Goal: Information Seeking & Learning: Learn about a topic

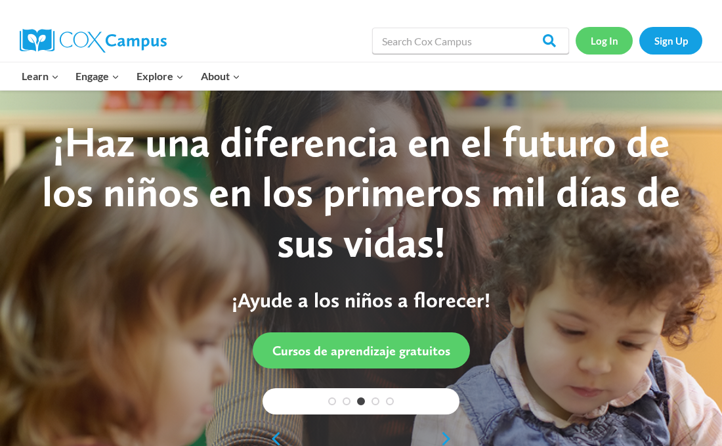
click at [586, 39] on link "Log In" at bounding box center [604, 40] width 57 height 27
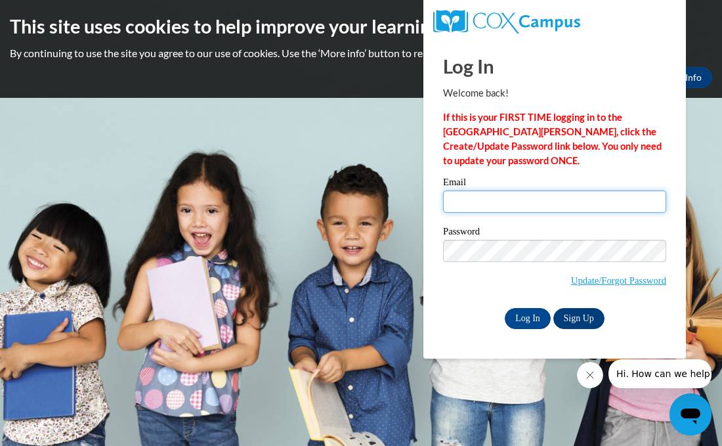
click at [515, 205] on input "Email" at bounding box center [554, 201] width 223 height 22
type input "erberry@waupun.k12.wi.us"
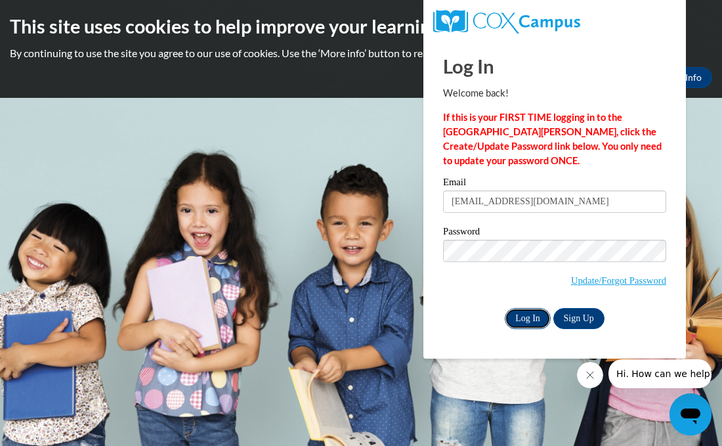
click at [524, 314] on input "Log In" at bounding box center [528, 318] width 46 height 21
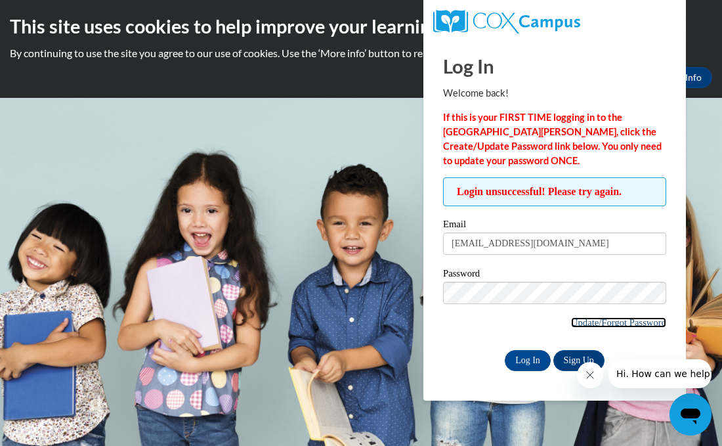
click at [637, 321] on link "Update/Forgot Password" at bounding box center [618, 322] width 95 height 11
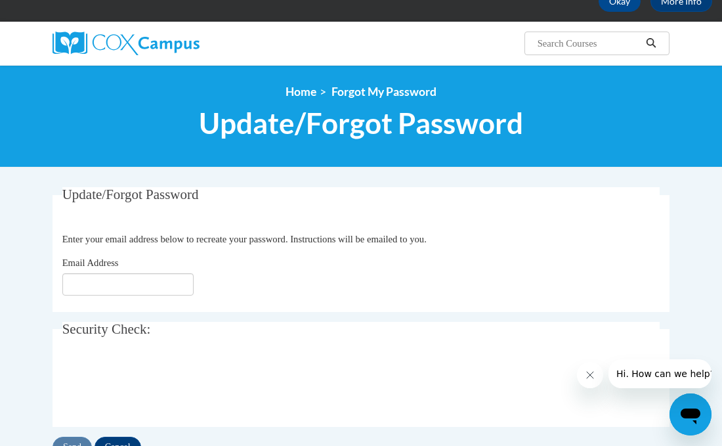
scroll to position [100, 0]
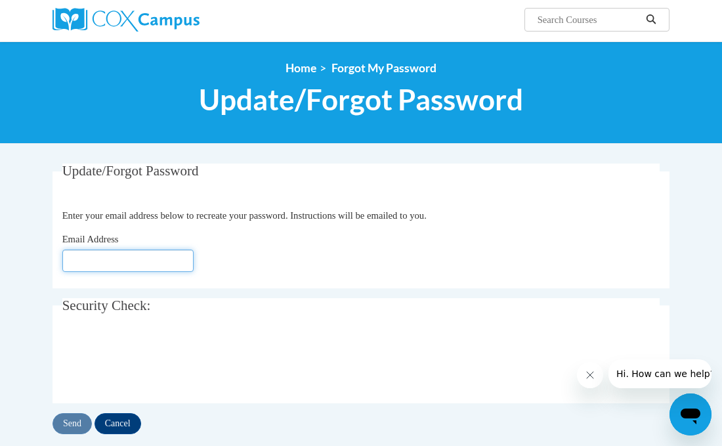
click at [122, 262] on input "Email Address" at bounding box center [127, 260] width 131 height 22
type input "[EMAIL_ADDRESS][DOMAIN_NAME]"
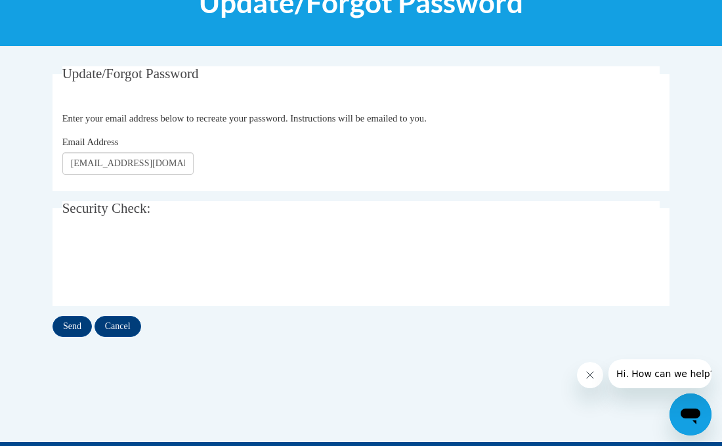
scroll to position [200, 0]
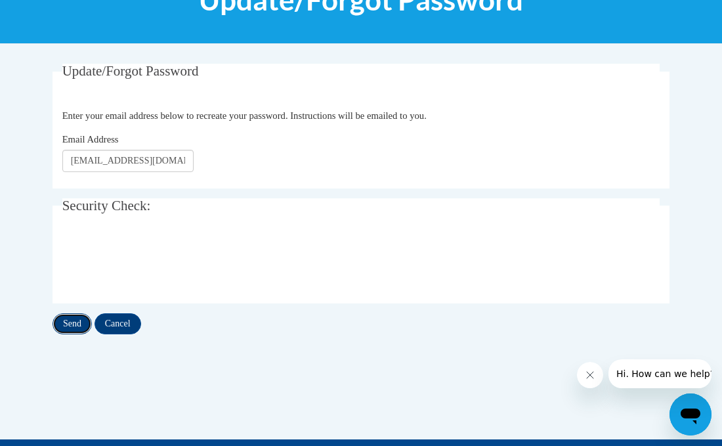
click at [74, 322] on input "Send" at bounding box center [72, 323] width 39 height 21
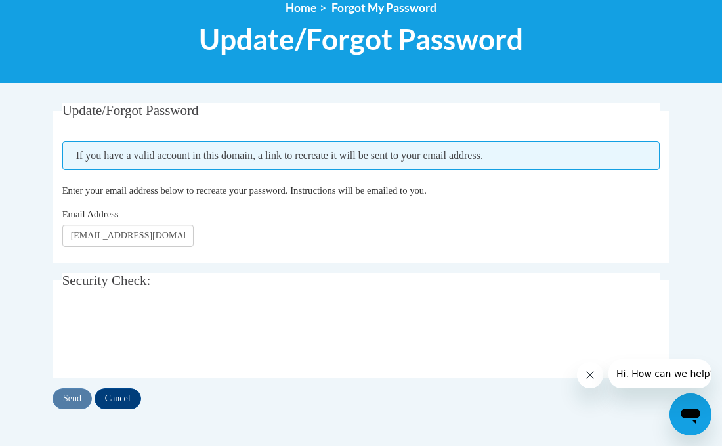
scroll to position [158, 0]
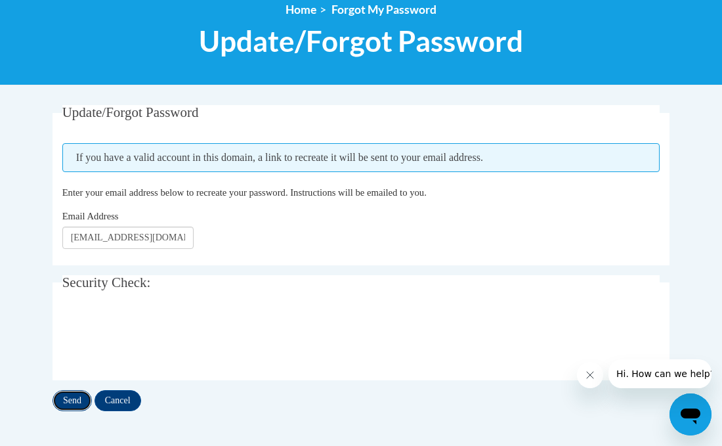
click at [82, 398] on input "Send" at bounding box center [72, 400] width 39 height 21
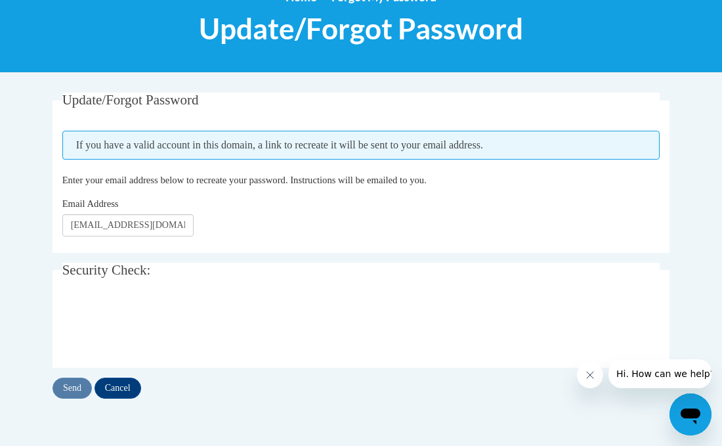
scroll to position [168, 0]
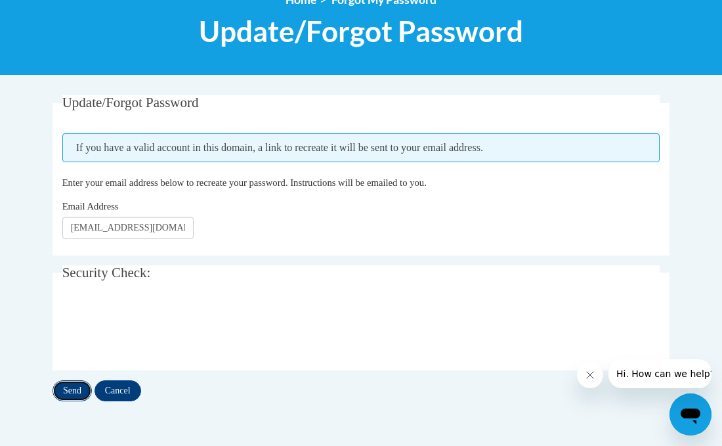
click at [72, 387] on input "Send" at bounding box center [72, 390] width 39 height 21
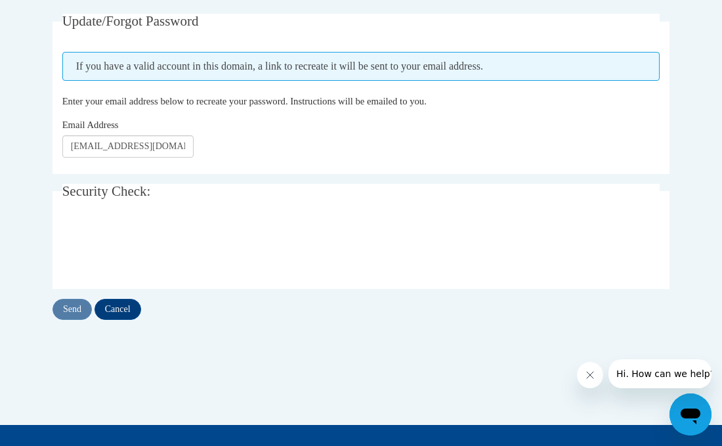
scroll to position [249, 0]
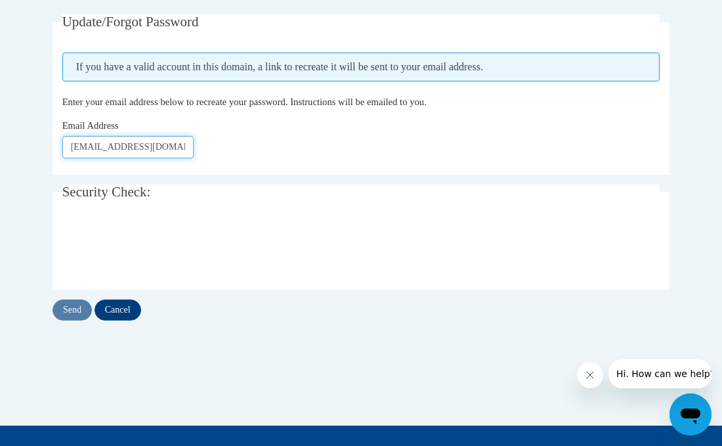
click at [190, 145] on input "[EMAIL_ADDRESS][DOMAIN_NAME]" at bounding box center [127, 147] width 131 height 22
click at [72, 309] on input "Send" at bounding box center [72, 309] width 39 height 21
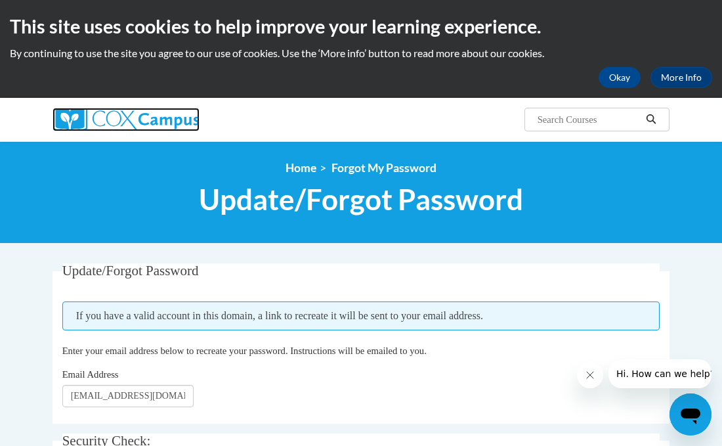
click at [120, 123] on img at bounding box center [126, 120] width 147 height 24
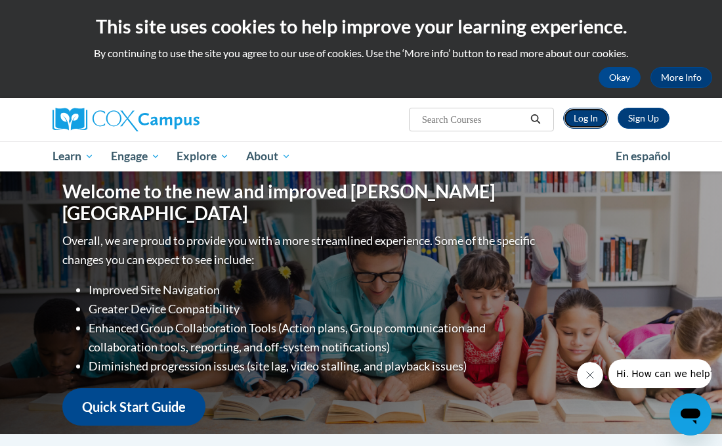
click at [576, 119] on link "Log In" at bounding box center [585, 118] width 45 height 21
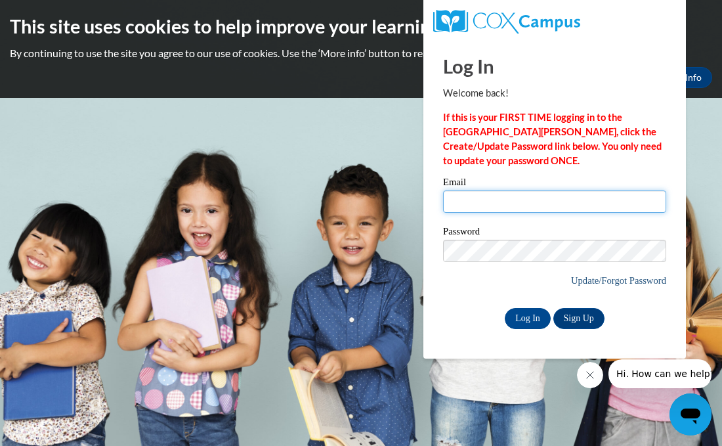
type input "[EMAIL_ADDRESS][DOMAIN_NAME]"
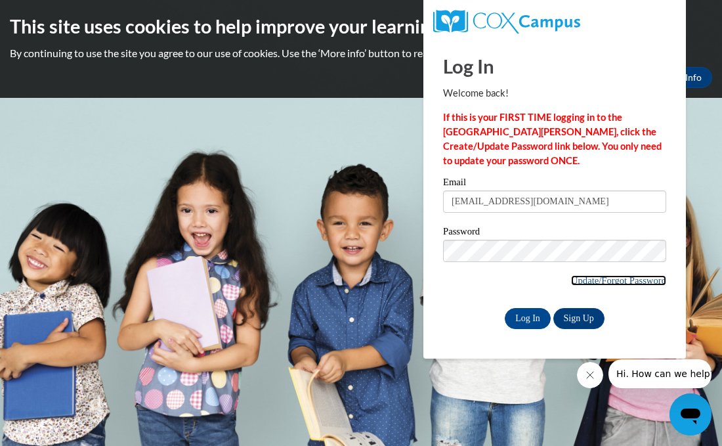
click at [591, 280] on link "Update/Forgot Password" at bounding box center [618, 280] width 95 height 11
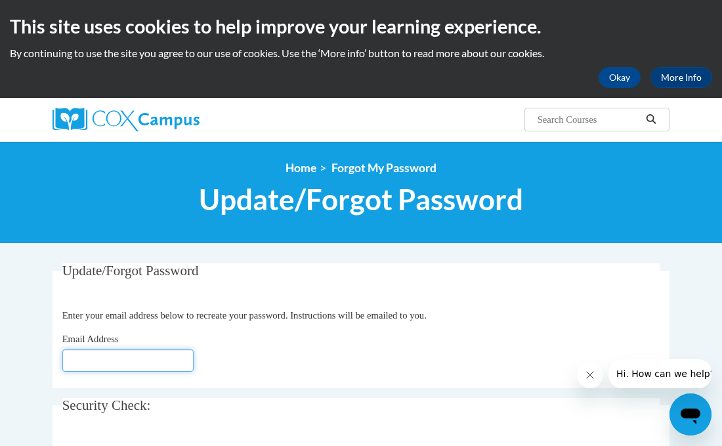
click at [104, 366] on input "Email Address" at bounding box center [127, 360] width 131 height 22
type input "[EMAIL_ADDRESS][DOMAIN_NAME]"
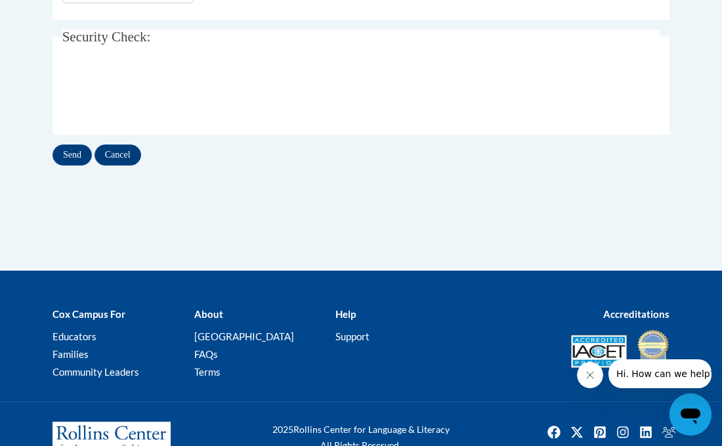
scroll to position [408, 0]
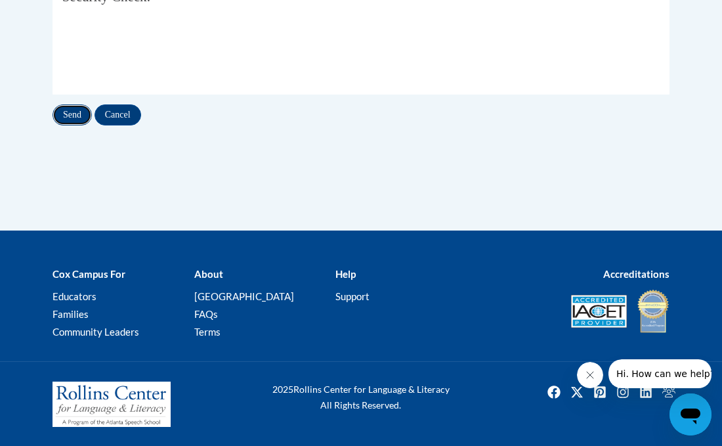
click at [76, 119] on input "Send" at bounding box center [72, 114] width 39 height 21
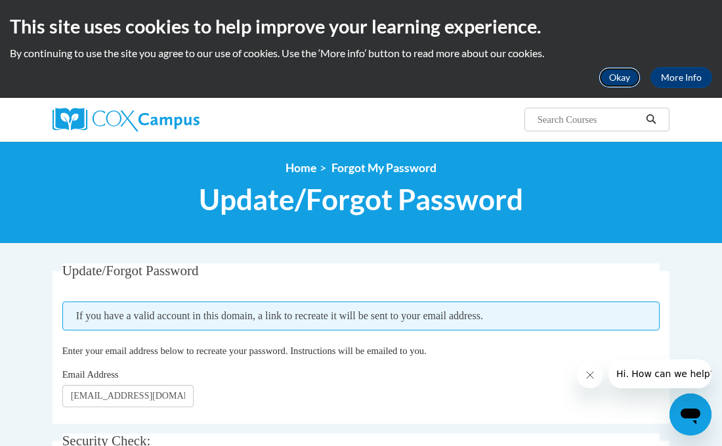
click at [613, 81] on button "Okay" at bounding box center [620, 77] width 42 height 21
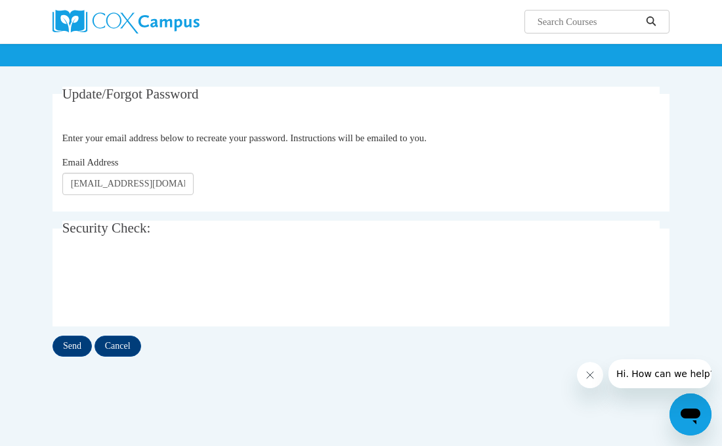
scroll to position [81, 0]
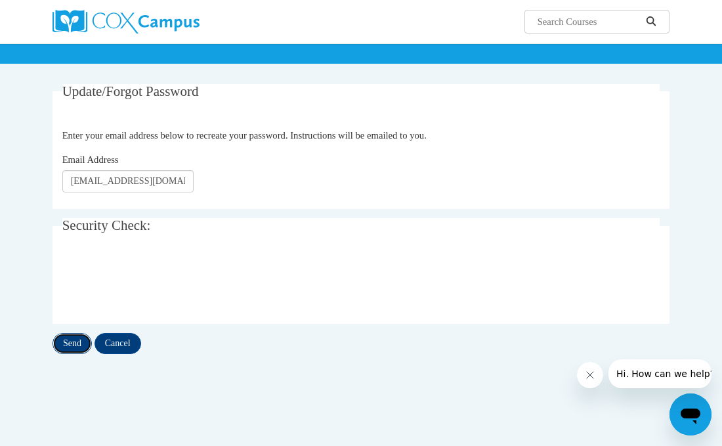
click at [77, 351] on input "Send" at bounding box center [72, 343] width 39 height 21
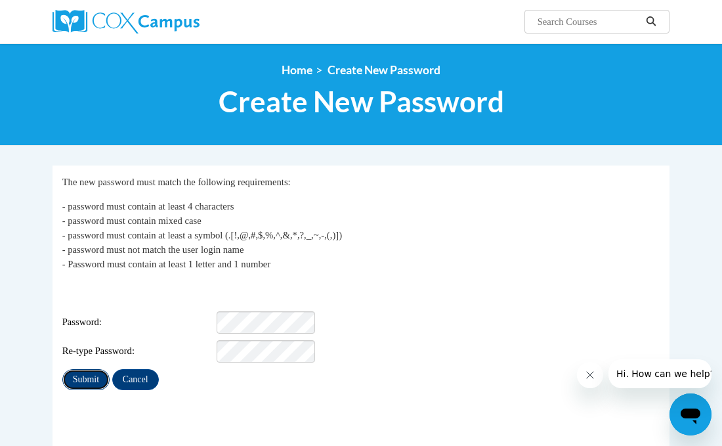
click at [88, 372] on input "Submit" at bounding box center [85, 379] width 47 height 21
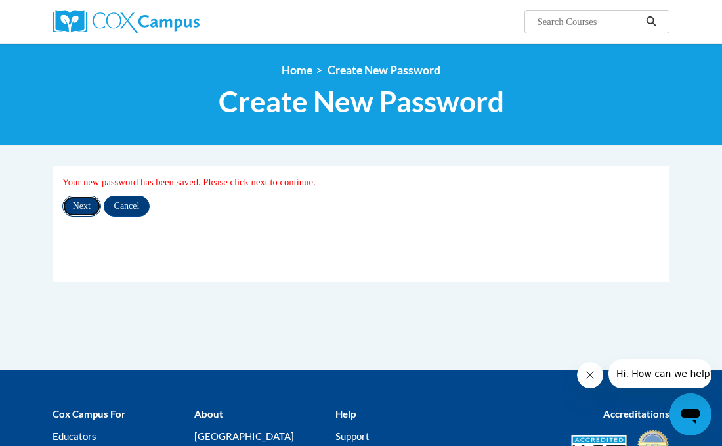
click at [87, 203] on input "Next" at bounding box center [81, 206] width 39 height 21
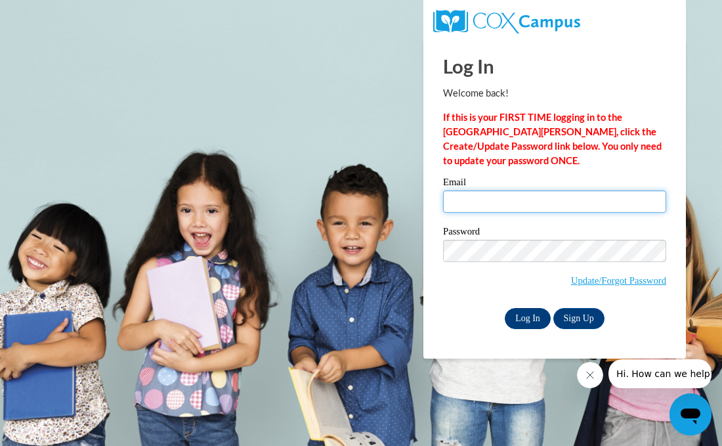
type input "[EMAIL_ADDRESS][DOMAIN_NAME]"
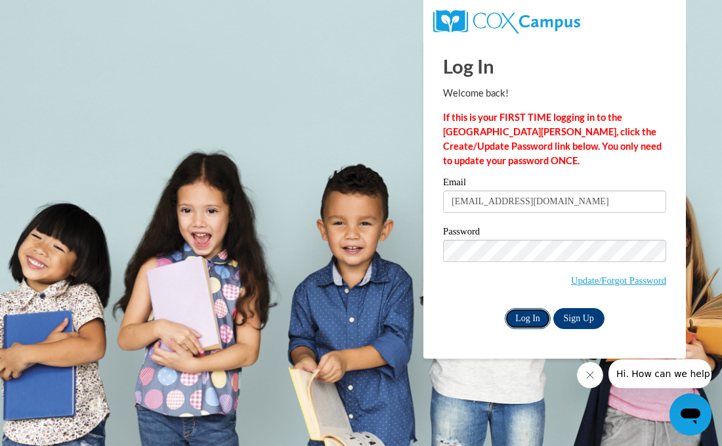
click at [520, 326] on input "Log In" at bounding box center [528, 318] width 46 height 21
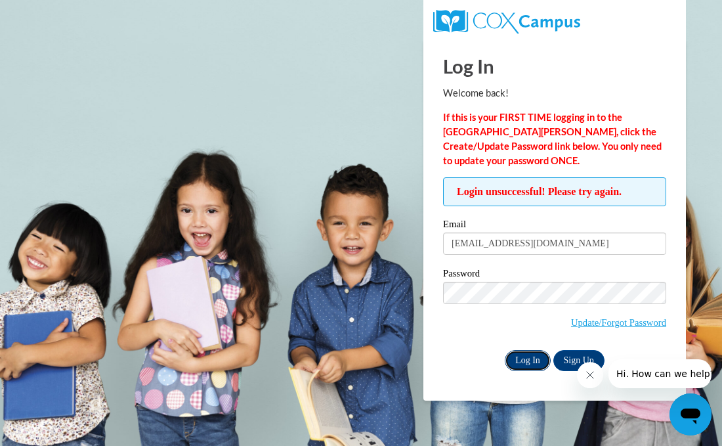
click at [532, 360] on input "Log In" at bounding box center [528, 360] width 46 height 21
click at [521, 356] on input "Log In" at bounding box center [528, 360] width 46 height 21
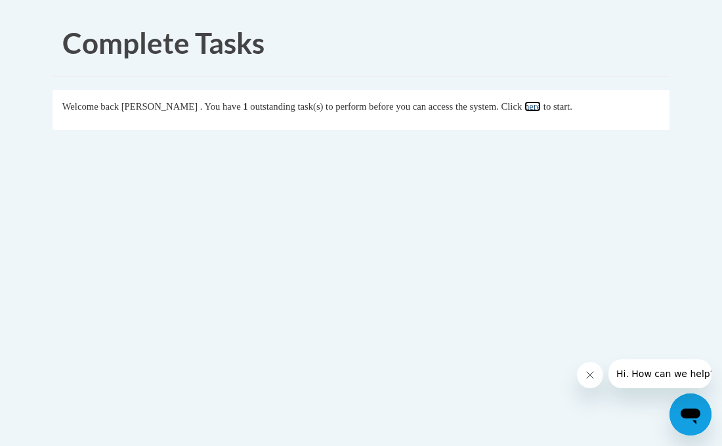
click at [541, 109] on link "here" at bounding box center [532, 106] width 16 height 11
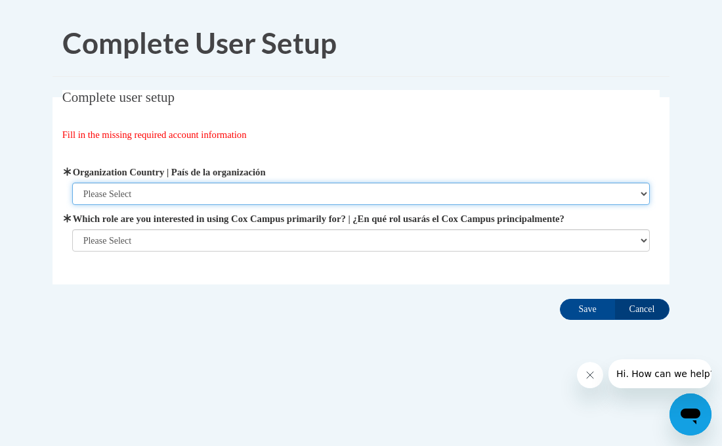
click at [481, 196] on select "Please Select United States | Estados Unidos Outside of the United States | Fue…" at bounding box center [361, 193] width 578 height 22
select select "ad49bcad-a171-4b2e-b99c-48b446064914"
click at [72, 182] on select "Please Select United States | Estados Unidos Outside of the United States | Fue…" at bounding box center [361, 193] width 578 height 22
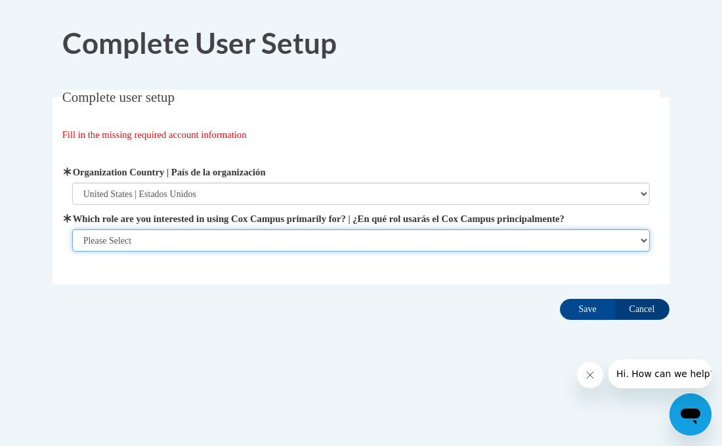
click at [463, 245] on select "Please Select College/University | Colegio/Universidad Community/Nonprofit Part…" at bounding box center [361, 240] width 578 height 22
select select "fbf2d438-af2f-41f8-98f1-81c410e29de3"
click at [72, 251] on select "Please Select College/University | Colegio/Universidad Community/Nonprofit Part…" at bounding box center [361, 240] width 578 height 22
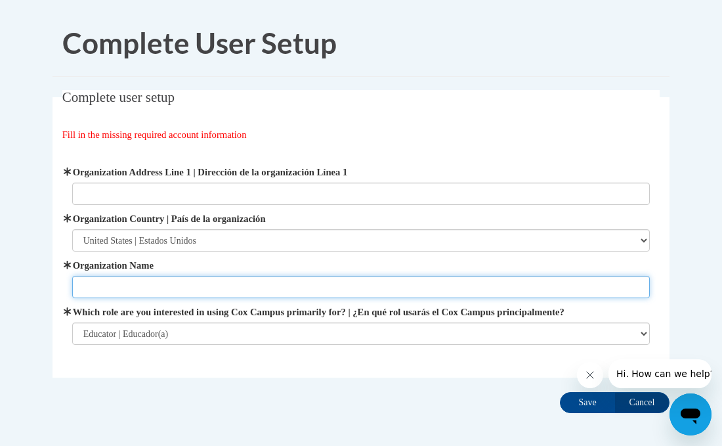
click at [412, 287] on input "Organization Name" at bounding box center [361, 287] width 578 height 22
type input "Waupun Schools"
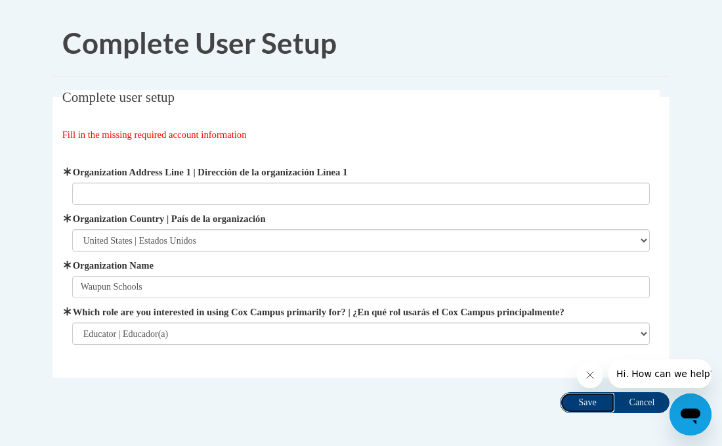
click at [592, 400] on input "Save" at bounding box center [587, 402] width 55 height 21
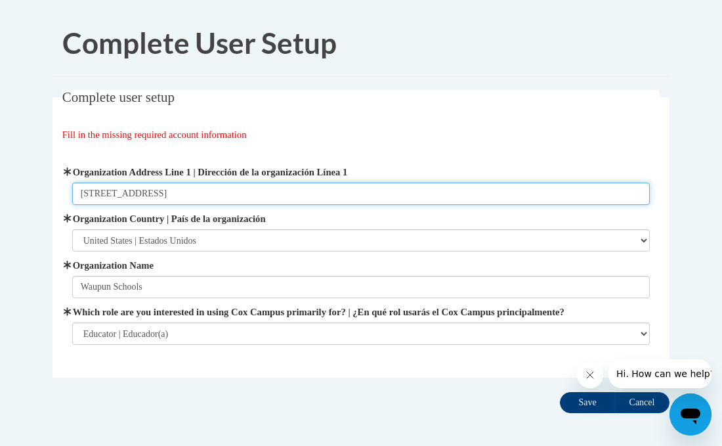
type input "200 S. Depot Street"
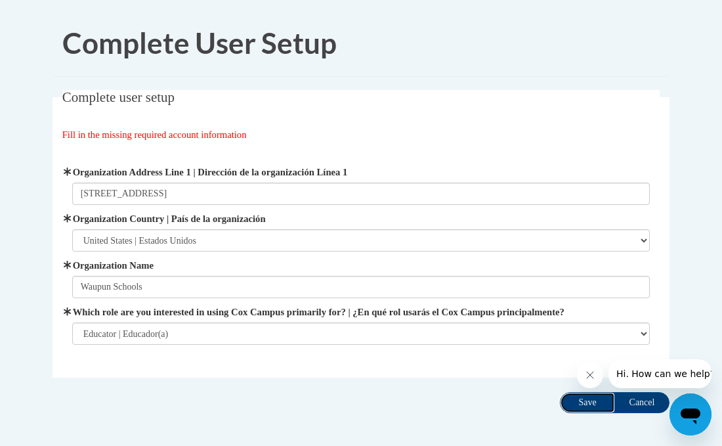
click at [587, 406] on input "Save" at bounding box center [587, 402] width 55 height 21
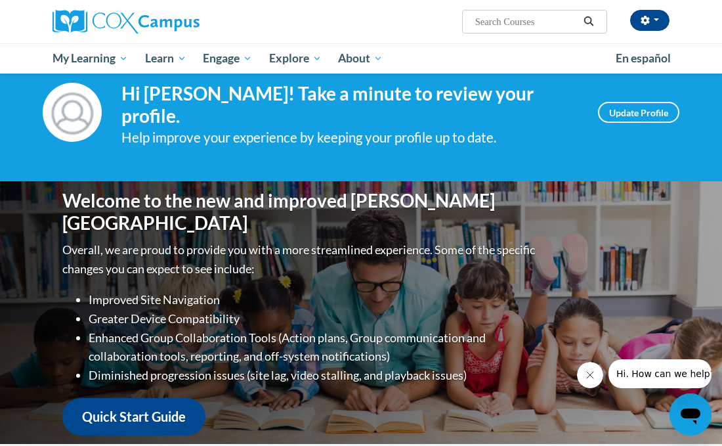
scroll to position [31, 0]
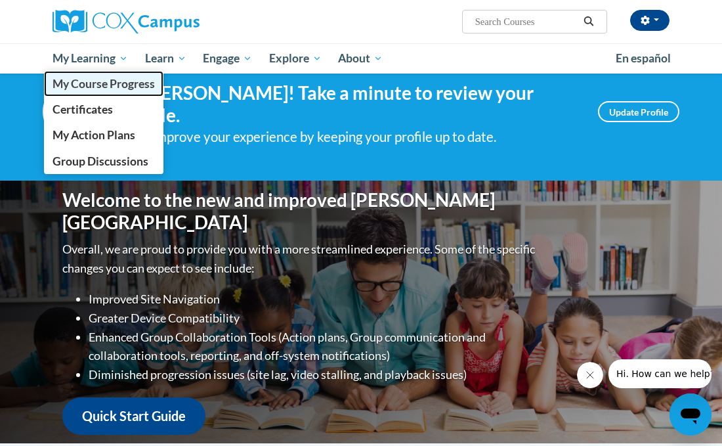
click at [102, 89] on span "My Course Progress" at bounding box center [104, 84] width 102 height 14
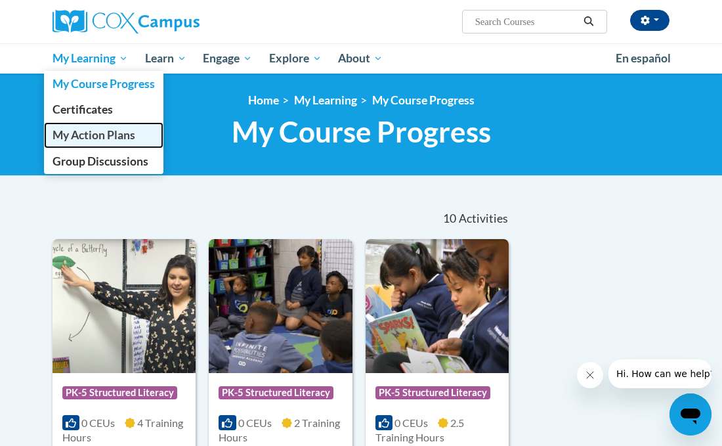
click at [74, 138] on span "My Action Plans" at bounding box center [94, 135] width 83 height 14
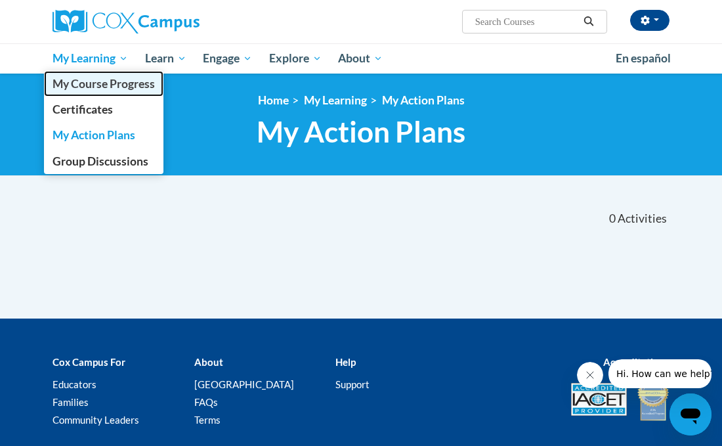
click at [90, 82] on span "My Course Progress" at bounding box center [104, 84] width 102 height 14
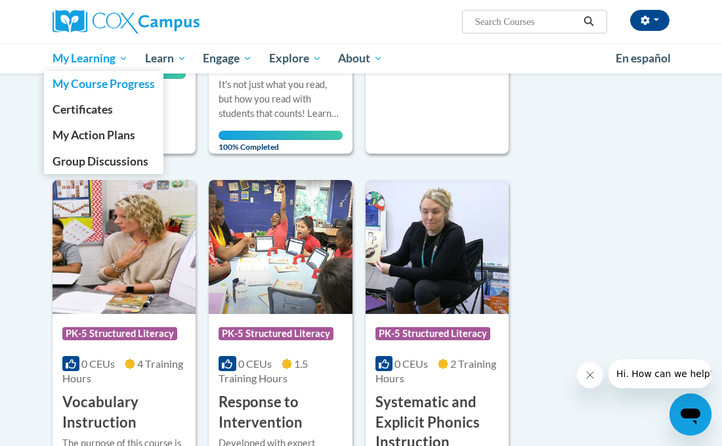
scroll to position [478, 0]
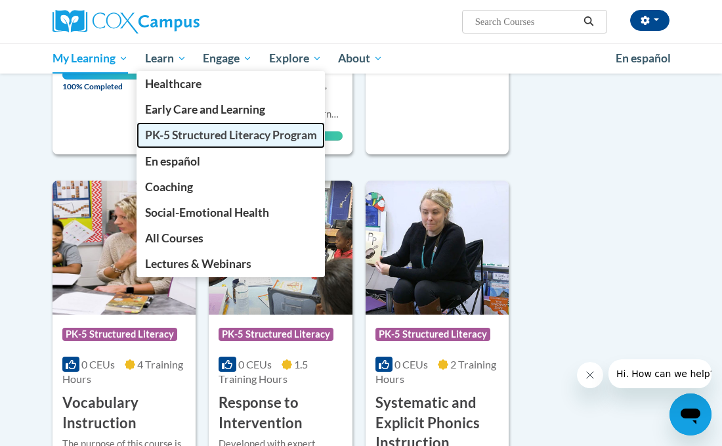
click at [175, 132] on span "PK-5 Structured Literacy Program" at bounding box center [231, 135] width 172 height 14
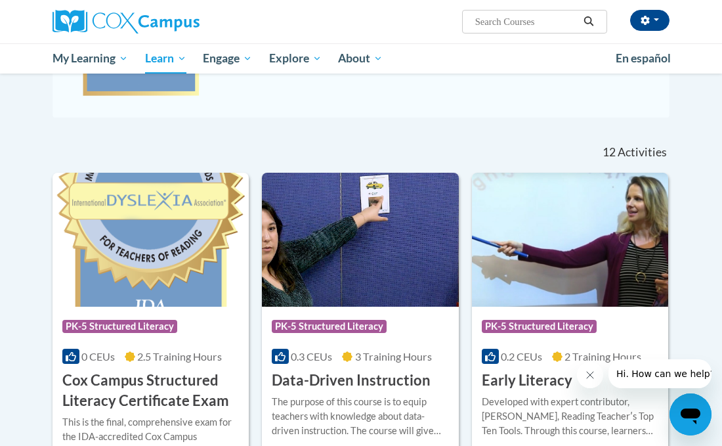
scroll to position [330, 0]
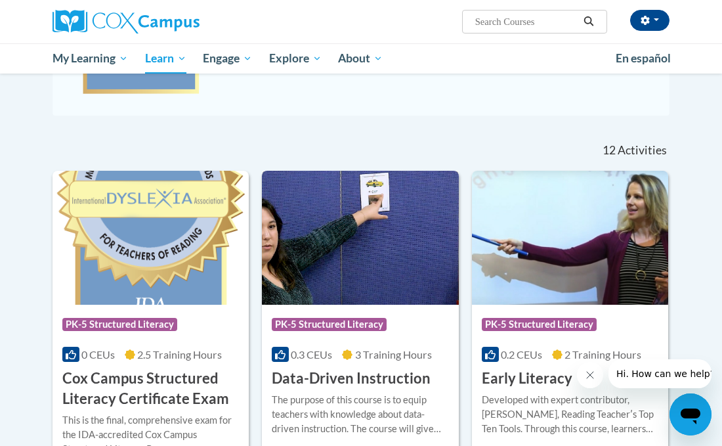
click at [366, 236] on img at bounding box center [360, 238] width 196 height 134
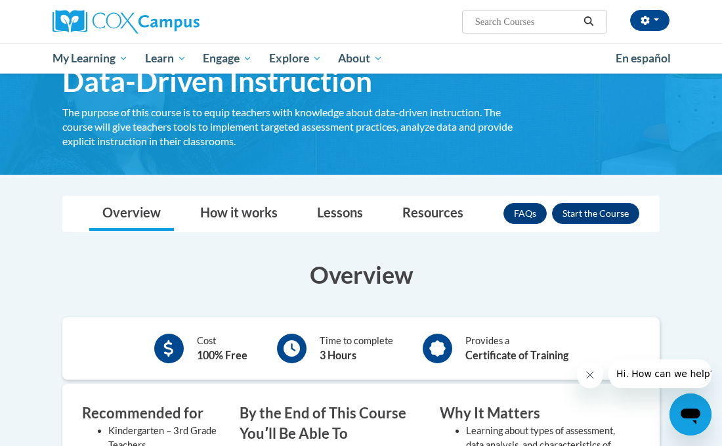
scroll to position [72, 0]
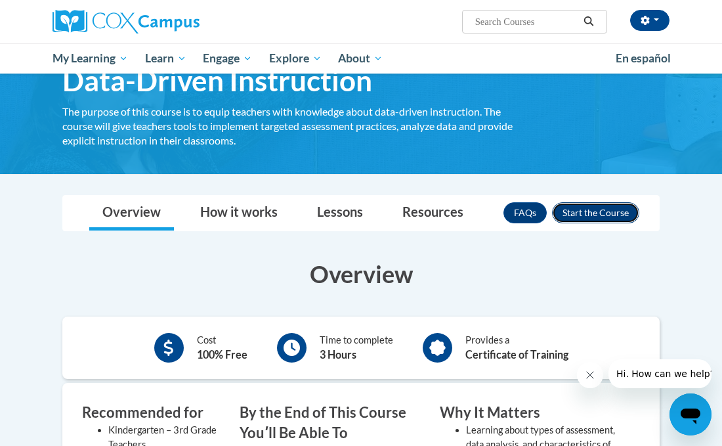
click at [610, 208] on button "Enroll" at bounding box center [595, 212] width 87 height 21
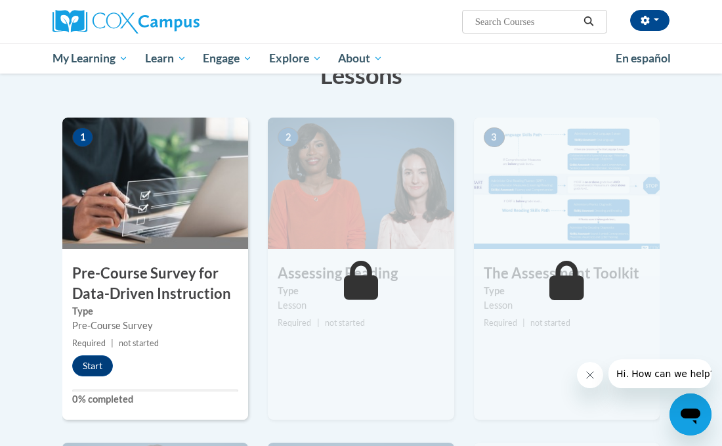
scroll to position [226, 0]
click at [107, 371] on button "Start" at bounding box center [92, 364] width 41 height 21
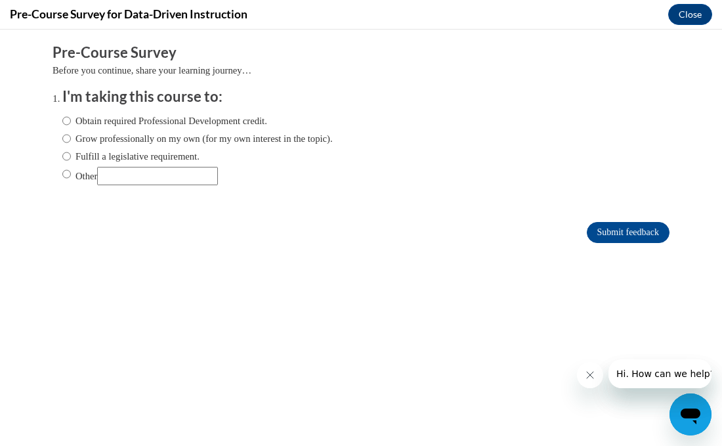
scroll to position [0, 0]
click at [67, 123] on input "Obtain required Professional Development credit." at bounding box center [66, 121] width 9 height 14
radio input "true"
click at [613, 235] on input "Submit feedback" at bounding box center [628, 232] width 83 height 21
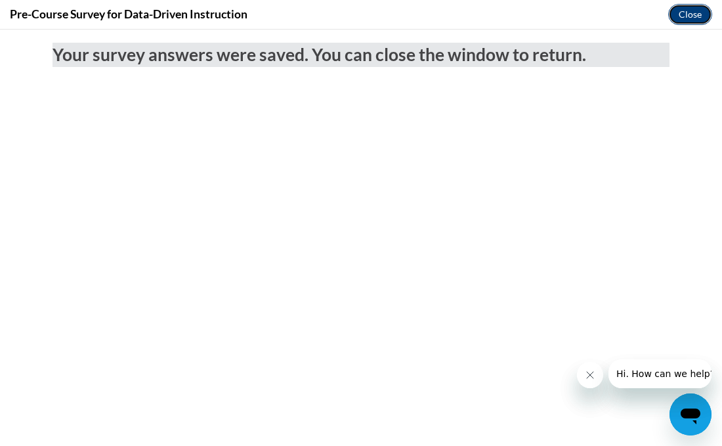
click at [683, 18] on button "Close" at bounding box center [690, 14] width 44 height 21
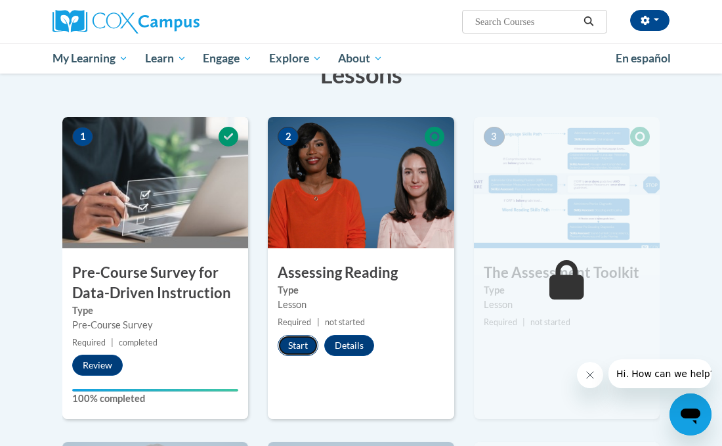
click at [299, 342] on button "Start" at bounding box center [298, 345] width 41 height 21
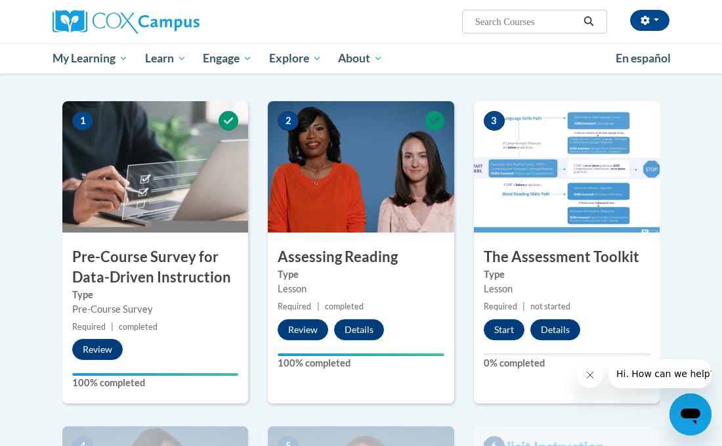
scroll to position [241, 0]
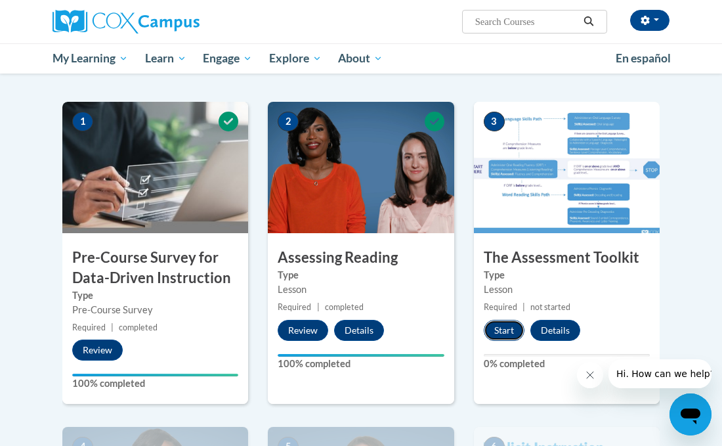
click at [504, 331] on button "Start" at bounding box center [504, 330] width 41 height 21
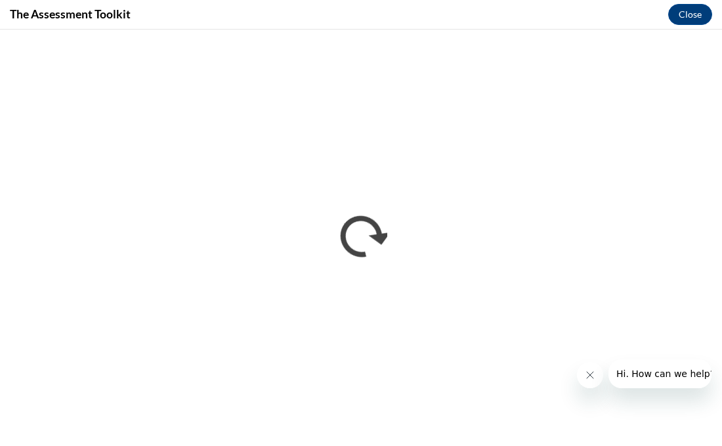
scroll to position [0, 0]
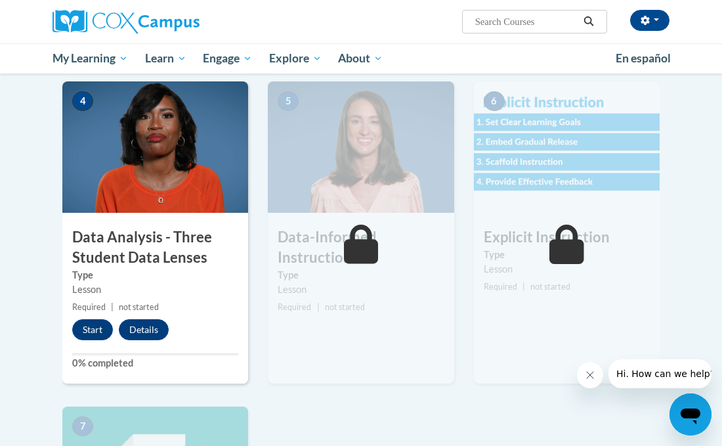
scroll to position [587, 0]
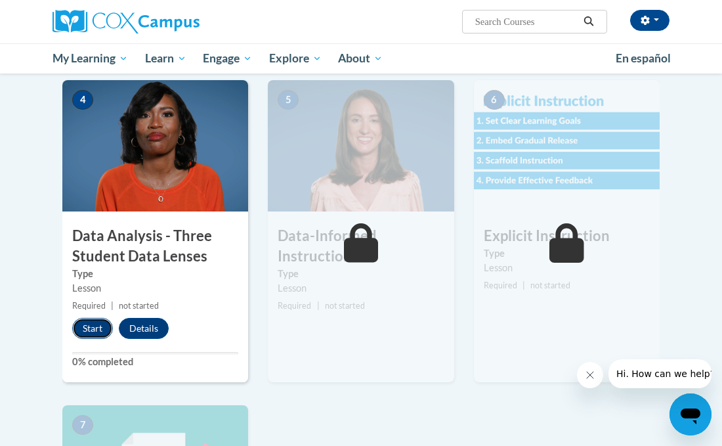
click at [91, 327] on button "Start" at bounding box center [92, 328] width 41 height 21
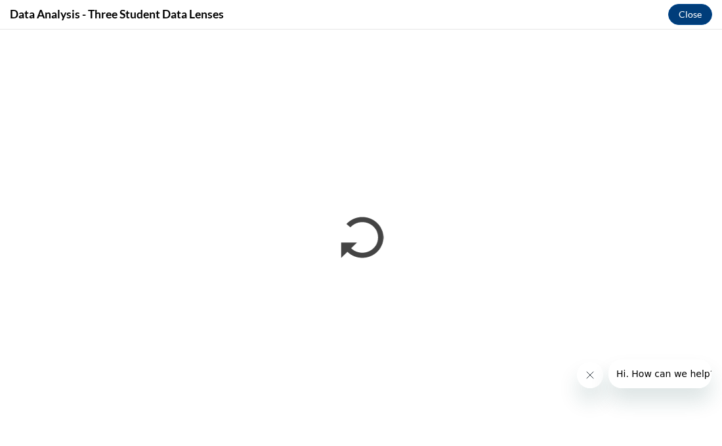
scroll to position [0, 0]
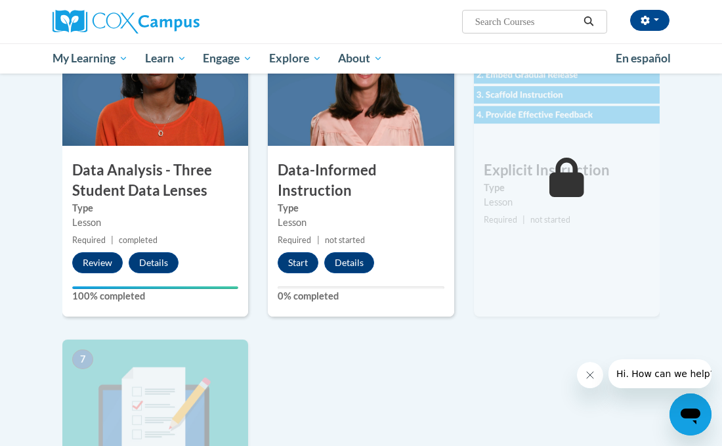
scroll to position [652, 0]
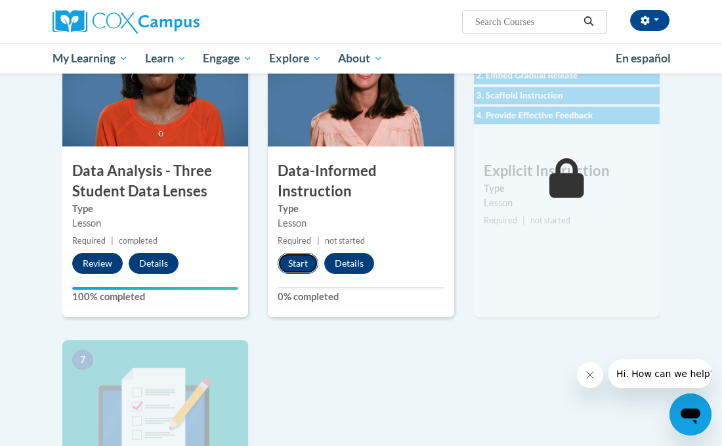
click at [297, 263] on button "Start" at bounding box center [298, 263] width 41 height 21
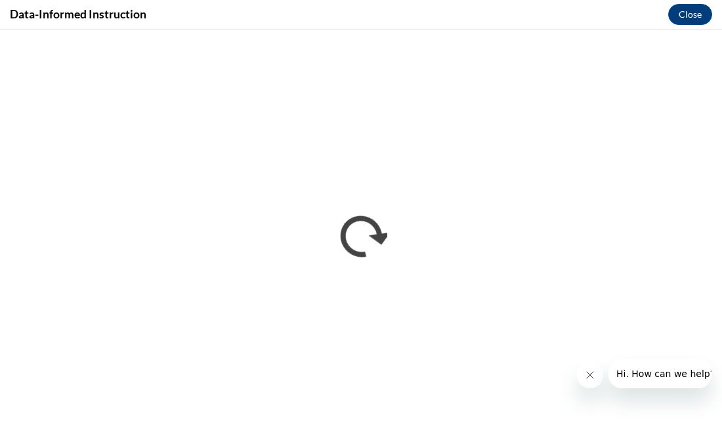
scroll to position [0, 0]
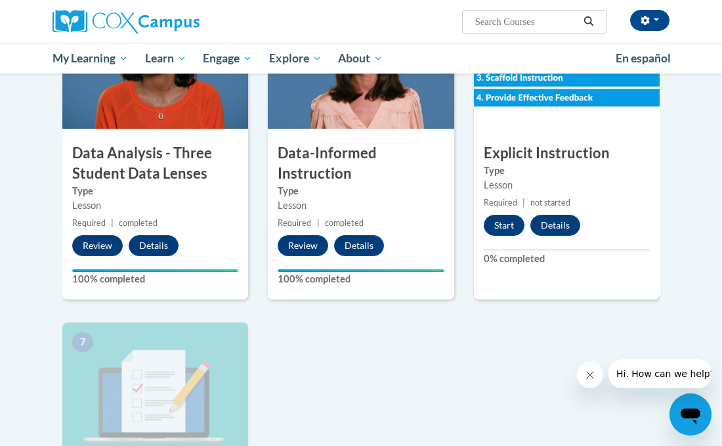
scroll to position [667, 0]
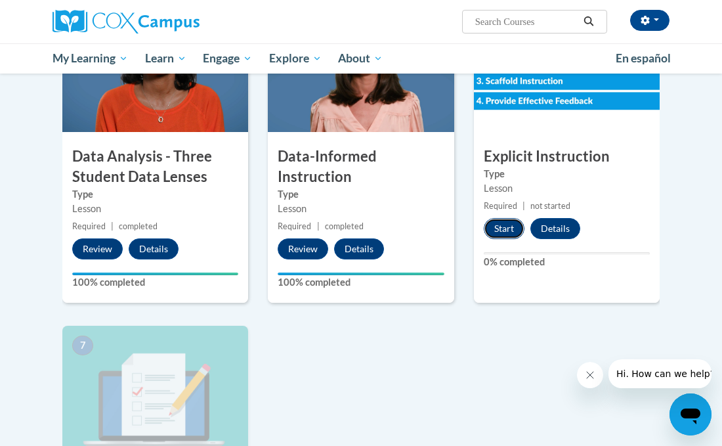
click at [498, 222] on button "Start" at bounding box center [504, 228] width 41 height 21
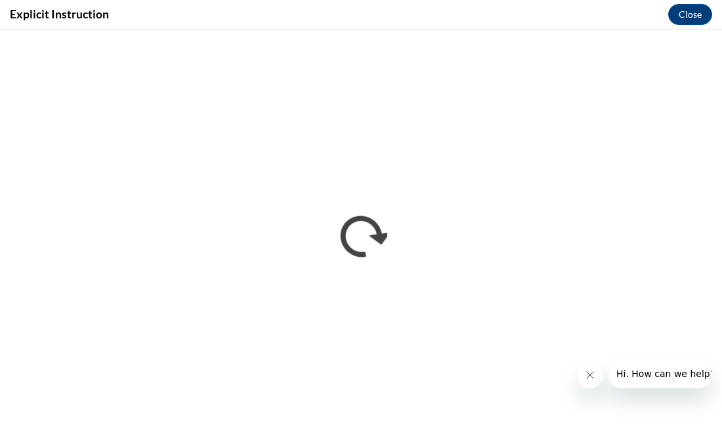
scroll to position [0, 0]
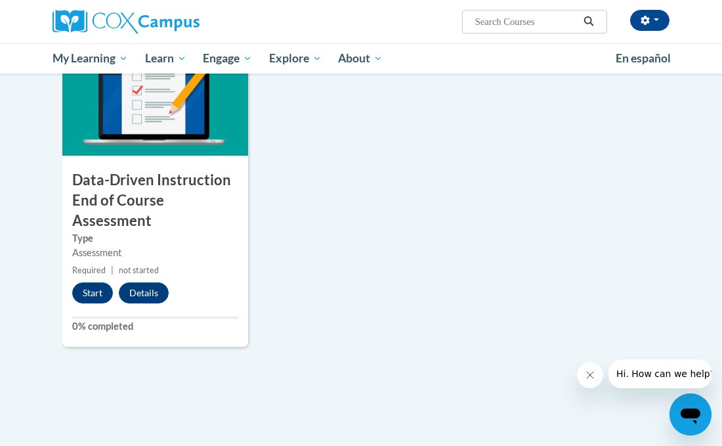
scroll to position [969, 0]
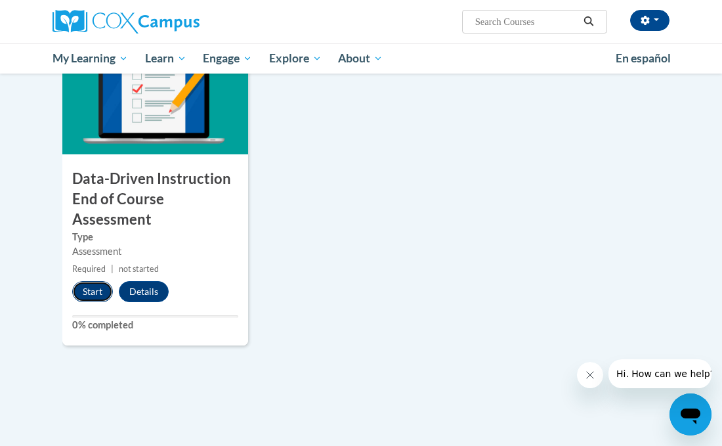
click at [99, 288] on button "Start" at bounding box center [92, 291] width 41 height 21
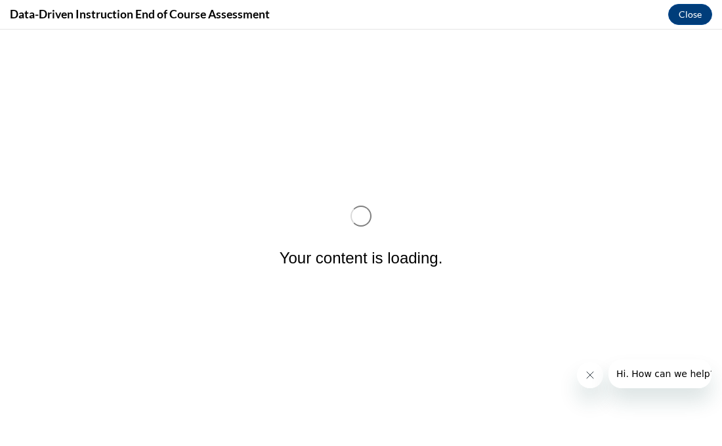
scroll to position [0, 0]
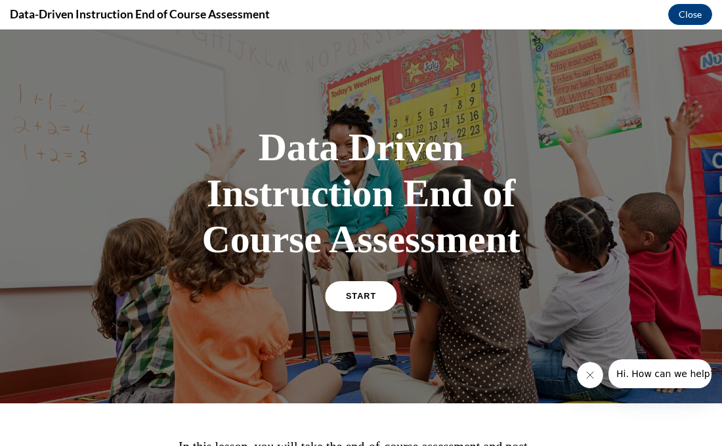
click at [355, 290] on link "START" at bounding box center [361, 296] width 72 height 30
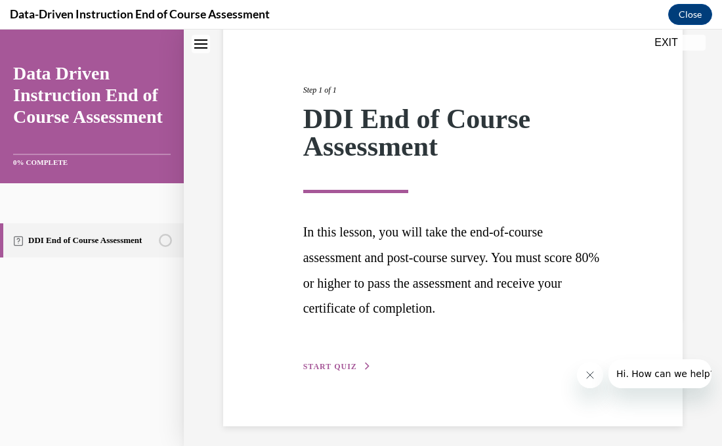
scroll to position [134, 0]
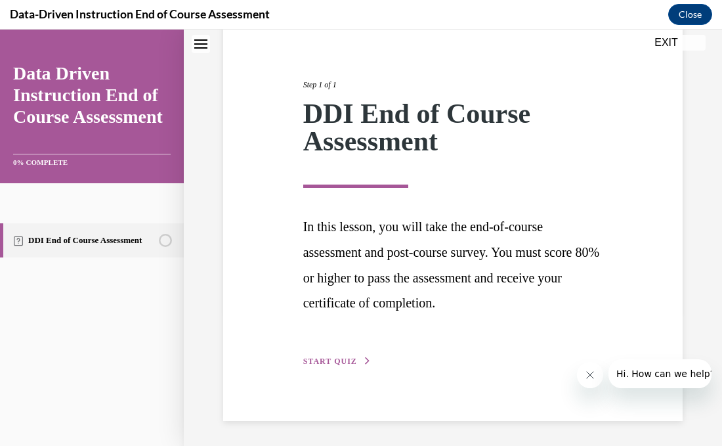
click at [331, 356] on span "START QUIZ" at bounding box center [330, 360] width 54 height 9
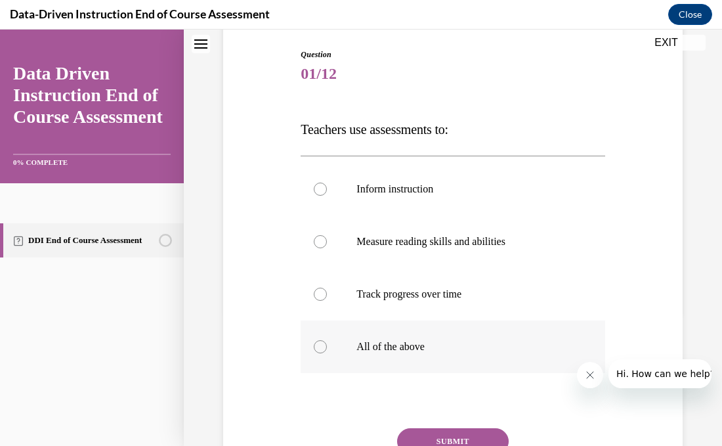
click at [314, 345] on div at bounding box center [320, 346] width 13 height 13
click at [314, 345] on input "All of the above" at bounding box center [320, 346] width 13 height 13
radio input "true"
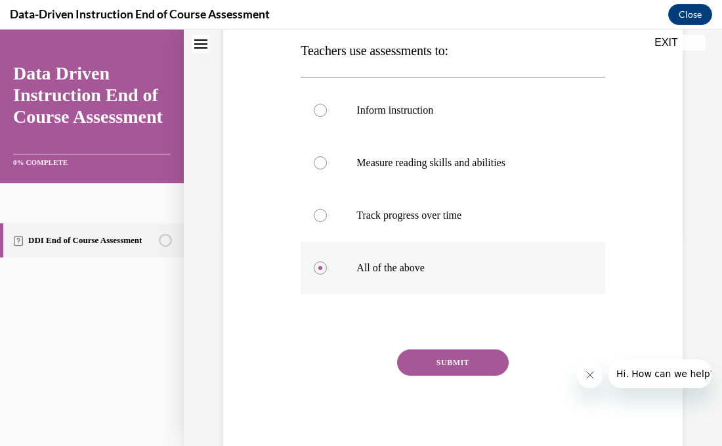
scroll to position [210, 0]
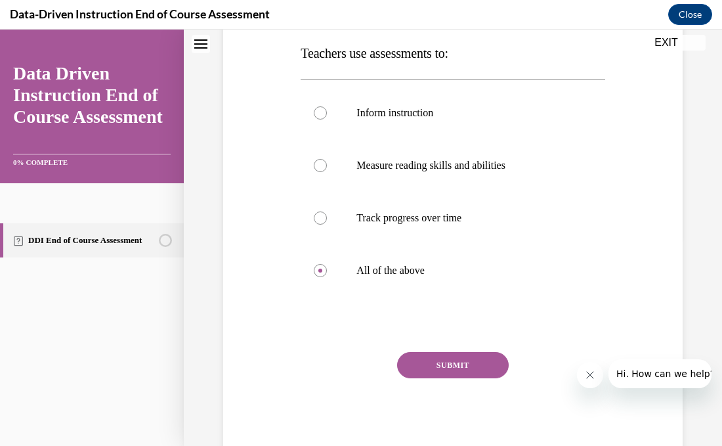
click at [482, 365] on button "SUBMIT" at bounding box center [453, 365] width 112 height 26
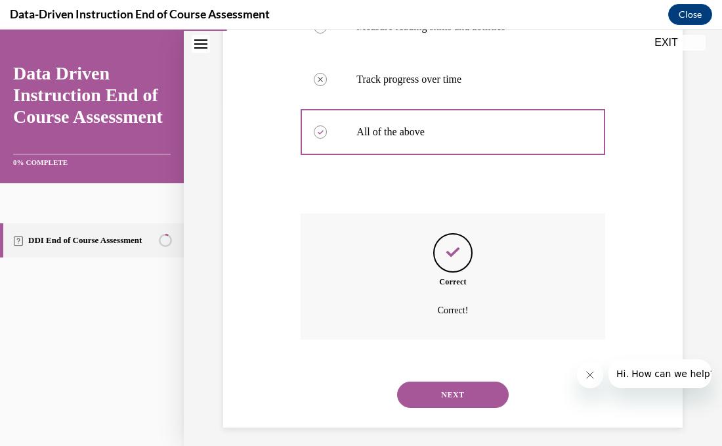
scroll to position [356, 0]
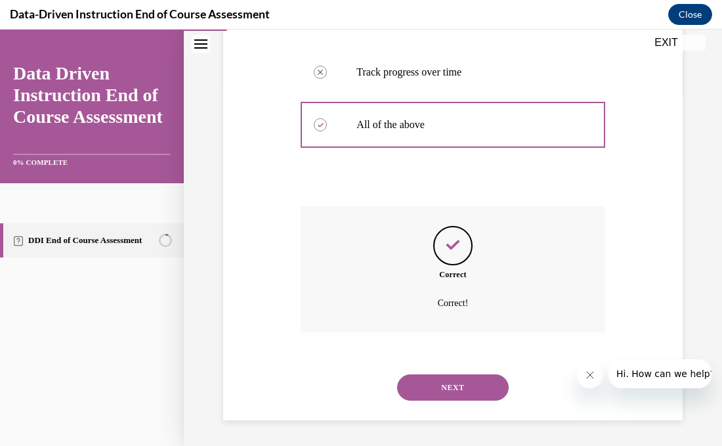
click at [467, 386] on button "NEXT" at bounding box center [453, 387] width 112 height 26
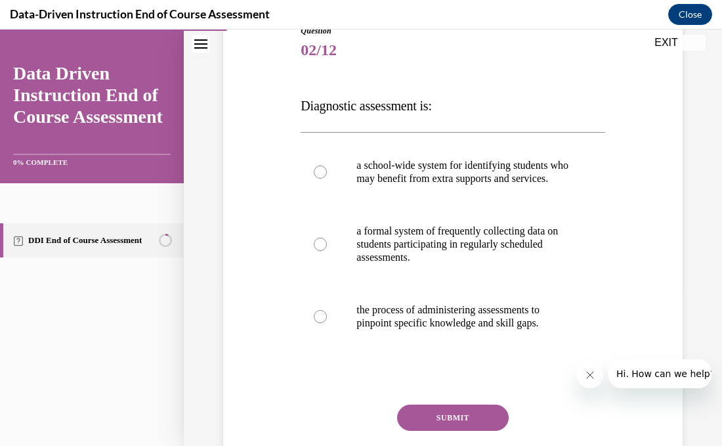
scroll to position [154, 0]
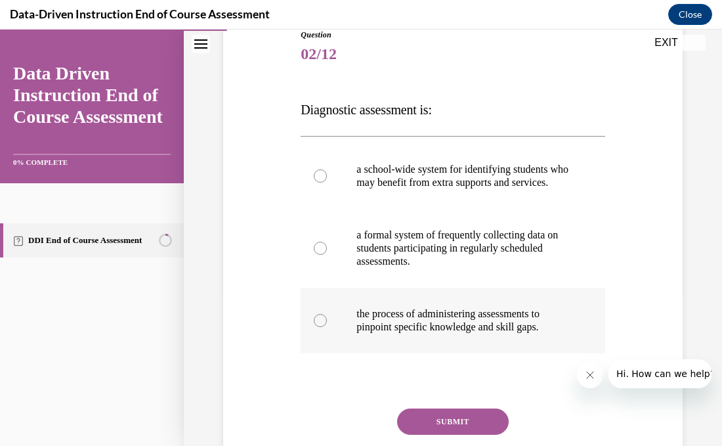
click at [316, 327] on div at bounding box center [320, 320] width 13 height 13
click at [316, 327] on input "the process of administering assessments to pinpoint specific knowledge and ski…" at bounding box center [320, 320] width 13 height 13
radio input "true"
click at [446, 429] on button "SUBMIT" at bounding box center [453, 421] width 112 height 26
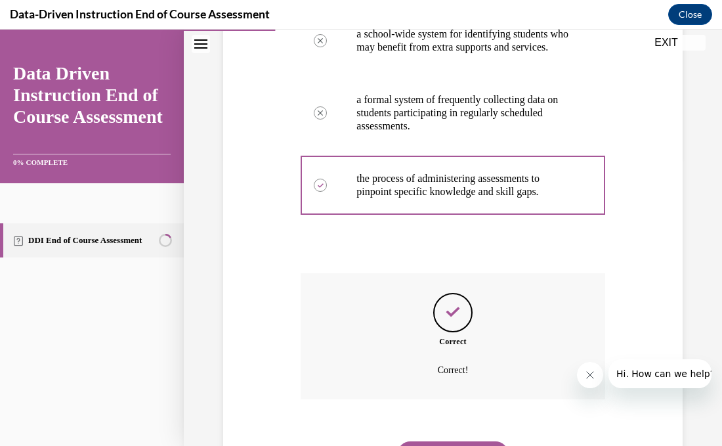
scroll to position [369, 0]
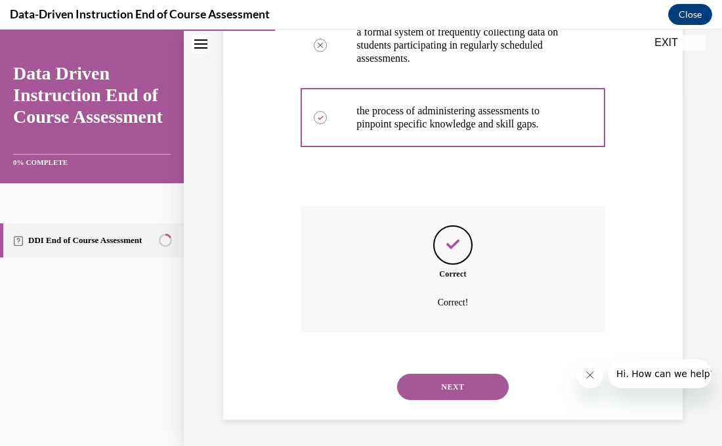
click at [448, 392] on button "NEXT" at bounding box center [453, 386] width 112 height 26
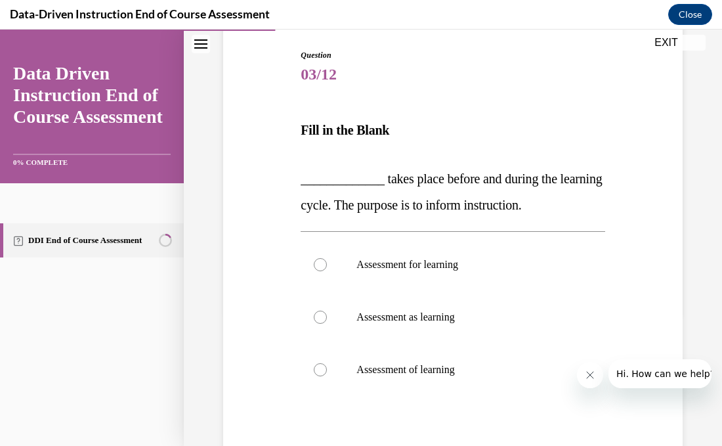
scroll to position [134, 0]
click at [321, 266] on div at bounding box center [320, 263] width 13 height 13
click at [321, 266] on input "Assessment for learning" at bounding box center [320, 263] width 13 height 13
radio input "true"
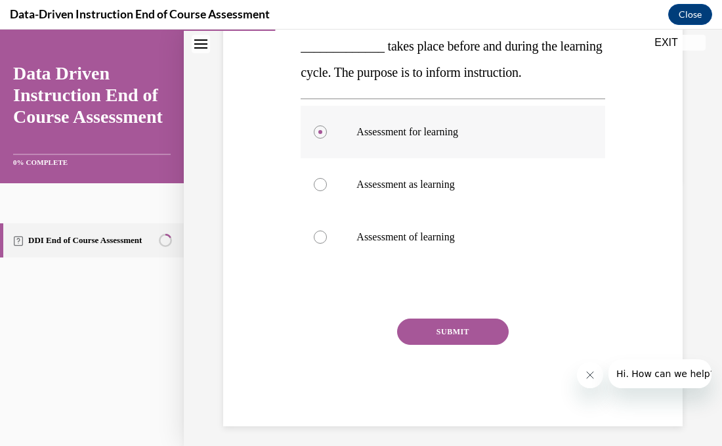
scroll to position [272, 0]
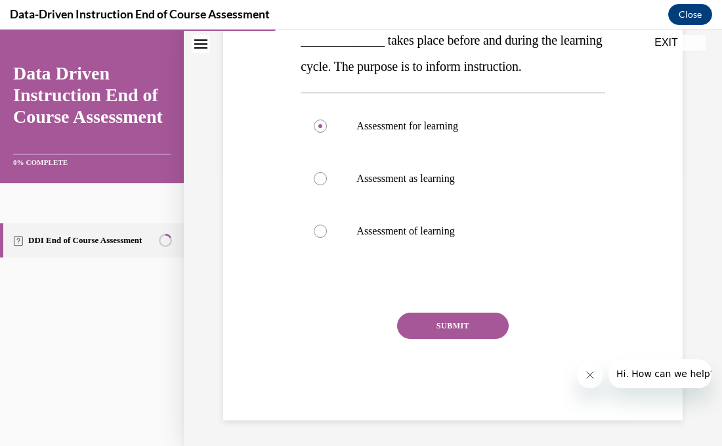
click at [442, 319] on button "SUBMIT" at bounding box center [453, 325] width 112 height 26
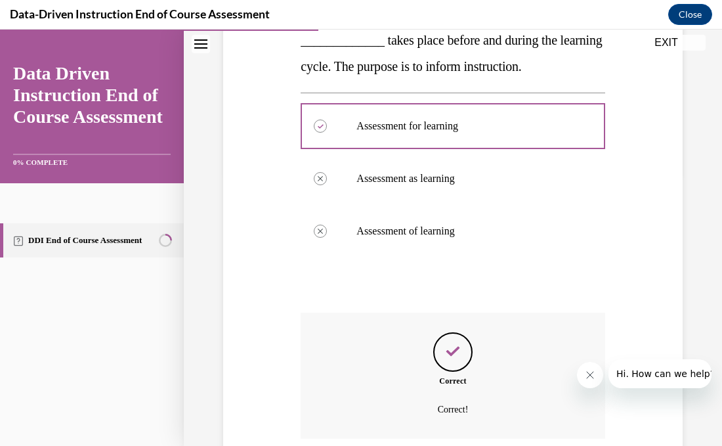
scroll to position [378, 0]
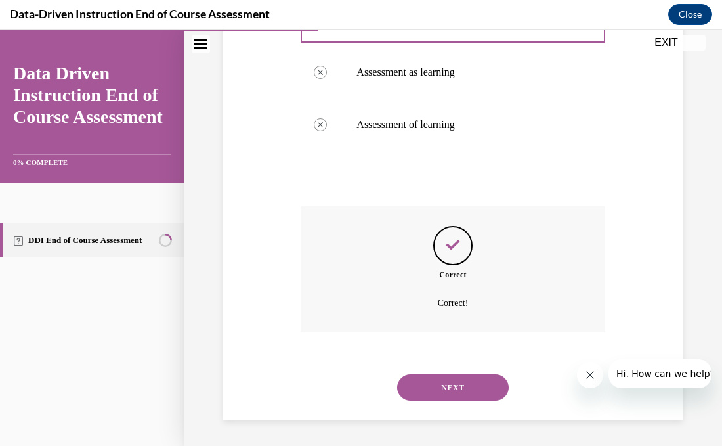
click at [451, 387] on button "NEXT" at bounding box center [453, 387] width 112 height 26
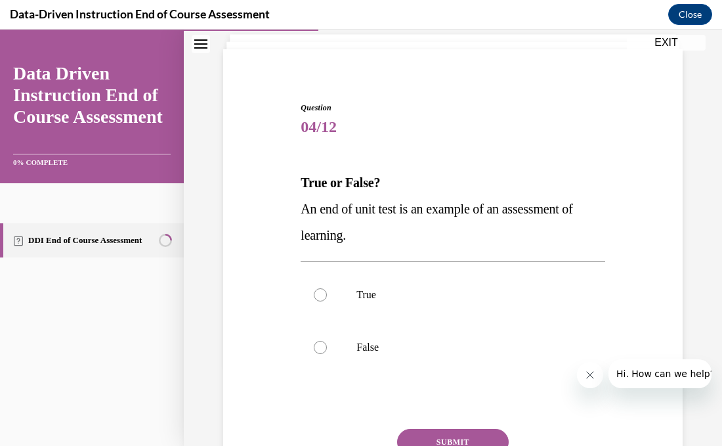
scroll to position [81, 0]
click at [318, 293] on div at bounding box center [320, 293] width 13 height 13
click at [318, 293] on input "True" at bounding box center [320, 293] width 13 height 13
radio input "true"
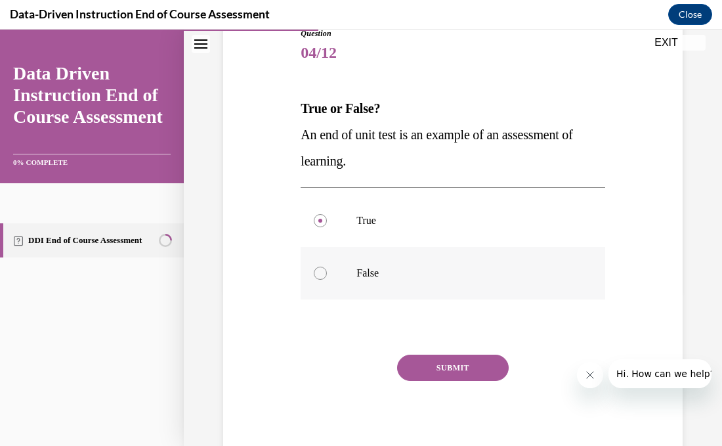
scroll to position [157, 0]
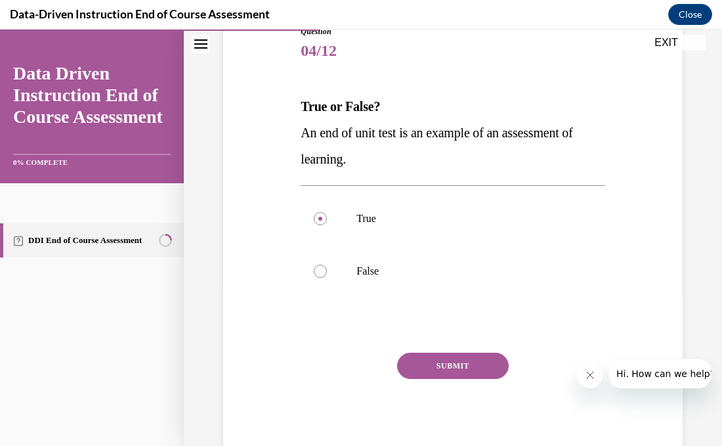
click at [478, 364] on button "SUBMIT" at bounding box center [453, 365] width 112 height 26
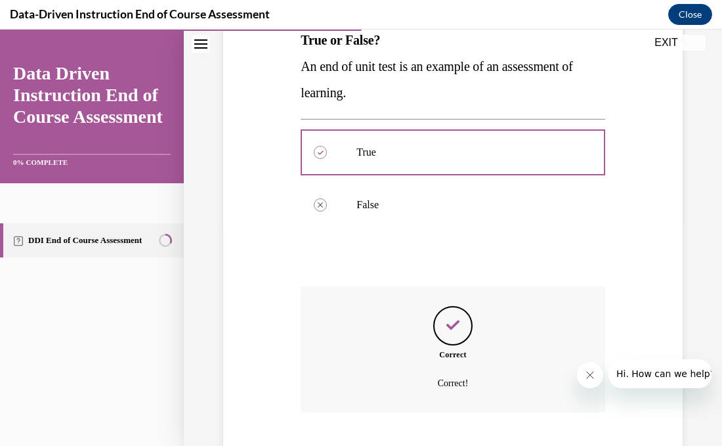
scroll to position [303, 0]
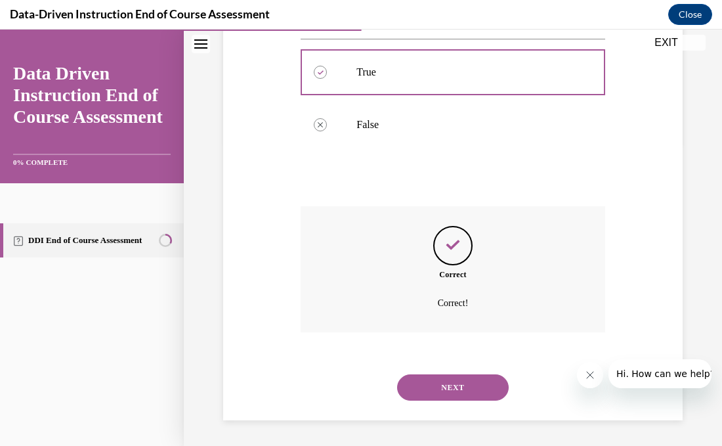
click at [480, 383] on button "NEXT" at bounding box center [453, 387] width 112 height 26
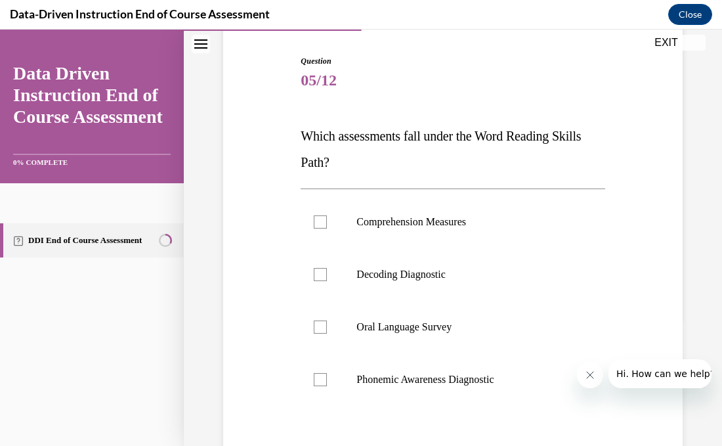
scroll to position [129, 0]
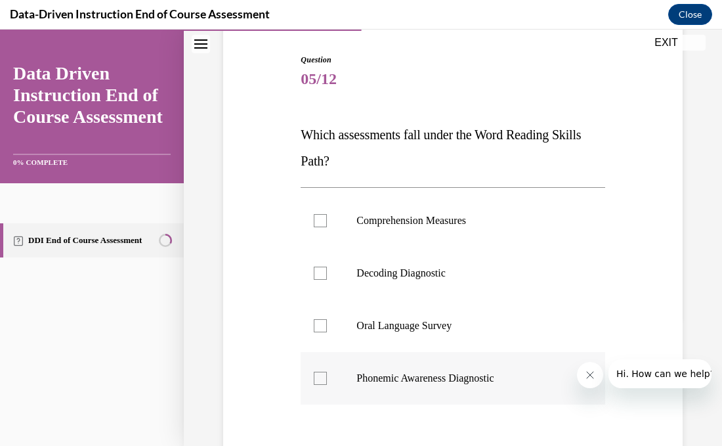
click at [324, 377] on div at bounding box center [320, 377] width 13 height 13
click at [324, 377] on input "Phonemic Awareness Diagnostic" at bounding box center [320, 377] width 13 height 13
checkbox input "true"
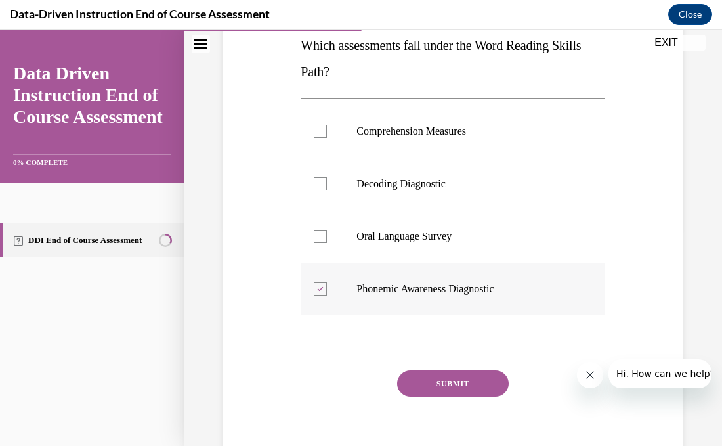
scroll to position [218, 0]
click at [324, 184] on div at bounding box center [320, 183] width 13 height 13
click at [324, 184] on input "Decoding Diagnostic" at bounding box center [320, 183] width 13 height 13
checkbox input "true"
click at [444, 379] on button "SUBMIT" at bounding box center [453, 383] width 112 height 26
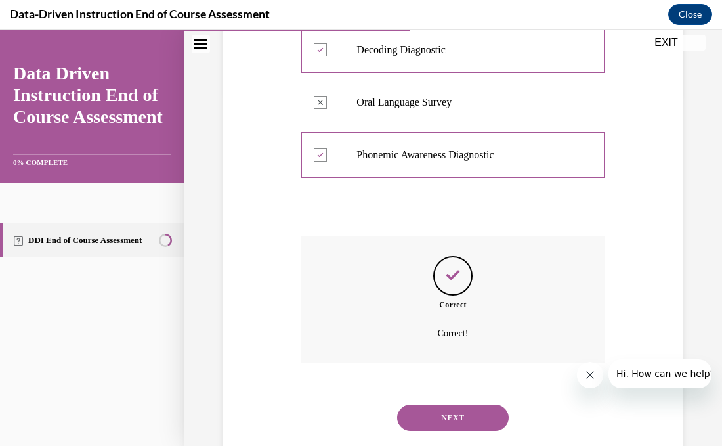
scroll to position [382, 0]
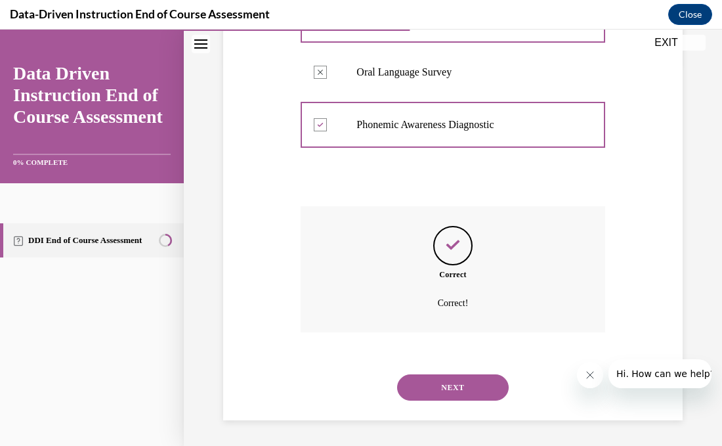
click at [446, 396] on button "NEXT" at bounding box center [453, 387] width 112 height 26
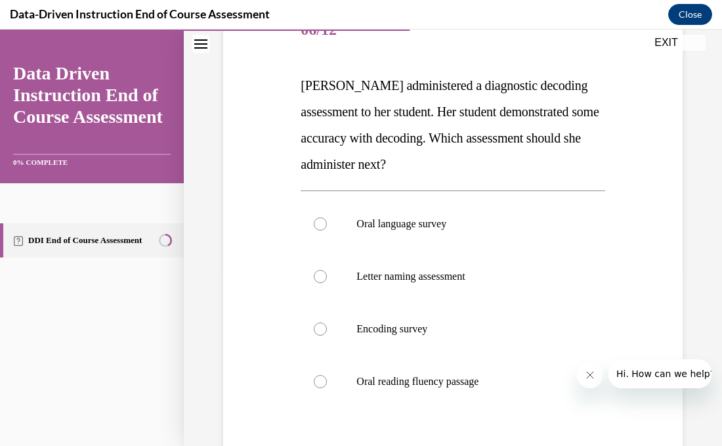
scroll to position [177, 0]
click at [323, 334] on div at bounding box center [320, 329] width 13 height 13
click at [323, 334] on input "Encoding survey" at bounding box center [320, 329] width 13 height 13
radio input "true"
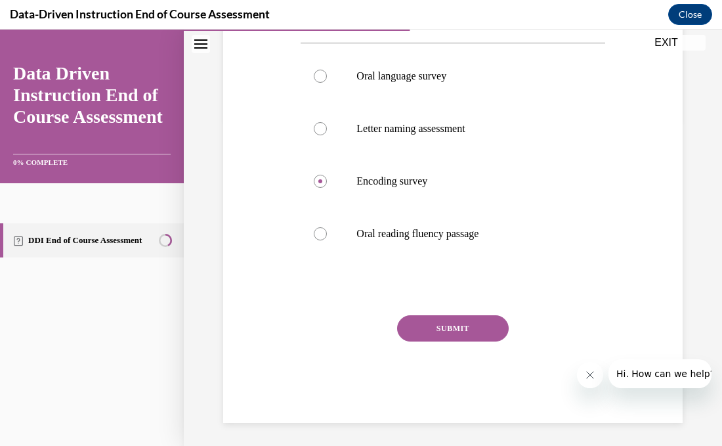
click at [434, 318] on button "SUBMIT" at bounding box center [453, 328] width 112 height 26
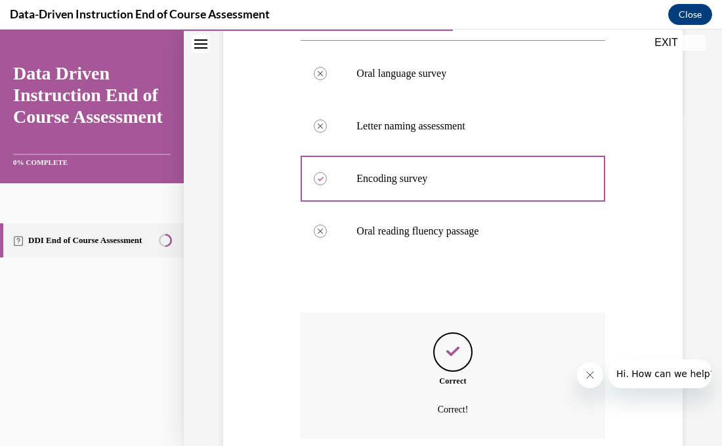
scroll to position [434, 0]
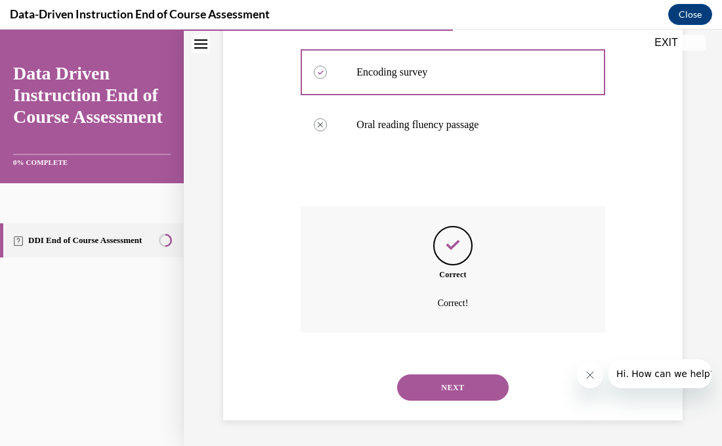
click at [434, 390] on button "NEXT" at bounding box center [453, 387] width 112 height 26
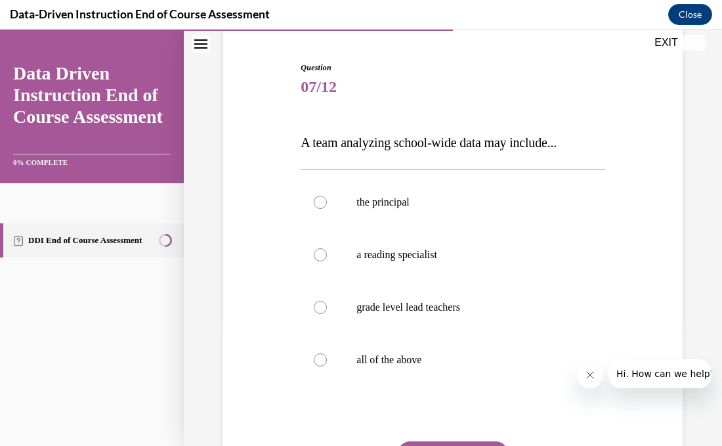
scroll to position [129, 0]
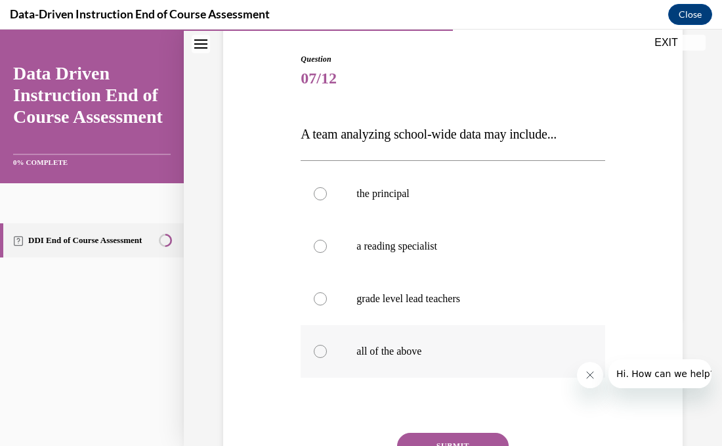
click at [324, 352] on div at bounding box center [320, 351] width 13 height 13
click at [324, 352] on input "all of the above" at bounding box center [320, 351] width 13 height 13
radio input "true"
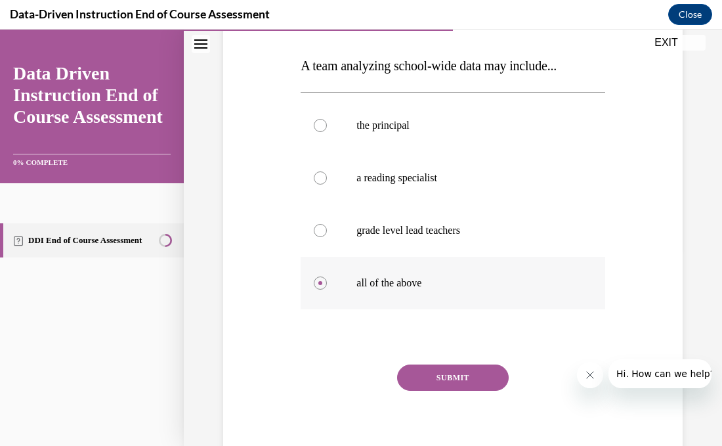
scroll to position [201, 0]
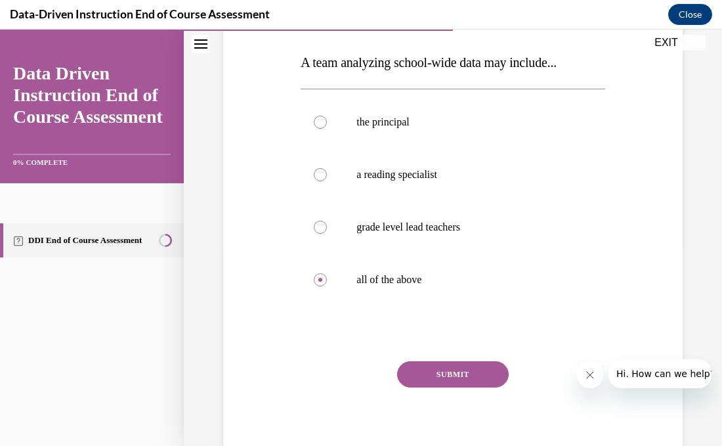
click at [484, 369] on button "SUBMIT" at bounding box center [453, 374] width 112 height 26
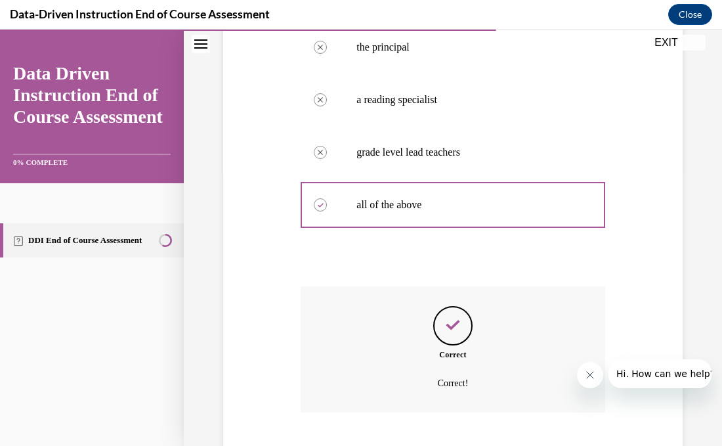
scroll to position [356, 0]
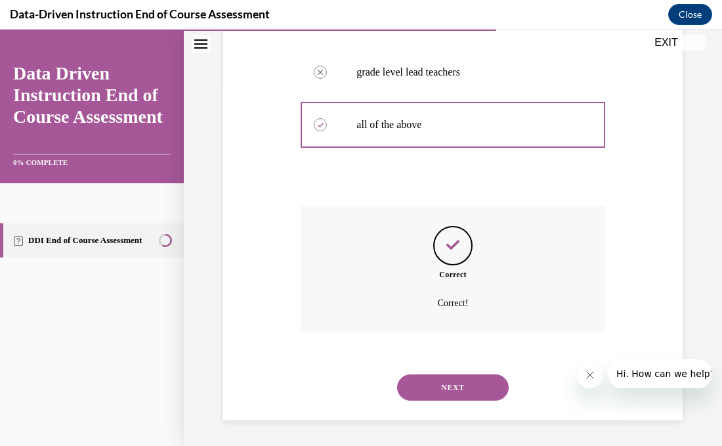
click at [480, 388] on button "NEXT" at bounding box center [453, 387] width 112 height 26
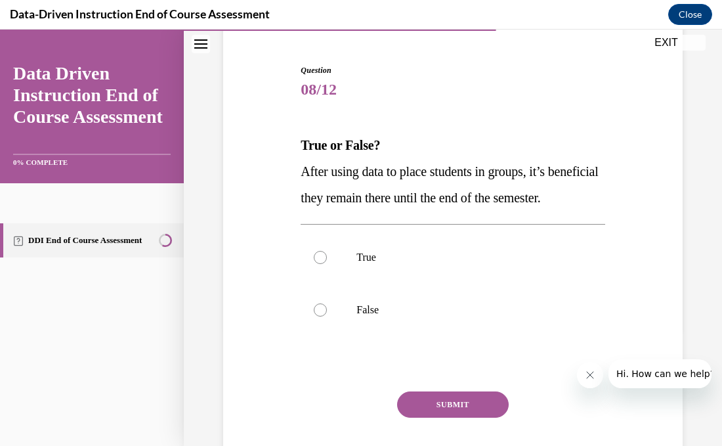
scroll to position [120, 0]
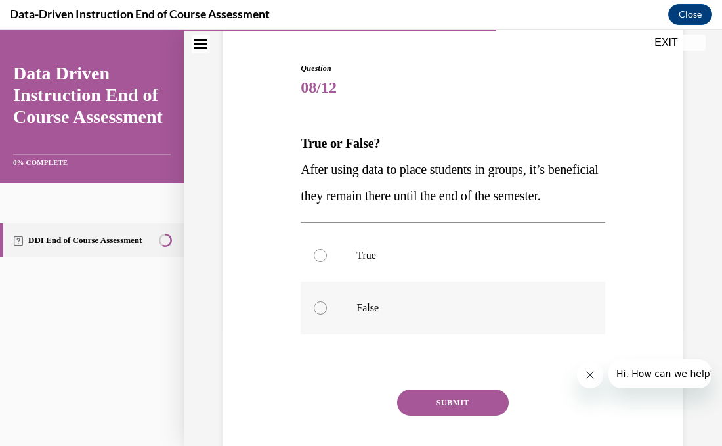
click at [323, 314] on div at bounding box center [320, 307] width 13 height 13
click at [323, 314] on input "False" at bounding box center [320, 307] width 13 height 13
radio input "true"
click at [465, 415] on button "SUBMIT" at bounding box center [453, 402] width 112 height 26
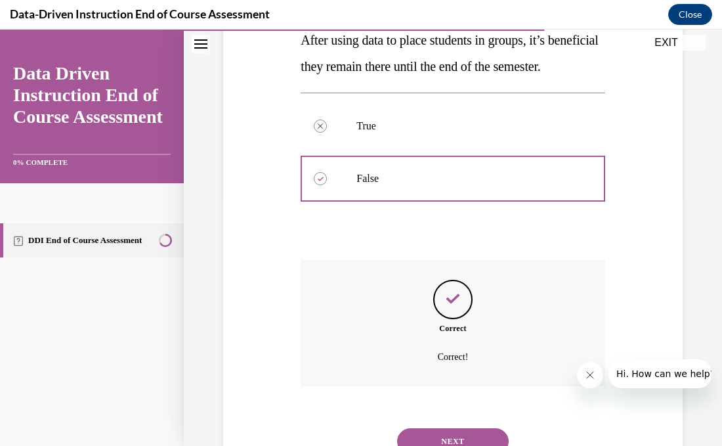
scroll to position [329, 0]
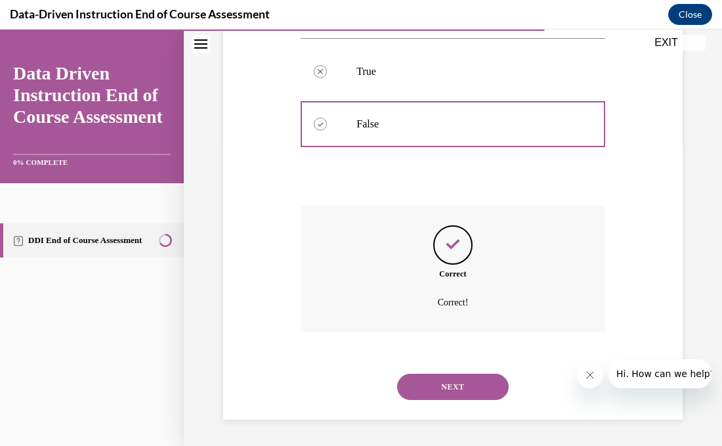
click at [471, 385] on button "NEXT" at bounding box center [453, 386] width 112 height 26
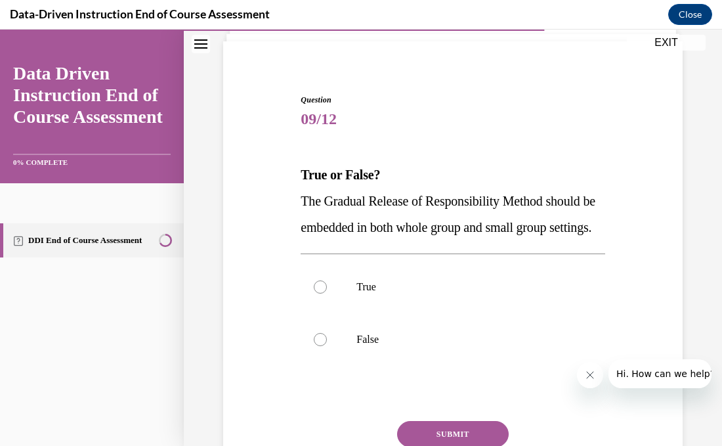
scroll to position [100, 0]
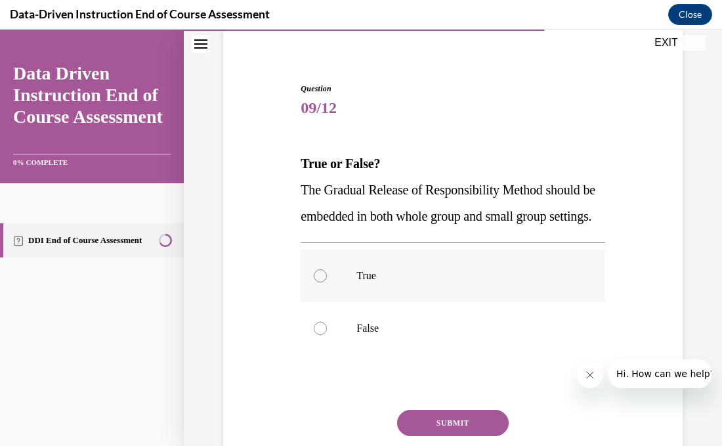
click at [318, 282] on div at bounding box center [320, 275] width 13 height 13
click at [318, 282] on input "True" at bounding box center [320, 275] width 13 height 13
radio input "true"
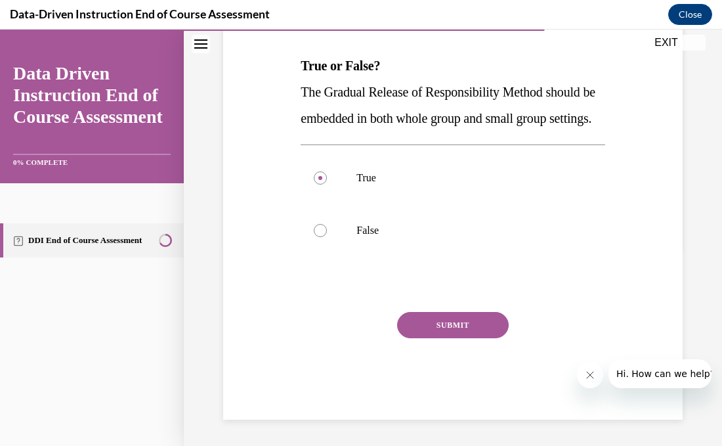
click at [484, 326] on button "SUBMIT" at bounding box center [453, 325] width 112 height 26
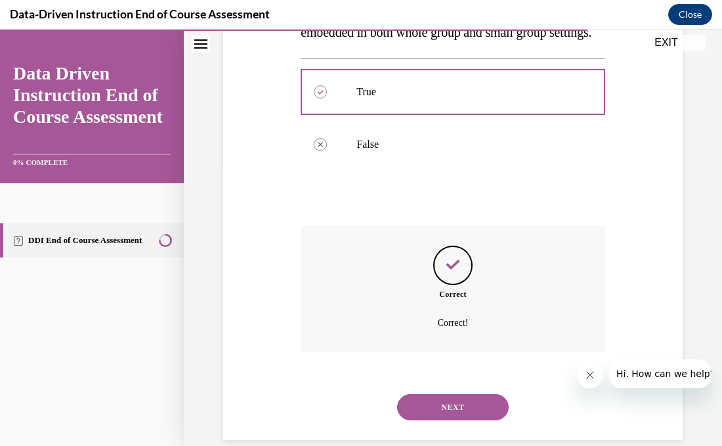
scroll to position [329, 0]
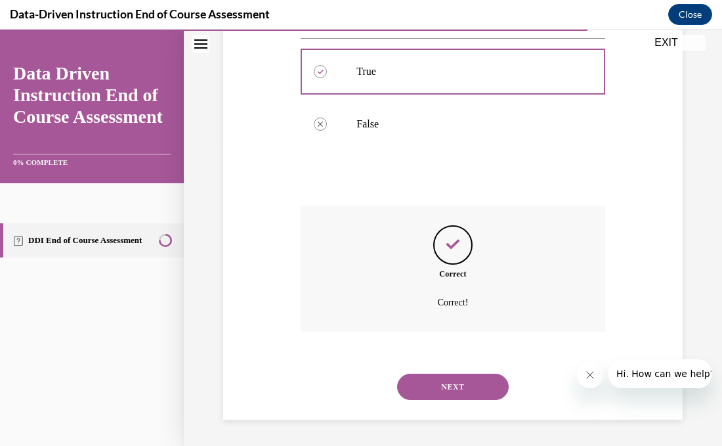
click at [485, 379] on button "NEXT" at bounding box center [453, 386] width 112 height 26
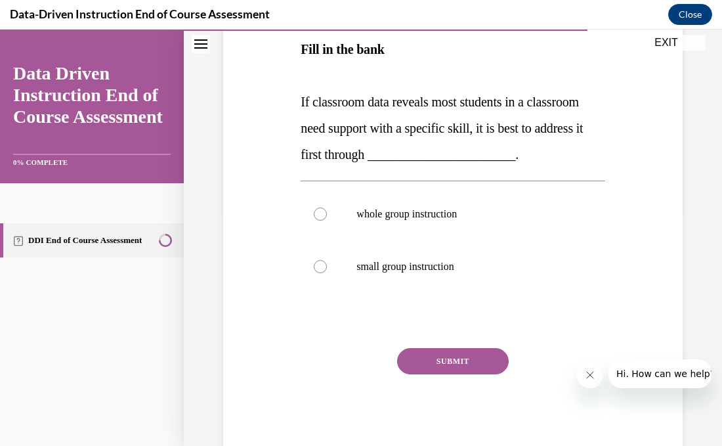
scroll to position [230, 0]
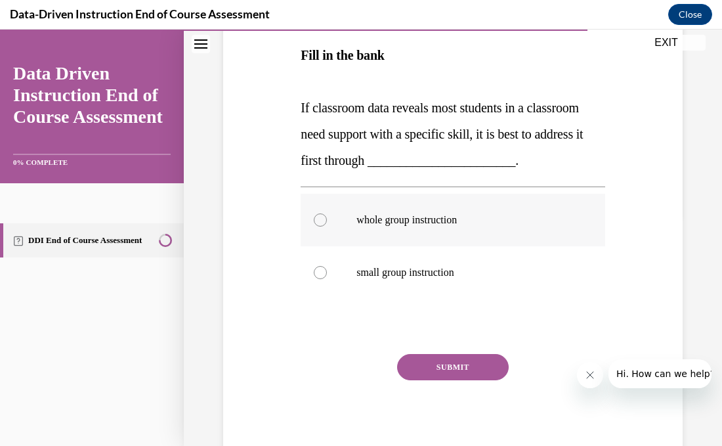
click at [320, 226] on label "whole group instruction" at bounding box center [453, 220] width 304 height 53
click at [320, 226] on input "whole group instruction" at bounding box center [320, 219] width 13 height 13
radio input "true"
click at [450, 364] on button "SUBMIT" at bounding box center [453, 367] width 112 height 26
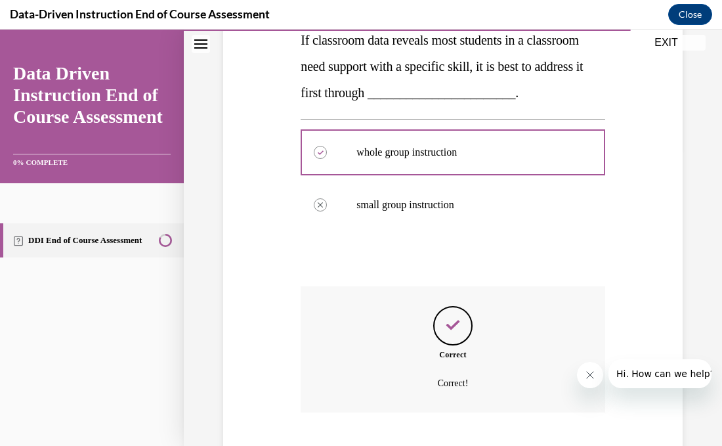
scroll to position [378, 0]
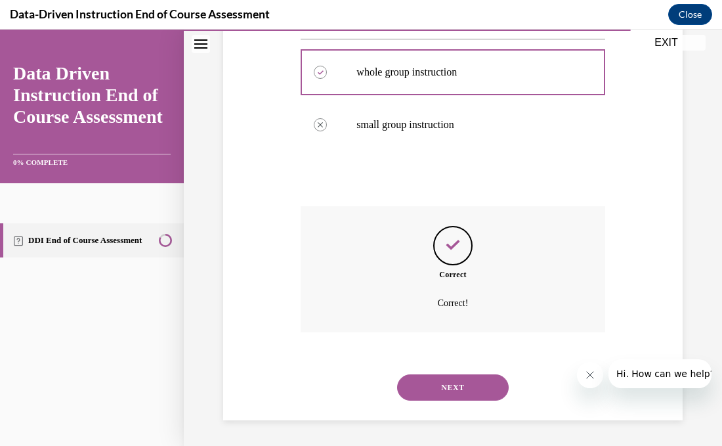
click at [453, 389] on button "NEXT" at bounding box center [453, 387] width 112 height 26
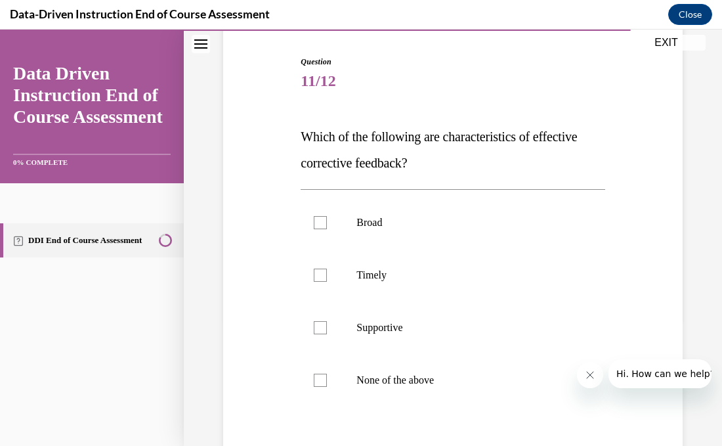
scroll to position [127, 0]
click at [320, 278] on div at bounding box center [320, 274] width 13 height 13
click at [320, 278] on input "Timely" at bounding box center [320, 274] width 13 height 13
checkbox input "true"
click at [318, 327] on div at bounding box center [320, 326] width 13 height 13
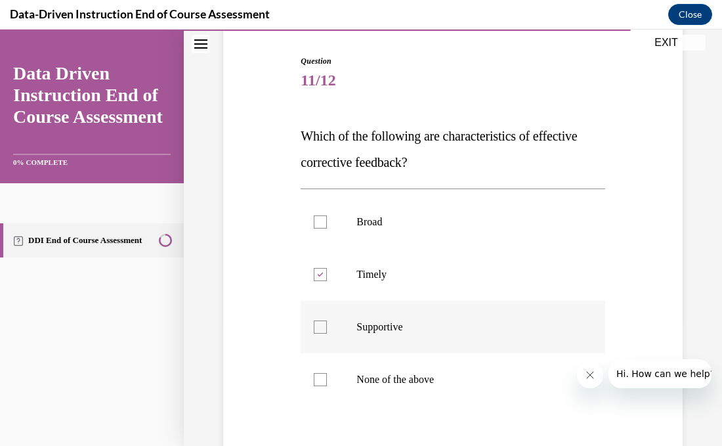
click at [318, 327] on input "Supportive" at bounding box center [320, 326] width 13 height 13
checkbox input "true"
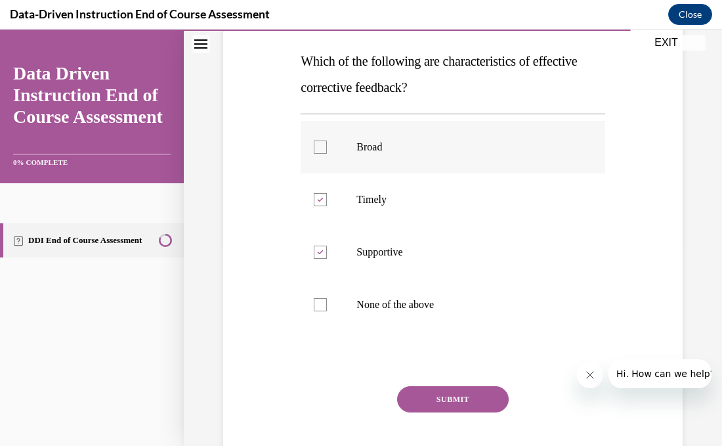
scroll to position [215, 0]
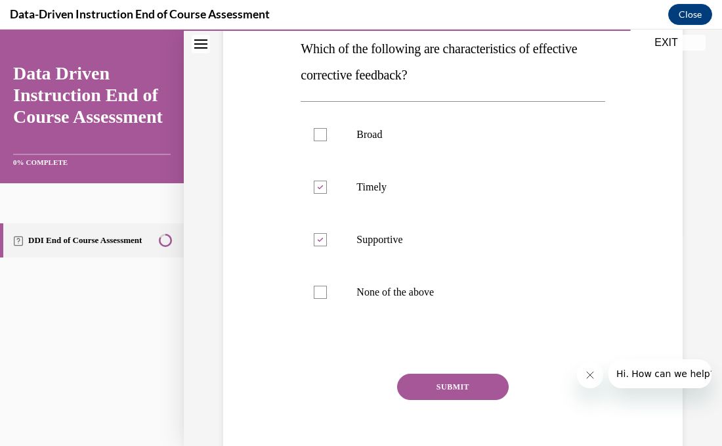
click at [457, 394] on button "SUBMIT" at bounding box center [453, 386] width 112 height 26
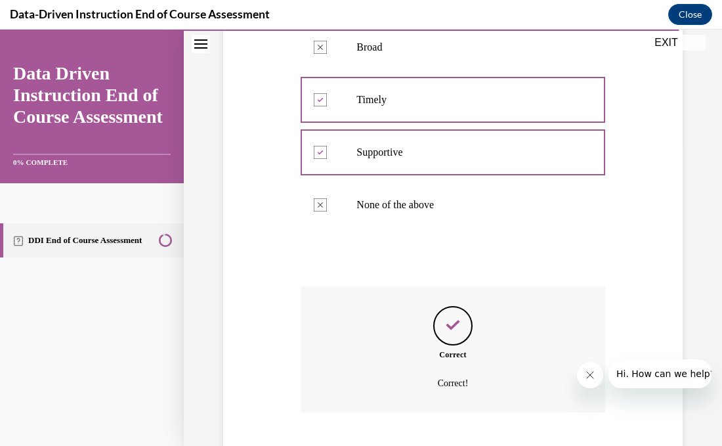
scroll to position [382, 0]
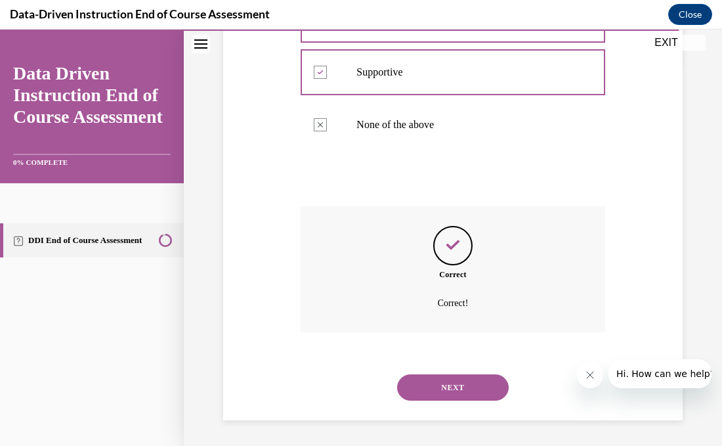
click at [457, 394] on button "NEXT" at bounding box center [453, 387] width 112 height 26
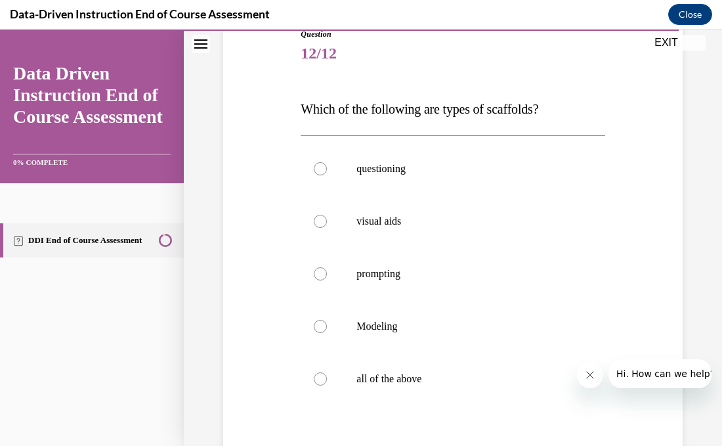
scroll to position [155, 0]
click at [317, 379] on div at bounding box center [320, 377] width 13 height 13
click at [317, 379] on input "all of the above" at bounding box center [320, 377] width 13 height 13
radio input "true"
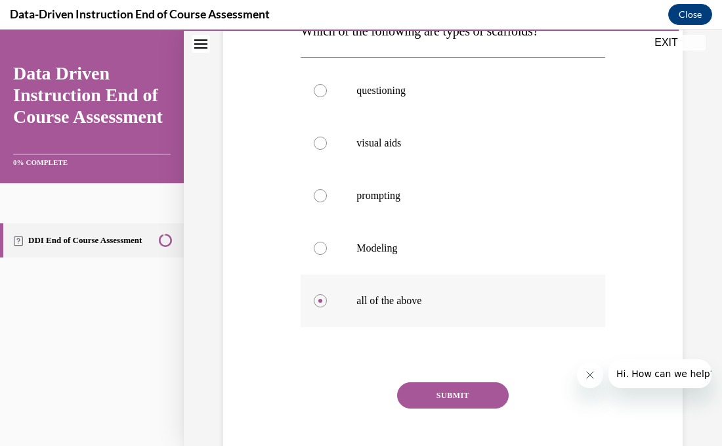
scroll to position [234, 0]
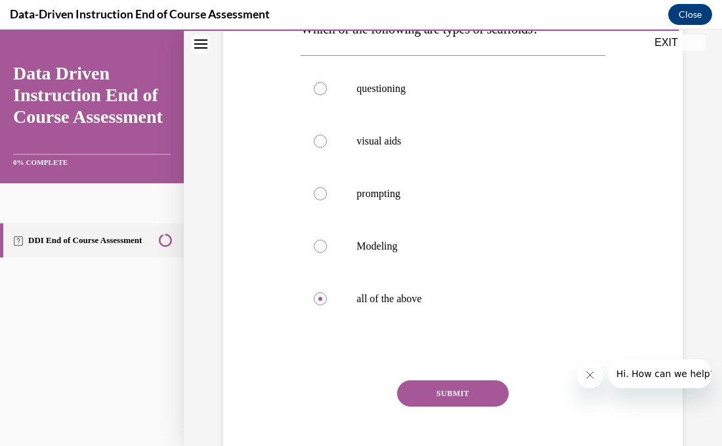
click at [432, 394] on button "SUBMIT" at bounding box center [453, 393] width 112 height 26
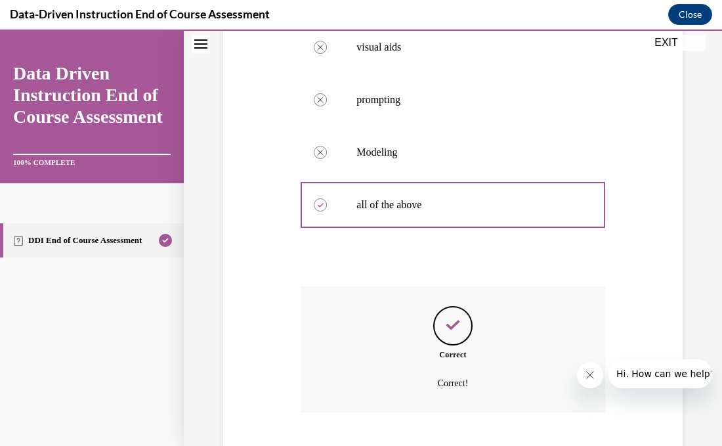
scroll to position [408, 0]
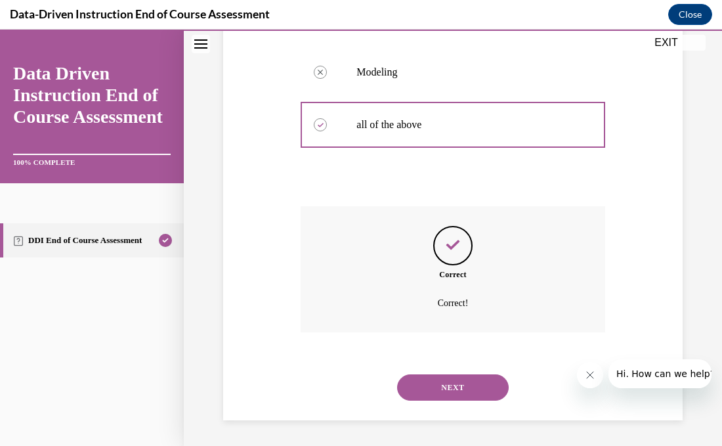
click at [432, 394] on button "NEXT" at bounding box center [453, 387] width 112 height 26
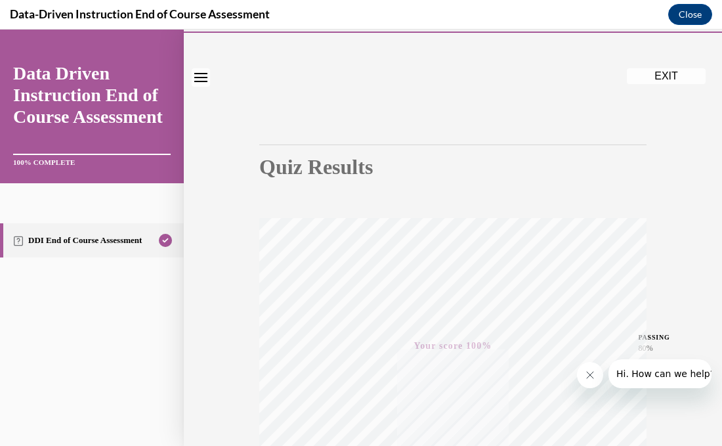
scroll to position [0, 0]
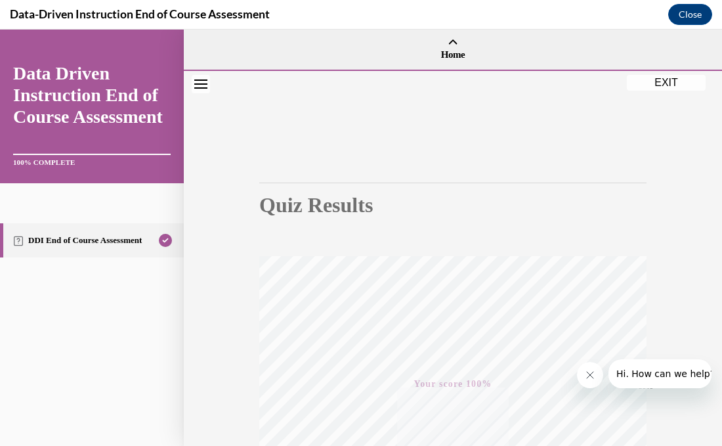
click at [667, 85] on button "EXIT" at bounding box center [666, 83] width 79 height 16
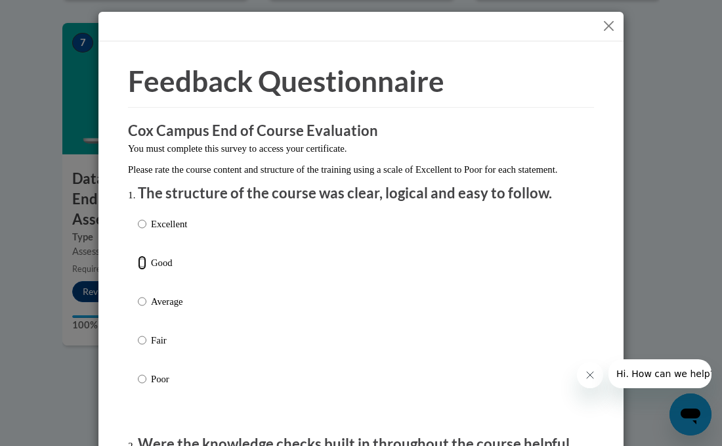
click at [141, 270] on input "Good" at bounding box center [142, 262] width 9 height 14
radio input "true"
click at [608, 24] on button "Close" at bounding box center [608, 26] width 16 height 16
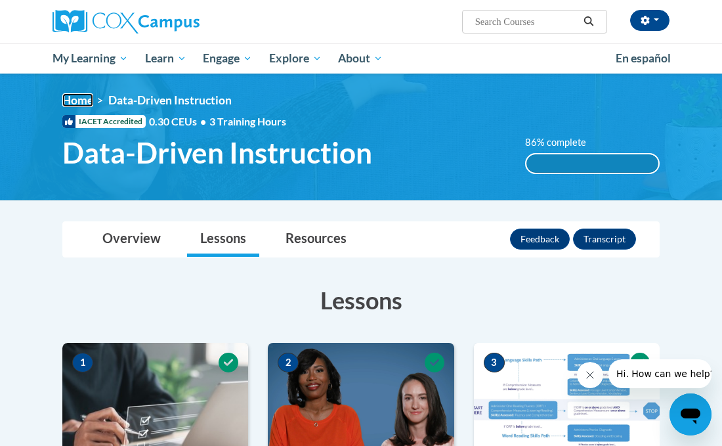
click at [75, 102] on link "Home" at bounding box center [77, 100] width 31 height 14
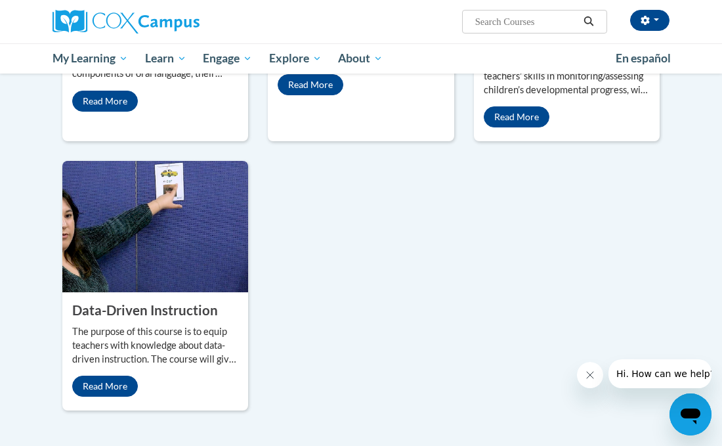
scroll to position [1397, 0]
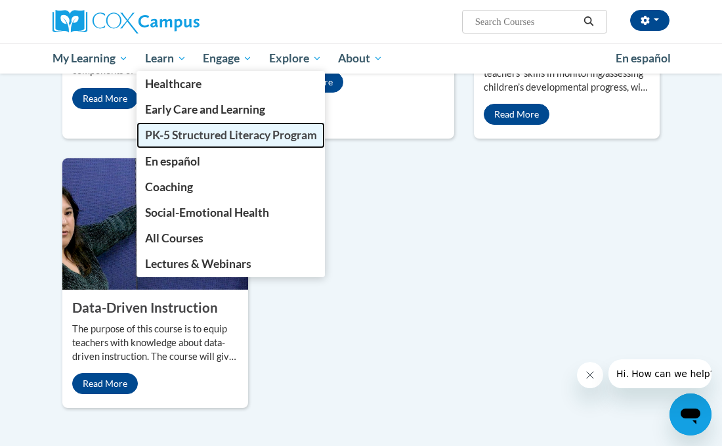
click at [198, 138] on span "PK-5 Structured Literacy Program" at bounding box center [231, 135] width 172 height 14
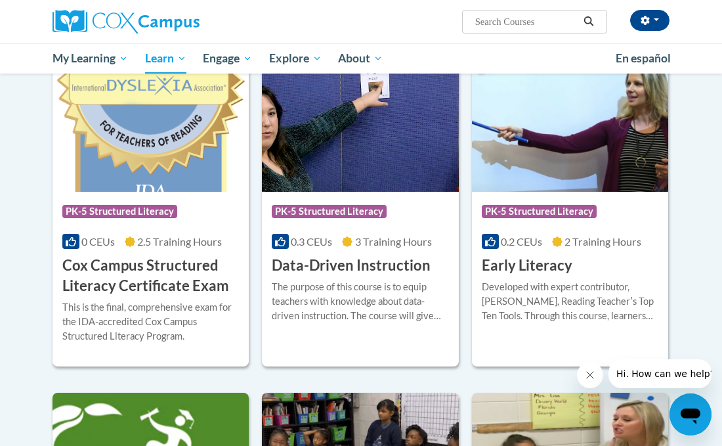
scroll to position [455, 0]
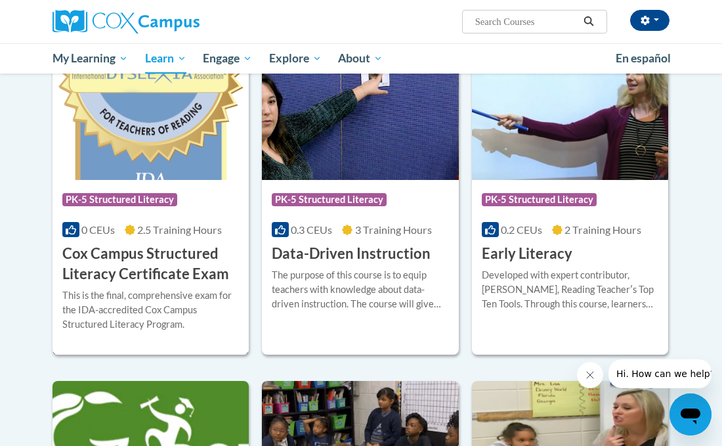
click at [138, 280] on h3 "Cox Campus Structured Literacy Certificate Exam" at bounding box center [150, 263] width 177 height 41
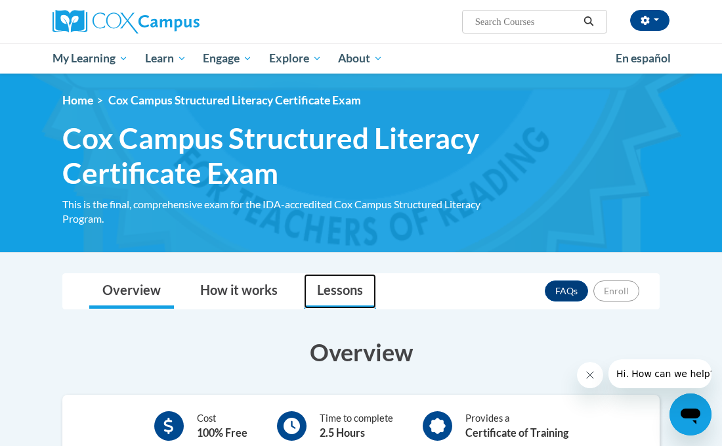
click at [337, 287] on link "Lessons" at bounding box center [340, 291] width 72 height 35
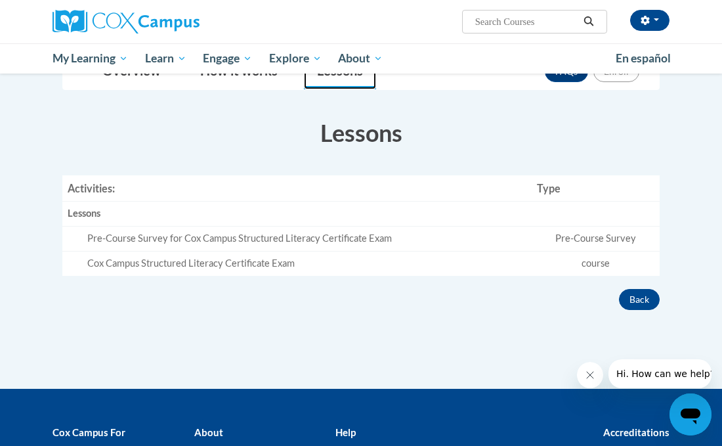
scroll to position [219, 0]
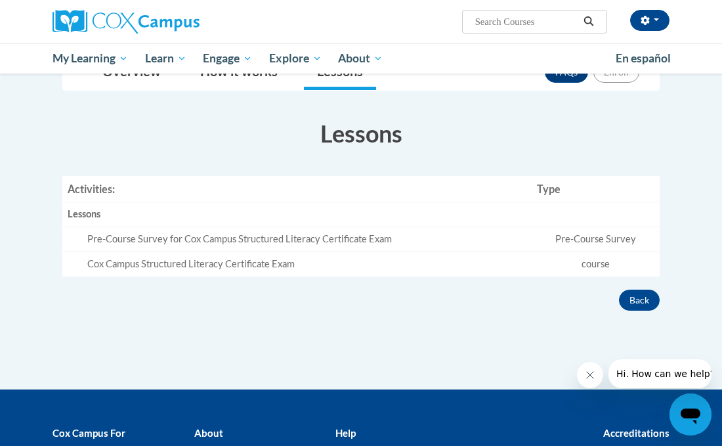
click at [295, 238] on div "Pre-Course Survey for Cox Campus Structured Literacy Certificate Exam" at bounding box center [306, 239] width 439 height 14
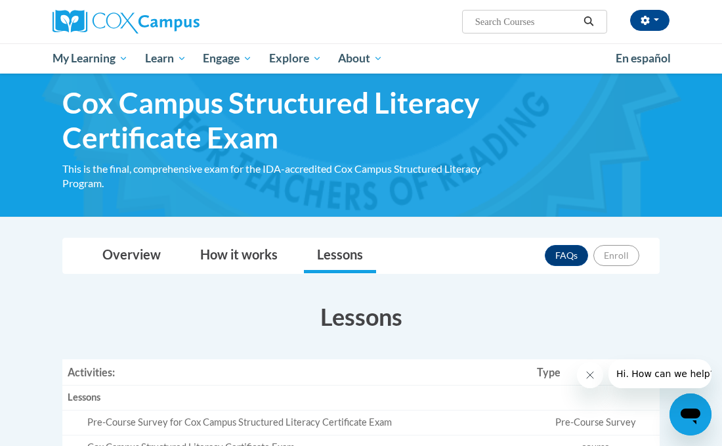
scroll to position [0, 0]
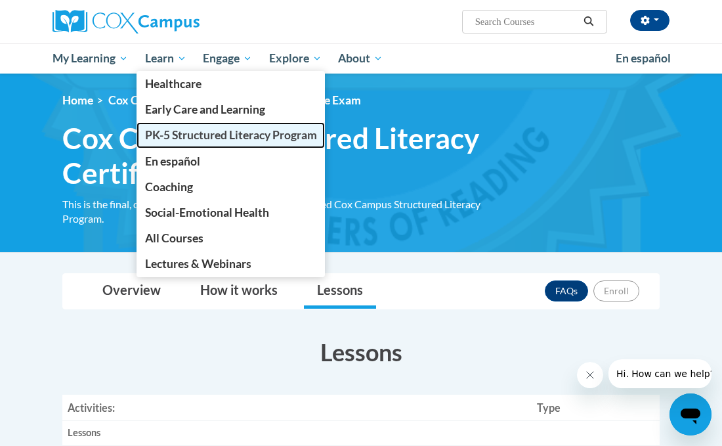
click at [191, 134] on span "PK-5 Structured Literacy Program" at bounding box center [231, 135] width 172 height 14
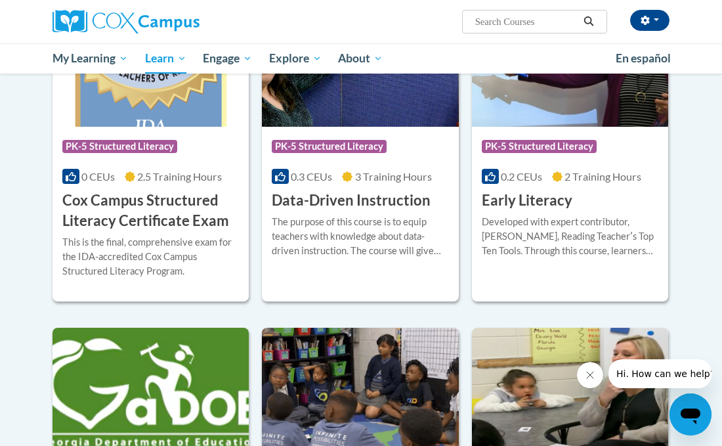
scroll to position [504, 0]
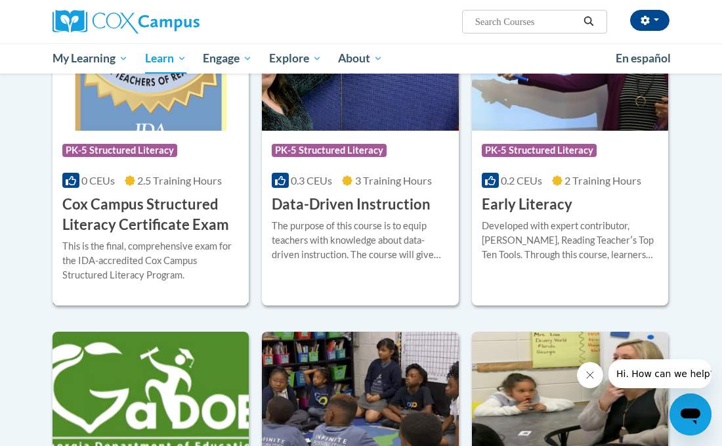
click at [147, 224] on h3 "Cox Campus Structured Literacy Certificate Exam" at bounding box center [150, 214] width 177 height 41
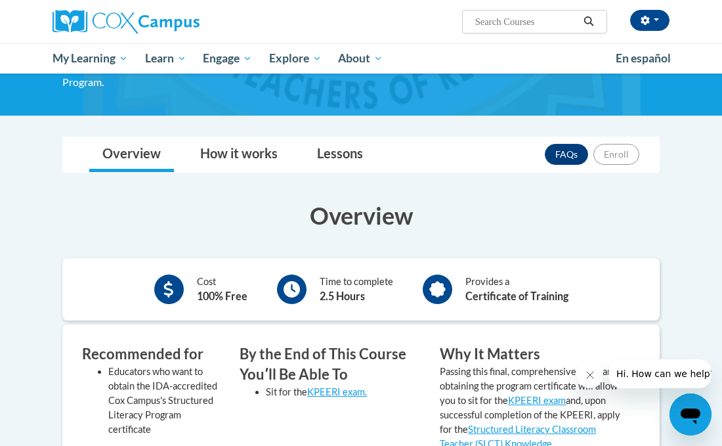
scroll to position [149, 0]
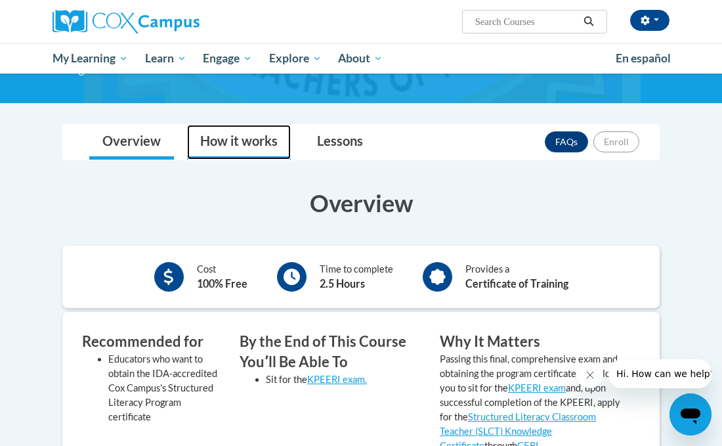
click at [249, 137] on link "How it works" at bounding box center [239, 142] width 104 height 35
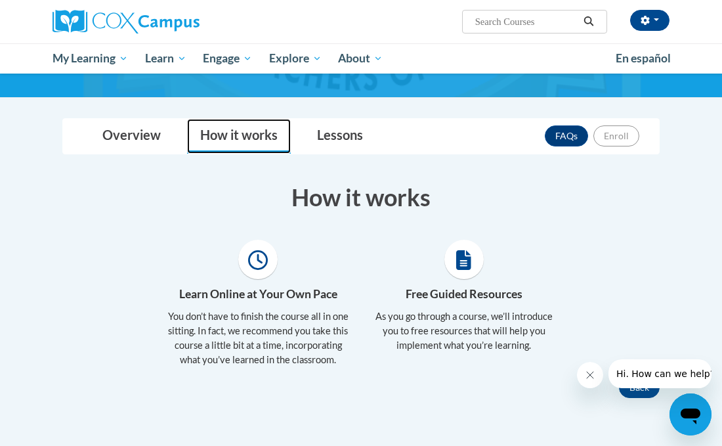
scroll to position [159, 0]
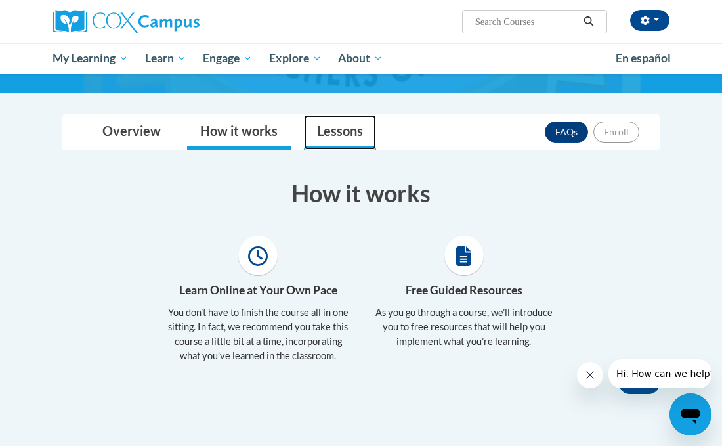
click at [337, 135] on link "Lessons" at bounding box center [340, 132] width 72 height 35
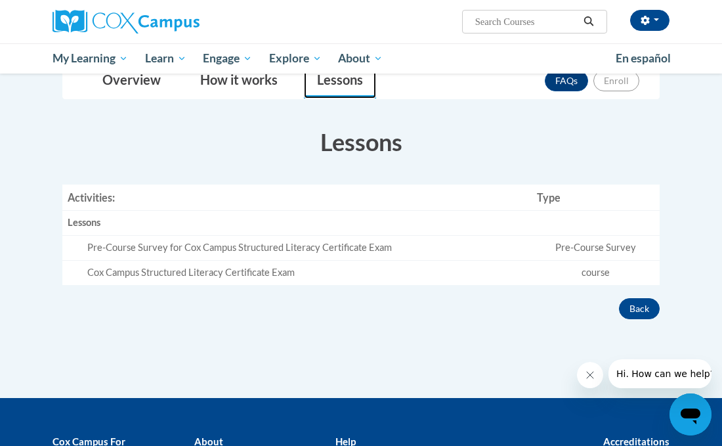
scroll to position [211, 0]
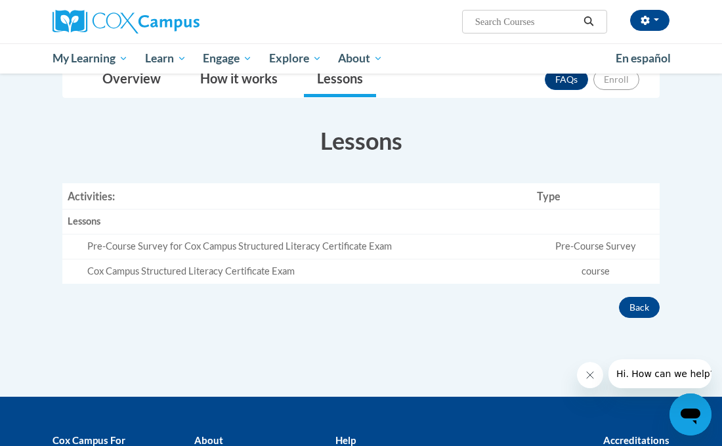
click at [324, 249] on div "Pre-Course Survey for Cox Campus Structured Literacy Certificate Exam" at bounding box center [306, 247] width 439 height 14
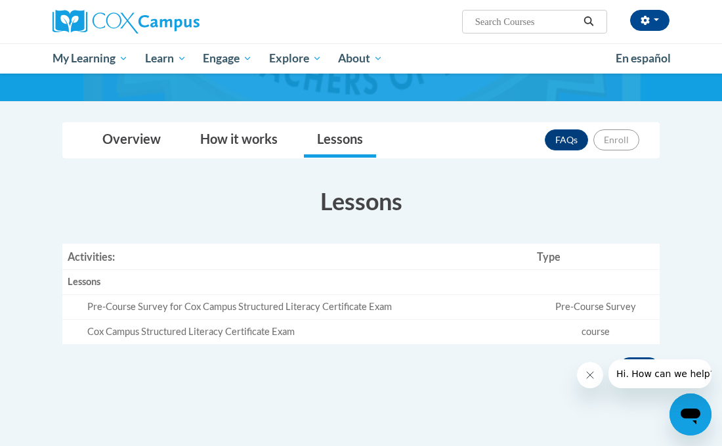
scroll to position [0, 0]
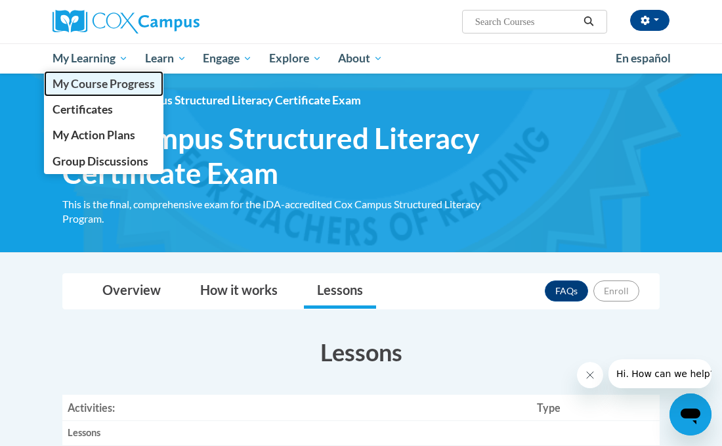
click at [98, 83] on span "My Course Progress" at bounding box center [104, 84] width 102 height 14
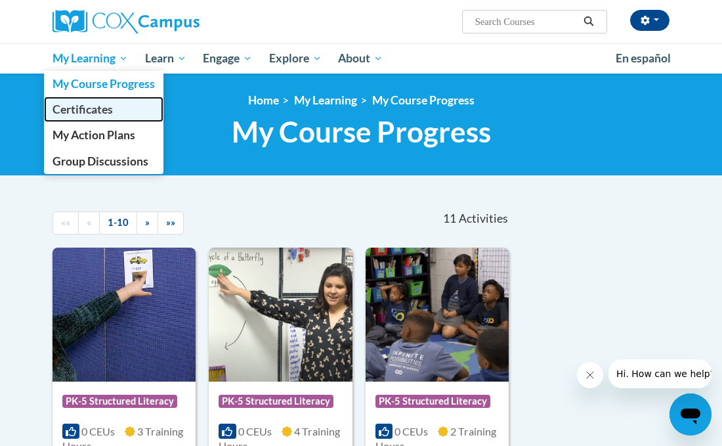
click at [89, 110] on span "Certificates" at bounding box center [83, 109] width 60 height 14
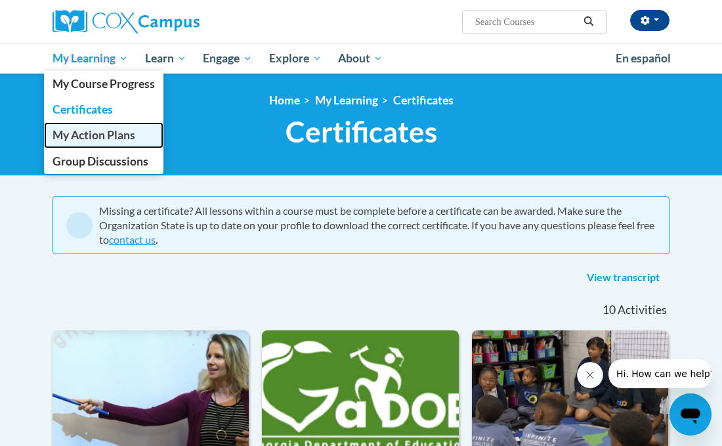
click at [98, 138] on span "My Action Plans" at bounding box center [94, 135] width 83 height 14
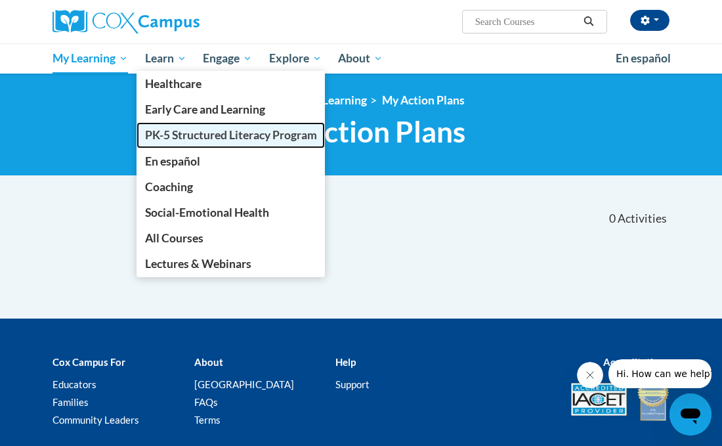
click at [191, 135] on span "PK-5 Structured Literacy Program" at bounding box center [231, 135] width 172 height 14
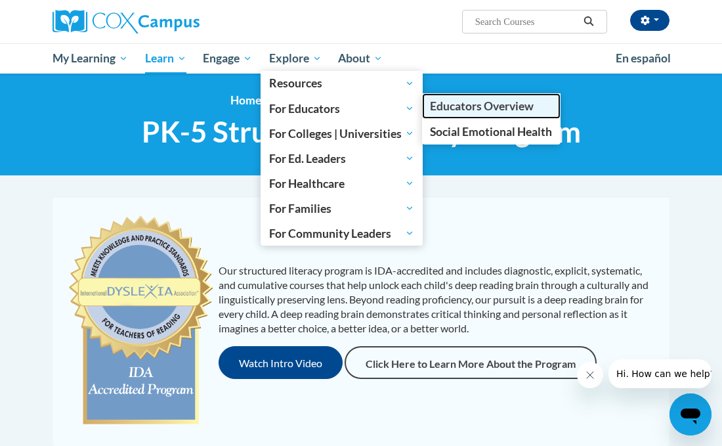
click at [469, 112] on span "Educators Overview" at bounding box center [482, 106] width 104 height 14
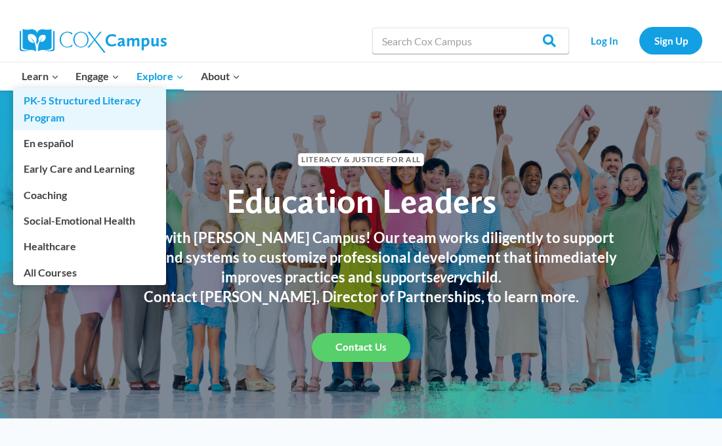
click at [51, 100] on link "PK-5 Structured Literacy Program" at bounding box center [89, 109] width 153 height 42
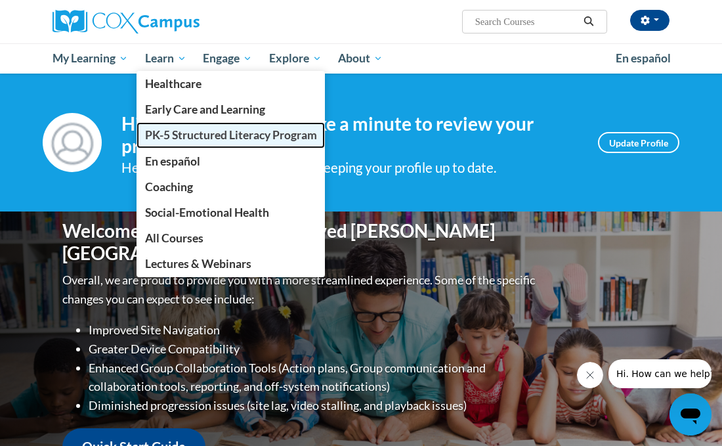
click at [171, 135] on span "PK-5 Structured Literacy Program" at bounding box center [231, 135] width 172 height 14
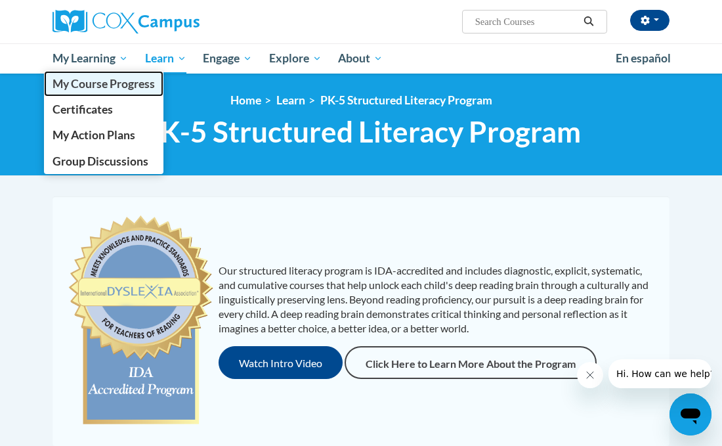
click at [101, 86] on span "My Course Progress" at bounding box center [104, 84] width 102 height 14
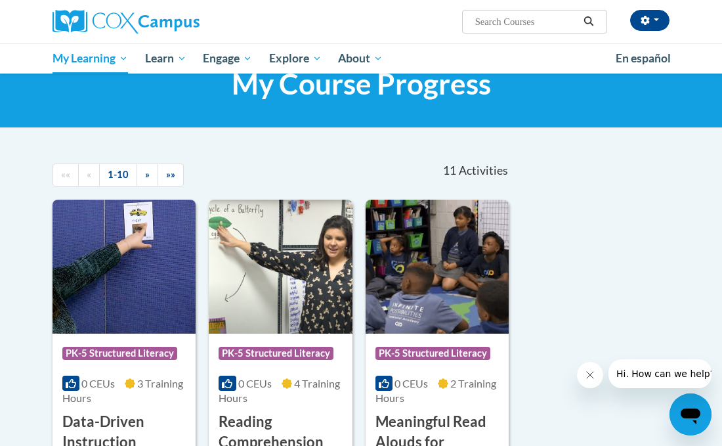
scroll to position [51, 0]
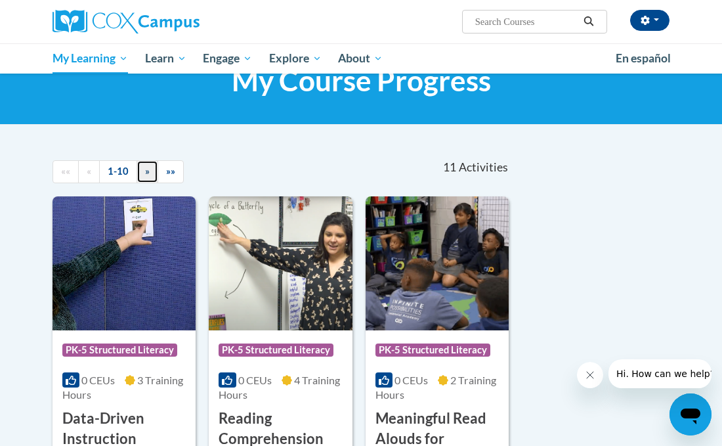
click at [146, 177] on span "»" at bounding box center [147, 170] width 5 height 11
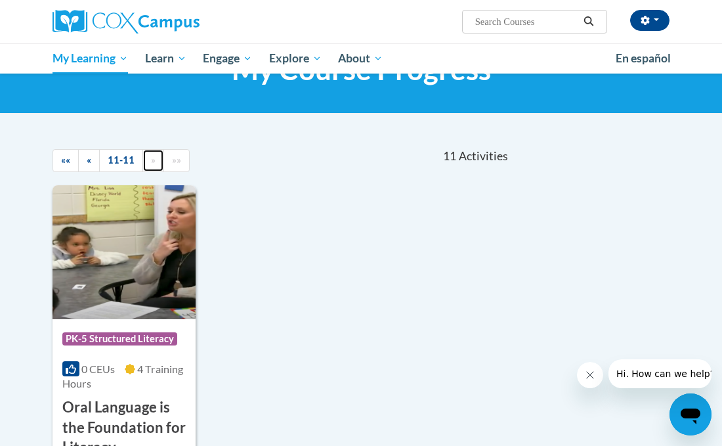
scroll to position [0, 0]
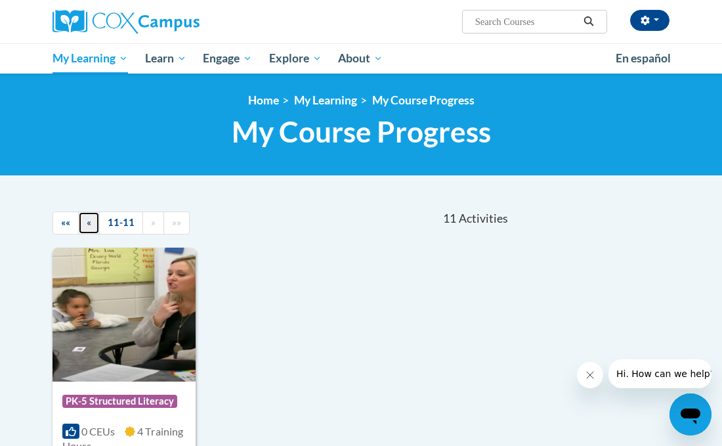
click at [88, 231] on link "«" at bounding box center [89, 222] width 22 height 23
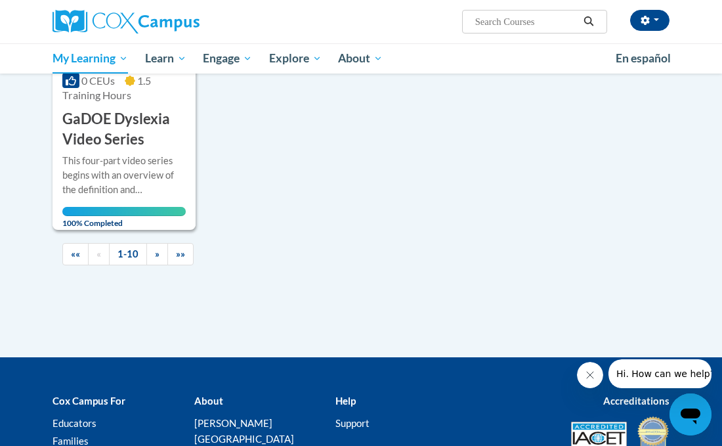
scroll to position [1509, 0]
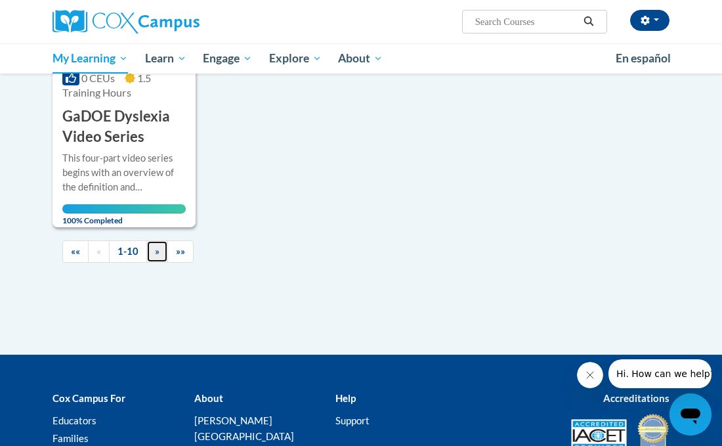
click at [160, 258] on link "»" at bounding box center [157, 251] width 22 height 23
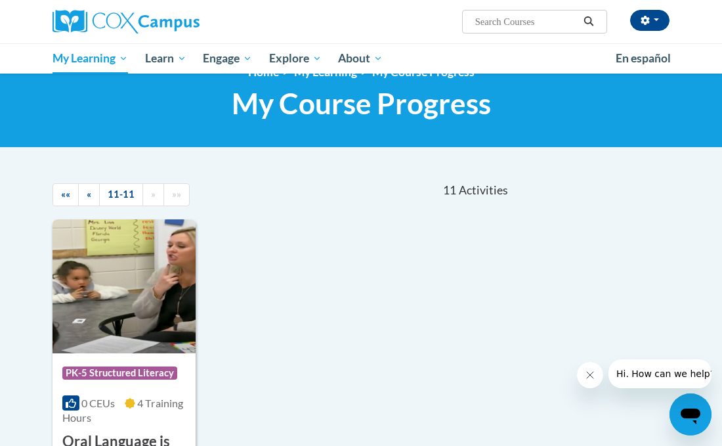
scroll to position [0, 0]
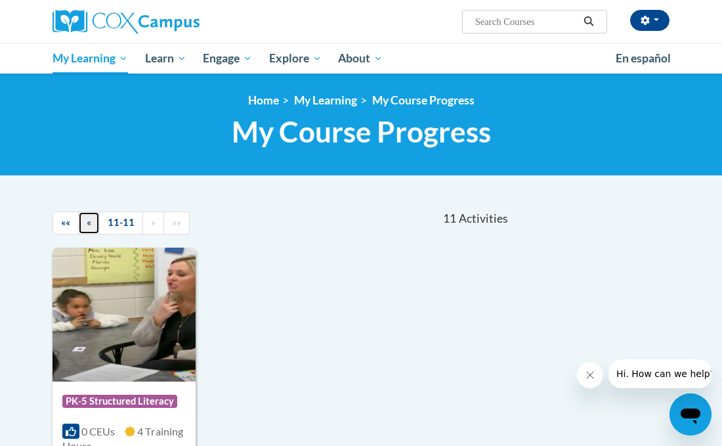
click at [90, 224] on span "«" at bounding box center [89, 222] width 5 height 11
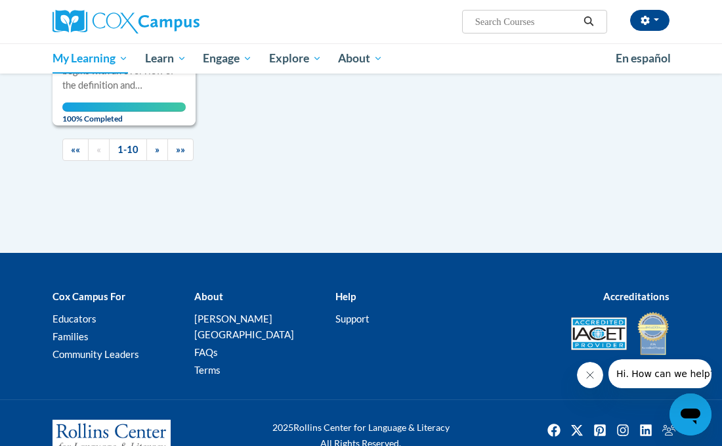
scroll to position [1633, 0]
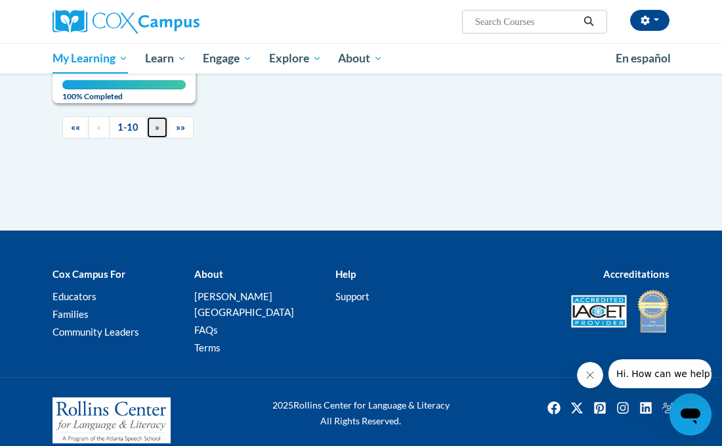
click at [158, 131] on link "»" at bounding box center [157, 127] width 22 height 23
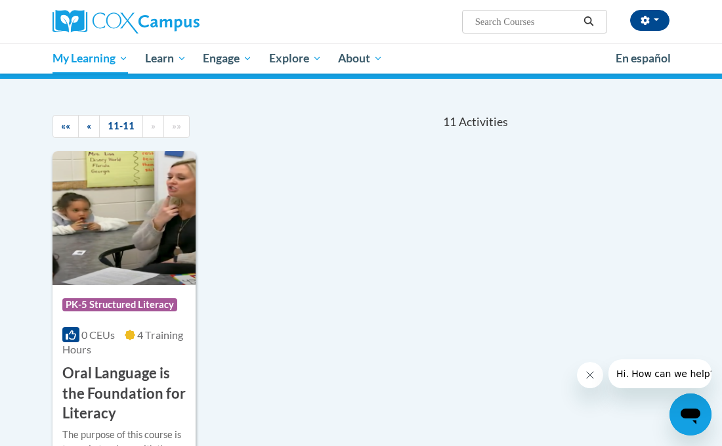
scroll to position [95, 0]
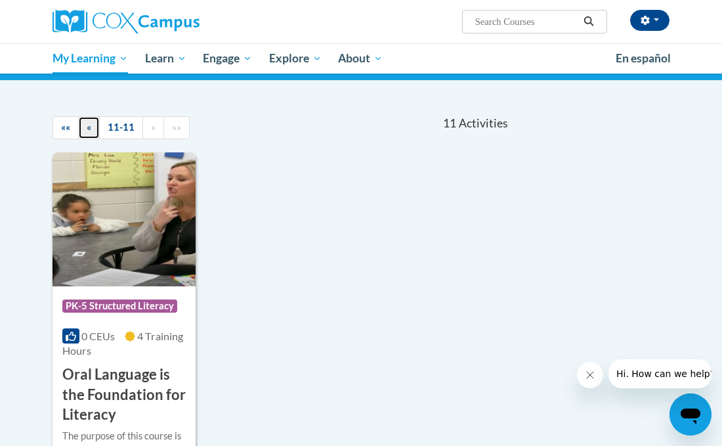
click at [87, 123] on span "«" at bounding box center [89, 126] width 5 height 11
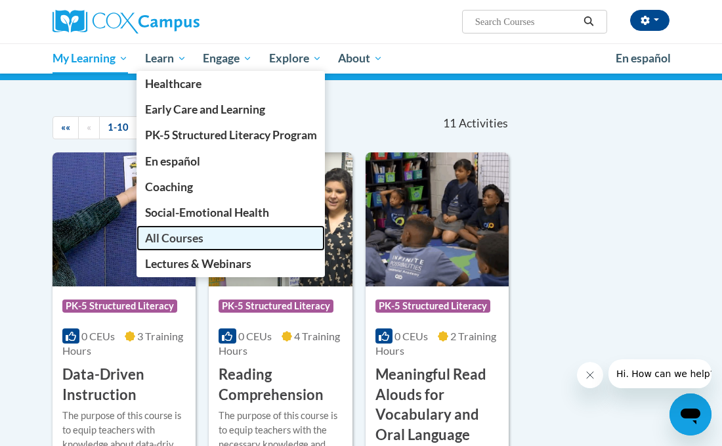
click at [182, 238] on span "All Courses" at bounding box center [174, 238] width 58 height 14
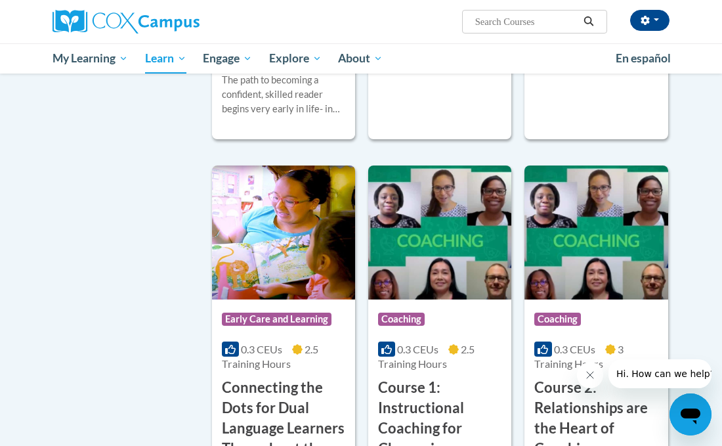
scroll to position [511, 0]
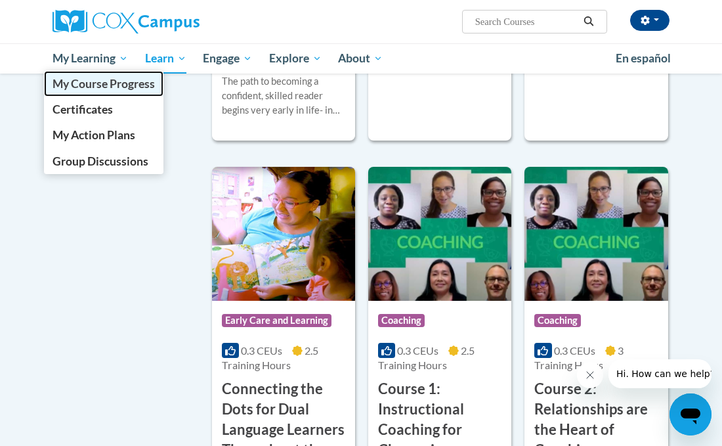
click at [96, 83] on span "My Course Progress" at bounding box center [104, 84] width 102 height 14
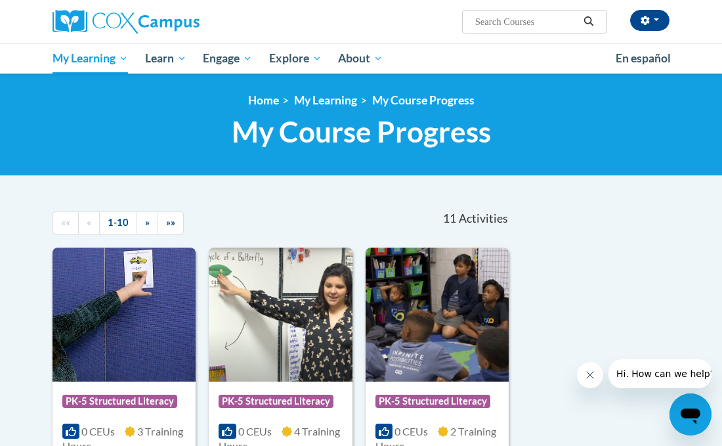
click at [501, 17] on input "Search..." at bounding box center [526, 22] width 105 height 16
type input "exam"
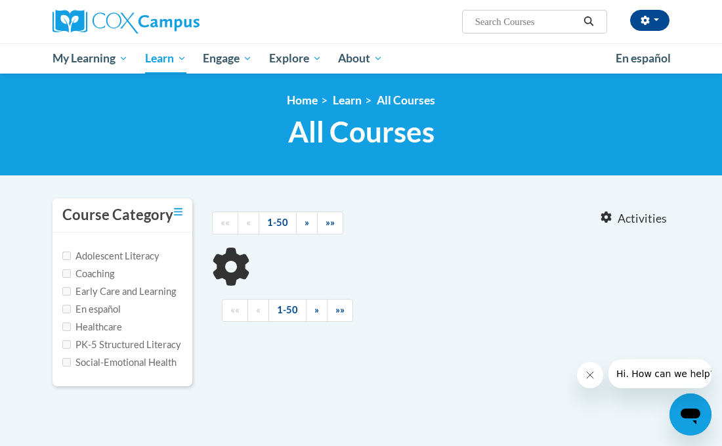
type input "exam"
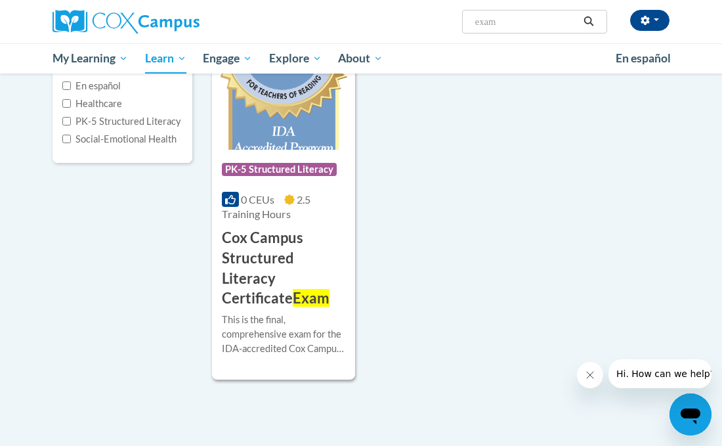
scroll to position [220, 0]
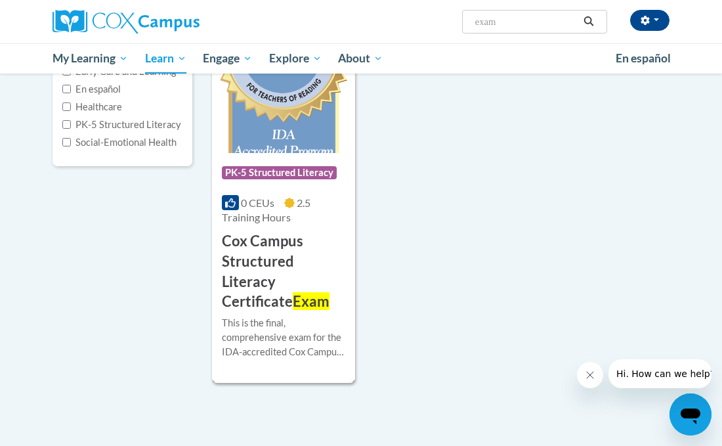
click at [278, 143] on img at bounding box center [283, 86] width 143 height 134
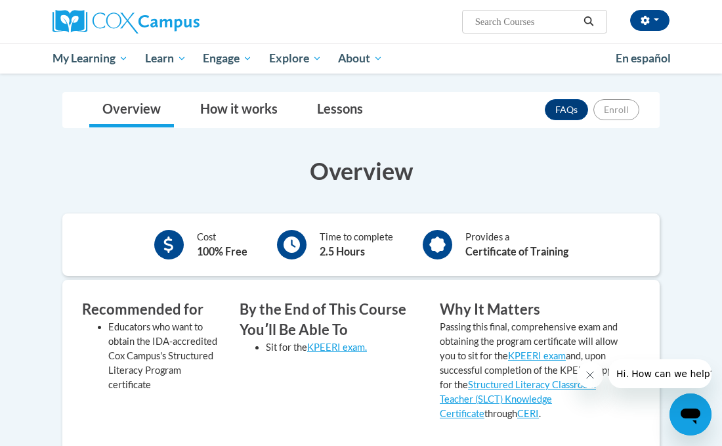
scroll to position [178, 0]
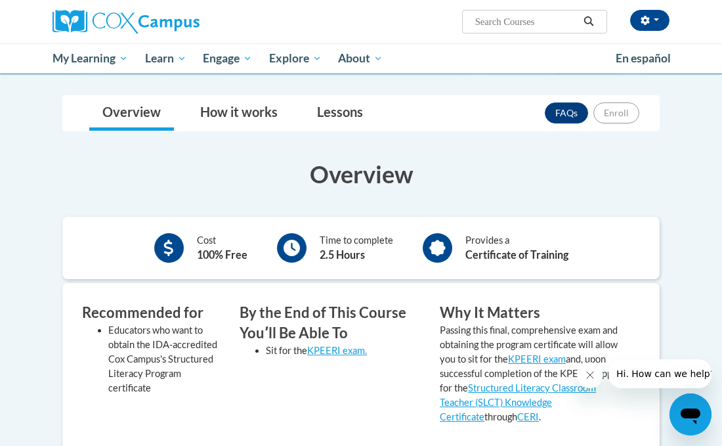
click at [539, 23] on input "Search..." at bounding box center [526, 22] width 105 height 16
type input "exam"
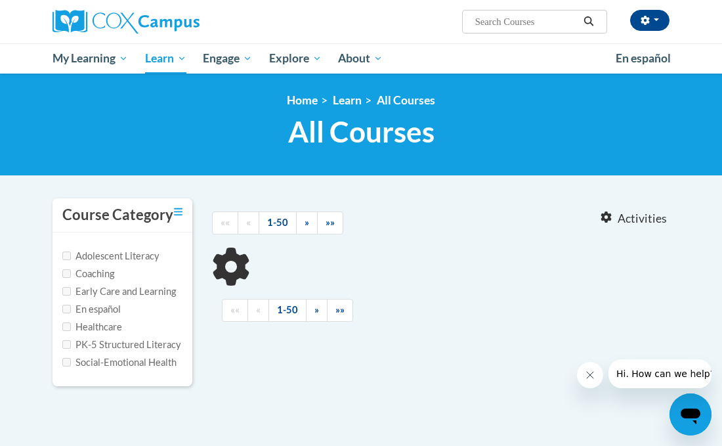
type input "exam"
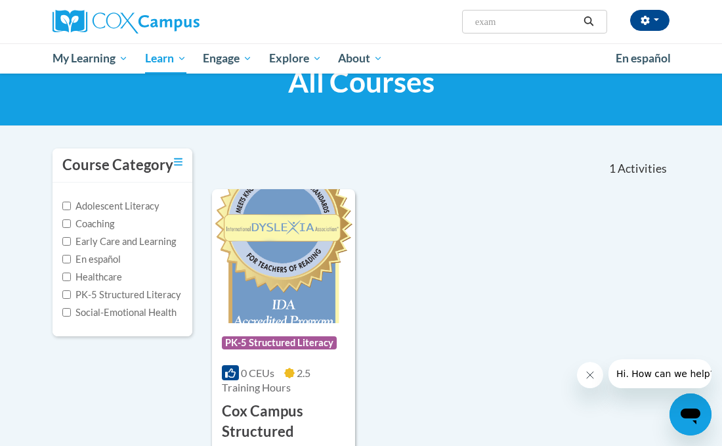
scroll to position [39, 0]
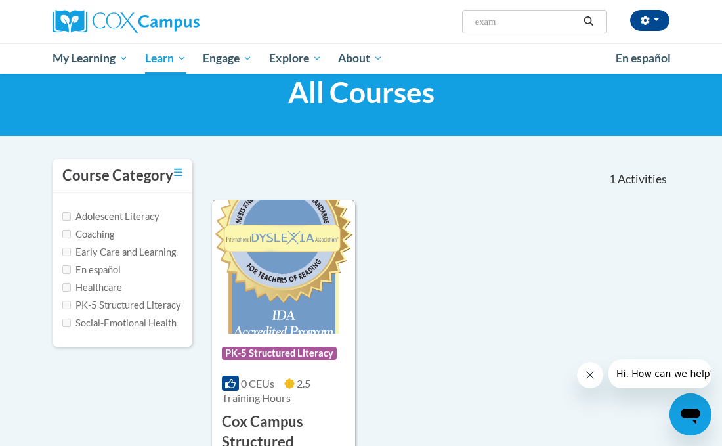
click at [275, 255] on img at bounding box center [283, 267] width 143 height 134
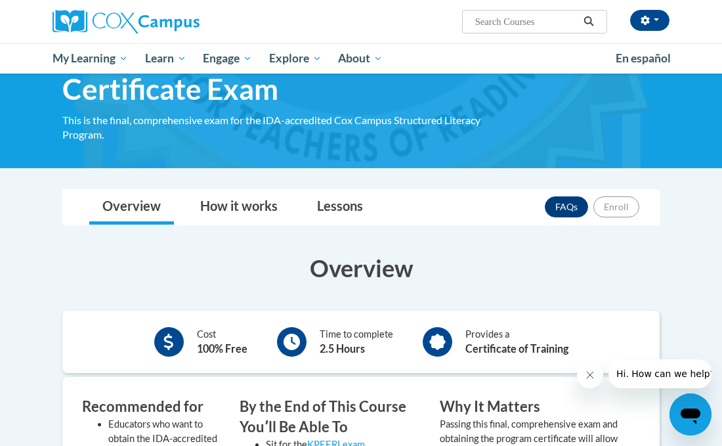
scroll to position [79, 0]
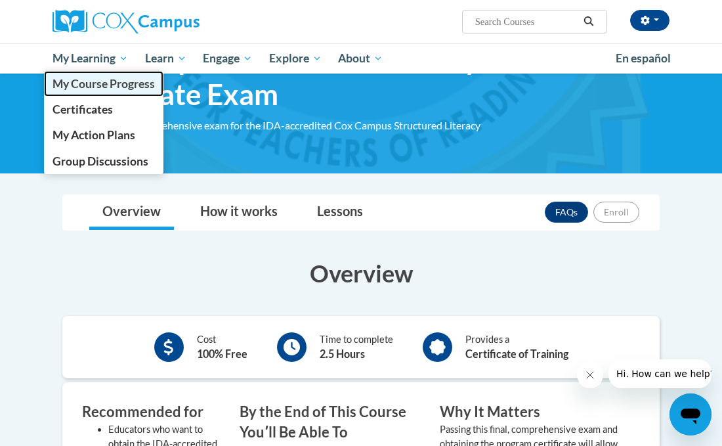
click at [98, 86] on span "My Course Progress" at bounding box center [104, 84] width 102 height 14
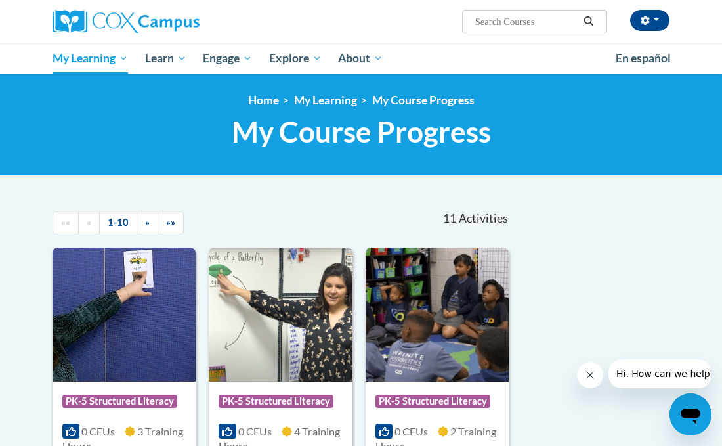
click at [483, 20] on input "Search..." at bounding box center [526, 22] width 105 height 16
type input "exam"
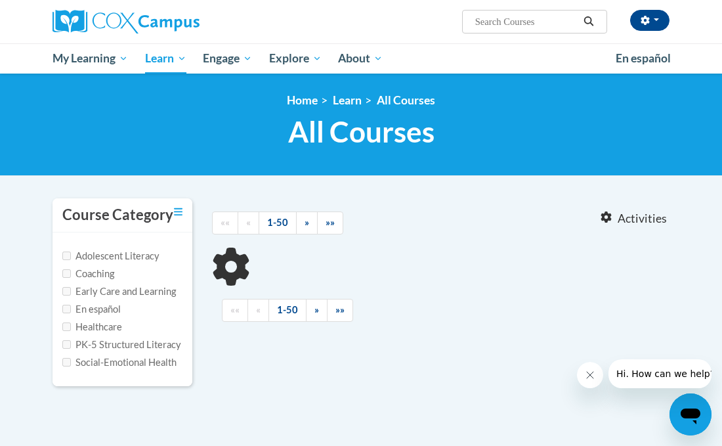
type input "exam"
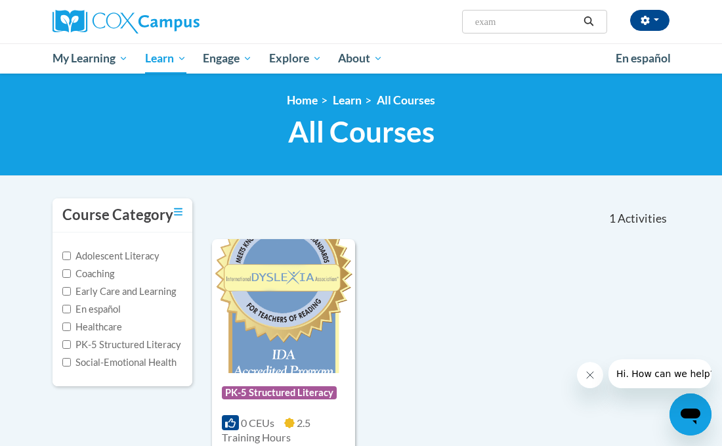
click at [474, 351] on div "Course Category: PK-5 Structured Literacy 0 CEUs 2.5 Training Hours COURSE Cox …" at bounding box center [441, 421] width 458 height 364
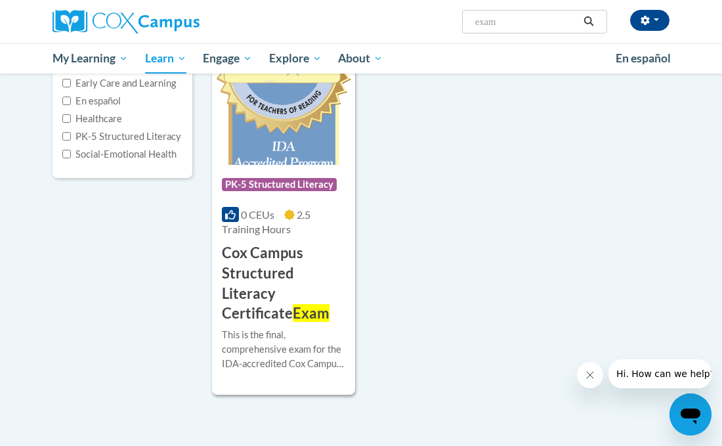
scroll to position [210, 0]
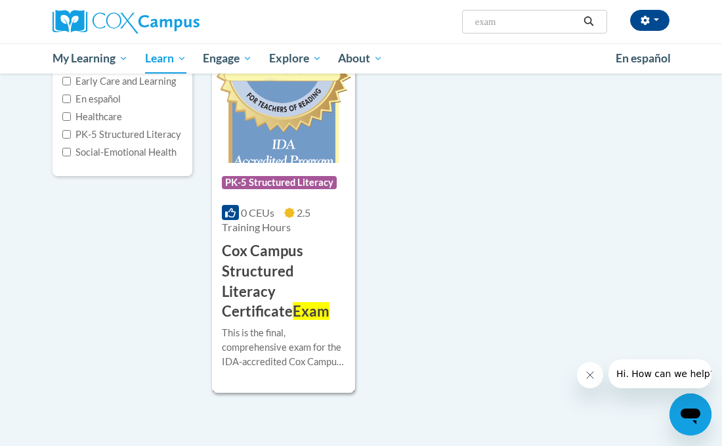
click at [281, 152] on img at bounding box center [283, 96] width 143 height 134
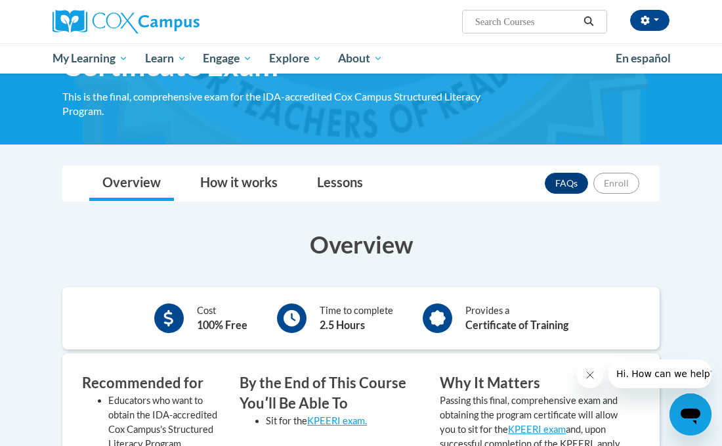
scroll to position [108, 0]
click at [652, 26] on button "button" at bounding box center [649, 20] width 39 height 21
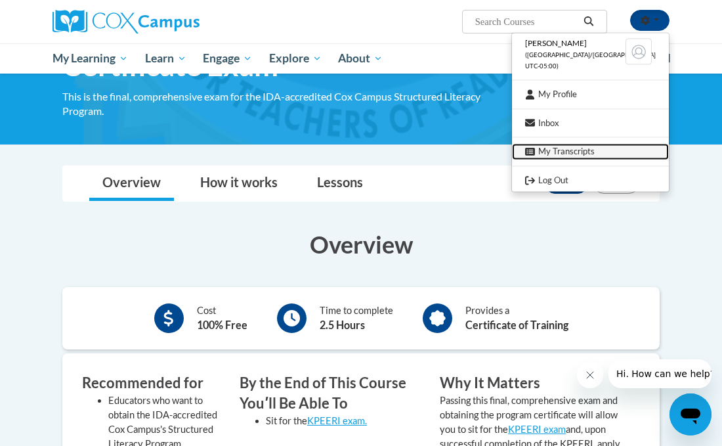
click at [587, 148] on link "My Transcripts" at bounding box center [590, 152] width 157 height 16
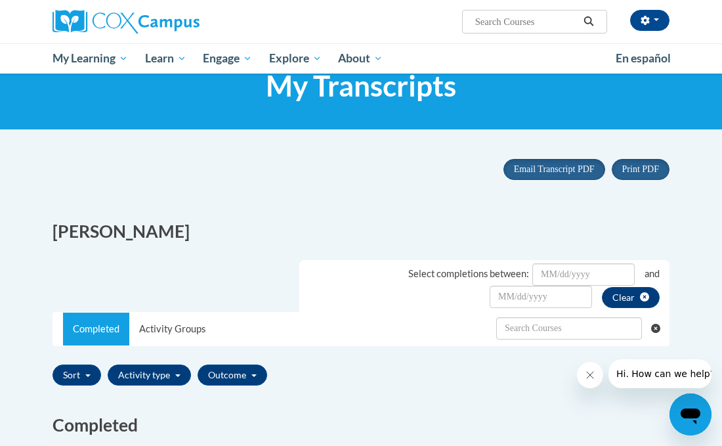
scroll to position [42, 0]
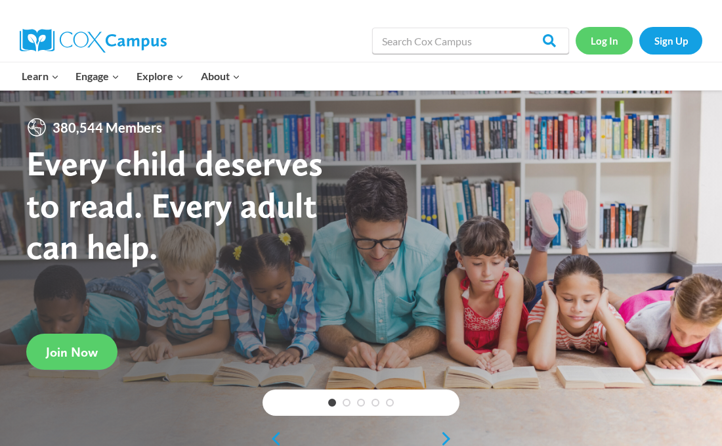
click at [616, 38] on link "Log In" at bounding box center [604, 40] width 57 height 27
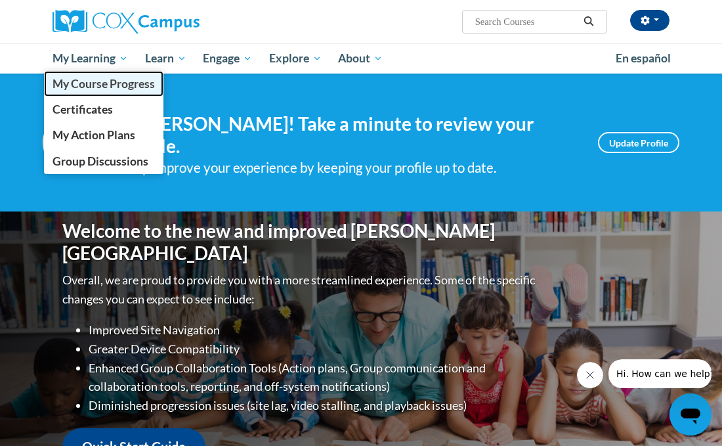
click at [88, 83] on span "My Course Progress" at bounding box center [104, 84] width 102 height 14
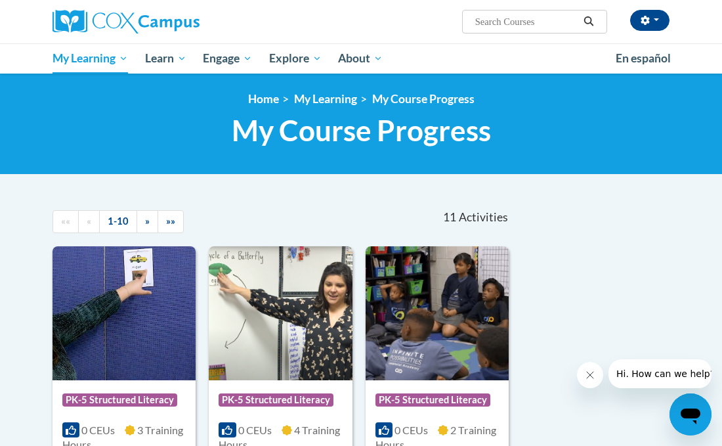
scroll to position [1, 0]
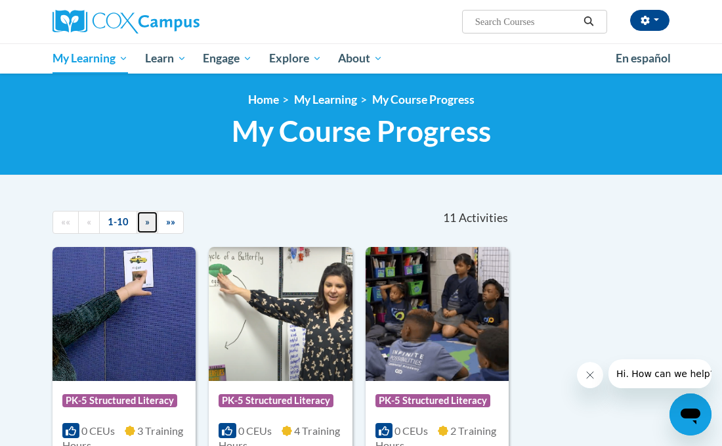
click at [148, 222] on span "»" at bounding box center [147, 221] width 5 height 11
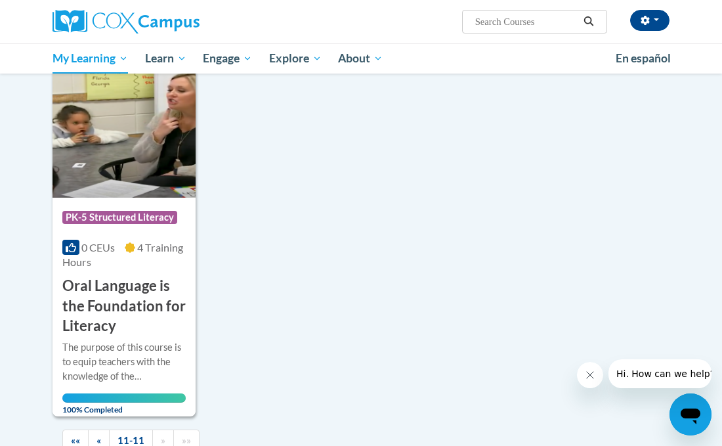
scroll to position [0, 0]
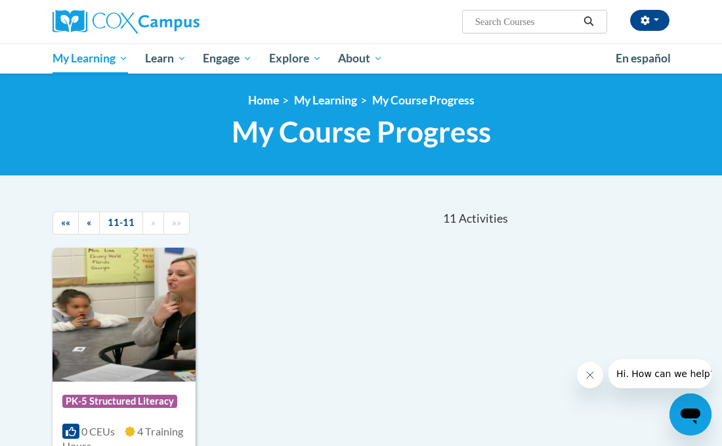
click at [526, 16] on input "Search..." at bounding box center [526, 22] width 105 height 16
type input "exam"
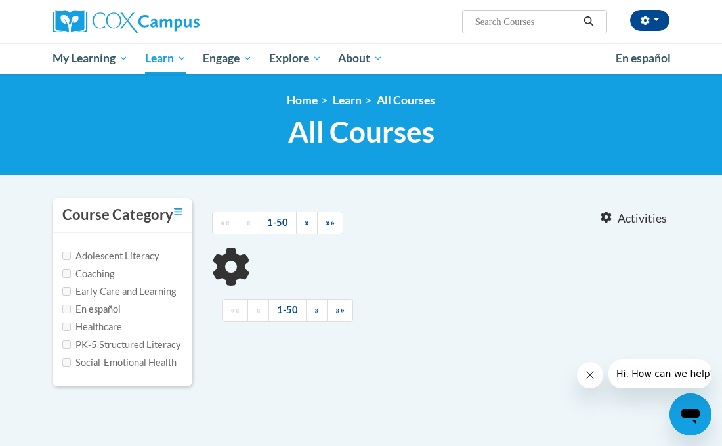
type input "exam"
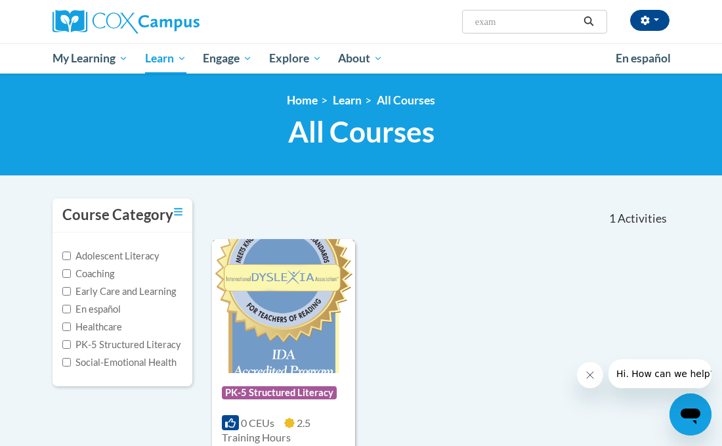
click at [313, 301] on img at bounding box center [283, 306] width 143 height 134
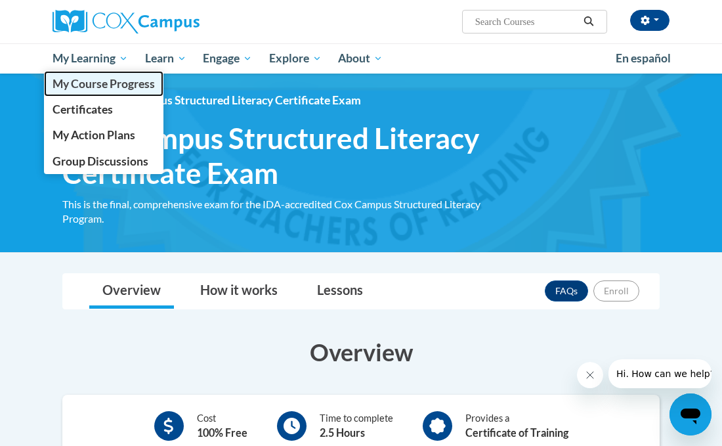
click at [116, 84] on span "My Course Progress" at bounding box center [104, 84] width 102 height 14
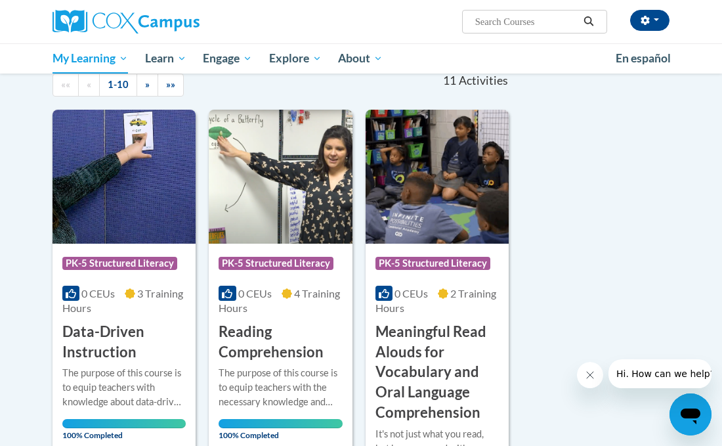
scroll to position [140, 0]
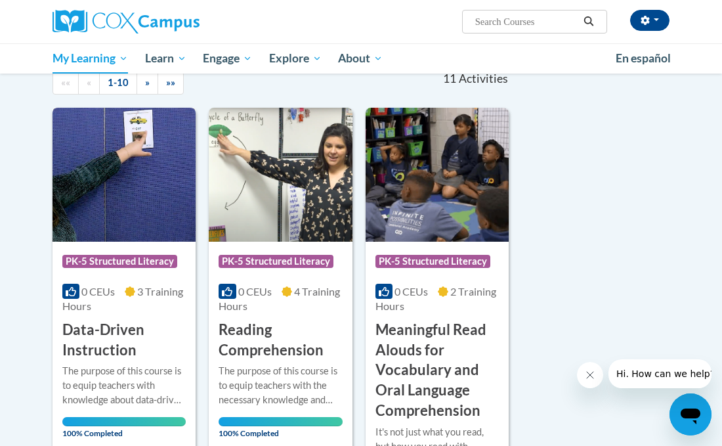
click at [88, 257] on span "PK-5 Structured Literacy" at bounding box center [119, 261] width 115 height 13
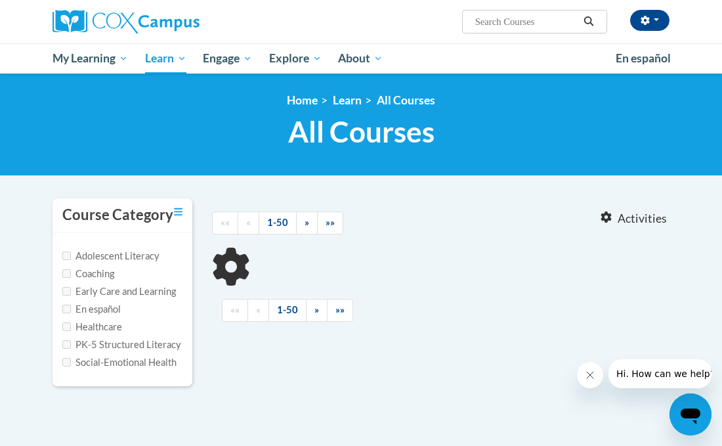
type input "exam"
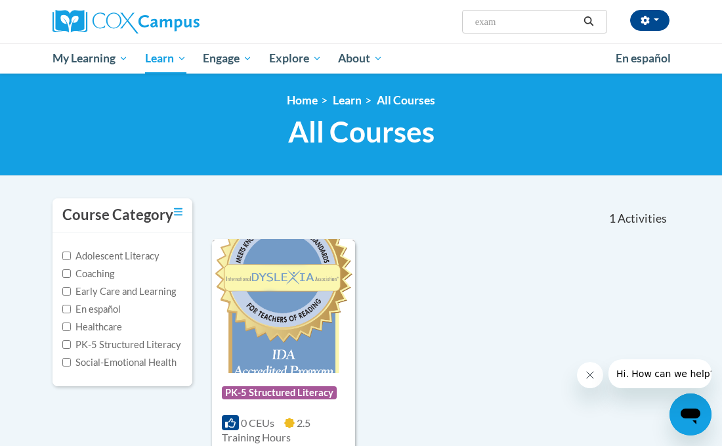
click at [296, 275] on img at bounding box center [283, 306] width 143 height 134
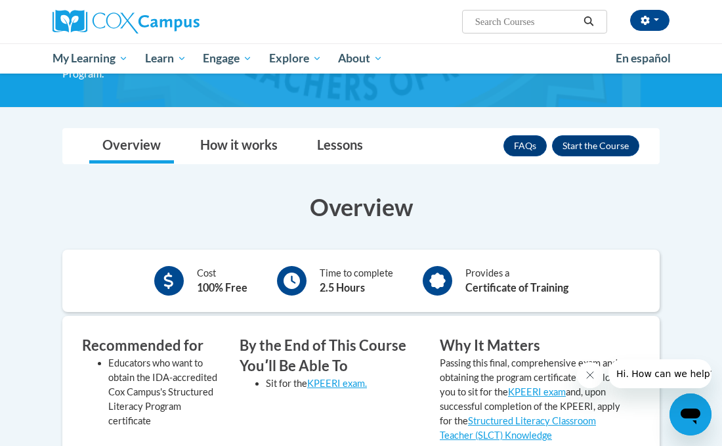
scroll to position [148, 0]
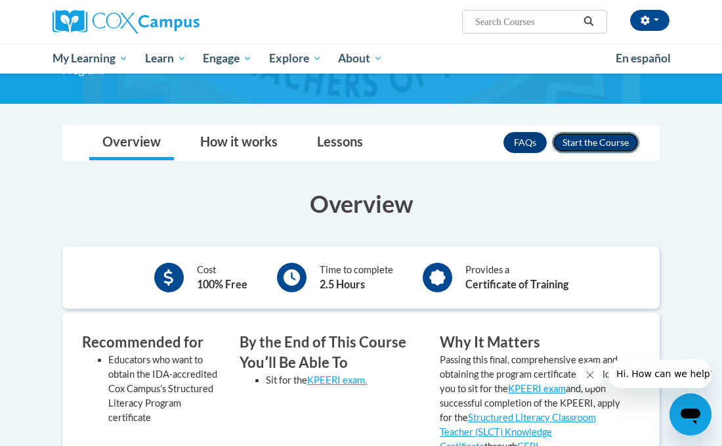
click at [595, 141] on button "Enroll" at bounding box center [595, 142] width 87 height 21
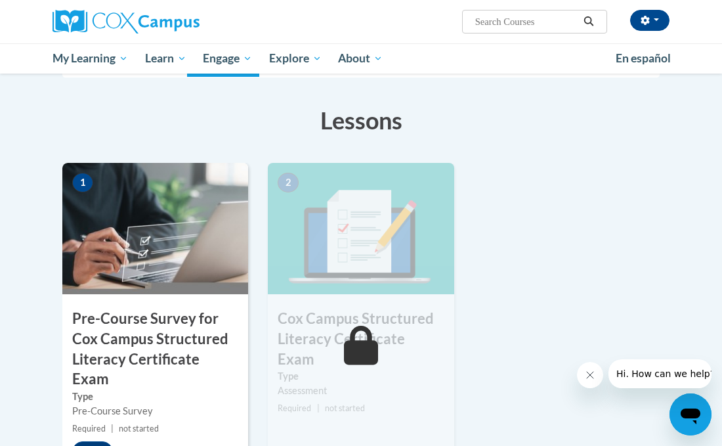
scroll to position [291, 0]
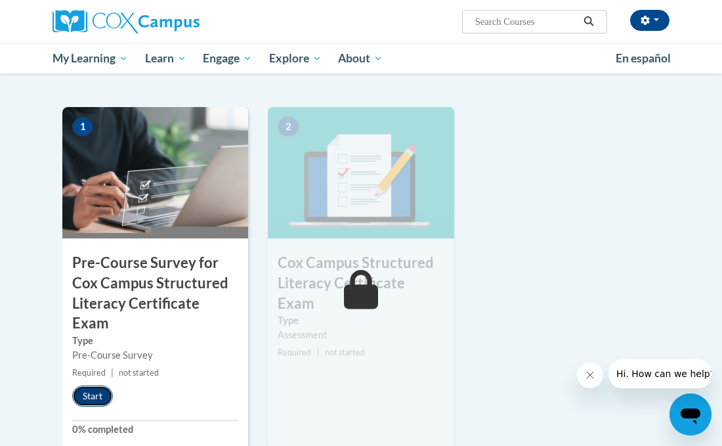
click at [98, 385] on button "Start" at bounding box center [92, 395] width 41 height 21
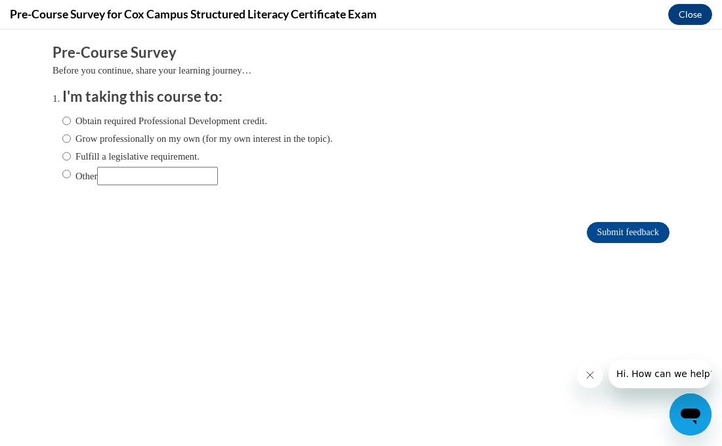
scroll to position [0, 0]
click at [71, 158] on label "Fulfill a legislative requirement." at bounding box center [130, 156] width 137 height 14
click at [71, 158] on input "Fulfill a legislative requirement." at bounding box center [66, 156] width 9 height 14
radio input "true"
click at [659, 236] on input "Submit feedback" at bounding box center [628, 232] width 83 height 21
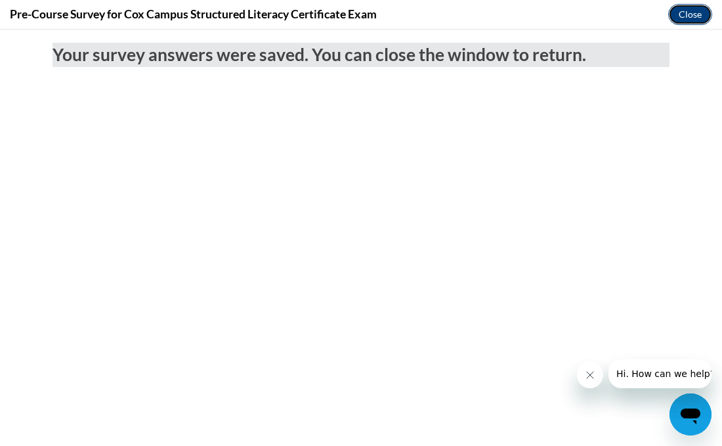
click at [674, 12] on button "Close" at bounding box center [690, 14] width 44 height 21
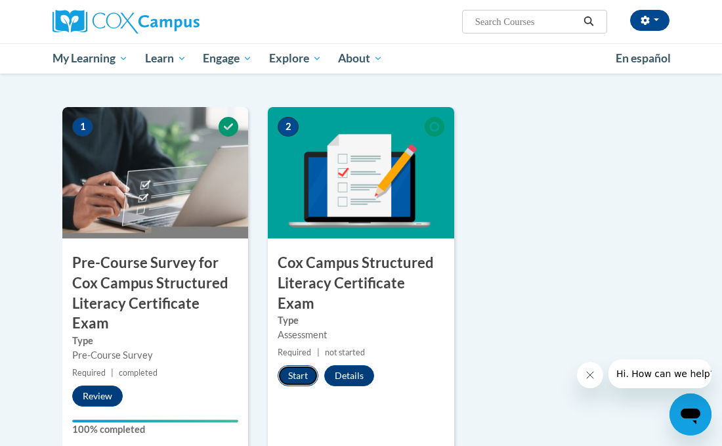
click at [300, 365] on button "Start" at bounding box center [298, 375] width 41 height 21
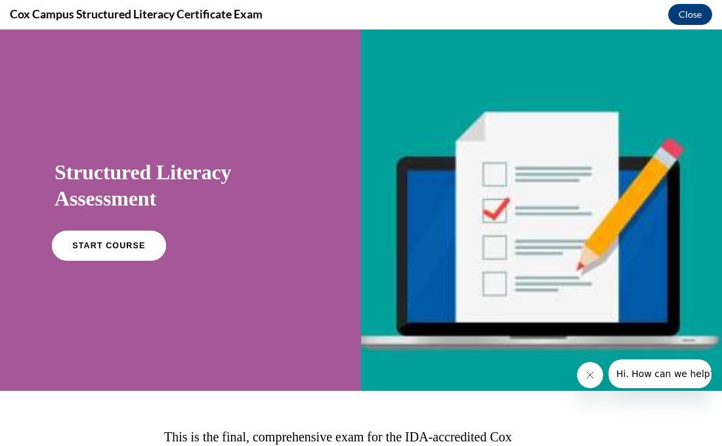
click at [96, 242] on span "START COURSE" at bounding box center [108, 246] width 73 height 10
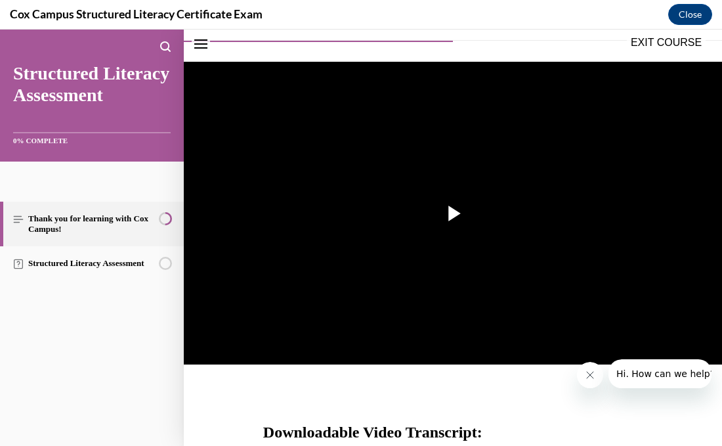
scroll to position [223, 0]
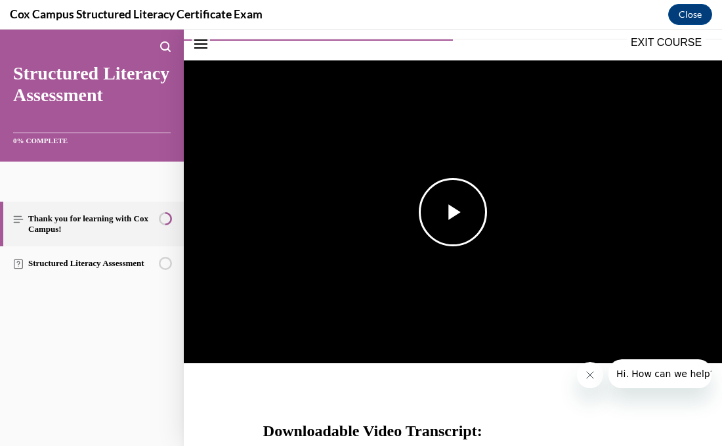
click at [453, 212] on span "Video player" at bounding box center [453, 212] width 0 height 0
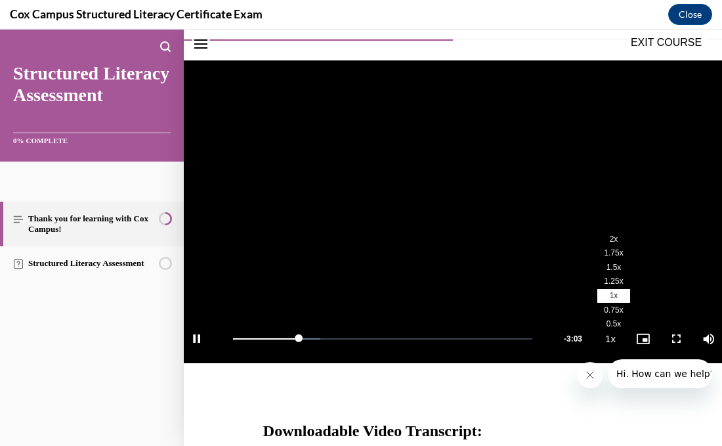
click at [613, 241] on span "2x" at bounding box center [614, 238] width 9 height 9
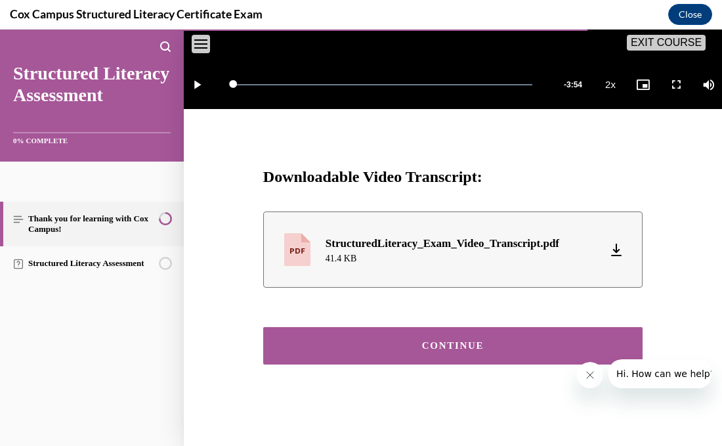
scroll to position [474, 0]
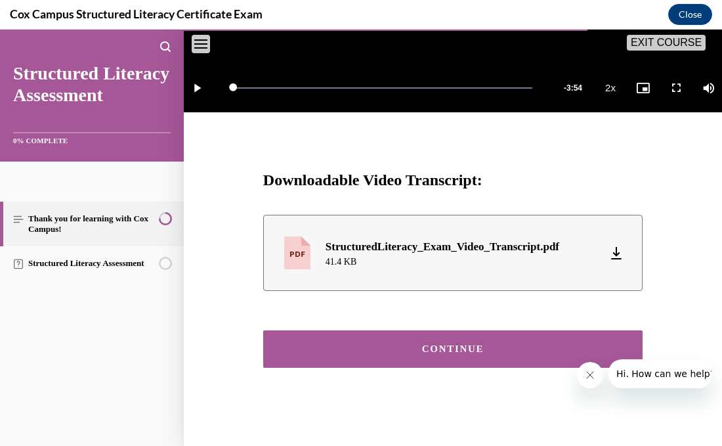
click at [495, 354] on button "CONTINUE" at bounding box center [452, 348] width 379 height 37
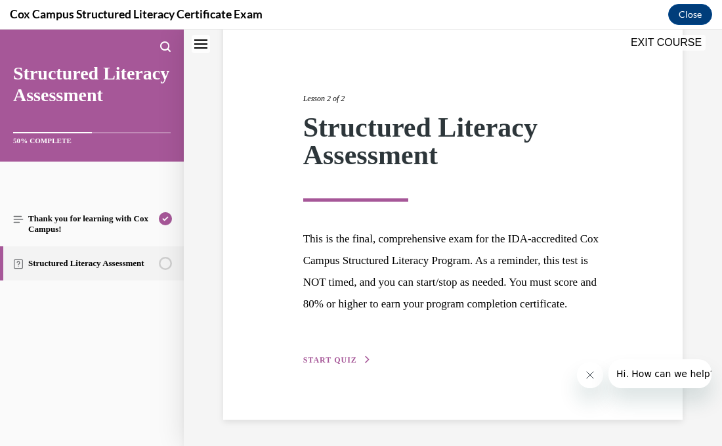
scroll to position [141, 0]
click at [356, 357] on button "START QUIZ" at bounding box center [337, 360] width 68 height 12
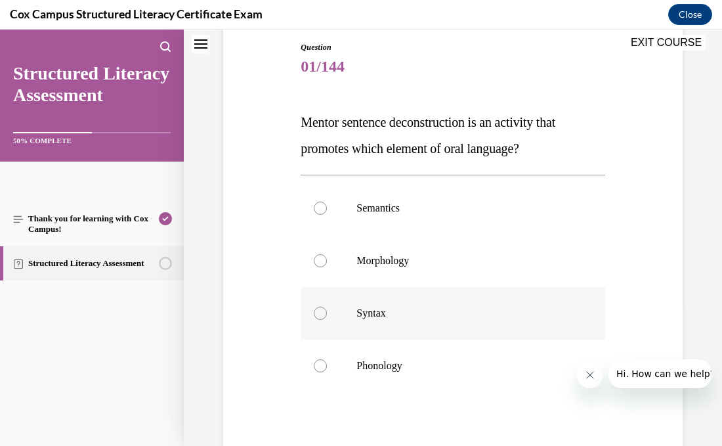
click at [324, 313] on div at bounding box center [320, 312] width 13 height 13
click at [324, 313] on input "Syntax" at bounding box center [320, 312] width 13 height 13
radio input "true"
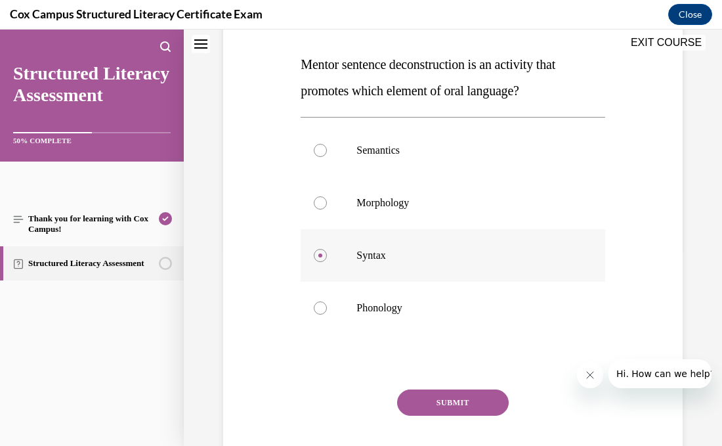
scroll to position [220, 0]
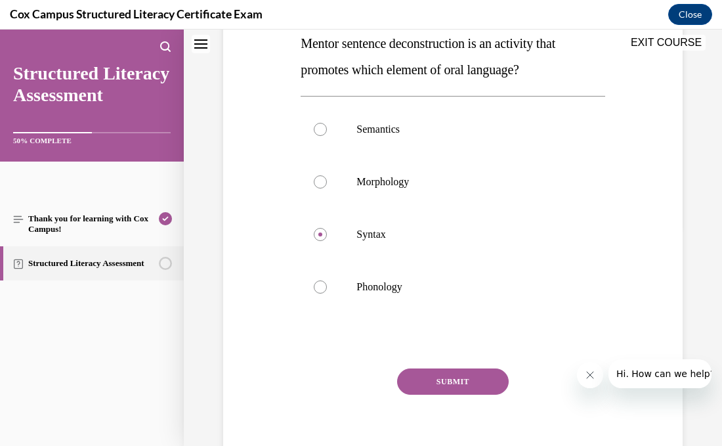
click at [430, 379] on button "SUBMIT" at bounding box center [453, 381] width 112 height 26
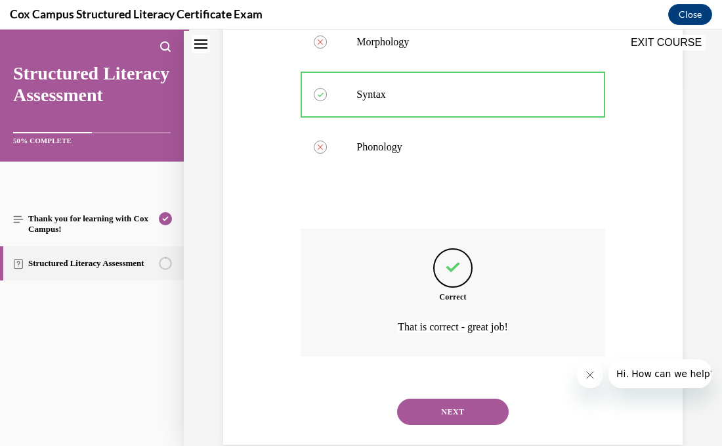
scroll to position [384, 0]
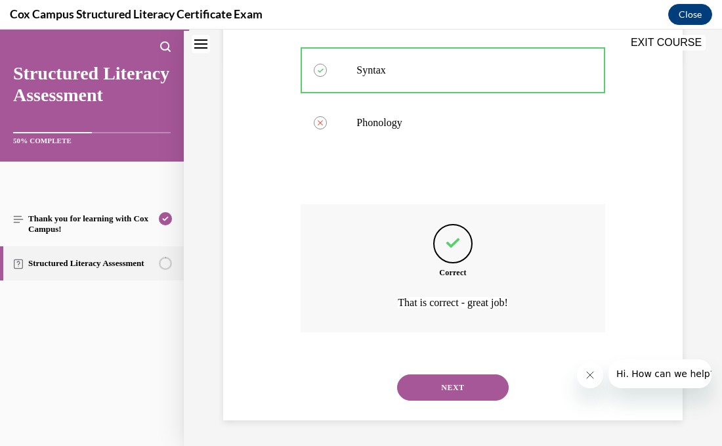
click at [432, 384] on button "NEXT" at bounding box center [453, 387] width 112 height 26
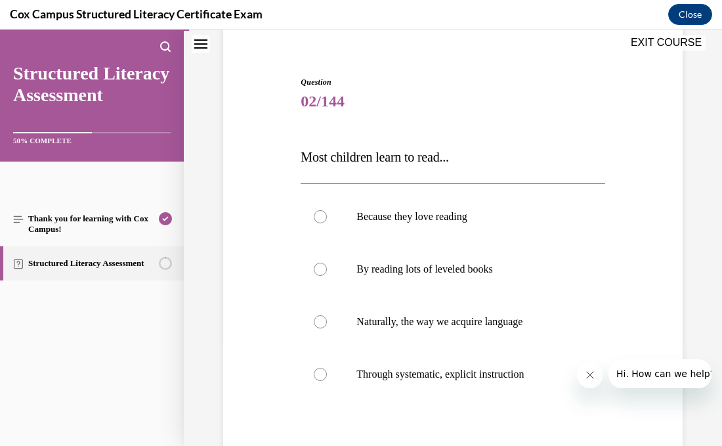
scroll to position [117, 0]
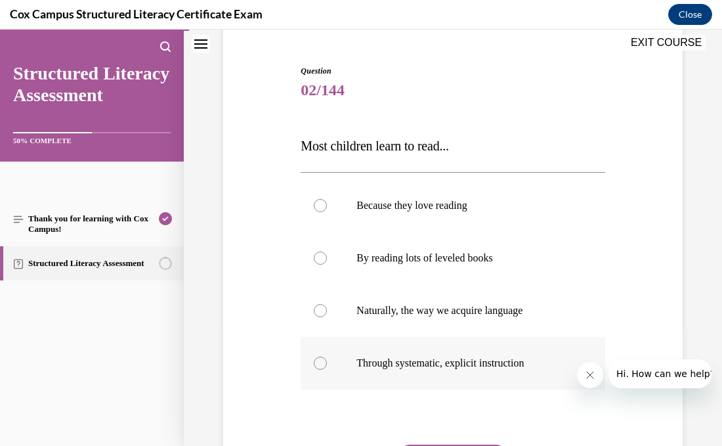
click at [322, 362] on div at bounding box center [320, 362] width 13 height 13
click at [322, 362] on input "Through systematic, explicit instruction" at bounding box center [320, 362] width 13 height 13
radio input "true"
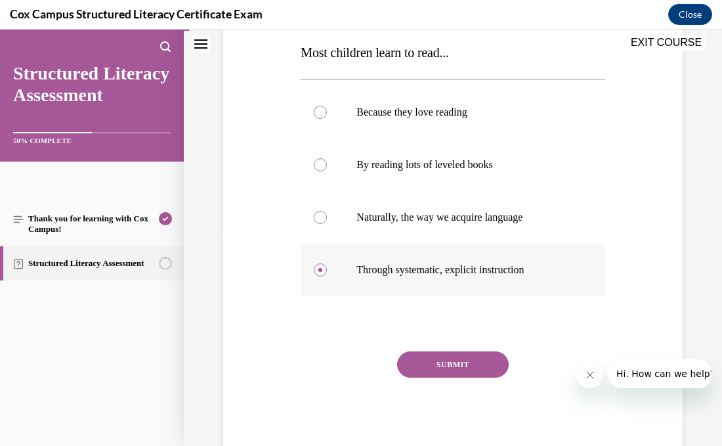
scroll to position [209, 0]
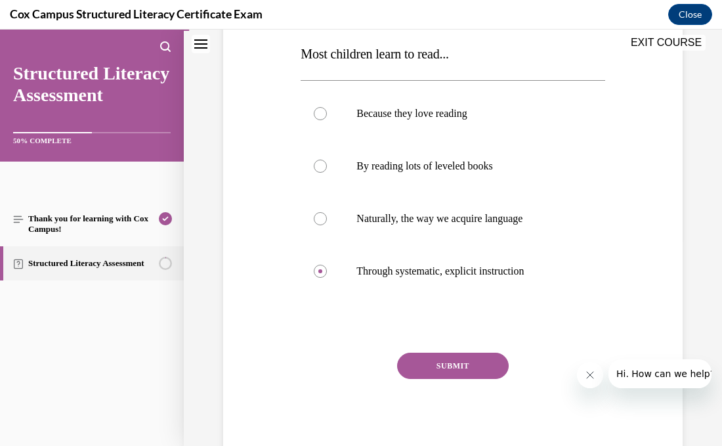
click at [478, 370] on button "SUBMIT" at bounding box center [453, 365] width 112 height 26
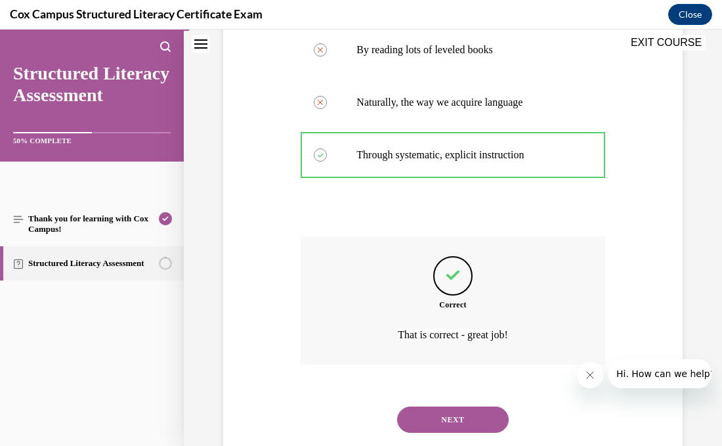
scroll to position [358, 0]
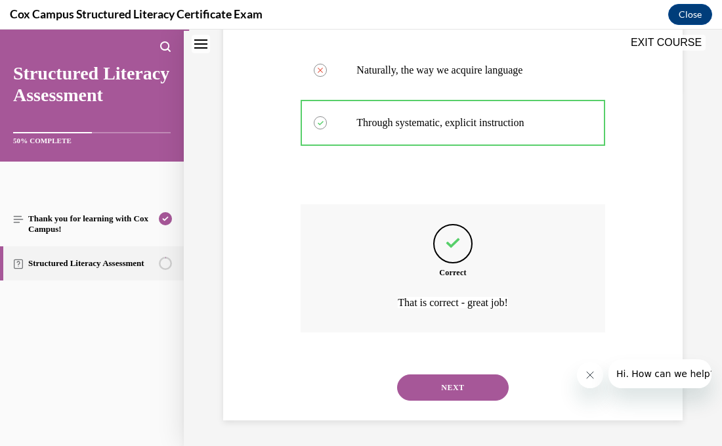
click at [469, 379] on button "NEXT" at bounding box center [453, 387] width 112 height 26
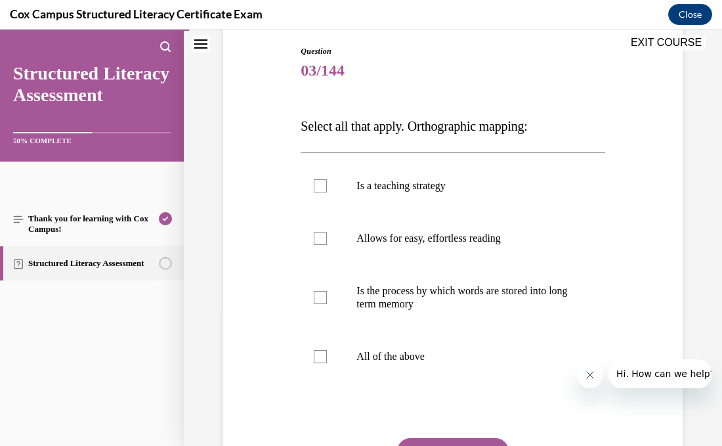
scroll to position [138, 0]
click at [321, 301] on div at bounding box center [320, 296] width 13 height 13
click at [321, 301] on input "Is the process by which words are stored into long term memory" at bounding box center [320, 296] width 13 height 13
checkbox input "true"
click at [320, 238] on div at bounding box center [320, 237] width 13 height 13
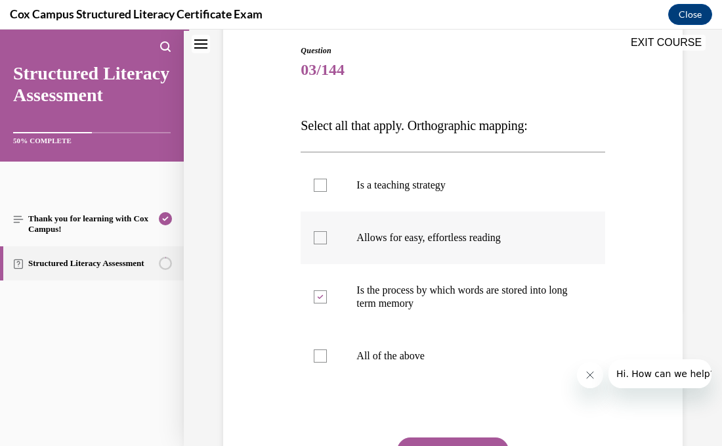
click at [320, 238] on input "Allows for easy, effortless reading" at bounding box center [320, 237] width 13 height 13
checkbox input "true"
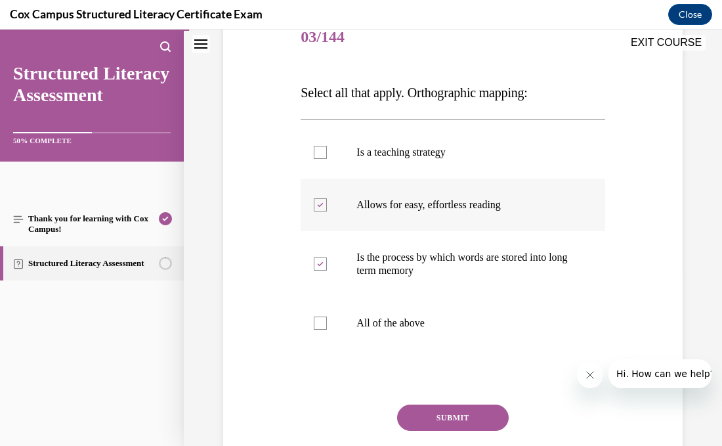
scroll to position [171, 0]
click at [438, 410] on button "SUBMIT" at bounding box center [453, 417] width 112 height 26
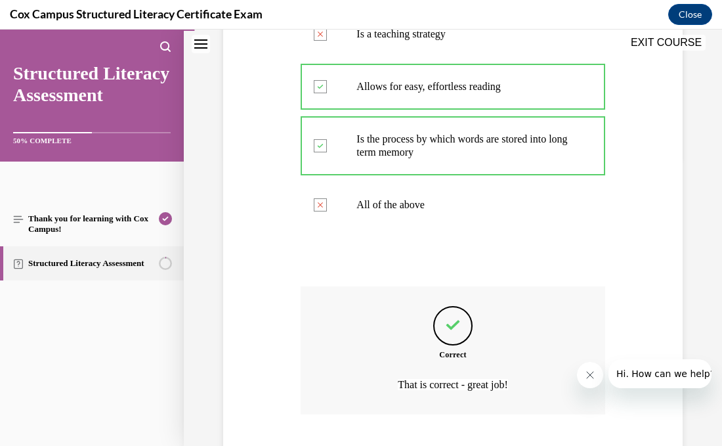
scroll to position [371, 0]
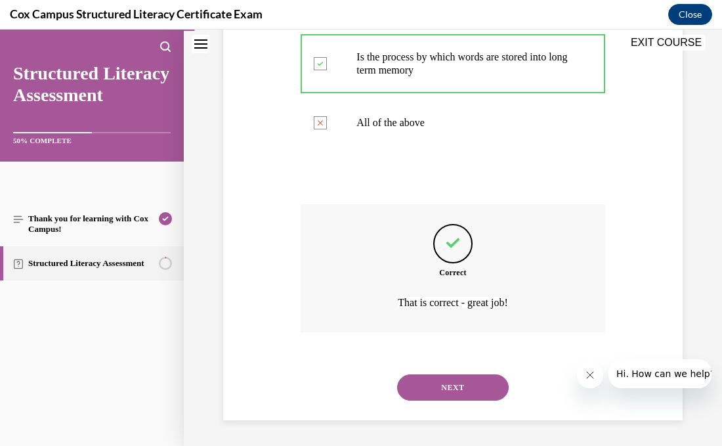
click at [444, 389] on button "NEXT" at bounding box center [453, 387] width 112 height 26
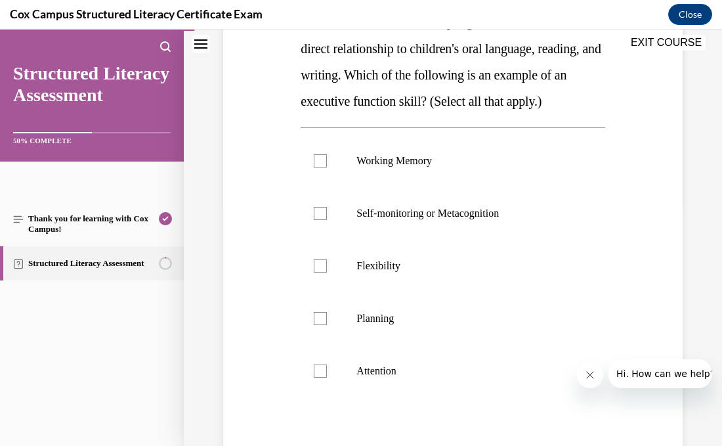
scroll to position [266, 0]
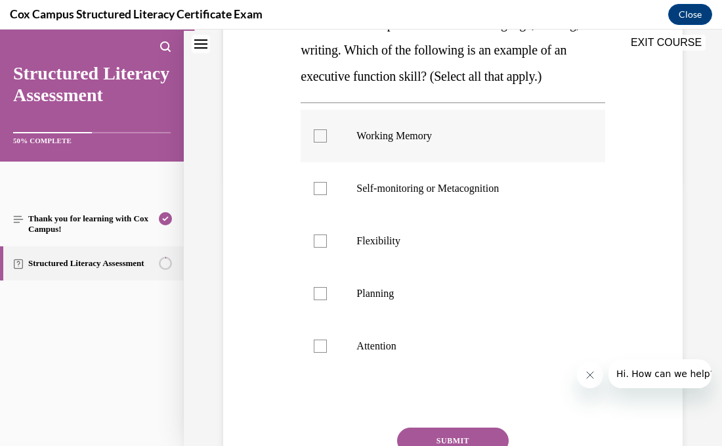
click at [320, 142] on div at bounding box center [320, 135] width 13 height 13
click at [320, 142] on input "Working Memory" at bounding box center [320, 135] width 13 height 13
checkbox input "true"
click at [319, 195] on div at bounding box center [320, 188] width 13 height 13
click at [319, 195] on input "Self-monitoring or Metacognition" at bounding box center [320, 188] width 13 height 13
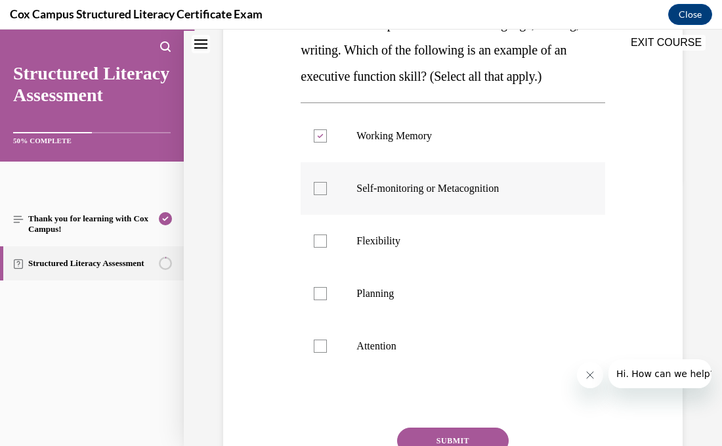
checkbox input "true"
click at [322, 247] on div at bounding box center [320, 240] width 13 height 13
click at [322, 247] on input "Flexibility" at bounding box center [320, 240] width 13 height 13
checkbox input "true"
click at [323, 300] on div at bounding box center [320, 293] width 13 height 13
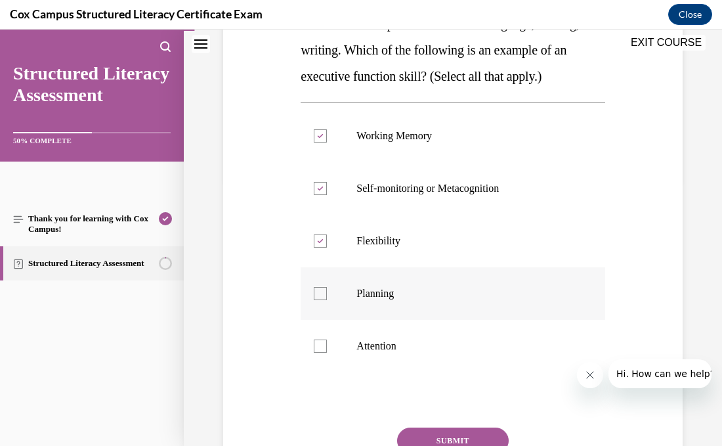
click at [323, 300] on input "Planning" at bounding box center [320, 293] width 13 height 13
checkbox input "true"
click at [319, 352] on div at bounding box center [320, 345] width 13 height 13
click at [319, 352] on input "Attention" at bounding box center [320, 345] width 13 height 13
checkbox input "true"
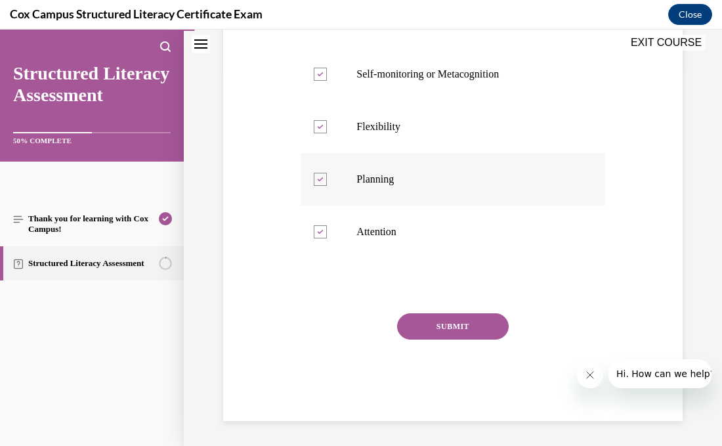
scroll to position [407, 0]
click at [485, 326] on button "SUBMIT" at bounding box center [453, 325] width 112 height 26
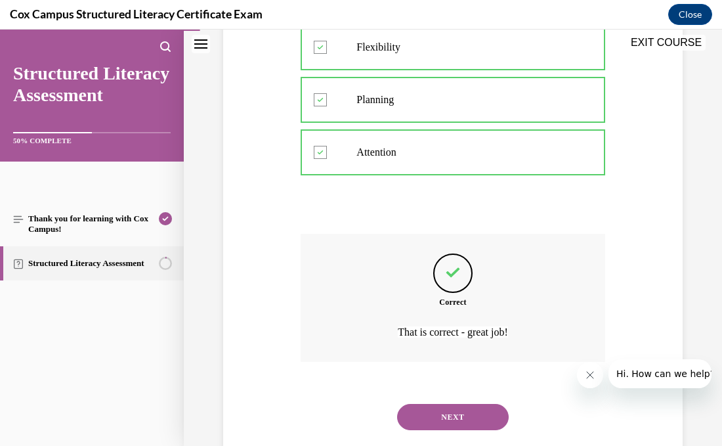
scroll to position [515, 0]
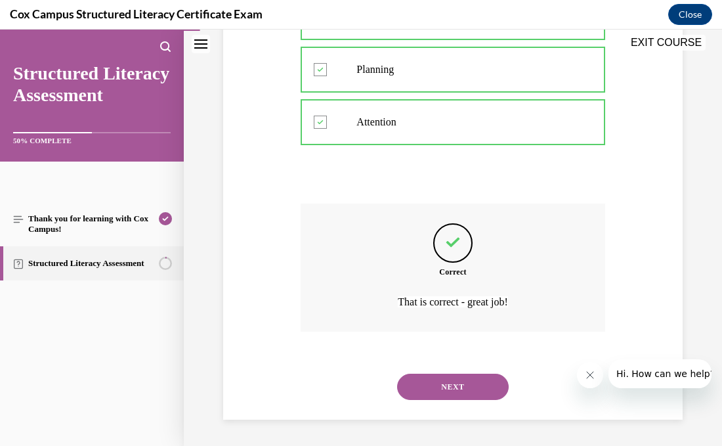
click at [466, 388] on button "NEXT" at bounding box center [453, 386] width 112 height 26
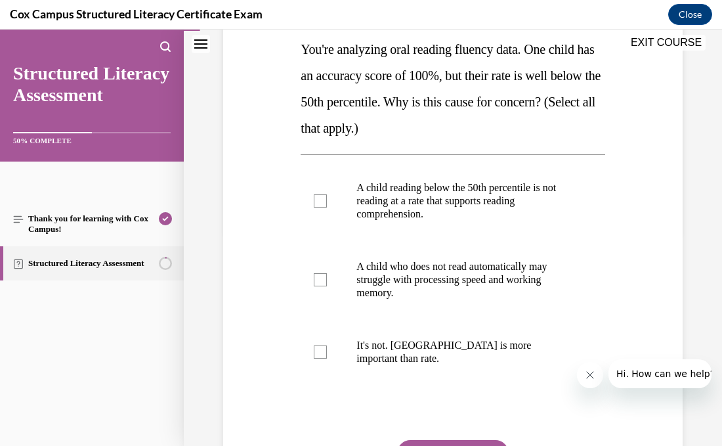
scroll to position [209, 0]
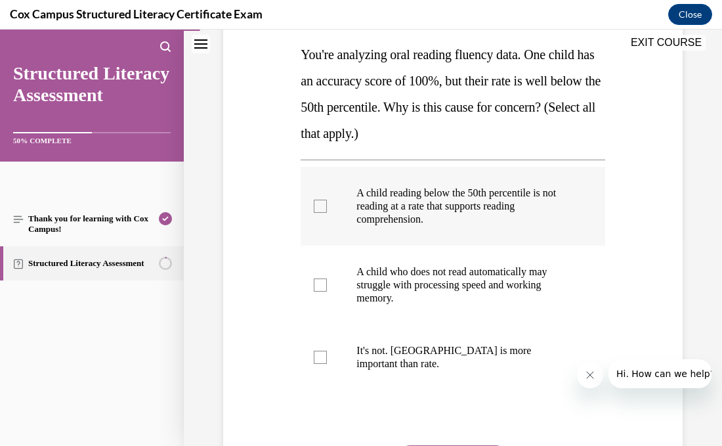
click at [324, 207] on div at bounding box center [320, 206] width 13 height 13
click at [324, 207] on input "A child reading below the 50th percentile is not reading at a rate that support…" at bounding box center [320, 206] width 13 height 13
checkbox input "true"
click at [318, 286] on div at bounding box center [320, 284] width 13 height 13
click at [318, 286] on input "A child who does not read automatically may struggle with processing speed and …" at bounding box center [320, 284] width 13 height 13
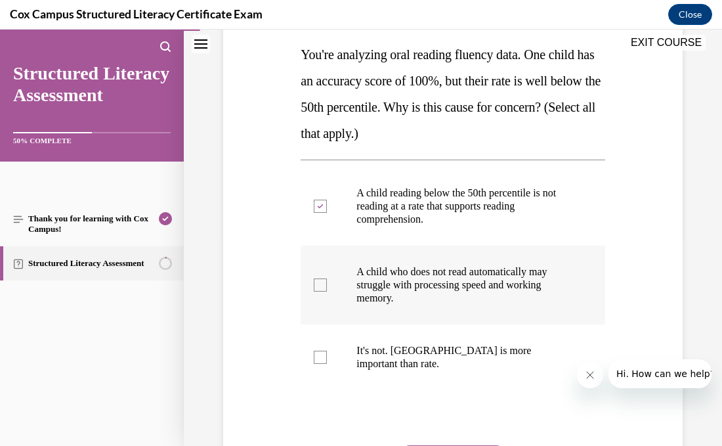
checkbox input "true"
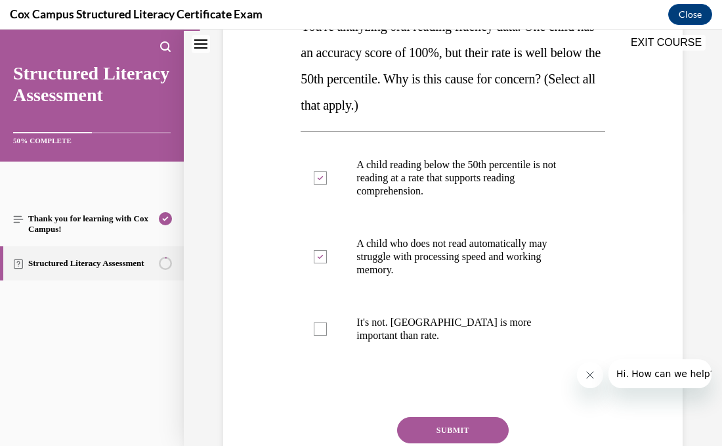
scroll to position [239, 0]
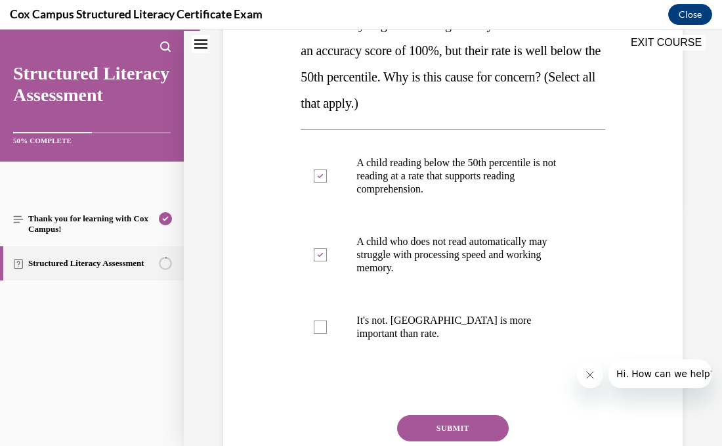
click at [466, 415] on button "SUBMIT" at bounding box center [453, 428] width 112 height 26
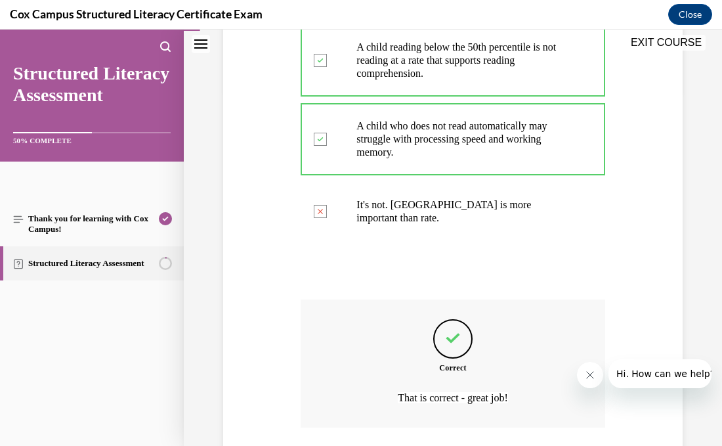
scroll to position [436, 0]
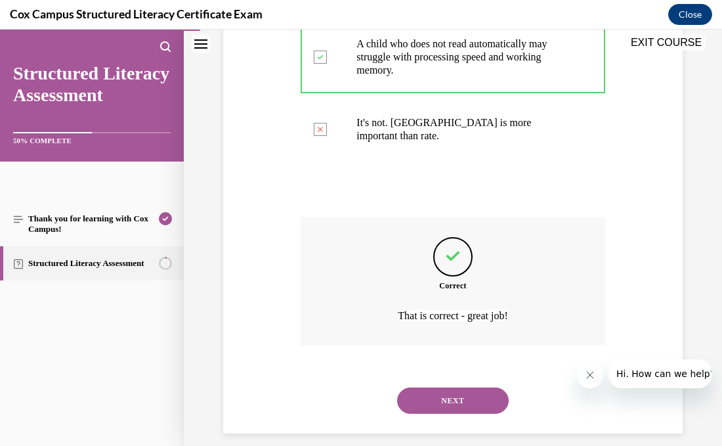
click at [465, 390] on button "NEXT" at bounding box center [453, 400] width 112 height 26
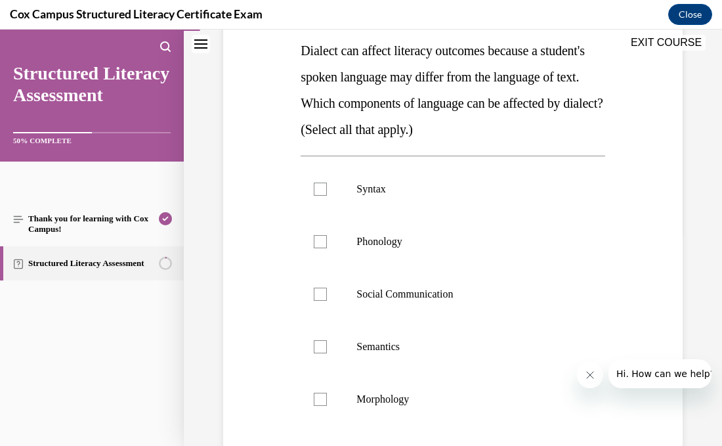
scroll to position [221, 0]
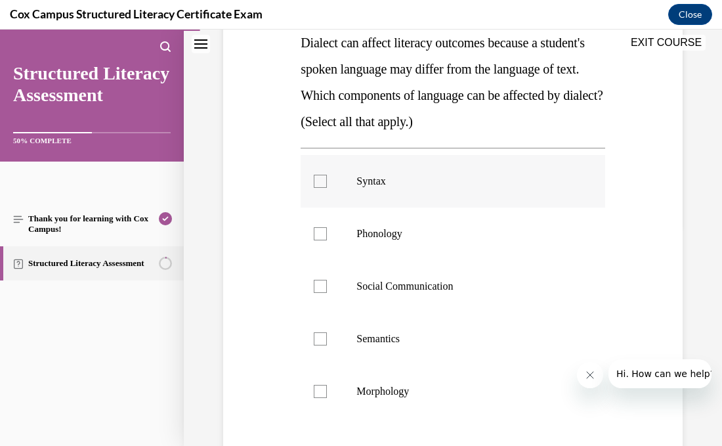
click at [321, 186] on div at bounding box center [320, 181] width 13 height 13
click at [321, 186] on input "Syntax" at bounding box center [320, 181] width 13 height 13
checkbox input "true"
click at [320, 239] on div at bounding box center [320, 233] width 13 height 13
click at [320, 239] on input "Phonology" at bounding box center [320, 233] width 13 height 13
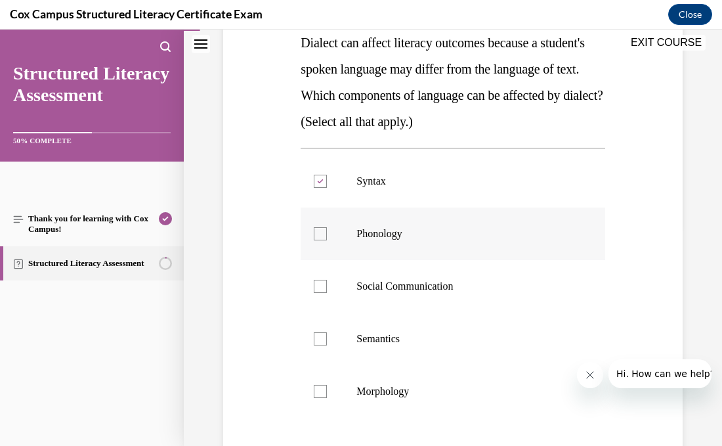
checkbox input "true"
click at [324, 285] on div at bounding box center [320, 286] width 13 height 13
click at [324, 285] on input "Social Communication" at bounding box center [320, 286] width 13 height 13
checkbox input "true"
click at [318, 342] on div at bounding box center [320, 338] width 13 height 13
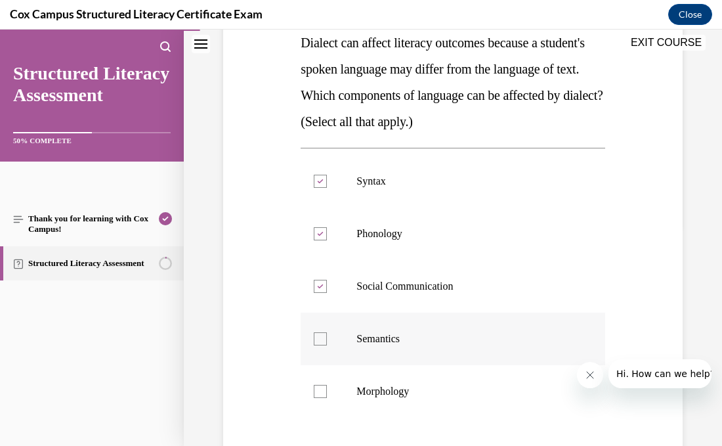
click at [318, 342] on input "Semantics" at bounding box center [320, 338] width 13 height 13
checkbox input "true"
click at [319, 396] on div at bounding box center [320, 391] width 13 height 13
click at [319, 396] on input "Morphology" at bounding box center [320, 391] width 13 height 13
checkbox input "true"
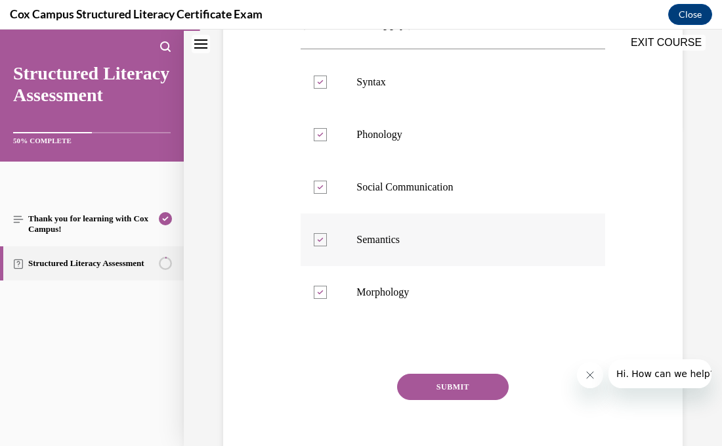
scroll to position [324, 0]
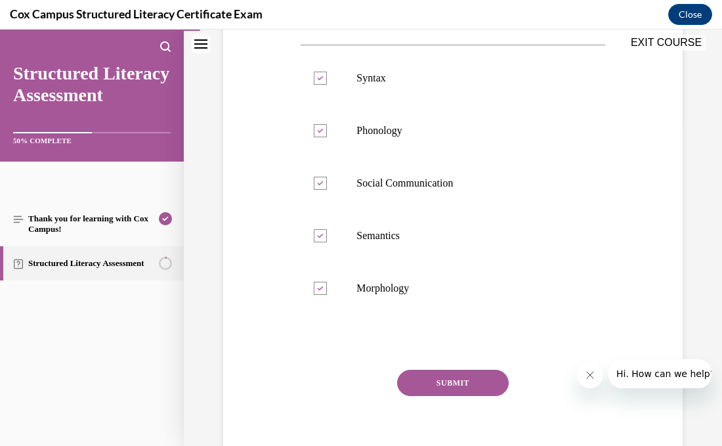
click at [464, 377] on button "SUBMIT" at bounding box center [453, 382] width 112 height 26
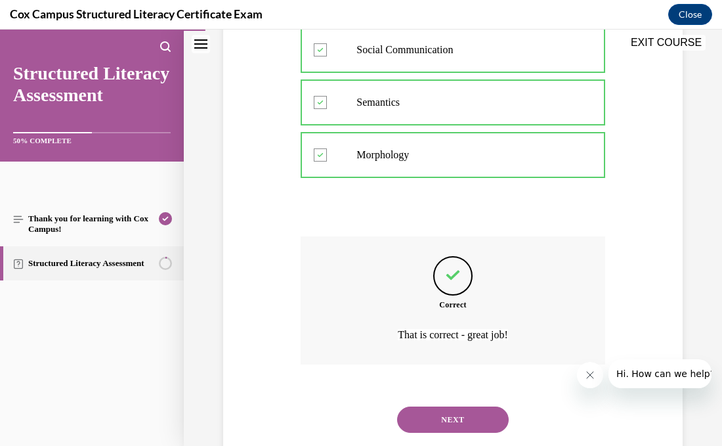
scroll to position [489, 0]
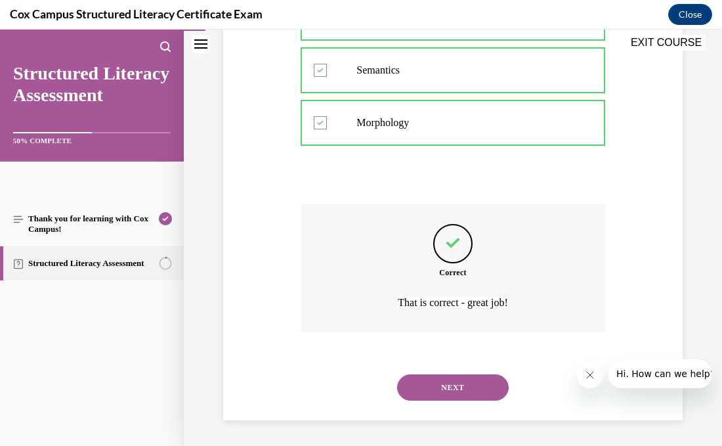
click at [464, 377] on button "NEXT" at bounding box center [453, 387] width 112 height 26
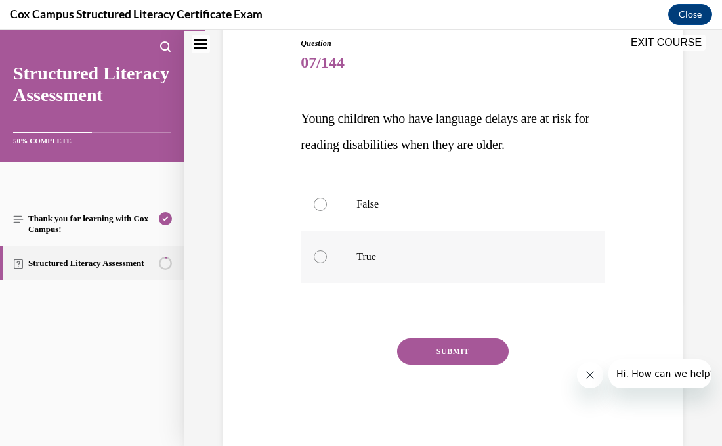
click at [325, 259] on div at bounding box center [320, 256] width 13 height 13
click at [325, 259] on input "True" at bounding box center [320, 256] width 13 height 13
radio input "true"
click at [421, 352] on button "SUBMIT" at bounding box center [453, 351] width 112 height 26
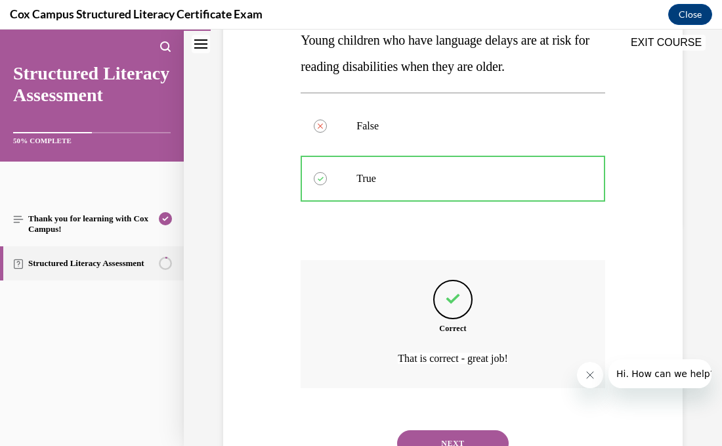
scroll to position [279, 0]
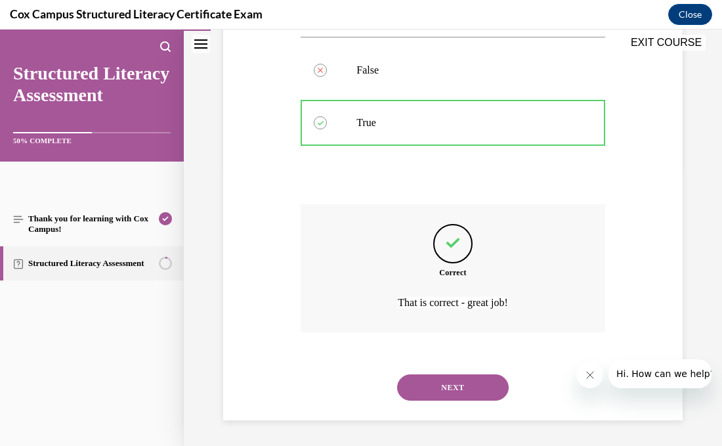
click at [440, 385] on button "NEXT" at bounding box center [453, 387] width 112 height 26
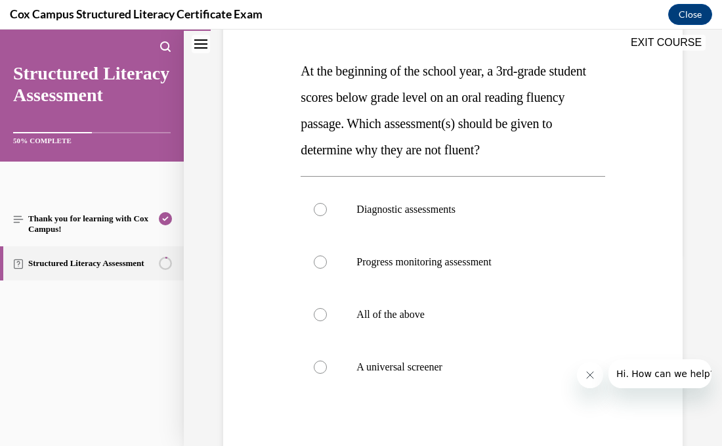
scroll to position [198, 0]
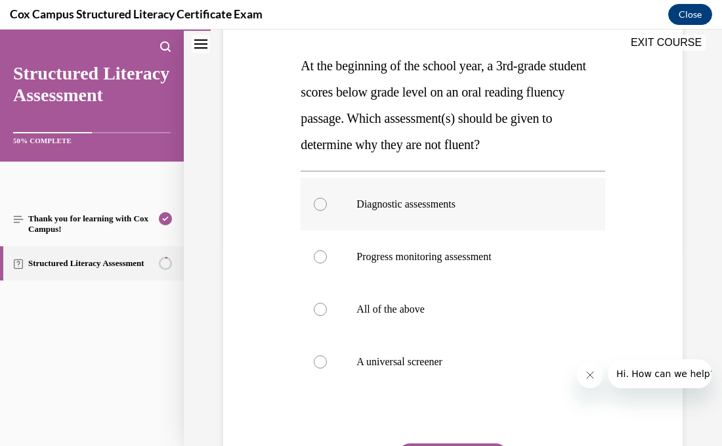
click at [317, 207] on div at bounding box center [320, 204] width 13 height 13
click at [317, 207] on input "Diagnostic assessments" at bounding box center [320, 204] width 13 height 13
radio input "true"
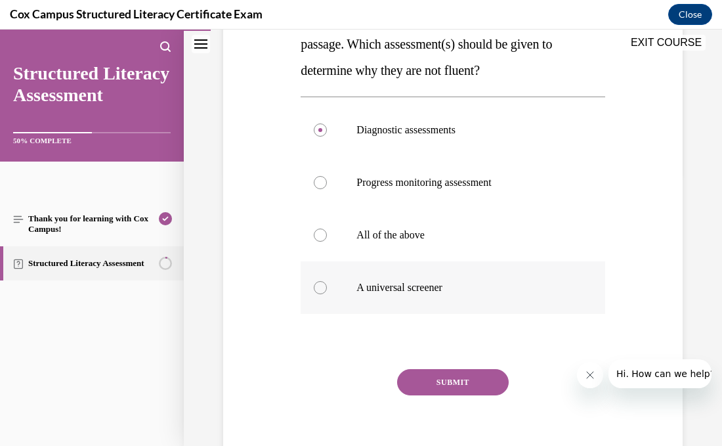
scroll to position [271, 0]
click at [454, 382] on button "SUBMIT" at bounding box center [453, 382] width 112 height 26
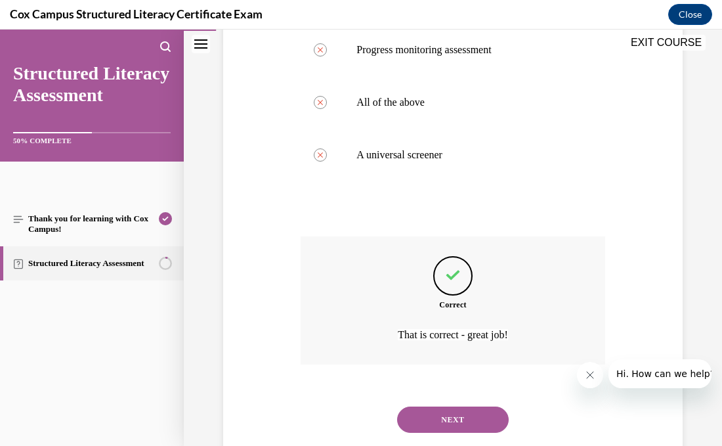
scroll to position [436, 0]
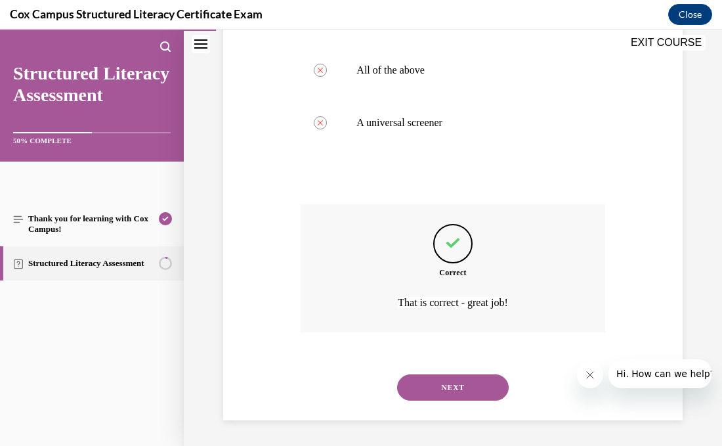
click at [454, 383] on button "NEXT" at bounding box center [453, 387] width 112 height 26
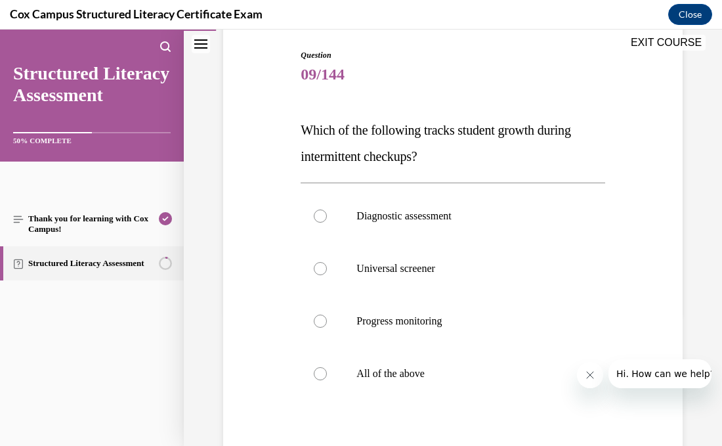
scroll to position [137, 0]
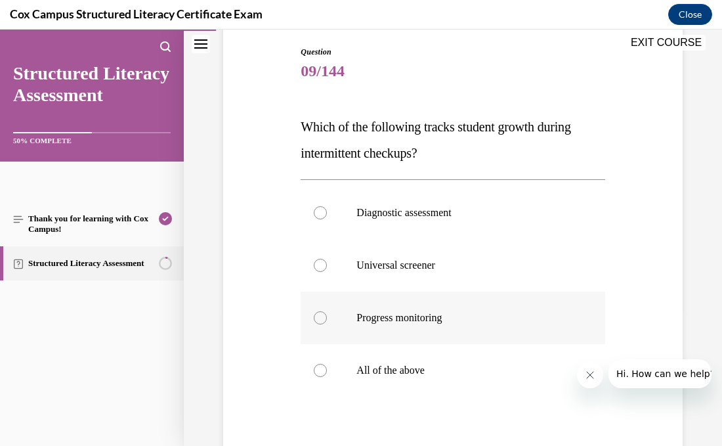
click at [323, 319] on div at bounding box center [320, 317] width 13 height 13
click at [323, 319] on input "Progress monitoring" at bounding box center [320, 317] width 13 height 13
radio input "true"
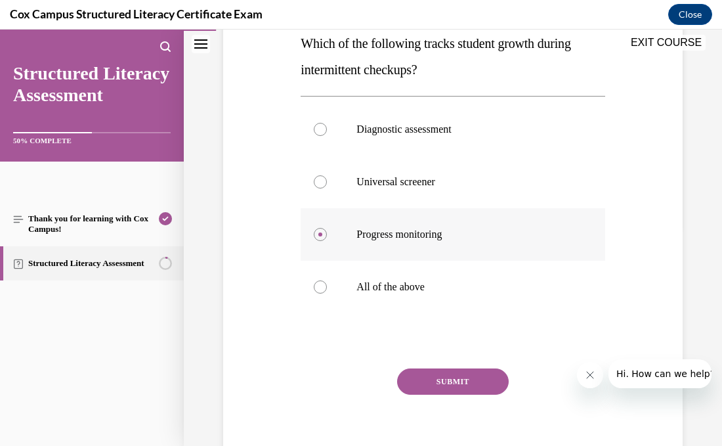
scroll to position [221, 0]
click at [413, 377] on button "SUBMIT" at bounding box center [453, 381] width 112 height 26
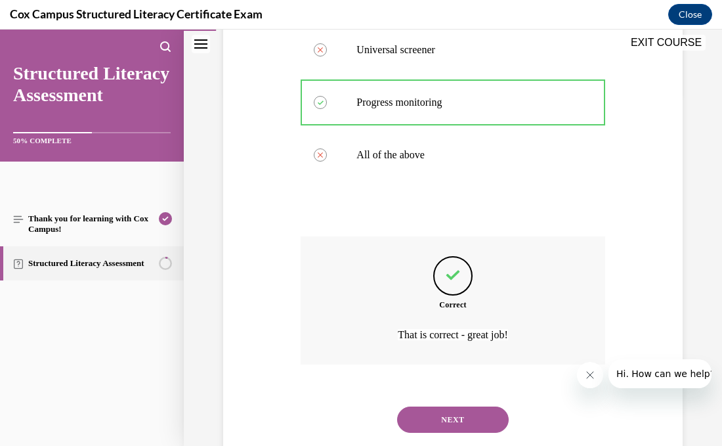
scroll to position [384, 0]
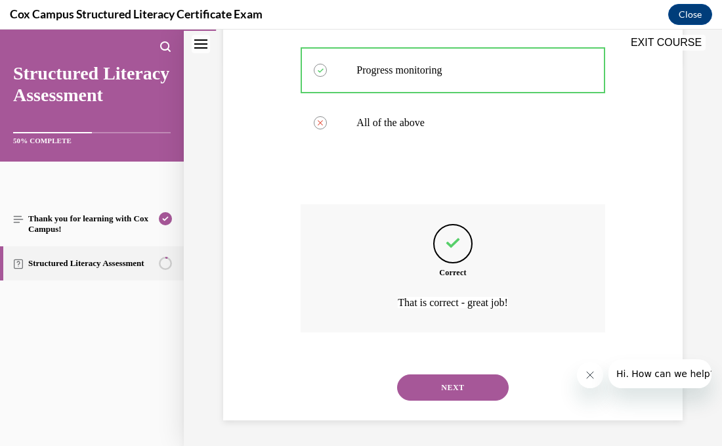
click at [437, 392] on button "NEXT" at bounding box center [453, 387] width 112 height 26
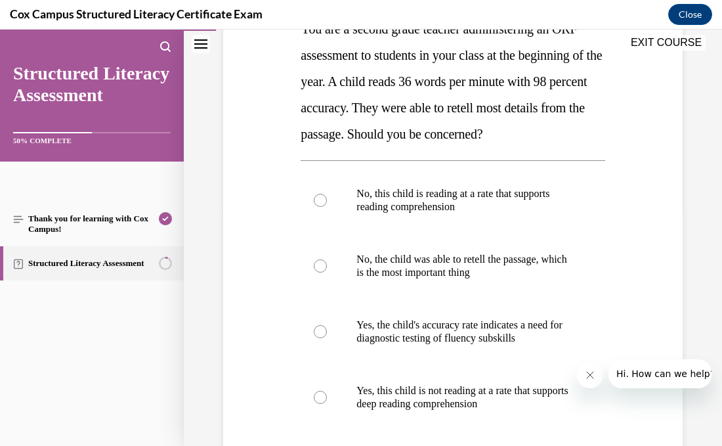
scroll to position [244, 0]
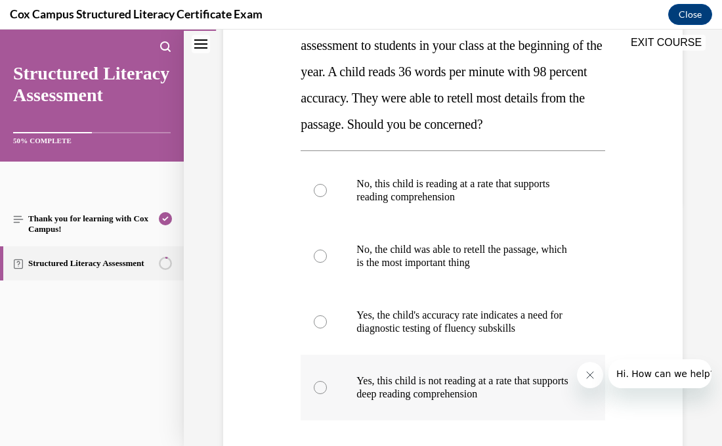
click at [318, 388] on div at bounding box center [320, 387] width 13 height 13
click at [318, 388] on input "Yes, this child is not reading at a rate that supports deep reading comprehensi…" at bounding box center [320, 387] width 13 height 13
radio input "true"
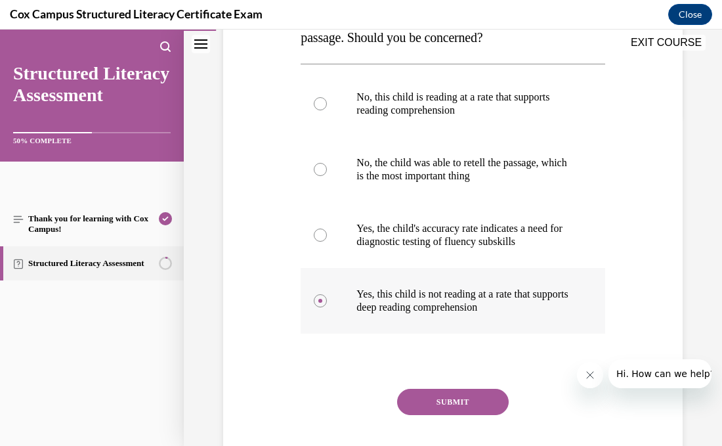
scroll to position [332, 0]
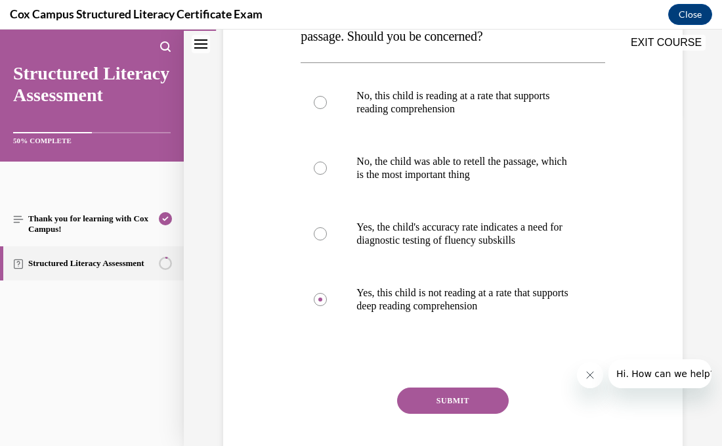
click at [404, 400] on button "SUBMIT" at bounding box center [453, 400] width 112 height 26
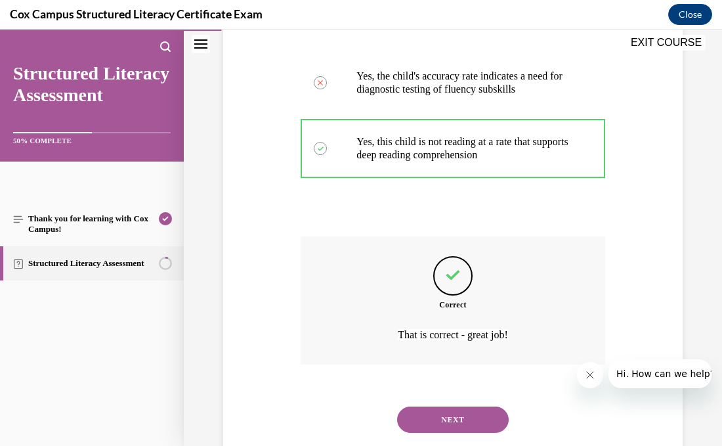
scroll to position [515, 0]
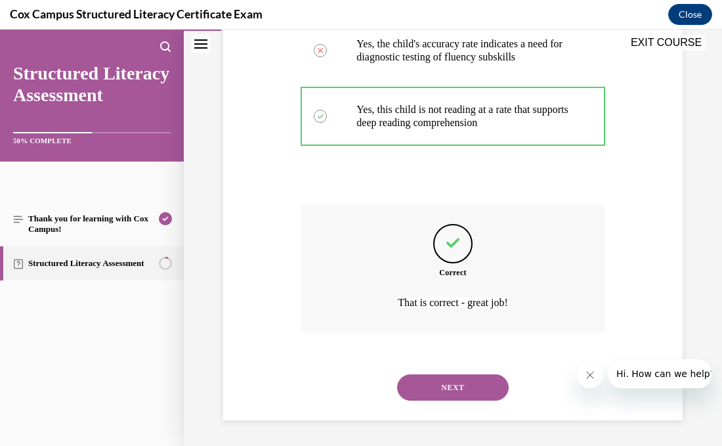
click at [452, 385] on button "NEXT" at bounding box center [453, 387] width 112 height 26
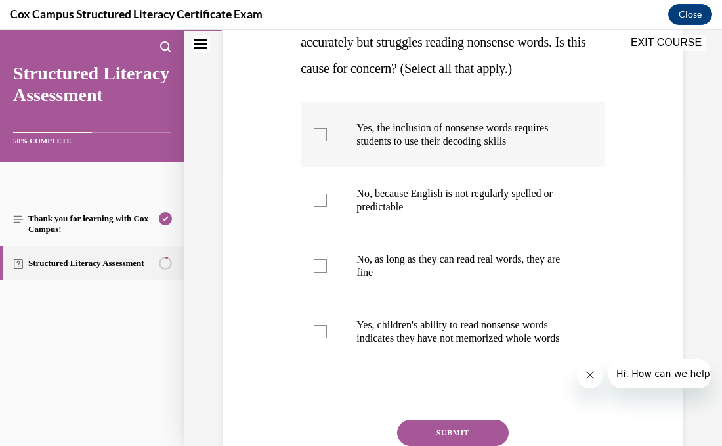
scroll to position [276, 0]
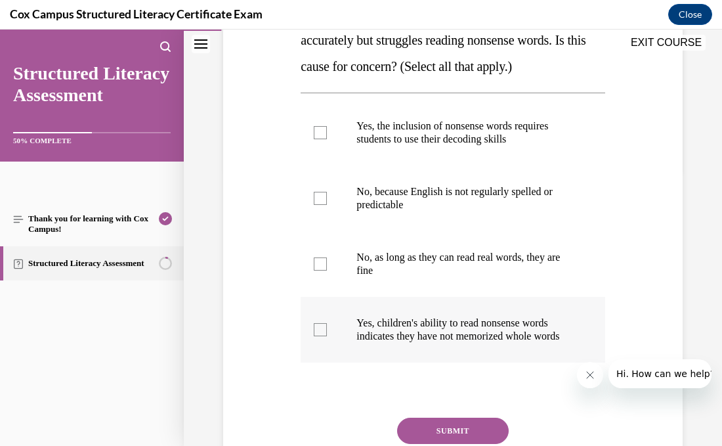
click at [318, 336] on div at bounding box center [320, 329] width 13 height 13
click at [318, 336] on input "Yes, children's ability to read nonsense words indicates they have not memorize…" at bounding box center [320, 329] width 13 height 13
checkbox input "true"
click at [320, 137] on div at bounding box center [320, 132] width 13 height 13
click at [320, 137] on input "Yes, the inclusion of nonsense words requires students to use their decoding sk…" at bounding box center [320, 132] width 13 height 13
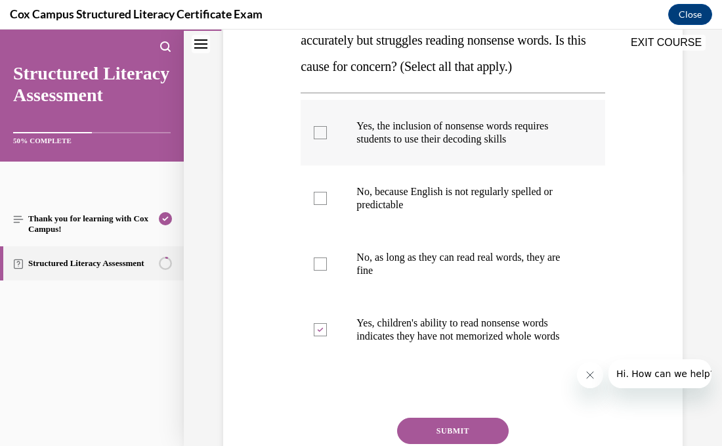
checkbox input "true"
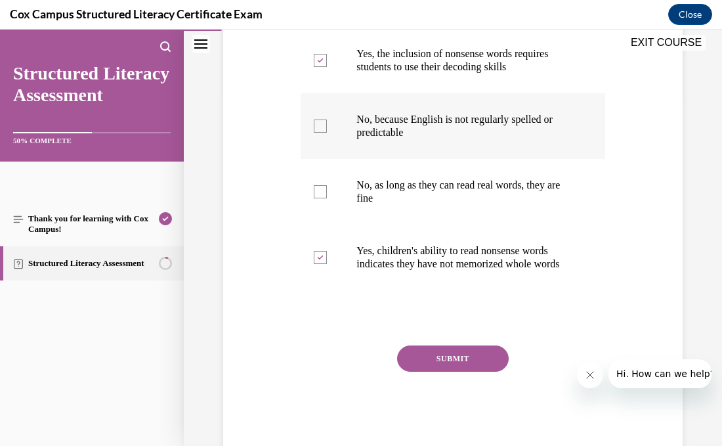
scroll to position [394, 0]
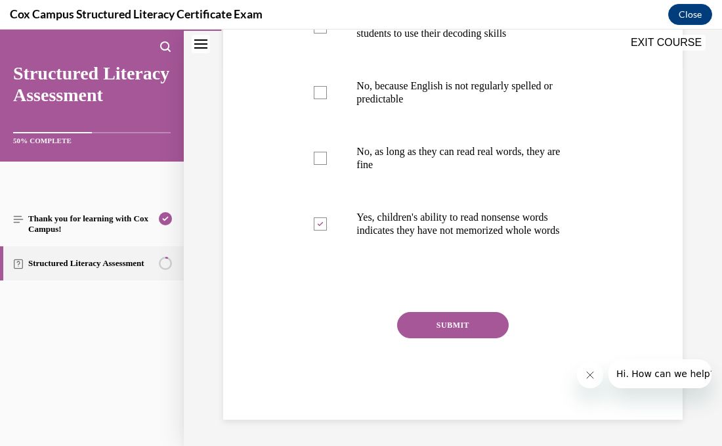
click at [456, 327] on button "SUBMIT" at bounding box center [453, 325] width 112 height 26
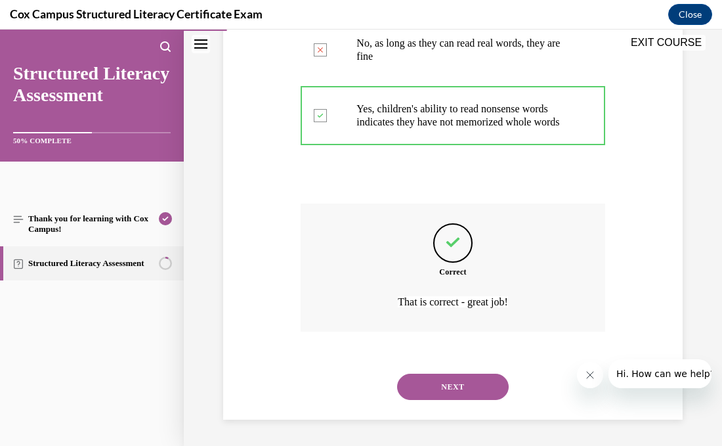
scroll to position [502, 0]
click at [463, 387] on button "NEXT" at bounding box center [453, 386] width 112 height 26
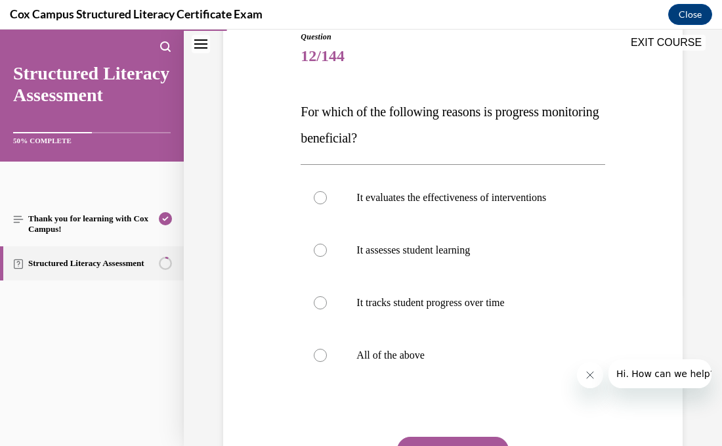
scroll to position [152, 0]
click at [320, 356] on div at bounding box center [320, 354] width 13 height 13
click at [320, 356] on input "All of the above" at bounding box center [320, 354] width 13 height 13
radio input "true"
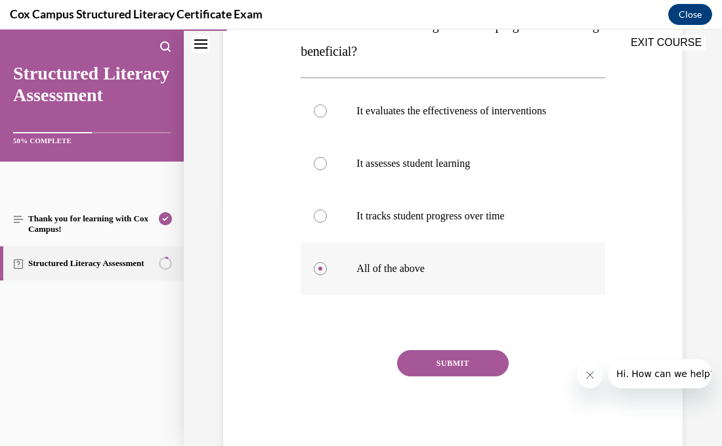
scroll to position [238, 0]
click at [436, 369] on button "SUBMIT" at bounding box center [453, 363] width 112 height 26
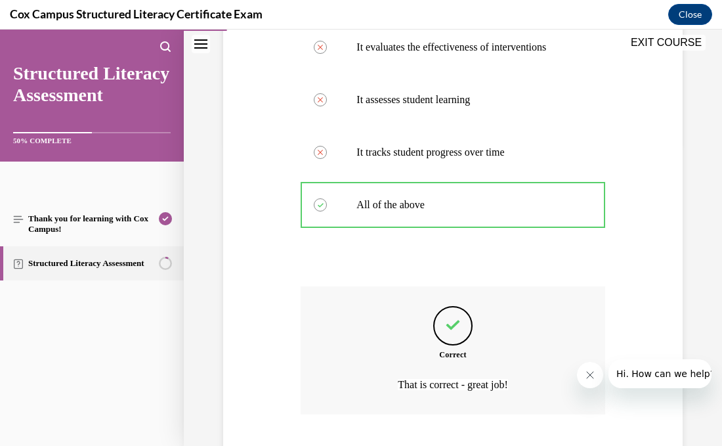
scroll to position [384, 0]
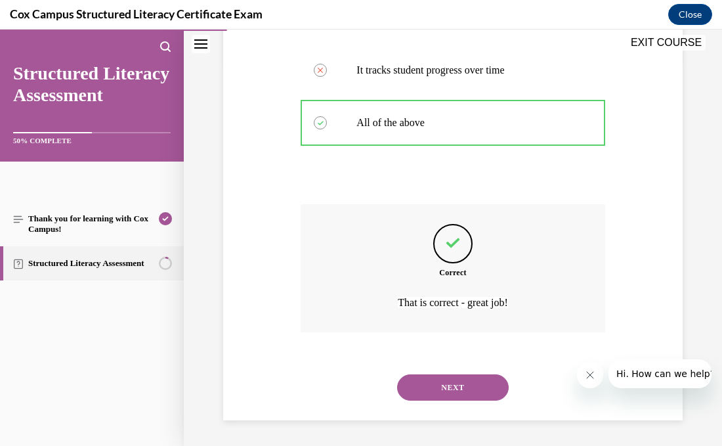
click at [441, 377] on button "NEXT" at bounding box center [453, 387] width 112 height 26
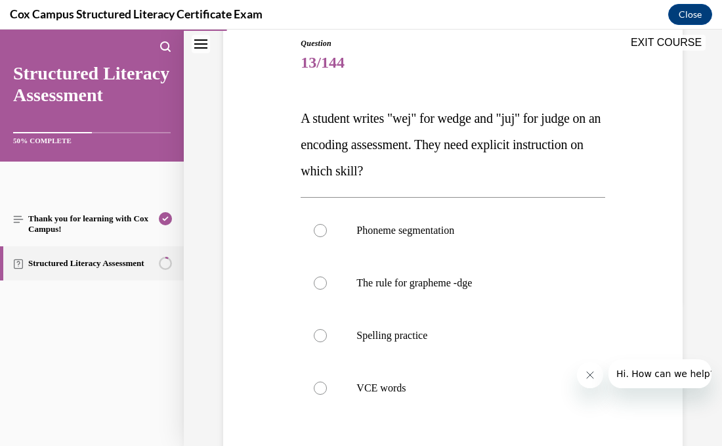
scroll to position [144, 0]
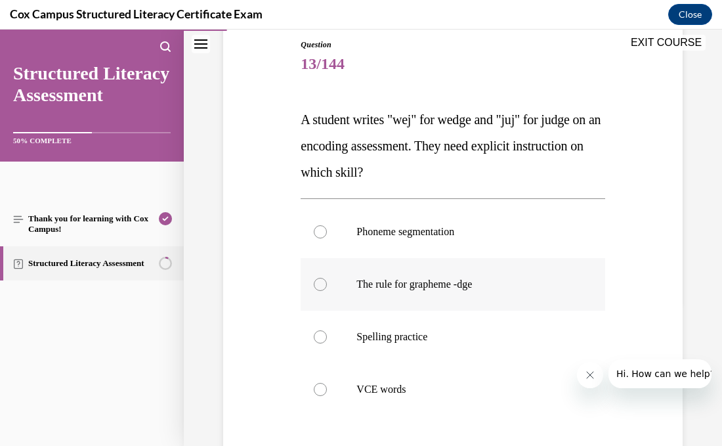
click at [322, 287] on div at bounding box center [320, 284] width 13 height 13
click at [322, 287] on input "The rule for grapheme -dge" at bounding box center [320, 284] width 13 height 13
radio input "true"
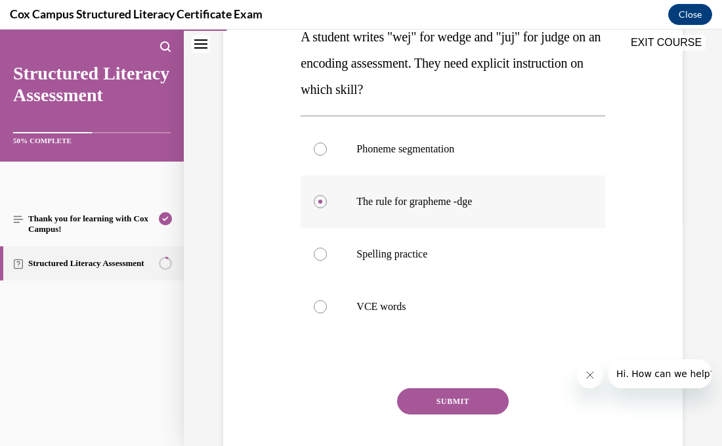
scroll to position [228, 0]
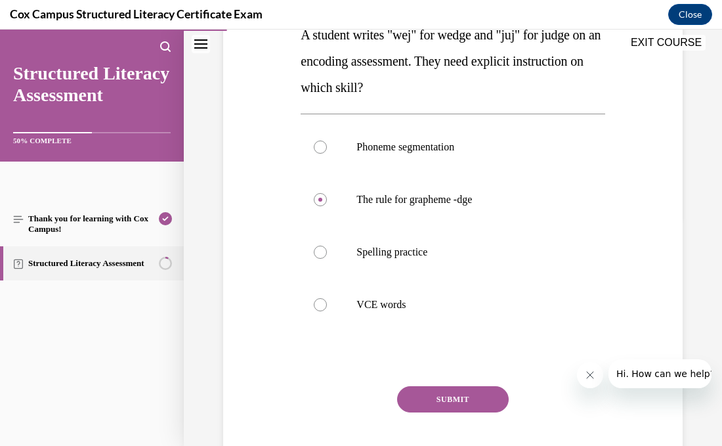
click at [429, 400] on button "SUBMIT" at bounding box center [453, 399] width 112 height 26
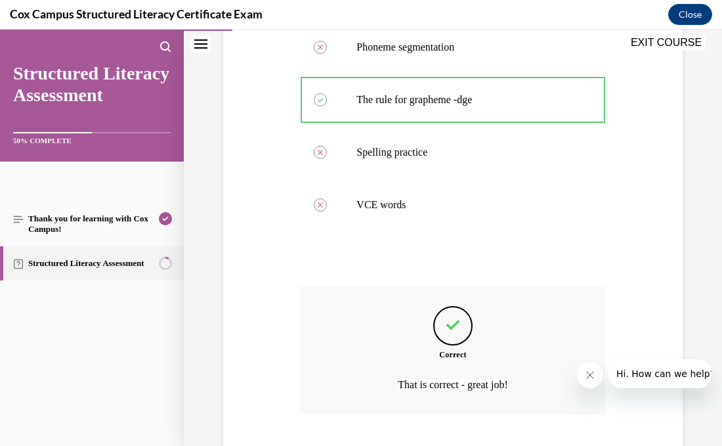
scroll to position [410, 0]
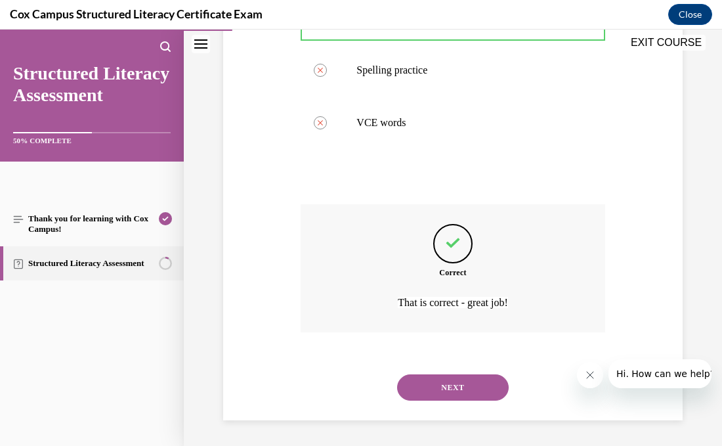
click at [429, 397] on button "NEXT" at bounding box center [453, 387] width 112 height 26
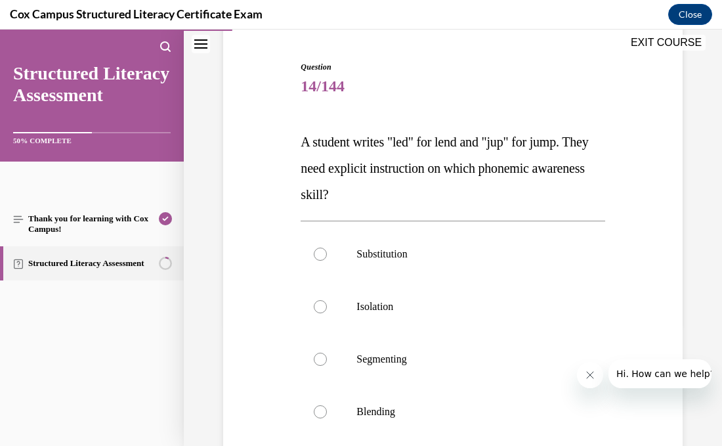
scroll to position [110, 0]
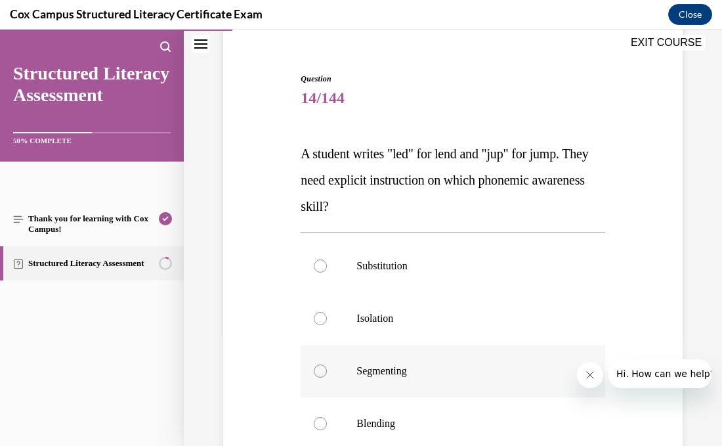
click at [323, 372] on div at bounding box center [320, 370] width 13 height 13
click at [323, 372] on input "Segmenting" at bounding box center [320, 370] width 13 height 13
radio input "true"
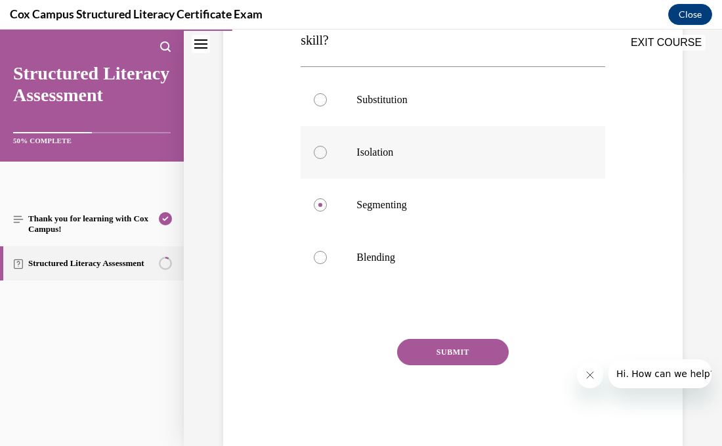
scroll to position [287, 0]
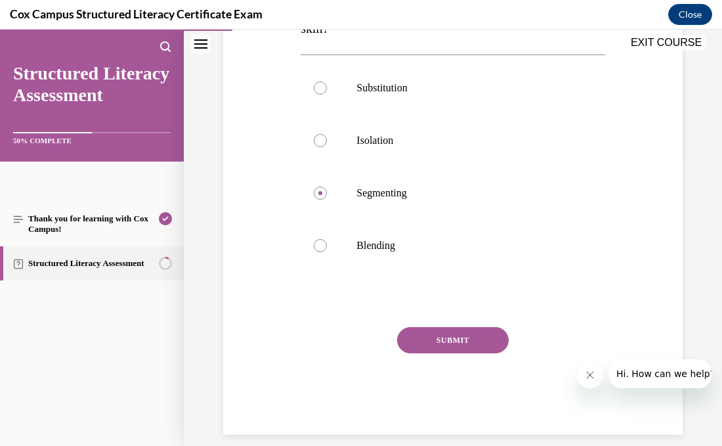
click at [450, 334] on button "SUBMIT" at bounding box center [453, 340] width 112 height 26
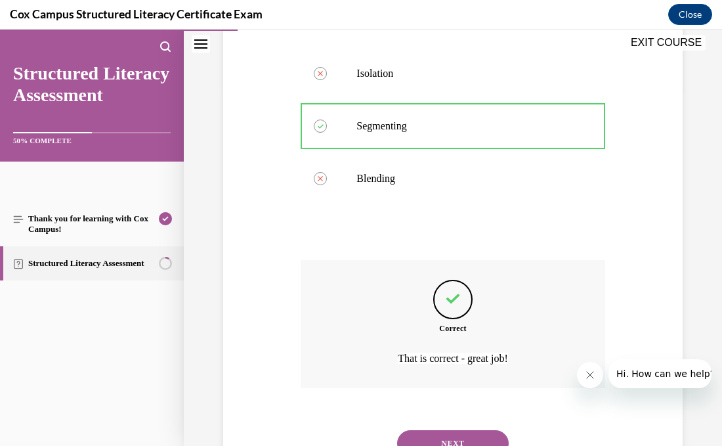
scroll to position [410, 0]
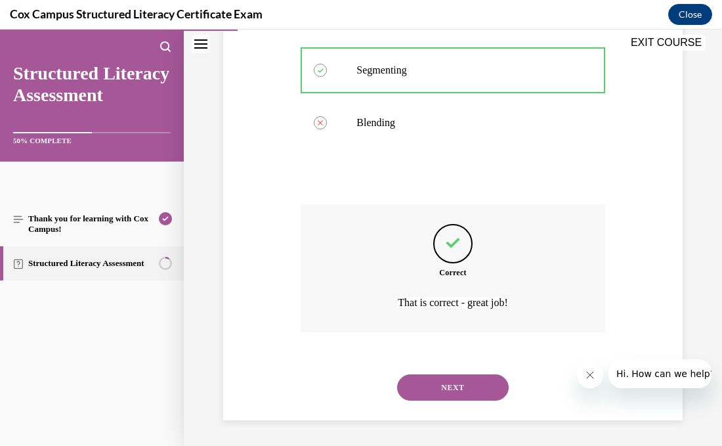
click at [456, 387] on button "NEXT" at bounding box center [453, 387] width 112 height 26
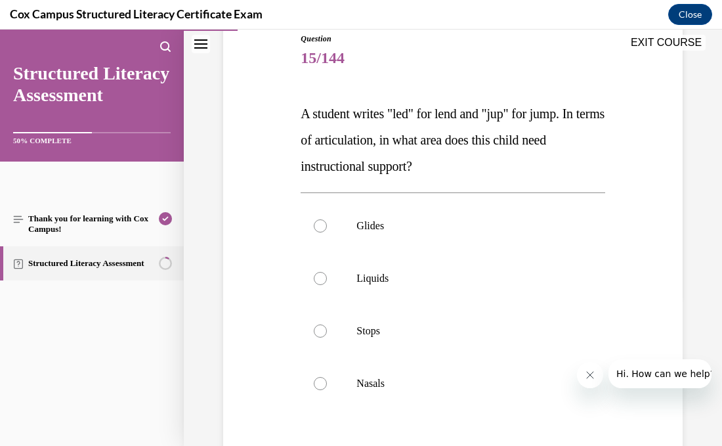
scroll to position [151, 0]
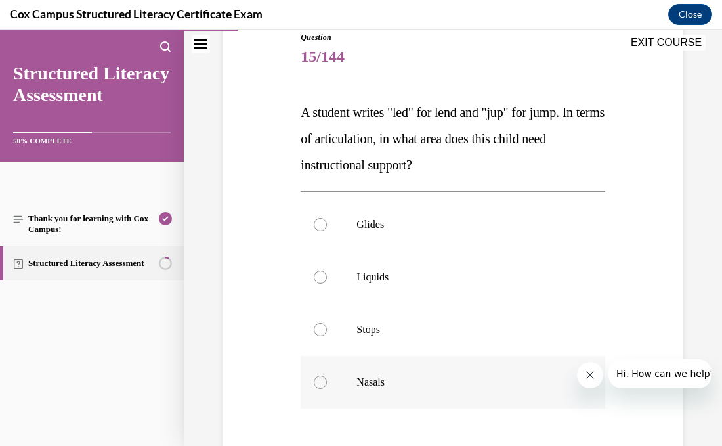
click at [320, 384] on div at bounding box center [320, 381] width 13 height 13
click at [320, 384] on input "Nasals" at bounding box center [320, 381] width 13 height 13
radio input "true"
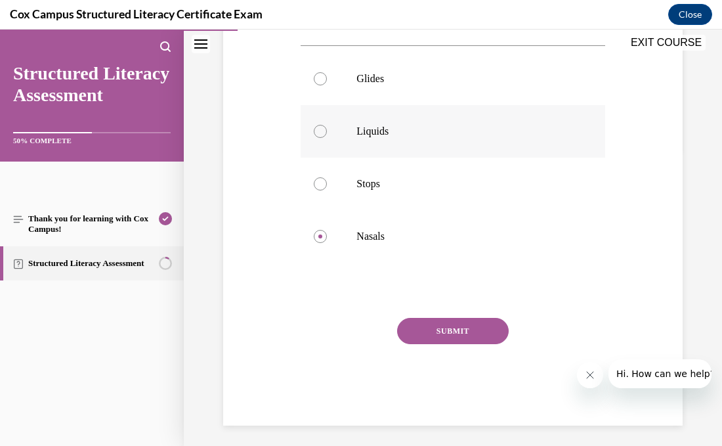
scroll to position [286, 0]
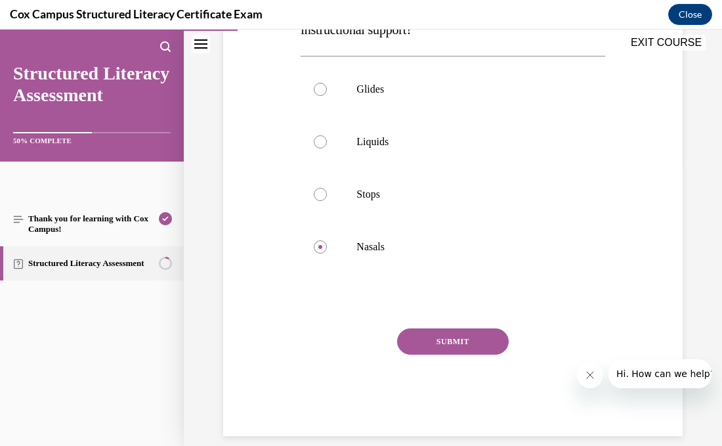
click at [467, 345] on button "SUBMIT" at bounding box center [453, 341] width 112 height 26
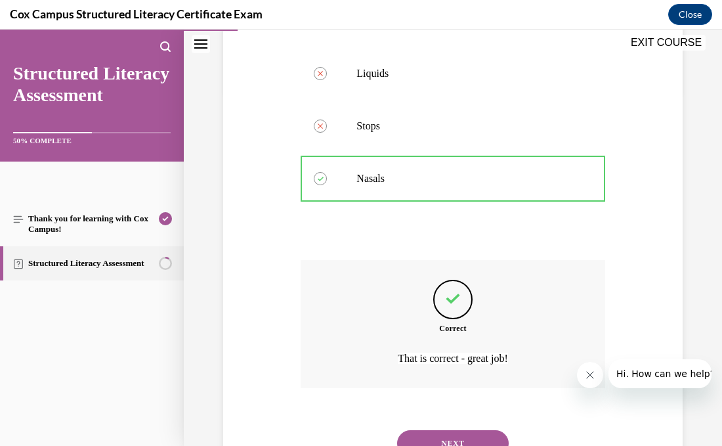
scroll to position [410, 0]
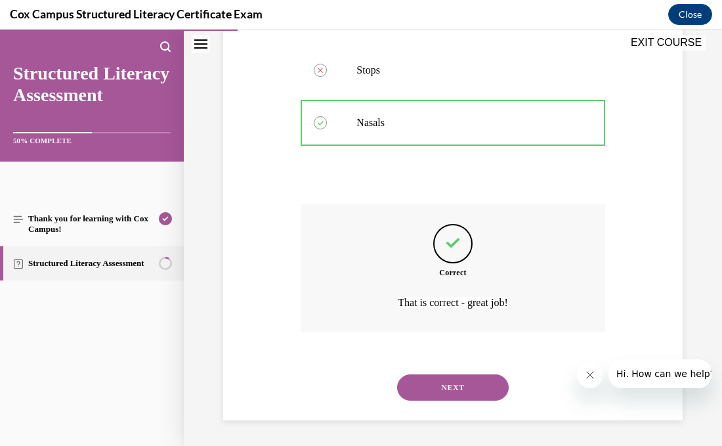
click at [465, 390] on button "NEXT" at bounding box center [453, 387] width 112 height 26
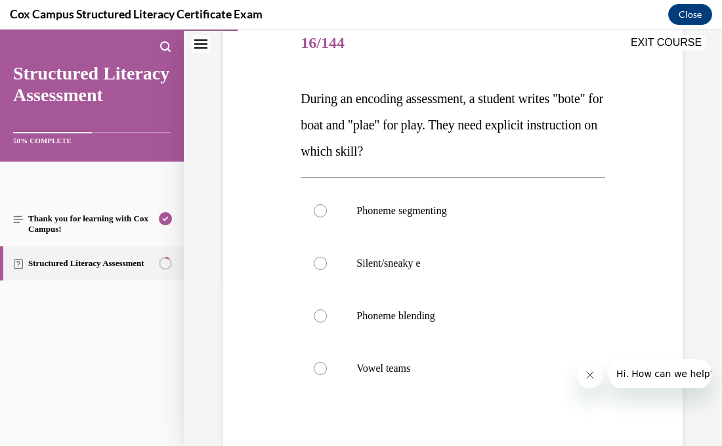
scroll to position [189, 0]
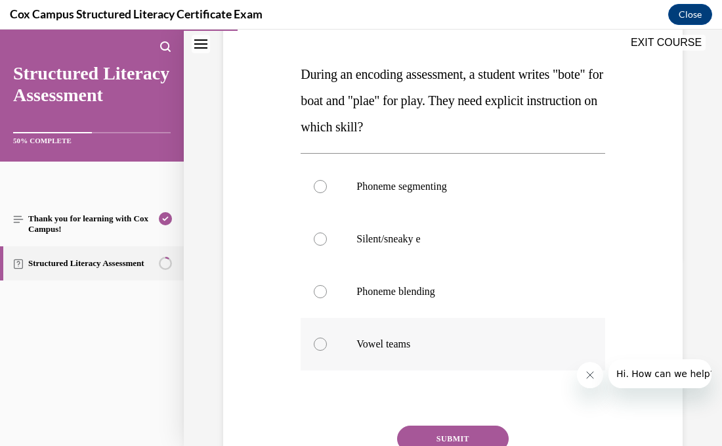
click at [324, 341] on div at bounding box center [320, 343] width 13 height 13
click at [324, 341] on input "Vowel teams" at bounding box center [320, 343] width 13 height 13
radio input "true"
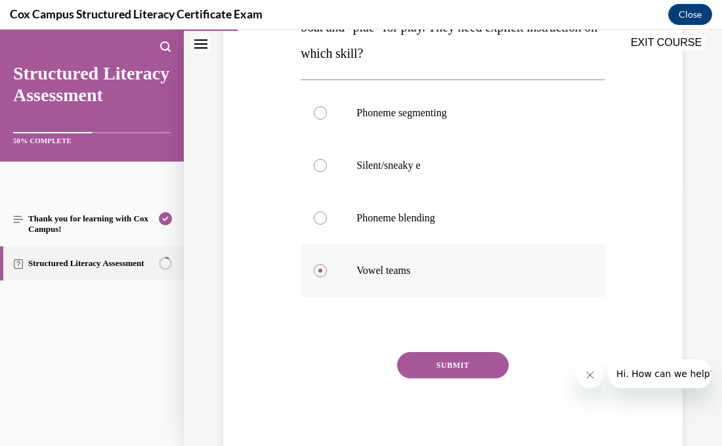
scroll to position [264, 0]
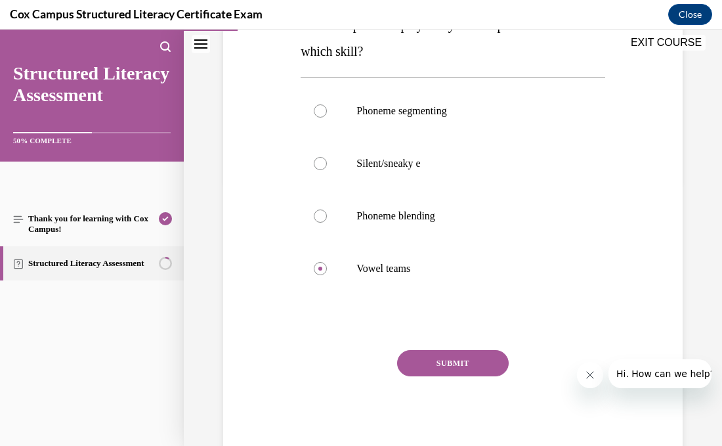
click at [405, 367] on button "SUBMIT" at bounding box center [453, 363] width 112 height 26
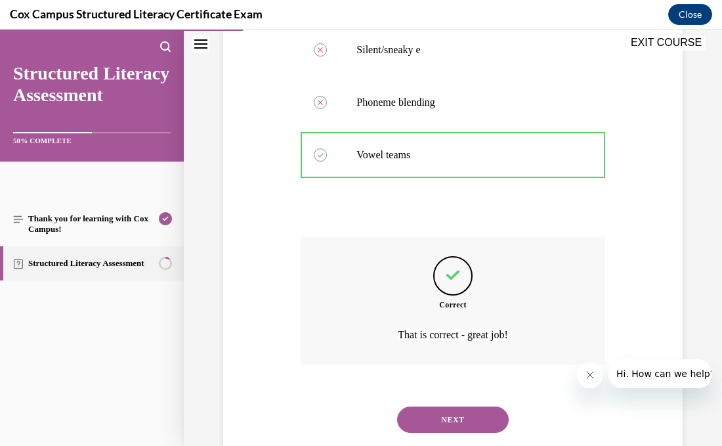
scroll to position [410, 0]
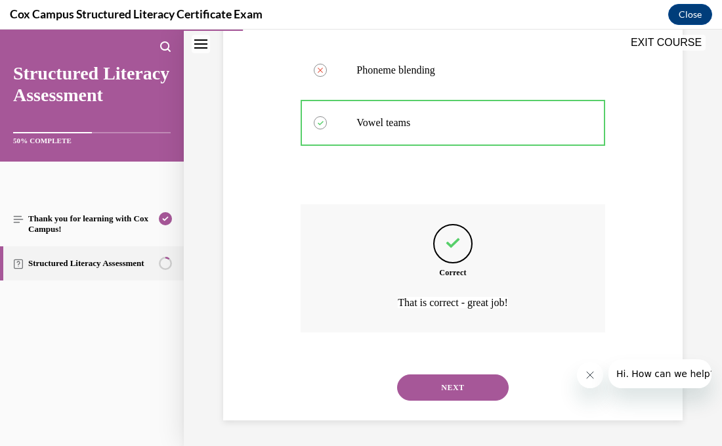
click at [421, 381] on button "NEXT" at bounding box center [453, 387] width 112 height 26
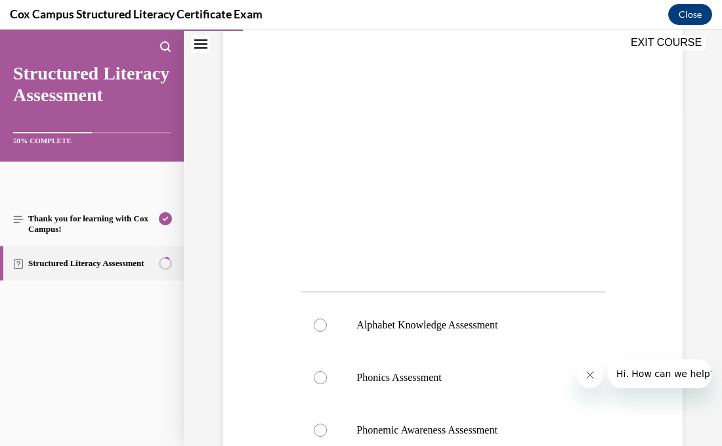
scroll to position [333, 0]
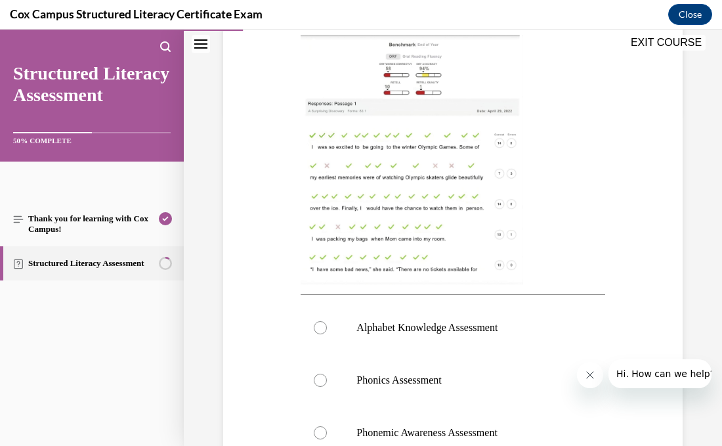
click at [426, 213] on img at bounding box center [412, 159] width 222 height 249
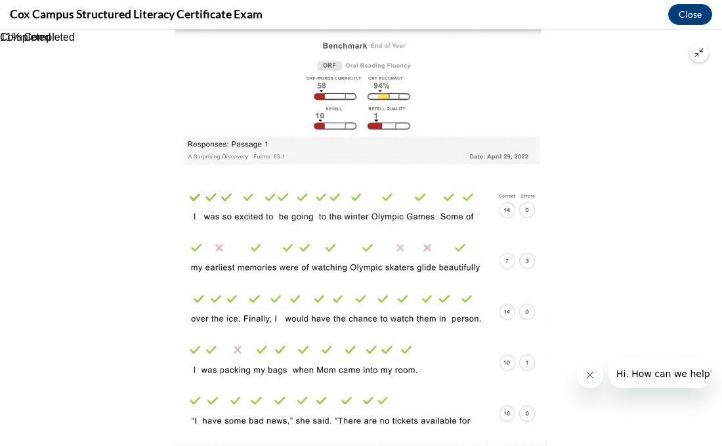
click at [705, 56] on button "Unzoom image" at bounding box center [699, 53] width 20 height 20
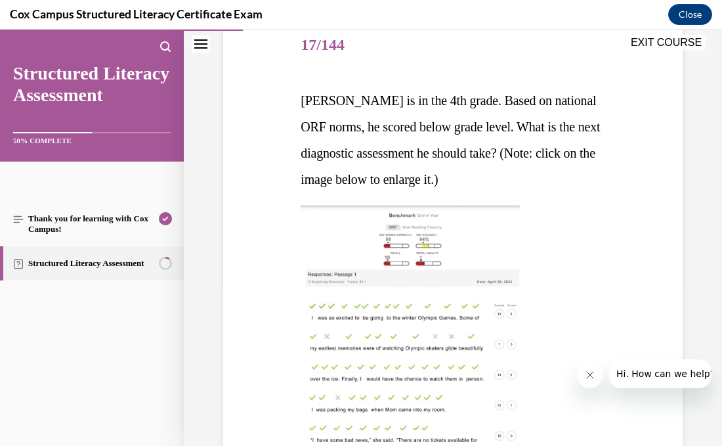
scroll to position [171, 0]
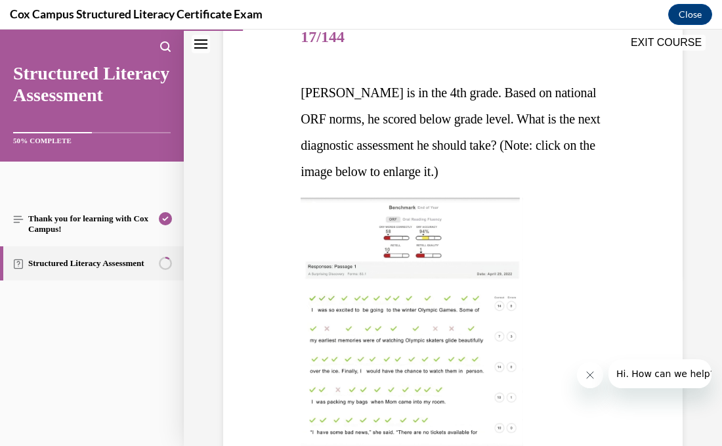
click at [430, 310] on img at bounding box center [412, 322] width 222 height 249
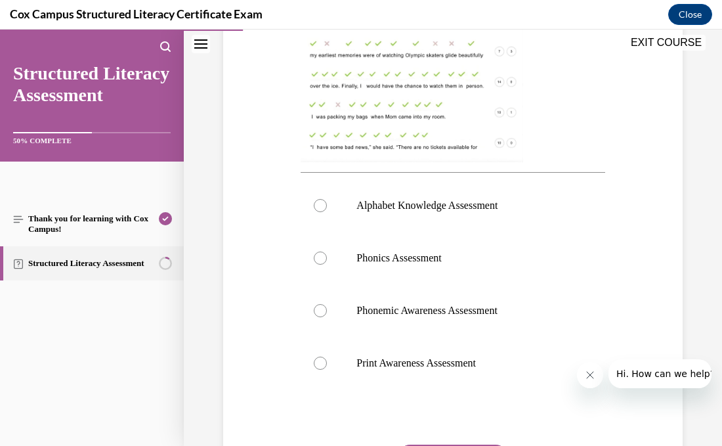
scroll to position [458, 0]
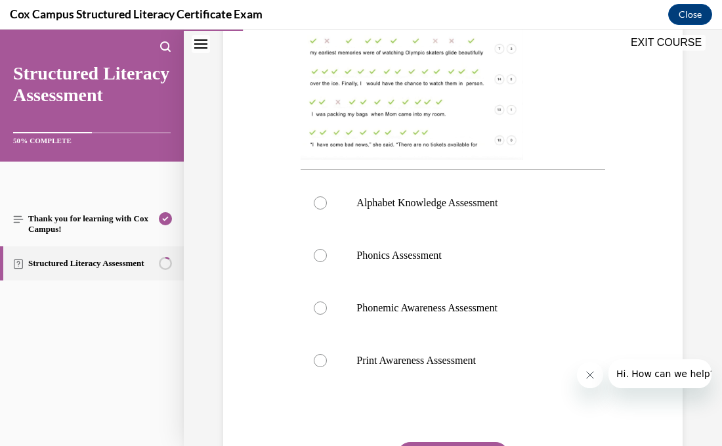
click at [541, 98] on div at bounding box center [453, 34] width 304 height 249
click at [448, 95] on img at bounding box center [412, 34] width 222 height 249
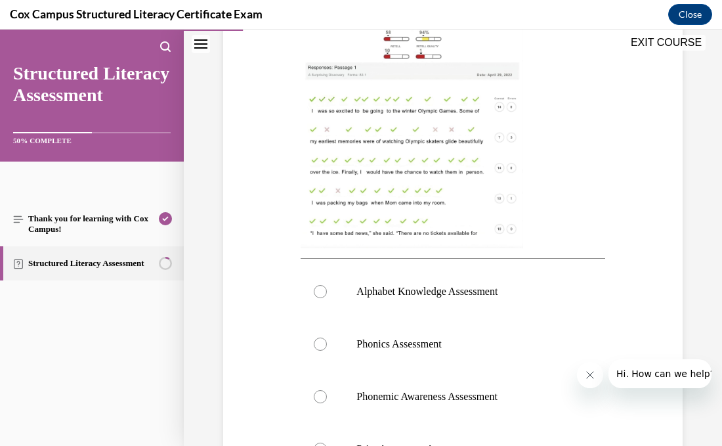
scroll to position [368, 0]
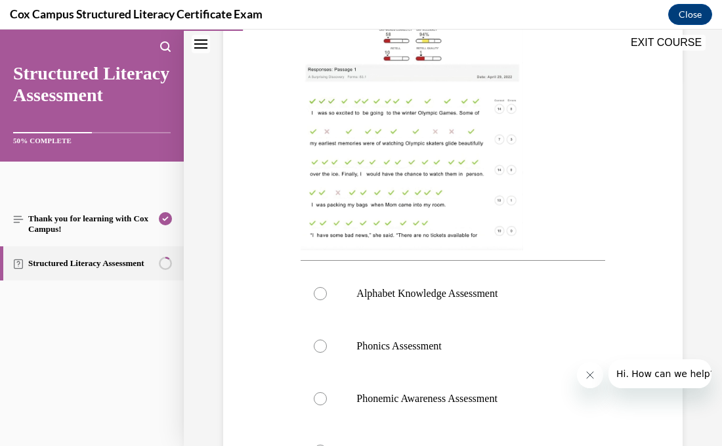
click at [499, 126] on img at bounding box center [412, 125] width 222 height 249
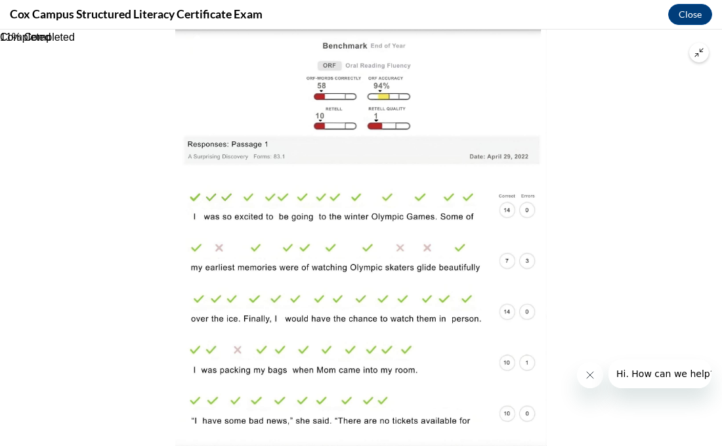
click at [699, 57] on button "Unzoom image" at bounding box center [699, 53] width 20 height 20
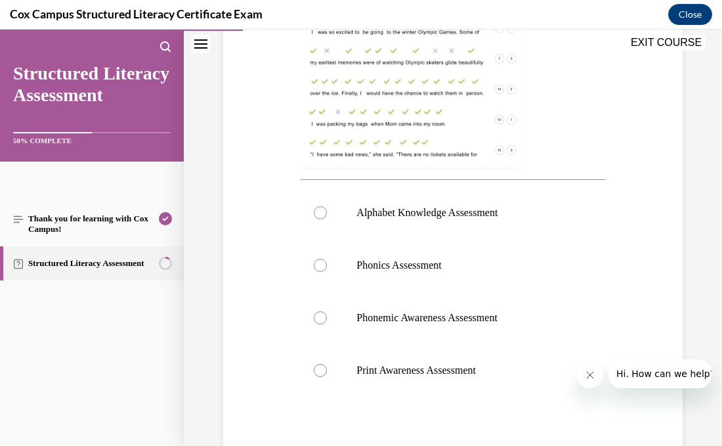
scroll to position [442, 0]
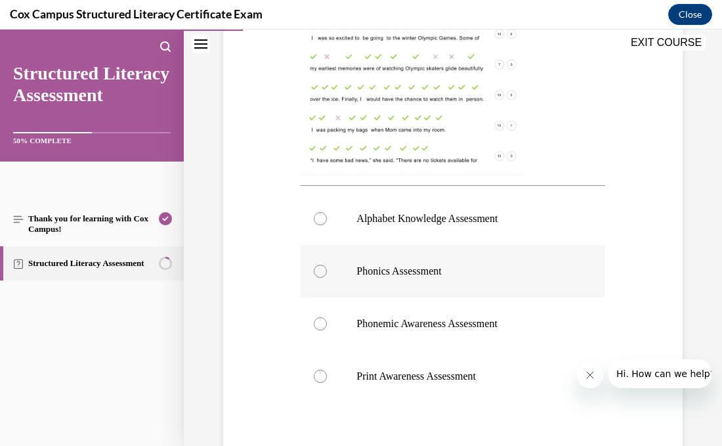
click at [342, 265] on label "Phonics Assessment" at bounding box center [453, 271] width 304 height 53
click at [327, 265] on input "Phonics Assessment" at bounding box center [320, 270] width 13 height 13
radio input "true"
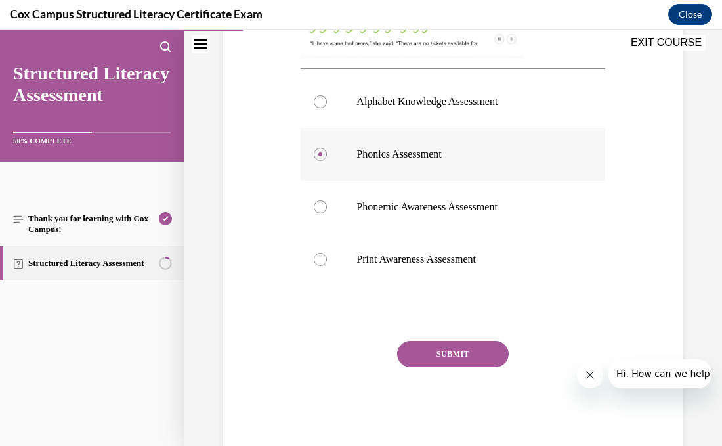
scroll to position [562, 0]
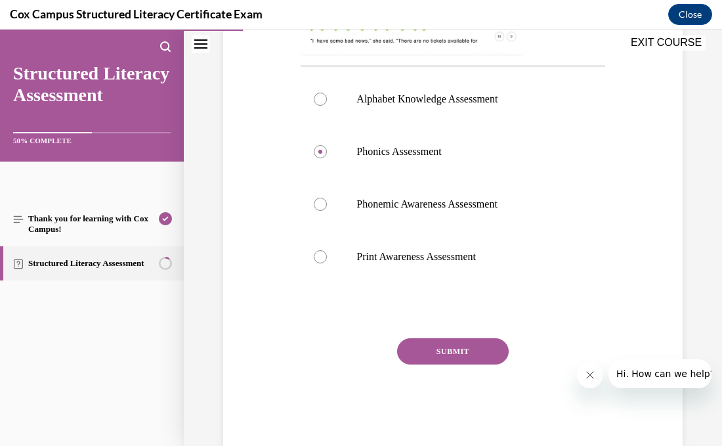
click at [442, 350] on button "SUBMIT" at bounding box center [453, 351] width 112 height 26
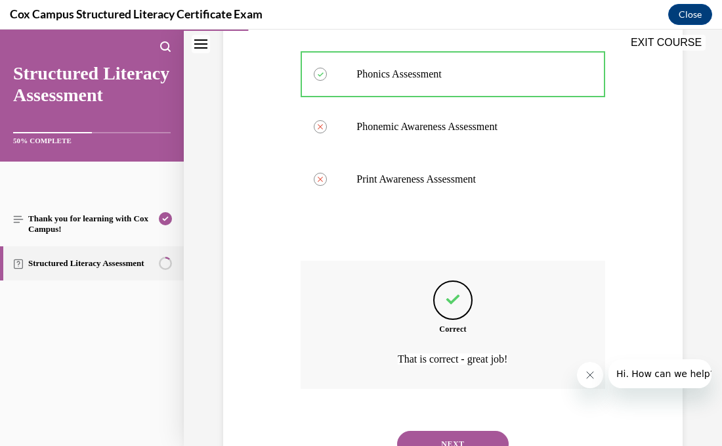
scroll to position [696, 0]
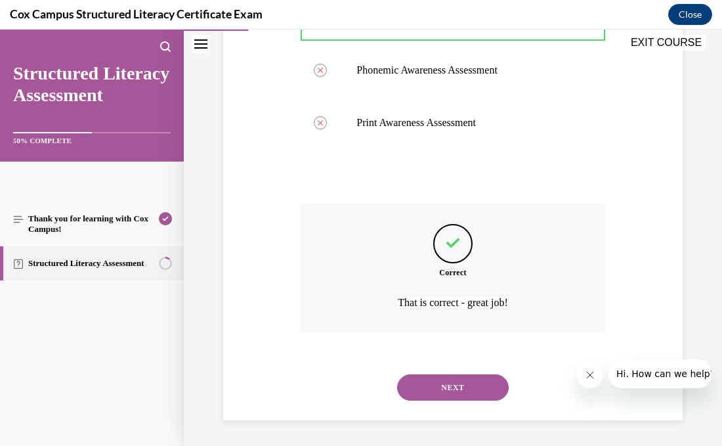
click at [444, 383] on button "NEXT" at bounding box center [453, 387] width 112 height 26
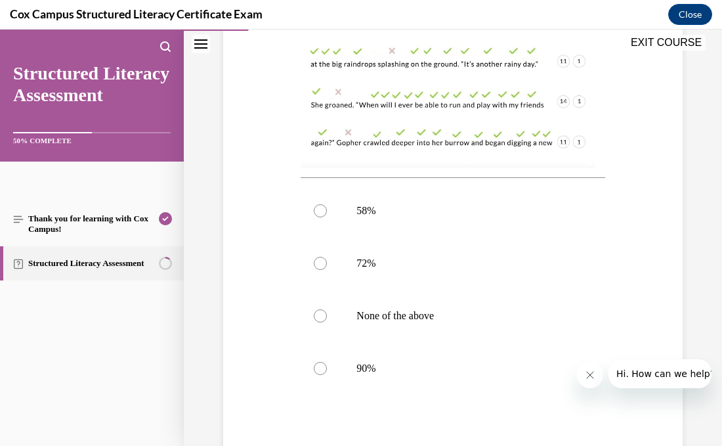
scroll to position [456, 0]
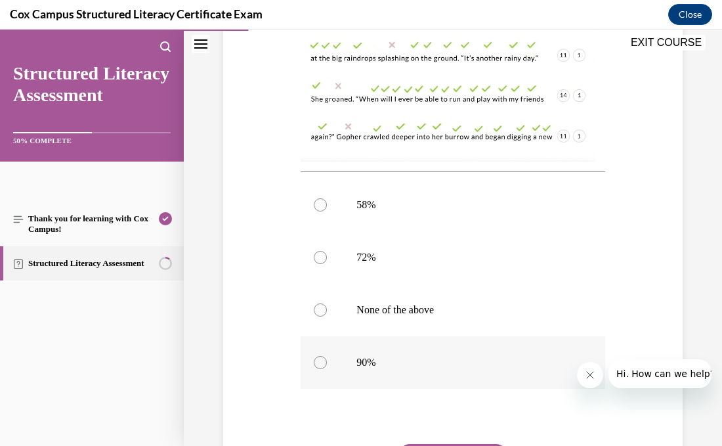
click at [324, 363] on div at bounding box center [320, 362] width 13 height 13
click at [324, 363] on input "90%" at bounding box center [320, 362] width 13 height 13
radio input "true"
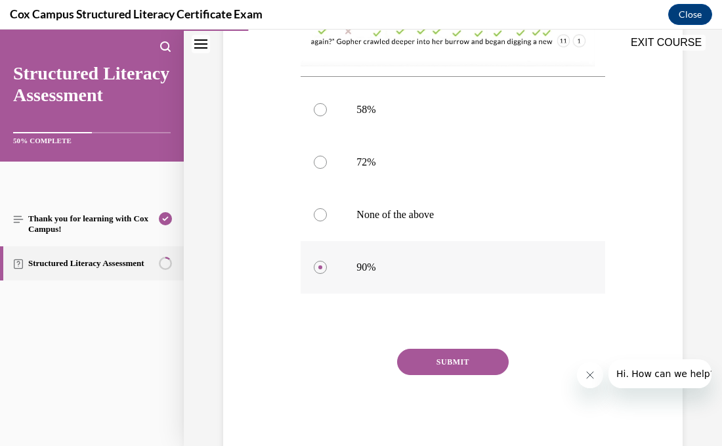
scroll to position [554, 0]
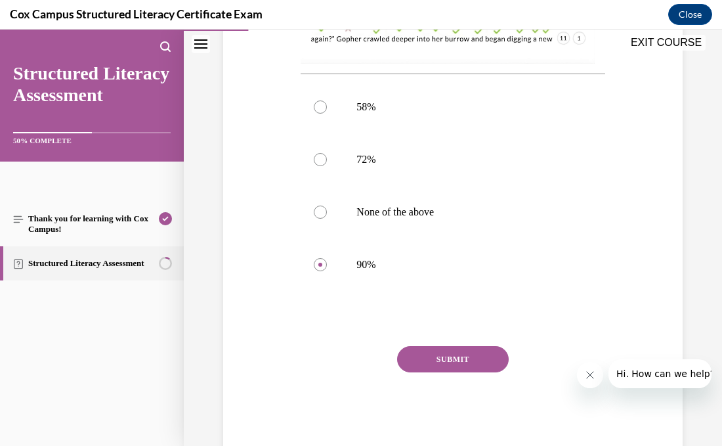
click at [459, 357] on button "SUBMIT" at bounding box center [453, 359] width 112 height 26
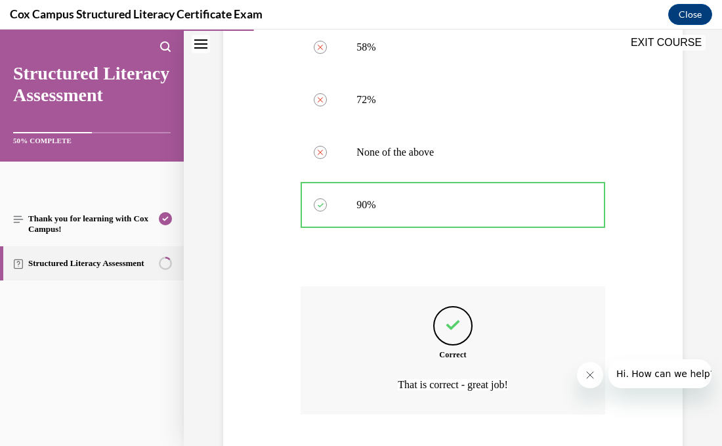
scroll to position [696, 0]
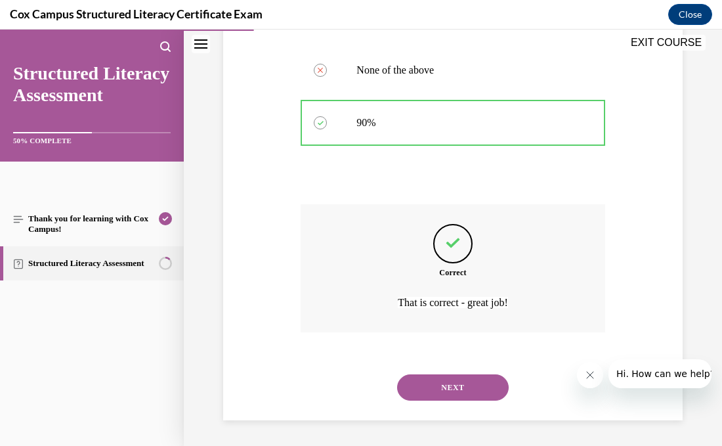
click at [461, 381] on button "NEXT" at bounding box center [453, 387] width 112 height 26
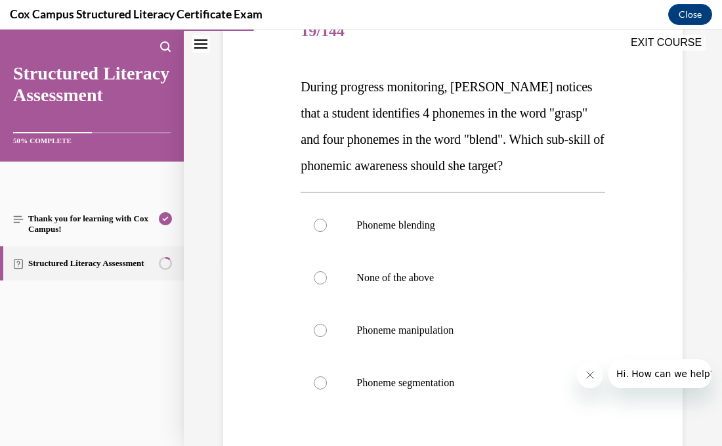
scroll to position [178, 0]
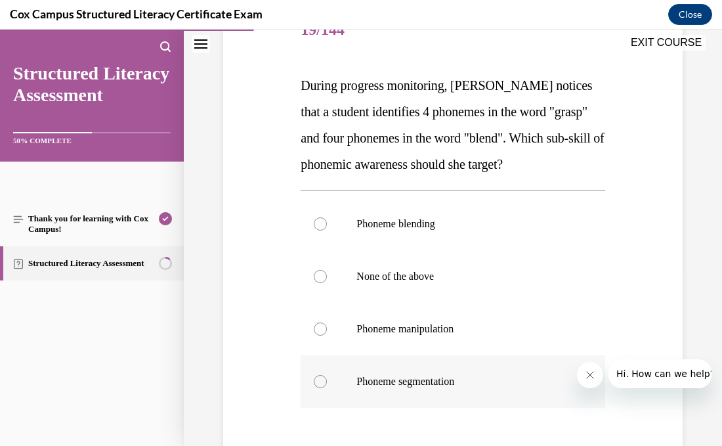
click at [324, 383] on div at bounding box center [320, 381] width 13 height 13
click at [324, 383] on input "Phoneme segmentation" at bounding box center [320, 381] width 13 height 13
radio input "true"
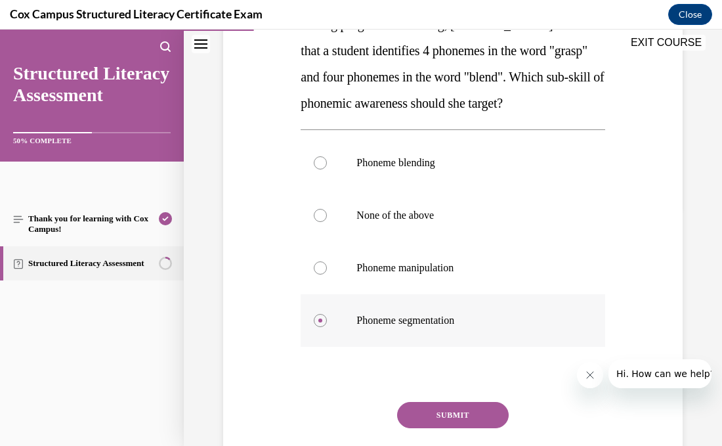
scroll to position [242, 0]
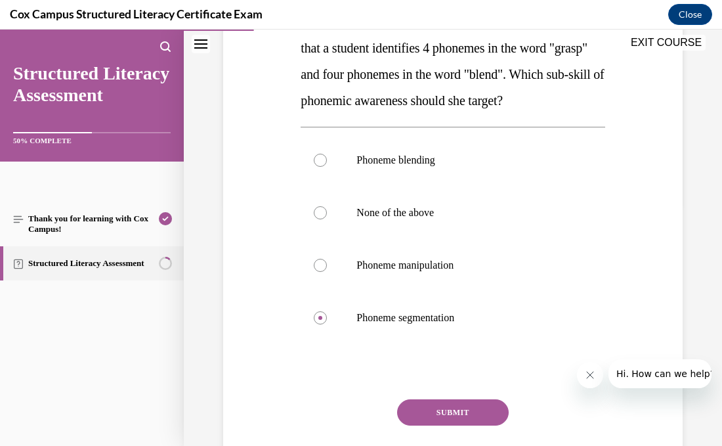
click at [439, 410] on button "SUBMIT" at bounding box center [453, 412] width 112 height 26
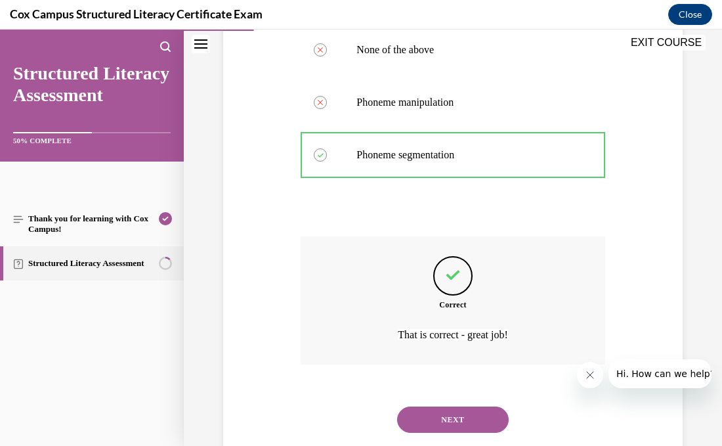
scroll to position [436, 0]
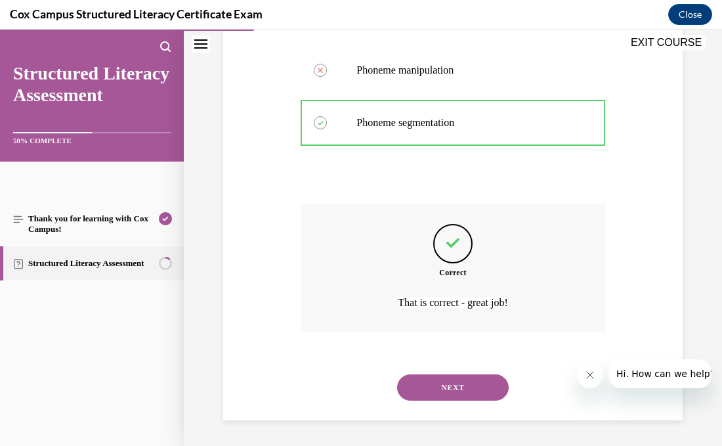
click at [445, 388] on button "NEXT" at bounding box center [453, 387] width 112 height 26
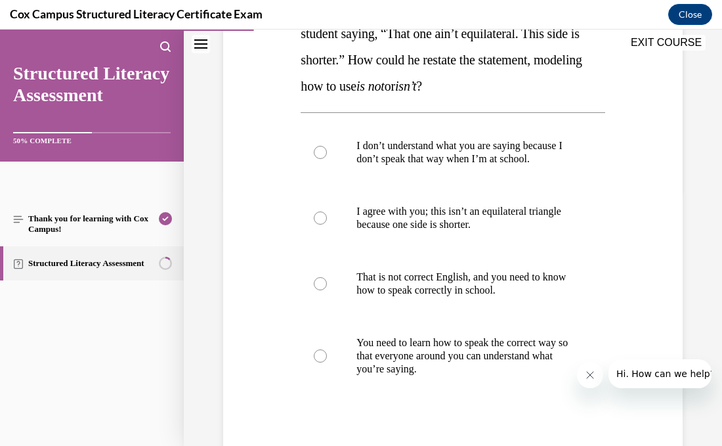
scroll to position [258, 0]
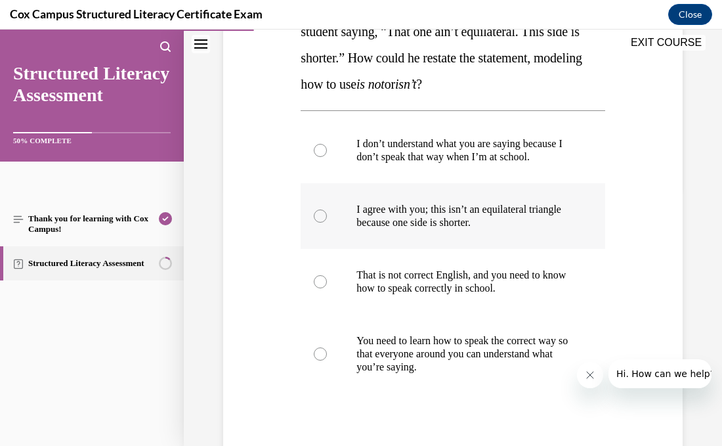
click at [323, 222] on div at bounding box center [320, 215] width 13 height 13
click at [323, 222] on input "I agree with you; this isn’t an equilateral triangle because one side is shorte…" at bounding box center [320, 215] width 13 height 13
radio input "true"
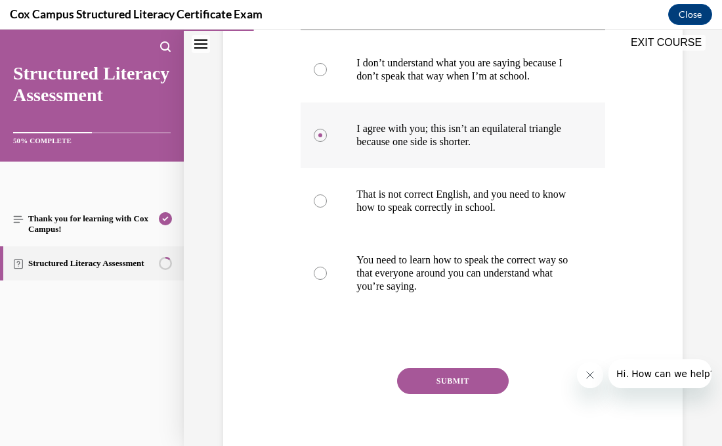
scroll to position [339, 0]
click at [436, 394] on button "SUBMIT" at bounding box center [453, 381] width 112 height 26
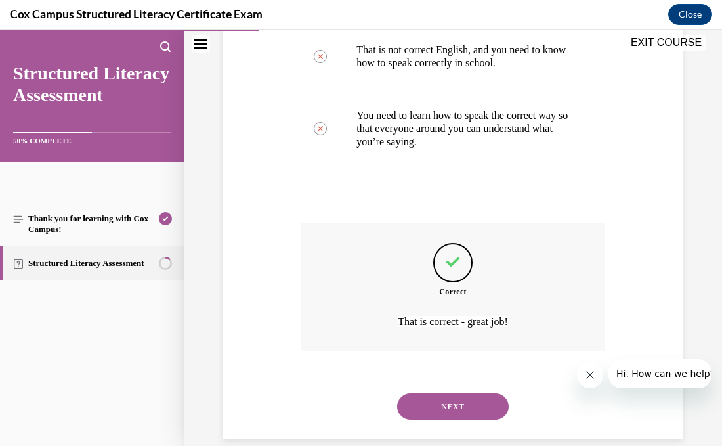
scroll to position [515, 0]
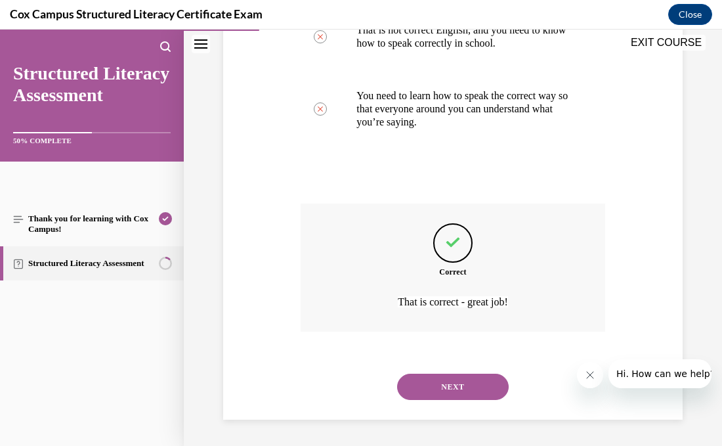
click at [436, 395] on button "NEXT" at bounding box center [453, 386] width 112 height 26
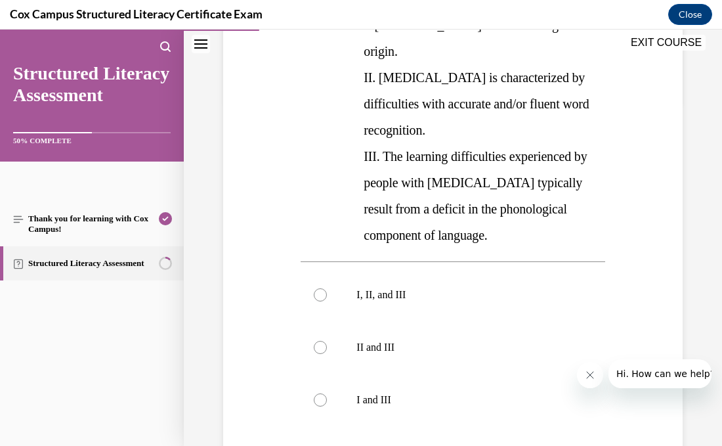
scroll to position [346, 0]
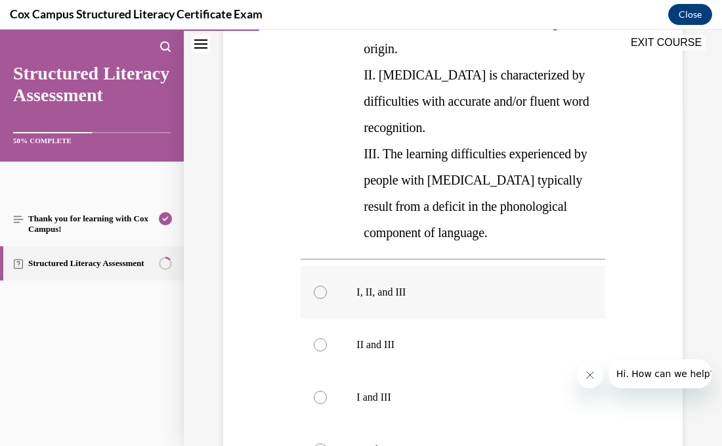
click at [319, 285] on div at bounding box center [320, 291] width 13 height 13
click at [319, 285] on input "I, II, and III" at bounding box center [320, 291] width 13 height 13
radio input "true"
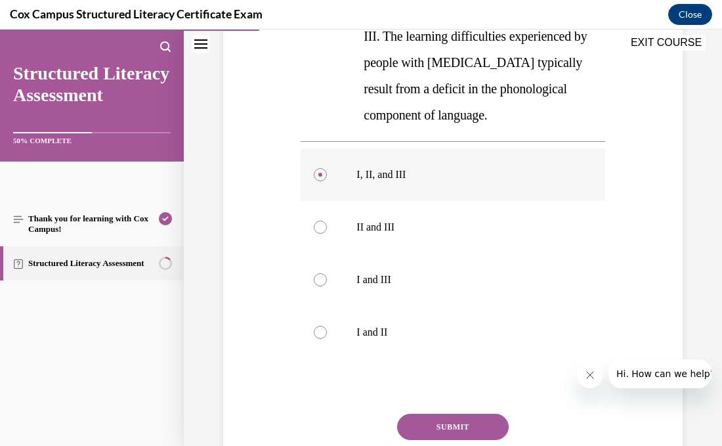
scroll to position [480, 0]
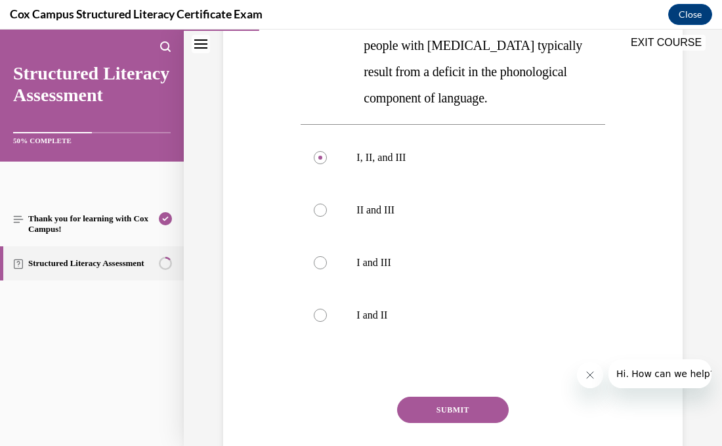
click at [495, 396] on button "SUBMIT" at bounding box center [453, 409] width 112 height 26
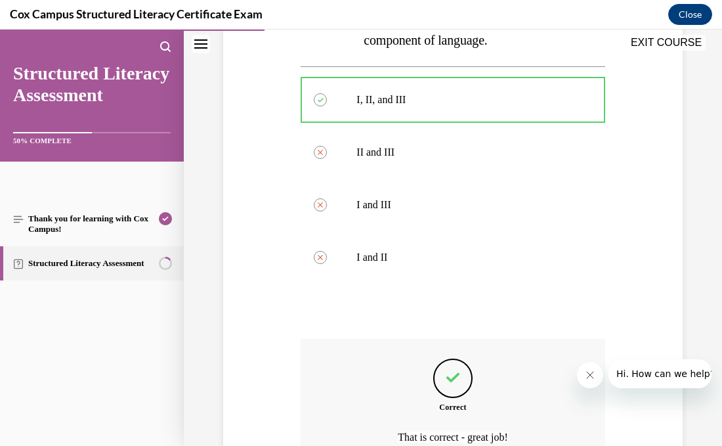
scroll to position [620, 0]
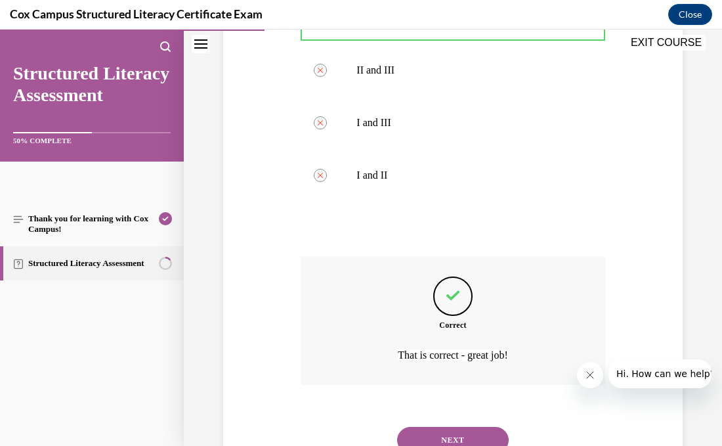
click at [489, 427] on button "NEXT" at bounding box center [453, 440] width 112 height 26
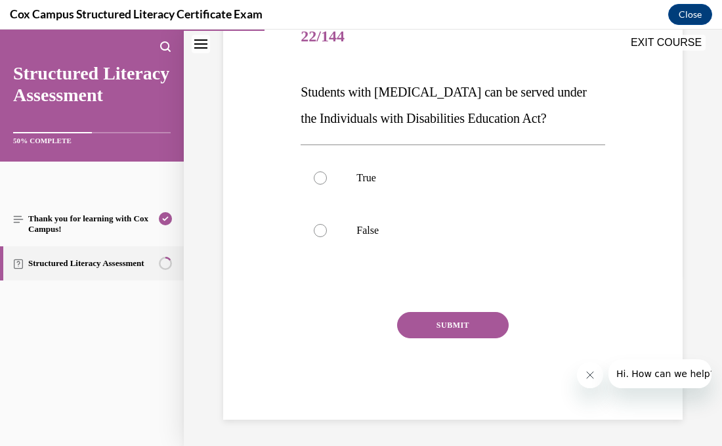
scroll to position [145, 0]
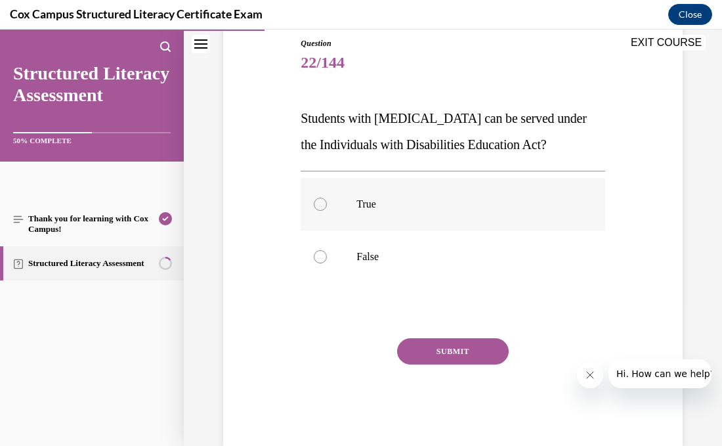
click at [323, 210] on label "True" at bounding box center [453, 204] width 304 height 53
click at [323, 210] on input "True" at bounding box center [320, 204] width 13 height 13
radio input "true"
click at [452, 350] on button "SUBMIT" at bounding box center [453, 351] width 112 height 26
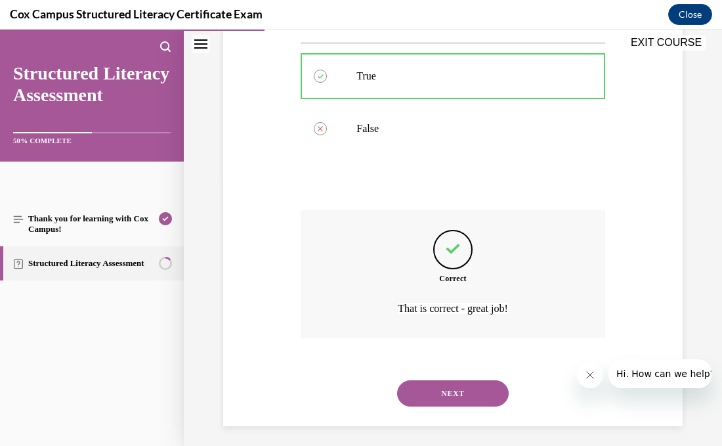
scroll to position [279, 0]
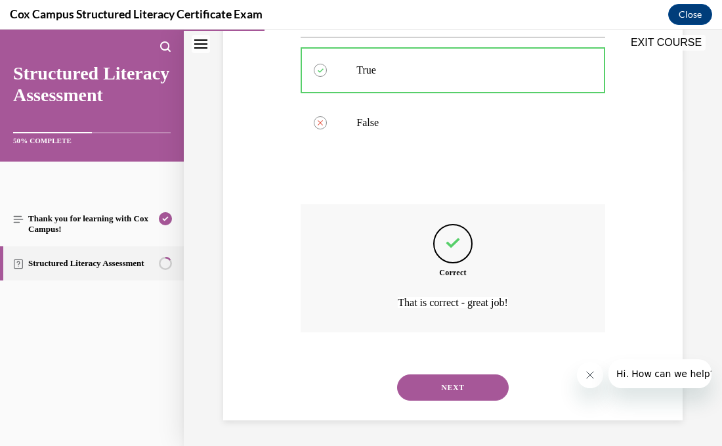
click at [457, 386] on button "NEXT" at bounding box center [453, 387] width 112 height 26
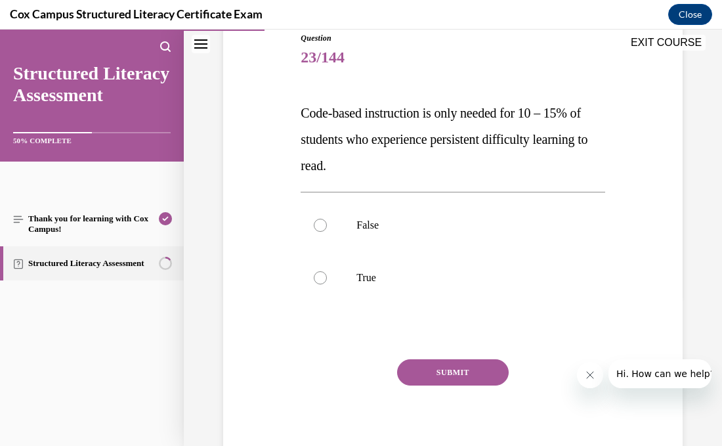
scroll to position [153, 0]
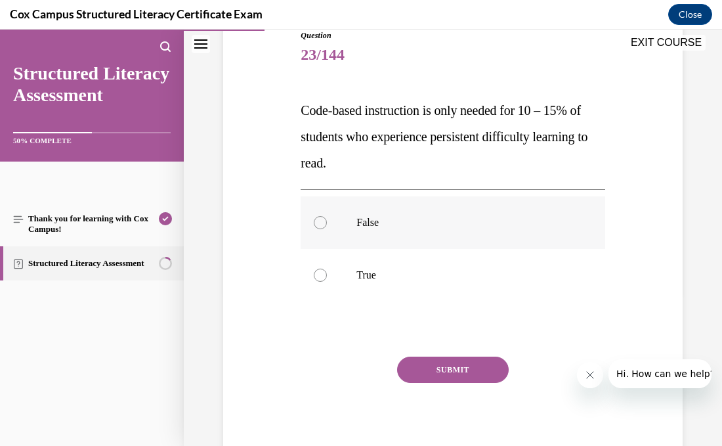
click at [320, 224] on div at bounding box center [320, 222] width 13 height 13
click at [320, 224] on input "False" at bounding box center [320, 222] width 13 height 13
radio input "true"
click at [448, 367] on button "SUBMIT" at bounding box center [453, 369] width 112 height 26
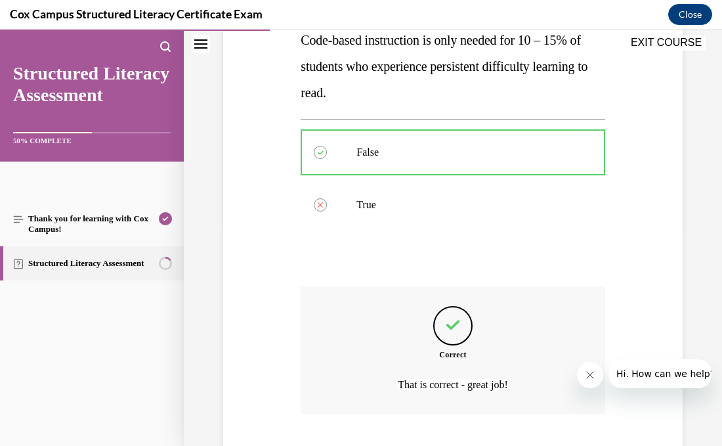
scroll to position [305, 0]
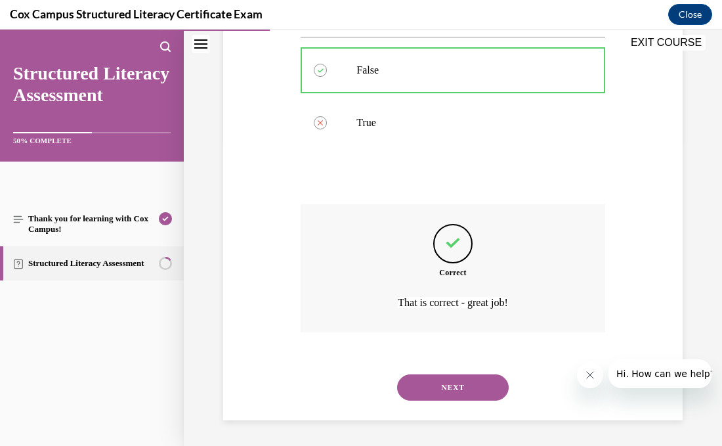
click at [453, 385] on button "NEXT" at bounding box center [453, 387] width 112 height 26
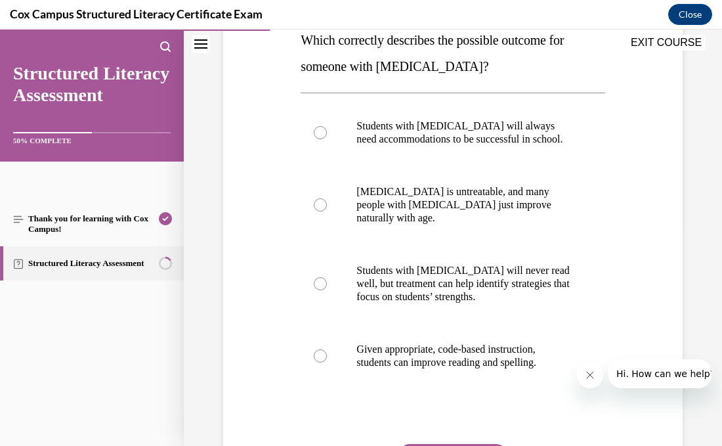
scroll to position [195, 0]
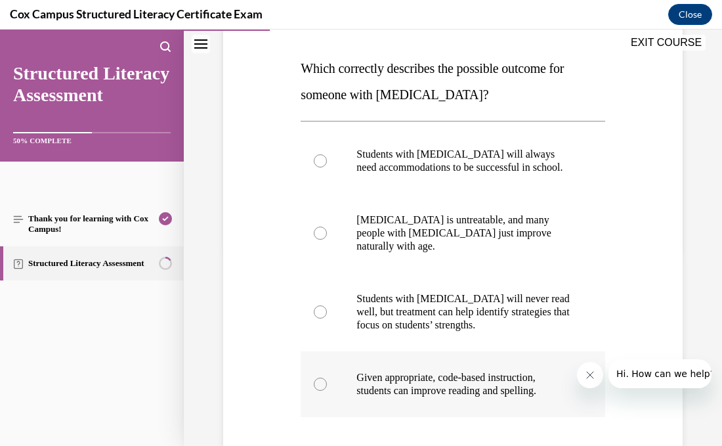
click at [318, 377] on div at bounding box center [320, 383] width 13 height 13
click at [318, 377] on input "Given appropriate, code-based instruction, students can improve reading and spe…" at bounding box center [320, 383] width 13 height 13
radio input "true"
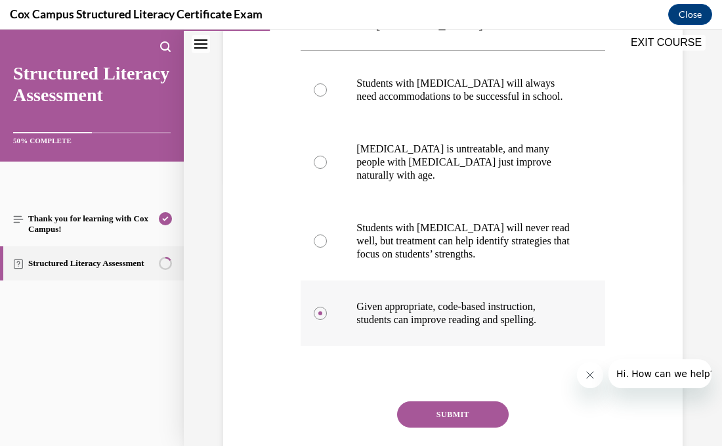
scroll to position [269, 0]
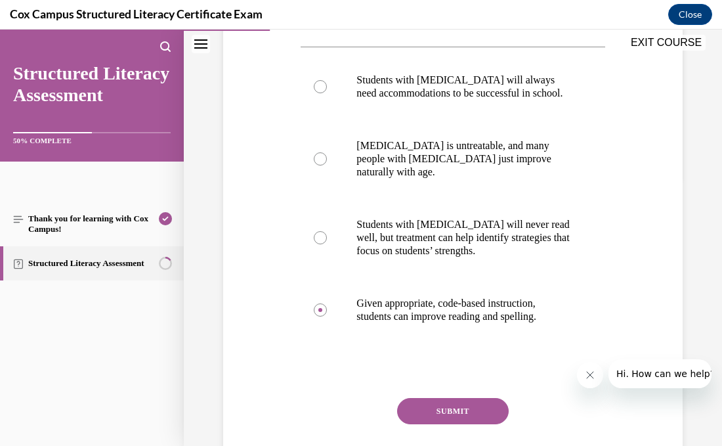
click at [444, 400] on button "SUBMIT" at bounding box center [453, 411] width 112 height 26
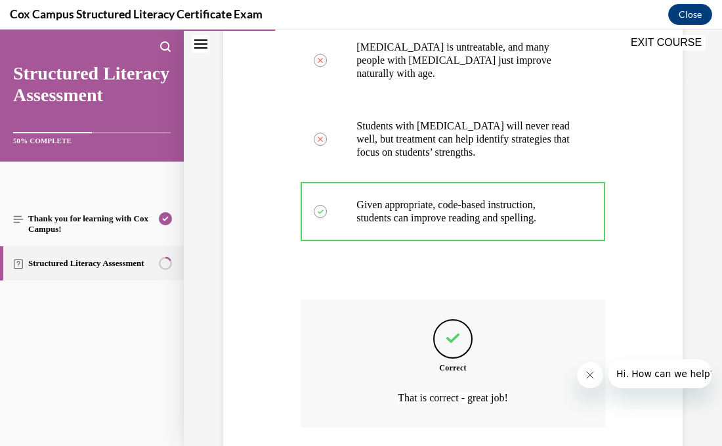
scroll to position [450, 0]
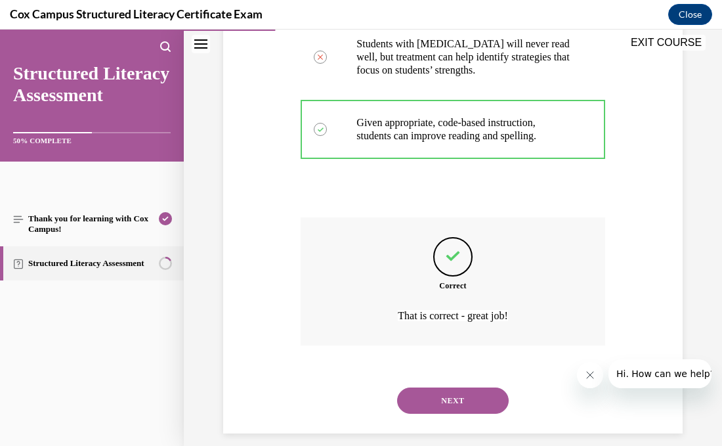
click at [451, 390] on button "NEXT" at bounding box center [453, 400] width 112 height 26
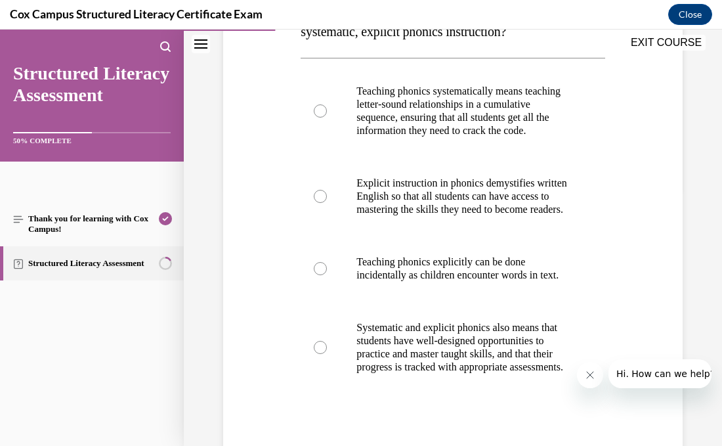
scroll to position [270, 0]
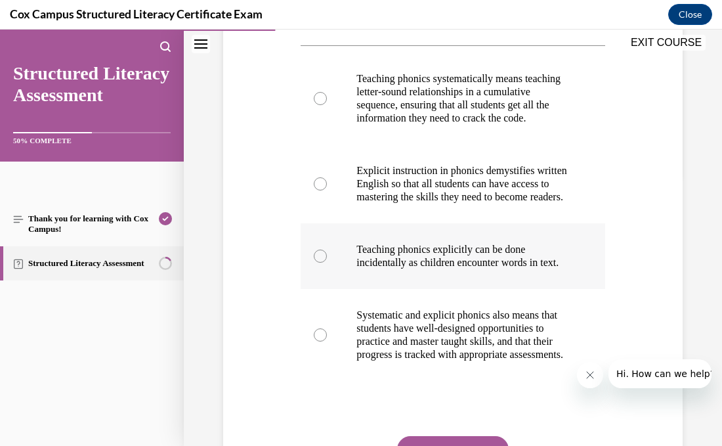
click at [322, 263] on div at bounding box center [320, 255] width 13 height 13
click at [322, 263] on input "Teaching phonics explicitly can be done incidentally as children encounter word…" at bounding box center [320, 255] width 13 height 13
radio input "true"
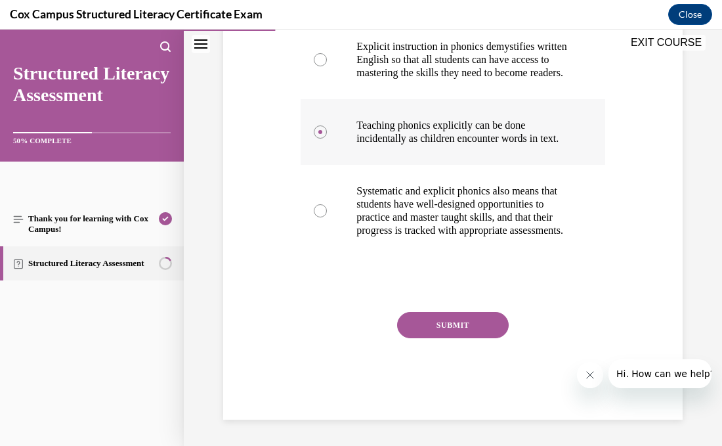
scroll to position [417, 0]
click at [471, 338] on button "SUBMIT" at bounding box center [453, 325] width 112 height 26
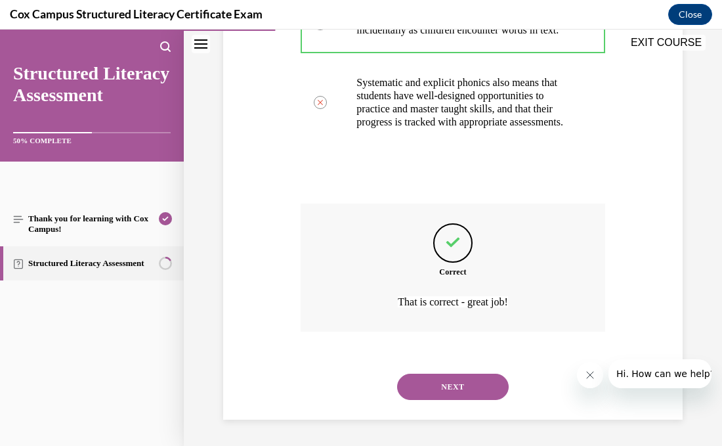
scroll to position [549, 0]
click at [480, 388] on button "NEXT" at bounding box center [453, 386] width 112 height 26
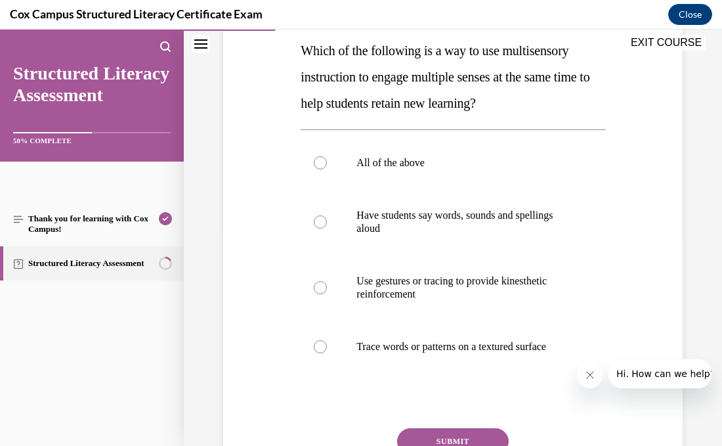
scroll to position [216, 0]
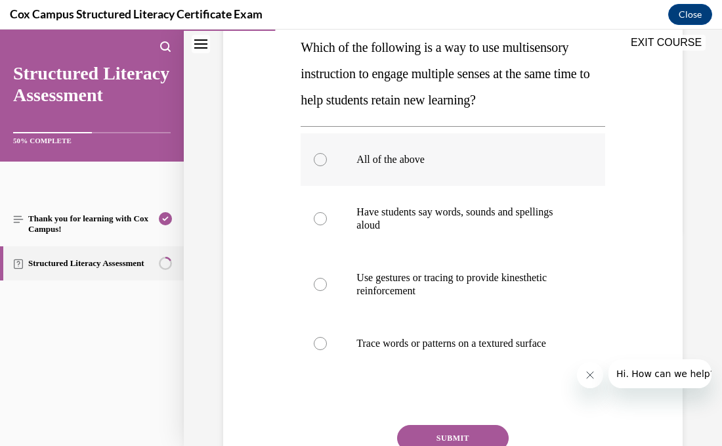
click at [319, 164] on div at bounding box center [320, 159] width 13 height 13
click at [319, 164] on input "All of the above" at bounding box center [320, 159] width 13 height 13
radio input "true"
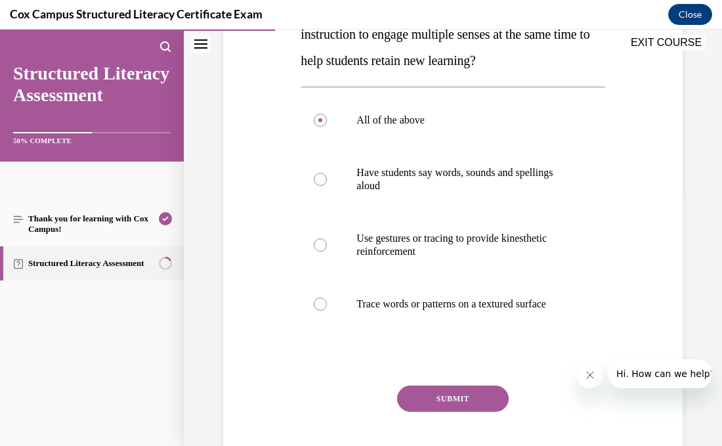
scroll to position [260, 0]
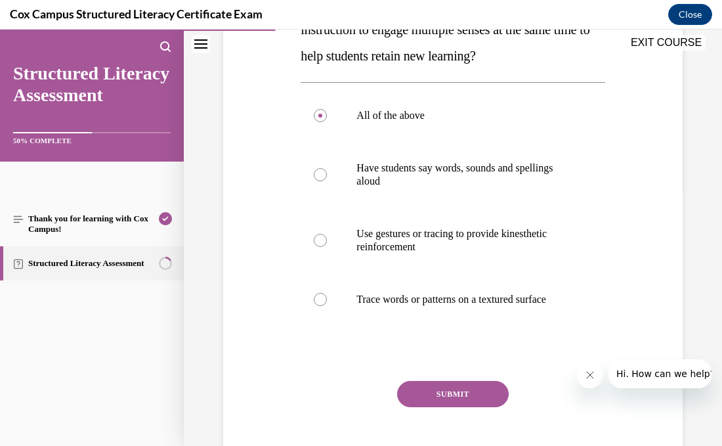
click at [446, 386] on button "SUBMIT" at bounding box center [453, 394] width 112 height 26
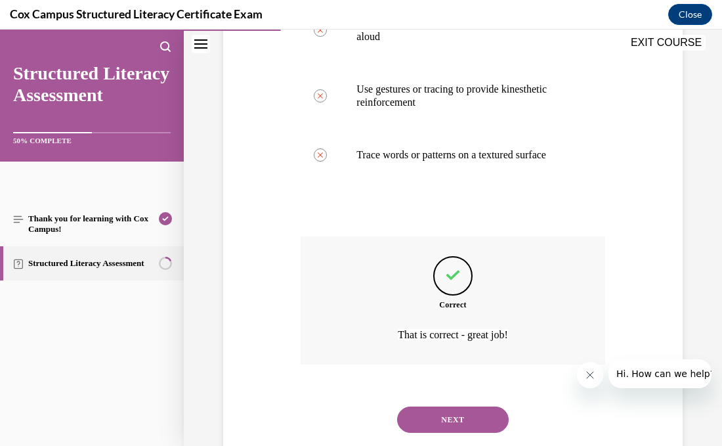
scroll to position [436, 0]
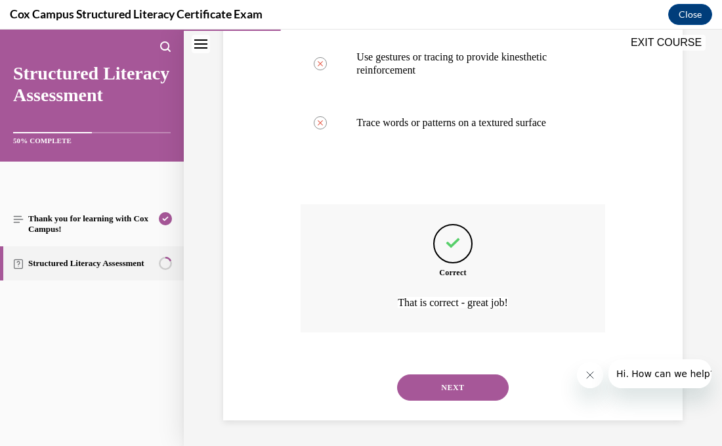
click at [446, 386] on button "NEXT" at bounding box center [453, 387] width 112 height 26
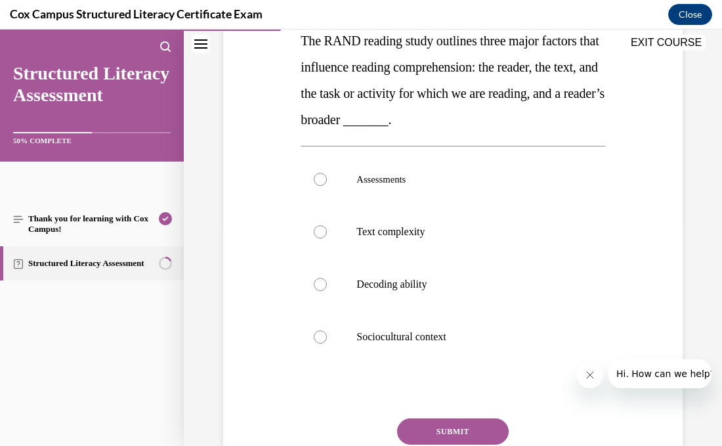
scroll to position [221, 0]
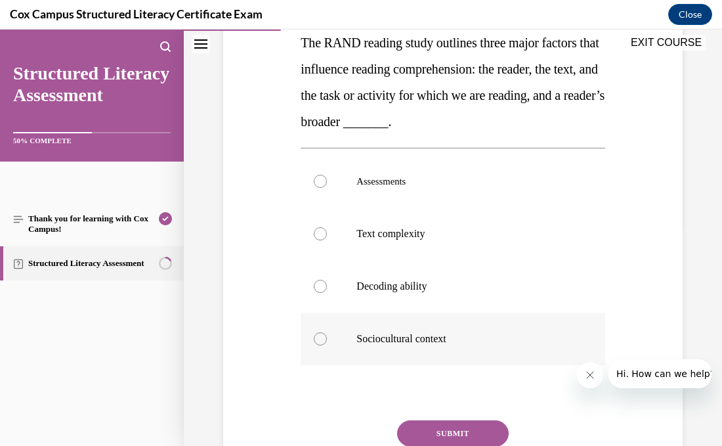
click at [315, 341] on div at bounding box center [320, 338] width 13 height 13
click at [315, 341] on input "Sociocultural context" at bounding box center [320, 338] width 13 height 13
radio input "true"
click at [452, 432] on button "SUBMIT" at bounding box center [453, 433] width 112 height 26
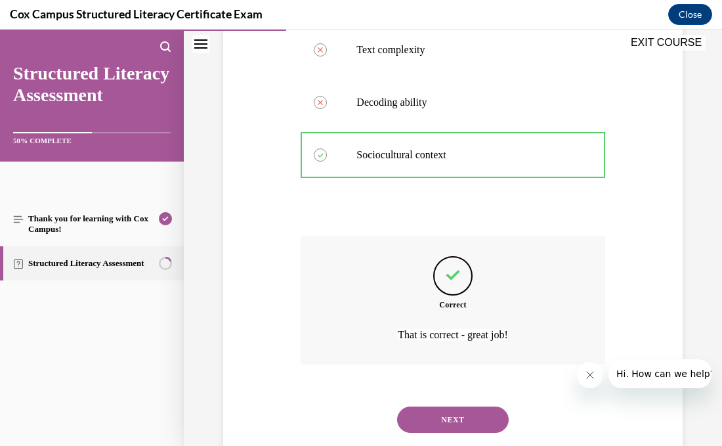
scroll to position [436, 0]
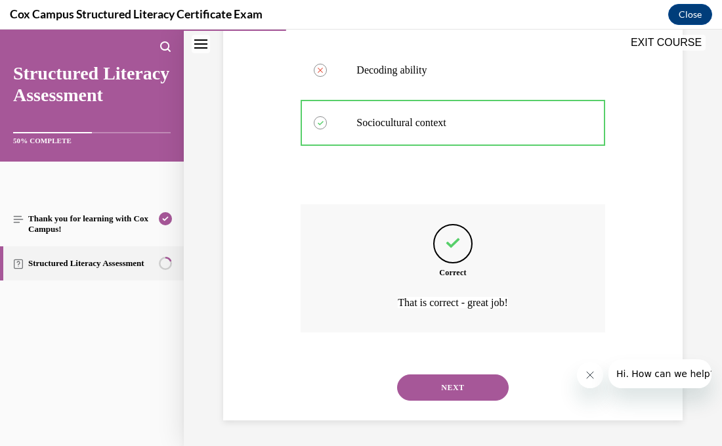
click at [463, 389] on button "NEXT" at bounding box center [453, 387] width 112 height 26
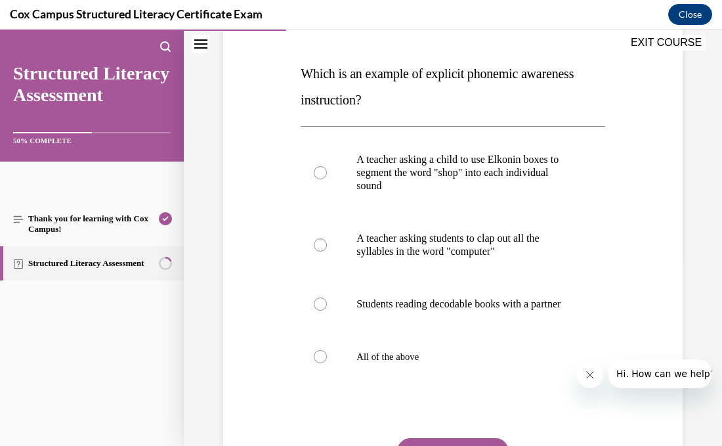
scroll to position [197, 0]
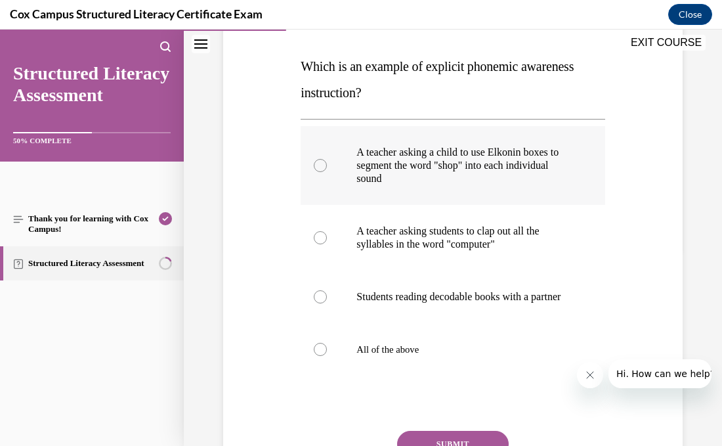
click at [319, 167] on div at bounding box center [320, 165] width 13 height 13
click at [319, 167] on input "A teacher asking a child to use Elkonin boxes to segment the word "shop" into e…" at bounding box center [320, 165] width 13 height 13
radio input "true"
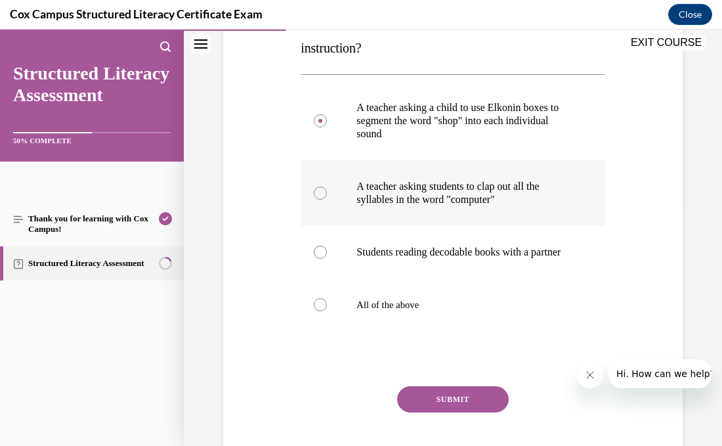
scroll to position [243, 0]
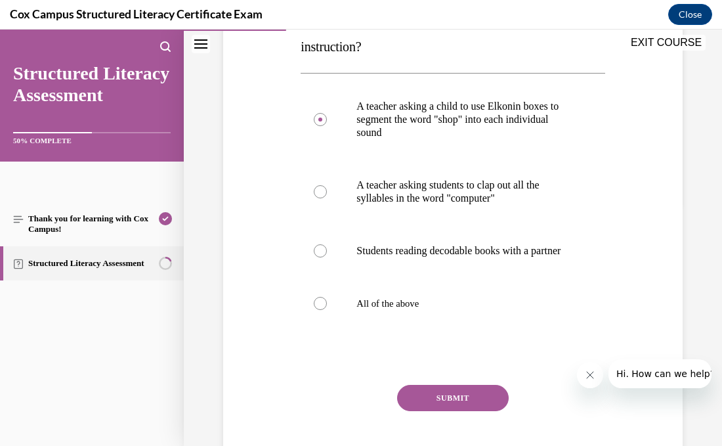
click at [424, 409] on button "SUBMIT" at bounding box center [453, 398] width 112 height 26
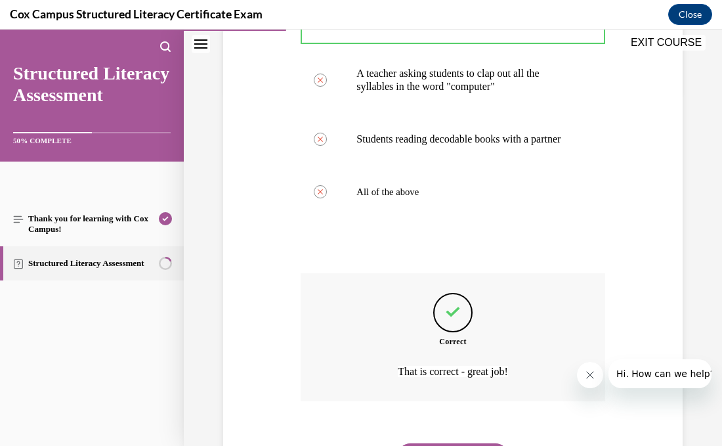
scroll to position [436, 0]
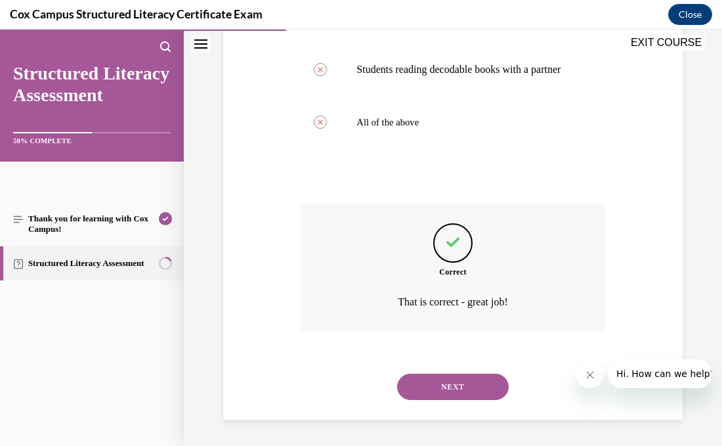
click at [432, 394] on button "NEXT" at bounding box center [453, 386] width 112 height 26
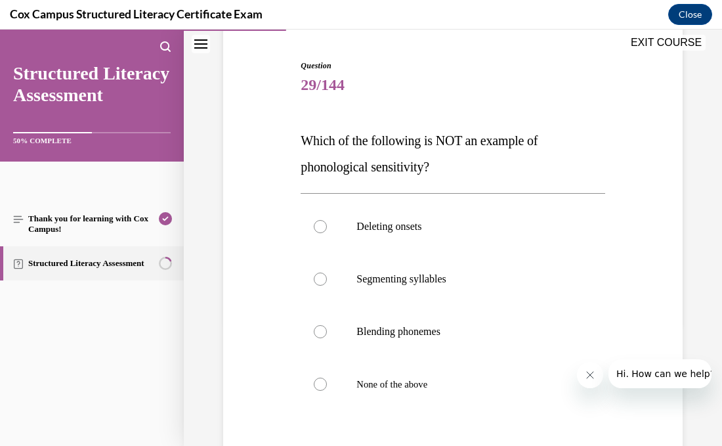
scroll to position [129, 0]
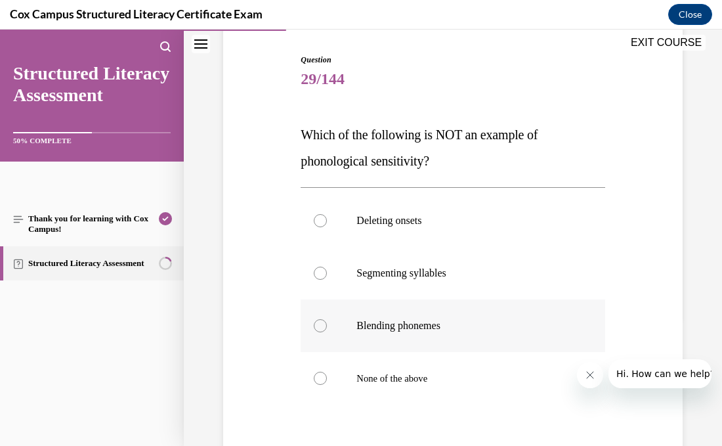
click at [324, 329] on div at bounding box center [320, 325] width 13 height 13
click at [324, 329] on input "Blending phonemes" at bounding box center [320, 325] width 13 height 13
radio input "true"
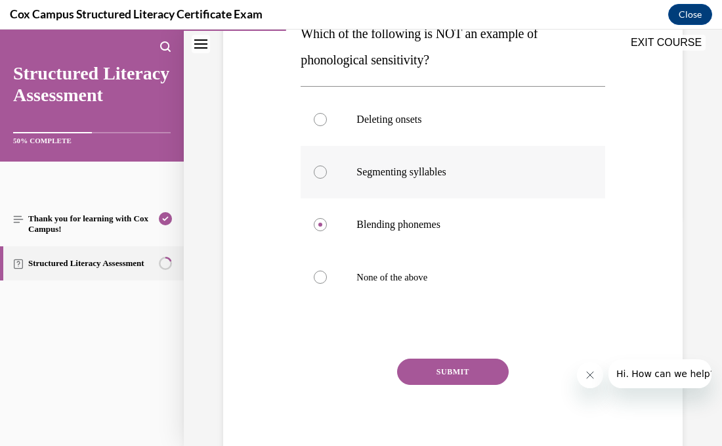
scroll to position [231, 0]
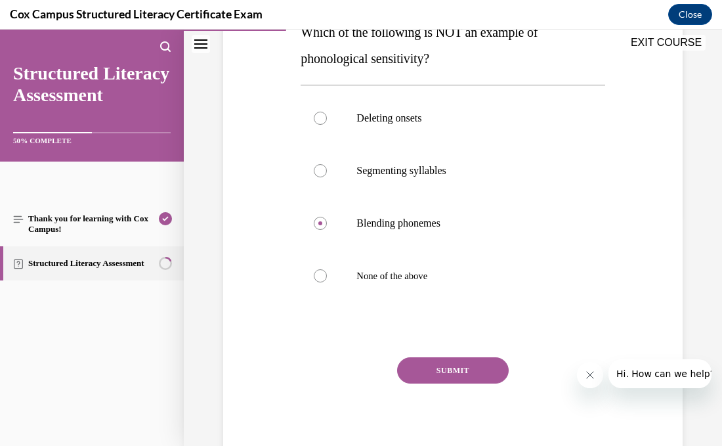
click at [455, 373] on button "SUBMIT" at bounding box center [453, 370] width 112 height 26
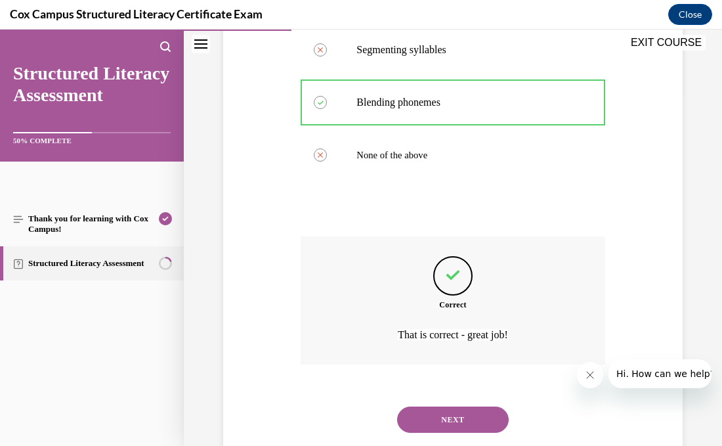
scroll to position [384, 0]
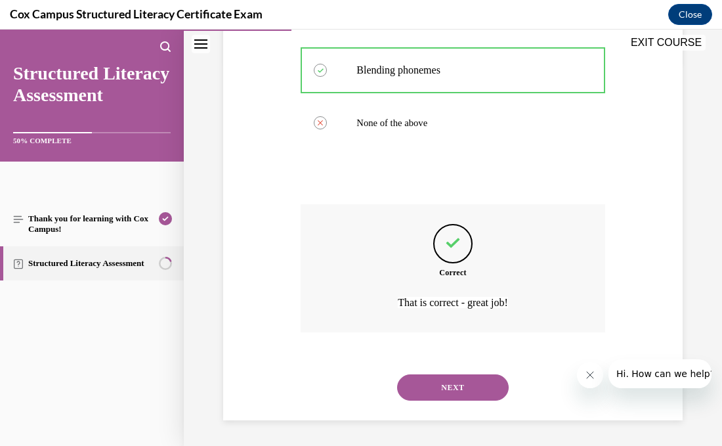
click at [456, 380] on button "NEXT" at bounding box center [453, 387] width 112 height 26
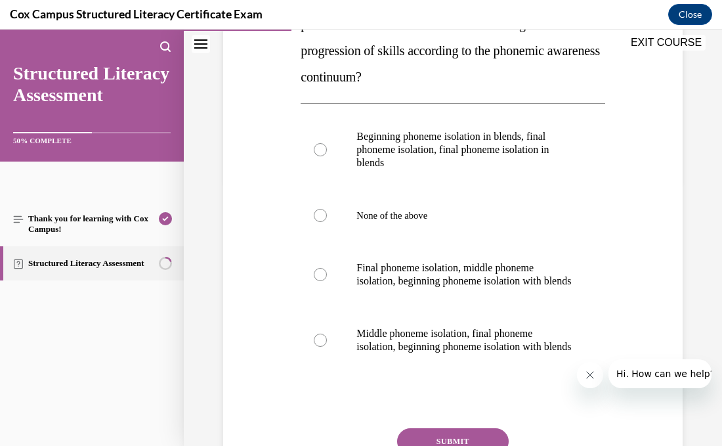
scroll to position [268, 0]
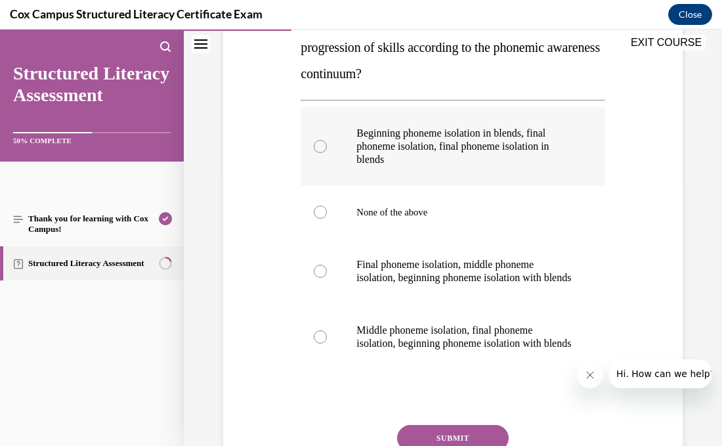
click at [318, 151] on div at bounding box center [320, 146] width 13 height 13
click at [318, 151] on input "Beginning phoneme isolation in blends, final phoneme isolation, final phoneme i…" at bounding box center [320, 146] width 13 height 13
radio input "true"
click at [318, 151] on div at bounding box center [320, 146] width 13 height 13
click at [318, 151] on input "Beginning phoneme isolation in blends, final phoneme isolation, final phoneme i…" at bounding box center [320, 146] width 13 height 13
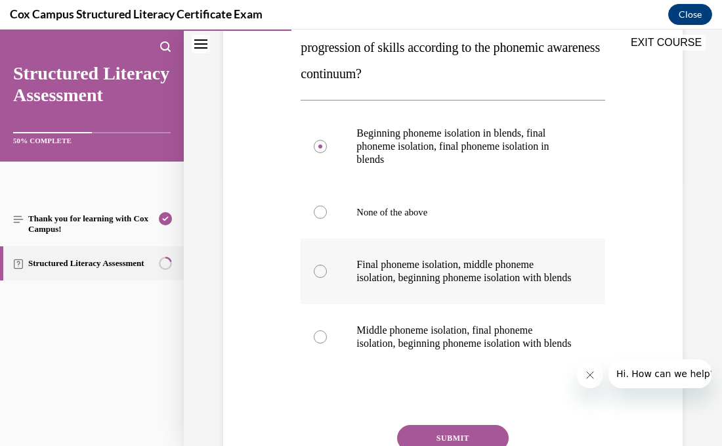
click at [410, 284] on p "Final phoneme isolation, middle phoneme isolation, beginning phoneme isolation …" at bounding box center [463, 271] width 215 height 26
click at [327, 278] on input "Final phoneme isolation, middle phoneme isolation, beginning phoneme isolation …" at bounding box center [320, 270] width 13 height 13
radio input "true"
click at [410, 284] on p "Final phoneme isolation, middle phoneme isolation, beginning phoneme isolation …" at bounding box center [463, 271] width 215 height 26
click at [327, 278] on input "Final phoneme isolation, middle phoneme isolation, beginning phoneme isolation …" at bounding box center [320, 270] width 13 height 13
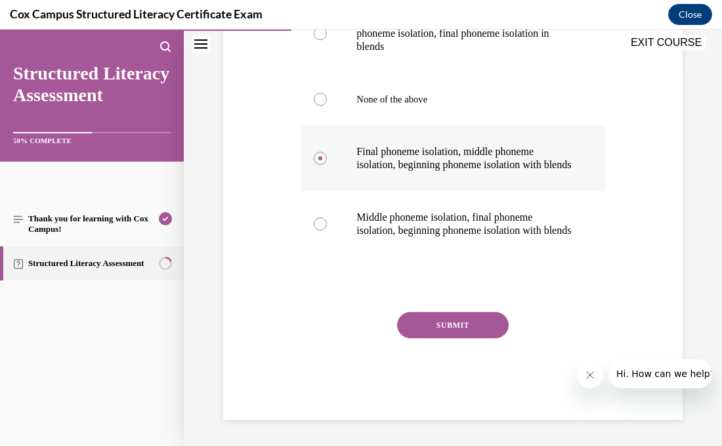
scroll to position [389, 0]
click at [446, 338] on button "SUBMIT" at bounding box center [453, 325] width 112 height 26
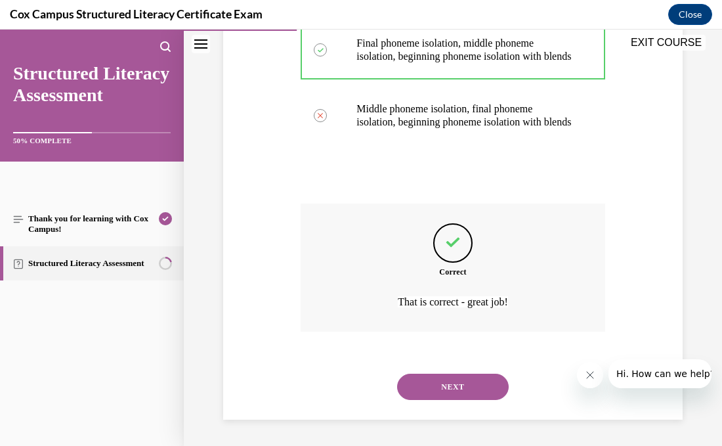
scroll to position [515, 0]
click at [461, 385] on button "NEXT" at bounding box center [453, 386] width 112 height 26
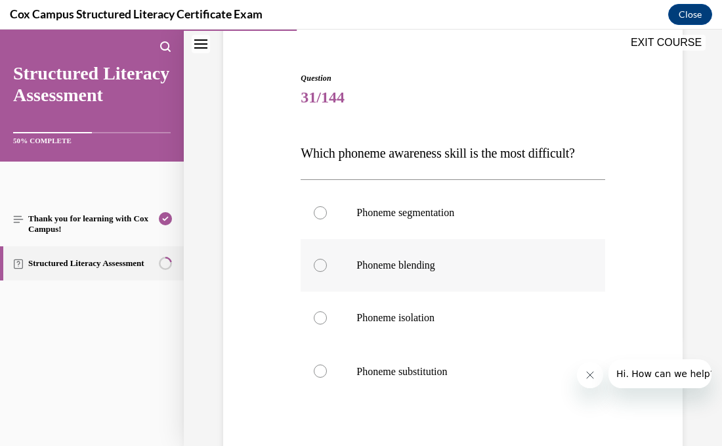
scroll to position [114, 0]
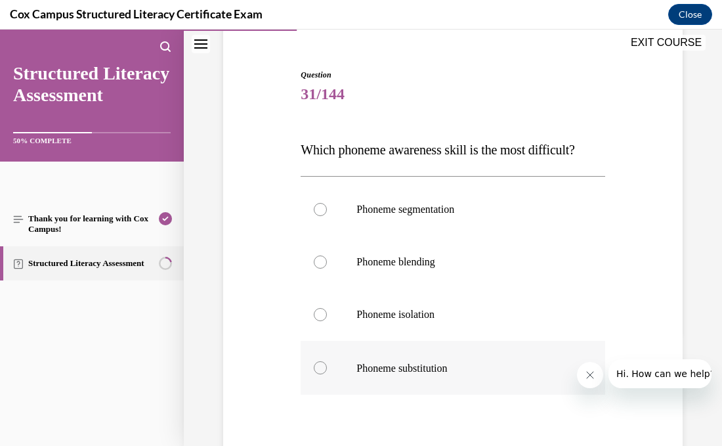
click at [322, 367] on div at bounding box center [320, 367] width 13 height 13
click at [322, 367] on input "Phoneme substitution" at bounding box center [320, 367] width 13 height 13
radio input "true"
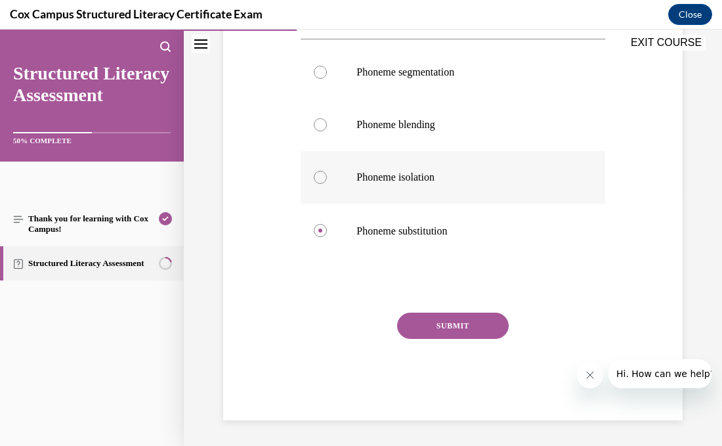
scroll to position [250, 0]
click at [471, 326] on button "SUBMIT" at bounding box center [453, 326] width 112 height 26
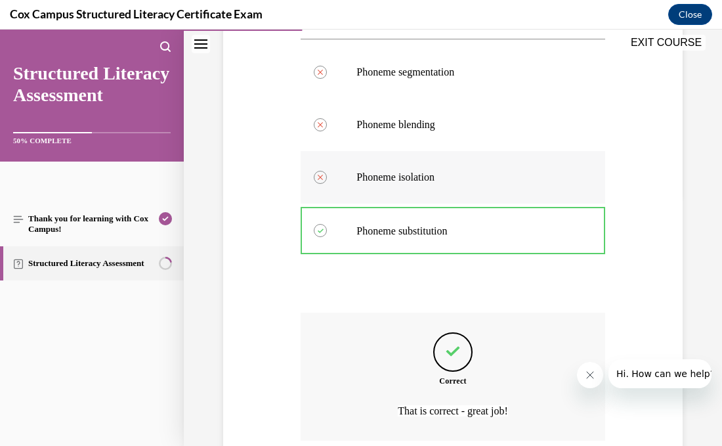
scroll to position [359, 0]
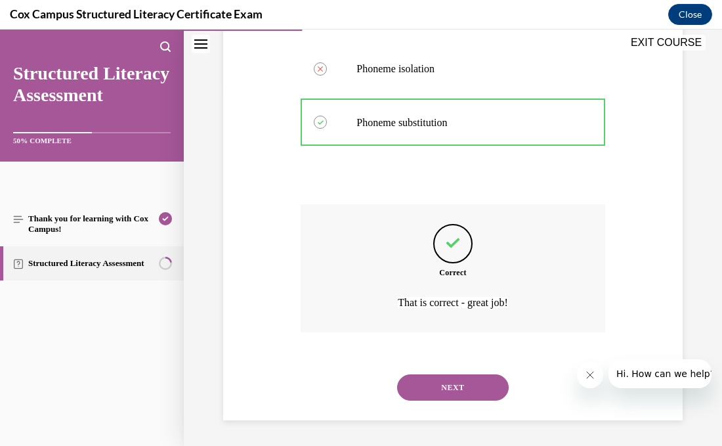
click at [469, 387] on button "NEXT" at bounding box center [453, 387] width 112 height 26
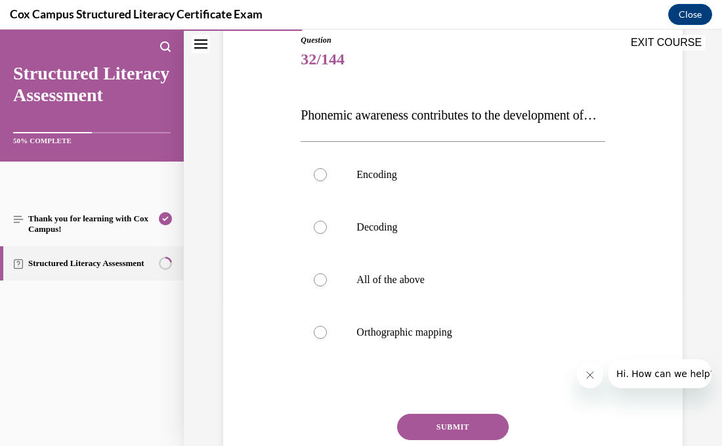
scroll to position [149, 0]
click at [318, 305] on label "All of the above" at bounding box center [453, 279] width 304 height 53
click at [318, 285] on input "All of the above" at bounding box center [320, 278] width 13 height 13
radio input "true"
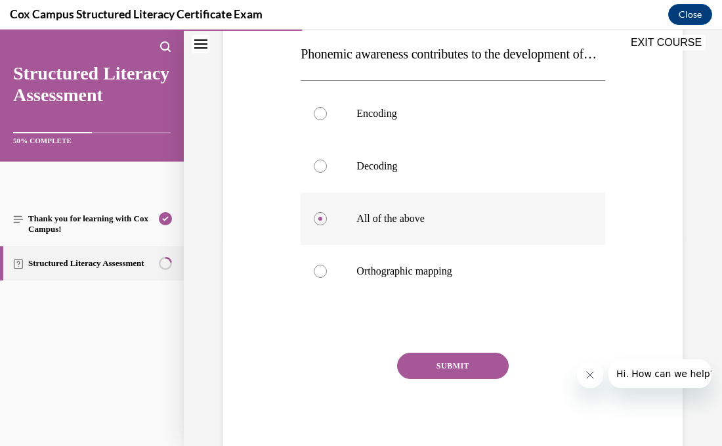
scroll to position [215, 0]
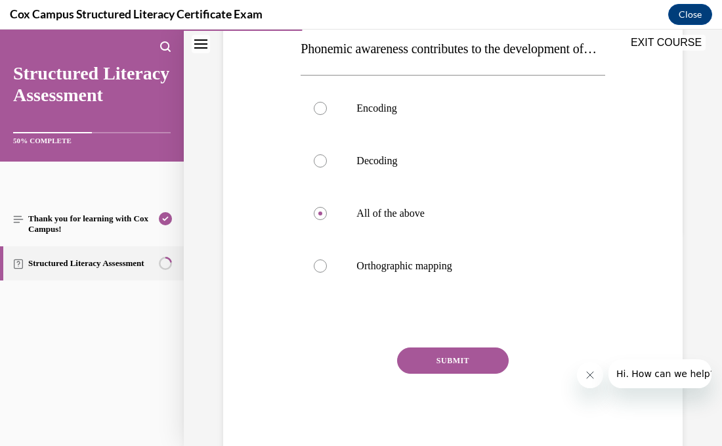
click at [465, 373] on button "SUBMIT" at bounding box center [453, 360] width 112 height 26
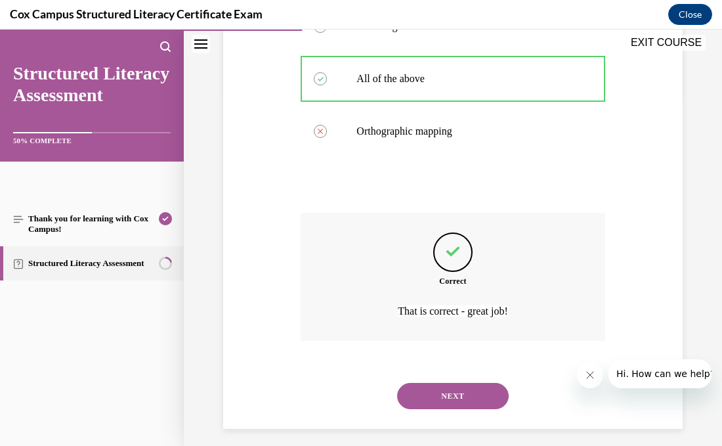
scroll to position [384, 0]
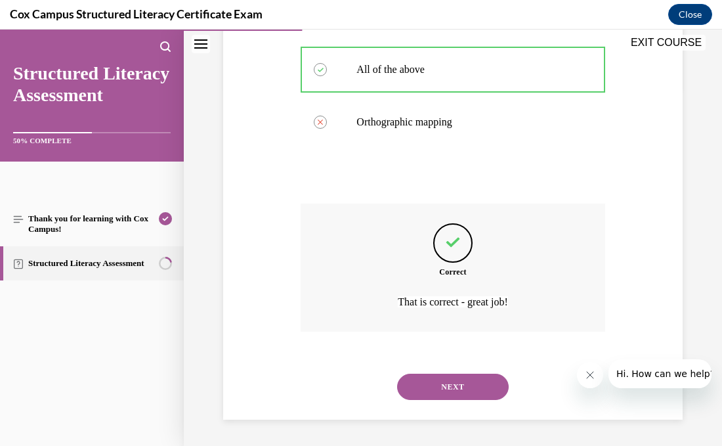
click at [466, 390] on button "NEXT" at bounding box center [453, 386] width 112 height 26
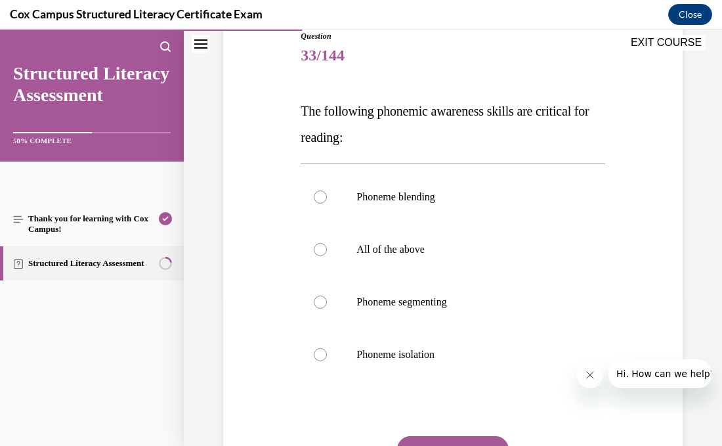
scroll to position [156, 0]
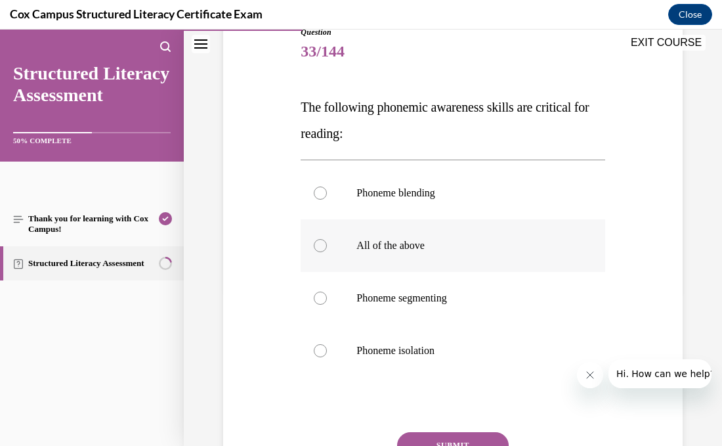
click at [322, 252] on label "All of the above" at bounding box center [453, 245] width 304 height 53
click at [322, 252] on input "All of the above" at bounding box center [320, 245] width 13 height 13
radio input "true"
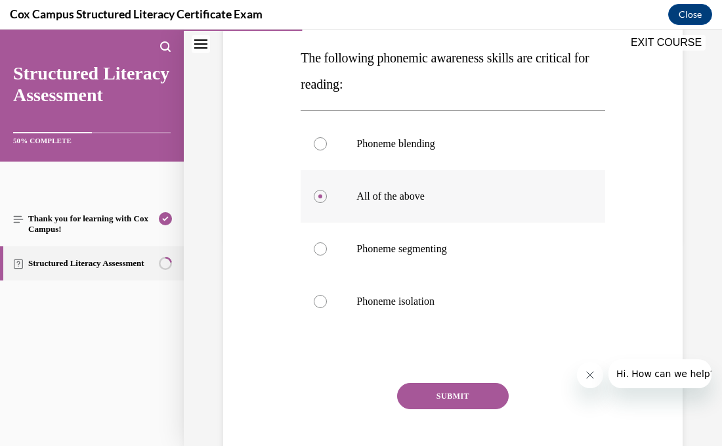
scroll to position [206, 0]
click at [453, 402] on button "SUBMIT" at bounding box center [453, 395] width 112 height 26
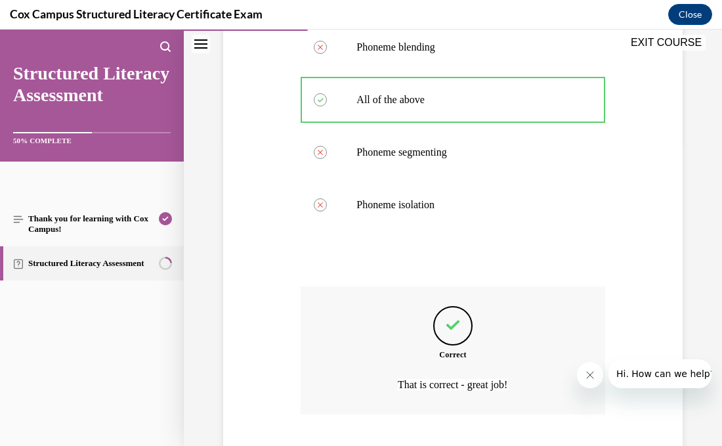
scroll to position [384, 0]
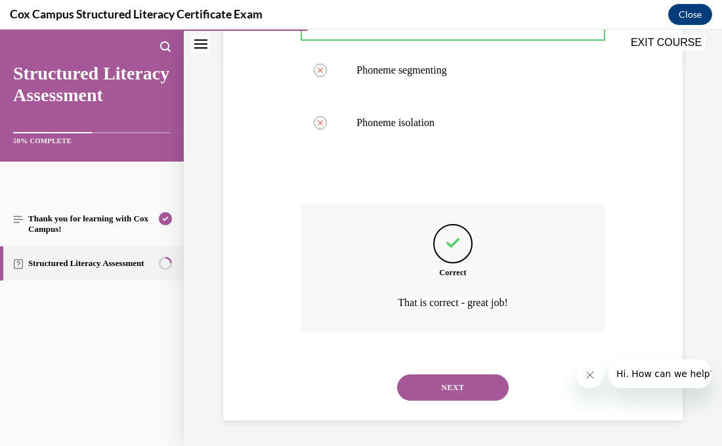
click at [452, 396] on button "NEXT" at bounding box center [453, 387] width 112 height 26
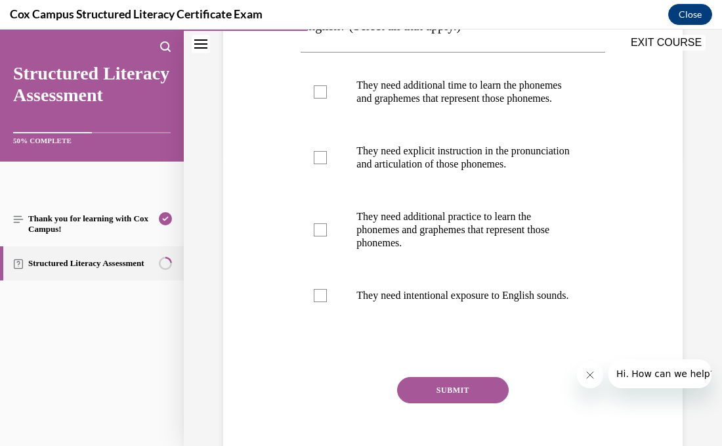
scroll to position [285, 0]
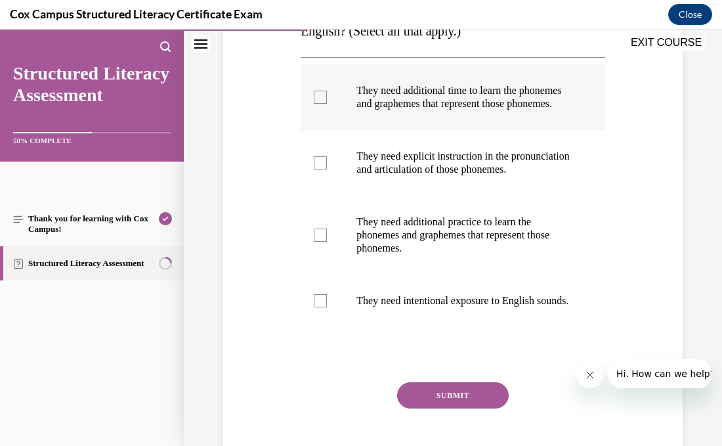
click at [322, 104] on div at bounding box center [320, 97] width 13 height 13
click at [322, 104] on input "They need additional time to learn the phonemes and graphemes that represent th…" at bounding box center [320, 97] width 13 height 13
checkbox input "true"
click at [321, 169] on div at bounding box center [320, 162] width 13 height 13
click at [321, 169] on input "They need explicit instruction in the pronunciation and articulation of those p…" at bounding box center [320, 162] width 13 height 13
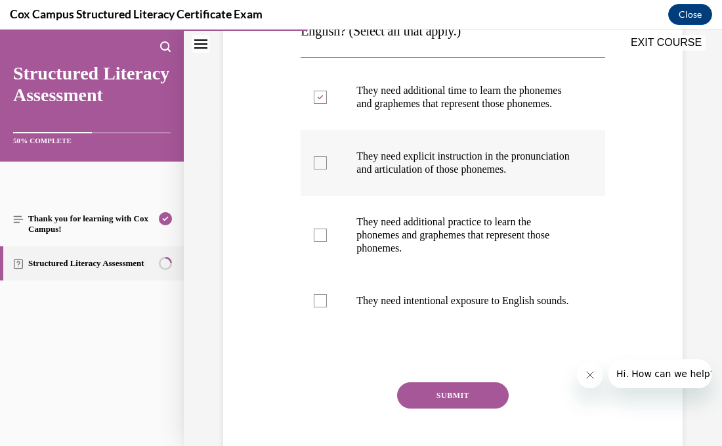
checkbox input "true"
click at [318, 272] on label "They need additional practice to learn the phonemes and graphemes that represen…" at bounding box center [453, 235] width 304 height 79
click at [318, 242] on input "They need additional practice to learn the phonemes and graphemes that represen…" at bounding box center [320, 234] width 13 height 13
checkbox input "true"
click at [333, 327] on label "They need intentional exposure to English sounds." at bounding box center [453, 300] width 304 height 53
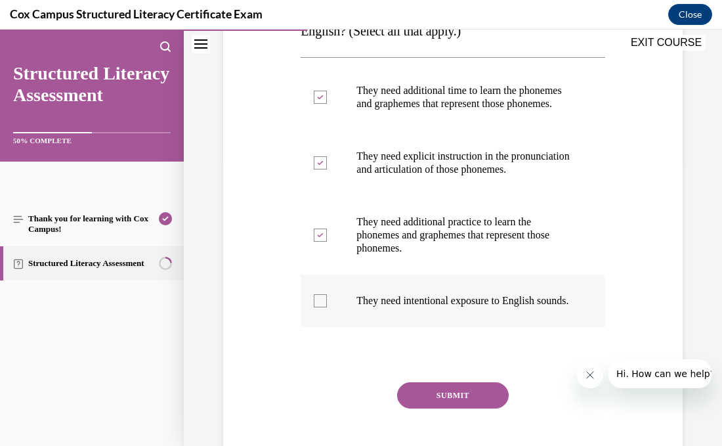
click at [327, 307] on input "They need intentional exposure to English sounds." at bounding box center [320, 300] width 13 height 13
checkbox input "true"
click at [449, 408] on button "SUBMIT" at bounding box center [453, 395] width 112 height 26
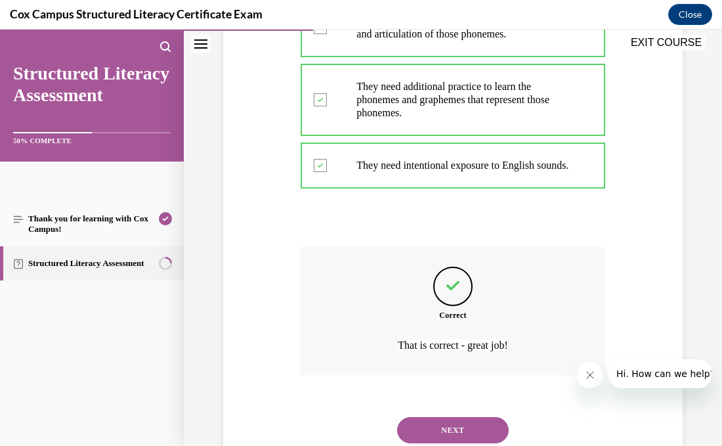
scroll to position [502, 0]
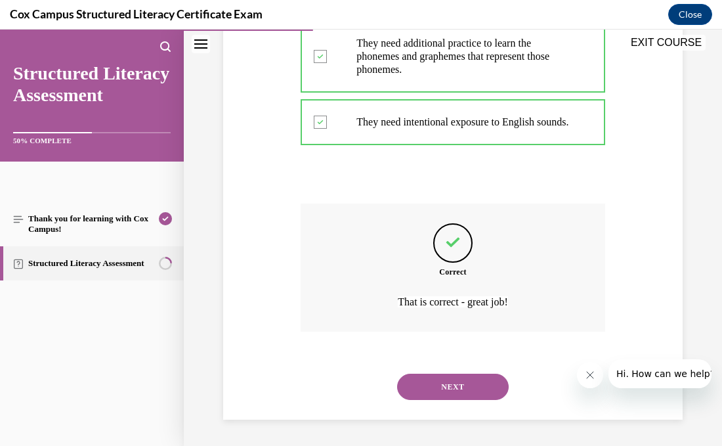
click at [411, 390] on button "NEXT" at bounding box center [453, 386] width 112 height 26
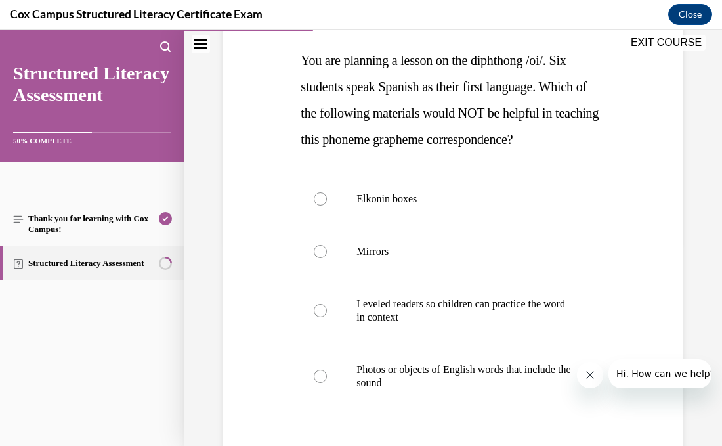
scroll to position [207, 0]
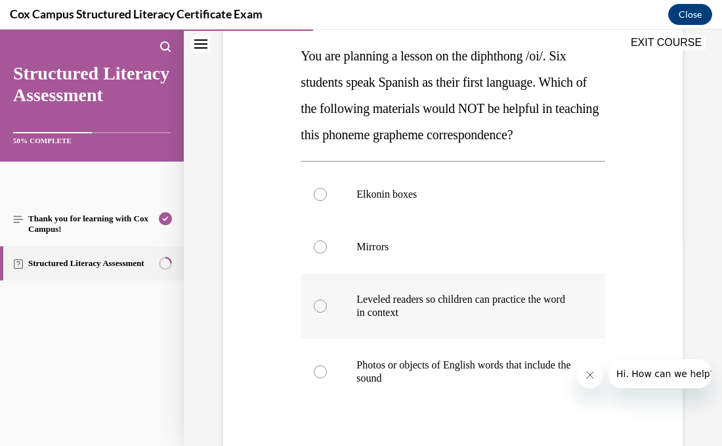
click at [325, 308] on div at bounding box center [320, 305] width 13 height 13
click at [325, 308] on input "Leveled readers so children can practice the word in context" at bounding box center [320, 305] width 13 height 13
radio input "true"
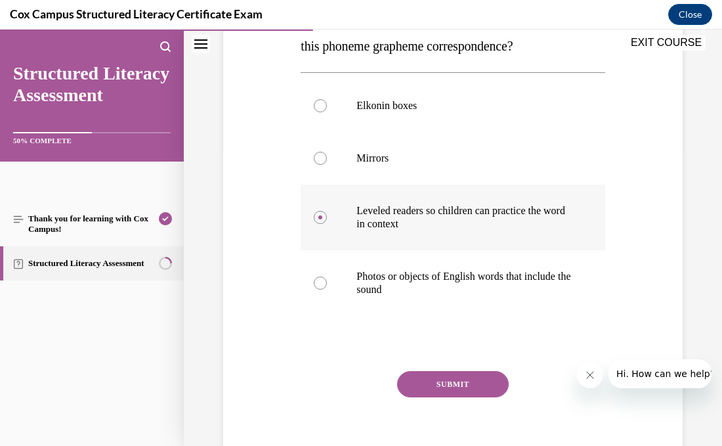
scroll to position [302, 0]
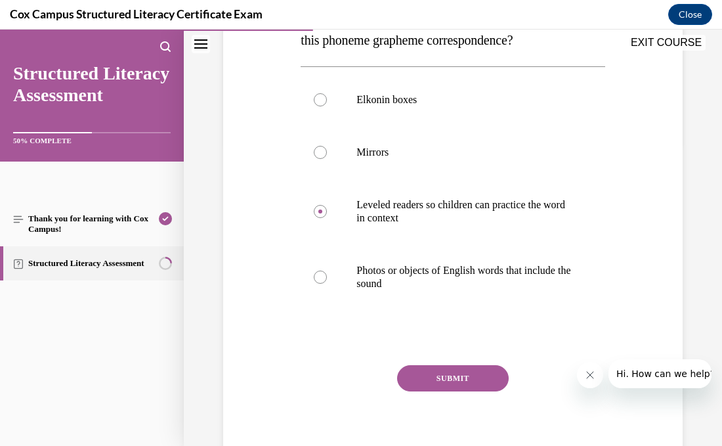
click at [413, 374] on button "SUBMIT" at bounding box center [453, 378] width 112 height 26
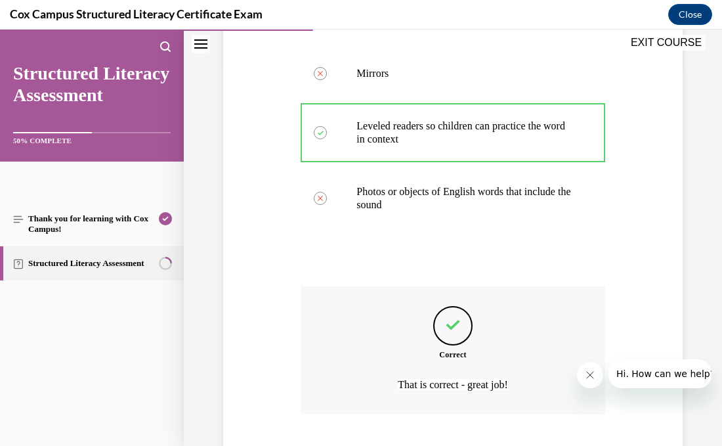
scroll to position [463, 0]
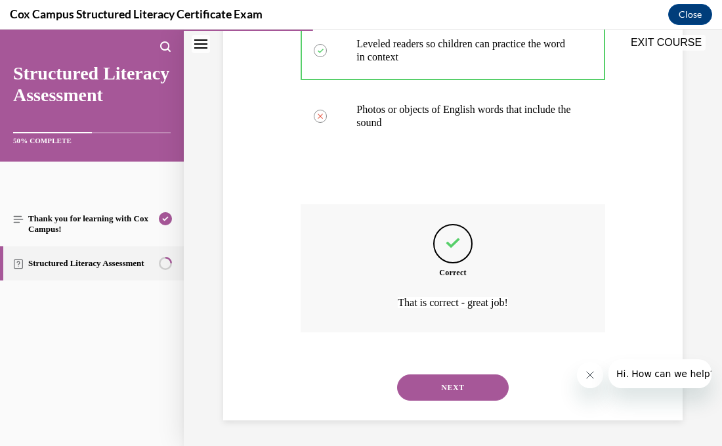
click at [449, 390] on button "NEXT" at bounding box center [453, 387] width 112 height 26
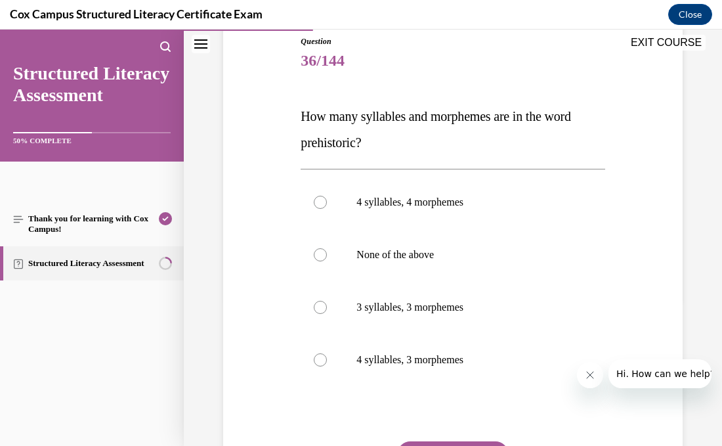
scroll to position [151, 0]
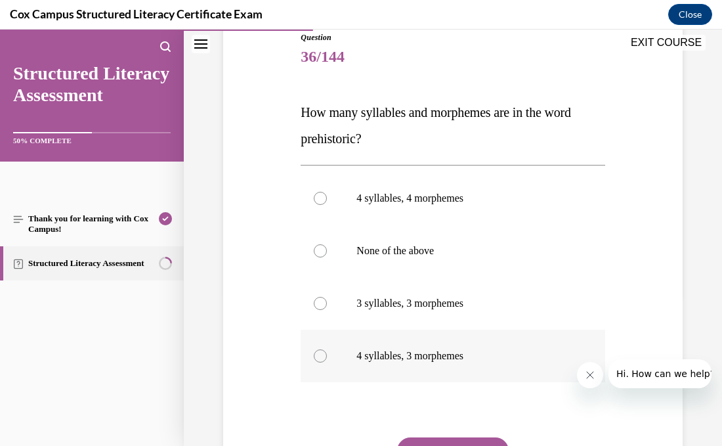
click at [320, 358] on div at bounding box center [320, 355] width 13 height 13
click at [320, 358] on input "4 syllables, 3 morphemes" at bounding box center [320, 355] width 13 height 13
radio input "true"
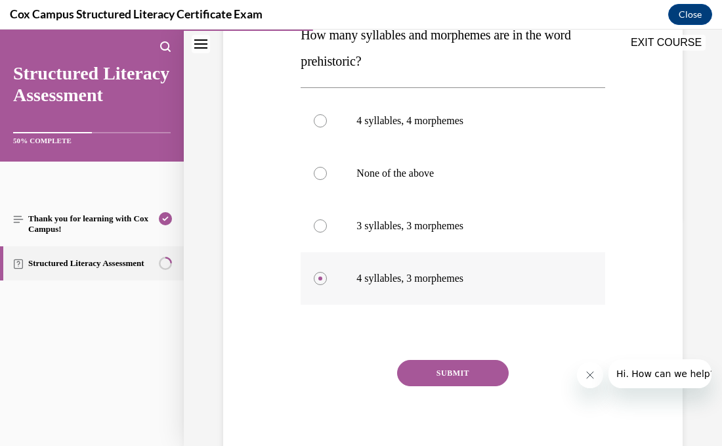
scroll to position [228, 0]
click at [461, 371] on button "SUBMIT" at bounding box center [453, 373] width 112 height 26
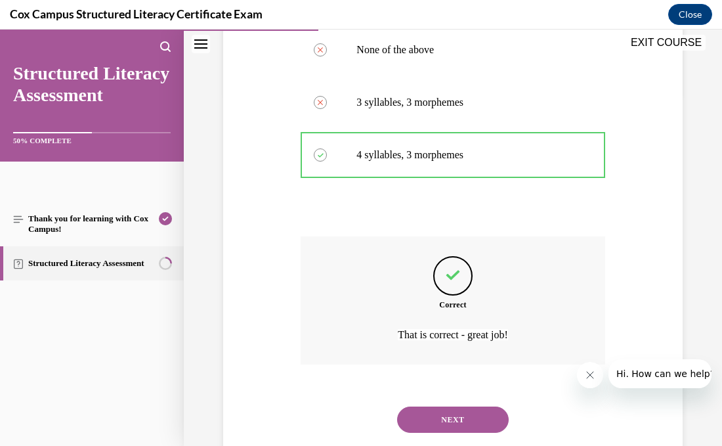
scroll to position [384, 0]
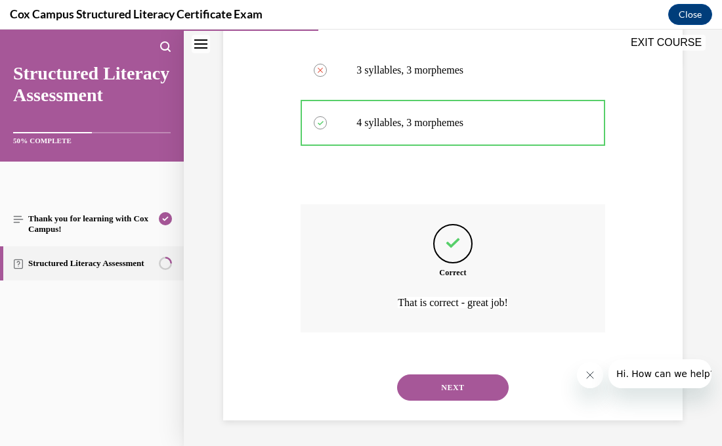
click at [460, 383] on button "NEXT" at bounding box center [453, 387] width 112 height 26
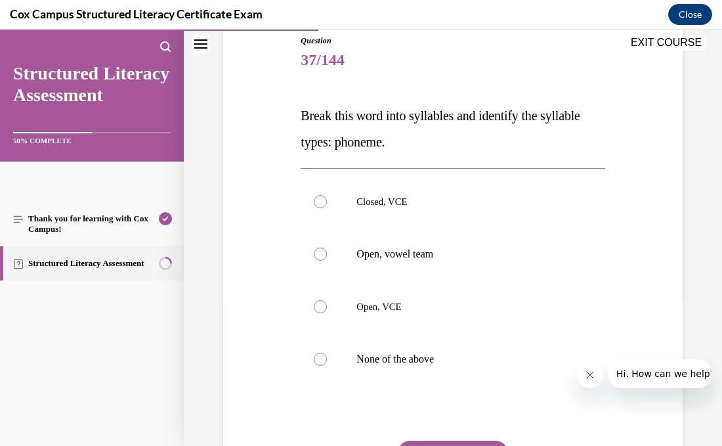
scroll to position [152, 0]
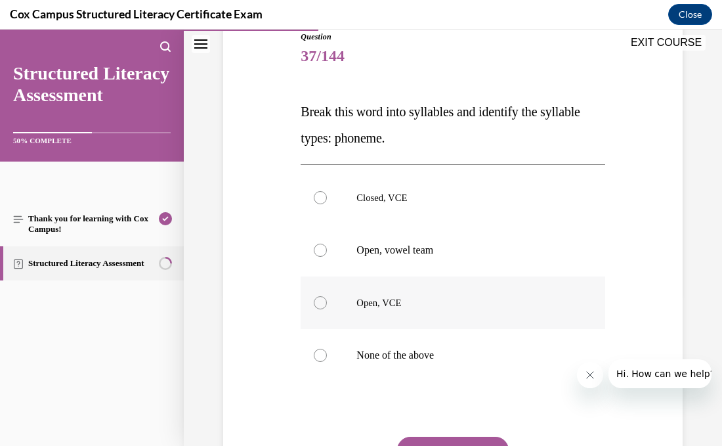
click at [317, 303] on div at bounding box center [320, 302] width 13 height 13
click at [317, 303] on input "Open, VCE" at bounding box center [320, 302] width 13 height 13
radio input "true"
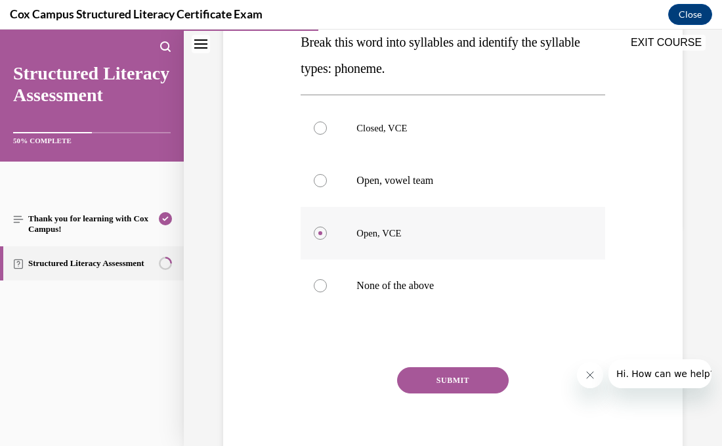
scroll to position [230, 0]
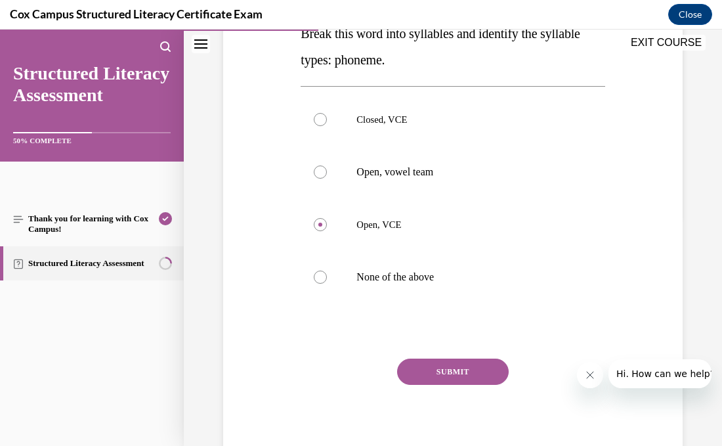
click at [415, 378] on button "SUBMIT" at bounding box center [453, 371] width 112 height 26
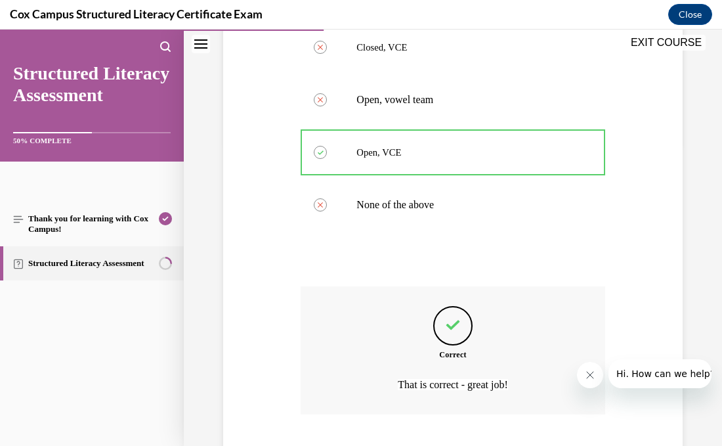
scroll to position [384, 0]
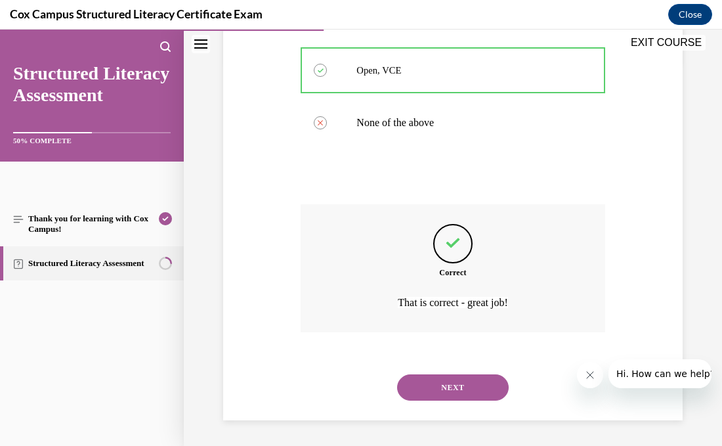
click at [440, 392] on button "NEXT" at bounding box center [453, 387] width 112 height 26
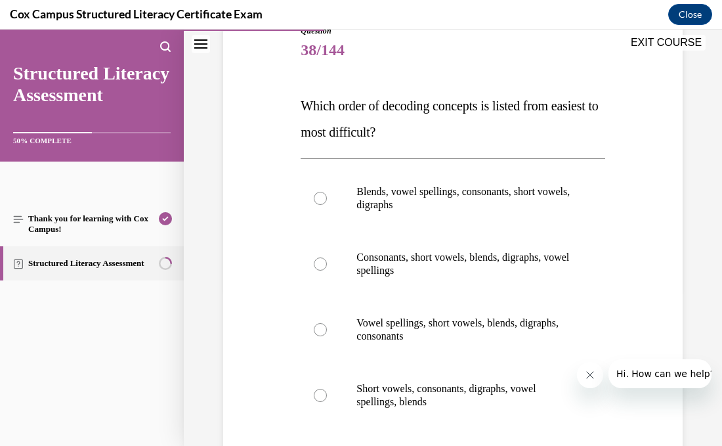
scroll to position [158, 0]
click at [318, 266] on div at bounding box center [320, 263] width 13 height 13
click at [318, 266] on input "Consonants, short vowels, blends, digraphs, vowel spellings" at bounding box center [320, 263] width 13 height 13
radio input "true"
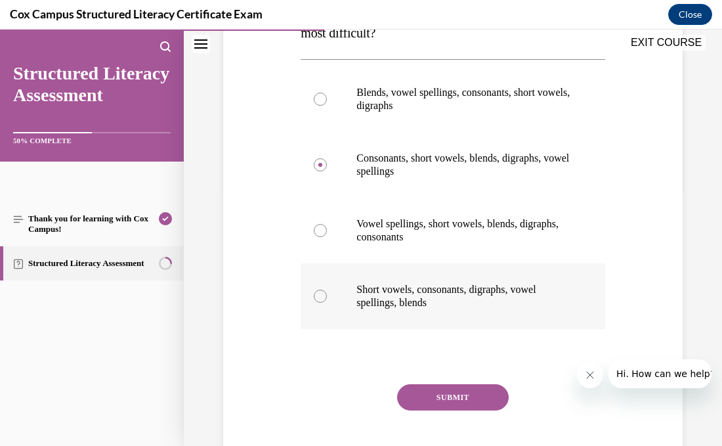
scroll to position [258, 0]
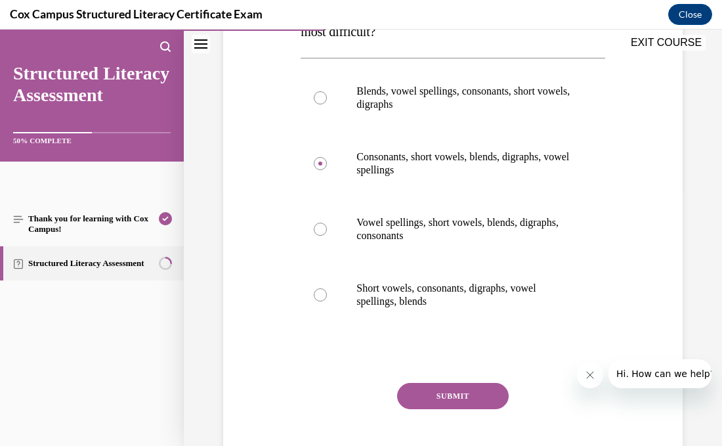
click at [429, 397] on button "SUBMIT" at bounding box center [453, 396] width 112 height 26
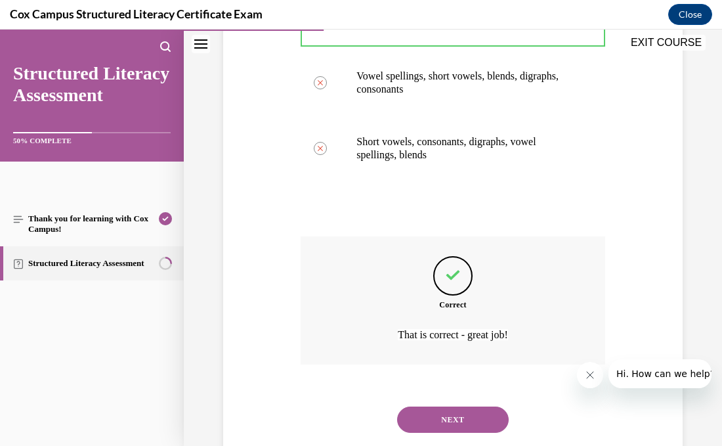
scroll to position [436, 0]
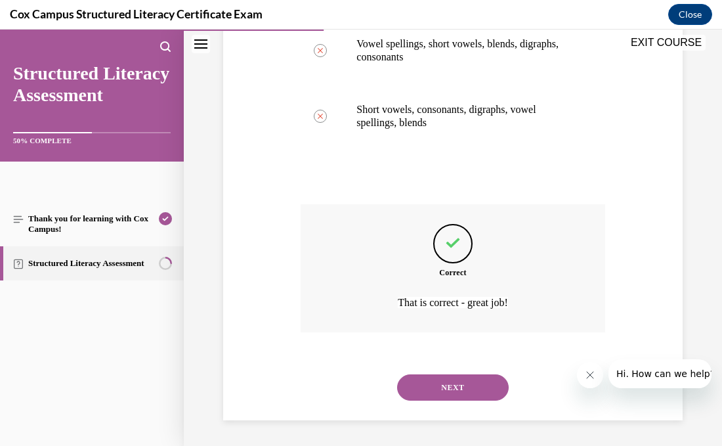
click at [429, 387] on button "NEXT" at bounding box center [453, 387] width 112 height 26
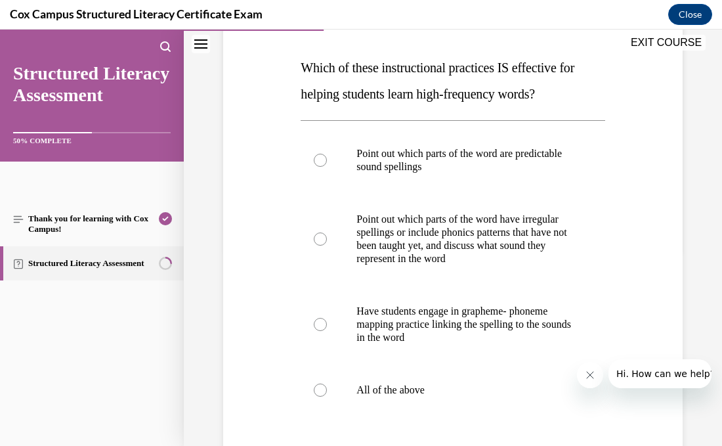
scroll to position [198, 0]
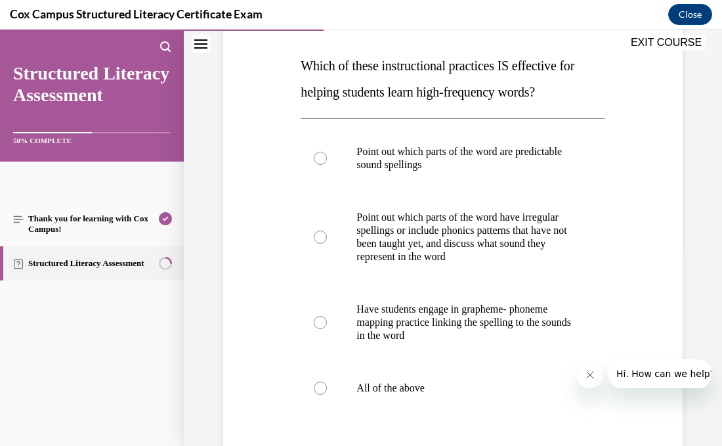
click at [429, 387] on p "All of the above" at bounding box center [463, 387] width 215 height 13
click at [327, 387] on input "All of the above" at bounding box center [320, 387] width 13 height 13
radio input "true"
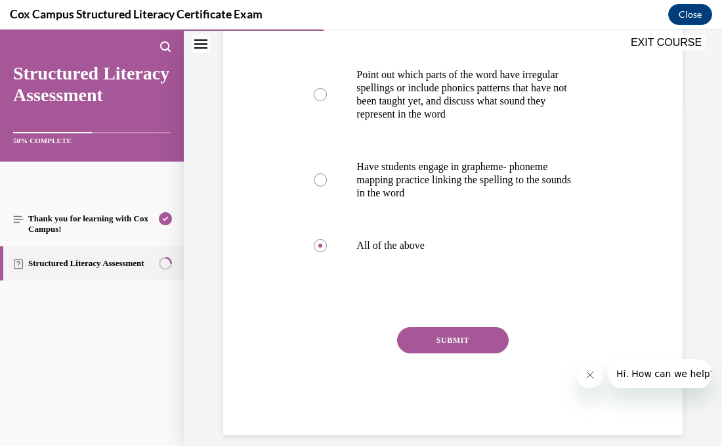
scroll to position [344, 0]
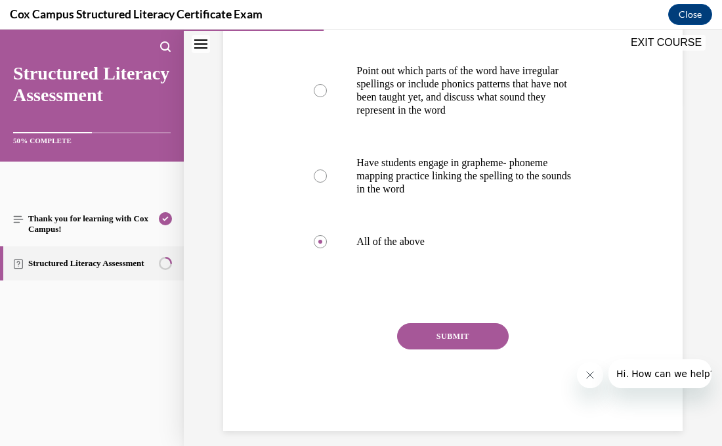
click at [431, 343] on button "SUBMIT" at bounding box center [453, 336] width 112 height 26
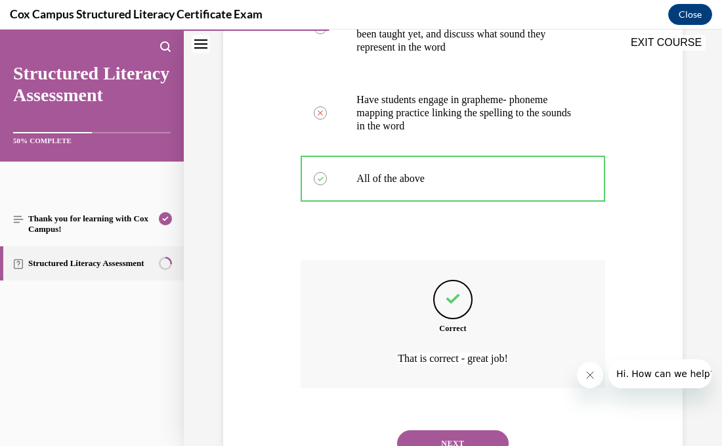
scroll to position [463, 0]
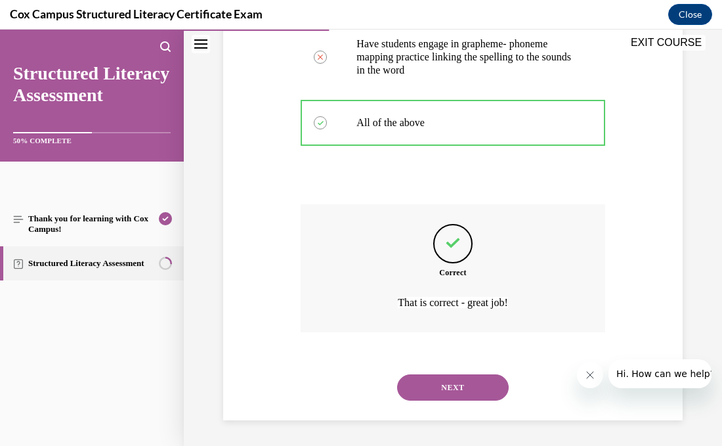
click at [453, 381] on button "NEXT" at bounding box center [453, 387] width 112 height 26
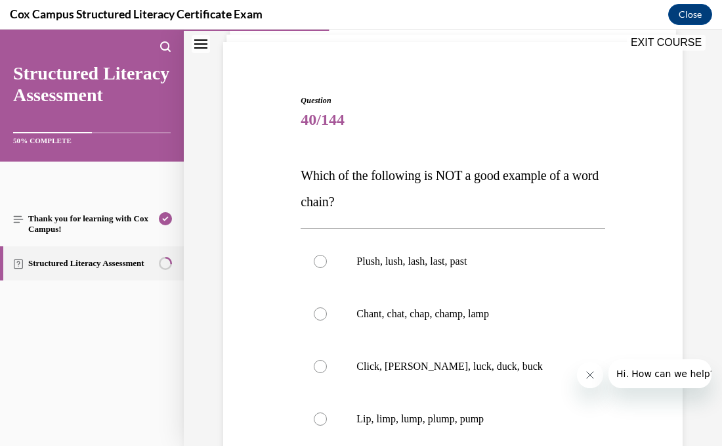
scroll to position [93, 0]
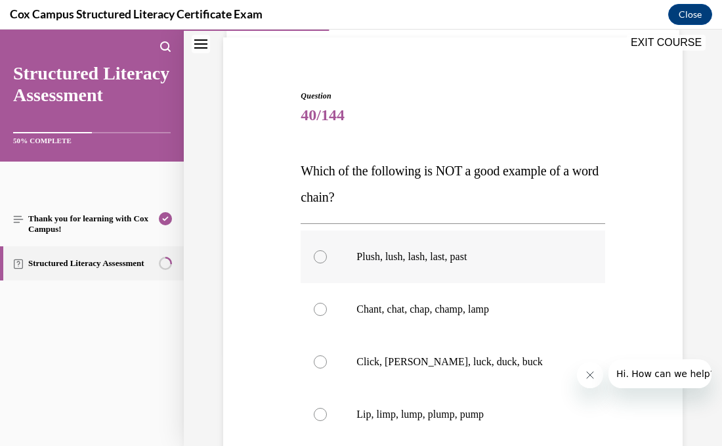
click at [318, 257] on div at bounding box center [320, 256] width 13 height 13
click at [318, 257] on input "Plush, lush, lash, last, past" at bounding box center [320, 256] width 13 height 13
radio input "true"
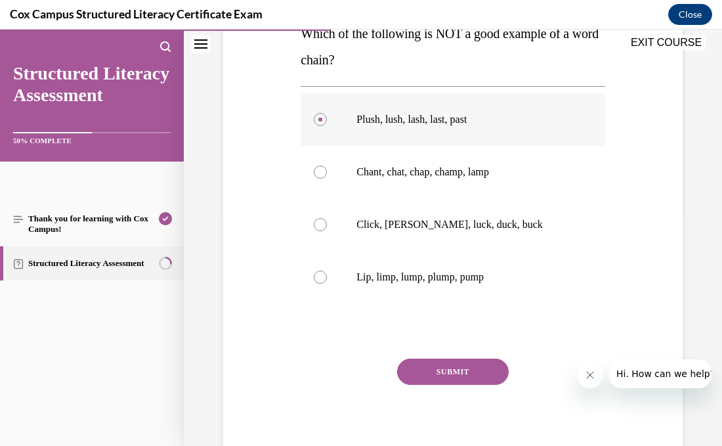
scroll to position [235, 0]
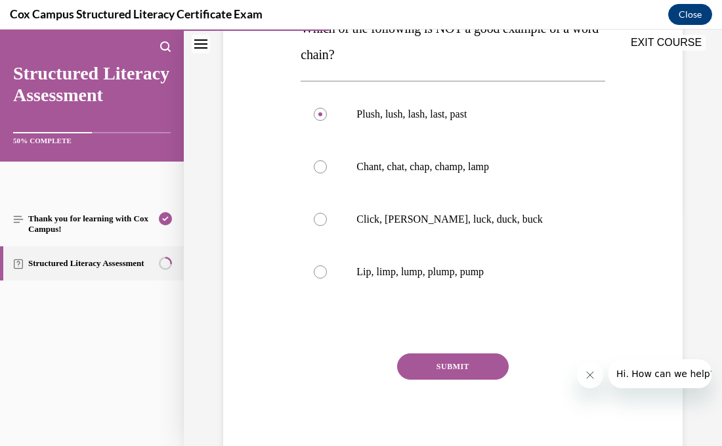
click at [436, 362] on button "SUBMIT" at bounding box center [453, 366] width 112 height 26
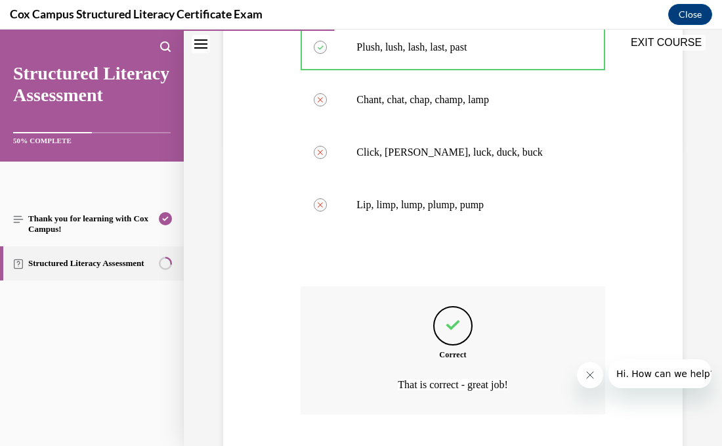
scroll to position [384, 0]
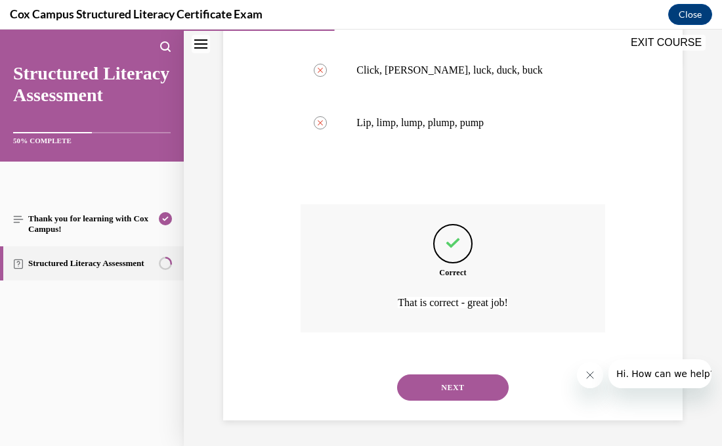
click at [440, 383] on button "NEXT" at bounding box center [453, 387] width 112 height 26
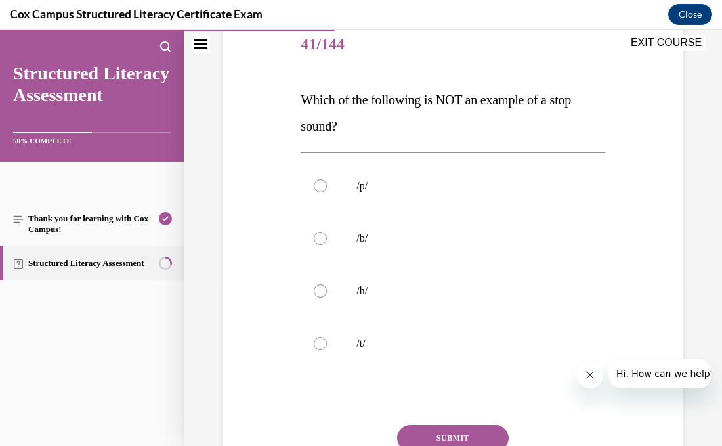
scroll to position [167, 0]
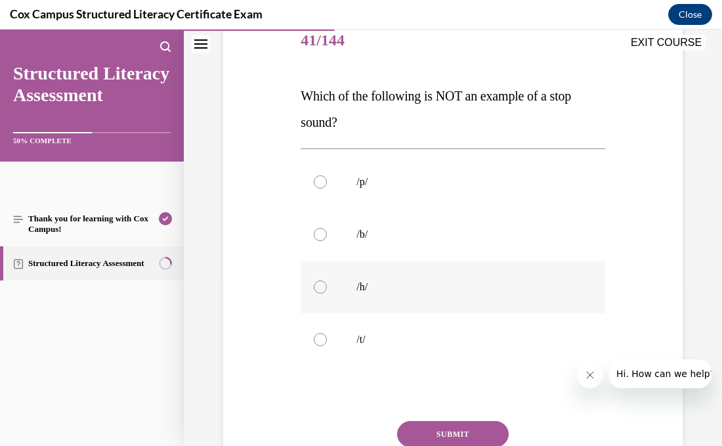
click at [318, 291] on div at bounding box center [320, 286] width 13 height 13
click at [318, 291] on input "/h/" at bounding box center [320, 286] width 13 height 13
radio input "true"
click at [410, 432] on button "SUBMIT" at bounding box center [453, 434] width 112 height 26
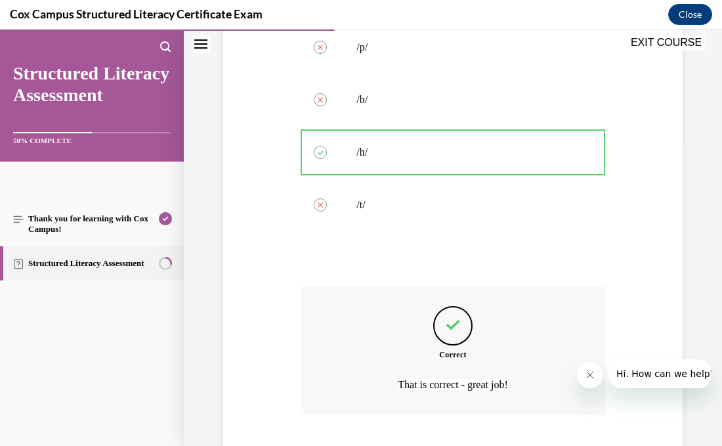
scroll to position [384, 0]
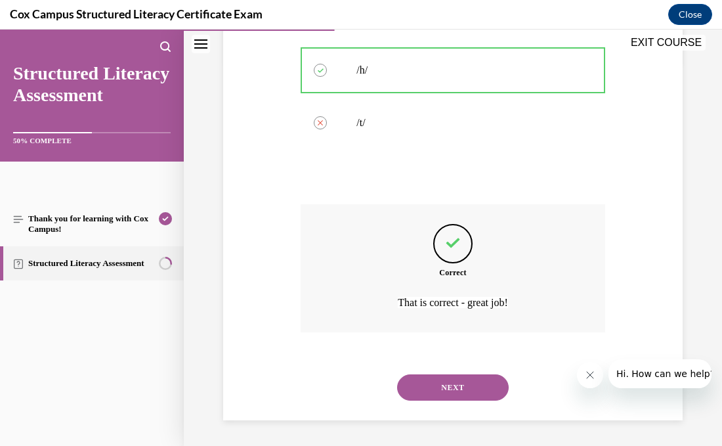
click at [457, 392] on button "NEXT" at bounding box center [453, 387] width 112 height 26
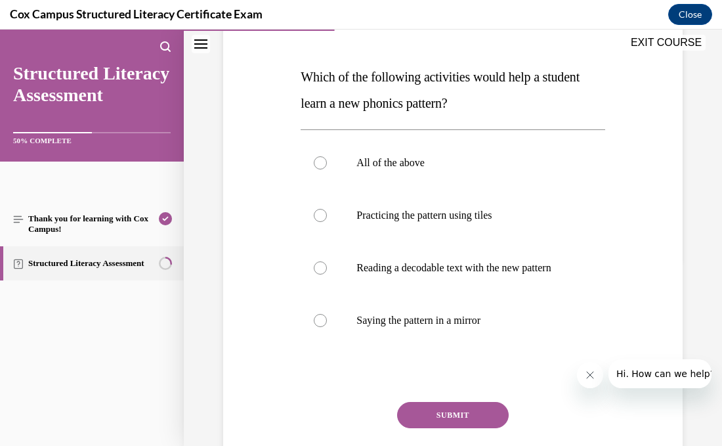
scroll to position [192, 0]
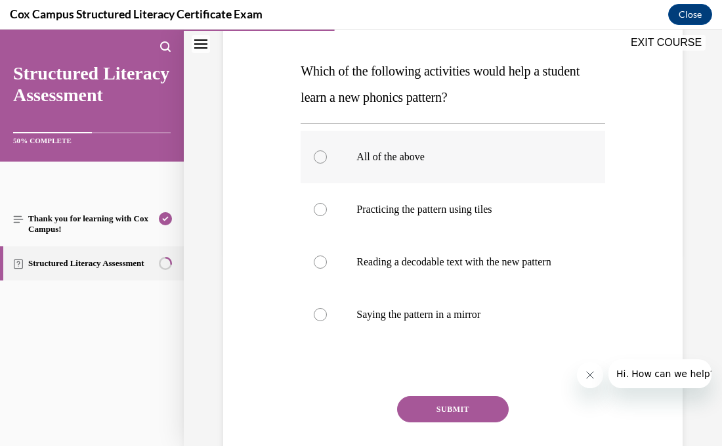
click at [318, 155] on div at bounding box center [320, 156] width 13 height 13
click at [318, 155] on input "All of the above" at bounding box center [320, 156] width 13 height 13
radio input "true"
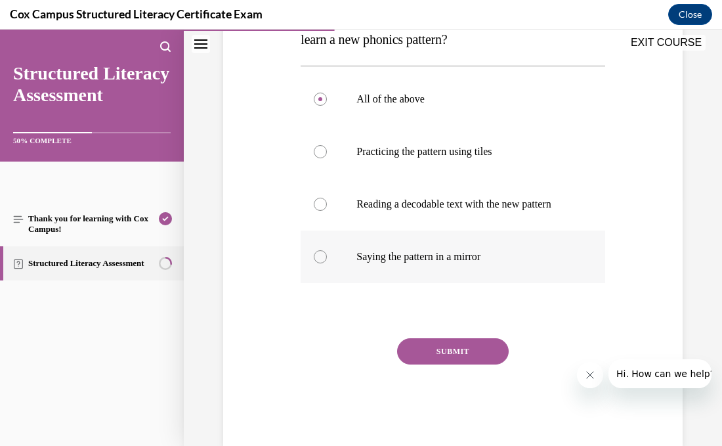
scroll to position [251, 0]
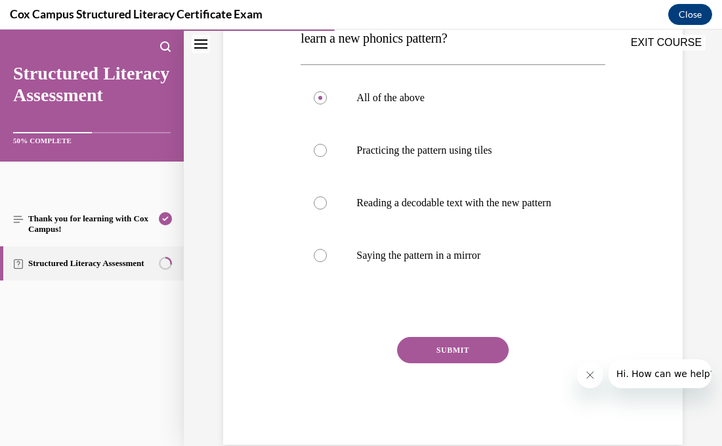
click at [438, 362] on button "SUBMIT" at bounding box center [453, 350] width 112 height 26
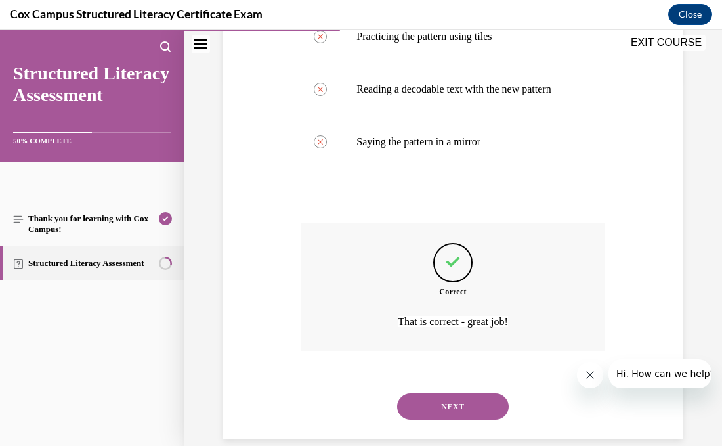
scroll to position [397, 0]
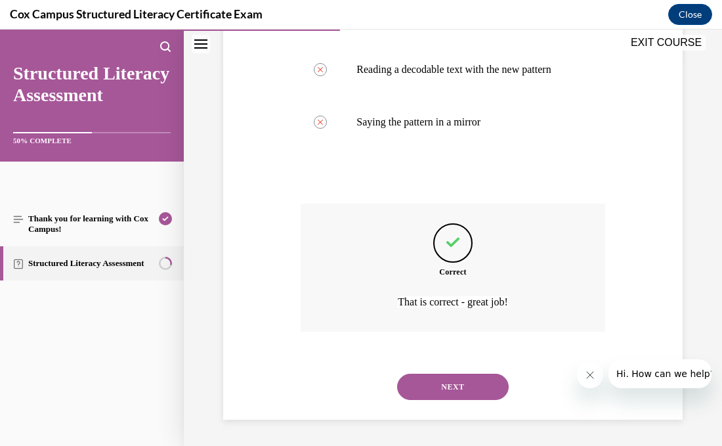
click at [445, 390] on button "NEXT" at bounding box center [453, 386] width 112 height 26
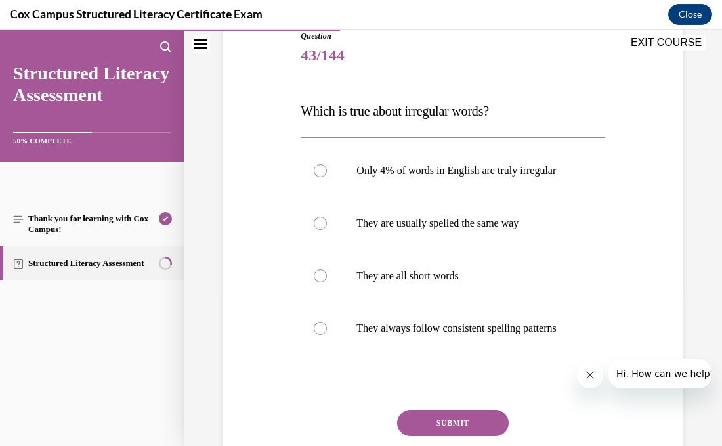
scroll to position [152, 0]
click at [316, 174] on div at bounding box center [320, 170] width 13 height 13
click at [316, 174] on input "Only 4% of words in English are truly irregular" at bounding box center [320, 170] width 13 height 13
radio input "true"
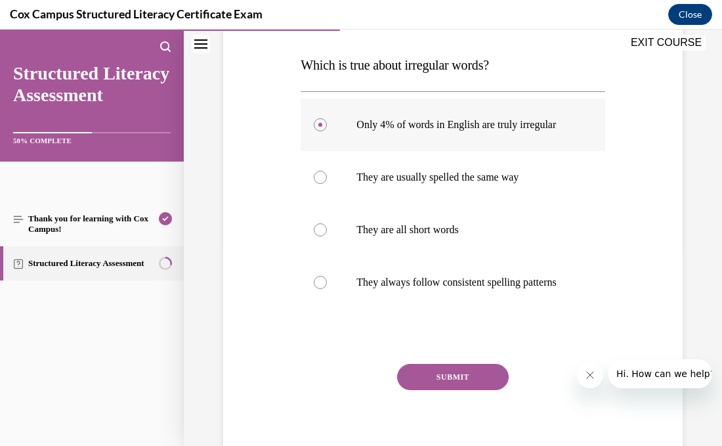
scroll to position [199, 0]
click at [486, 388] on button "SUBMIT" at bounding box center [453, 376] width 112 height 26
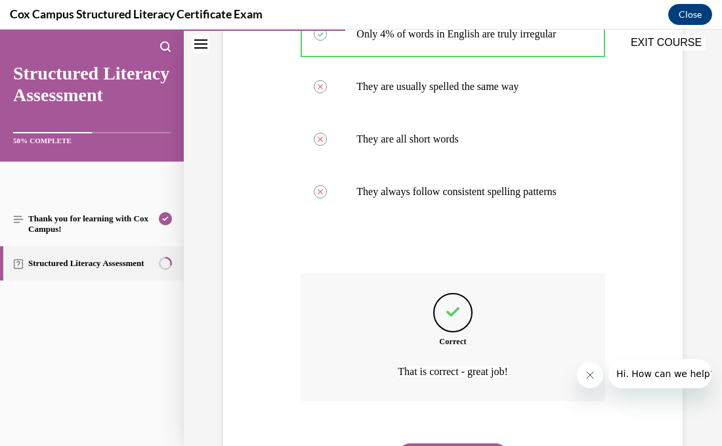
scroll to position [371, 0]
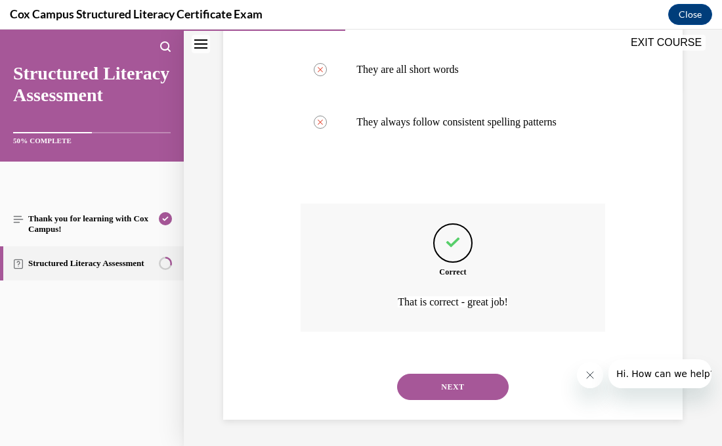
click at [485, 389] on button "NEXT" at bounding box center [453, 386] width 112 height 26
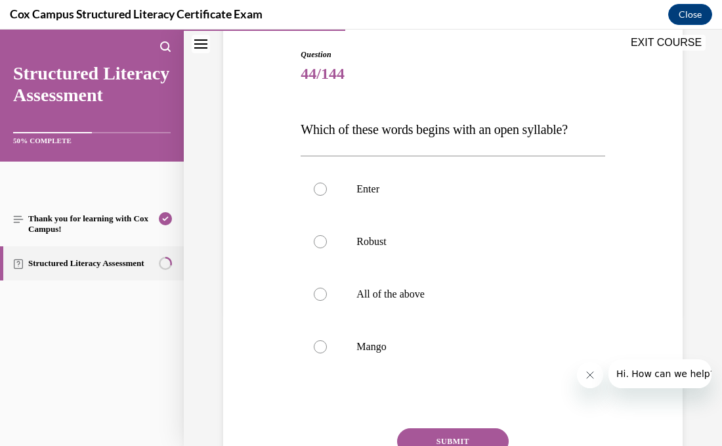
scroll to position [136, 0]
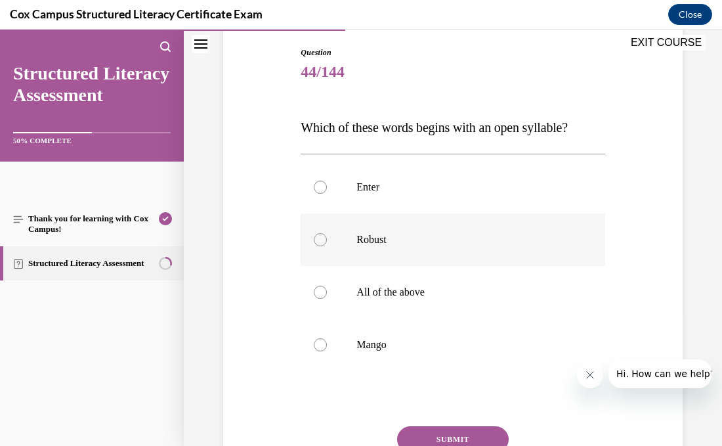
click at [349, 259] on label "Robust" at bounding box center [453, 239] width 304 height 53
click at [327, 246] on input "Robust" at bounding box center [320, 239] width 13 height 13
radio input "true"
click at [432, 431] on button "SUBMIT" at bounding box center [453, 439] width 112 height 26
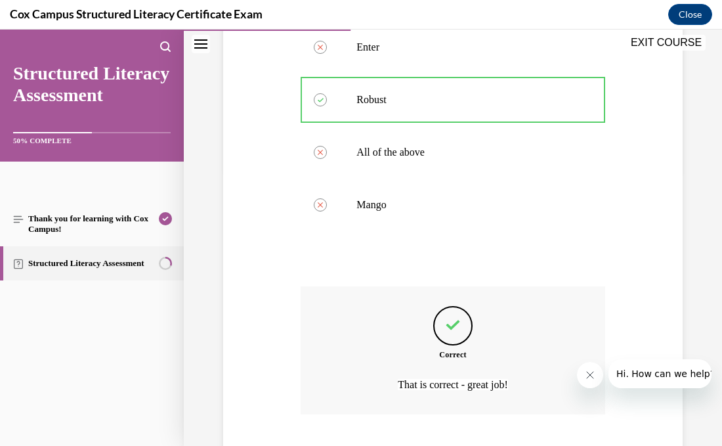
scroll to position [358, 0]
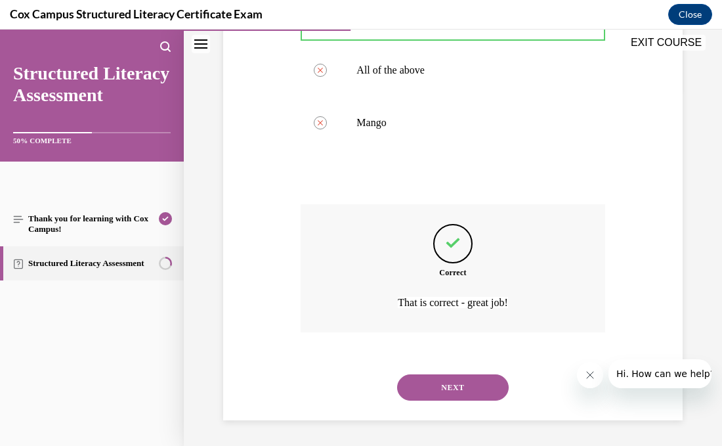
click at [454, 387] on button "NEXT" at bounding box center [453, 387] width 112 height 26
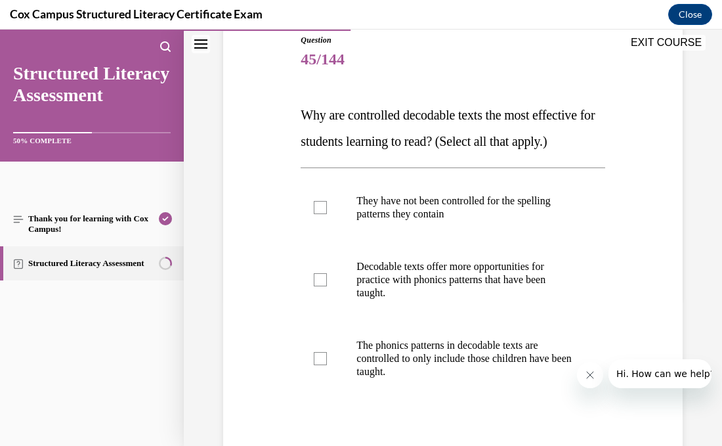
scroll to position [152, 0]
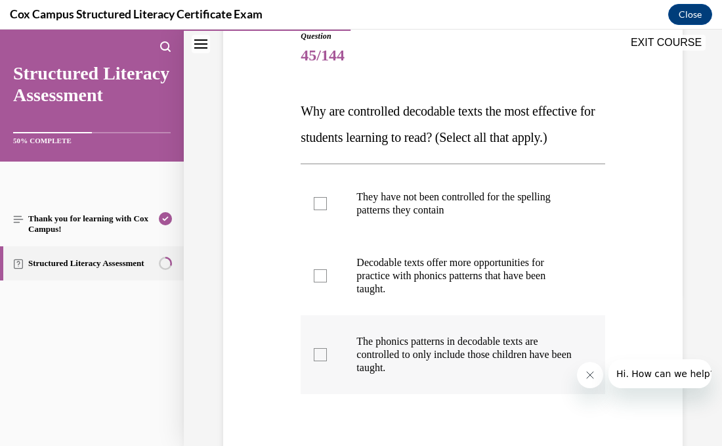
click at [327, 361] on div at bounding box center [320, 354] width 13 height 13
click at [327, 361] on input "The phonics patterns in decodable texts are controlled to only include those ch…" at bounding box center [320, 354] width 13 height 13
checkbox input "true"
click at [320, 282] on div at bounding box center [320, 275] width 13 height 13
click at [320, 282] on input "Decodable texts offer more opportunities for practice with phonics patterns tha…" at bounding box center [320, 275] width 13 height 13
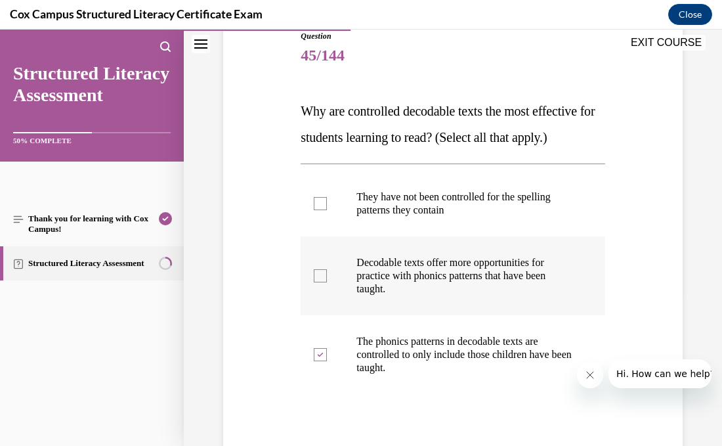
checkbox input "true"
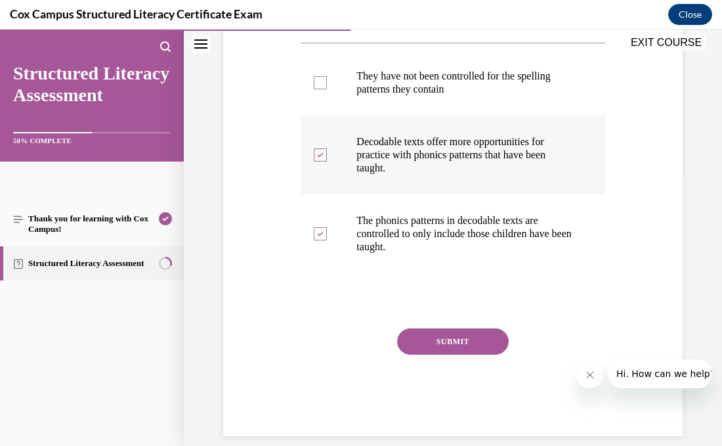
scroll to position [280, 0]
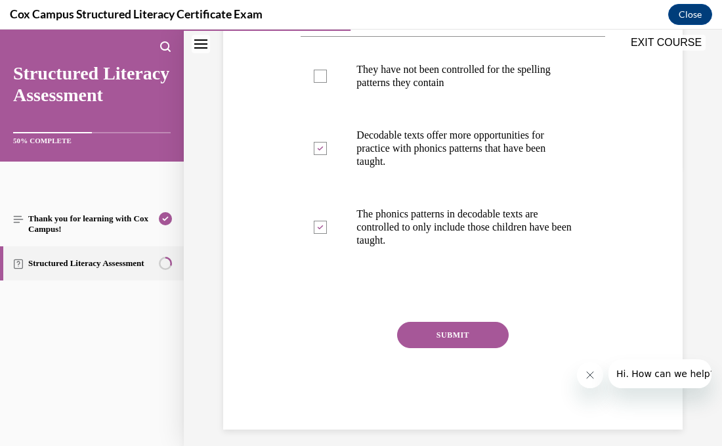
click at [466, 348] on button "SUBMIT" at bounding box center [453, 335] width 112 height 26
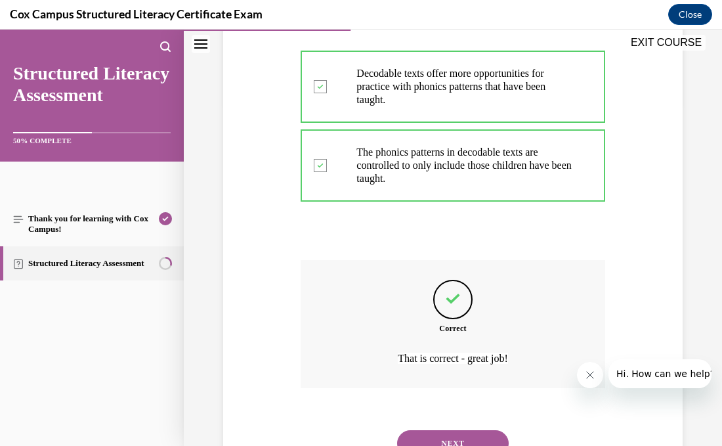
scroll to position [423, 0]
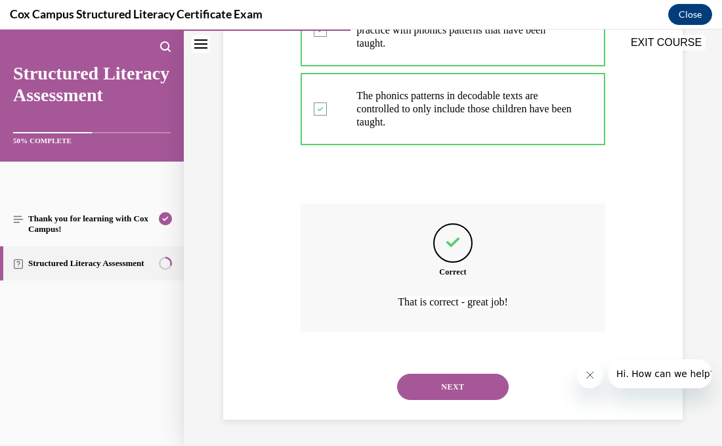
click at [466, 384] on button "NEXT" at bounding box center [453, 386] width 112 height 26
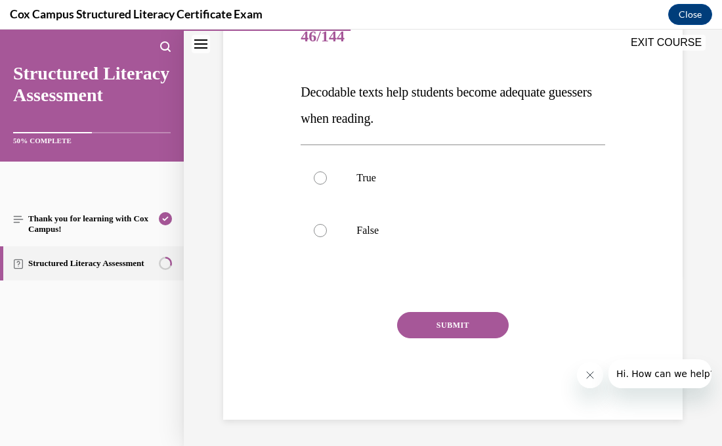
scroll to position [145, 0]
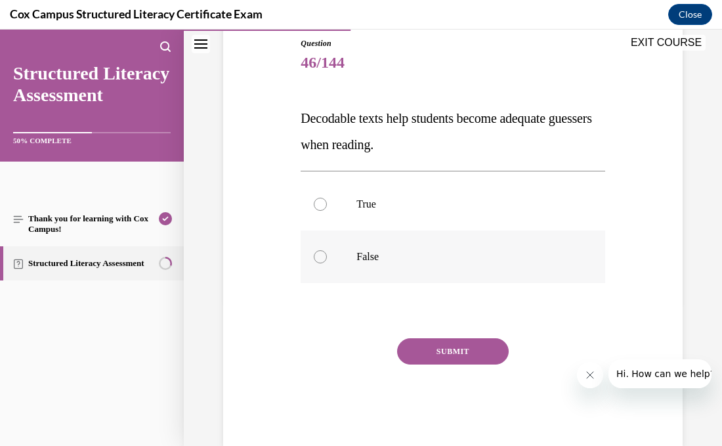
click at [318, 261] on div at bounding box center [320, 256] width 13 height 13
click at [318, 261] on input "False" at bounding box center [320, 256] width 13 height 13
radio input "true"
click at [444, 345] on button "SUBMIT" at bounding box center [453, 351] width 112 height 26
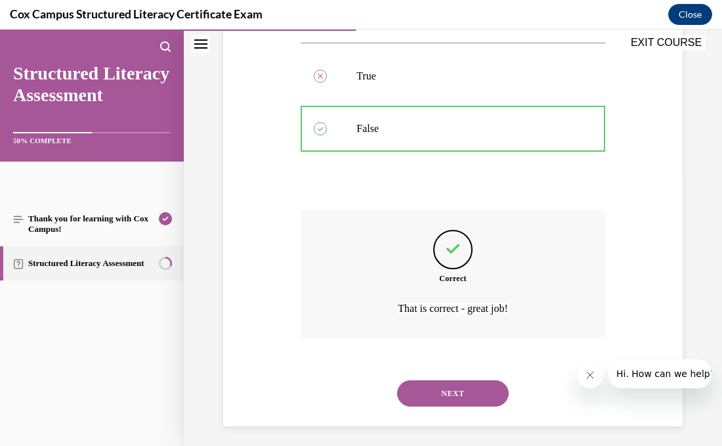
scroll to position [279, 0]
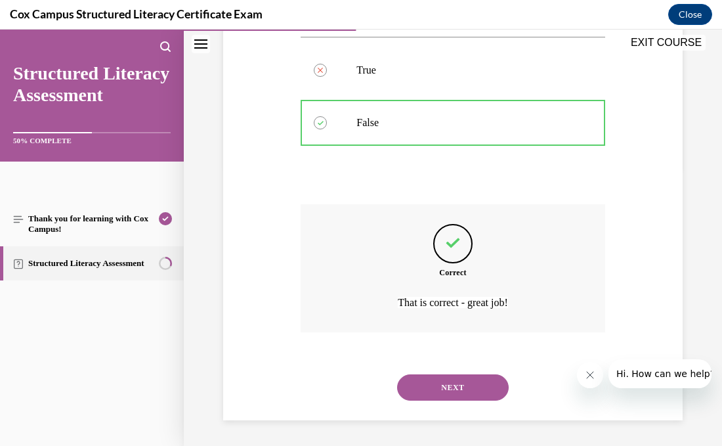
click at [453, 383] on button "NEXT" at bounding box center [453, 387] width 112 height 26
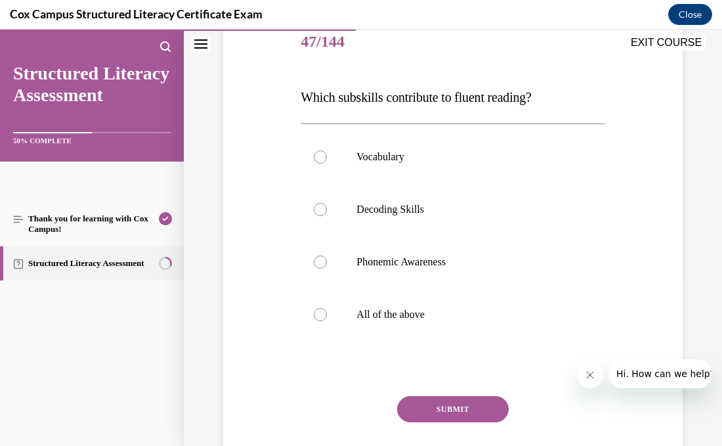
scroll to position [172, 0]
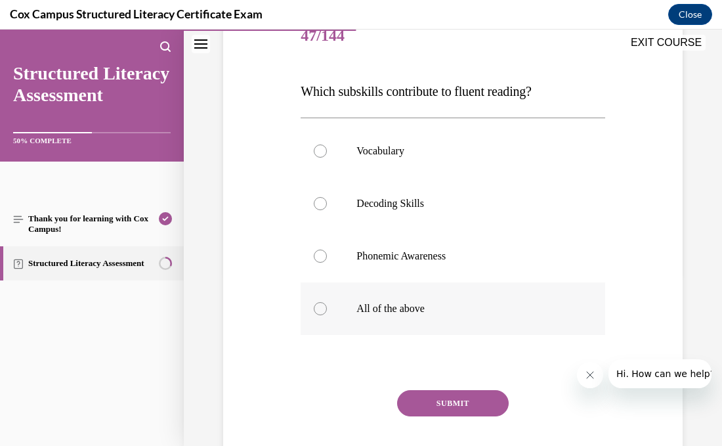
click at [327, 301] on label "All of the above" at bounding box center [453, 308] width 304 height 53
click at [327, 302] on input "All of the above" at bounding box center [320, 308] width 13 height 13
radio input "true"
click at [431, 398] on button "SUBMIT" at bounding box center [453, 403] width 112 height 26
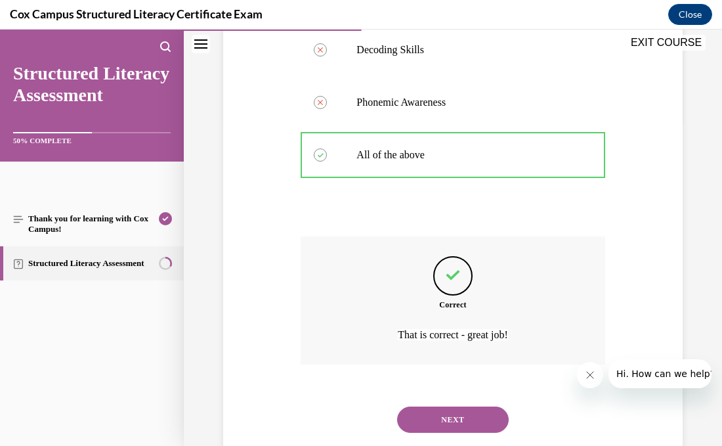
scroll to position [358, 0]
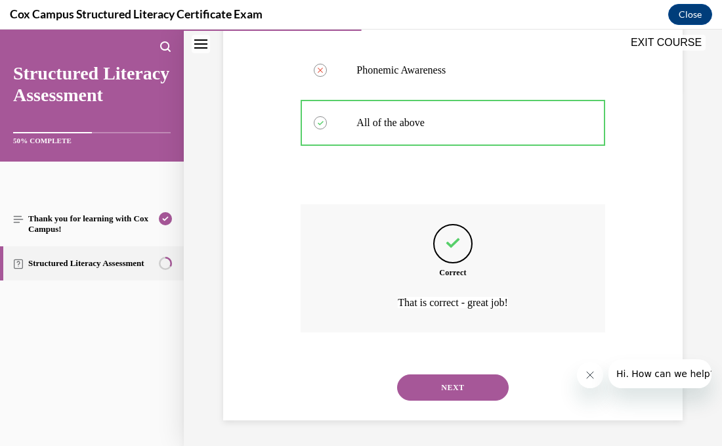
click at [440, 394] on button "NEXT" at bounding box center [453, 387] width 112 height 26
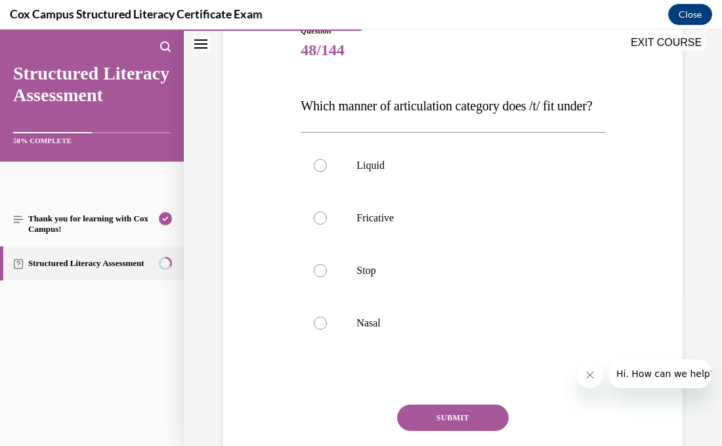
scroll to position [158, 0]
click at [315, 276] on div at bounding box center [320, 269] width 13 height 13
click at [315, 276] on input "Stop" at bounding box center [320, 269] width 13 height 13
radio input "true"
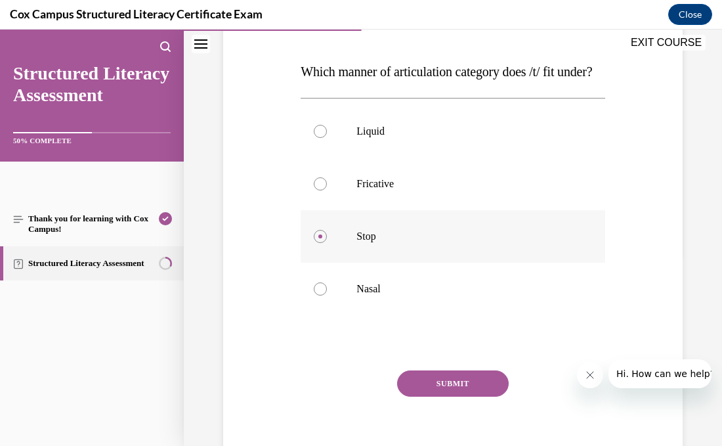
scroll to position [196, 0]
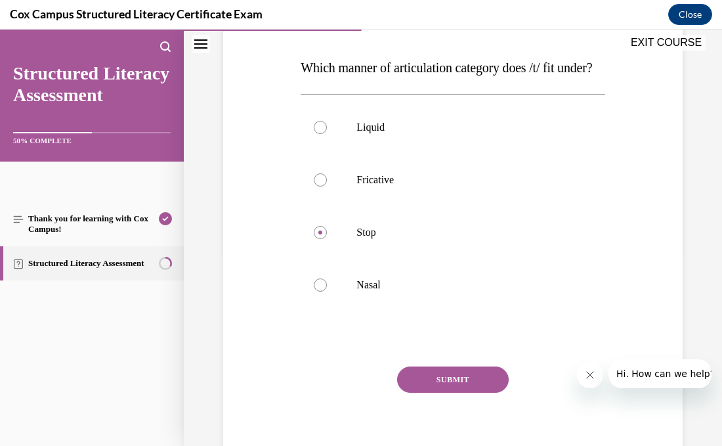
click at [440, 392] on button "SUBMIT" at bounding box center [453, 379] width 112 height 26
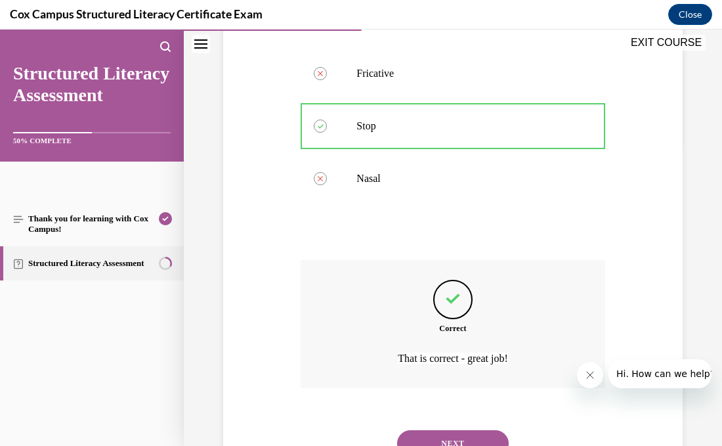
scroll to position [384, 0]
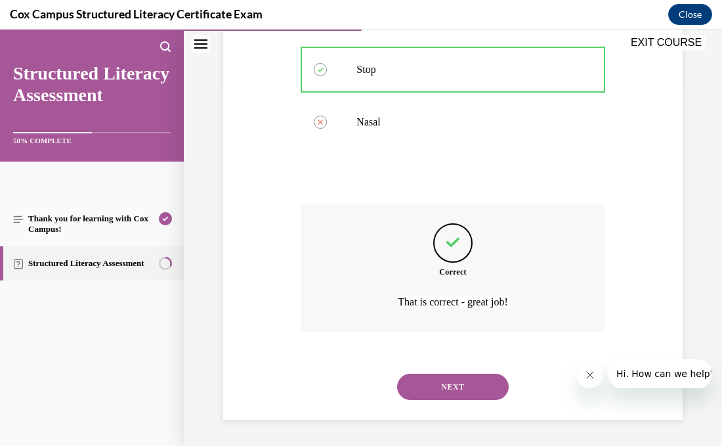
click at [461, 383] on button "NEXT" at bounding box center [453, 386] width 112 height 26
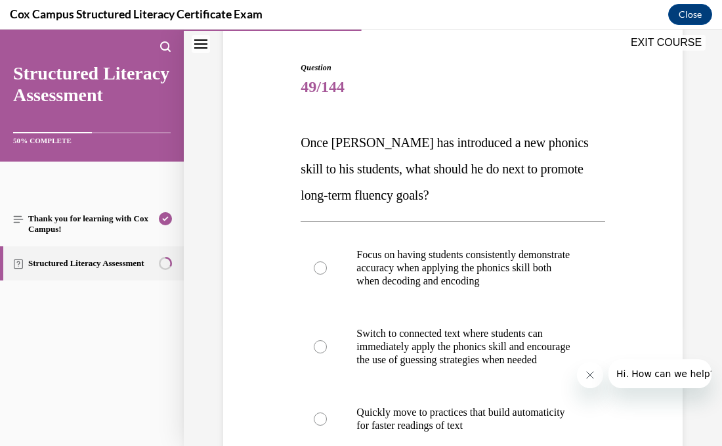
scroll to position [121, 0]
click at [313, 276] on label "Focus on having students consistently demonstrate accuracy when applying the ph…" at bounding box center [453, 267] width 304 height 79
click at [314, 274] on input "Focus on having students consistently demonstrate accuracy when applying the ph…" at bounding box center [320, 267] width 13 height 13
radio input "true"
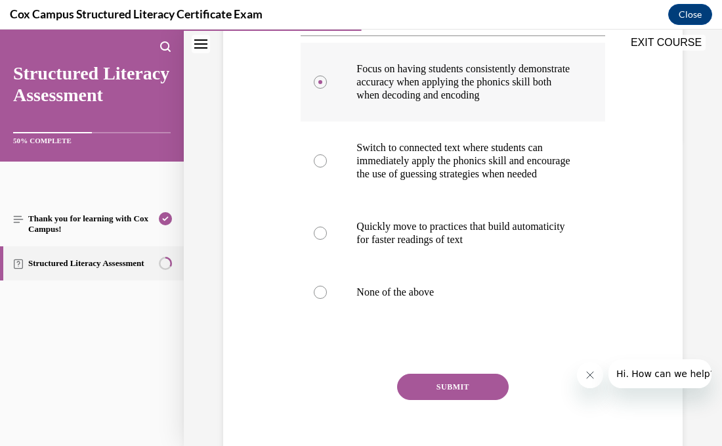
scroll to position [307, 0]
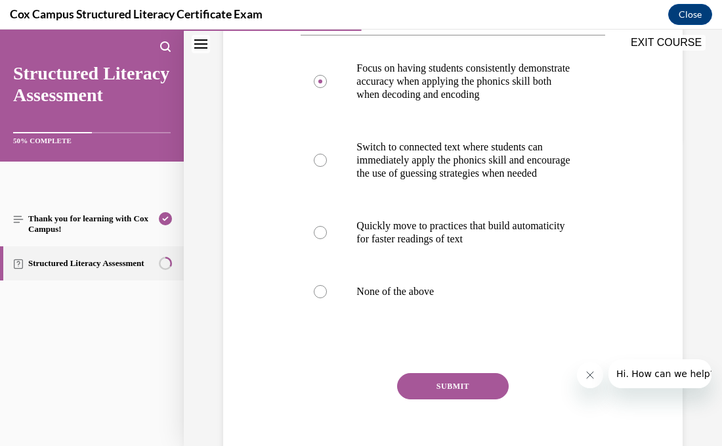
click at [434, 399] on button "SUBMIT" at bounding box center [453, 386] width 112 height 26
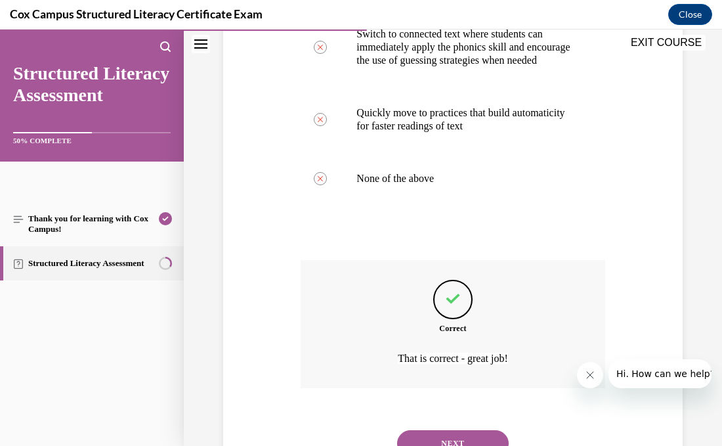
scroll to position [502, 0]
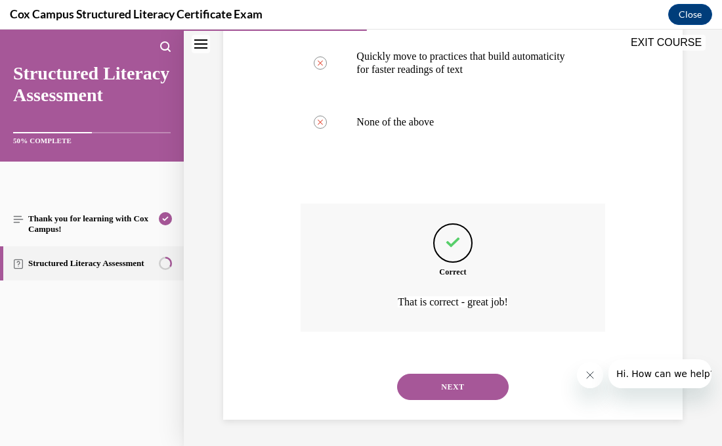
click at [442, 392] on button "NEXT" at bounding box center [453, 386] width 112 height 26
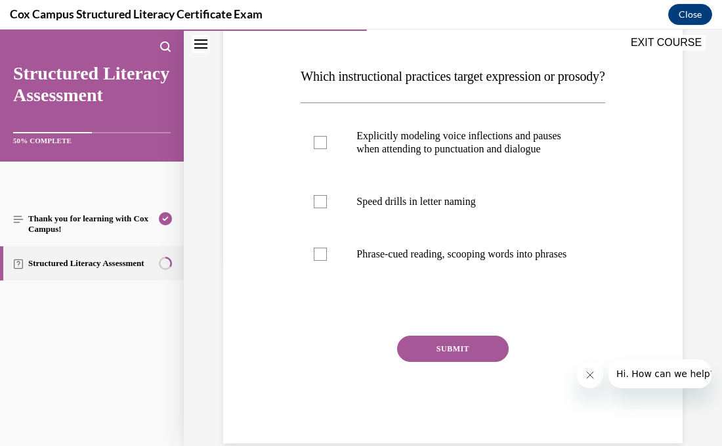
scroll to position [189, 0]
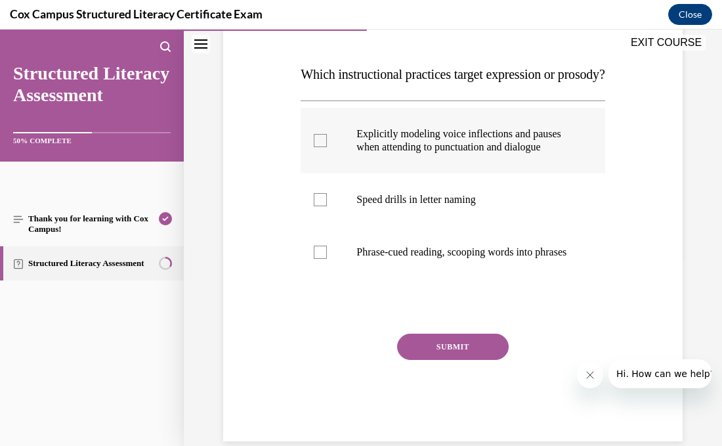
click at [320, 147] on div at bounding box center [320, 140] width 13 height 13
click at [320, 147] on input "Explicitly modeling voice inflections and pauses when attending to punctuation …" at bounding box center [320, 140] width 13 height 13
checkbox input "true"
click at [453, 360] on button "SUBMIT" at bounding box center [453, 346] width 112 height 26
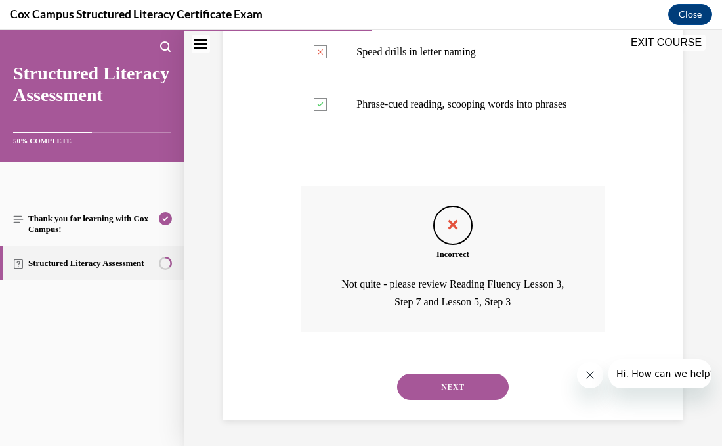
scroll to position [389, 0]
click at [475, 379] on button "NEXT" at bounding box center [453, 386] width 112 height 26
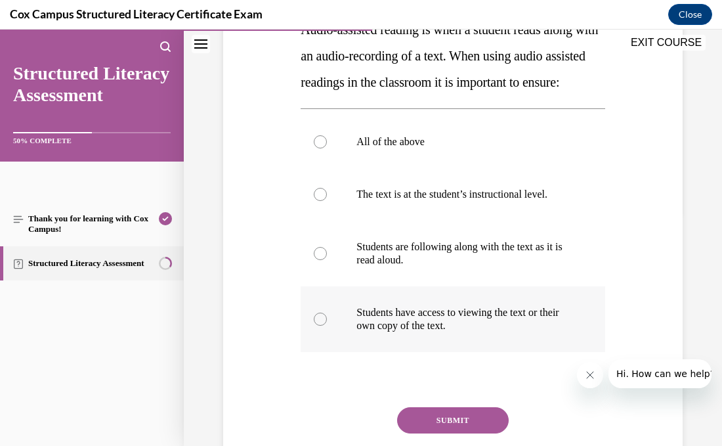
scroll to position [238, 0]
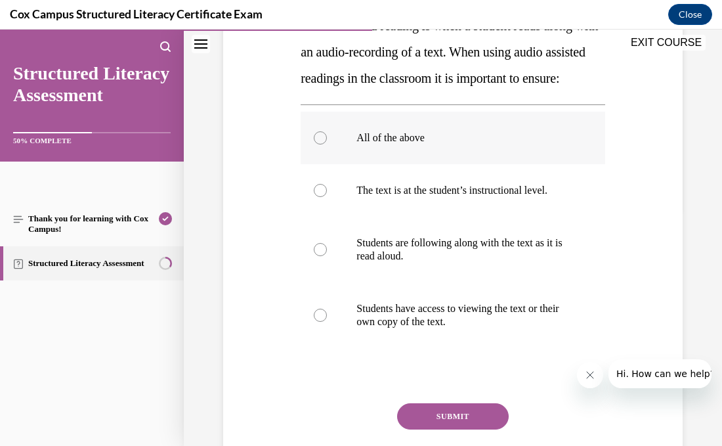
click at [311, 162] on label "All of the above" at bounding box center [453, 138] width 304 height 53
click at [314, 144] on input "All of the above" at bounding box center [320, 137] width 13 height 13
radio input "true"
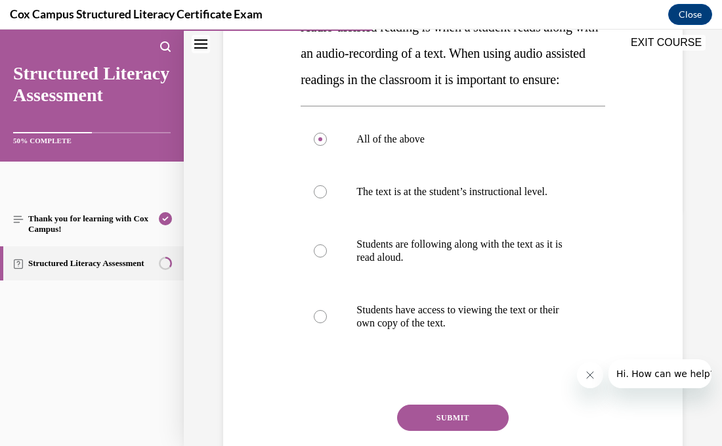
scroll to position [207, 0]
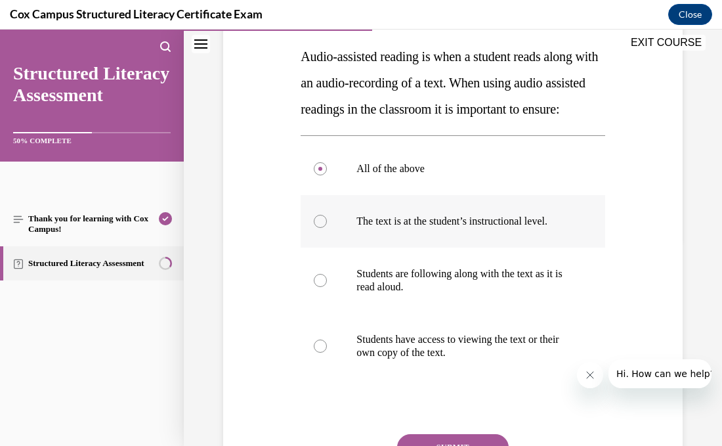
click at [318, 228] on div at bounding box center [320, 221] width 13 height 13
click at [318, 228] on input "The text is at the student’s instructional level." at bounding box center [320, 221] width 13 height 13
radio input "true"
click at [318, 352] on div at bounding box center [320, 345] width 13 height 13
click at [318, 352] on input "Students have access to viewing the text or their own copy of the text." at bounding box center [320, 345] width 13 height 13
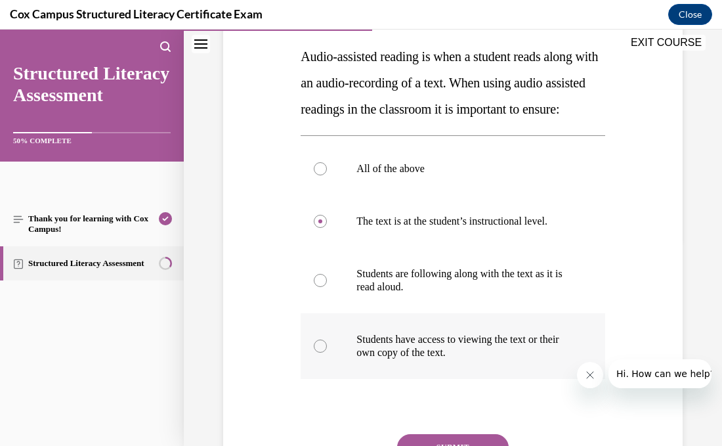
radio input "true"
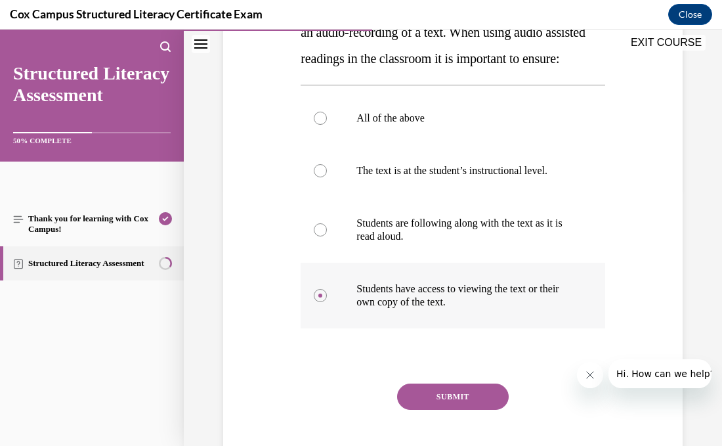
scroll to position [263, 0]
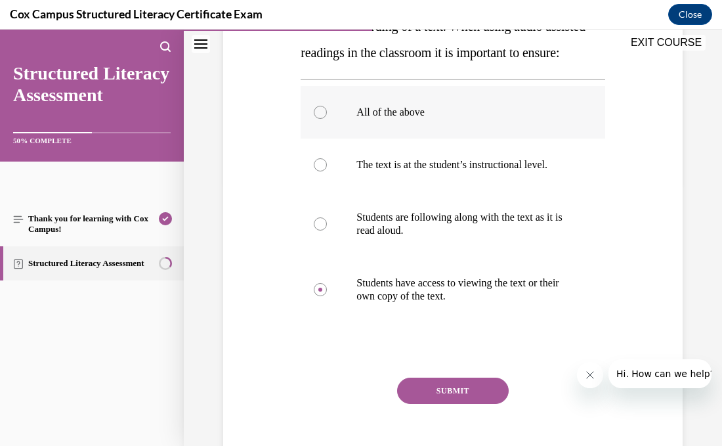
click at [341, 137] on label "All of the above" at bounding box center [453, 112] width 304 height 53
click at [327, 119] on input "All of the above" at bounding box center [320, 112] width 13 height 13
radio input "true"
click at [448, 404] on button "SUBMIT" at bounding box center [453, 390] width 112 height 26
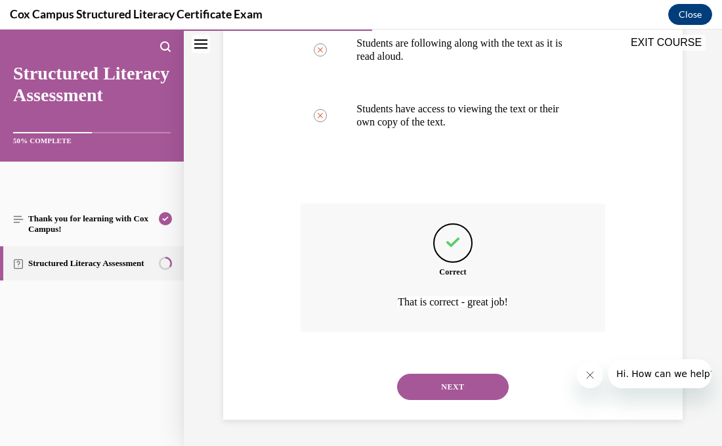
scroll to position [476, 0]
click at [459, 390] on button "NEXT" at bounding box center [453, 386] width 112 height 26
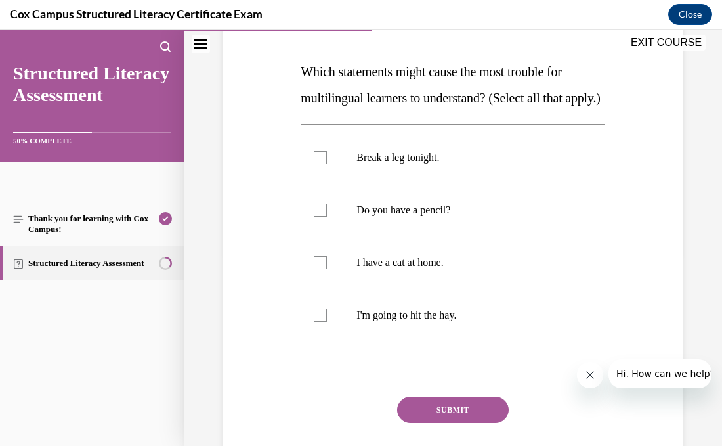
scroll to position [197, 0]
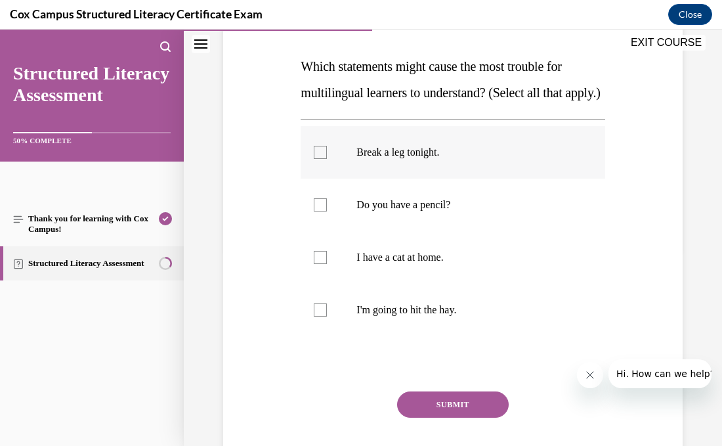
click at [326, 179] on label "Break a leg tonight." at bounding box center [453, 152] width 304 height 53
click at [326, 159] on input "Break a leg tonight." at bounding box center [320, 152] width 13 height 13
checkbox input "true"
click at [317, 316] on div at bounding box center [320, 309] width 13 height 13
click at [317, 316] on input "I'm going to hit the hay." at bounding box center [320, 309] width 13 height 13
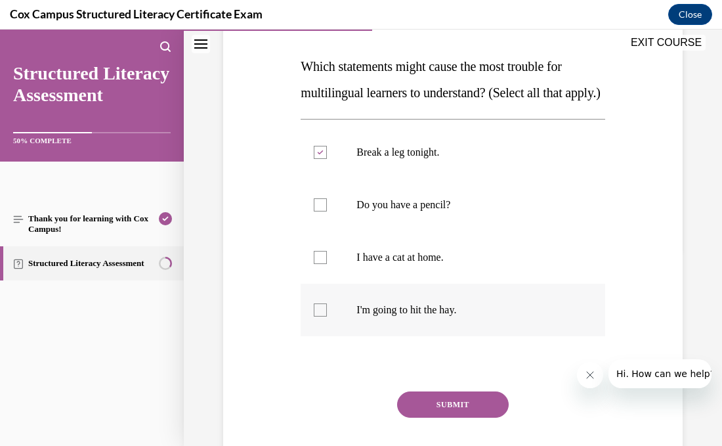
checkbox input "true"
click at [451, 417] on button "SUBMIT" at bounding box center [453, 404] width 112 height 26
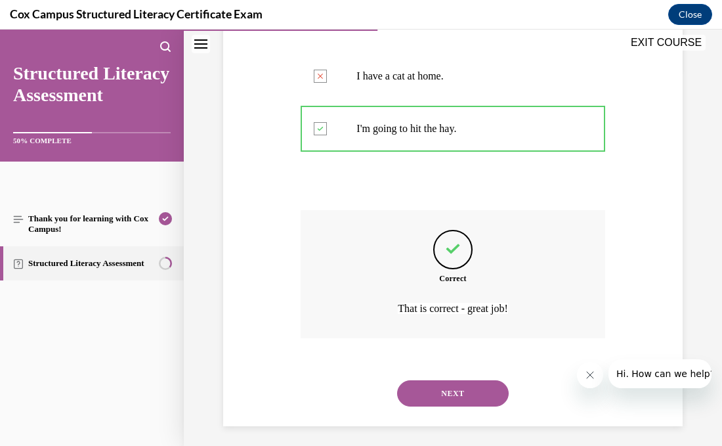
scroll to position [410, 0]
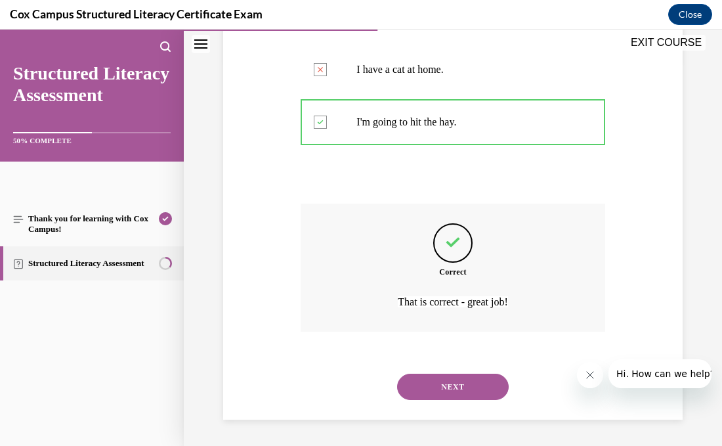
click at [464, 391] on button "NEXT" at bounding box center [453, 386] width 112 height 26
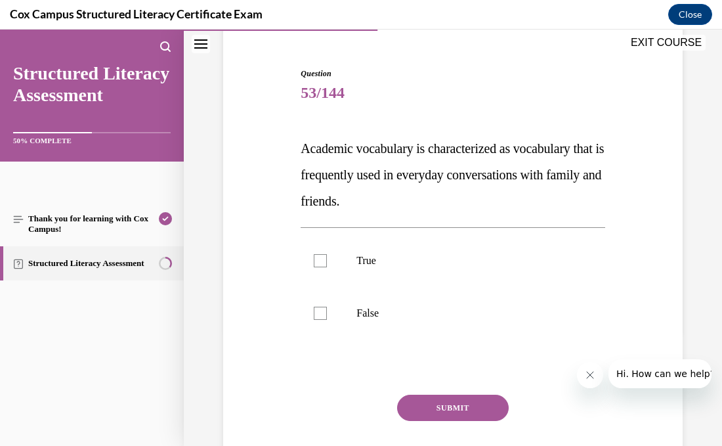
scroll to position [117, 0]
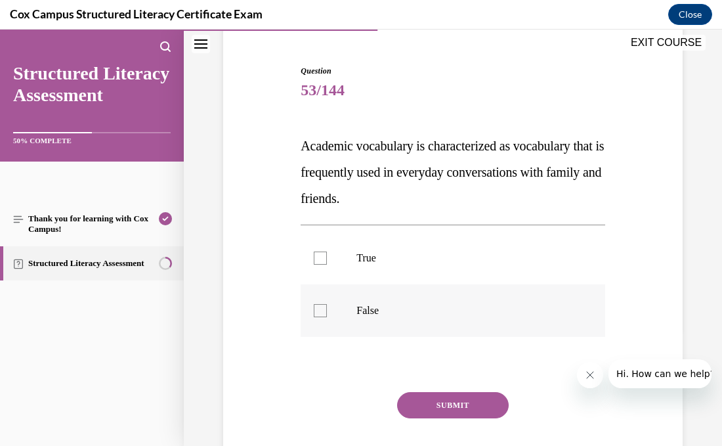
click at [330, 311] on label "False" at bounding box center [453, 310] width 304 height 53
click at [327, 311] on input "False" at bounding box center [320, 310] width 13 height 13
checkbox input "true"
click at [438, 405] on button "SUBMIT" at bounding box center [453, 405] width 112 height 26
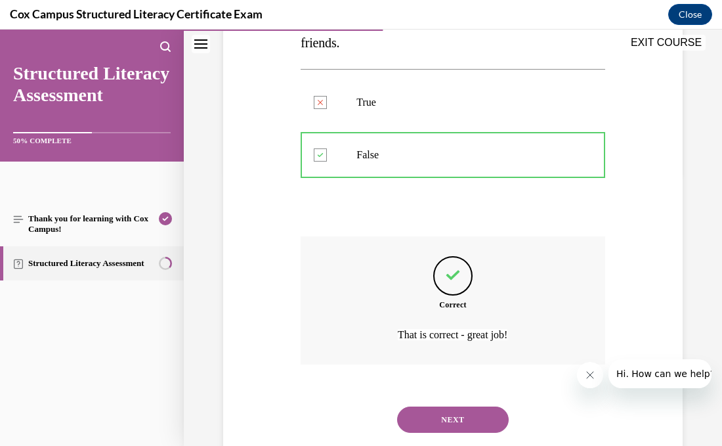
scroll to position [305, 0]
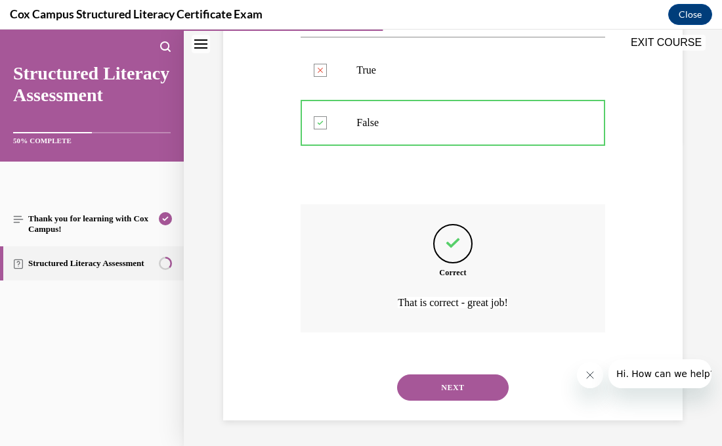
click at [440, 389] on button "NEXT" at bounding box center [453, 387] width 112 height 26
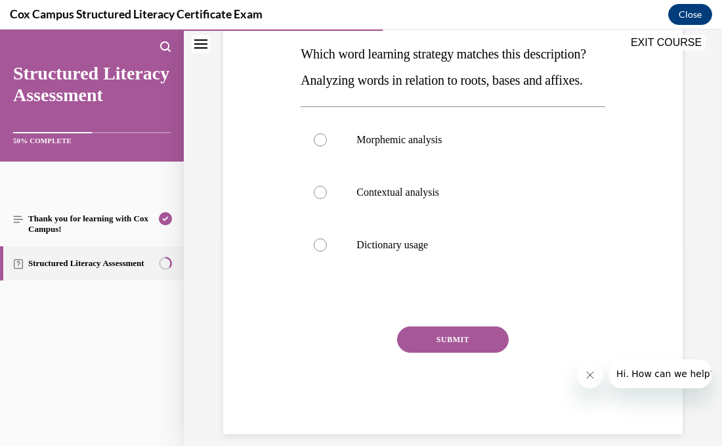
scroll to position [196, 0]
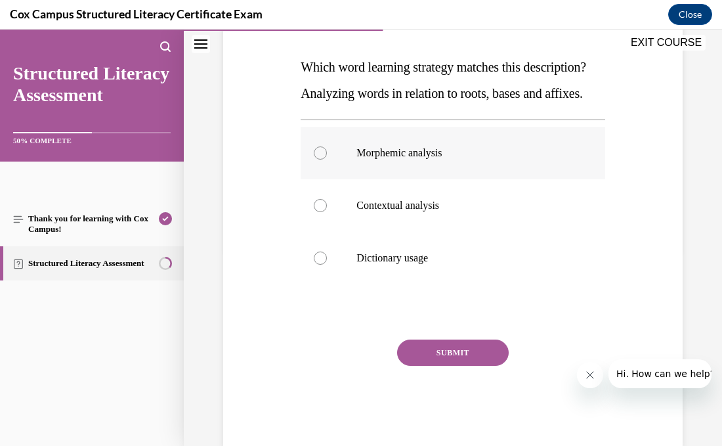
click at [323, 159] on div at bounding box center [320, 152] width 13 height 13
click at [323, 159] on input "Morphemic analysis" at bounding box center [320, 152] width 13 height 13
radio input "true"
click at [455, 366] on button "SUBMIT" at bounding box center [453, 352] width 112 height 26
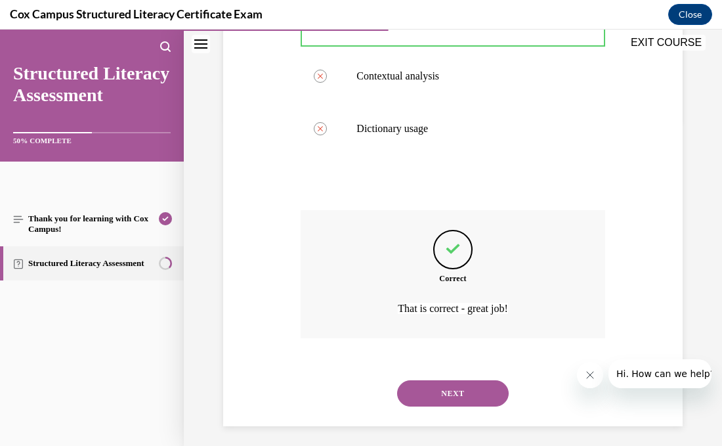
scroll to position [358, 0]
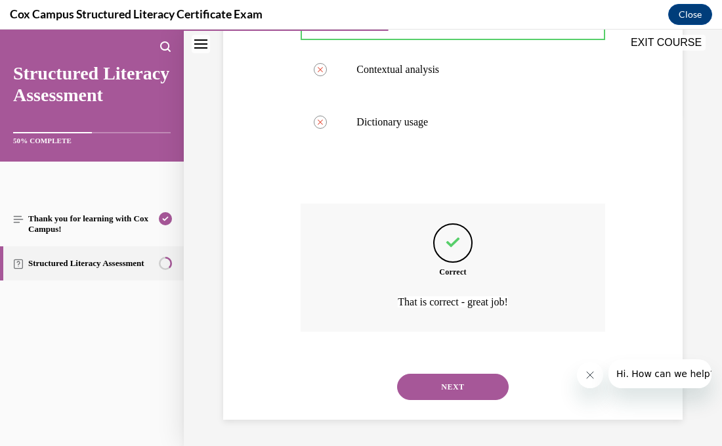
click at [455, 387] on button "NEXT" at bounding box center [453, 386] width 112 height 26
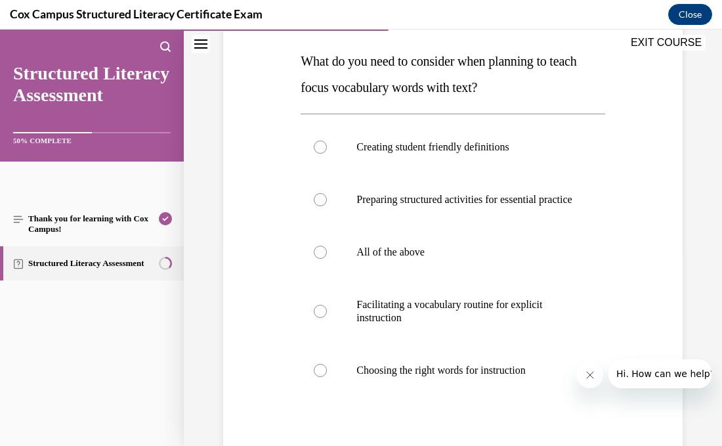
scroll to position [203, 0]
click at [330, 265] on label "All of the above" at bounding box center [453, 251] width 304 height 53
click at [327, 258] on input "All of the above" at bounding box center [320, 251] width 13 height 13
radio input "true"
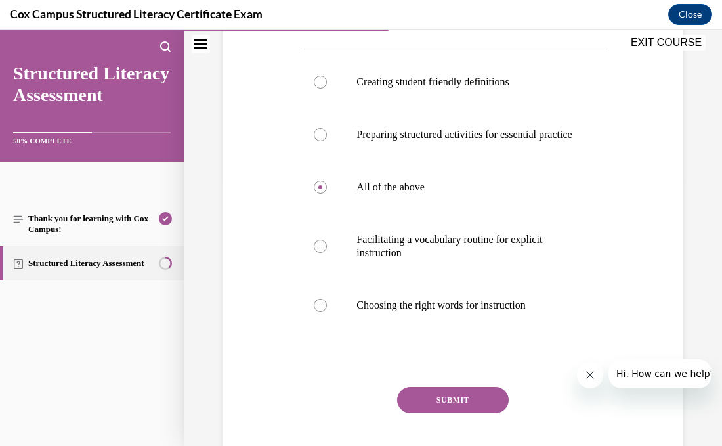
scroll to position [273, 0]
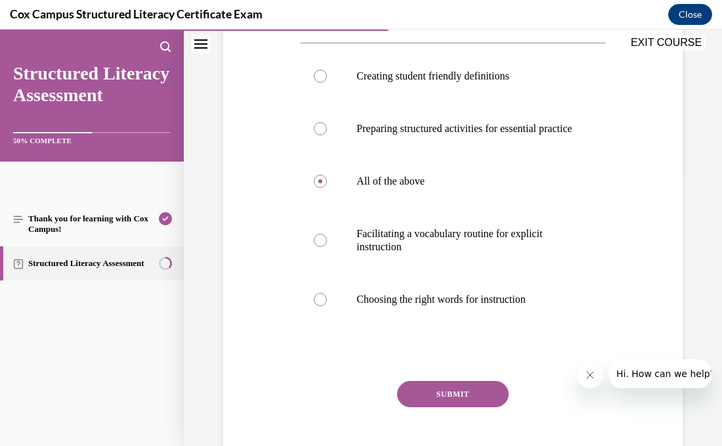
click at [423, 407] on button "SUBMIT" at bounding box center [453, 394] width 112 height 26
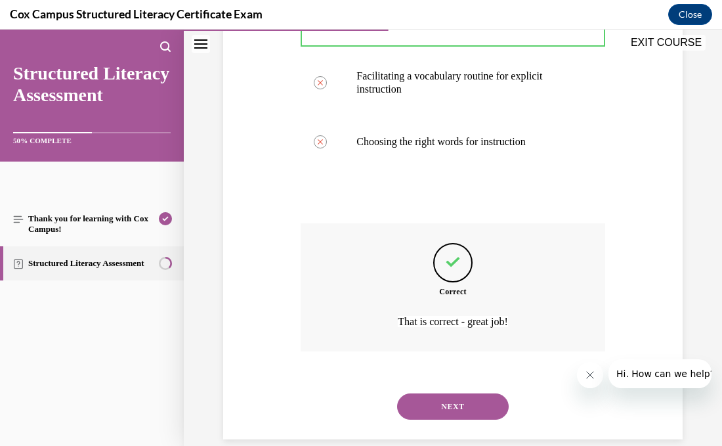
scroll to position [463, 0]
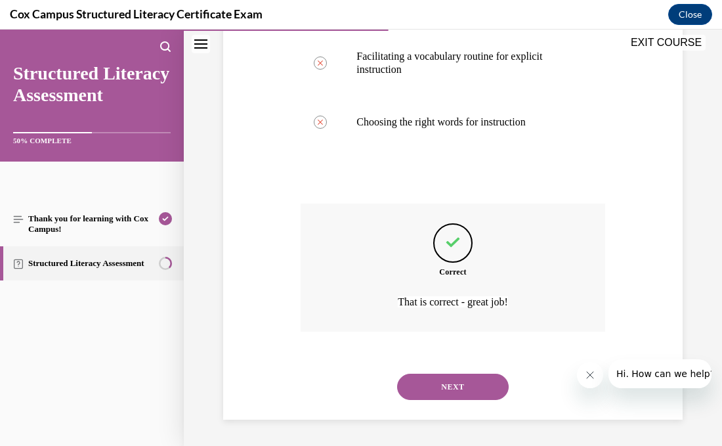
click at [432, 395] on button "NEXT" at bounding box center [453, 386] width 112 height 26
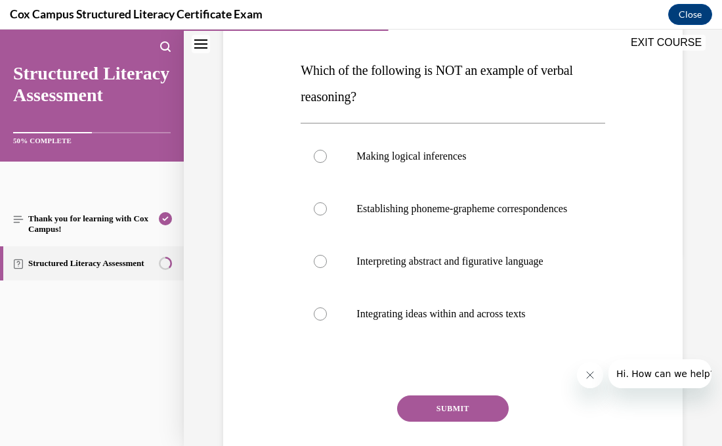
scroll to position [195, 0]
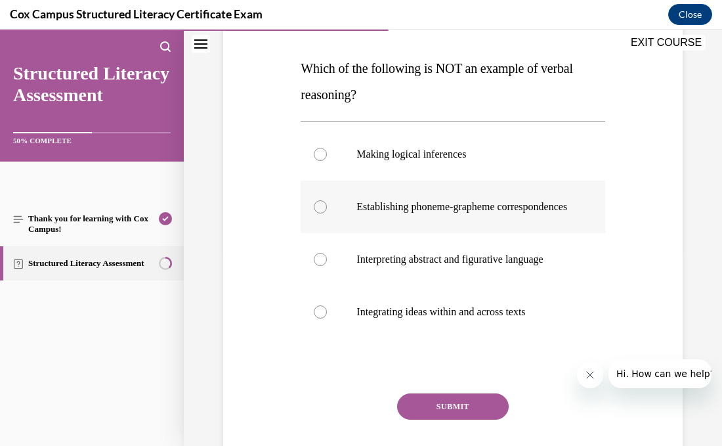
click at [319, 213] on div at bounding box center [320, 206] width 13 height 13
click at [319, 213] on input "Establishing phoneme-grapheme correspondences" at bounding box center [320, 206] width 13 height 13
radio input "true"
click at [460, 415] on button "SUBMIT" at bounding box center [453, 406] width 112 height 26
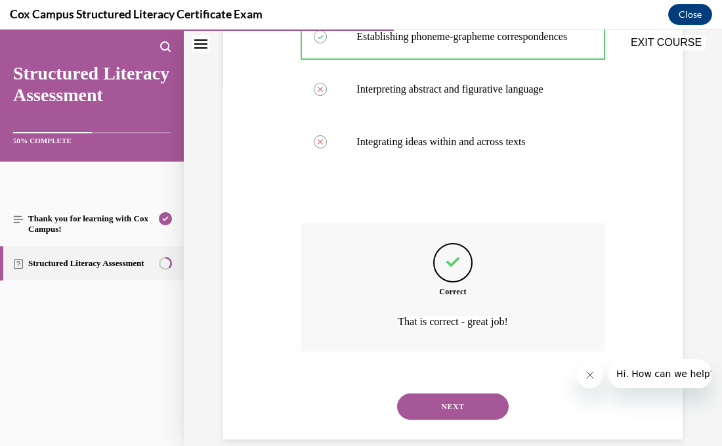
scroll to position [397, 0]
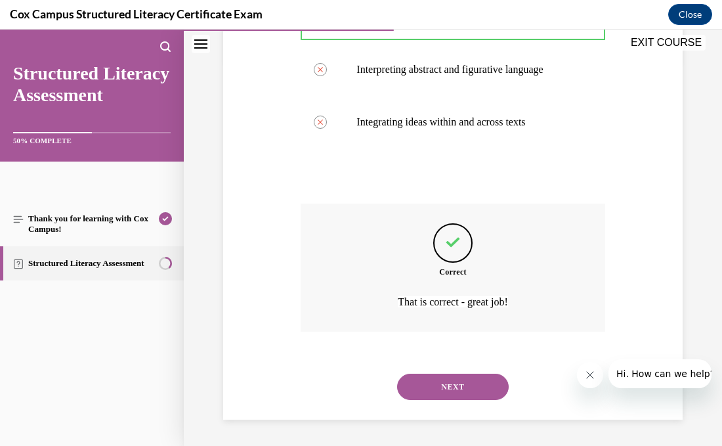
click at [467, 391] on button "NEXT" at bounding box center [453, 386] width 112 height 26
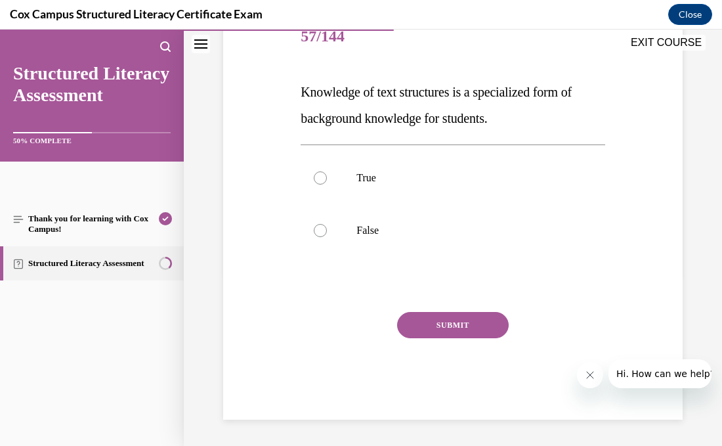
scroll to position [145, 0]
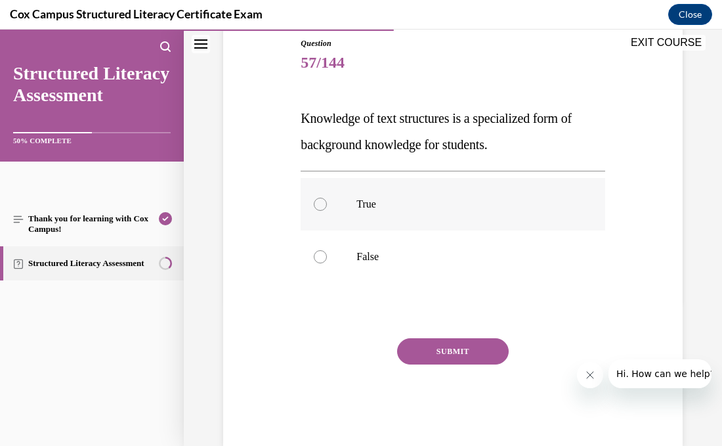
click at [310, 205] on label "True" at bounding box center [453, 204] width 304 height 53
click at [314, 205] on input "True" at bounding box center [320, 204] width 13 height 13
radio input "true"
click at [438, 347] on button "SUBMIT" at bounding box center [453, 351] width 112 height 26
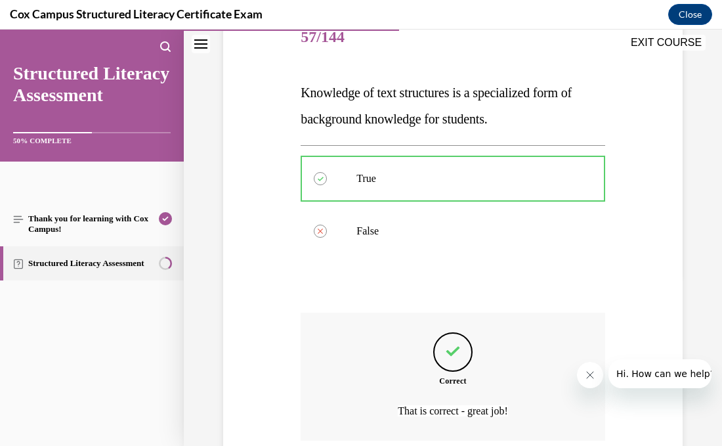
scroll to position [279, 0]
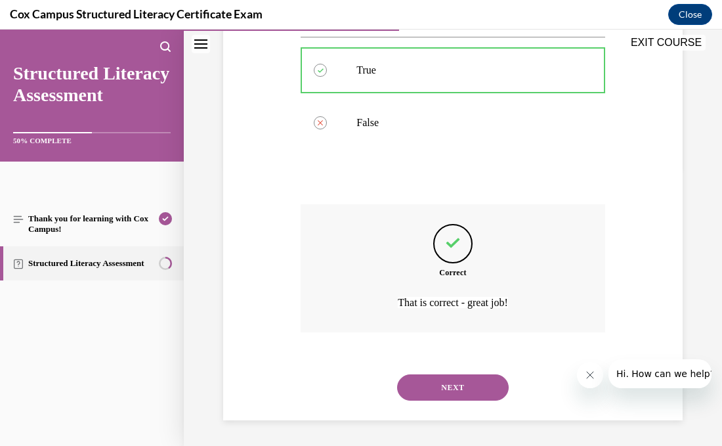
click at [461, 387] on button "NEXT" at bounding box center [453, 387] width 112 height 26
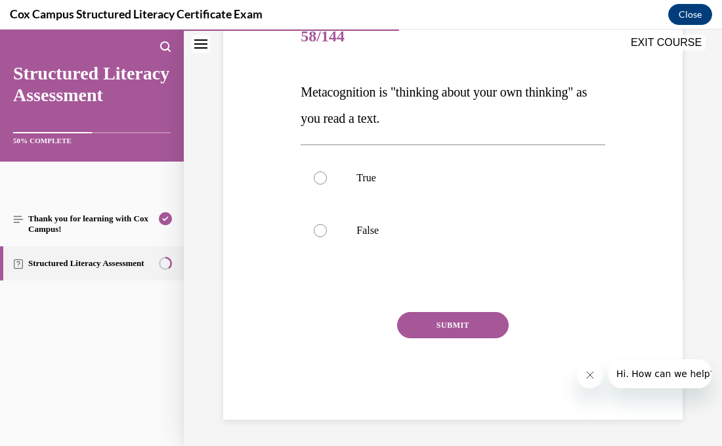
scroll to position [145, 0]
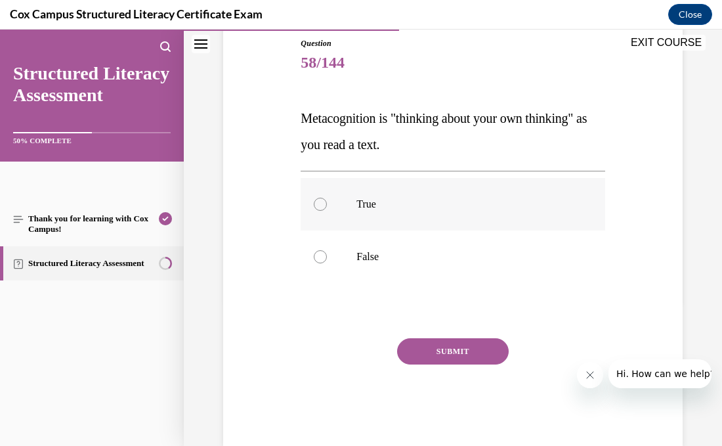
click at [377, 211] on label "True" at bounding box center [453, 204] width 304 height 53
click at [327, 211] on input "True" at bounding box center [320, 204] width 13 height 13
radio input "true"
click at [441, 361] on button "SUBMIT" at bounding box center [453, 351] width 112 height 26
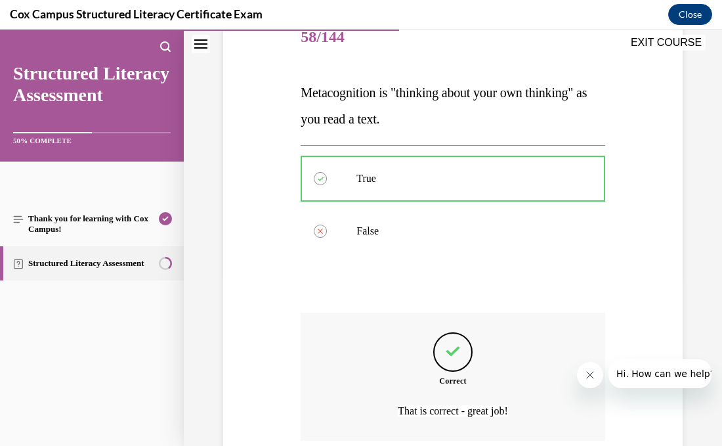
scroll to position [279, 0]
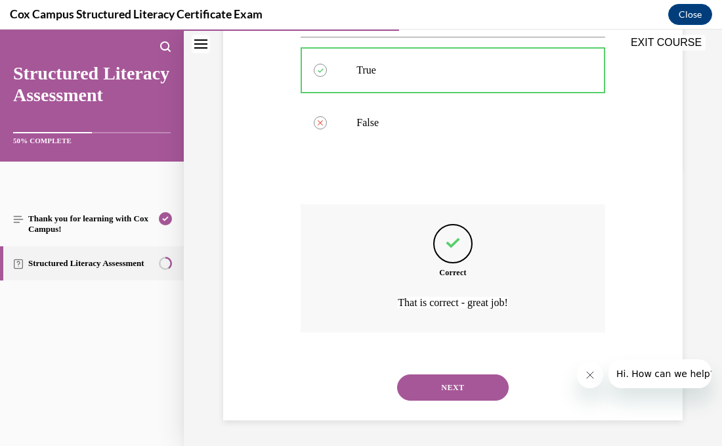
click at [455, 379] on button "NEXT" at bounding box center [453, 387] width 112 height 26
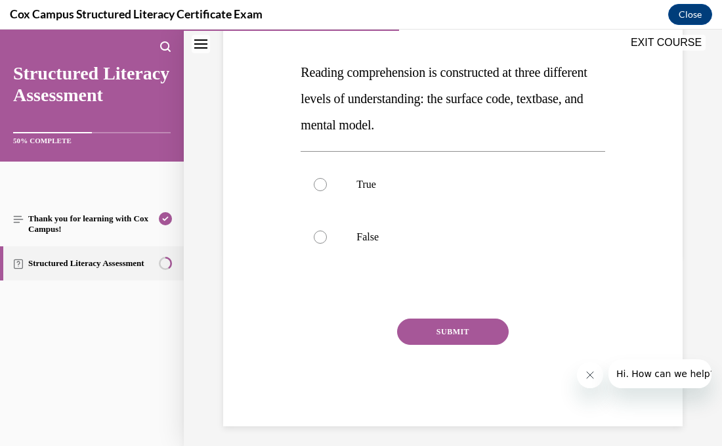
scroll to position [197, 0]
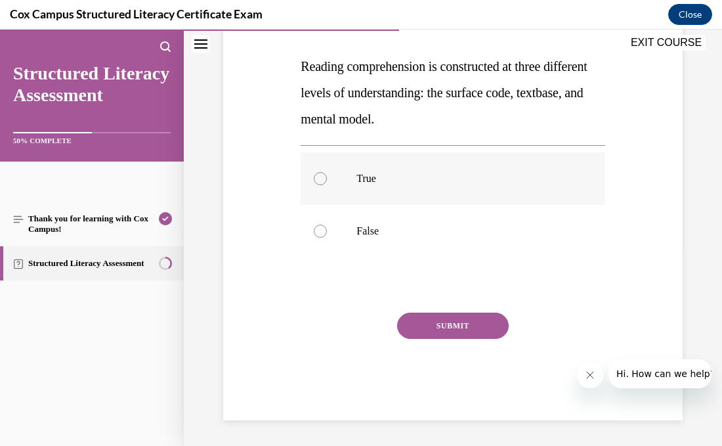
click at [307, 184] on label "True" at bounding box center [453, 178] width 304 height 53
click at [314, 184] on input "True" at bounding box center [320, 178] width 13 height 13
radio input "true"
click at [427, 327] on button "SUBMIT" at bounding box center [453, 325] width 112 height 26
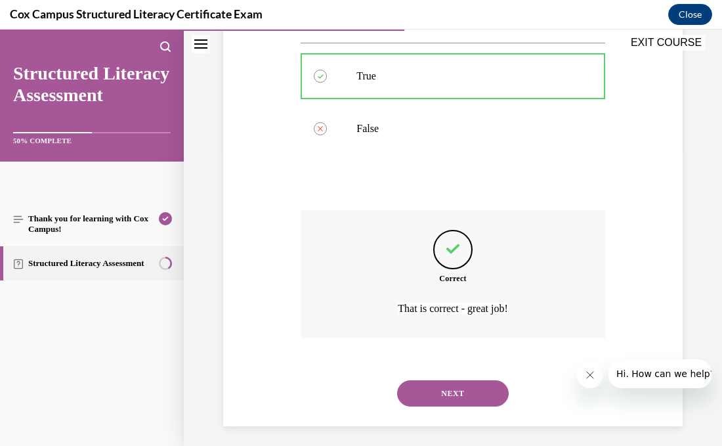
scroll to position [305, 0]
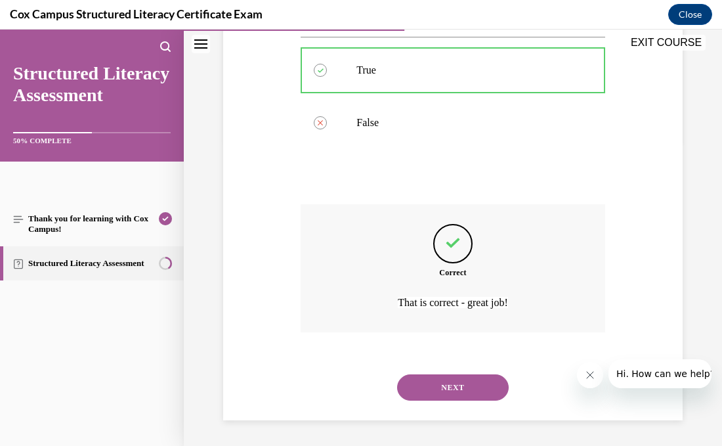
click at [444, 380] on button "NEXT" at bounding box center [453, 387] width 112 height 26
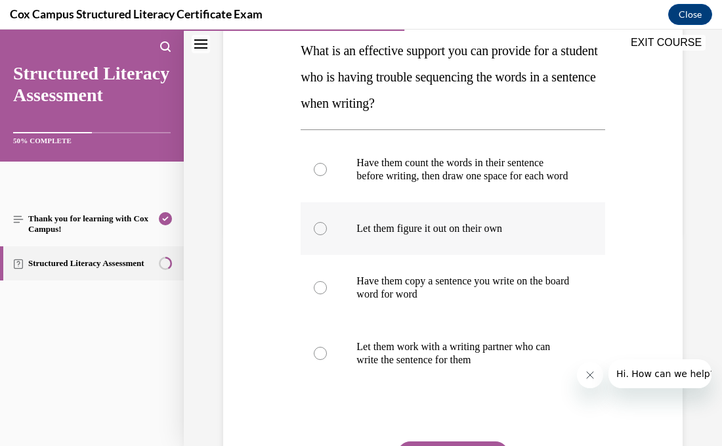
scroll to position [213, 0]
click at [371, 161] on p "Have them count the words in their sentence before writing, then draw one space…" at bounding box center [463, 169] width 215 height 26
click at [327, 163] on input "Have them count the words in their sentence before writing, then draw one space…" at bounding box center [320, 169] width 13 height 13
radio input "true"
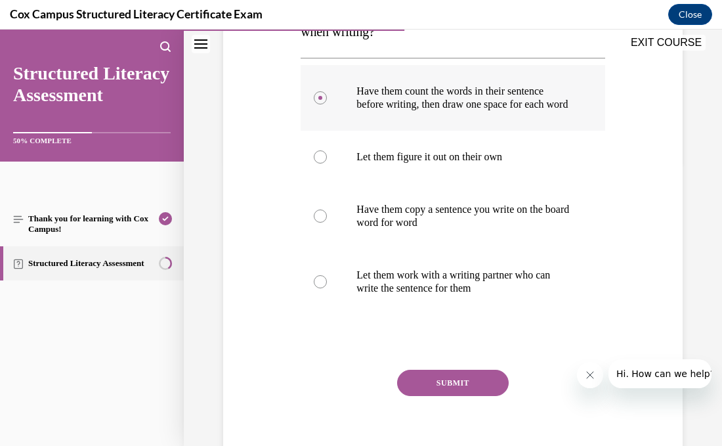
scroll to position [294, 0]
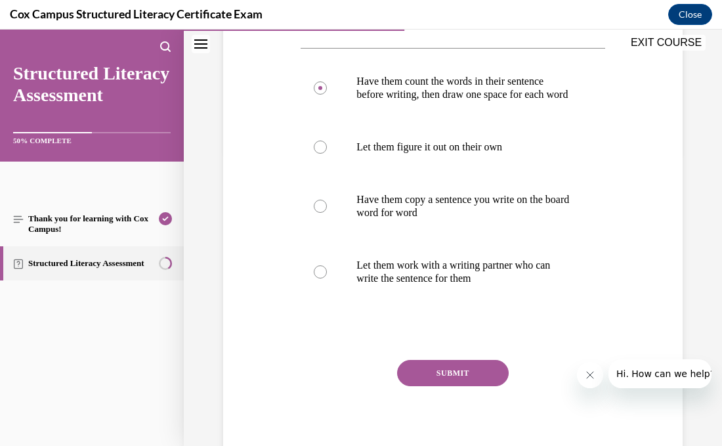
click at [458, 384] on button "SUBMIT" at bounding box center [453, 373] width 112 height 26
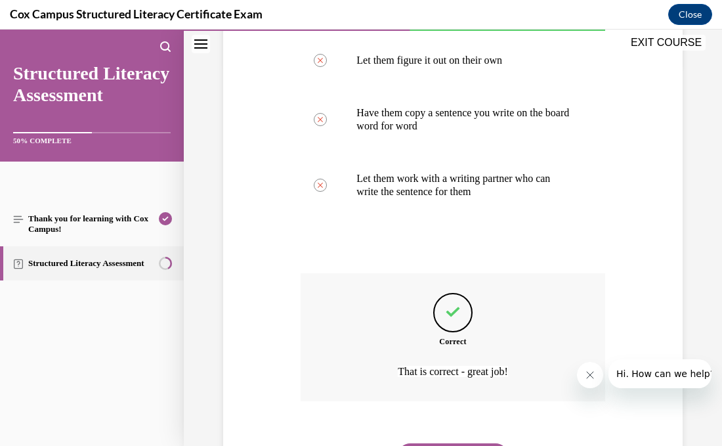
scroll to position [463, 0]
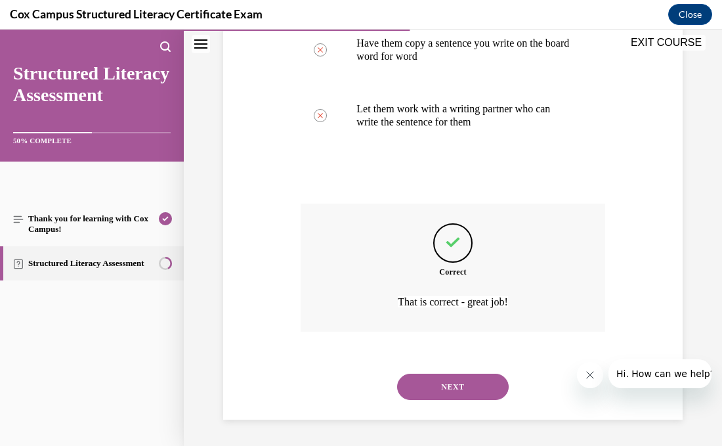
click at [458, 384] on button "NEXT" at bounding box center [453, 386] width 112 height 26
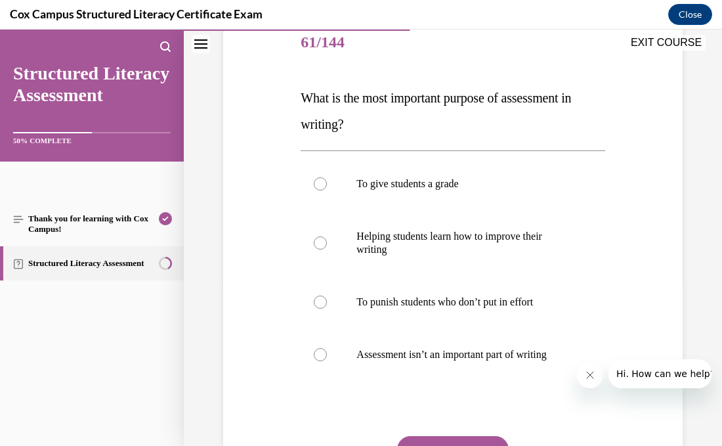
scroll to position [166, 0]
click at [322, 246] on div at bounding box center [320, 242] width 13 height 13
click at [322, 246] on input "Helping students learn how to improve their writing" at bounding box center [320, 242] width 13 height 13
radio input "true"
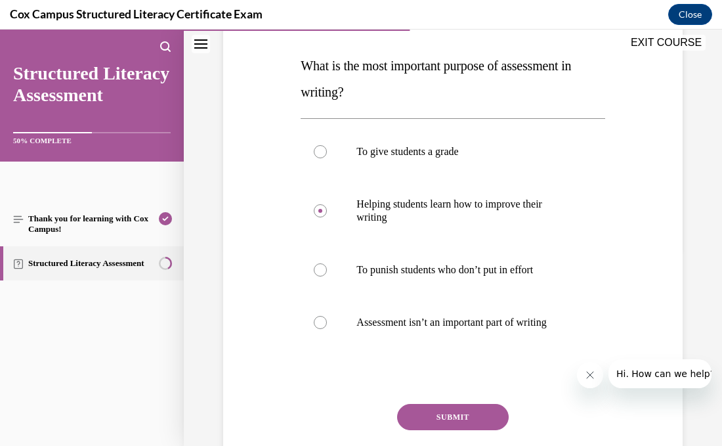
scroll to position [198, 0]
click at [452, 421] on button "SUBMIT" at bounding box center [453, 416] width 112 height 26
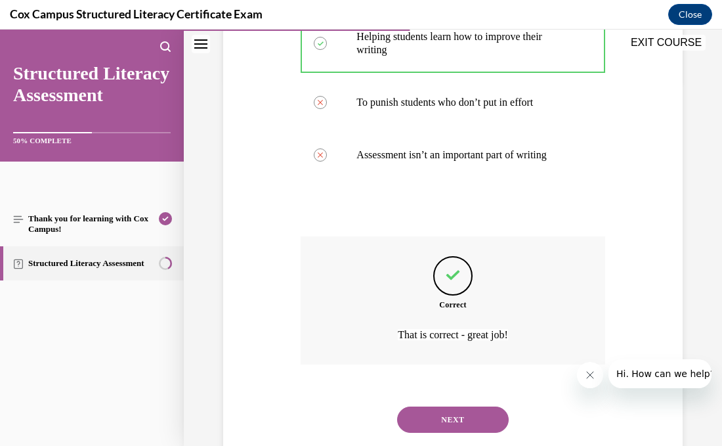
scroll to position [397, 0]
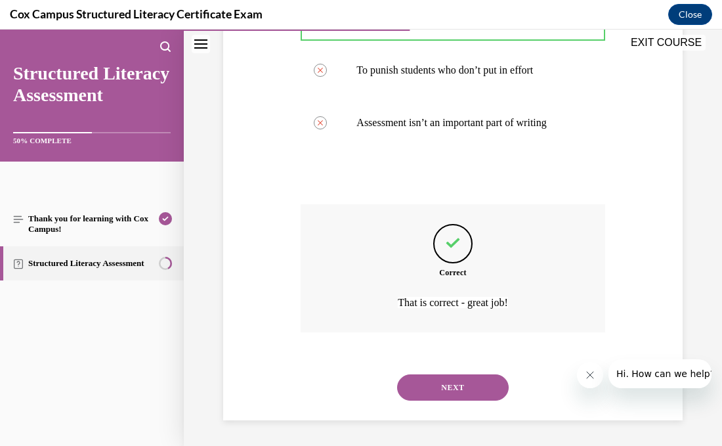
click at [463, 387] on button "NEXT" at bounding box center [453, 387] width 112 height 26
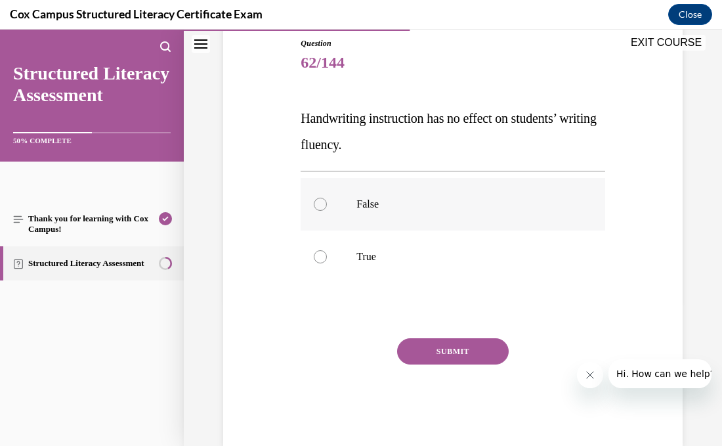
click at [322, 210] on label "False" at bounding box center [453, 204] width 304 height 53
click at [322, 210] on input "False" at bounding box center [320, 204] width 13 height 13
radio input "true"
click at [425, 349] on button "SUBMIT" at bounding box center [453, 351] width 112 height 26
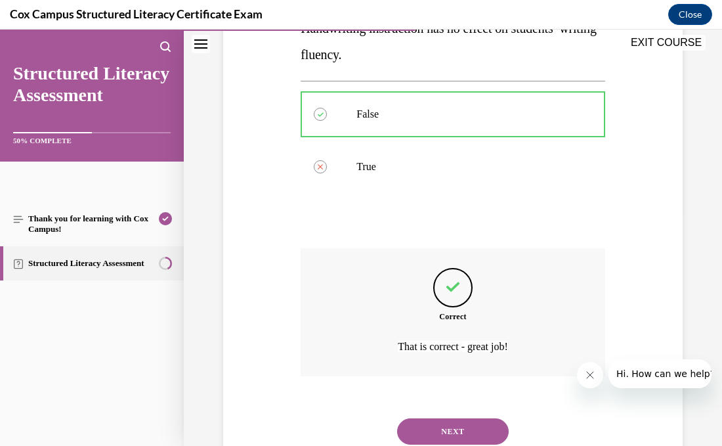
scroll to position [236, 0]
click at [454, 422] on button "NEXT" at bounding box center [453, 430] width 112 height 26
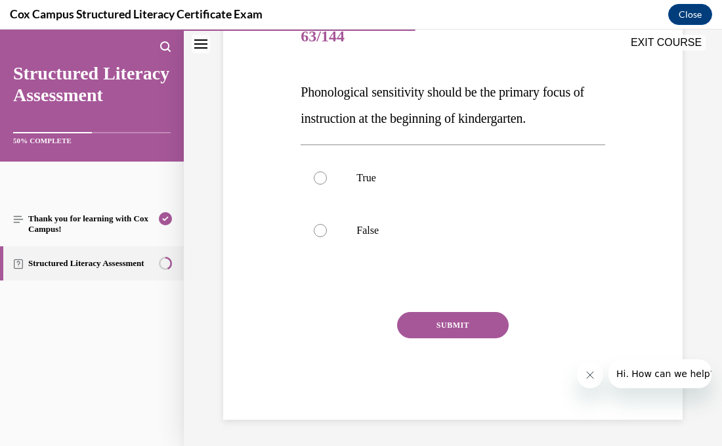
scroll to position [145, 0]
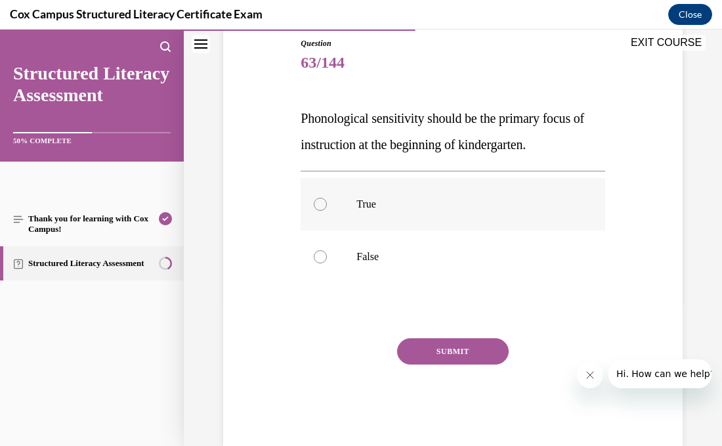
click at [480, 184] on label "True" at bounding box center [453, 204] width 304 height 53
click at [327, 198] on input "True" at bounding box center [320, 204] width 13 height 13
radio input "true"
click at [476, 356] on button "SUBMIT" at bounding box center [453, 351] width 112 height 26
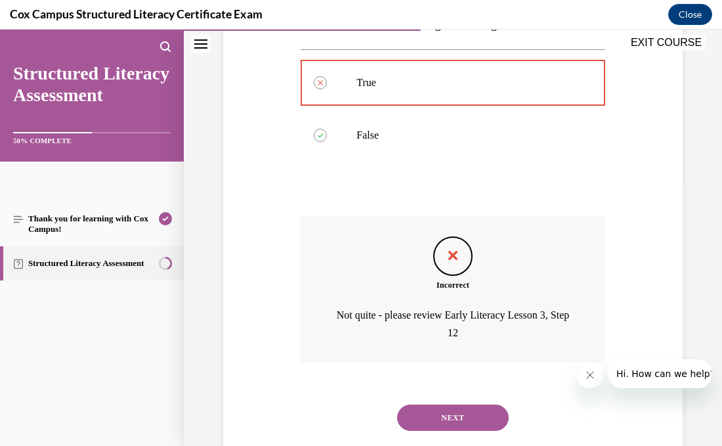
scroll to position [267, 0]
click at [483, 409] on button "NEXT" at bounding box center [453, 417] width 112 height 26
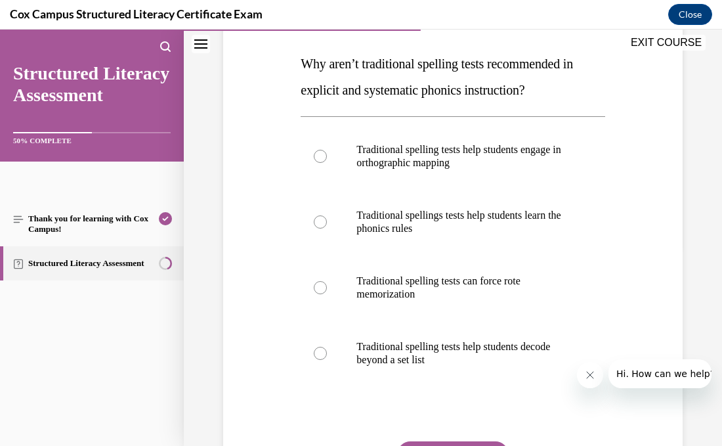
scroll to position [200, 0]
click at [324, 291] on div at bounding box center [320, 286] width 13 height 13
click at [324, 291] on input "Traditional spelling tests can force rote memorization" at bounding box center [320, 286] width 13 height 13
radio input "true"
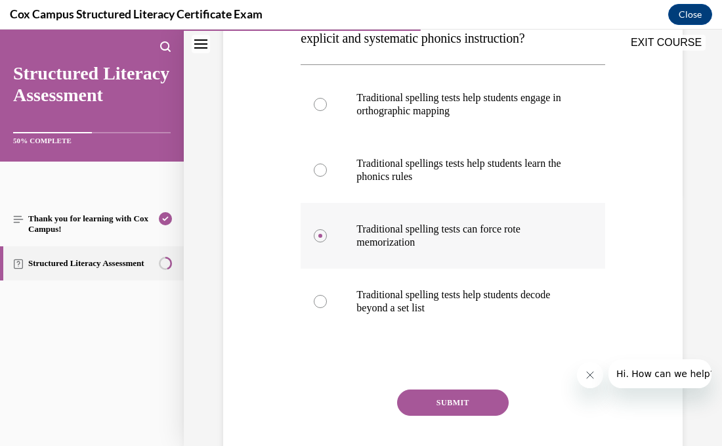
scroll to position [252, 0]
click at [444, 408] on button "SUBMIT" at bounding box center [453, 402] width 112 height 26
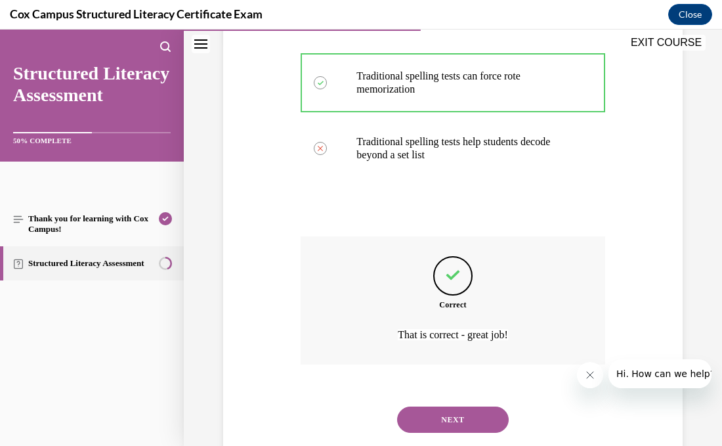
scroll to position [436, 0]
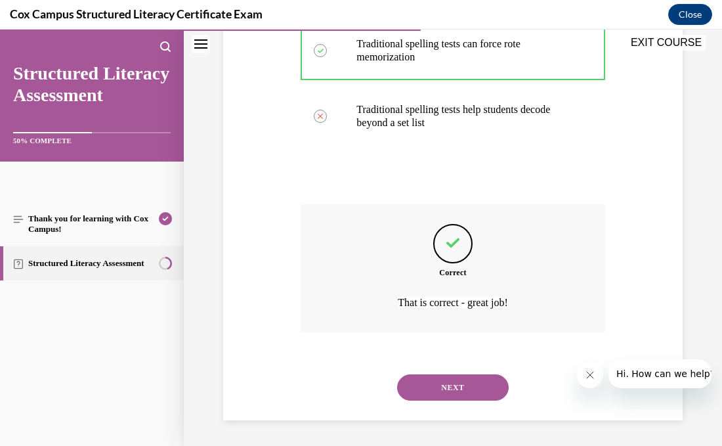
click at [445, 389] on button "NEXT" at bounding box center [453, 387] width 112 height 26
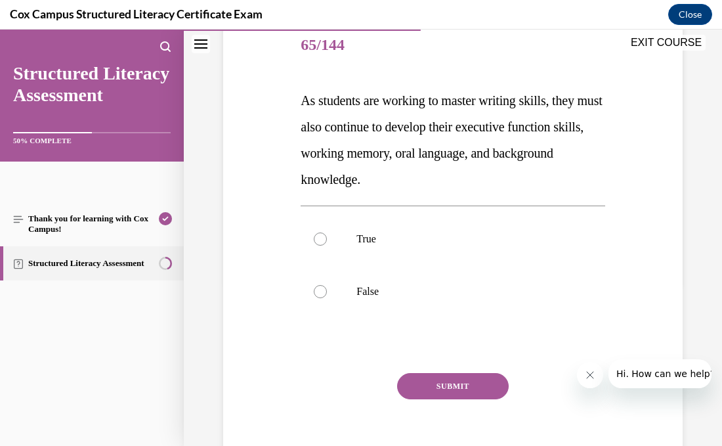
scroll to position [163, 0]
click at [324, 231] on label "True" at bounding box center [453, 238] width 304 height 53
click at [324, 232] on input "True" at bounding box center [320, 238] width 13 height 13
radio input "true"
click at [438, 383] on button "SUBMIT" at bounding box center [453, 385] width 112 height 26
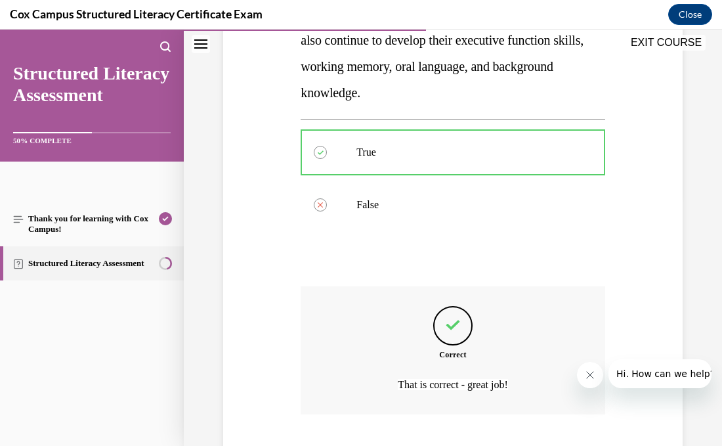
scroll to position [331, 0]
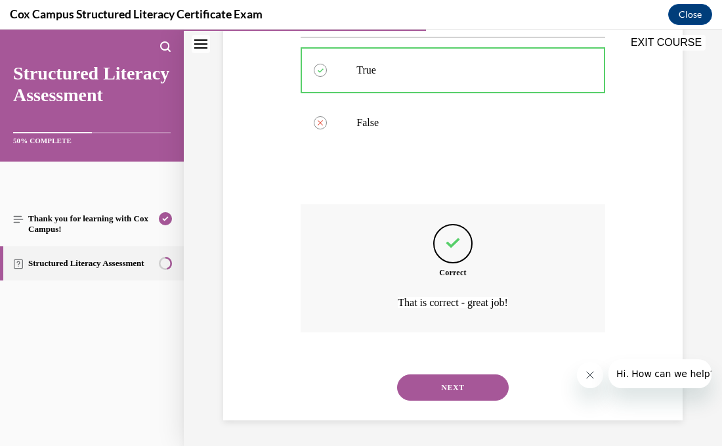
click at [438, 385] on button "NEXT" at bounding box center [453, 387] width 112 height 26
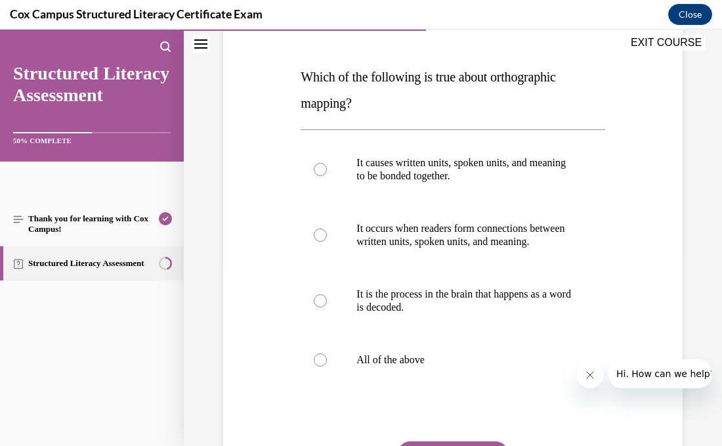
scroll to position [187, 0]
click at [417, 366] on p "All of the above" at bounding box center [463, 358] width 215 height 13
click at [327, 366] on input "All of the above" at bounding box center [320, 358] width 13 height 13
radio input "true"
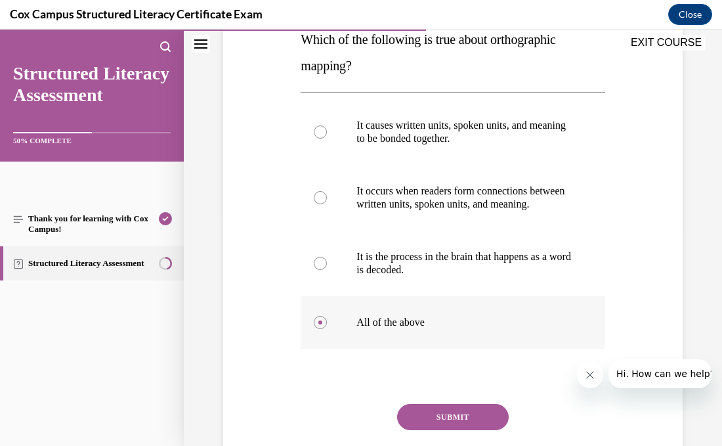
scroll to position [226, 0]
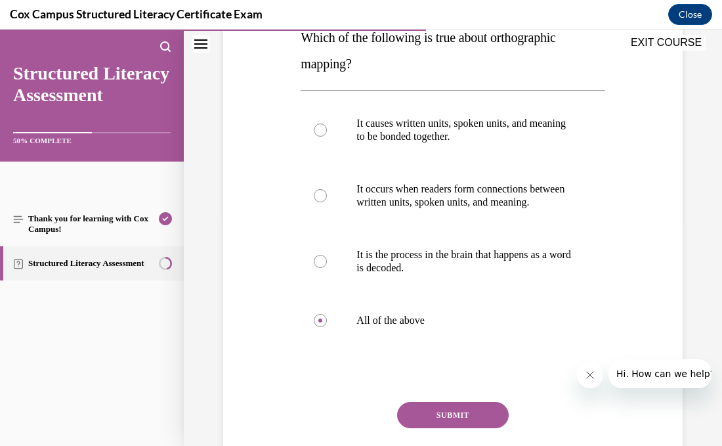
click at [471, 427] on button "SUBMIT" at bounding box center [453, 415] width 112 height 26
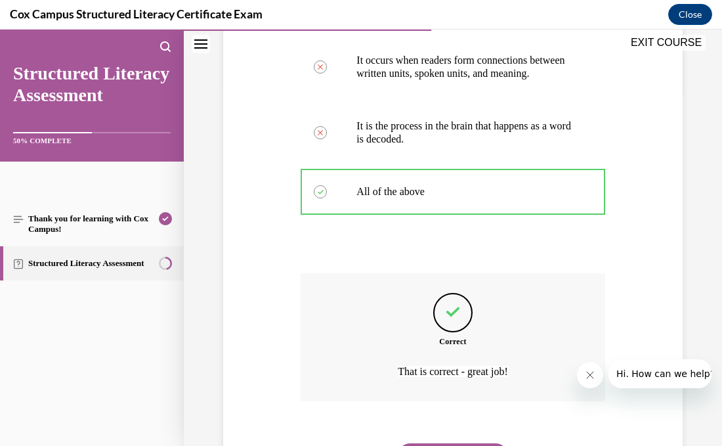
scroll to position [436, 0]
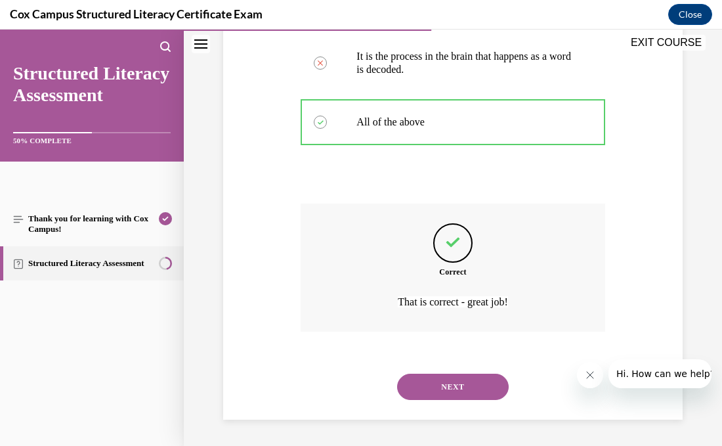
click at [459, 391] on button "NEXT" at bounding box center [453, 386] width 112 height 26
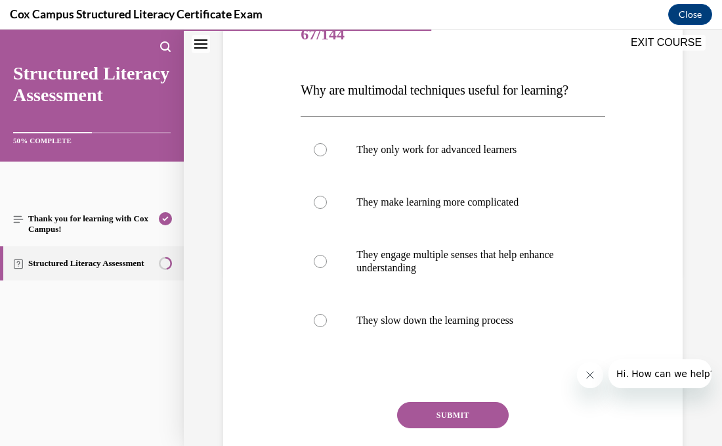
scroll to position [173, 0]
click at [336, 263] on label "They engage multiple senses that help enhance understanding" at bounding box center [453, 261] width 304 height 66
click at [327, 263] on input "They engage multiple senses that help enhance understanding" at bounding box center [320, 261] width 13 height 13
radio input "true"
click at [456, 413] on button "SUBMIT" at bounding box center [453, 415] width 112 height 26
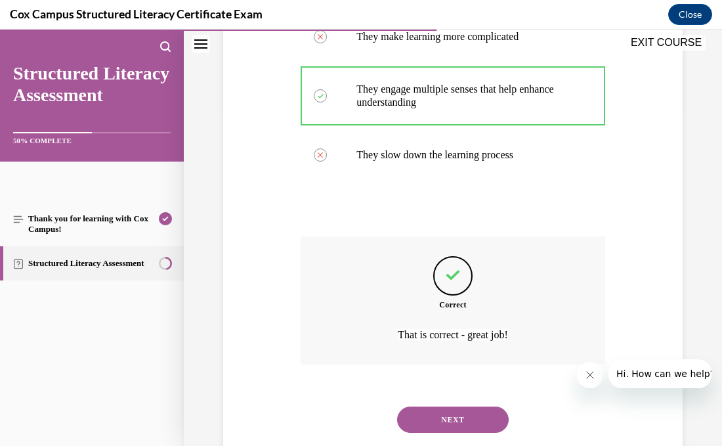
scroll to position [371, 0]
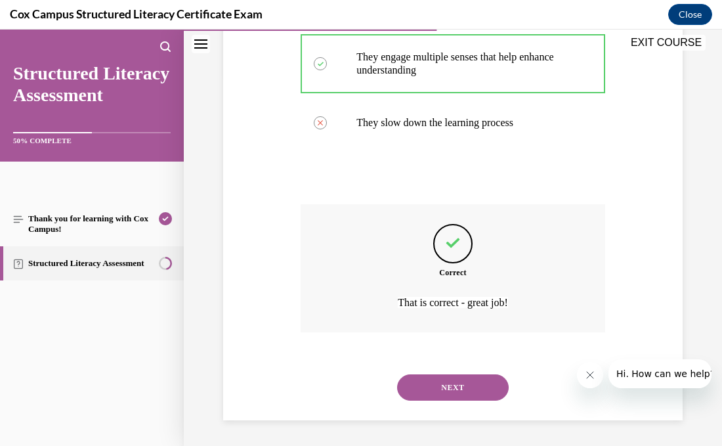
click at [459, 387] on button "NEXT" at bounding box center [453, 387] width 112 height 26
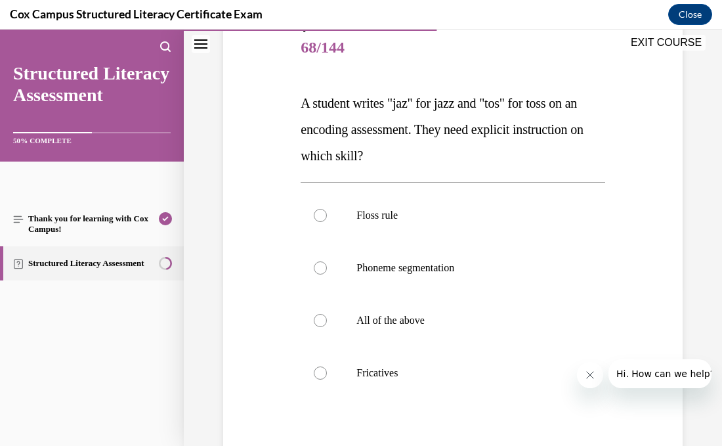
scroll to position [161, 0]
click at [502, 221] on label "Floss rule" at bounding box center [453, 214] width 304 height 53
click at [327, 221] on input "Floss rule" at bounding box center [320, 214] width 13 height 13
radio input "true"
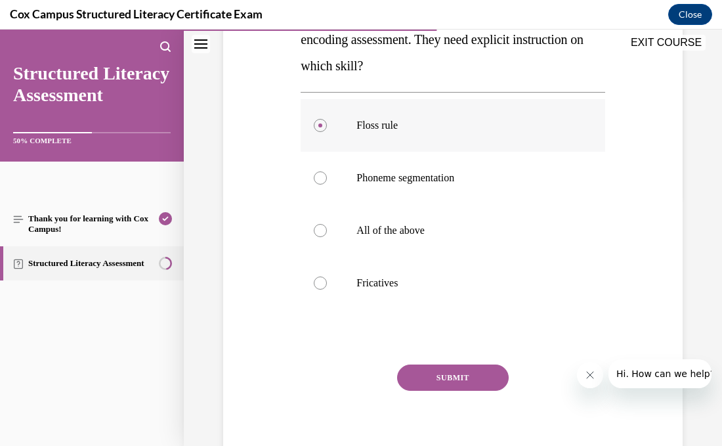
scroll to position [252, 0]
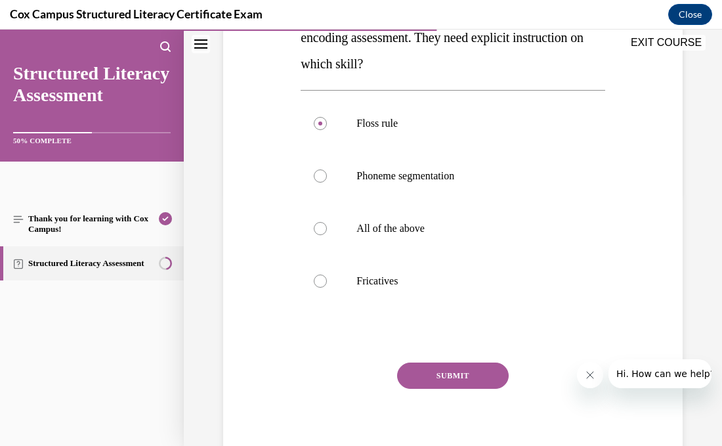
click at [456, 373] on button "SUBMIT" at bounding box center [453, 375] width 112 height 26
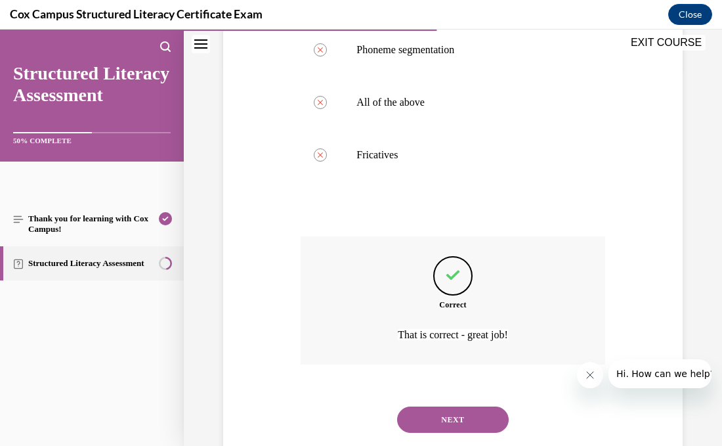
scroll to position [410, 0]
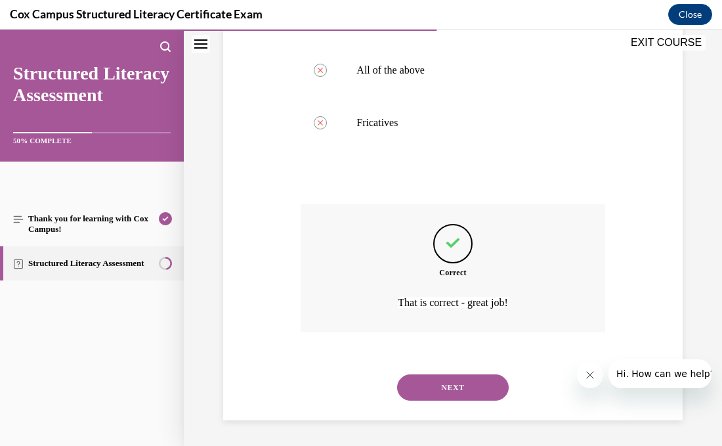
click at [455, 379] on button "NEXT" at bounding box center [453, 387] width 112 height 26
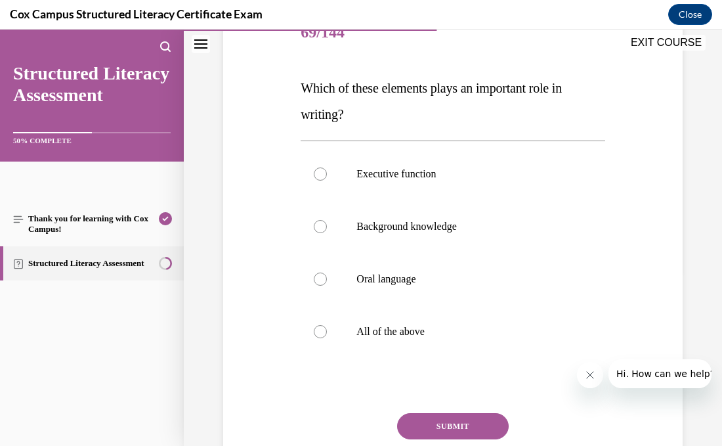
scroll to position [176, 0]
click at [312, 335] on label "All of the above" at bounding box center [453, 331] width 304 height 53
click at [314, 335] on input "All of the above" at bounding box center [320, 330] width 13 height 13
radio input "true"
click at [456, 420] on button "SUBMIT" at bounding box center [453, 425] width 112 height 26
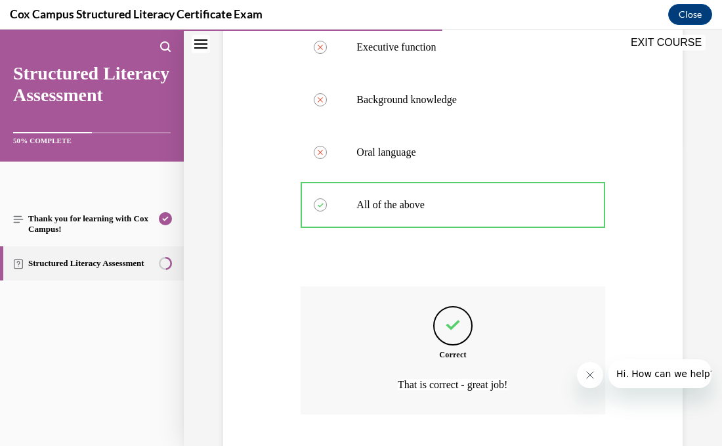
scroll to position [384, 0]
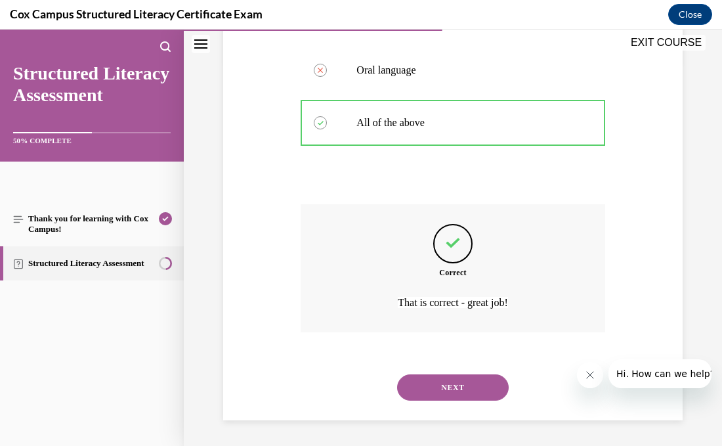
click at [460, 392] on button "NEXT" at bounding box center [453, 387] width 112 height 26
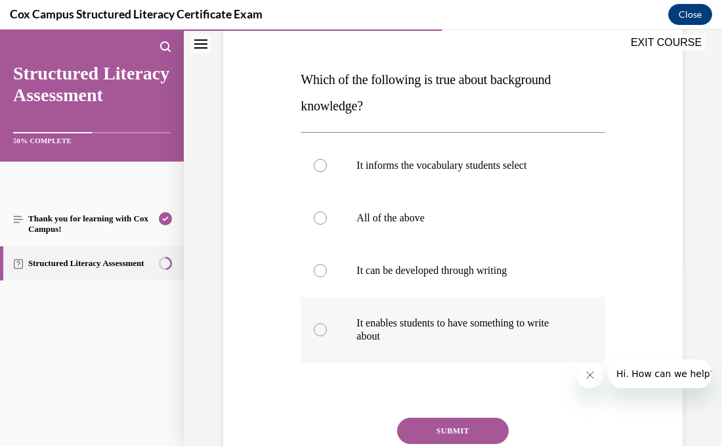
scroll to position [186, 0]
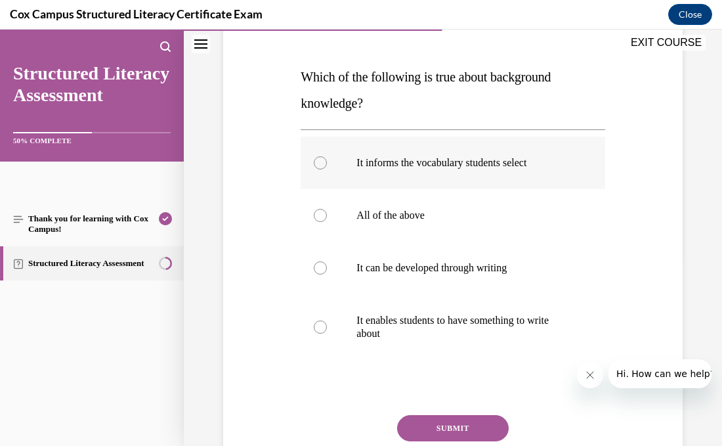
click at [322, 175] on label "It informs the vocabulary students select" at bounding box center [453, 163] width 304 height 53
click at [322, 169] on input "It informs the vocabulary students select" at bounding box center [320, 162] width 13 height 13
radio input "true"
click at [453, 427] on button "SUBMIT" at bounding box center [453, 428] width 112 height 26
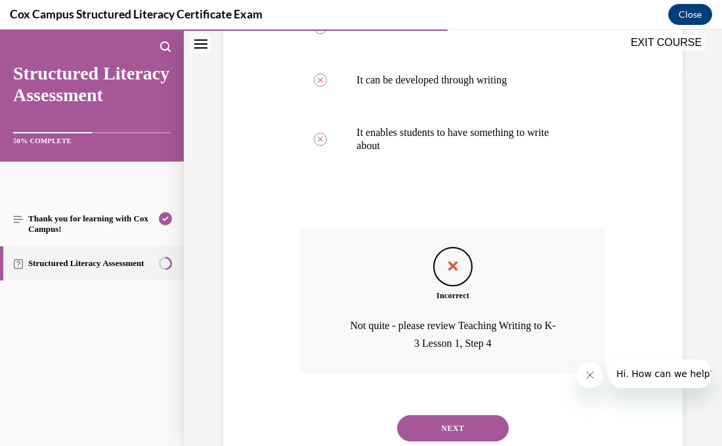
scroll to position [373, 0]
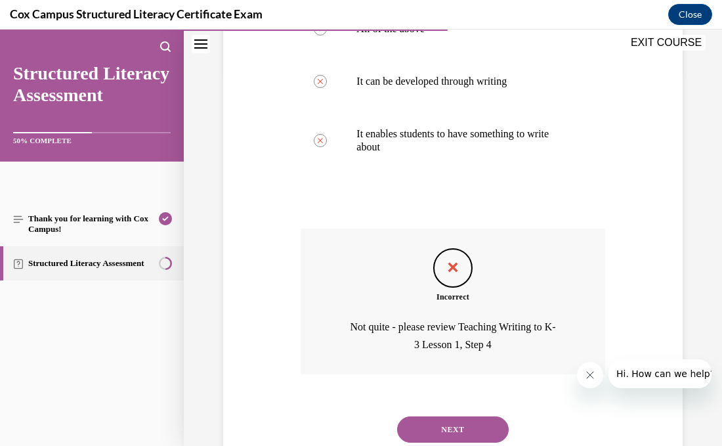
click at [453, 427] on button "NEXT" at bounding box center [453, 429] width 112 height 26
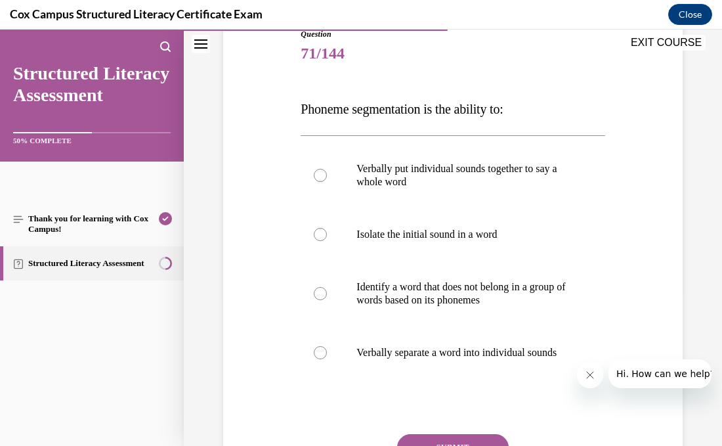
scroll to position [156, 0]
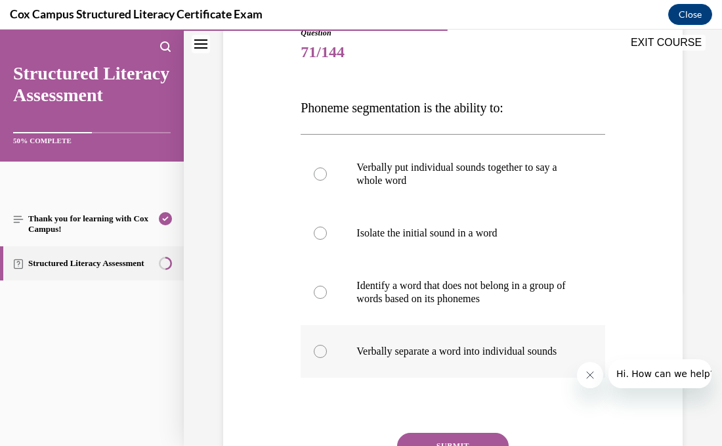
click at [316, 358] on div at bounding box center [320, 351] width 13 height 13
click at [316, 358] on input "Verbally separate a word into individual sounds" at bounding box center [320, 351] width 13 height 13
radio input "true"
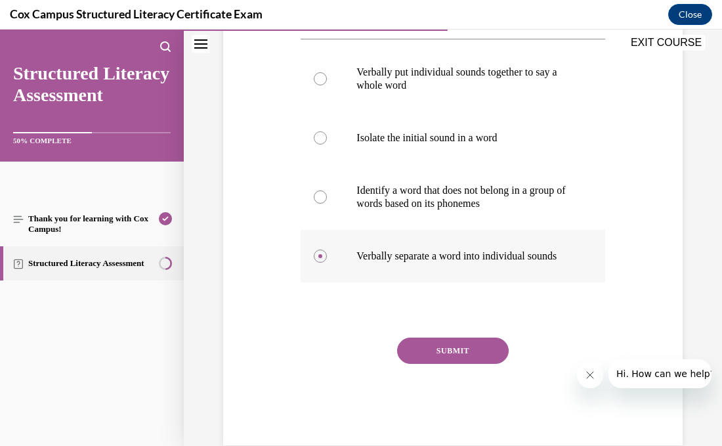
scroll to position [252, 0]
click at [501, 360] on button "SUBMIT" at bounding box center [453, 349] width 112 height 26
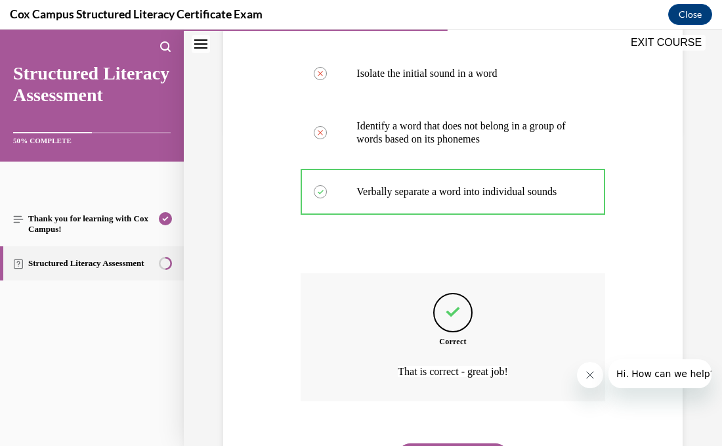
scroll to position [397, 0]
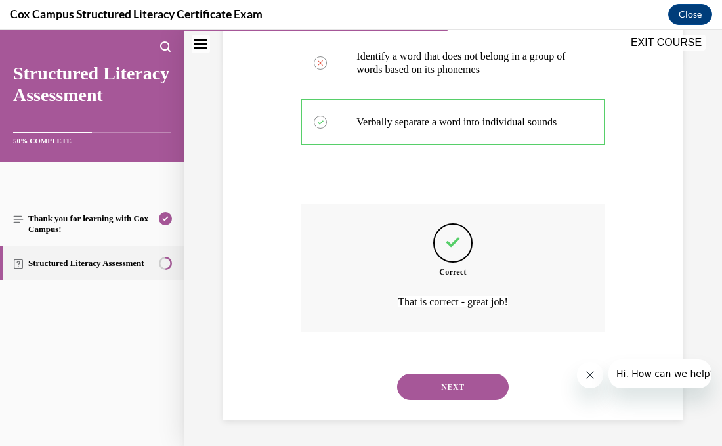
click at [484, 386] on button "NEXT" at bounding box center [453, 386] width 112 height 26
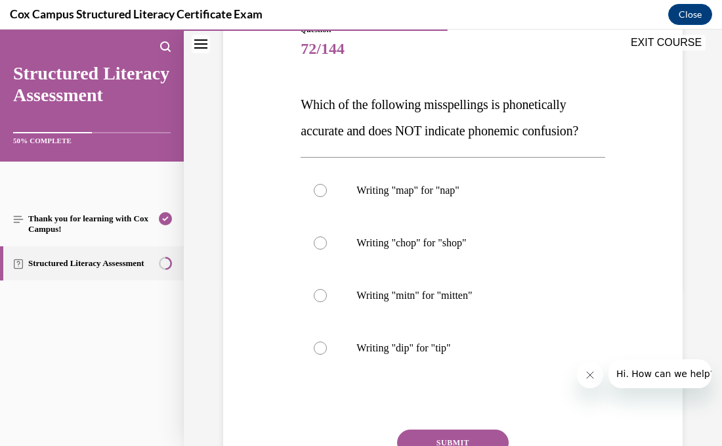
scroll to position [165, 0]
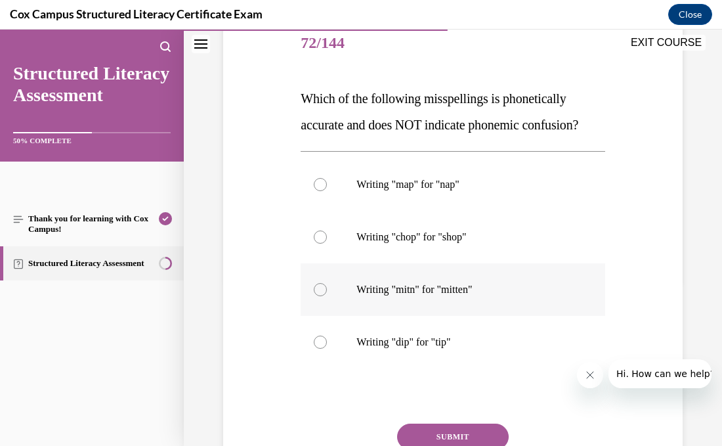
click at [329, 316] on label "Writing "mitn" for "mitten"" at bounding box center [453, 289] width 304 height 53
click at [327, 296] on input "Writing "mitn" for "mitten"" at bounding box center [320, 289] width 13 height 13
radio input "true"
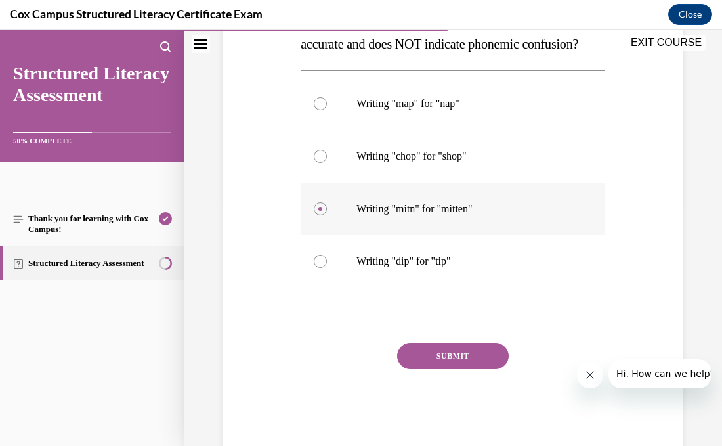
scroll to position [263, 0]
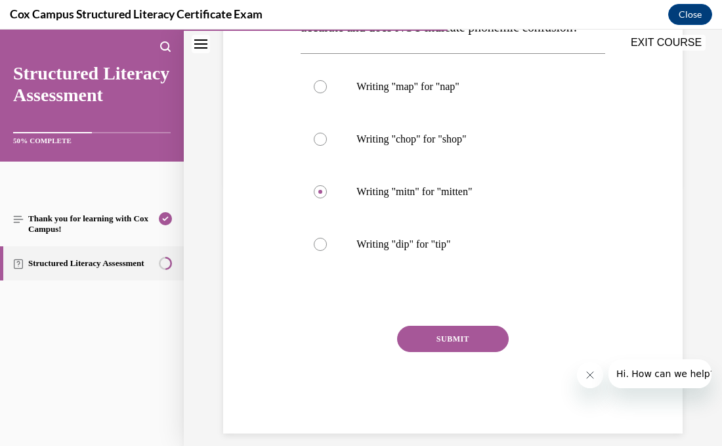
click at [421, 352] on button "SUBMIT" at bounding box center [453, 339] width 112 height 26
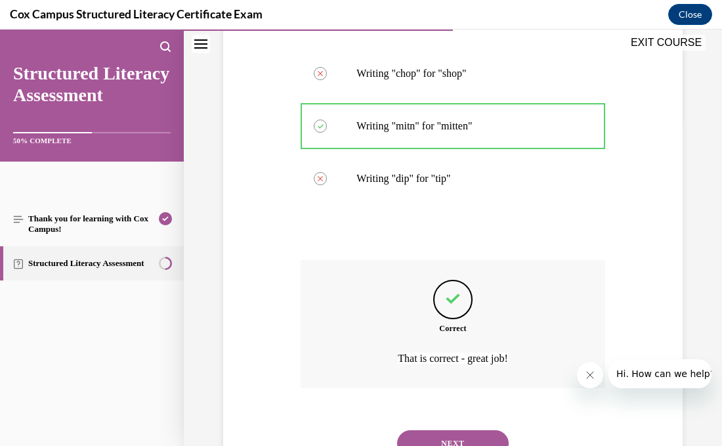
scroll to position [410, 0]
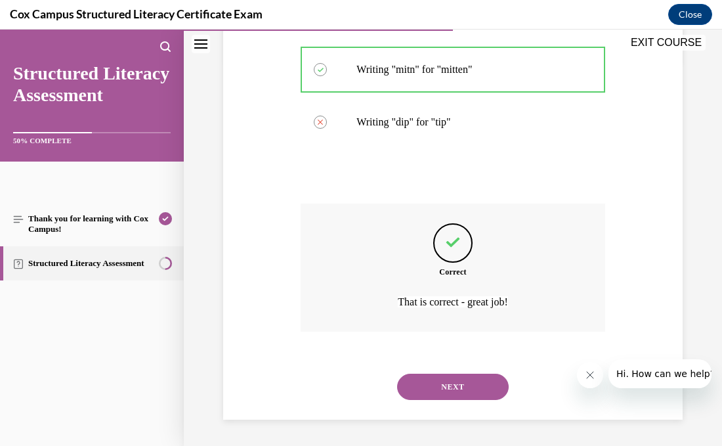
click at [436, 385] on button "NEXT" at bounding box center [453, 386] width 112 height 26
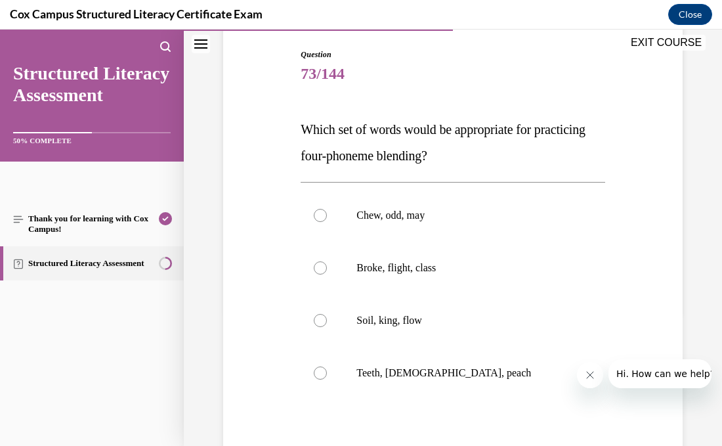
scroll to position [135, 0]
click at [314, 267] on div at bounding box center [320, 267] width 13 height 13
click at [314, 267] on input "Broke, flight, class" at bounding box center [320, 267] width 13 height 13
radio input "true"
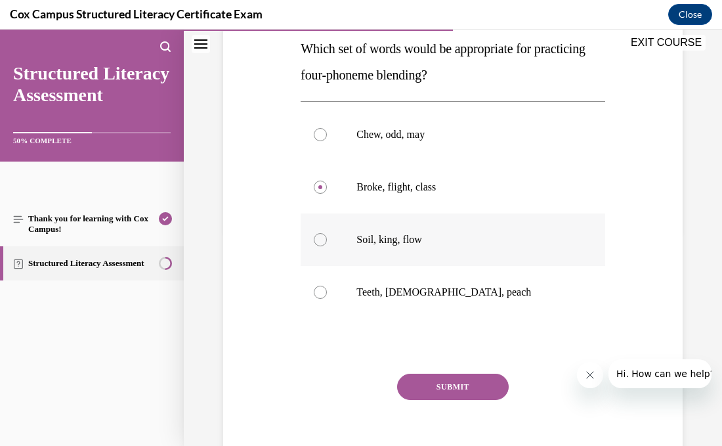
scroll to position [215, 0]
click at [444, 381] on button "SUBMIT" at bounding box center [453, 386] width 112 height 26
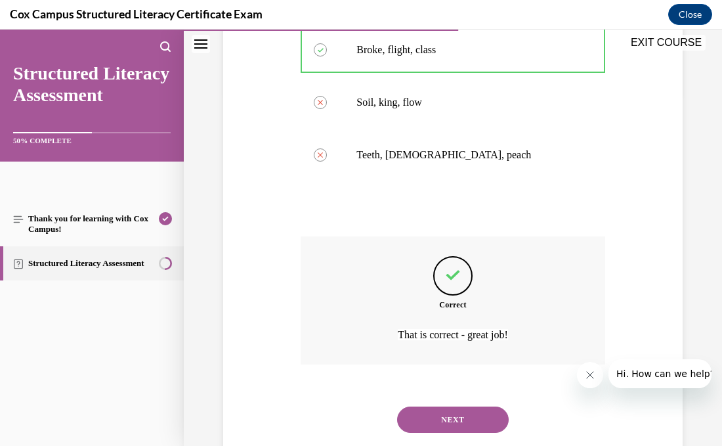
scroll to position [384, 0]
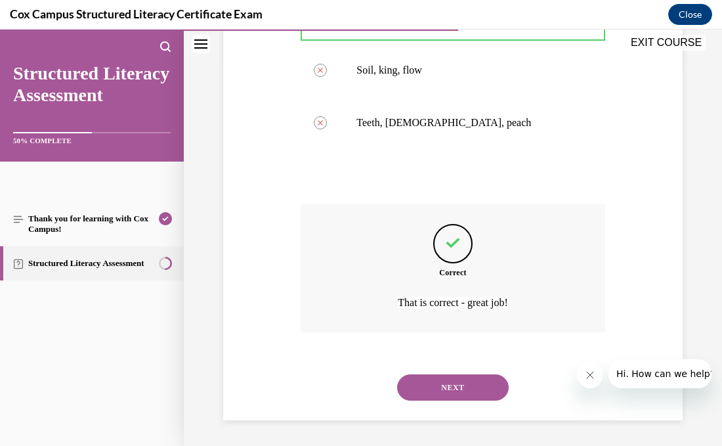
click at [452, 389] on button "NEXT" at bounding box center [453, 387] width 112 height 26
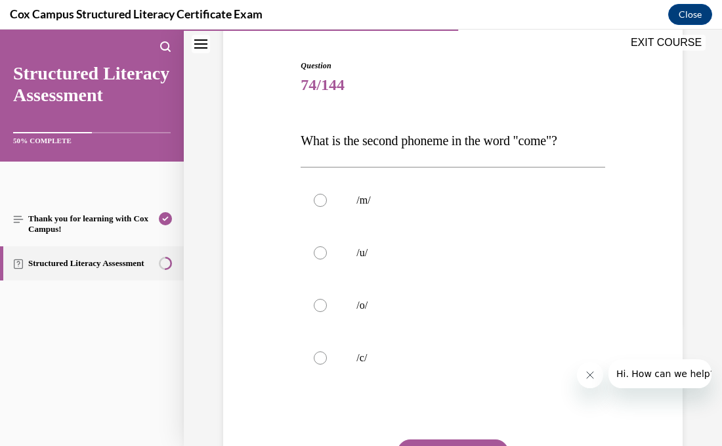
scroll to position [123, 0]
click at [324, 316] on label "/o/" at bounding box center [453, 304] width 304 height 53
click at [324, 311] on input "/o/" at bounding box center [320, 304] width 13 height 13
radio input "true"
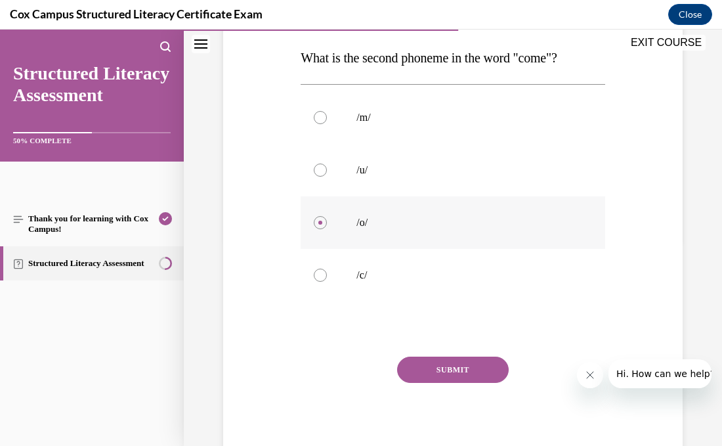
scroll to position [209, 0]
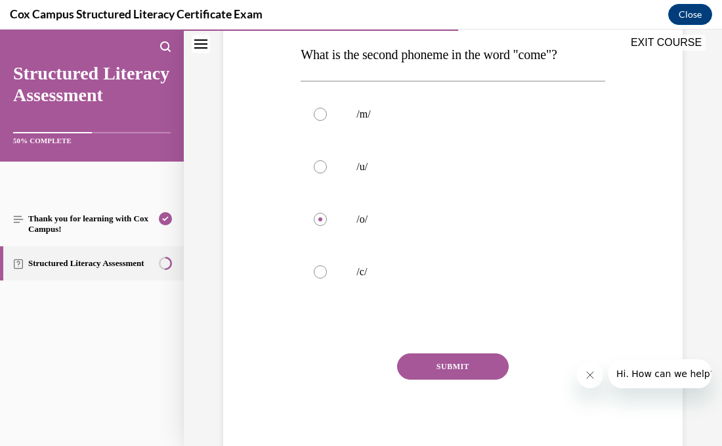
click at [421, 366] on button "SUBMIT" at bounding box center [453, 366] width 112 height 26
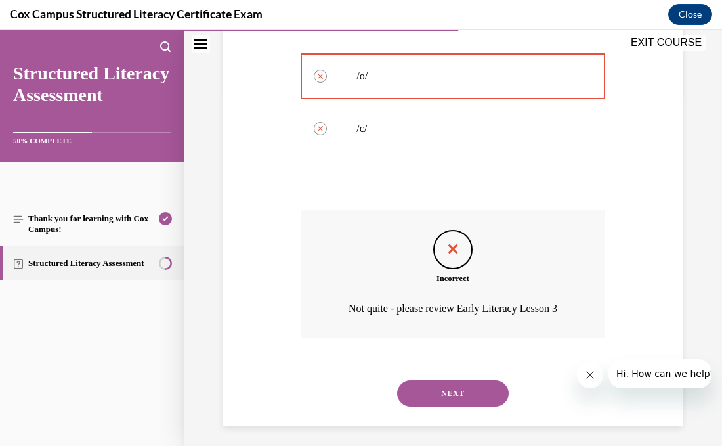
scroll to position [358, 0]
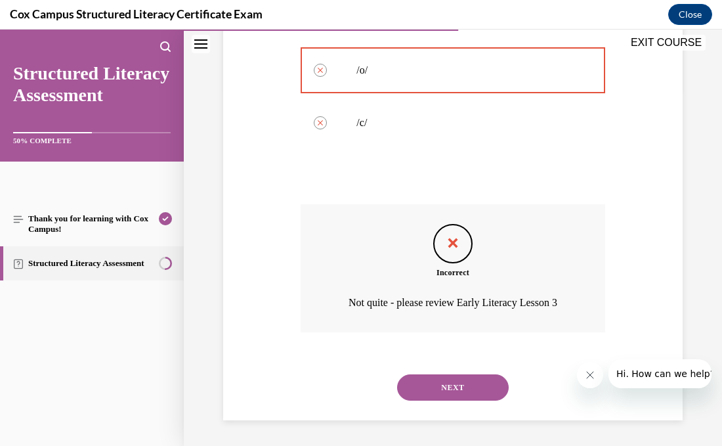
click at [442, 389] on button "NEXT" at bounding box center [453, 387] width 112 height 26
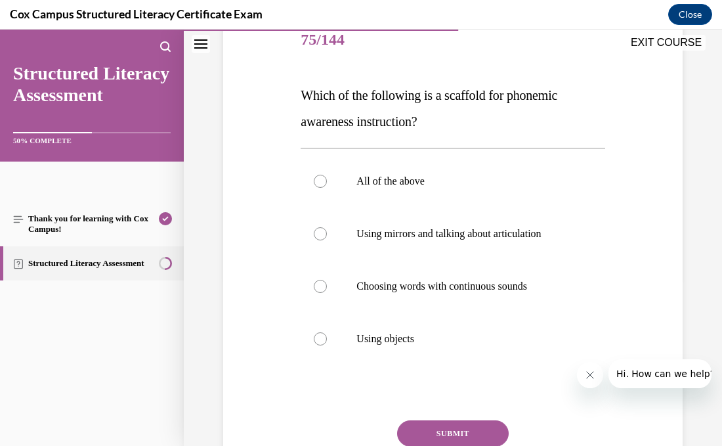
scroll to position [169, 0]
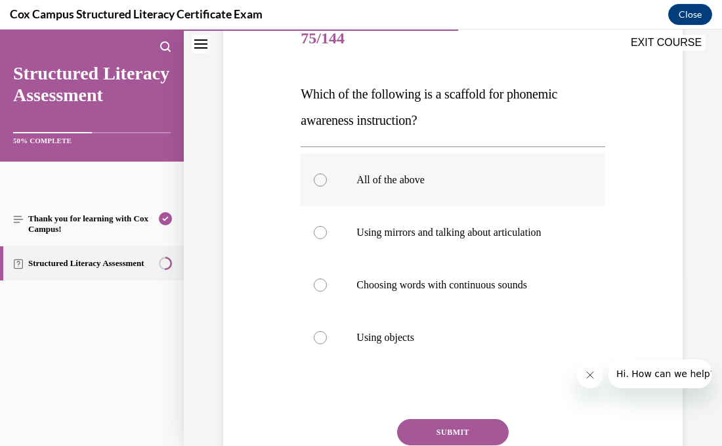
click at [306, 186] on label "All of the above" at bounding box center [453, 180] width 304 height 53
click at [314, 186] on input "All of the above" at bounding box center [320, 179] width 13 height 13
radio input "true"
click at [419, 423] on button "SUBMIT" at bounding box center [453, 432] width 112 height 26
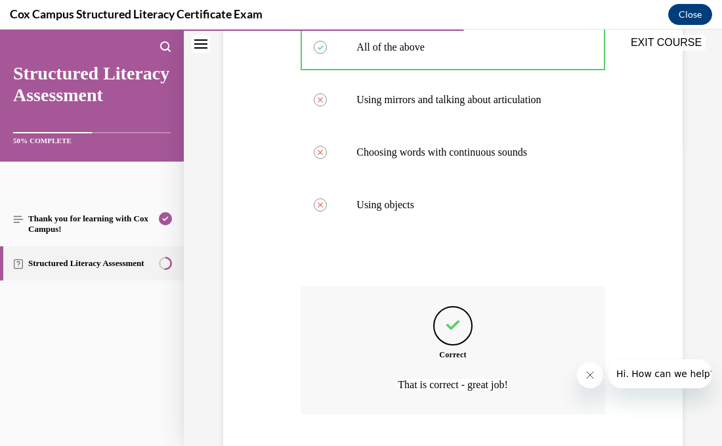
scroll to position [384, 0]
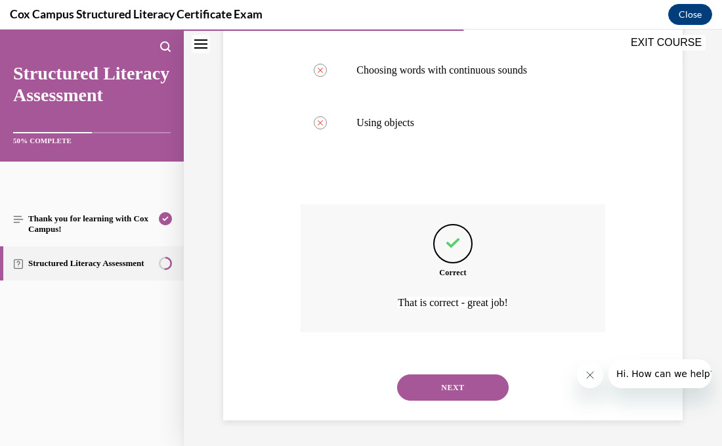
click at [446, 398] on button "NEXT" at bounding box center [453, 387] width 112 height 26
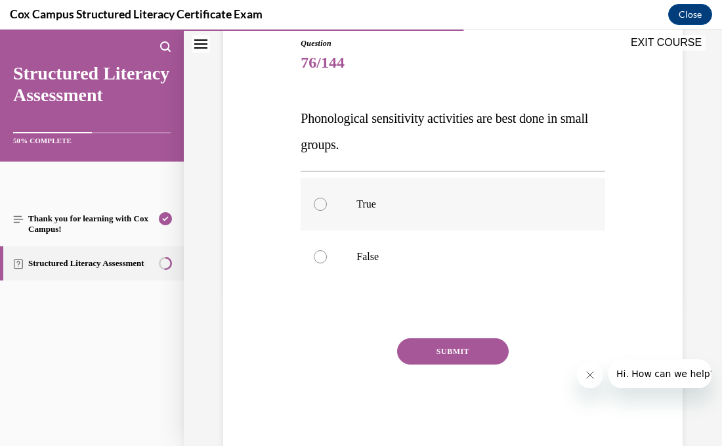
click at [321, 212] on label "True" at bounding box center [453, 204] width 304 height 53
click at [321, 211] on input "True" at bounding box center [320, 204] width 13 height 13
radio input "true"
click at [326, 259] on div at bounding box center [320, 256] width 13 height 13
click at [326, 259] on input "False" at bounding box center [320, 256] width 13 height 13
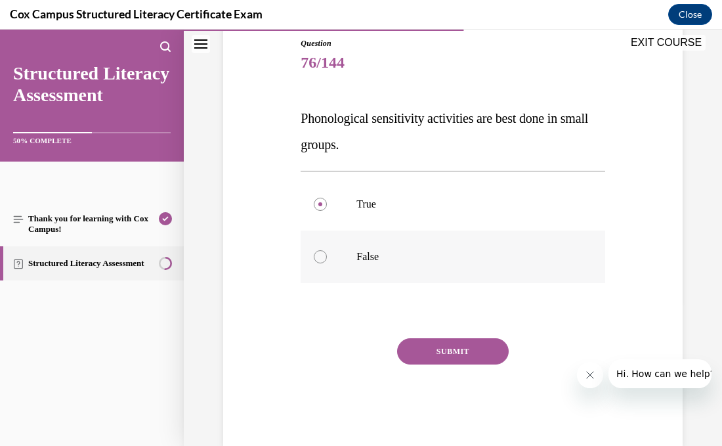
radio input "true"
click at [450, 351] on button "SUBMIT" at bounding box center [453, 351] width 112 height 26
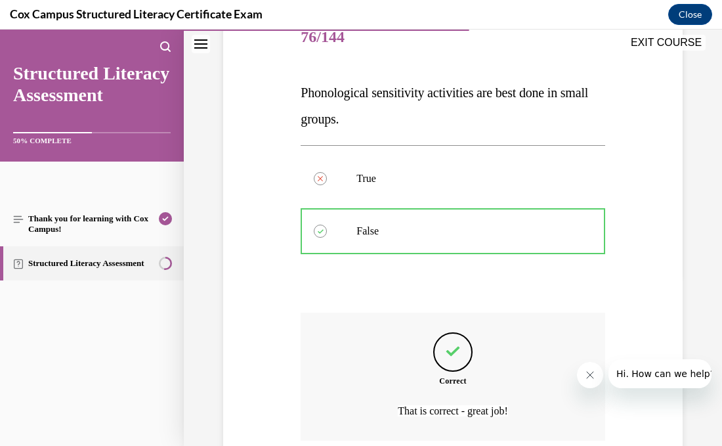
scroll to position [279, 0]
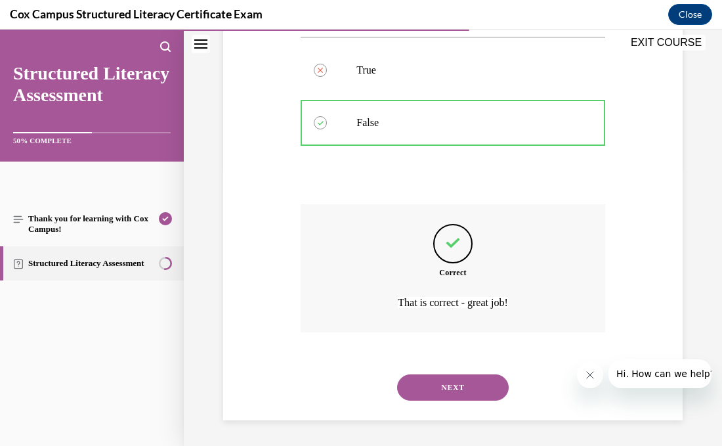
click at [455, 392] on button "NEXT" at bounding box center [453, 387] width 112 height 26
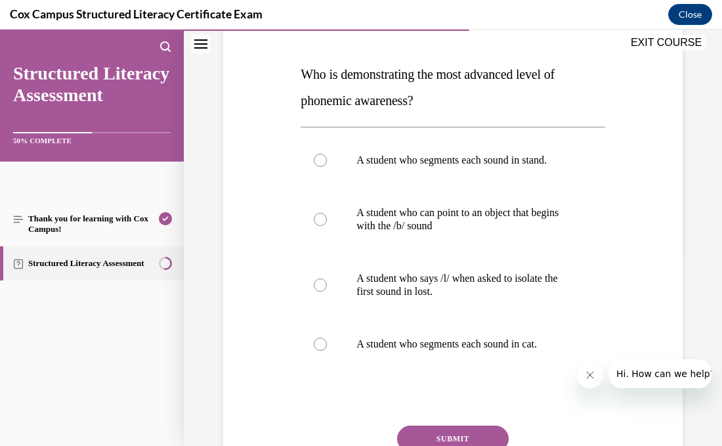
scroll to position [220, 0]
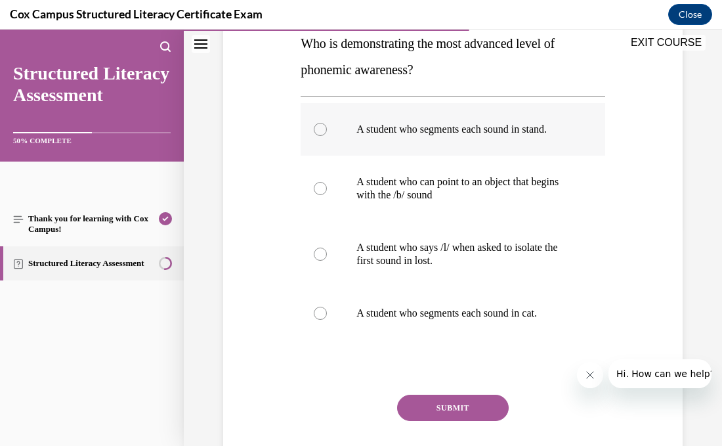
click at [322, 129] on div at bounding box center [320, 129] width 13 height 13
click at [322, 129] on input "A student who segments each sound in stand." at bounding box center [320, 129] width 13 height 13
radio input "true"
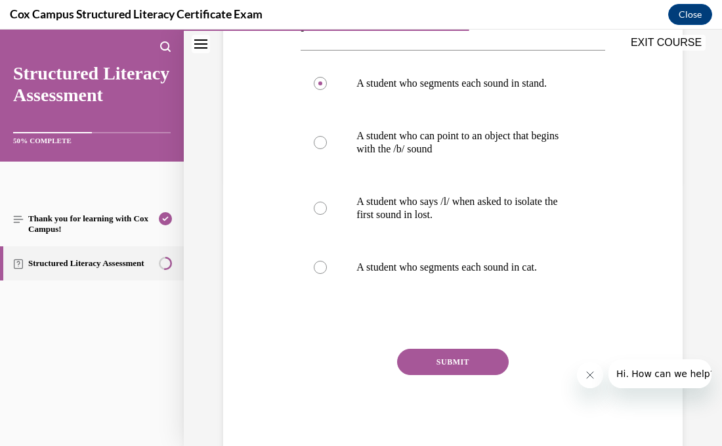
scroll to position [268, 0]
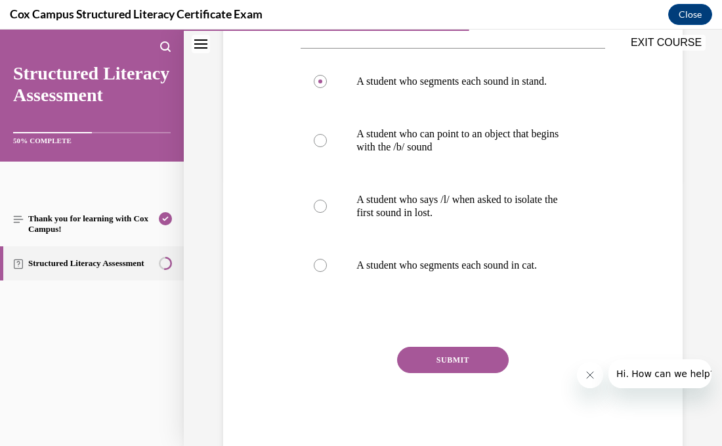
click at [417, 351] on button "SUBMIT" at bounding box center [453, 360] width 112 height 26
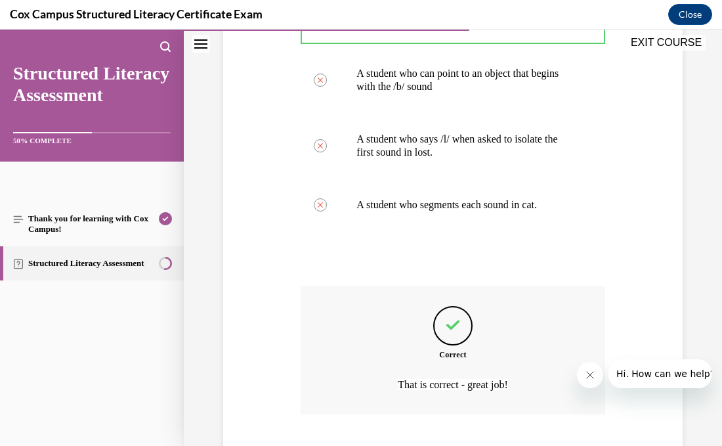
scroll to position [410, 0]
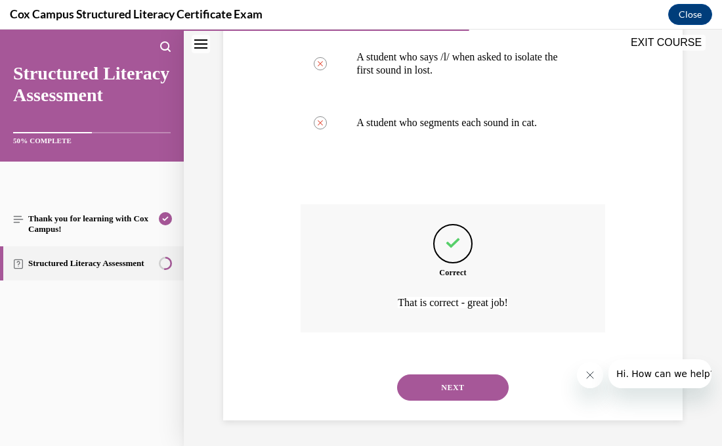
click at [446, 390] on button "NEXT" at bounding box center [453, 387] width 112 height 26
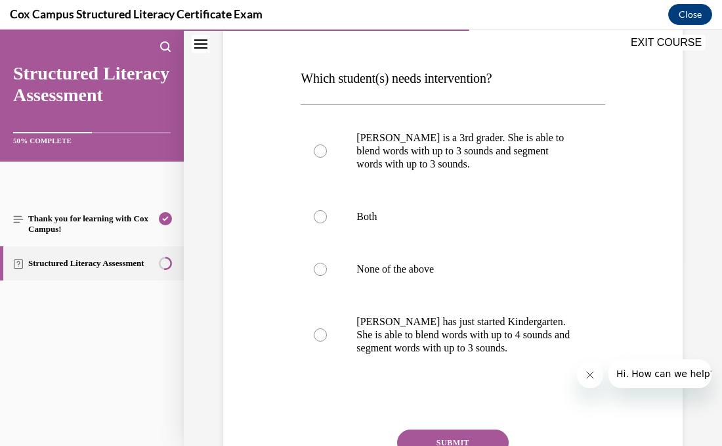
scroll to position [187, 0]
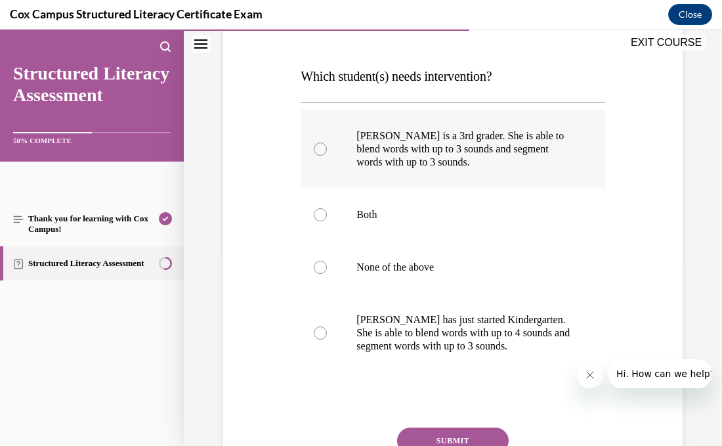
click at [318, 150] on div at bounding box center [320, 148] width 13 height 13
click at [318, 150] on input "Ella is a 3rd grader. She is able to blend words with up to 3 sounds and segmen…" at bounding box center [320, 148] width 13 height 13
radio input "true"
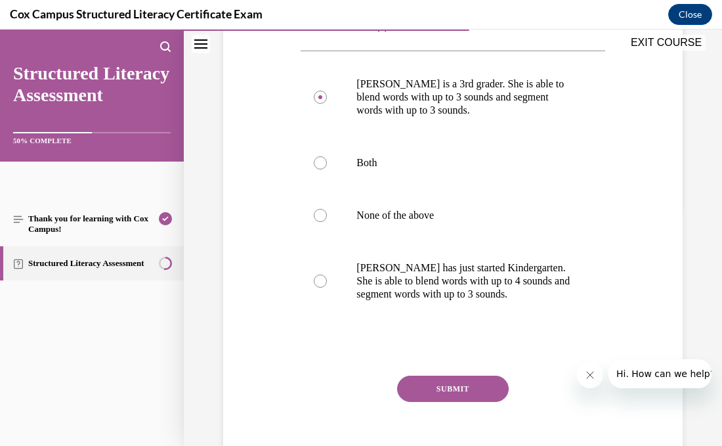
click at [451, 385] on button "SUBMIT" at bounding box center [453, 388] width 112 height 26
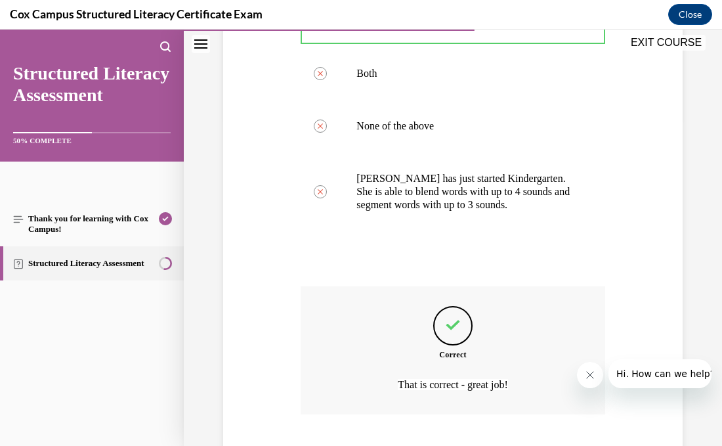
scroll to position [410, 0]
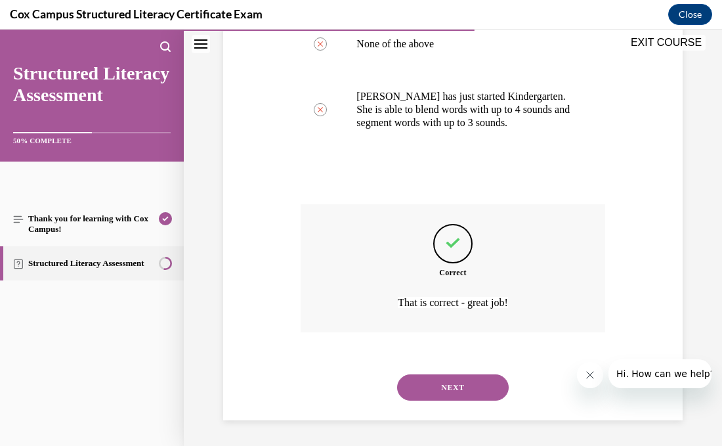
click at [451, 385] on button "NEXT" at bounding box center [453, 387] width 112 height 26
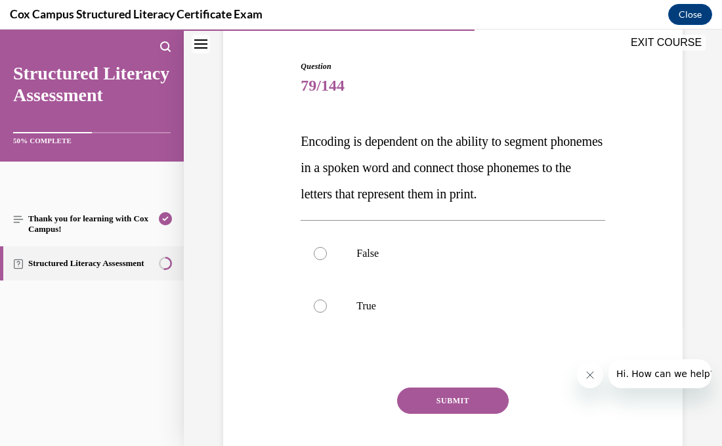
scroll to position [126, 0]
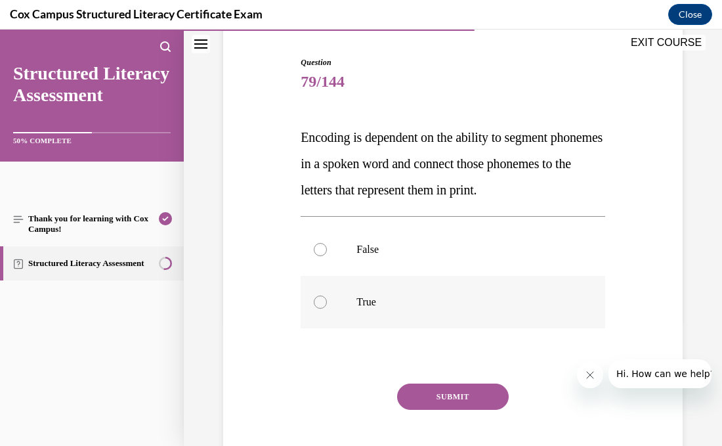
click at [348, 328] on label "True" at bounding box center [453, 302] width 304 height 53
click at [327, 308] on input "True" at bounding box center [320, 301] width 13 height 13
radio input "true"
click at [429, 410] on button "SUBMIT" at bounding box center [453, 396] width 112 height 26
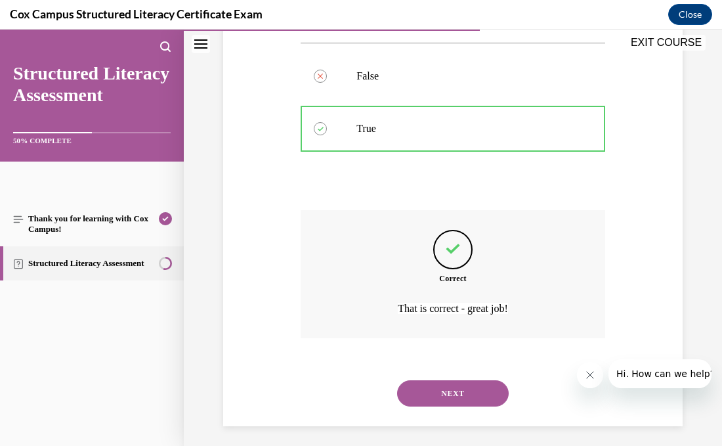
scroll to position [331, 0]
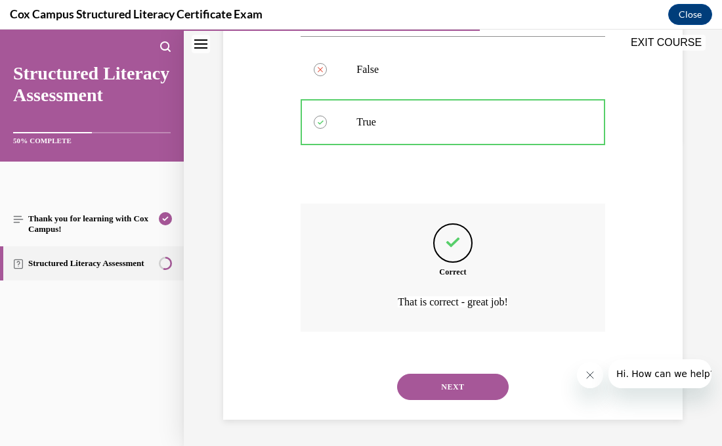
click at [459, 383] on button "NEXT" at bounding box center [453, 386] width 112 height 26
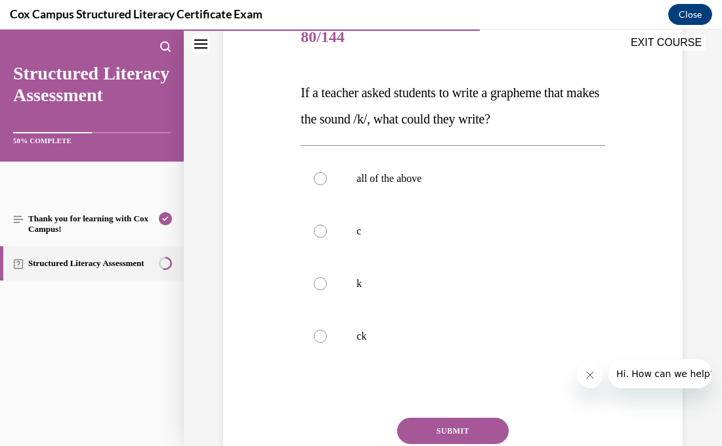
scroll to position [171, 0]
click at [324, 188] on label "all of the above" at bounding box center [453, 178] width 304 height 53
click at [324, 185] on input "all of the above" at bounding box center [320, 178] width 13 height 13
radio input "true"
click at [451, 422] on button "SUBMIT" at bounding box center [453, 430] width 112 height 26
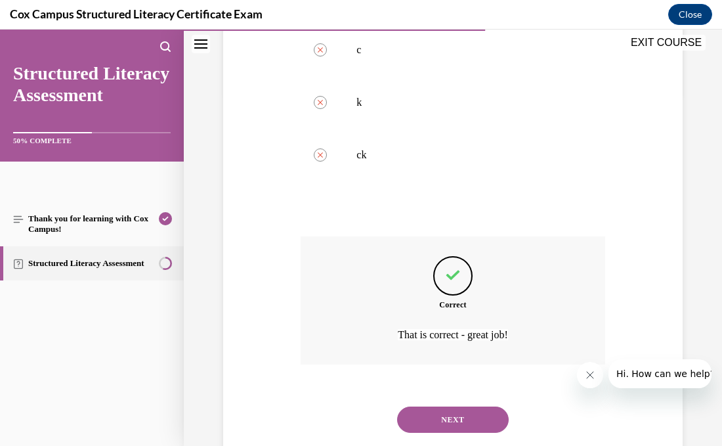
scroll to position [384, 0]
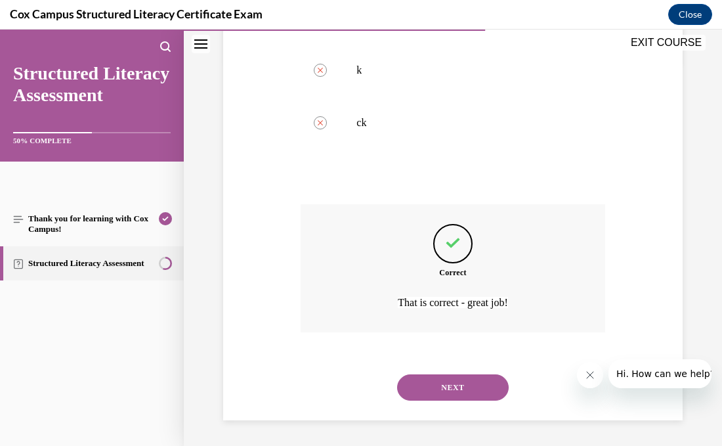
click at [461, 396] on button "NEXT" at bounding box center [453, 387] width 112 height 26
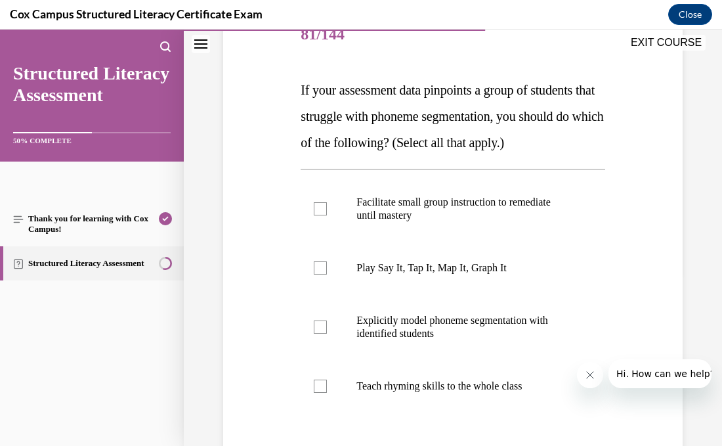
scroll to position [179, 0]
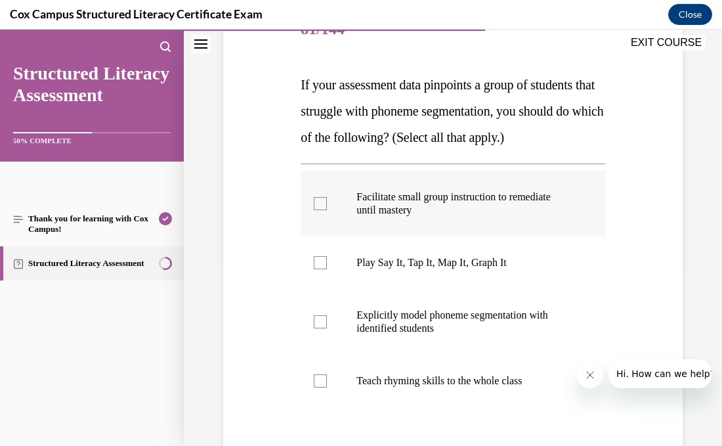
click at [311, 219] on label "Facilitate small group instruction to remediate until mastery" at bounding box center [453, 204] width 304 height 66
click at [314, 210] on input "Facilitate small group instruction to remediate until mastery" at bounding box center [320, 203] width 13 height 13
checkbox input "true"
click at [311, 276] on label "Play Say It, Tap It, Map It, Graph It" at bounding box center [453, 262] width 304 height 53
click at [314, 269] on input "Play Say It, Tap It, Map It, Graph It" at bounding box center [320, 262] width 13 height 13
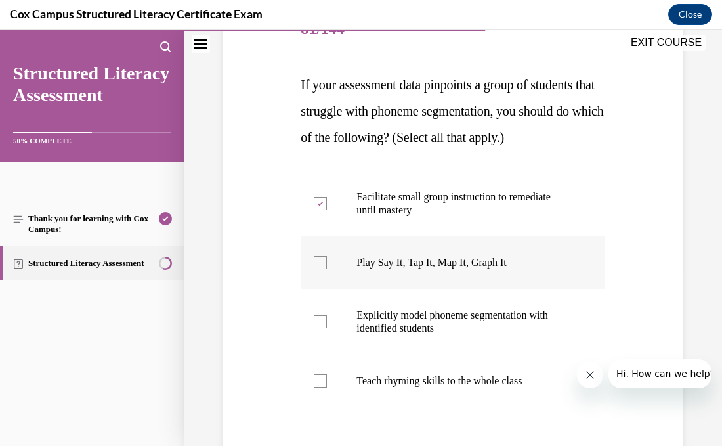
checkbox input "true"
click at [310, 318] on label "Explicitly model phoneme segmentation with identified students" at bounding box center [453, 322] width 304 height 66
click at [314, 318] on input "Explicitly model phoneme segmentation with identified students" at bounding box center [320, 321] width 13 height 13
checkbox input "true"
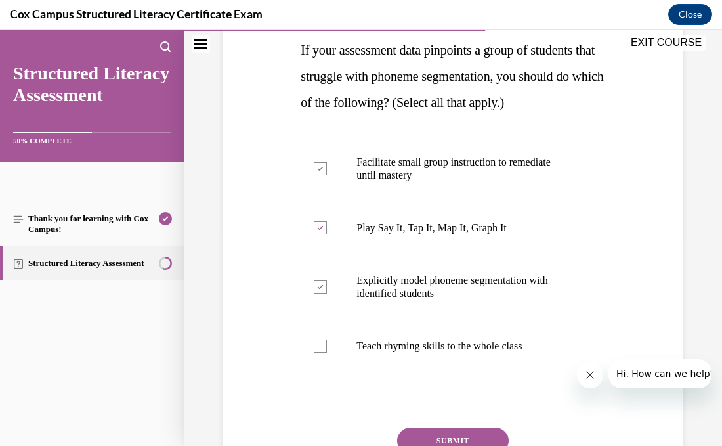
scroll to position [216, 0]
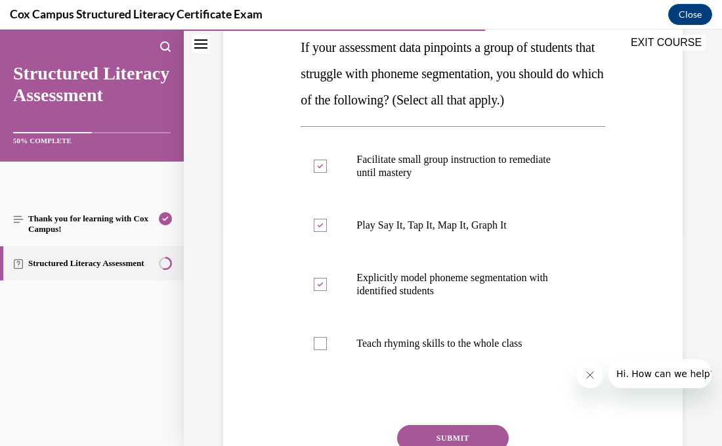
click at [465, 429] on button "SUBMIT" at bounding box center [453, 438] width 112 height 26
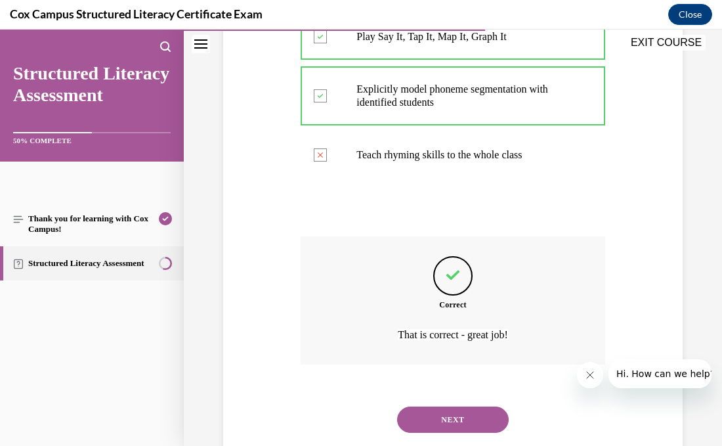
scroll to position [436, 0]
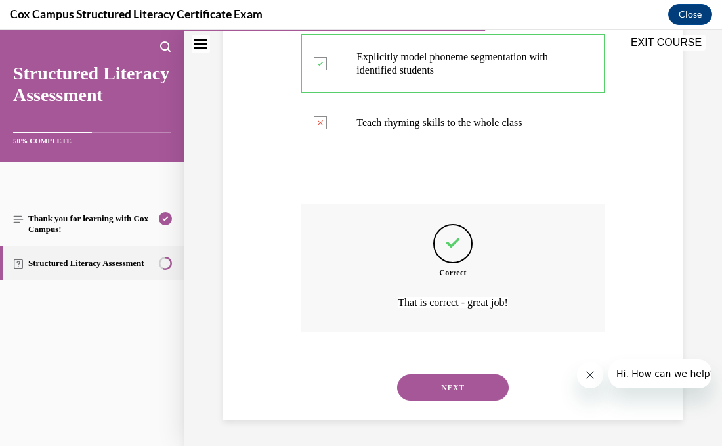
click at [460, 390] on button "NEXT" at bounding box center [453, 387] width 112 height 26
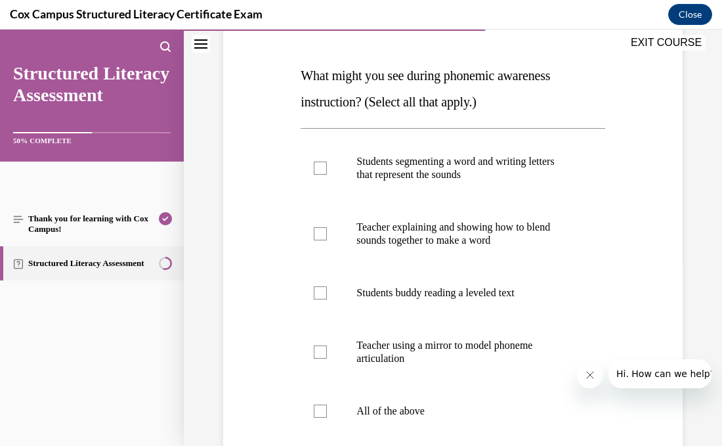
scroll to position [190, 0]
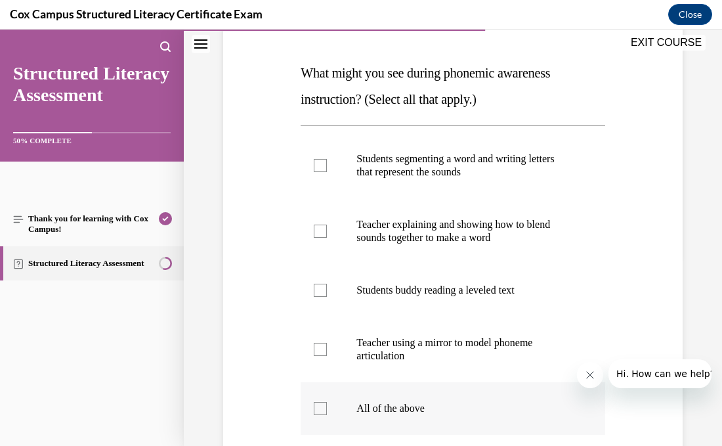
click at [431, 395] on label "All of the above" at bounding box center [453, 408] width 304 height 53
click at [327, 402] on input "All of the above" at bounding box center [320, 408] width 13 height 13
click at [394, 411] on p "All of the above" at bounding box center [463, 408] width 215 height 13
click at [327, 411] on input "All of the above" at bounding box center [320, 408] width 13 height 13
checkbox input "false"
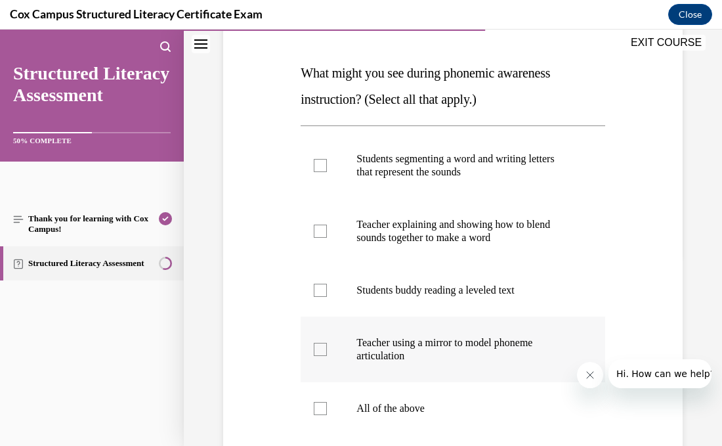
click at [325, 347] on div at bounding box center [320, 349] width 13 height 13
click at [325, 347] on input "Teacher using a mirror to model phoneme articulation" at bounding box center [320, 349] width 13 height 13
checkbox input "true"
click at [320, 231] on div at bounding box center [320, 230] width 13 height 13
click at [320, 231] on input "Teacher explaining and showing how to blend sounds together to make a word" at bounding box center [320, 230] width 13 height 13
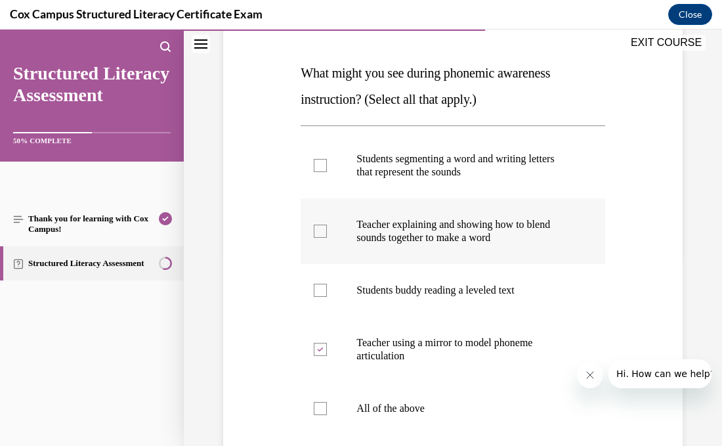
checkbox input "true"
click at [318, 169] on div at bounding box center [320, 165] width 13 height 13
click at [318, 169] on input "Students segmenting a word and writing letters that represent the sounds" at bounding box center [320, 165] width 13 height 13
click at [322, 168] on div at bounding box center [320, 165] width 13 height 13
click at [322, 168] on input "Students segmenting a word and writing letters that represent the sounds" at bounding box center [320, 165] width 13 height 13
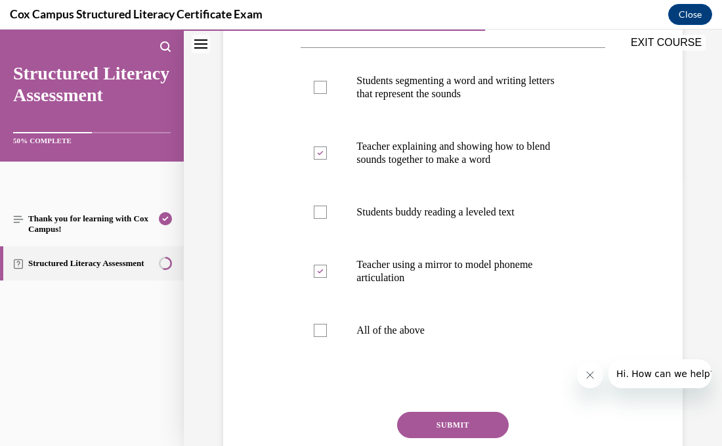
scroll to position [269, 0]
click at [328, 91] on label "Students segmenting a word and writing letters that represent the sounds" at bounding box center [453, 87] width 304 height 66
click at [327, 91] on input "Students segmenting a word and writing letters that represent the sounds" at bounding box center [320, 86] width 13 height 13
checkbox input "true"
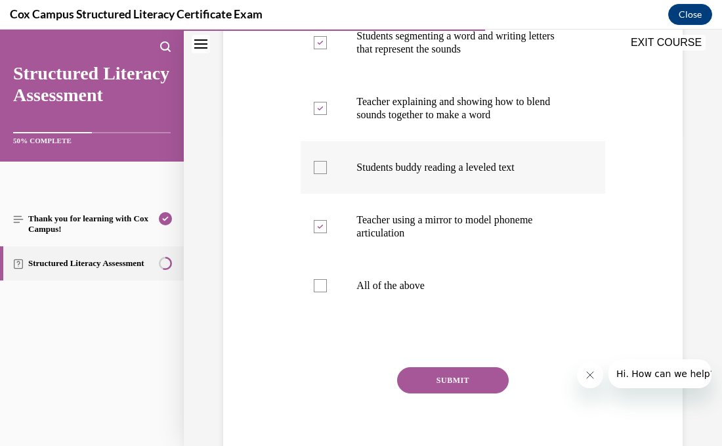
scroll to position [320, 0]
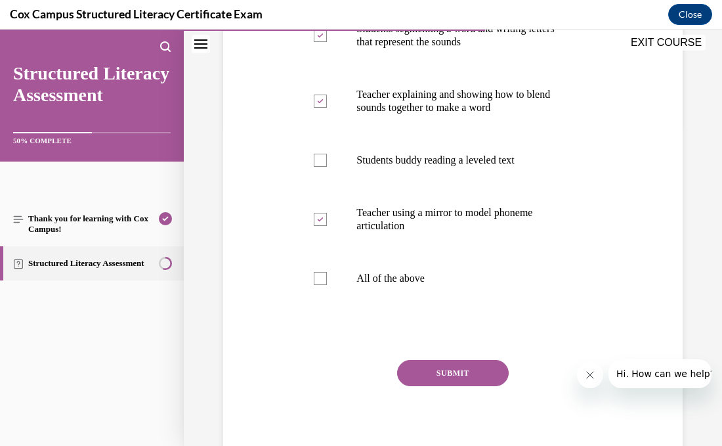
click at [422, 367] on button "SUBMIT" at bounding box center [453, 373] width 112 height 26
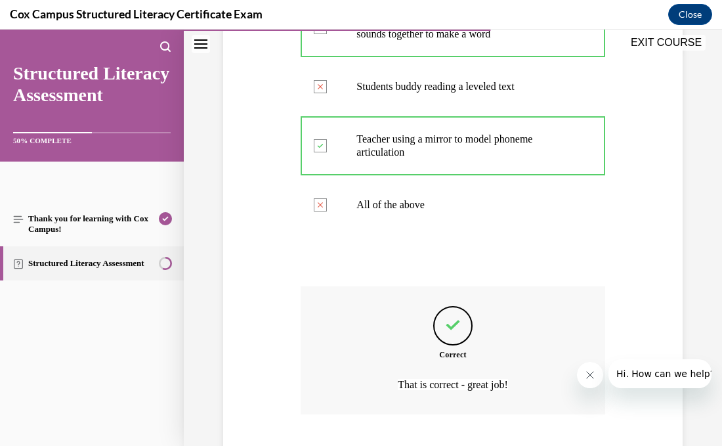
scroll to position [476, 0]
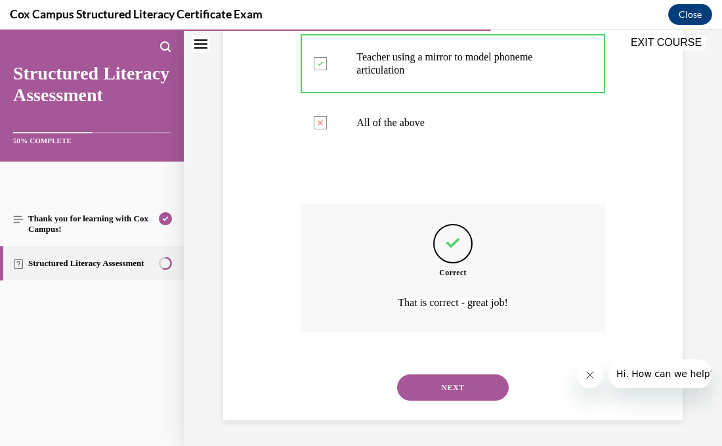
click at [434, 381] on button "NEXT" at bounding box center [453, 387] width 112 height 26
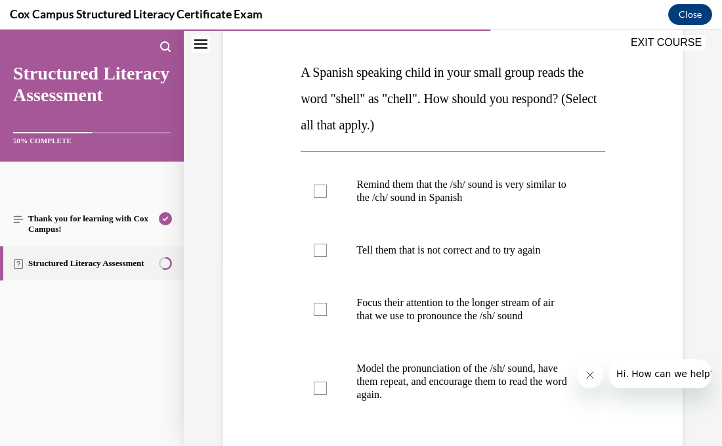
scroll to position [194, 0]
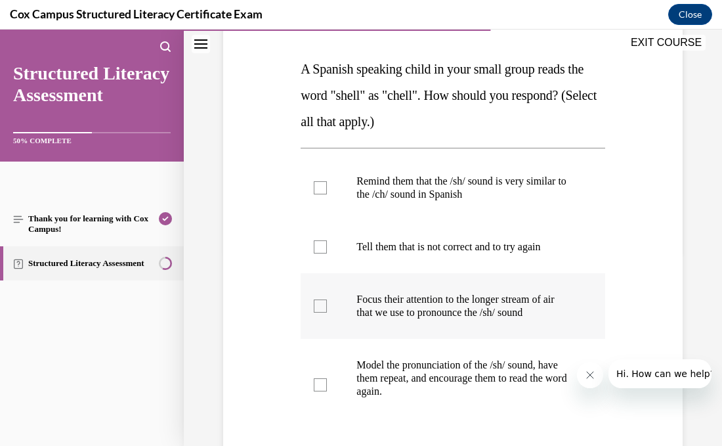
click at [320, 314] on label "Focus their attention to the longer stream of air that we use to pronounce the …" at bounding box center [453, 306] width 304 height 66
click at [320, 312] on input "Focus their attention to the longer stream of air that we use to pronounce the …" at bounding box center [320, 305] width 13 height 13
checkbox input "true"
click at [320, 385] on div at bounding box center [320, 384] width 13 height 13
click at [320, 385] on input "Model the pronunciation of the /sh/ sound, have them repeat, and encourage them…" at bounding box center [320, 384] width 13 height 13
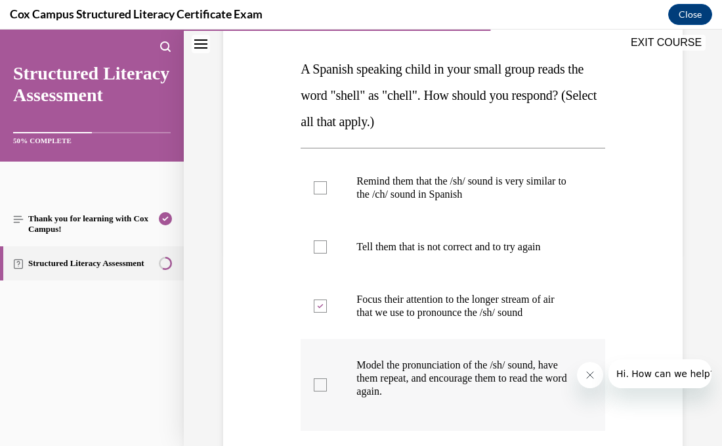
checkbox input "true"
click at [306, 191] on label "Remind them that the /sh/ sound is very similar to the /ch/ sound in Spanish" at bounding box center [453, 188] width 304 height 66
click at [314, 191] on input "Remind them that the /sh/ sound is very similar to the /ch/ sound in Spanish" at bounding box center [320, 187] width 13 height 13
checkbox input "true"
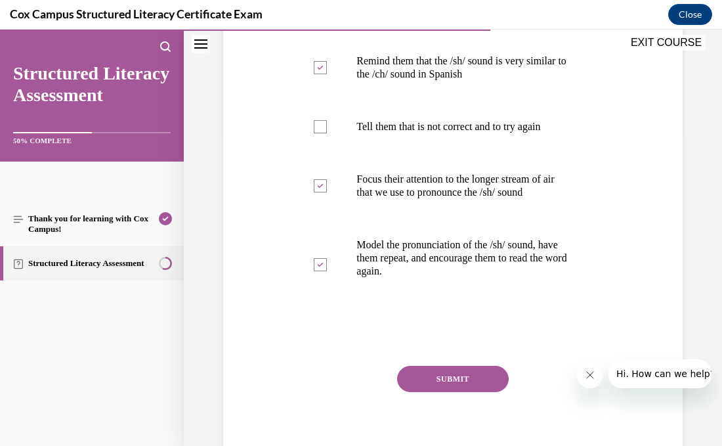
scroll to position [315, 0]
click at [445, 378] on button "SUBMIT" at bounding box center [453, 378] width 112 height 26
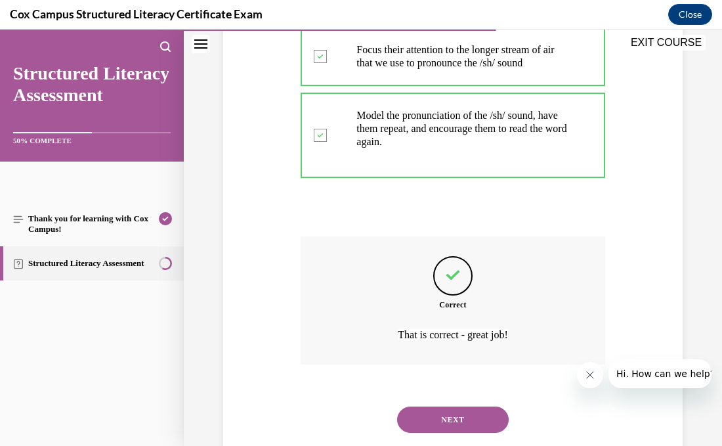
scroll to position [476, 0]
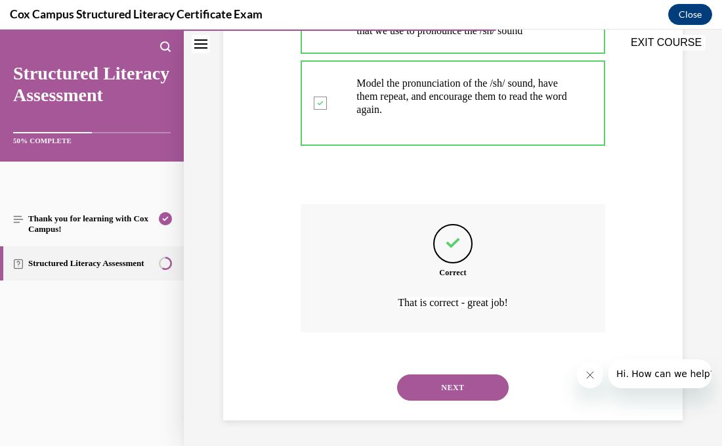
click at [445, 378] on button "NEXT" at bounding box center [453, 387] width 112 height 26
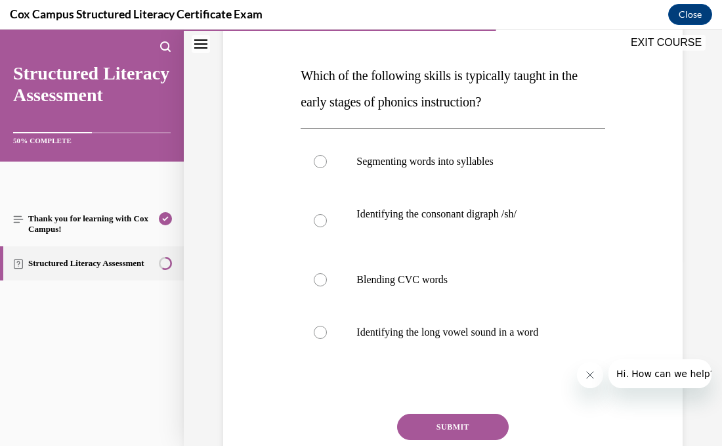
scroll to position [190, 0]
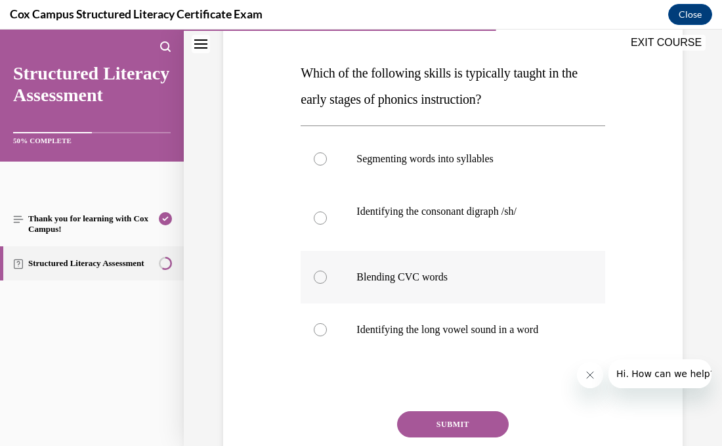
click at [362, 281] on p "Blending CVC words" at bounding box center [463, 276] width 215 height 13
click at [327, 281] on input "Blending CVC words" at bounding box center [320, 276] width 13 height 13
radio input "true"
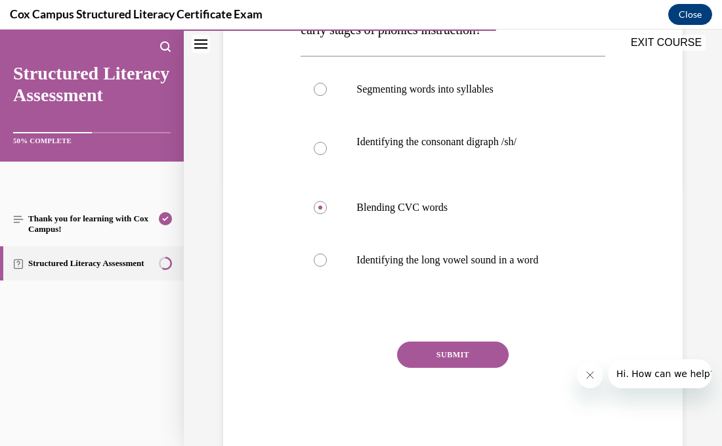
scroll to position [261, 0]
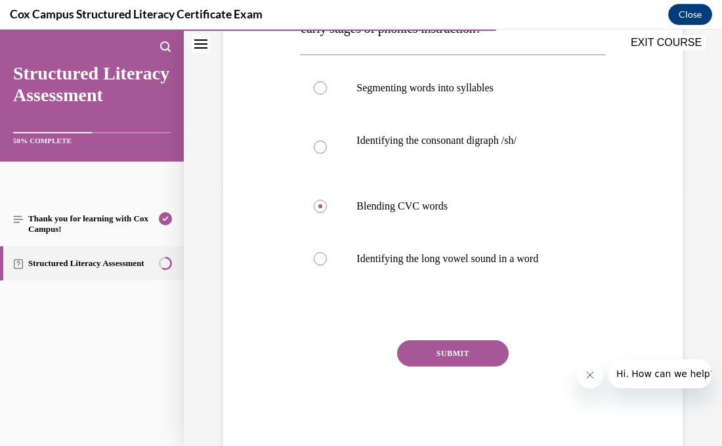
click at [441, 352] on button "SUBMIT" at bounding box center [453, 353] width 112 height 26
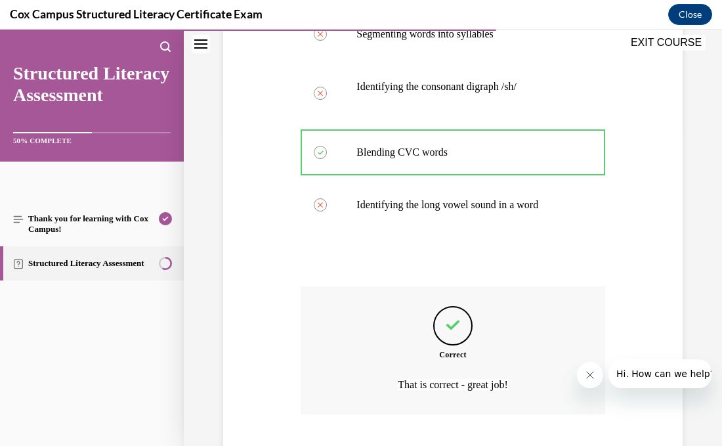
scroll to position [397, 0]
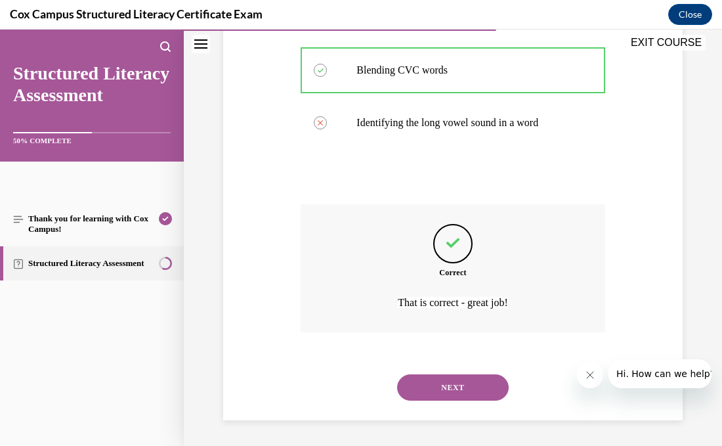
click at [446, 385] on button "NEXT" at bounding box center [453, 387] width 112 height 26
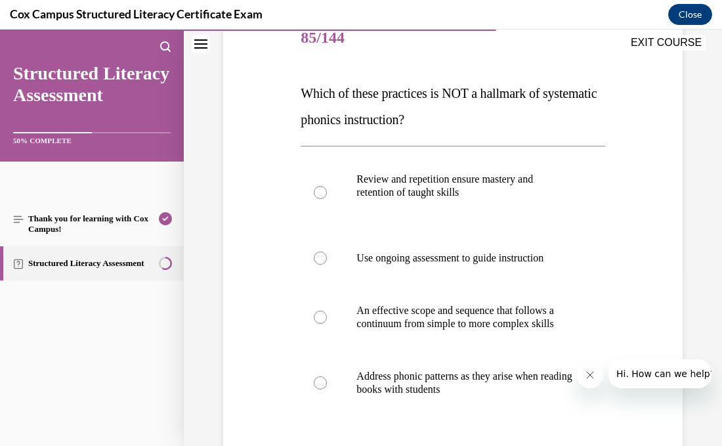
scroll to position [171, 0]
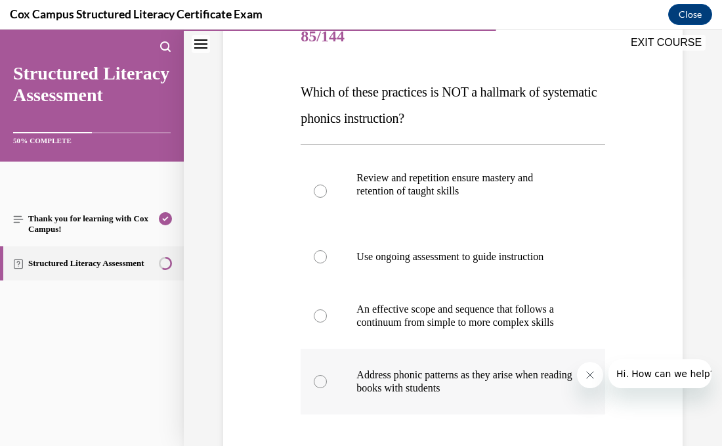
click at [325, 400] on label "Address phonic patterns as they arise when reading books with students" at bounding box center [453, 381] width 304 height 66
click at [325, 388] on input "Address phonic patterns as they arise when reading books with students" at bounding box center [320, 381] width 13 height 13
radio input "true"
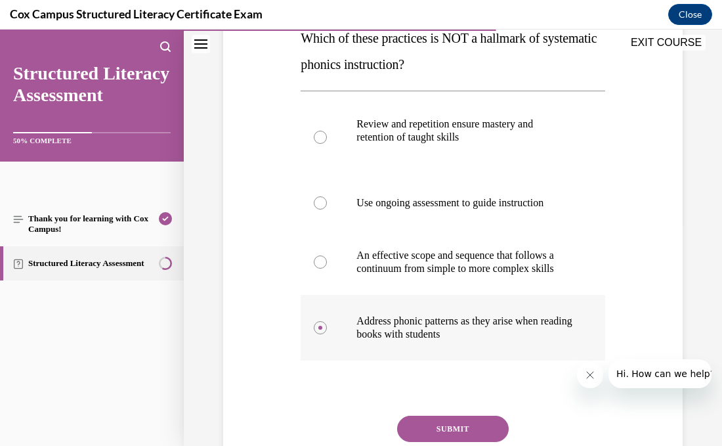
scroll to position [226, 0]
click at [424, 440] on button "SUBMIT" at bounding box center [453, 428] width 112 height 26
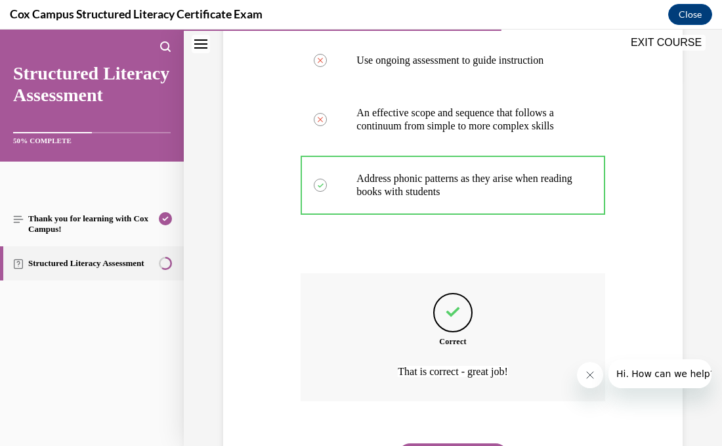
scroll to position [450, 0]
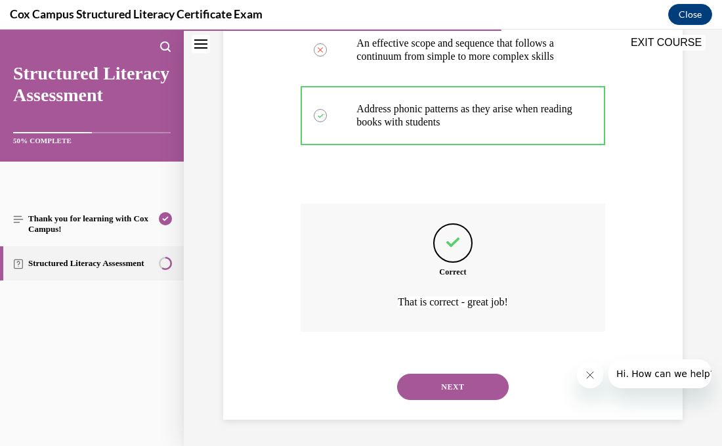
click at [424, 377] on button "NEXT" at bounding box center [453, 386] width 112 height 26
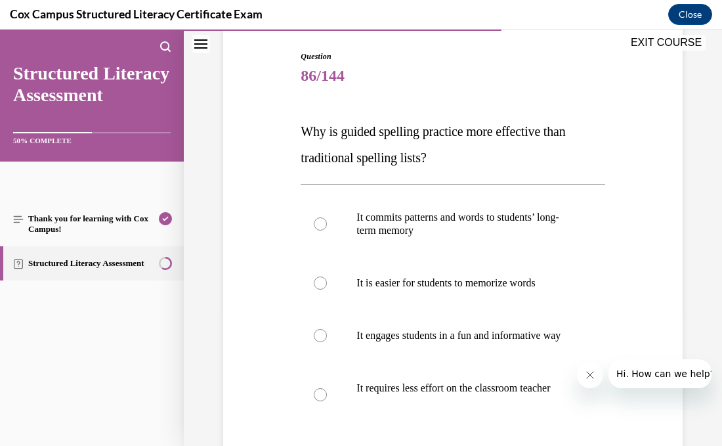
scroll to position [142, 0]
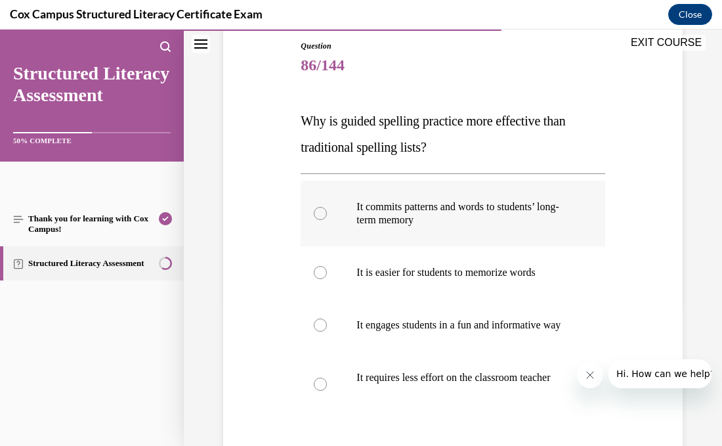
click at [316, 215] on div at bounding box center [320, 213] width 13 height 13
click at [316, 215] on input "It commits patterns and words to students’ long-term memory" at bounding box center [320, 213] width 13 height 13
radio input "true"
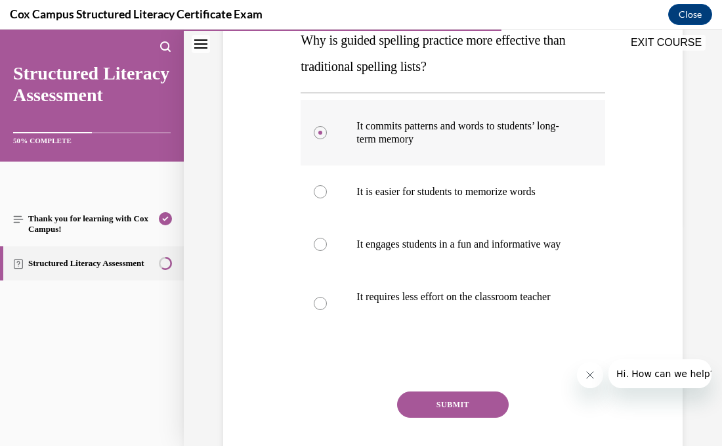
scroll to position [228, 0]
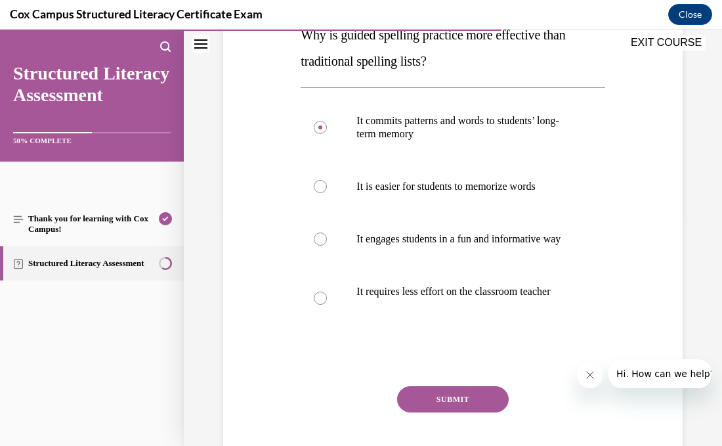
click at [435, 411] on button "SUBMIT" at bounding box center [453, 399] width 112 height 26
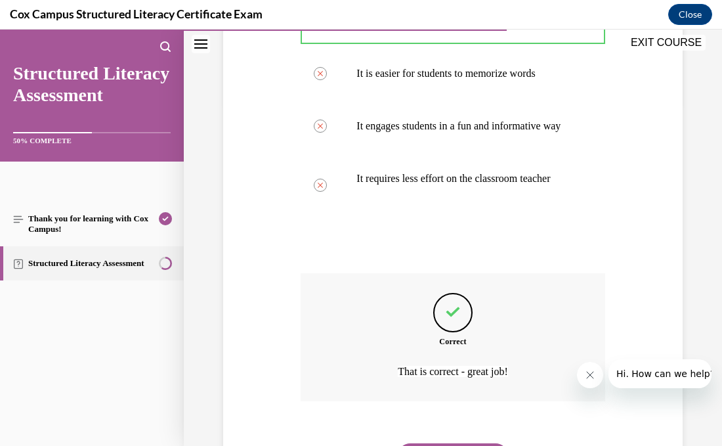
scroll to position [423, 0]
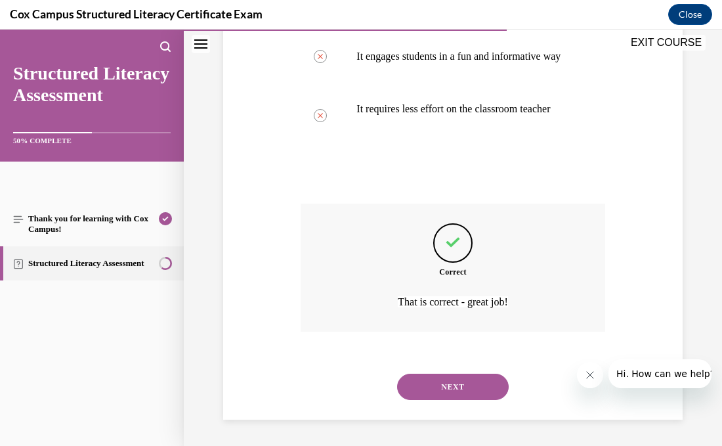
click at [436, 391] on button "NEXT" at bounding box center [453, 386] width 112 height 26
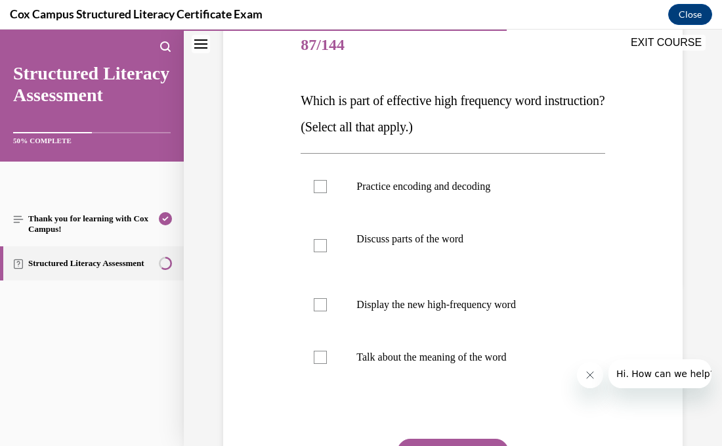
scroll to position [164, 0]
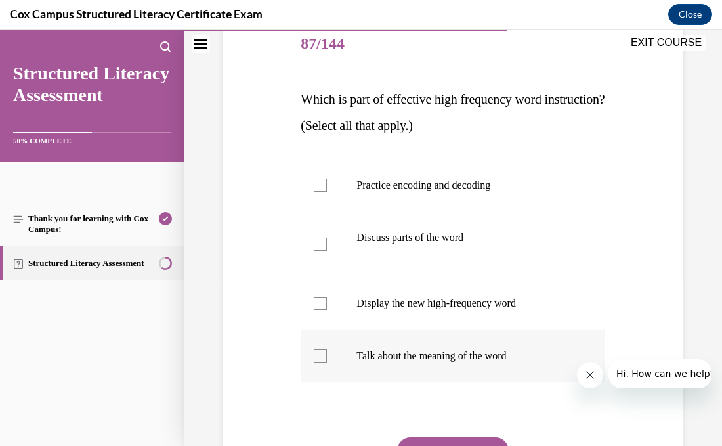
click at [335, 355] on label "Talk about the meaning of the word" at bounding box center [453, 355] width 304 height 53
click at [327, 355] on input "Talk about the meaning of the word" at bounding box center [320, 355] width 13 height 13
checkbox input "true"
click at [326, 301] on div at bounding box center [320, 303] width 13 height 13
click at [326, 301] on input "Display the new high-frequency word" at bounding box center [320, 303] width 13 height 13
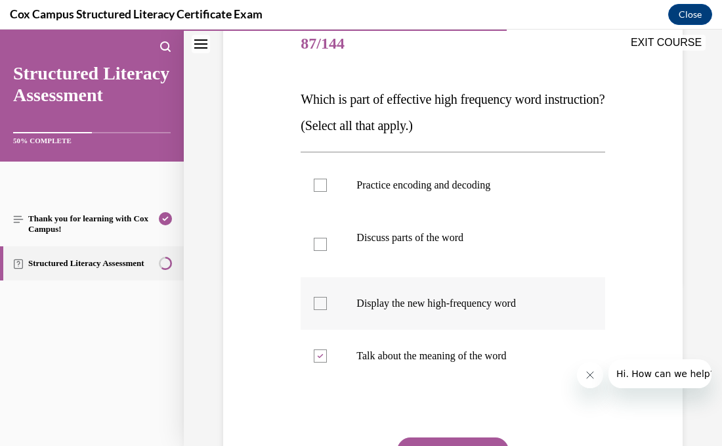
checkbox input "true"
click at [326, 249] on div at bounding box center [320, 244] width 13 height 13
click at [326, 249] on input "Discuss parts of the word" at bounding box center [320, 244] width 13 height 13
checkbox input "true"
click at [331, 192] on label "Practice encoding and decoding" at bounding box center [453, 185] width 304 height 53
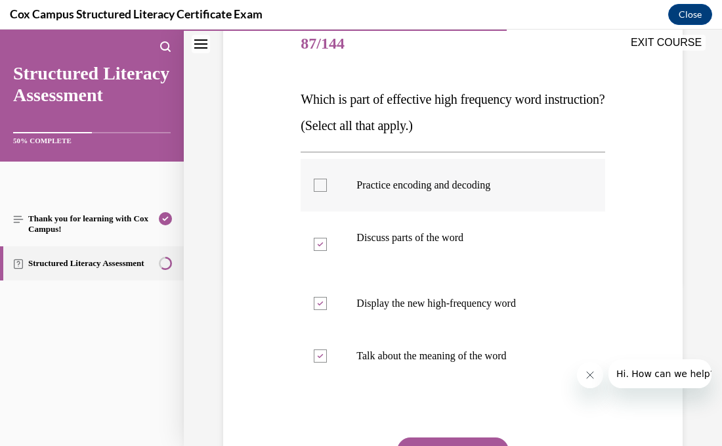
click at [327, 192] on input "Practice encoding and decoding" at bounding box center [320, 185] width 13 height 13
checkbox input "true"
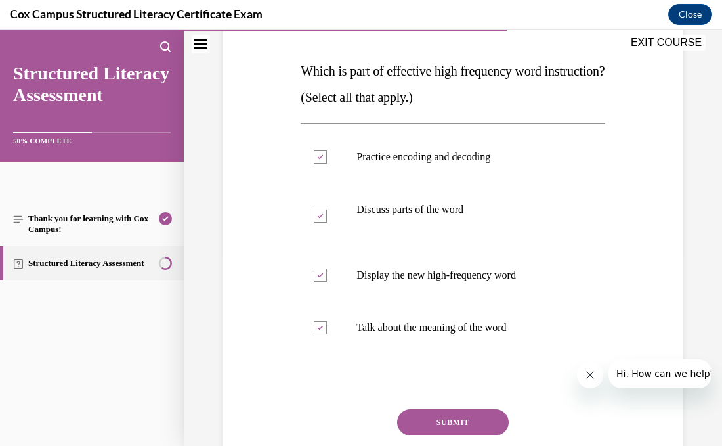
scroll to position [198, 0]
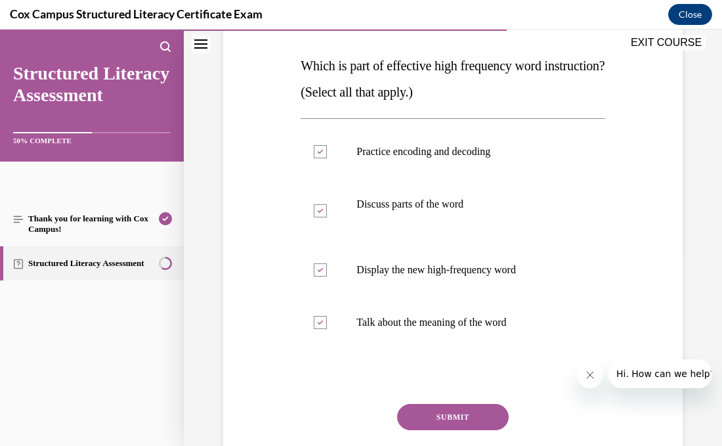
click at [433, 418] on button "SUBMIT" at bounding box center [453, 417] width 112 height 26
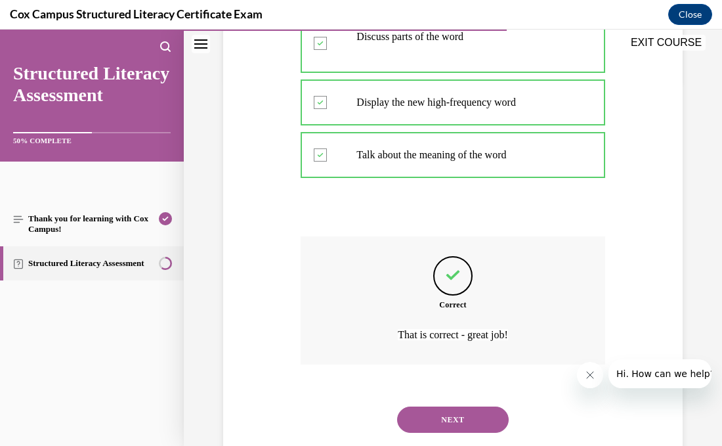
scroll to position [397, 0]
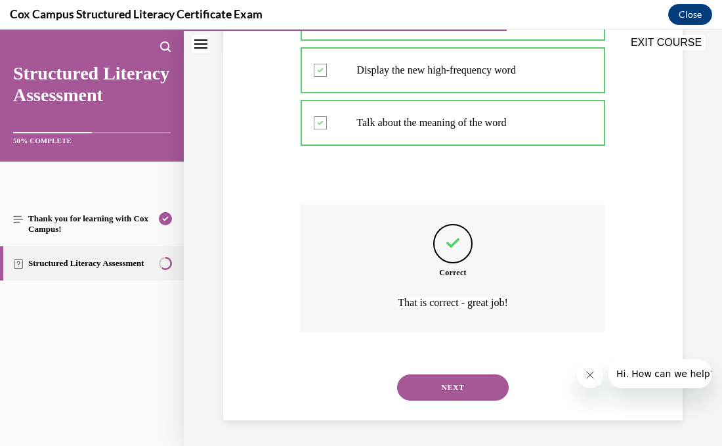
click at [443, 381] on button "NEXT" at bounding box center [453, 387] width 112 height 26
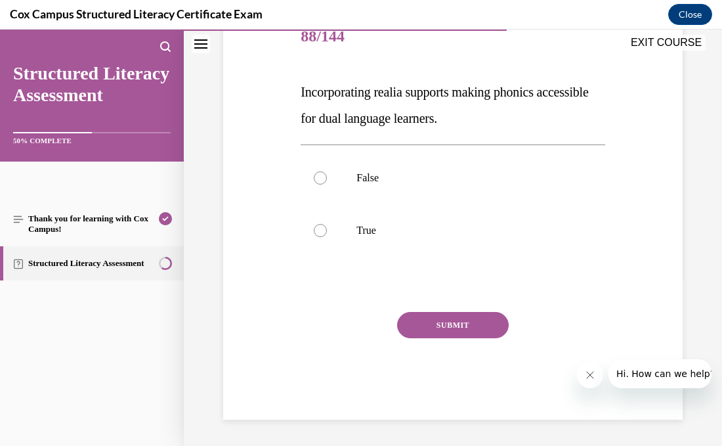
scroll to position [145, 0]
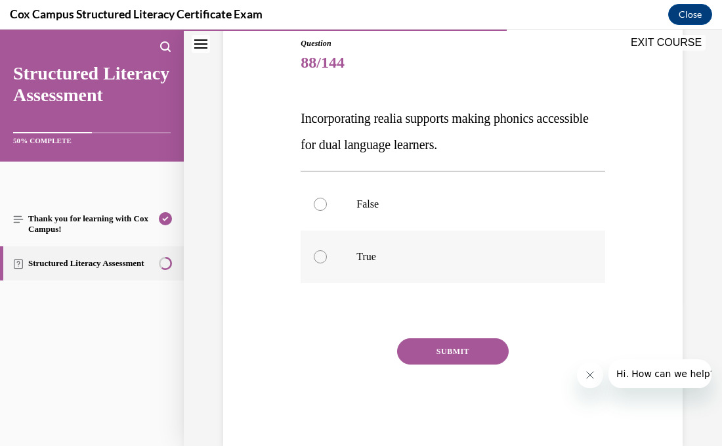
click at [375, 264] on label "True" at bounding box center [453, 256] width 304 height 53
click at [327, 263] on input "True" at bounding box center [320, 256] width 13 height 13
radio input "true"
click at [419, 356] on button "SUBMIT" at bounding box center [453, 351] width 112 height 26
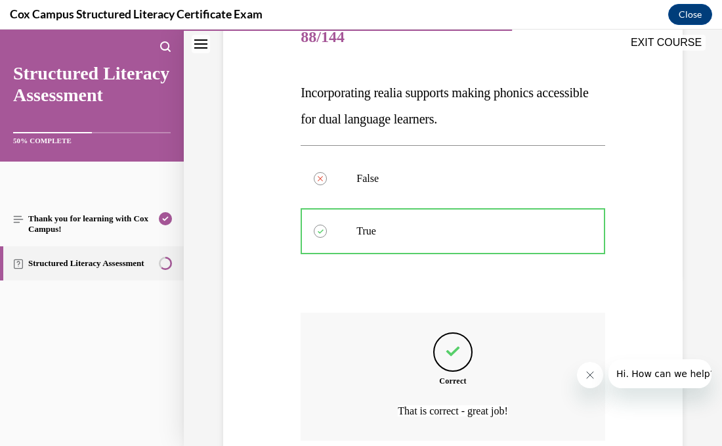
scroll to position [279, 0]
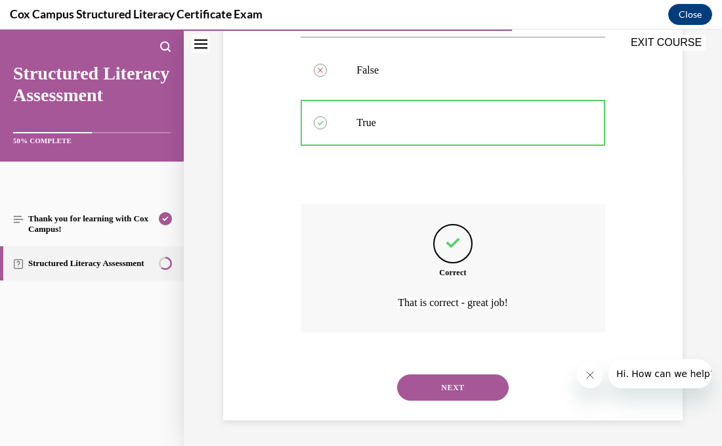
click at [434, 382] on button "NEXT" at bounding box center [453, 387] width 112 height 26
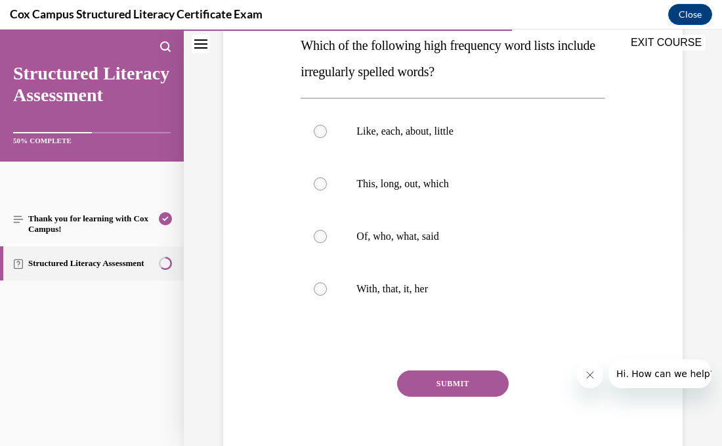
scroll to position [218, 0]
click at [314, 239] on label "Of, who, what, said" at bounding box center [453, 236] width 304 height 53
click at [314, 239] on input "Of, who, what, said" at bounding box center [320, 236] width 13 height 13
radio input "true"
click at [421, 374] on button "SUBMIT" at bounding box center [453, 383] width 112 height 26
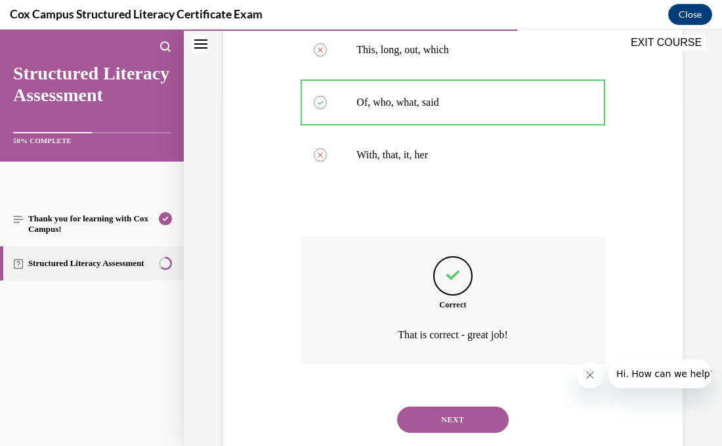
scroll to position [384, 0]
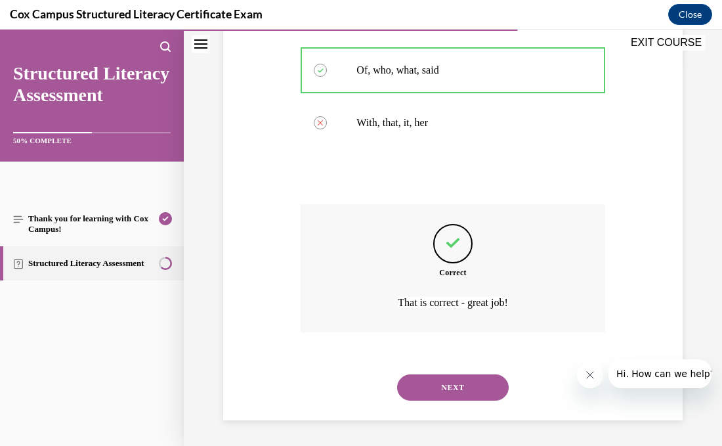
click at [426, 389] on button "NEXT" at bounding box center [453, 387] width 112 height 26
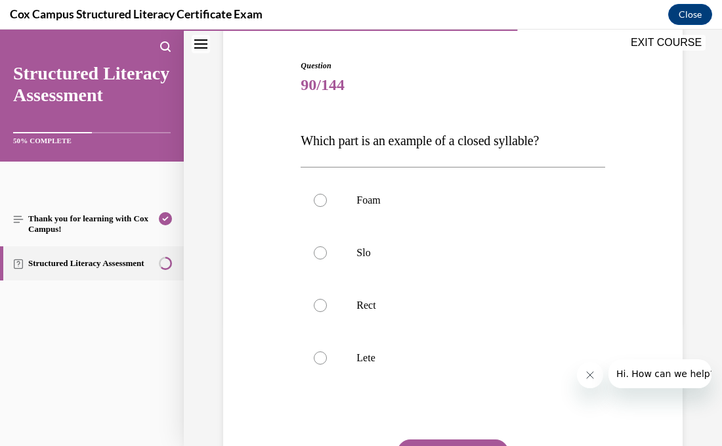
scroll to position [123, 0]
click at [325, 304] on div at bounding box center [320, 304] width 13 height 13
click at [325, 304] on input "Rect" at bounding box center [320, 304] width 13 height 13
radio input "true"
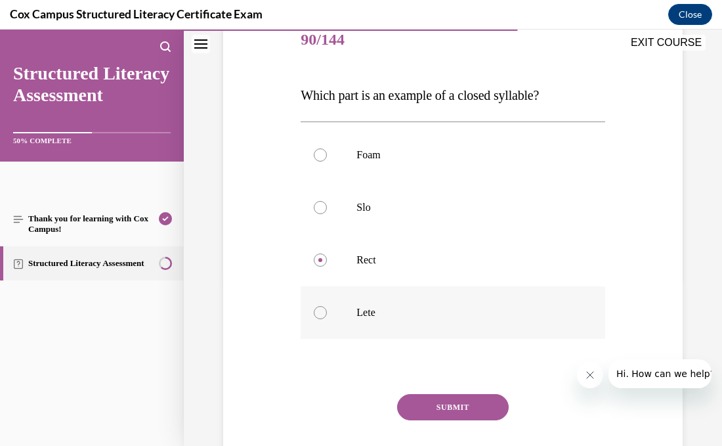
scroll to position [171, 0]
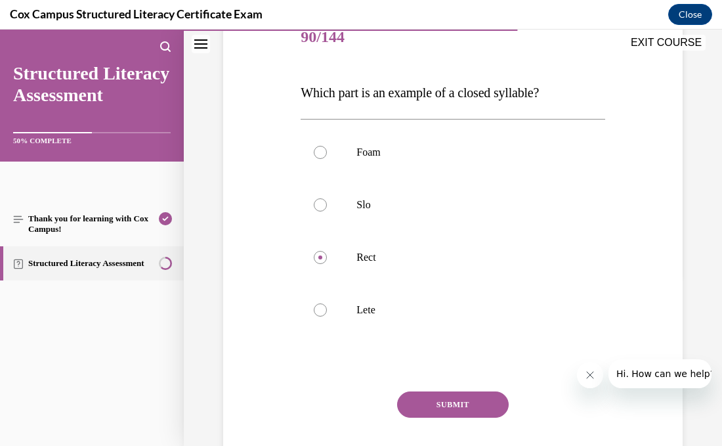
click at [475, 399] on button "SUBMIT" at bounding box center [453, 404] width 112 height 26
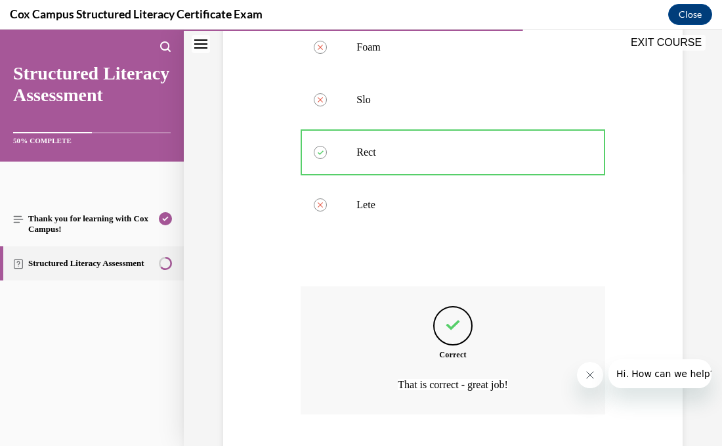
scroll to position [358, 0]
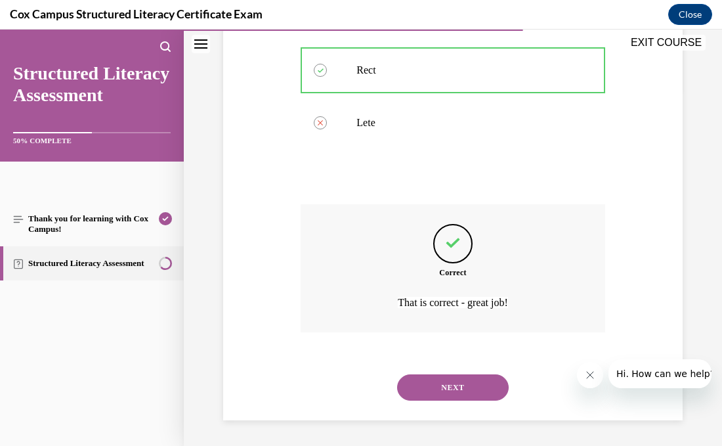
click at [473, 391] on button "NEXT" at bounding box center [453, 387] width 112 height 26
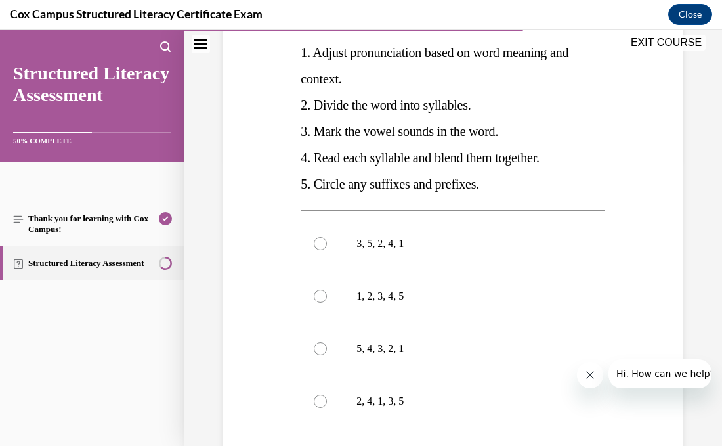
scroll to position [284, 0]
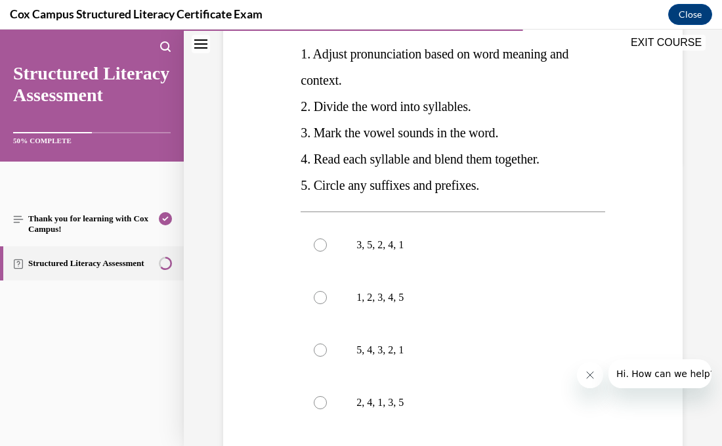
click at [473, 391] on label "2, 4, 1, 3, 5" at bounding box center [453, 402] width 304 height 53
click at [327, 396] on input "2, 4, 1, 3, 5" at bounding box center [320, 402] width 13 height 13
radio input "true"
click at [366, 249] on p "3, 5, 2, 4, 1" at bounding box center [463, 244] width 215 height 13
click at [327, 249] on input "3, 5, 2, 4, 1" at bounding box center [320, 244] width 13 height 13
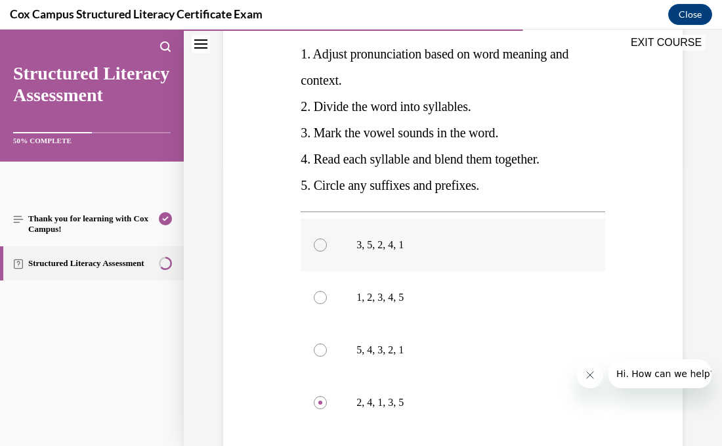
radio input "true"
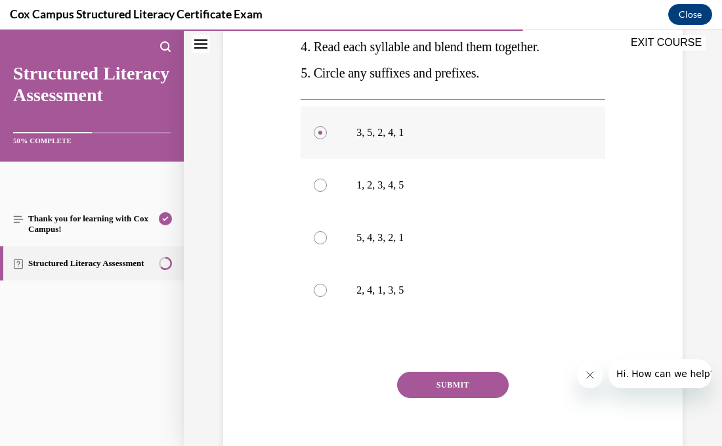
scroll to position [414, 0]
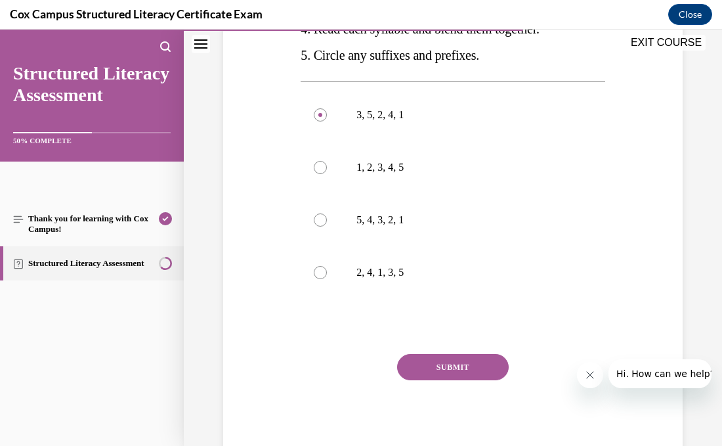
click at [406, 362] on button "SUBMIT" at bounding box center [453, 367] width 112 height 26
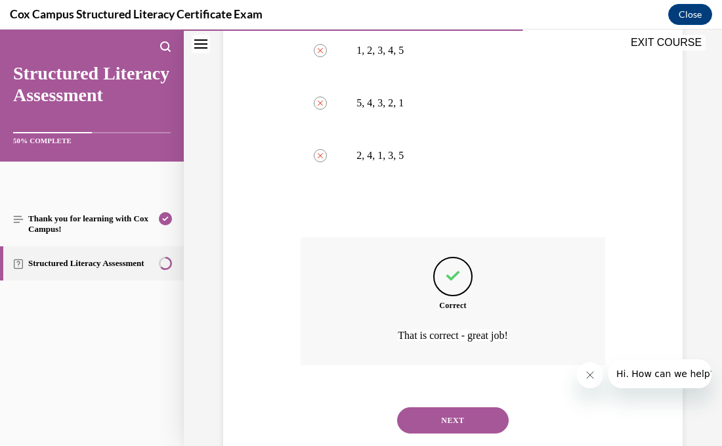
scroll to position [564, 0]
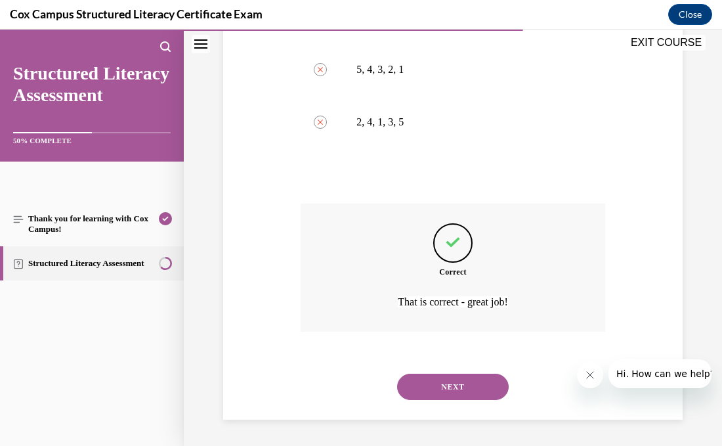
click at [448, 394] on button "NEXT" at bounding box center [453, 386] width 112 height 26
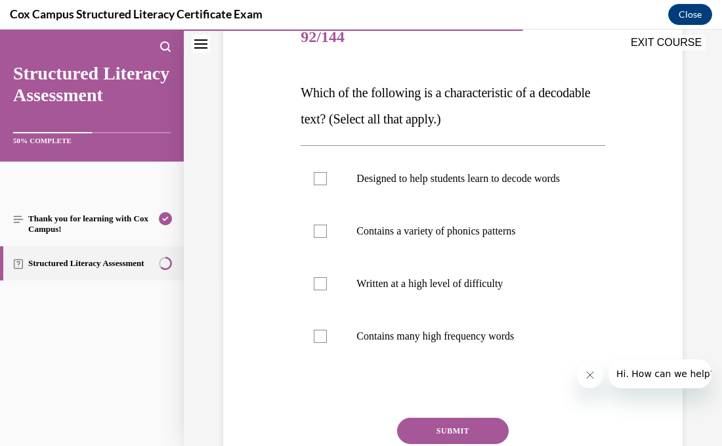
scroll to position [171, 0]
click at [316, 237] on div at bounding box center [320, 230] width 13 height 13
click at [316, 237] on input "Contains a variety of phonics patterns" at bounding box center [320, 230] width 13 height 13
checkbox input "true"
click at [324, 193] on label "Designed to help students learn to decode words" at bounding box center [453, 178] width 304 height 53
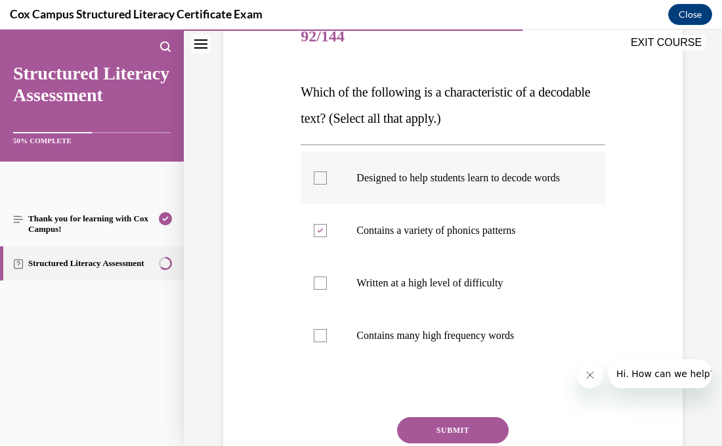
click at [324, 184] on input "Designed to help students learn to decode words" at bounding box center [320, 177] width 13 height 13
checkbox input "true"
click at [310, 245] on label "Contains a variety of phonics patterns" at bounding box center [453, 230] width 304 height 53
click at [314, 237] on input "Contains a variety of phonics patterns" at bounding box center [320, 230] width 13 height 13
checkbox input "false"
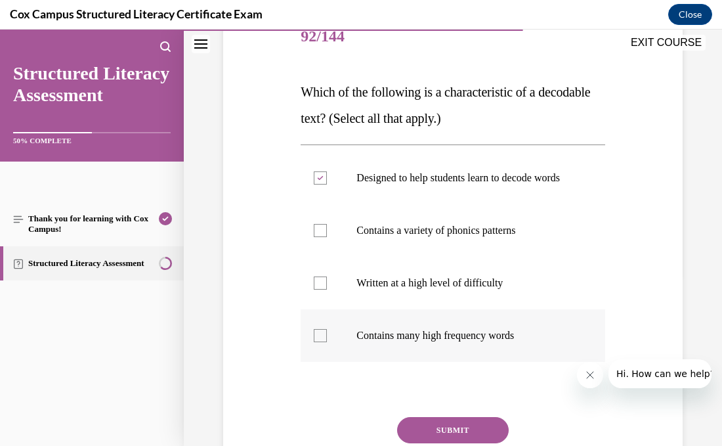
click at [317, 358] on label "Contains many high frequency words" at bounding box center [453, 335] width 304 height 53
click at [317, 342] on input "Contains many high frequency words" at bounding box center [320, 335] width 13 height 13
click at [317, 358] on label "Contains many high frequency words" at bounding box center [453, 335] width 304 height 53
click at [317, 342] on input "Contains many high frequency words" at bounding box center [320, 335] width 13 height 13
checkbox input "false"
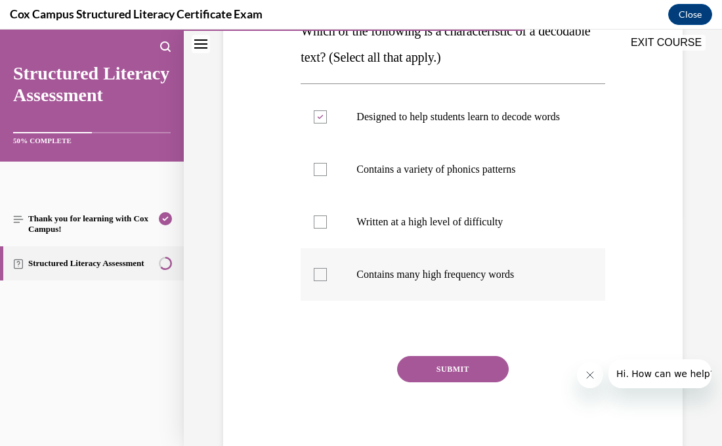
scroll to position [234, 0]
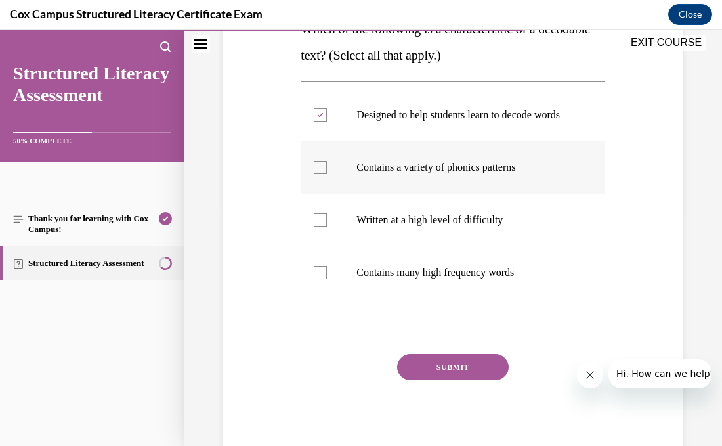
click at [318, 187] on label "Contains a variety of phonics patterns" at bounding box center [453, 167] width 304 height 53
click at [318, 174] on input "Contains a variety of phonics patterns" at bounding box center [320, 167] width 13 height 13
checkbox input "true"
click at [324, 279] on div at bounding box center [320, 272] width 13 height 13
click at [324, 279] on input "Contains many high frequency words" at bounding box center [320, 272] width 13 height 13
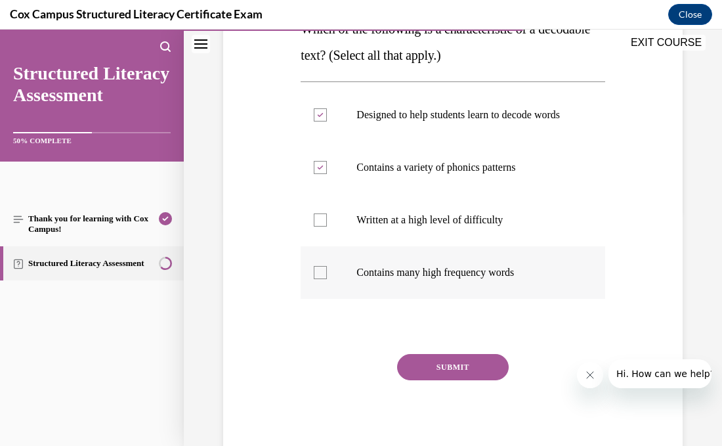
checkbox input "true"
click at [423, 380] on button "SUBMIT" at bounding box center [453, 367] width 112 height 26
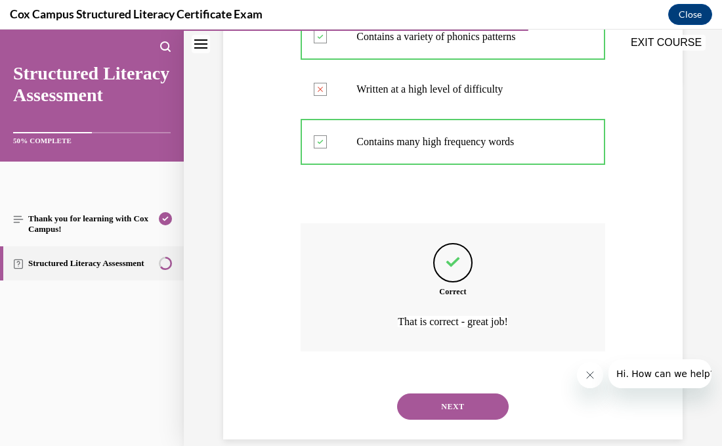
scroll to position [397, 0]
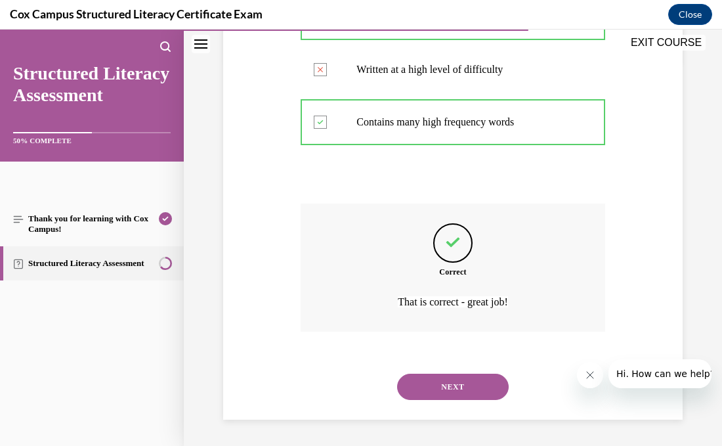
click at [424, 383] on button "NEXT" at bounding box center [453, 386] width 112 height 26
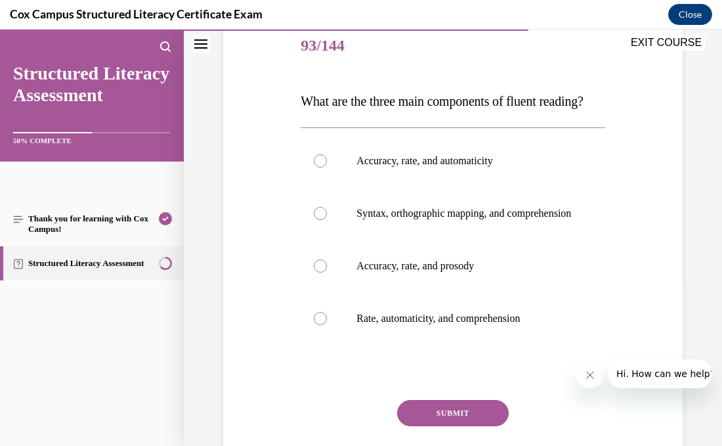
scroll to position [165, 0]
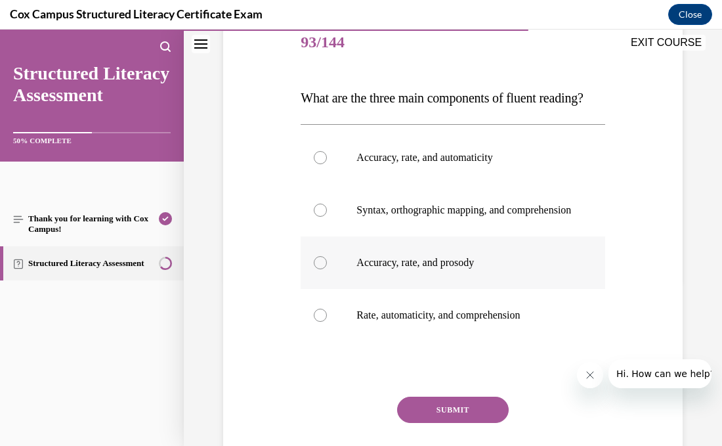
click at [391, 269] on p "Accuracy, rate, and prosody" at bounding box center [463, 262] width 215 height 13
click at [327, 269] on input "Accuracy, rate, and prosody" at bounding box center [320, 262] width 13 height 13
radio input "true"
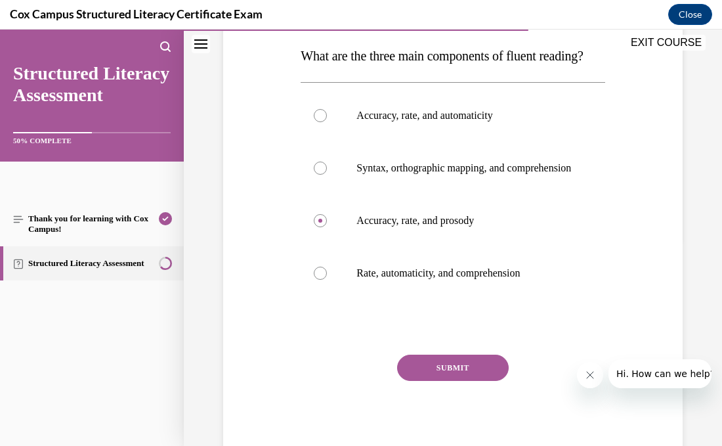
scroll to position [211, 0]
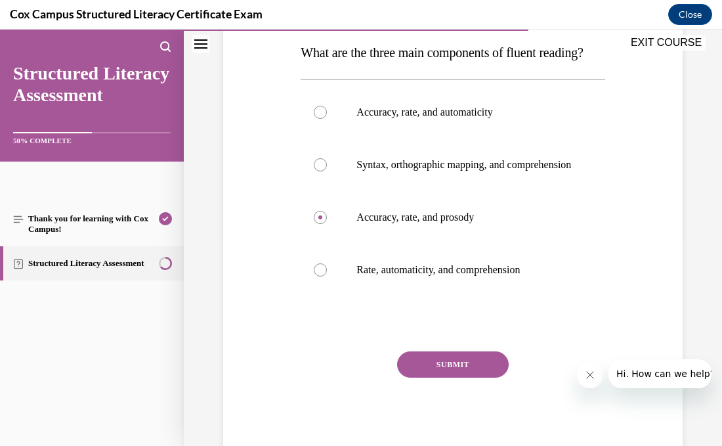
click at [411, 377] on button "SUBMIT" at bounding box center [453, 364] width 112 height 26
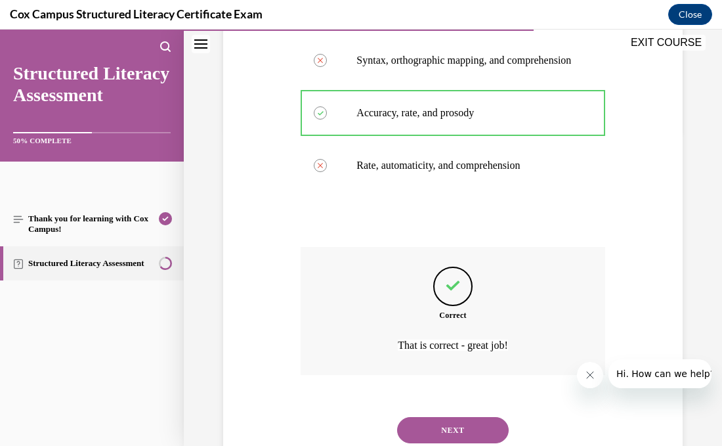
scroll to position [397, 0]
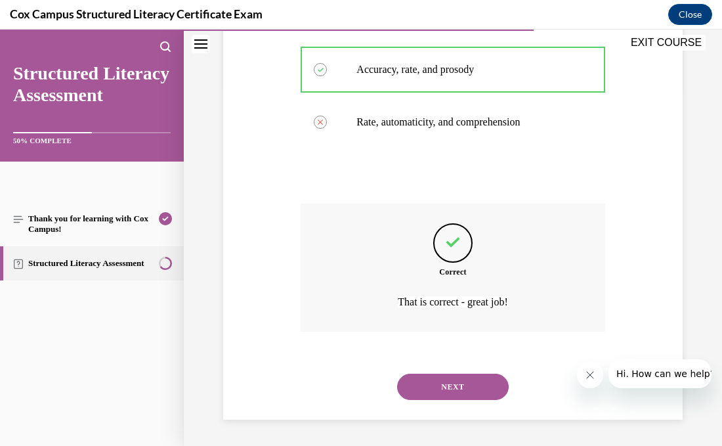
click at [446, 390] on button "NEXT" at bounding box center [453, 386] width 112 height 26
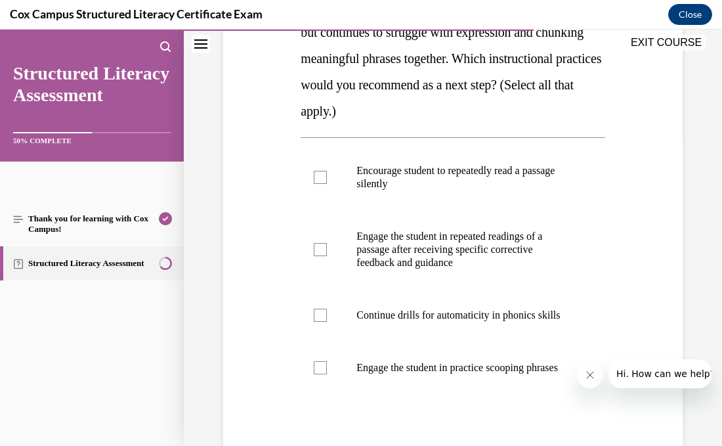
scroll to position [310, 0]
click at [389, 374] on p "Engage the student in practice scooping phrases" at bounding box center [463, 367] width 215 height 13
click at [327, 374] on input "Engage the student in practice scooping phrases" at bounding box center [320, 367] width 13 height 13
checkbox input "true"
click at [325, 249] on div at bounding box center [320, 249] width 13 height 13
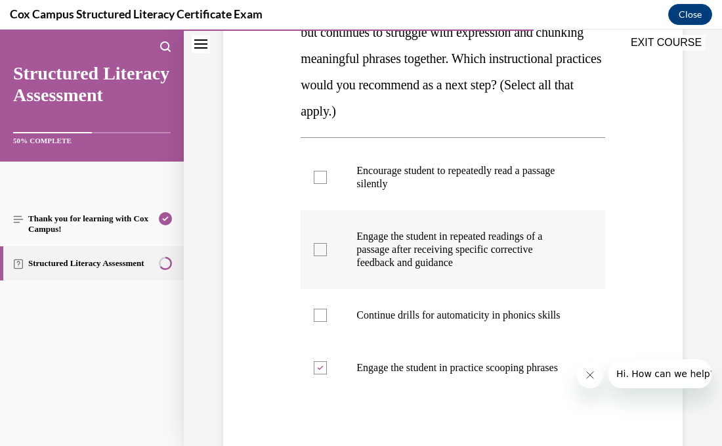
click at [325, 249] on input "Engage the student in repeated readings of a passage after receiving specific c…" at bounding box center [320, 249] width 13 height 13
checkbox input "true"
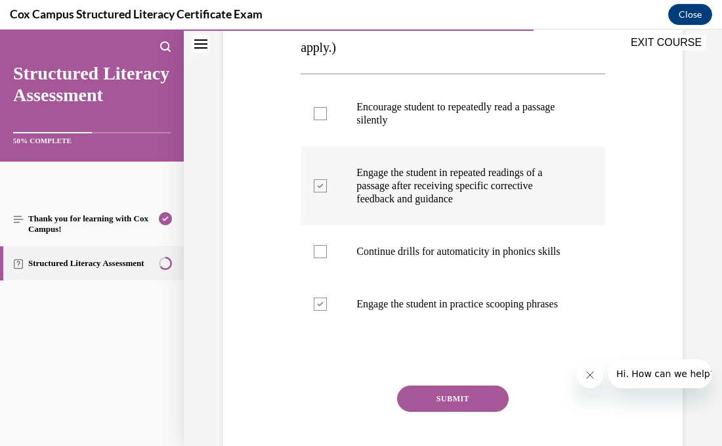
scroll to position [375, 0]
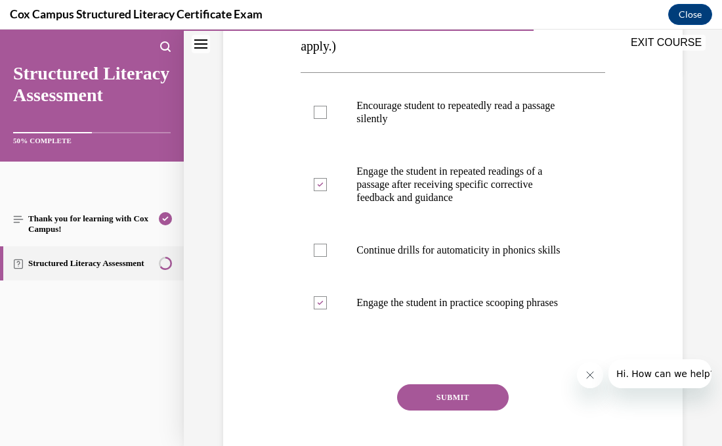
click at [459, 410] on button "SUBMIT" at bounding box center [453, 397] width 112 height 26
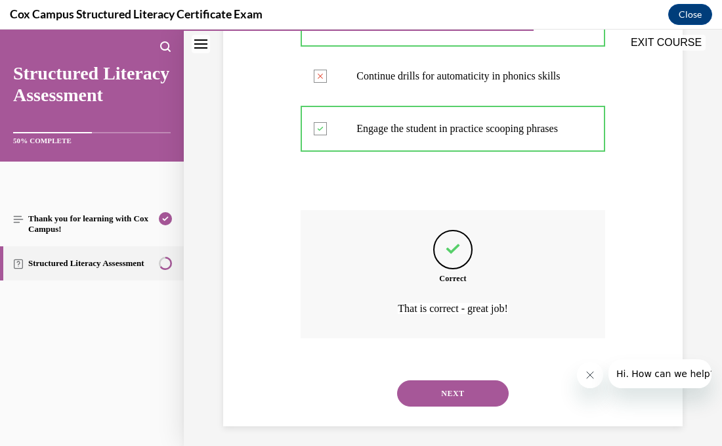
scroll to position [581, 0]
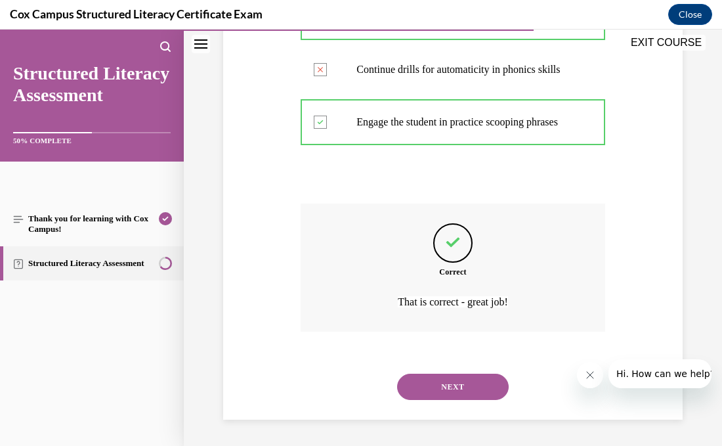
click at [463, 387] on button "NEXT" at bounding box center [453, 386] width 112 height 26
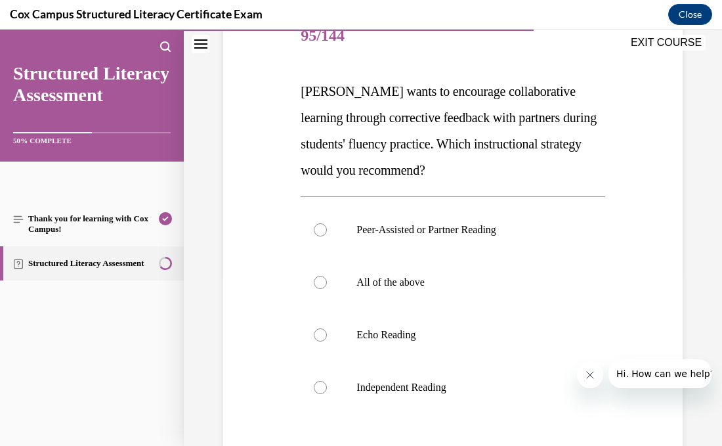
scroll to position [173, 0]
click at [396, 341] on label "Echo Reading" at bounding box center [453, 334] width 304 height 53
click at [327, 341] on input "Echo Reading" at bounding box center [320, 333] width 13 height 13
radio input "true"
click at [387, 240] on label "Peer-Assisted or Partner Reading" at bounding box center [453, 229] width 304 height 53
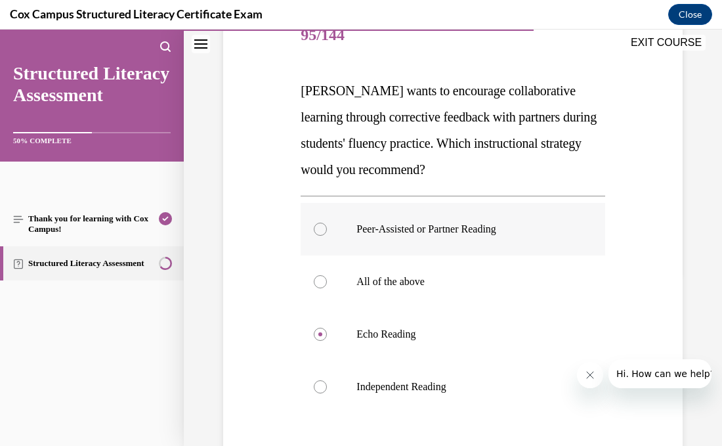
click at [327, 236] on input "Peer-Assisted or Partner Reading" at bounding box center [320, 228] width 13 height 13
radio input "true"
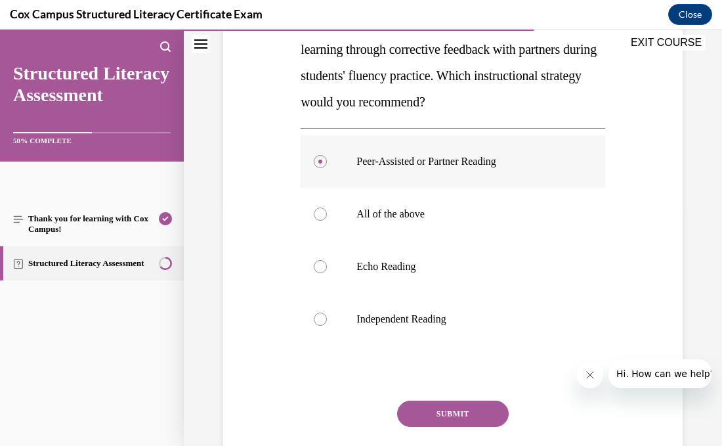
scroll to position [244, 0]
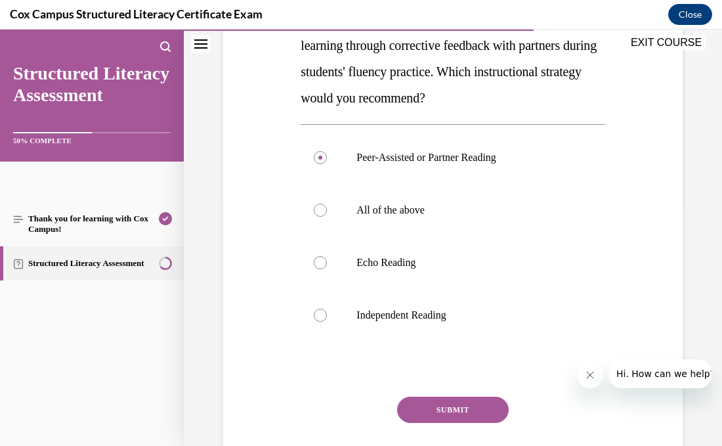
click at [455, 404] on button "SUBMIT" at bounding box center [453, 409] width 112 height 26
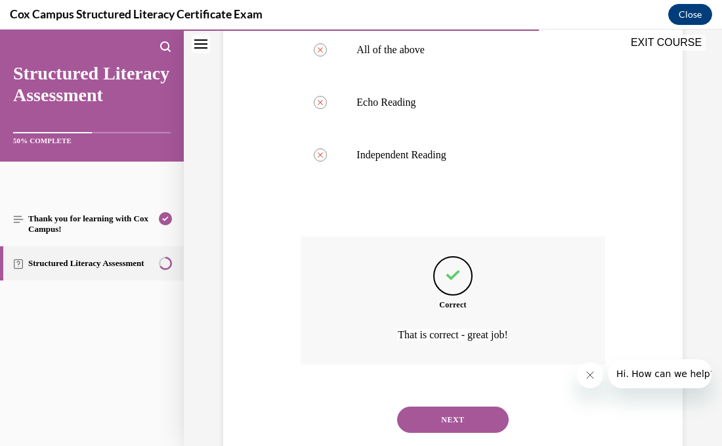
scroll to position [436, 0]
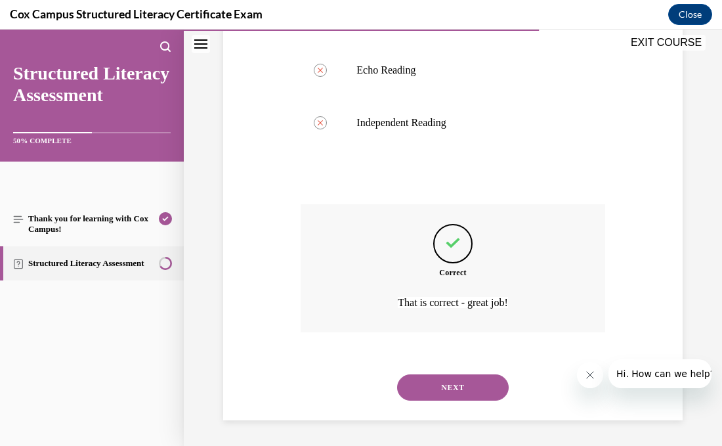
click at [467, 395] on button "NEXT" at bounding box center [453, 387] width 112 height 26
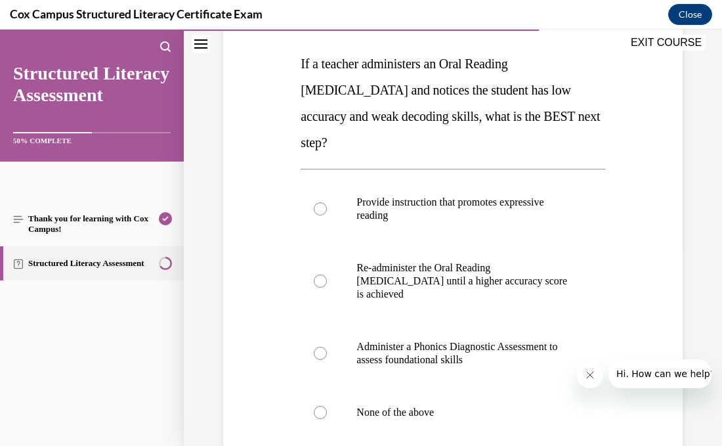
scroll to position [203, 0]
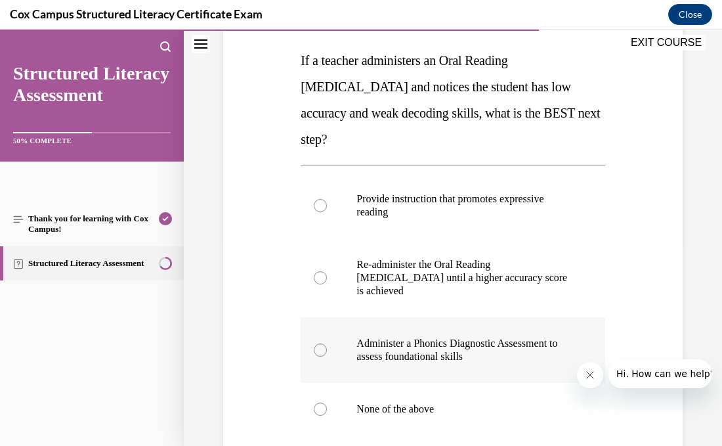
click at [452, 367] on label "Administer a Phonics Diagnostic Assessment to assess foundational skills" at bounding box center [453, 350] width 304 height 66
click at [327, 356] on input "Administer a Phonics Diagnostic Assessment to assess foundational skills" at bounding box center [320, 349] width 13 height 13
radio input "true"
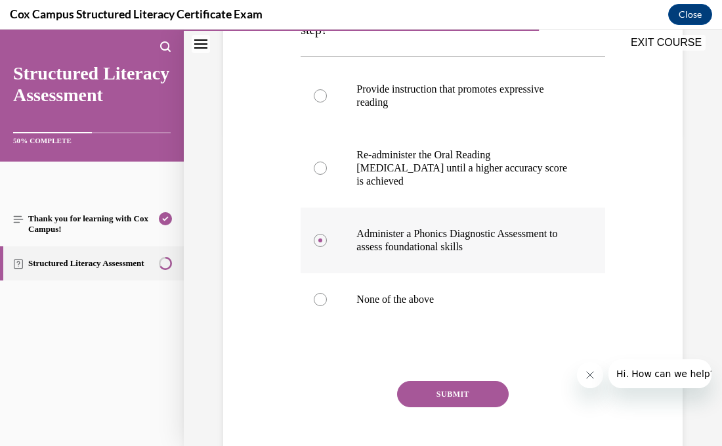
scroll to position [313, 0]
click at [457, 392] on button "SUBMIT" at bounding box center [453, 393] width 112 height 26
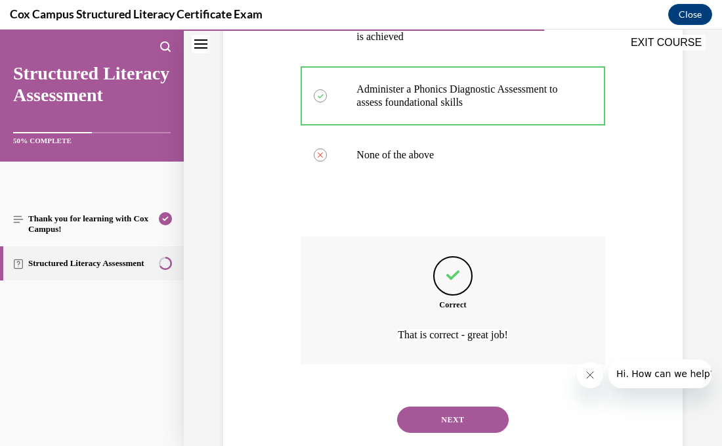
scroll to position [489, 0]
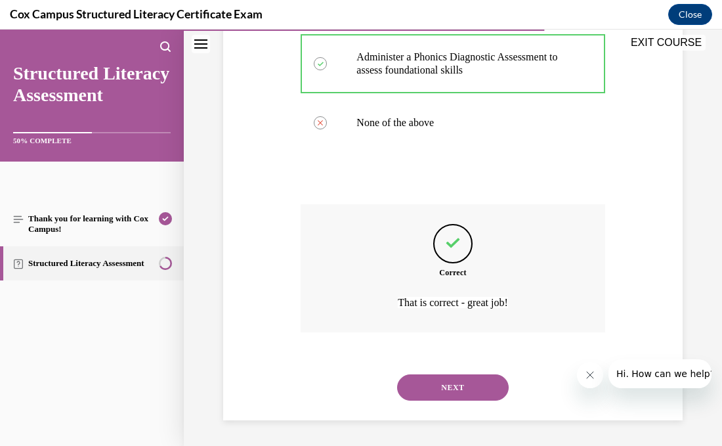
click at [458, 394] on button "NEXT" at bounding box center [453, 387] width 112 height 26
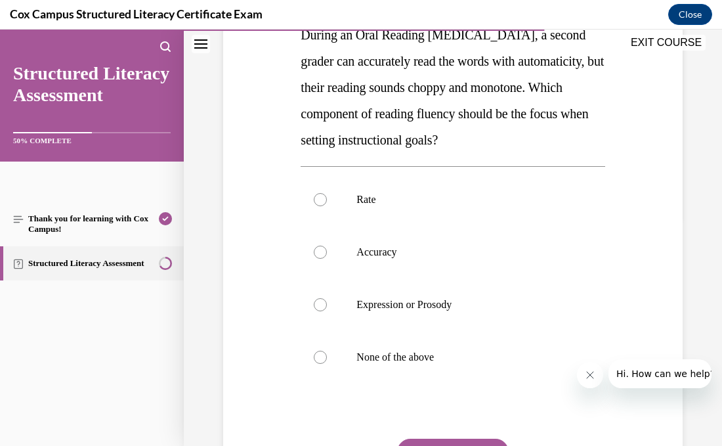
scroll to position [233, 0]
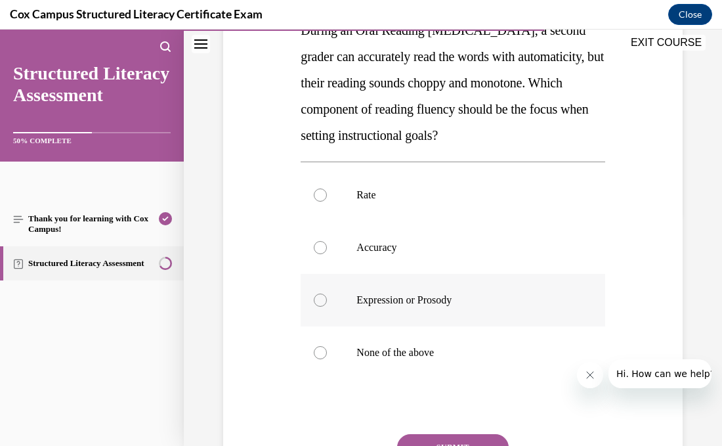
click at [405, 326] on label "Expression or Prosody" at bounding box center [453, 300] width 304 height 53
click at [327, 306] on input "Expression or Prosody" at bounding box center [320, 299] width 13 height 13
radio input "true"
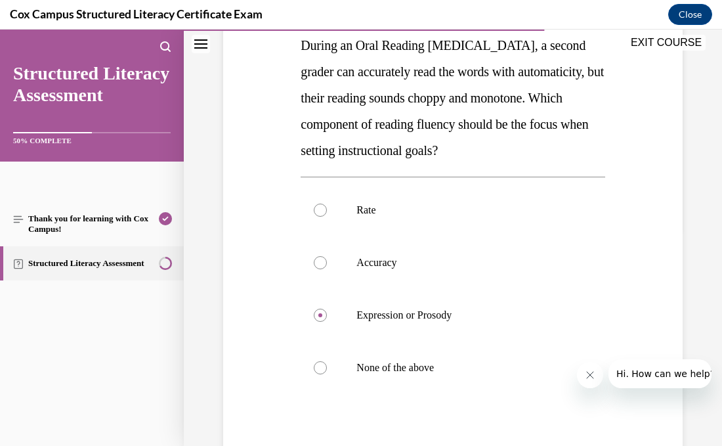
scroll to position [214, 0]
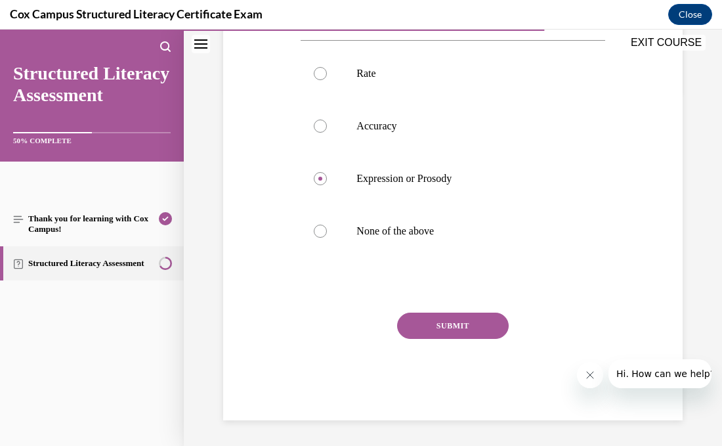
click at [416, 339] on button "SUBMIT" at bounding box center [453, 325] width 112 height 26
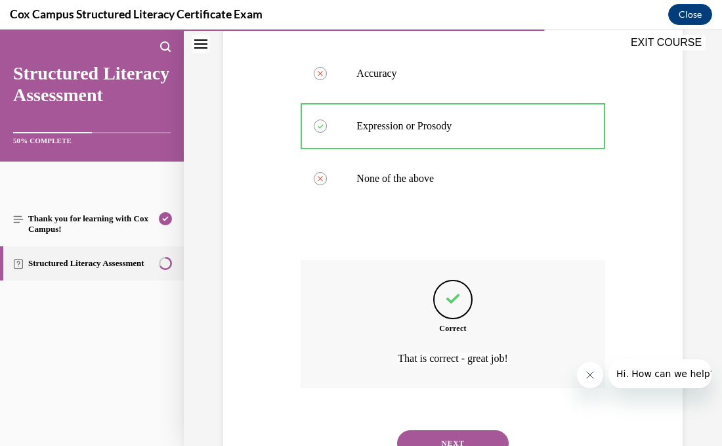
scroll to position [489, 0]
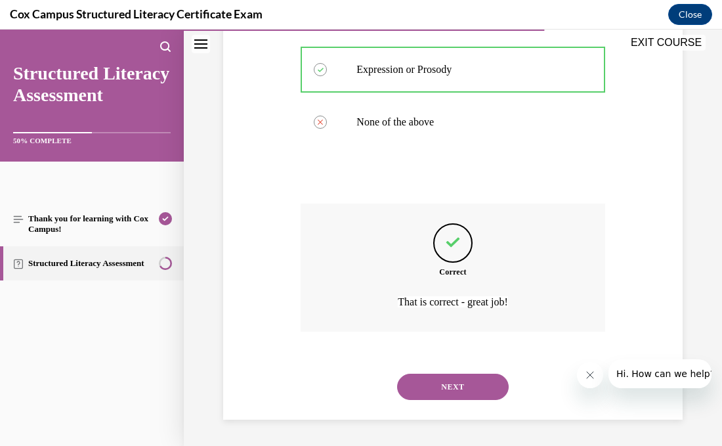
click at [440, 375] on button "NEXT" at bounding box center [453, 386] width 112 height 26
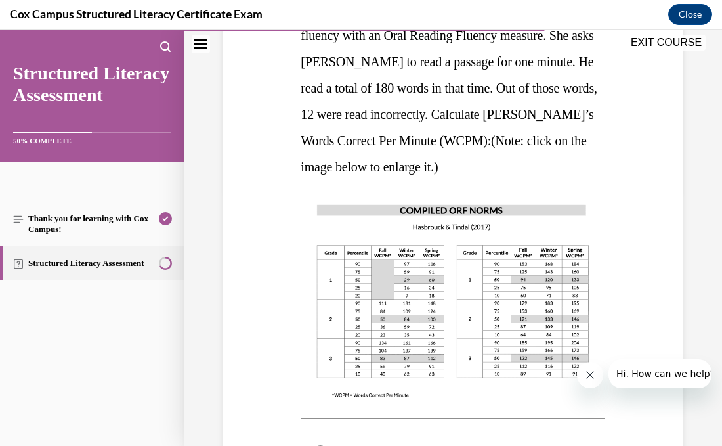
scroll to position [274, 0]
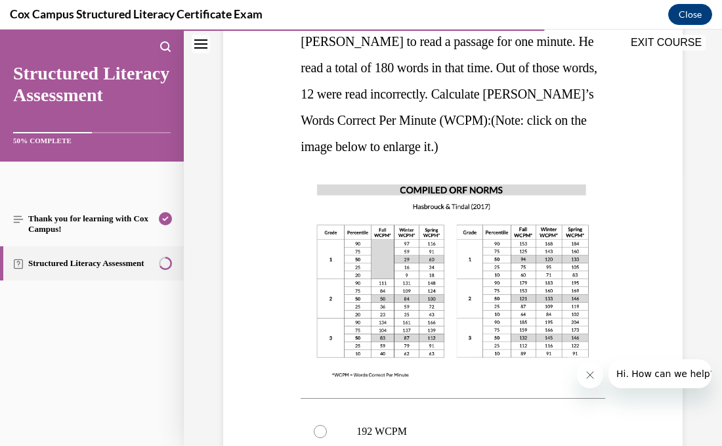
click at [494, 301] on img at bounding box center [453, 280] width 304 height 215
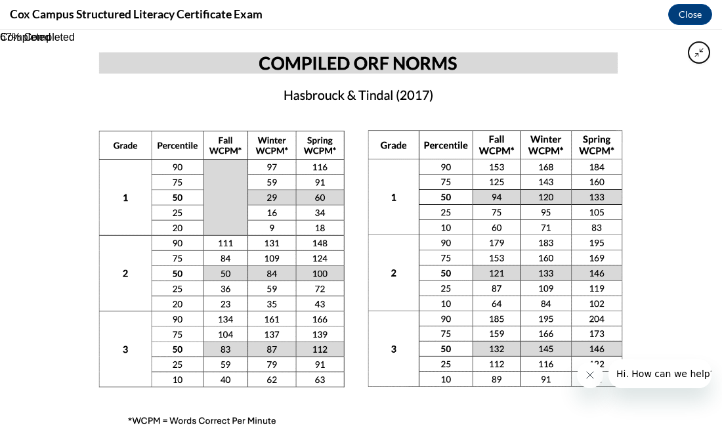
click at [494, 301] on img at bounding box center [361, 238] width 587 height 416
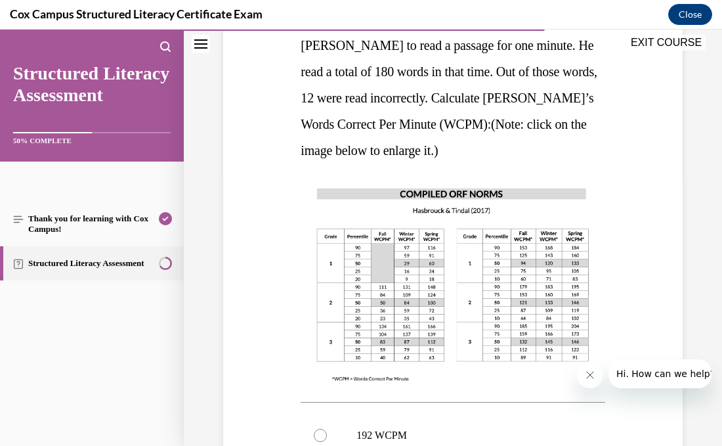
scroll to position [270, 0]
click at [494, 301] on img at bounding box center [453, 284] width 304 height 215
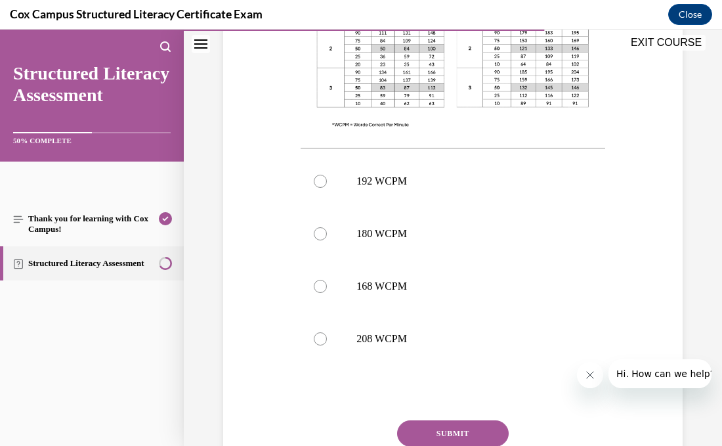
scroll to position [532, 0]
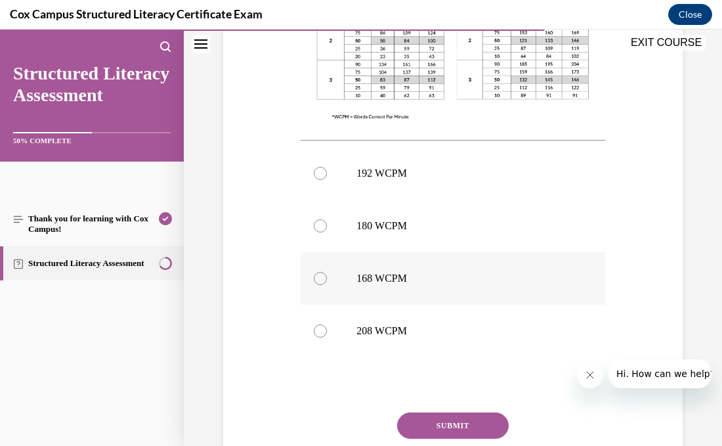
click at [433, 284] on p "168 WCPM" at bounding box center [463, 278] width 215 height 13
click at [327, 284] on input "168 WCPM" at bounding box center [320, 278] width 13 height 13
radio input "true"
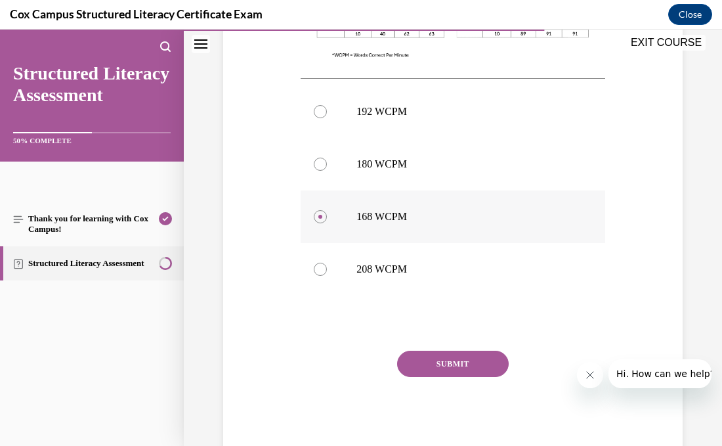
scroll to position [608, 0]
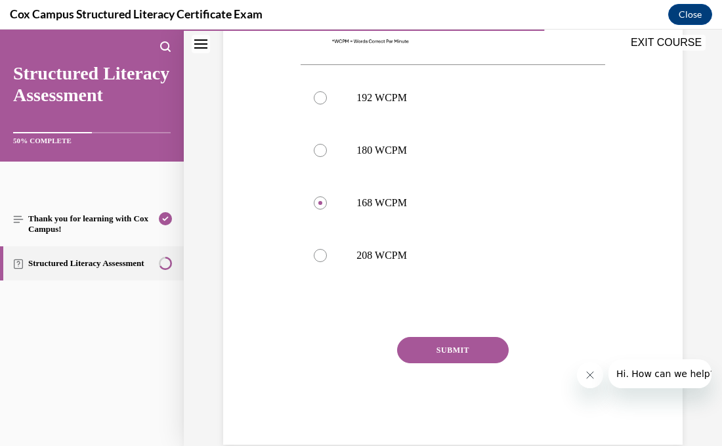
click at [442, 351] on button "SUBMIT" at bounding box center [453, 350] width 112 height 26
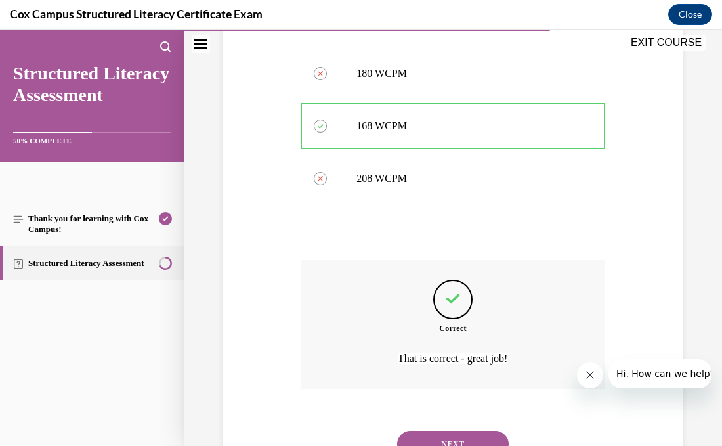
scroll to position [740, 0]
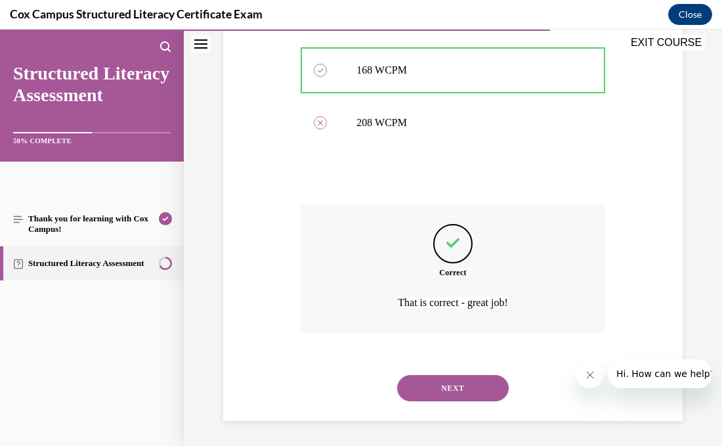
click at [453, 387] on button "NEXT" at bounding box center [453, 388] width 112 height 26
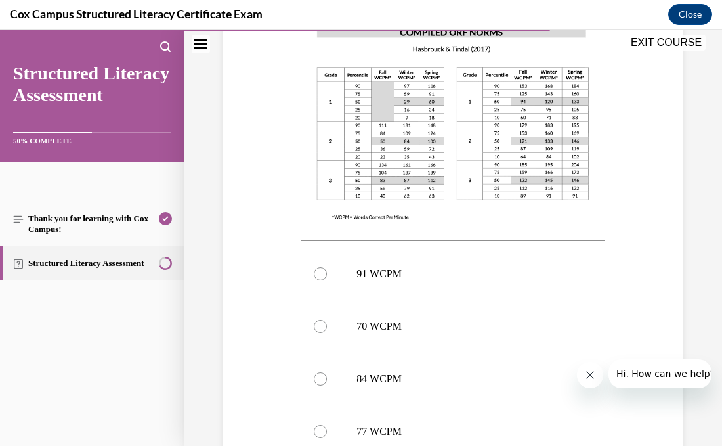
scroll to position [438, 0]
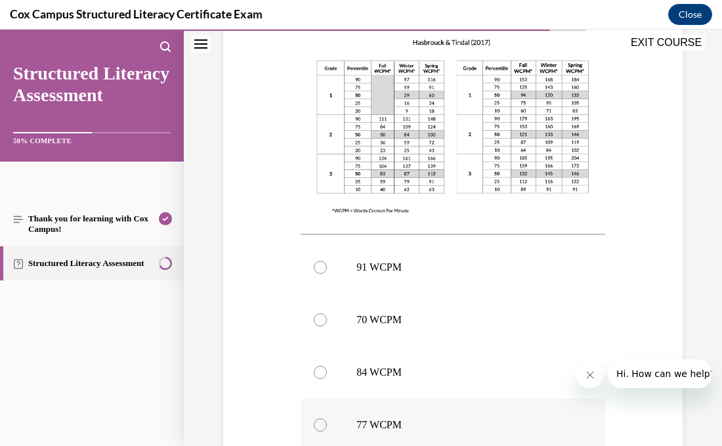
click at [406, 418] on p "77 WCPM" at bounding box center [463, 424] width 215 height 13
click at [327, 418] on input "77 WCPM" at bounding box center [320, 424] width 13 height 13
radio input "true"
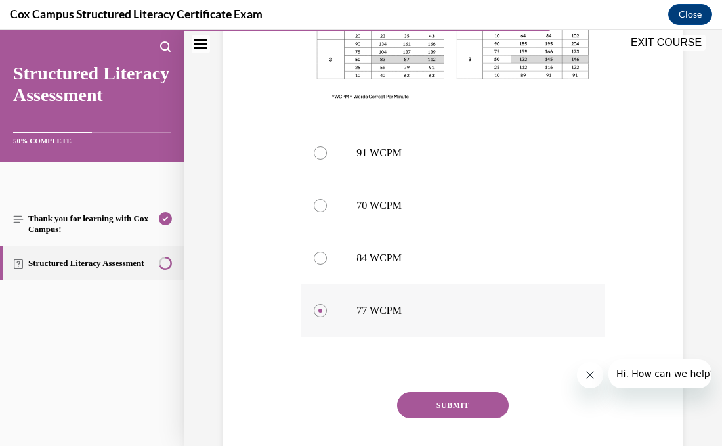
scroll to position [554, 0]
click at [431, 390] on button "SUBMIT" at bounding box center [453, 403] width 112 height 26
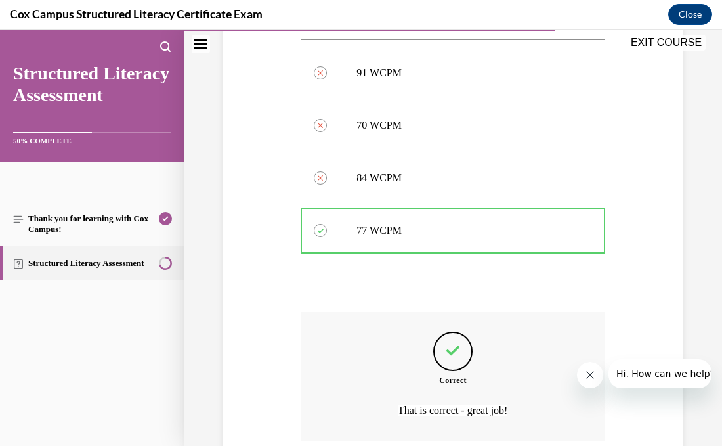
scroll to position [714, 0]
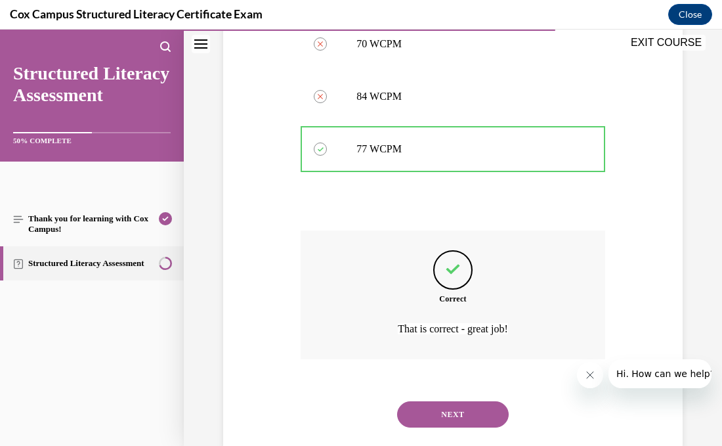
click at [431, 401] on button "NEXT" at bounding box center [453, 414] width 112 height 26
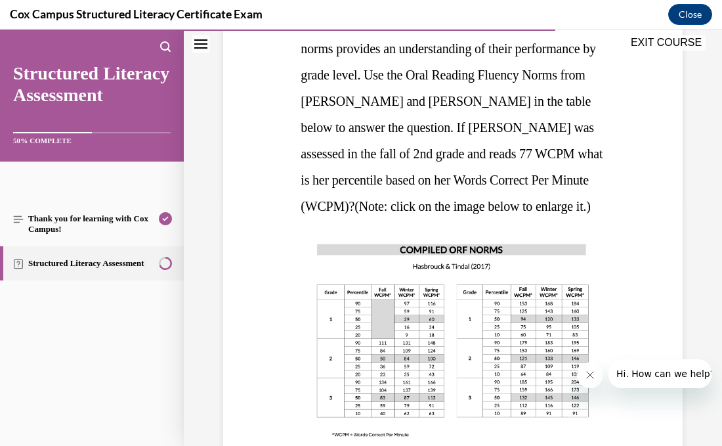
scroll to position [242, 0]
click at [500, 324] on img at bounding box center [453, 339] width 304 height 215
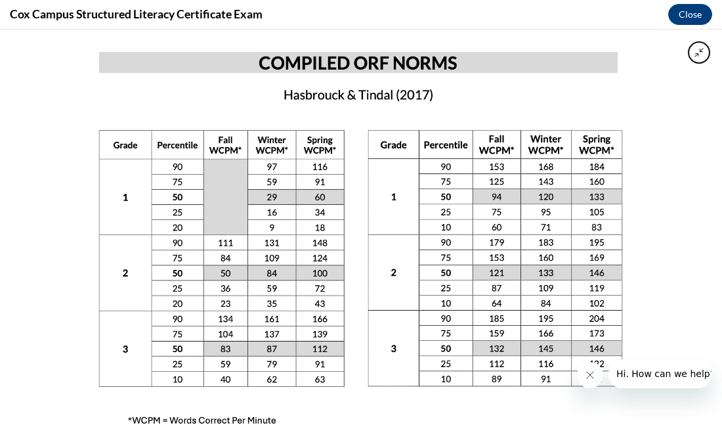
click at [517, 243] on img at bounding box center [361, 238] width 587 height 416
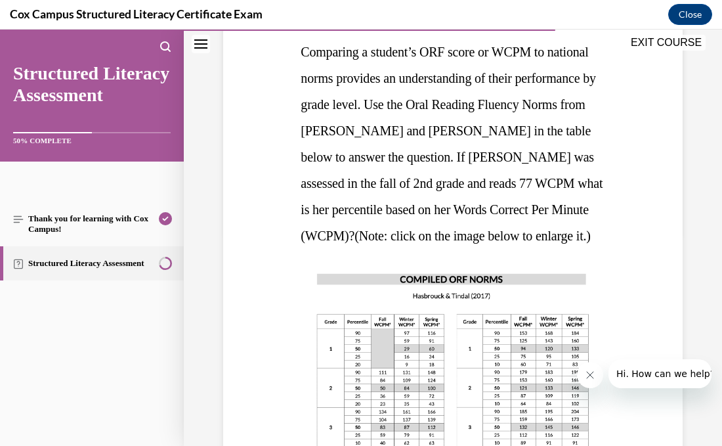
scroll to position [208, 0]
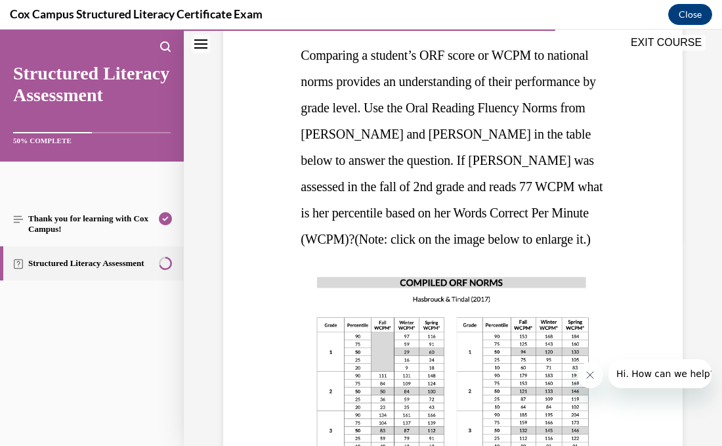
click at [452, 348] on img at bounding box center [453, 372] width 304 height 215
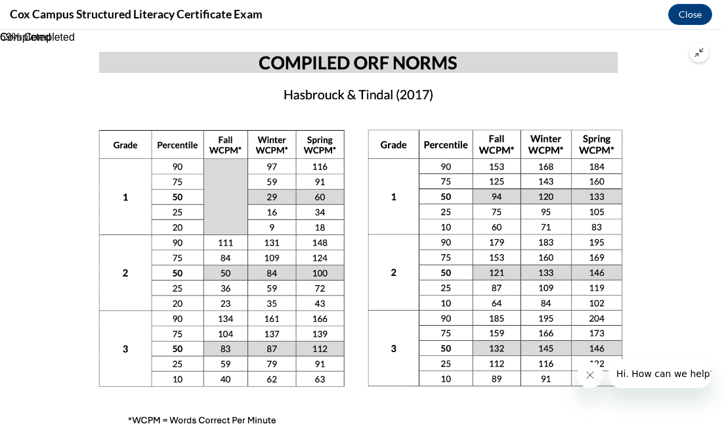
click at [221, 268] on img at bounding box center [361, 238] width 587 height 416
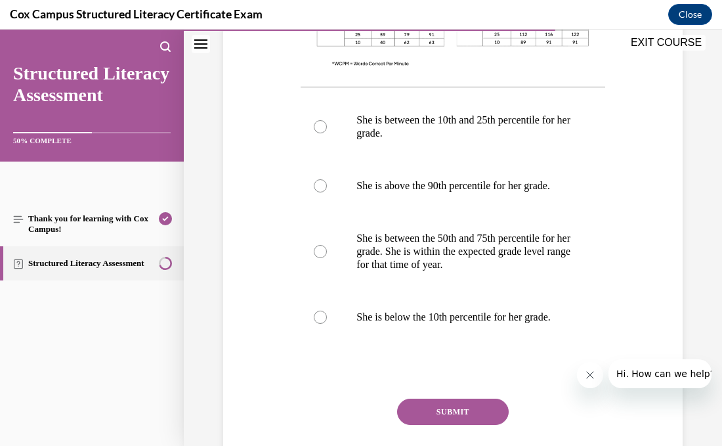
scroll to position [612, 0]
click at [318, 258] on div at bounding box center [320, 251] width 13 height 13
click at [318, 258] on input "She is between the 50th and 75th percentile for her grade. She is within the ex…" at bounding box center [320, 251] width 13 height 13
radio input "true"
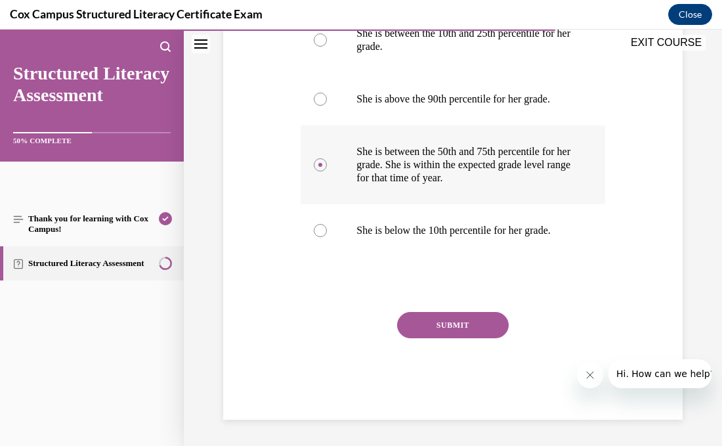
scroll to position [732, 0]
click at [445, 338] on button "SUBMIT" at bounding box center [453, 325] width 112 height 26
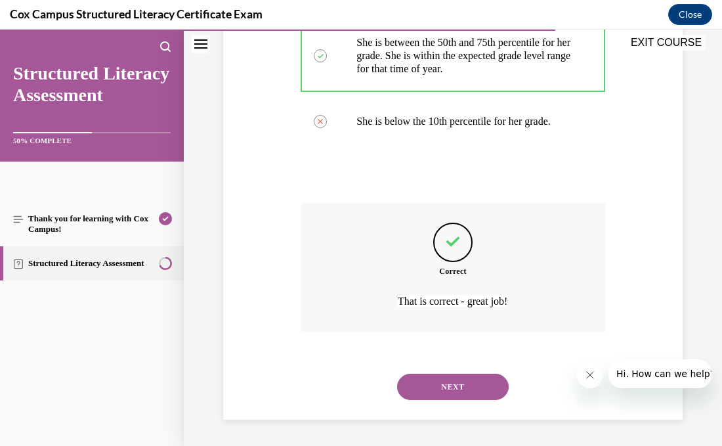
scroll to position [858, 0]
click at [456, 392] on button "NEXT" at bounding box center [453, 386] width 112 height 26
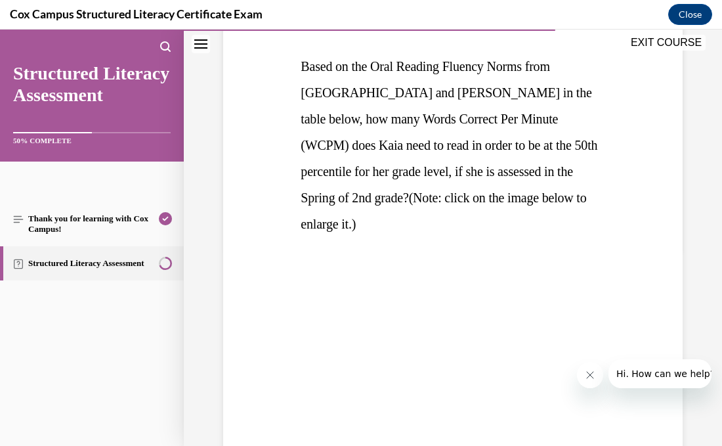
scroll to position [194, 0]
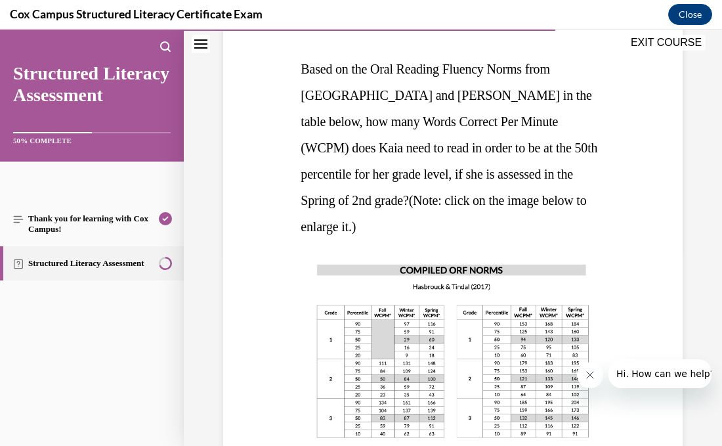
click at [430, 352] on img at bounding box center [453, 360] width 304 height 215
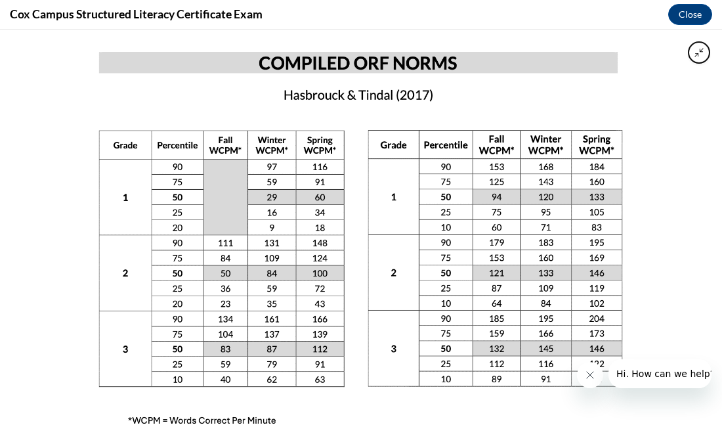
click at [329, 278] on img at bounding box center [361, 238] width 587 height 416
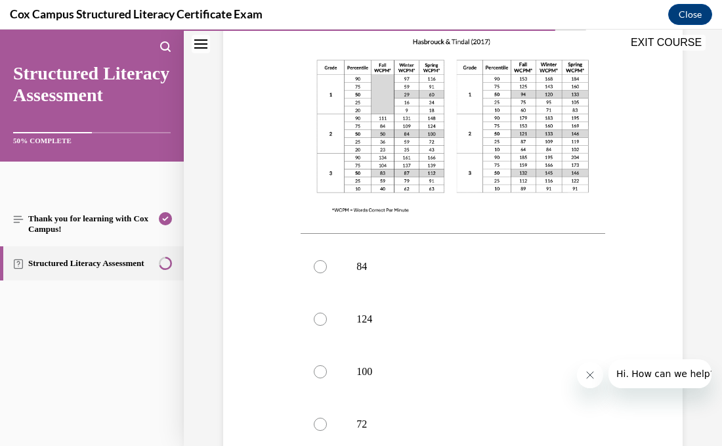
scroll to position [440, 0]
click at [316, 364] on div at bounding box center [320, 370] width 13 height 13
click at [316, 364] on input "100" at bounding box center [320, 370] width 13 height 13
radio input "true"
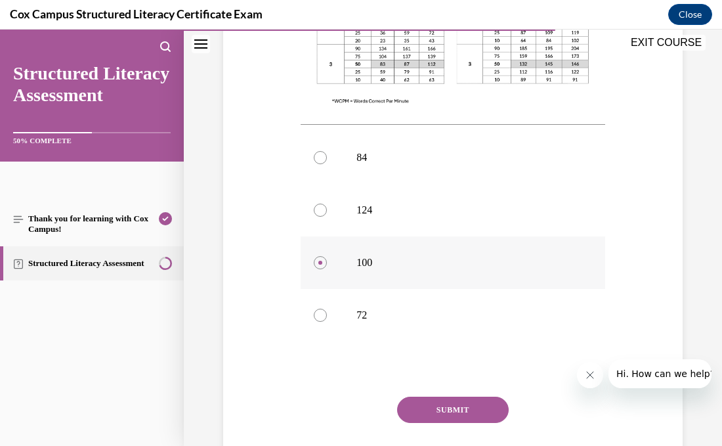
scroll to position [551, 0]
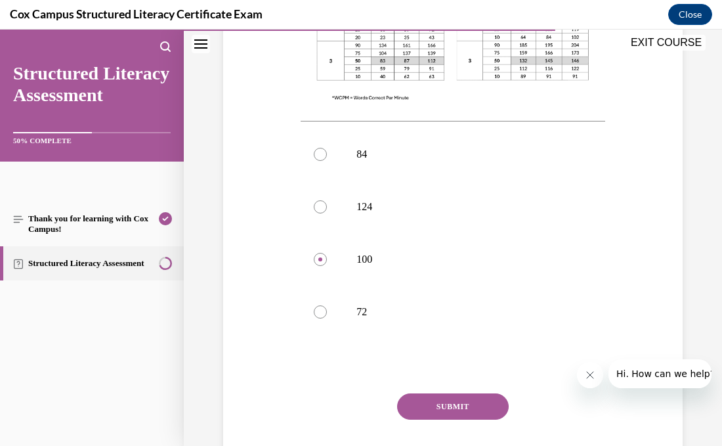
click at [406, 393] on button "SUBMIT" at bounding box center [453, 406] width 112 height 26
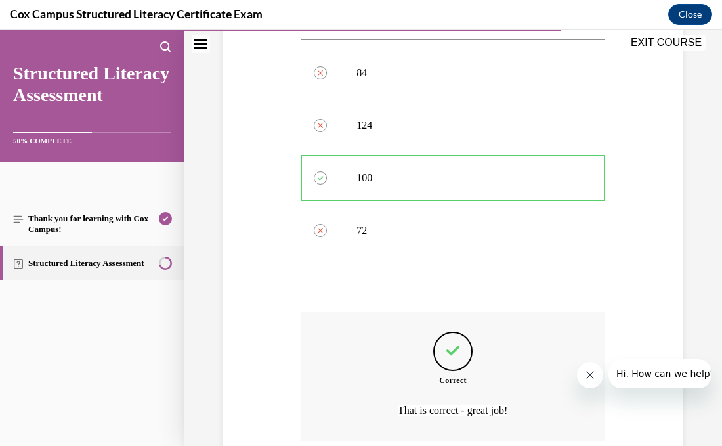
scroll to position [714, 0]
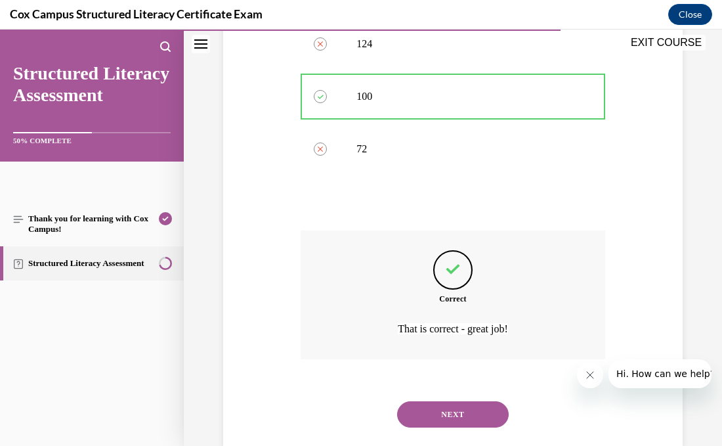
click at [422, 401] on button "NEXT" at bounding box center [453, 414] width 112 height 26
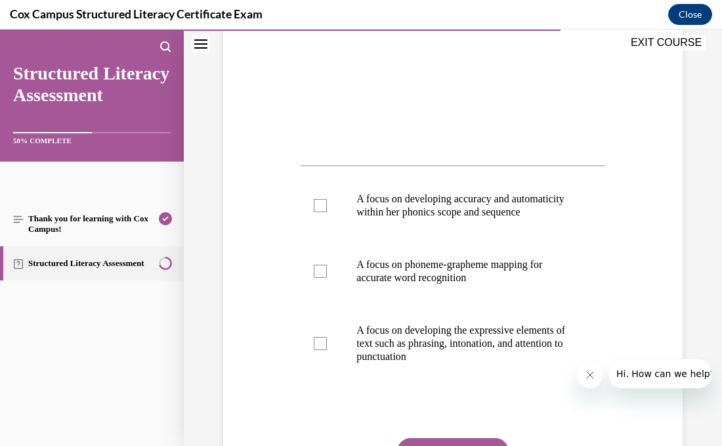
scroll to position [457, 0]
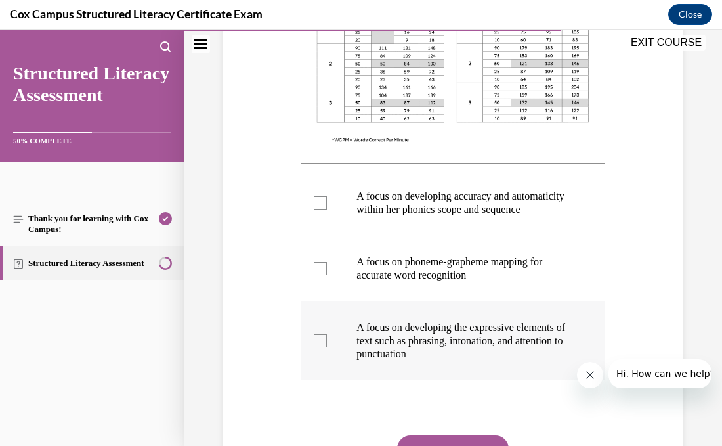
click at [313, 337] on label "A focus on developing the expressive elements of text such as phrasing, intonat…" at bounding box center [453, 340] width 304 height 79
click at [314, 337] on input "A focus on developing the expressive elements of text such as phrasing, intonat…" at bounding box center [320, 340] width 13 height 13
checkbox input "true"
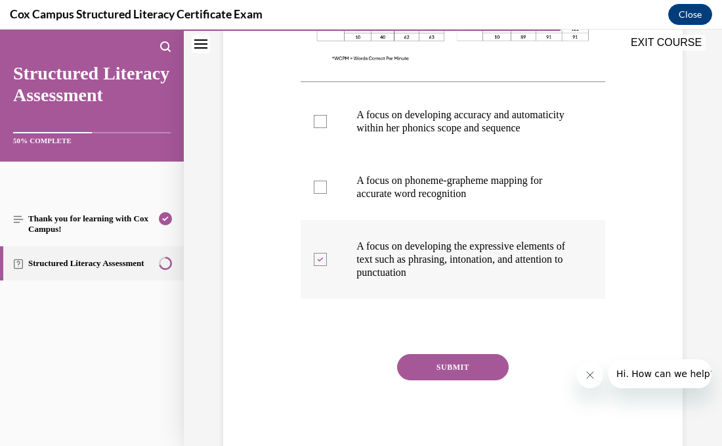
scroll to position [539, 0]
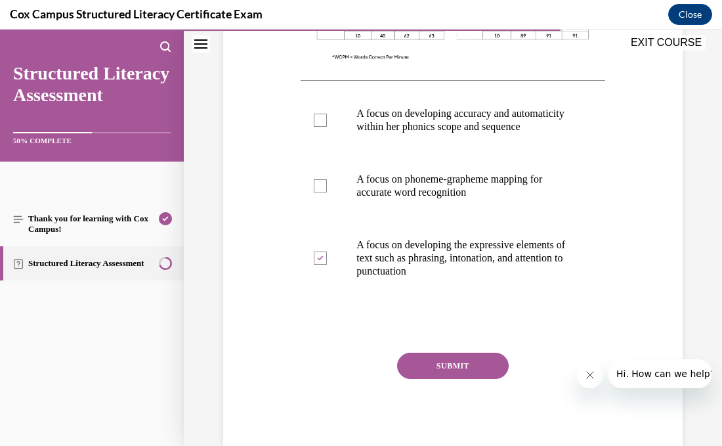
click at [419, 379] on button "SUBMIT" at bounding box center [453, 365] width 112 height 26
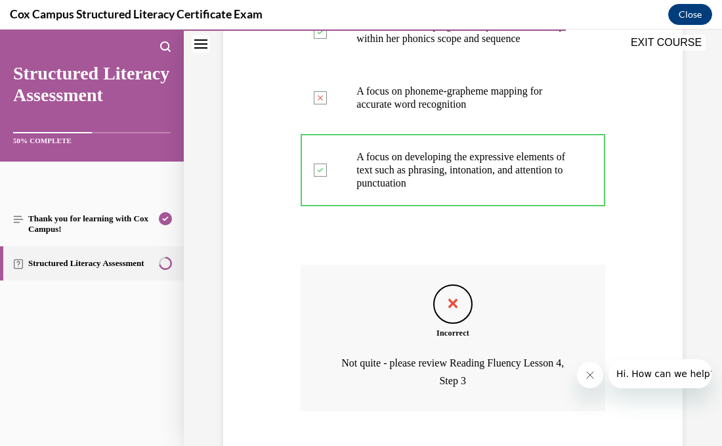
scroll to position [719, 0]
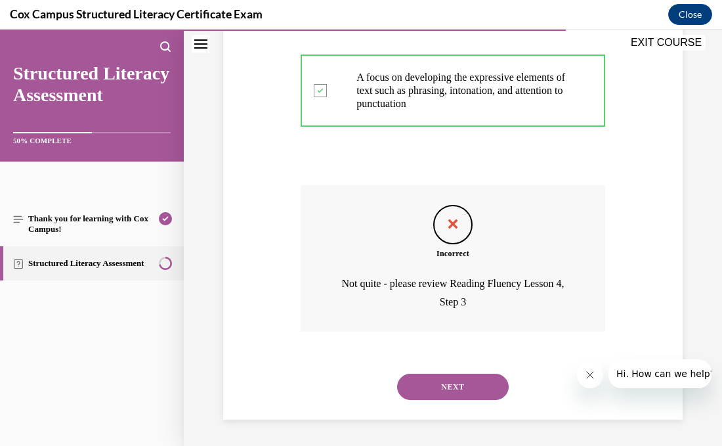
click at [486, 386] on button "NEXT" at bounding box center [453, 386] width 112 height 26
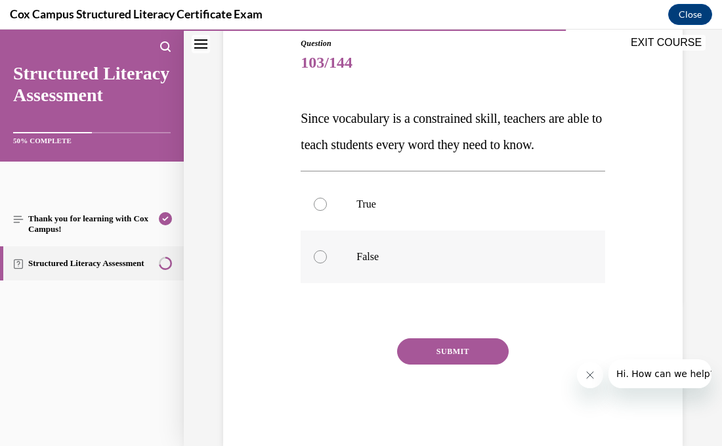
click at [326, 261] on label "False" at bounding box center [453, 256] width 304 height 53
click at [326, 261] on input "False" at bounding box center [320, 256] width 13 height 13
radio input "true"
click at [431, 358] on button "SUBMIT" at bounding box center [453, 351] width 112 height 26
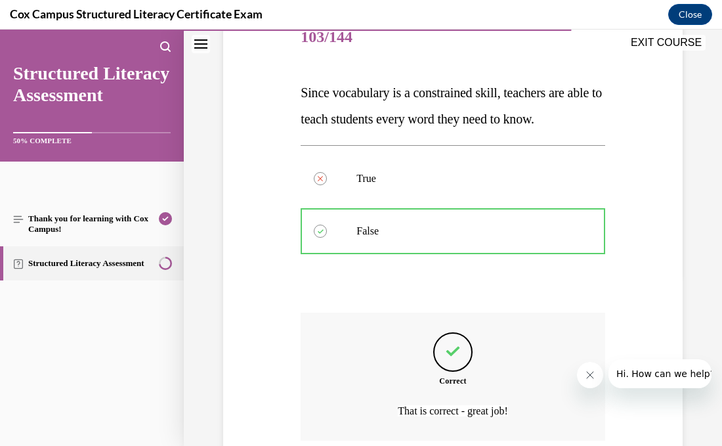
scroll to position [279, 0]
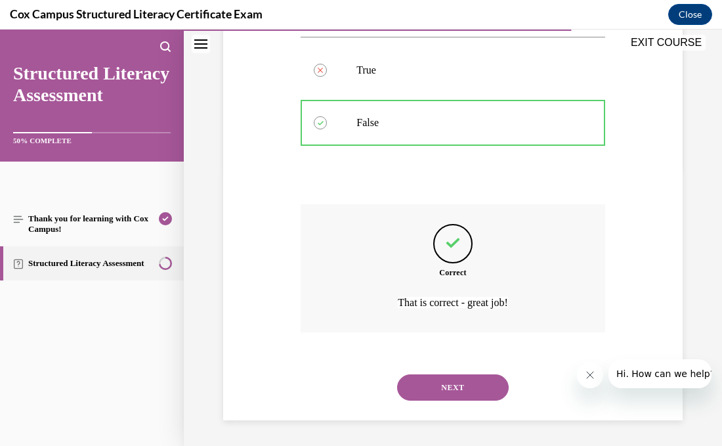
click at [437, 380] on button "NEXT" at bounding box center [453, 387] width 112 height 26
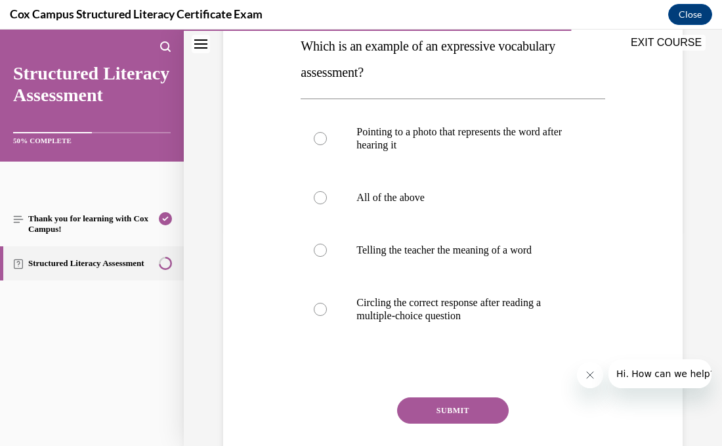
scroll to position [219, 0]
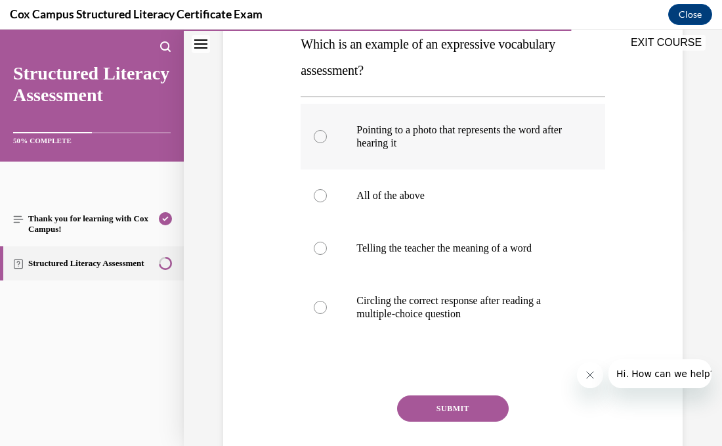
click at [335, 145] on label "Pointing to a photo that represents the word after hearing it" at bounding box center [453, 137] width 304 height 66
click at [327, 143] on input "Pointing to a photo that represents the word after hearing it" at bounding box center [320, 136] width 13 height 13
radio input "true"
click at [335, 145] on label "Pointing to a photo that represents the word after hearing it" at bounding box center [453, 137] width 304 height 66
click at [327, 143] on input "Pointing to a photo that represents the word after hearing it" at bounding box center [320, 136] width 13 height 13
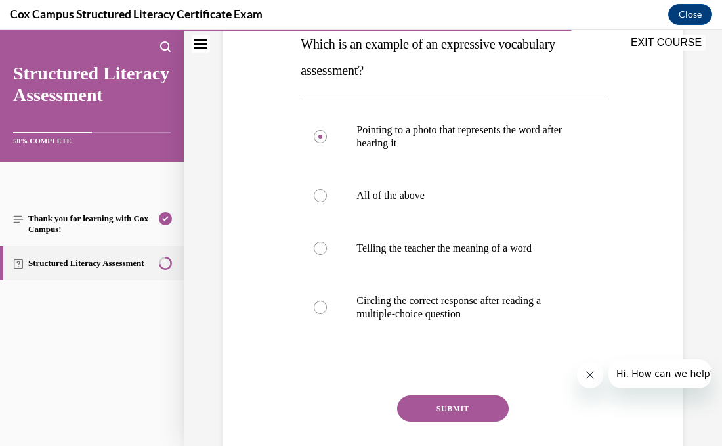
click at [255, 204] on div "Question 104/144 Which is an example of an expressive vocabulary assessment?   …" at bounding box center [453, 213] width 466 height 579
click at [324, 247] on div at bounding box center [320, 248] width 13 height 13
click at [324, 247] on input "Telling the teacher the meaning of a word" at bounding box center [320, 248] width 13 height 13
radio input "true"
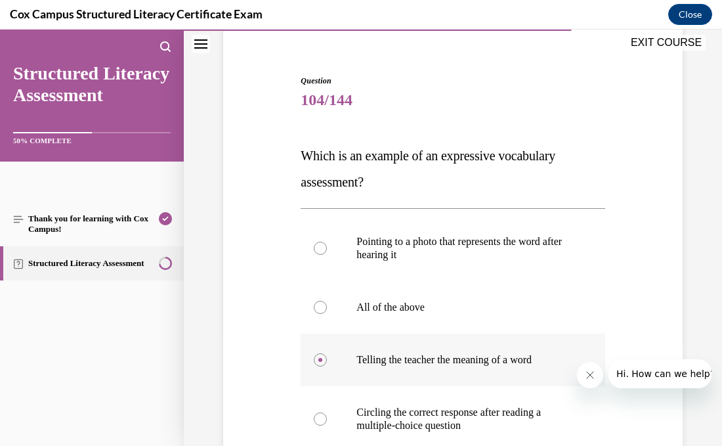
scroll to position [102, 0]
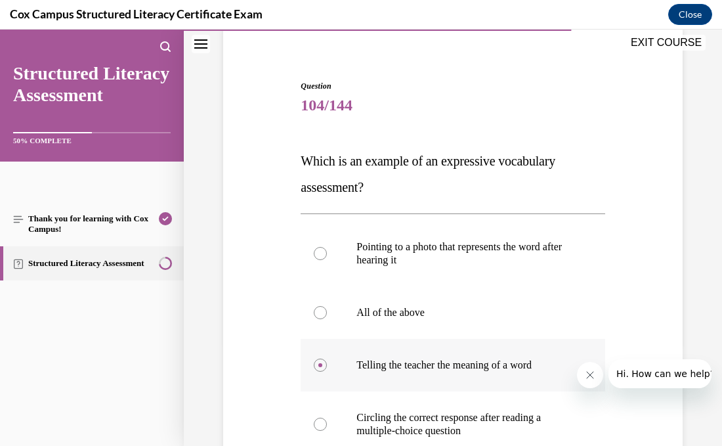
click at [348, 264] on label "Pointing to a photo that represents the word after hearing it" at bounding box center [453, 254] width 304 height 66
click at [327, 260] on input "Pointing to a photo that represents the word after hearing it" at bounding box center [320, 253] width 13 height 13
radio input "true"
click at [346, 376] on label "Telling the teacher the meaning of a word" at bounding box center [453, 365] width 304 height 53
click at [327, 371] on input "Telling the teacher the meaning of a word" at bounding box center [320, 364] width 13 height 13
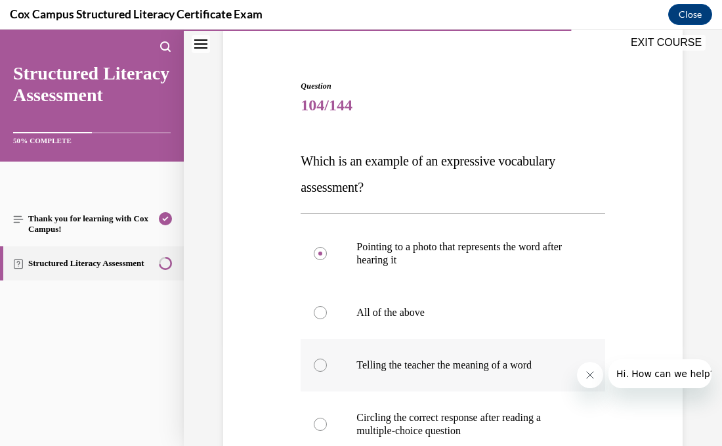
radio input "true"
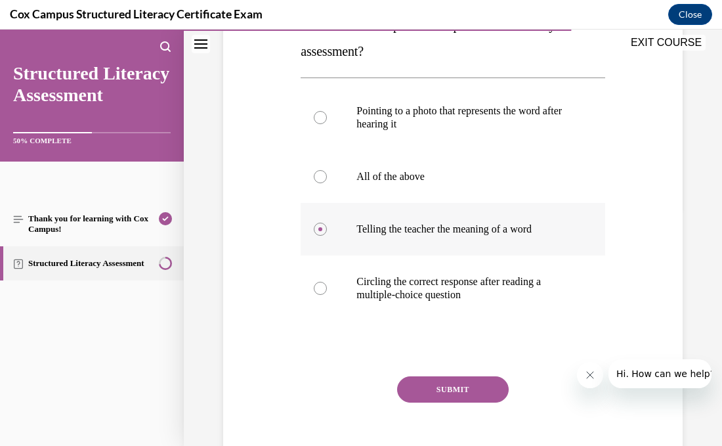
scroll to position [239, 0]
click at [459, 387] on button "SUBMIT" at bounding box center [453, 388] width 112 height 26
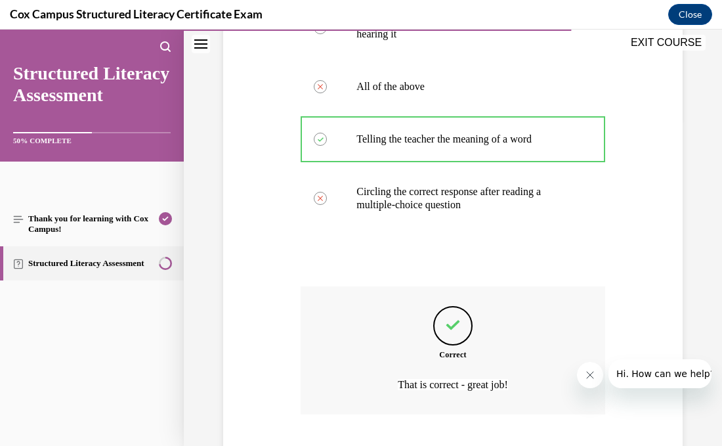
scroll to position [410, 0]
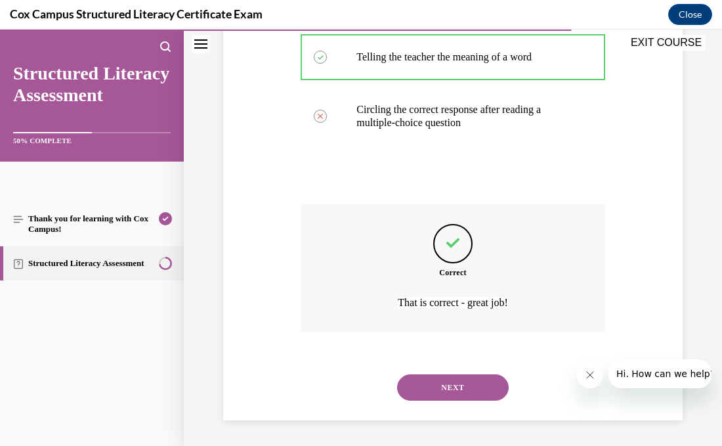
click at [459, 387] on button "NEXT" at bounding box center [453, 387] width 112 height 26
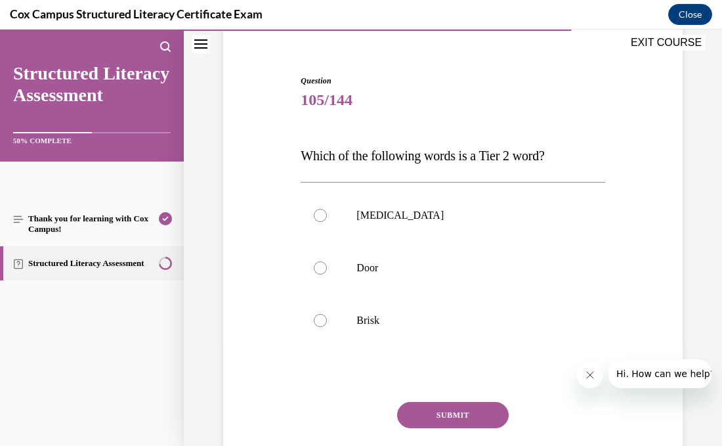
scroll to position [113, 0]
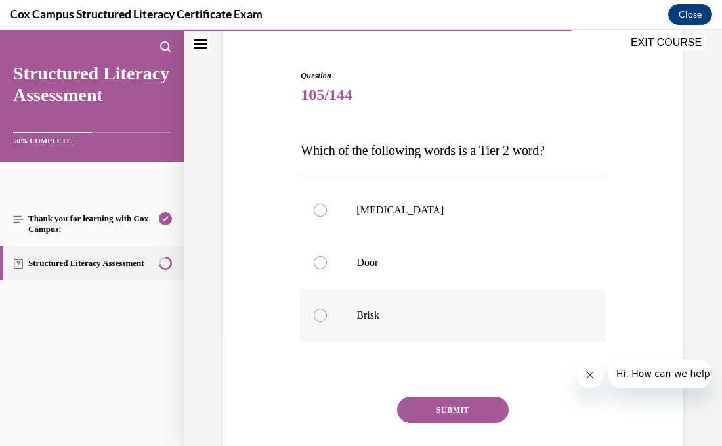
click at [356, 312] on p "Brisk" at bounding box center [463, 314] width 215 height 13
click at [327, 312] on input "Brisk" at bounding box center [320, 314] width 13 height 13
radio input "true"
click at [404, 407] on button "SUBMIT" at bounding box center [453, 409] width 112 height 26
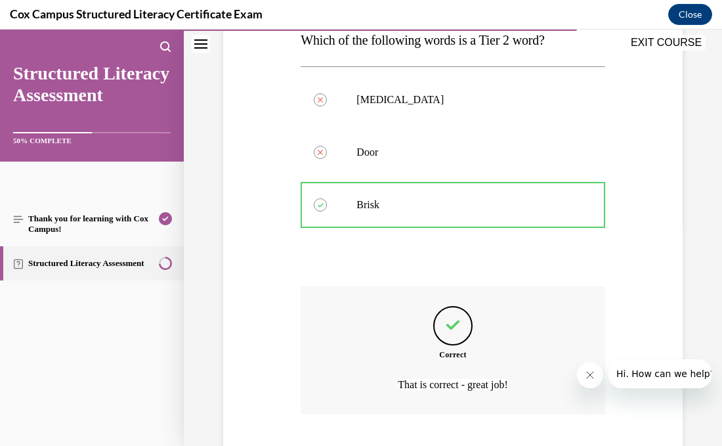
scroll to position [305, 0]
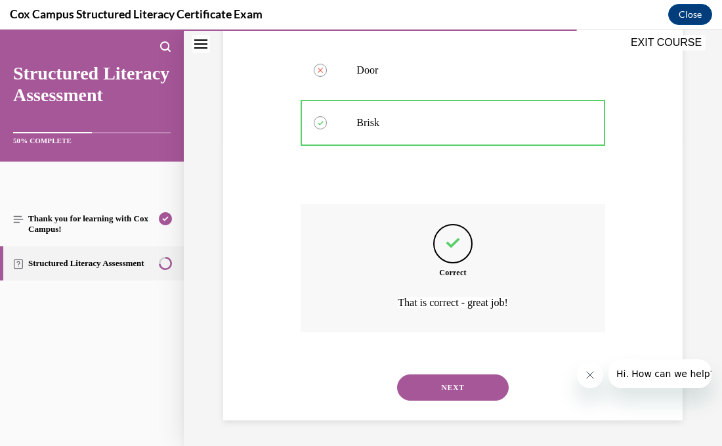
click at [452, 398] on button "NEXT" at bounding box center [453, 387] width 112 height 26
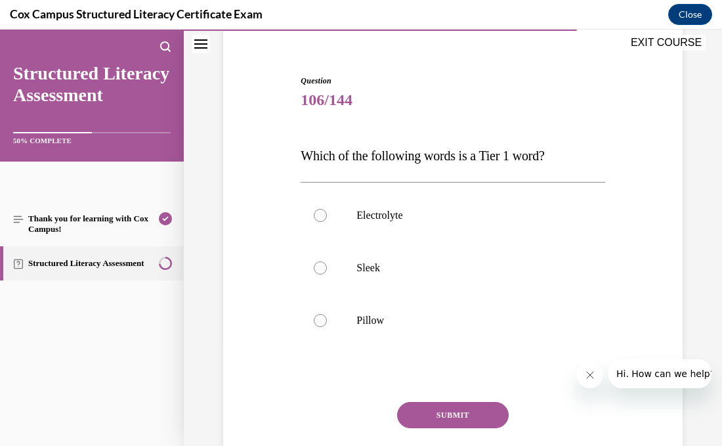
scroll to position [108, 0]
click at [331, 310] on label "Pillow" at bounding box center [453, 319] width 304 height 53
click at [327, 313] on input "Pillow" at bounding box center [320, 319] width 13 height 13
radio input "true"
click at [429, 413] on button "SUBMIT" at bounding box center [453, 414] width 112 height 26
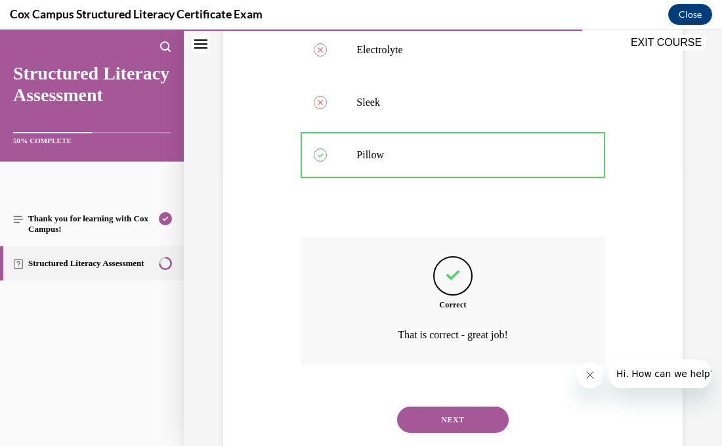
scroll to position [305, 0]
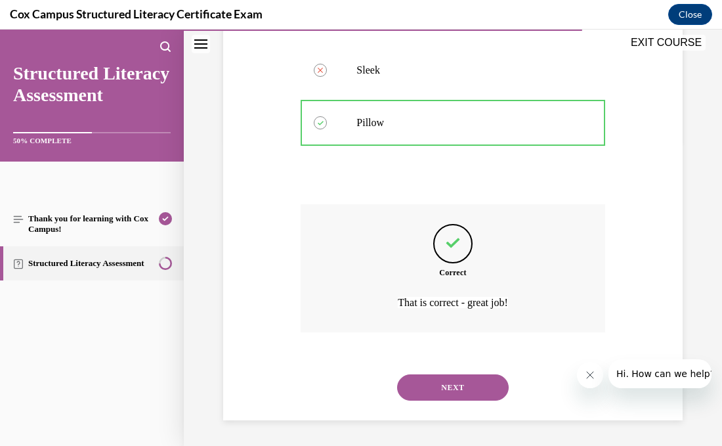
click at [440, 385] on button "NEXT" at bounding box center [453, 387] width 112 height 26
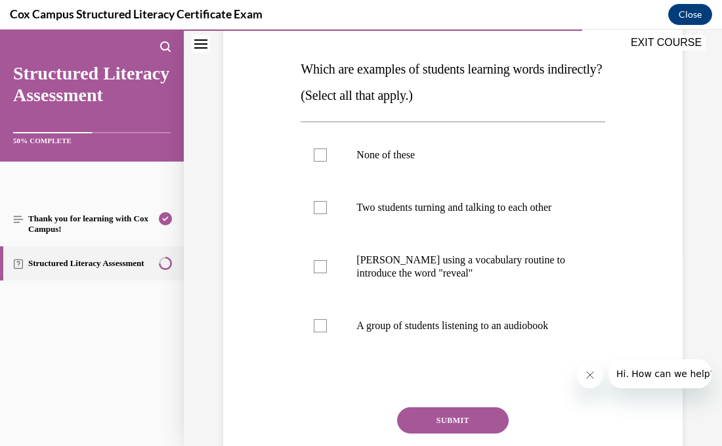
scroll to position [198, 0]
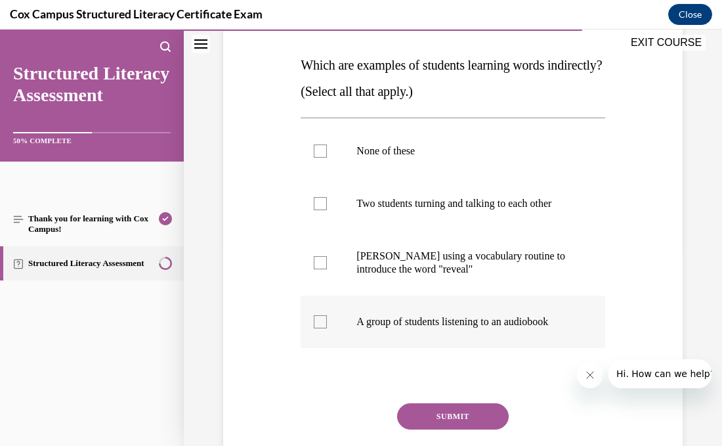
click at [313, 335] on label "A group of students listening to an audiobook" at bounding box center [453, 321] width 304 height 53
click at [314, 328] on input "A group of students listening to an audiobook" at bounding box center [320, 321] width 13 height 13
checkbox input "true"
click at [316, 217] on label "Two students turning and talking to each other" at bounding box center [453, 203] width 304 height 53
click at [316, 210] on input "Two students turning and talking to each other" at bounding box center [320, 203] width 13 height 13
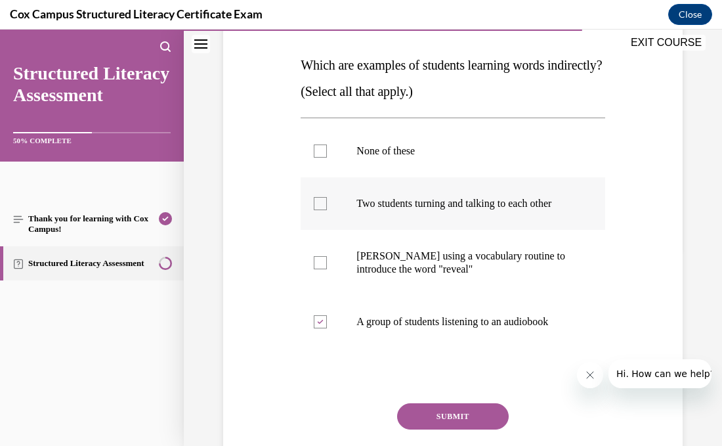
checkbox input "true"
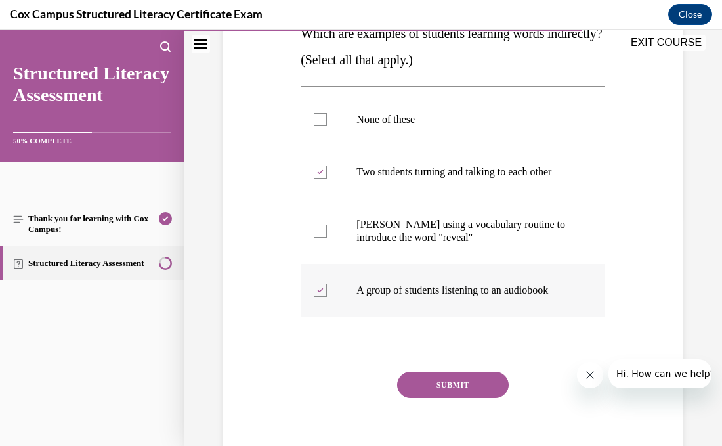
scroll to position [247, 0]
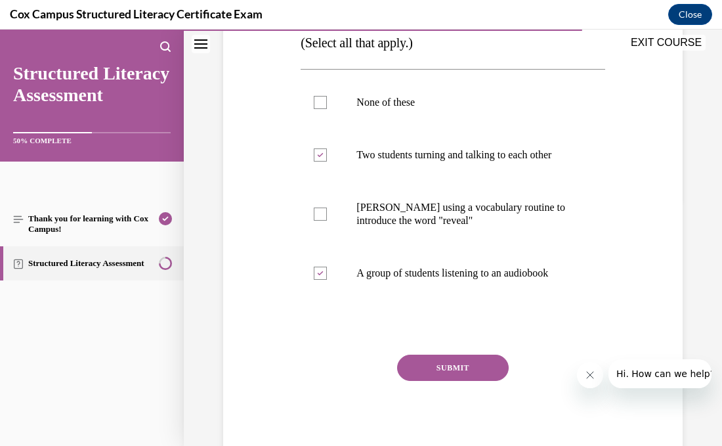
click at [436, 381] on button "SUBMIT" at bounding box center [453, 367] width 112 height 26
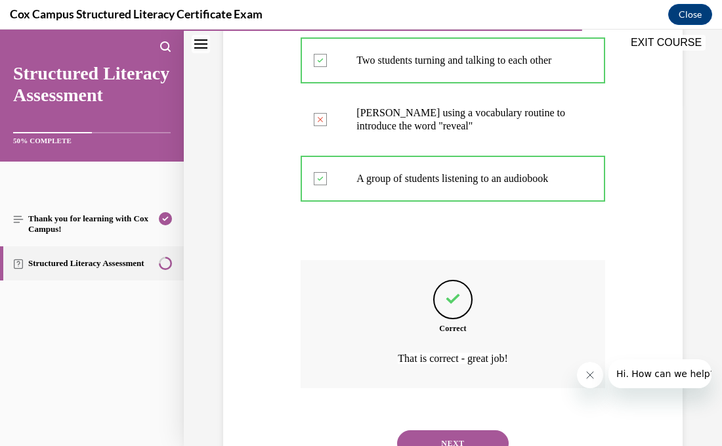
scroll to position [423, 0]
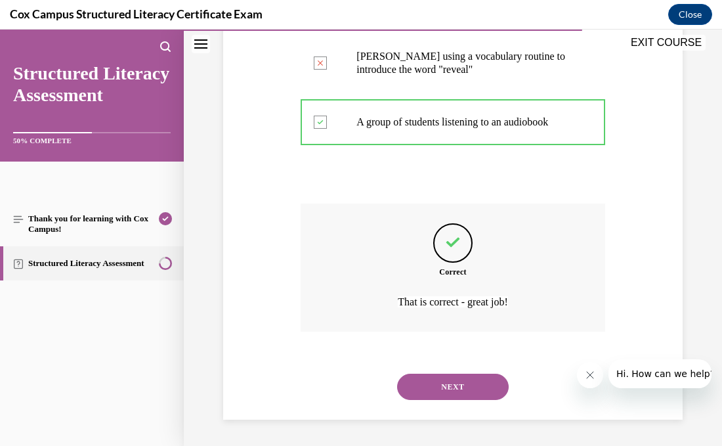
click at [439, 387] on button "NEXT" at bounding box center [453, 386] width 112 height 26
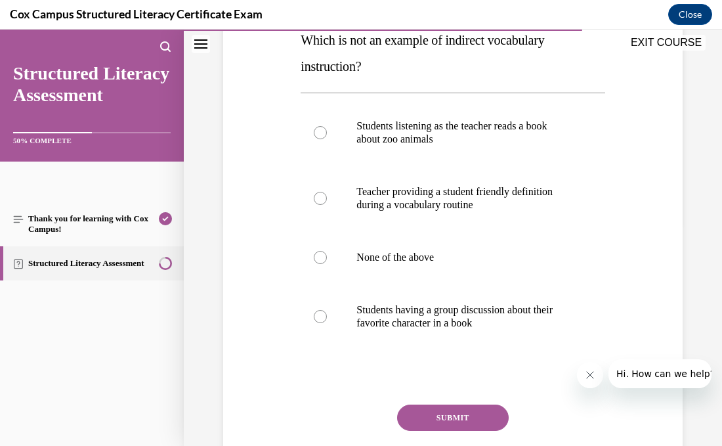
scroll to position [226, 0]
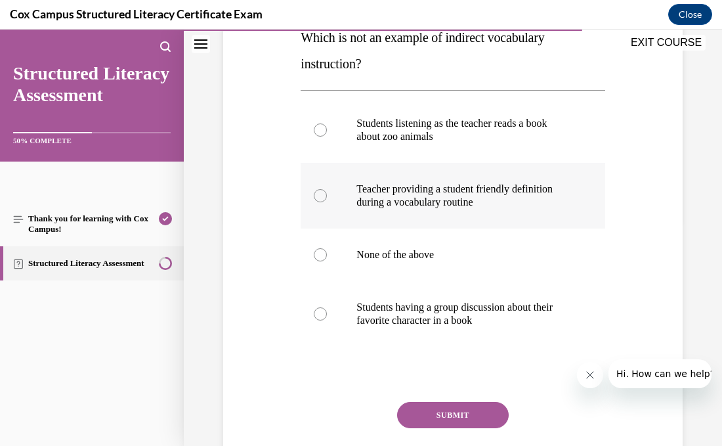
click at [343, 206] on label "Teacher providing a student friendly definition during a vocabulary routine" at bounding box center [453, 196] width 304 height 66
click at [327, 202] on input "Teacher providing a student friendly definition during a vocabulary routine" at bounding box center [320, 195] width 13 height 13
radio input "true"
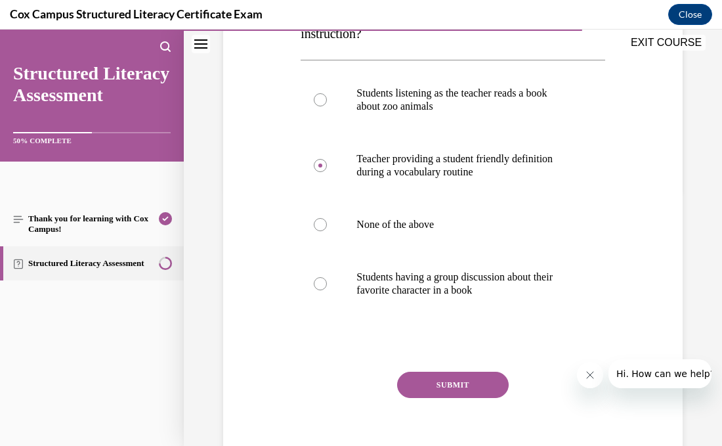
scroll to position [257, 0]
click at [424, 382] on button "SUBMIT" at bounding box center [453, 384] width 112 height 26
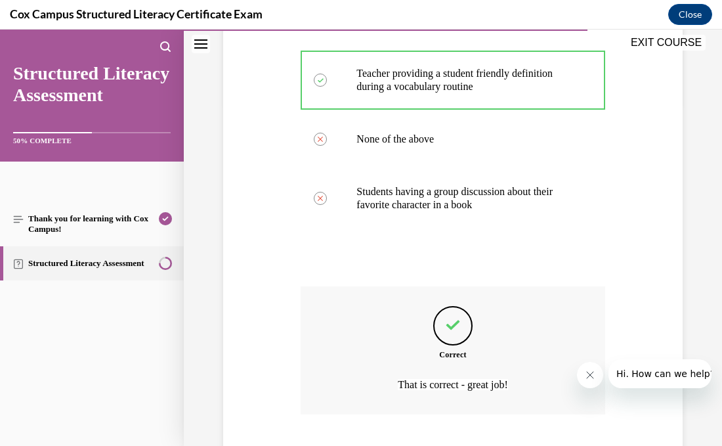
scroll to position [423, 0]
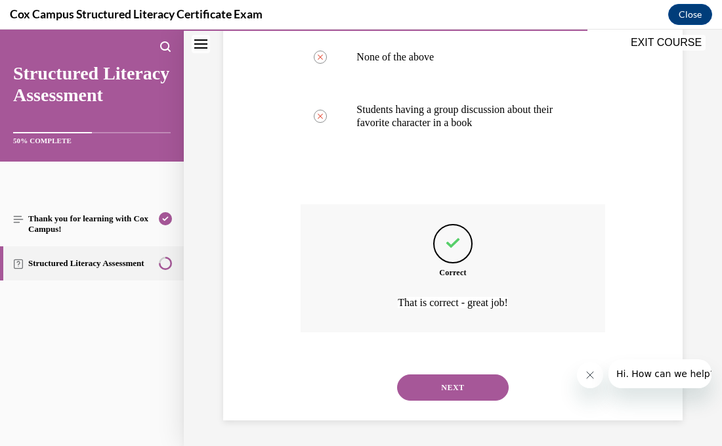
click at [424, 382] on button "NEXT" at bounding box center [453, 387] width 112 height 26
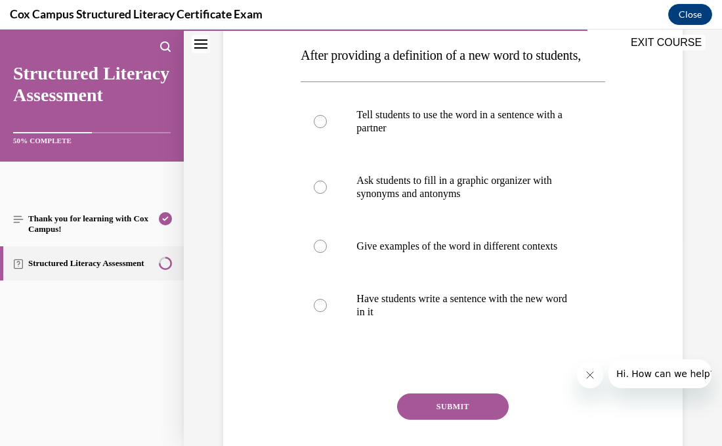
scroll to position [210, 0]
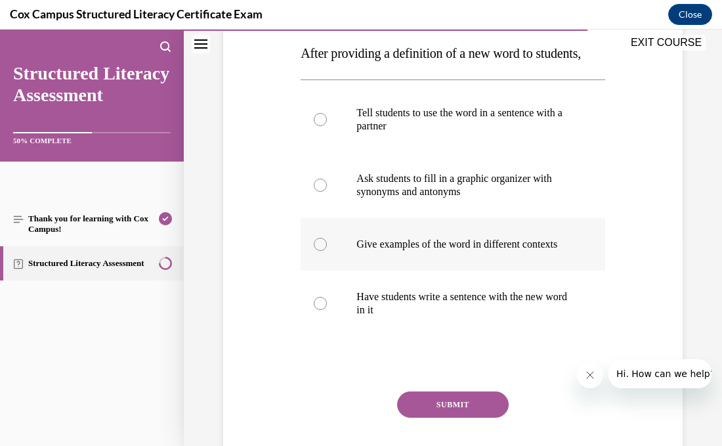
click at [338, 270] on label "Give examples of the word in different contexts" at bounding box center [453, 244] width 304 height 53
click at [327, 251] on input "Give examples of the word in different contexts" at bounding box center [320, 244] width 13 height 13
radio input "true"
click at [459, 417] on button "SUBMIT" at bounding box center [453, 404] width 112 height 26
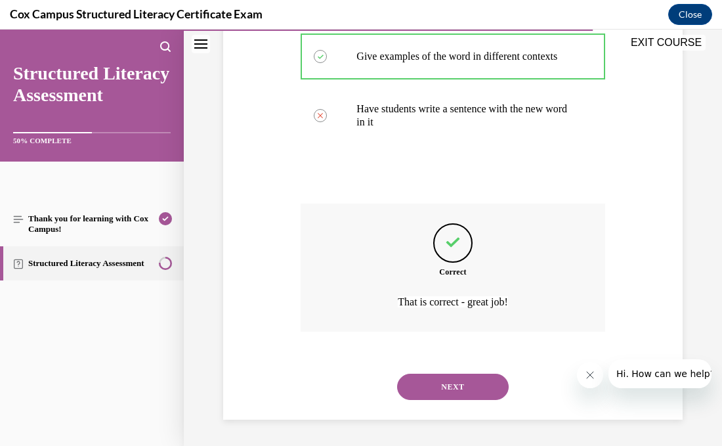
scroll to position [436, 0]
click at [455, 385] on button "NEXT" at bounding box center [453, 386] width 112 height 26
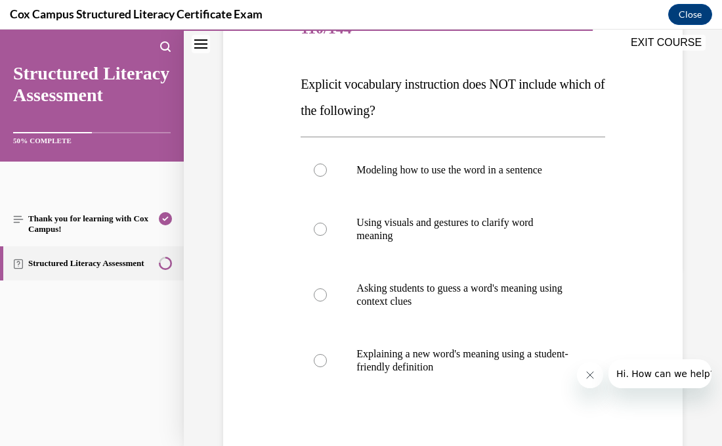
scroll to position [180, 0]
click at [327, 296] on label "Asking students to guess a word's meaning using context clues" at bounding box center [453, 294] width 304 height 66
click at [327, 296] on input "Asking students to guess a word's meaning using context clues" at bounding box center [320, 293] width 13 height 13
radio input "true"
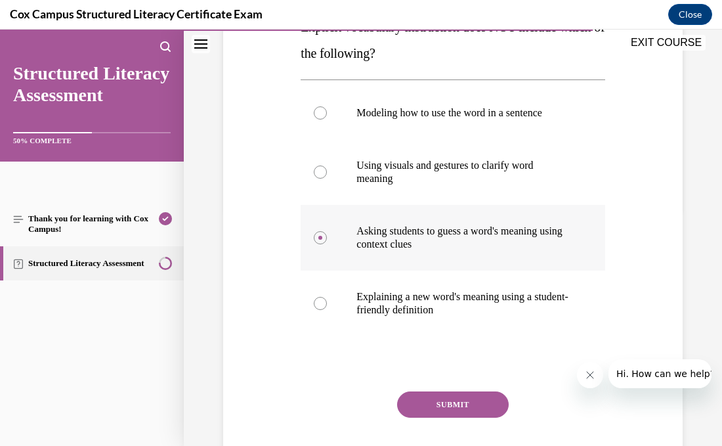
scroll to position [237, 0]
click at [433, 407] on button "SUBMIT" at bounding box center [453, 403] width 112 height 26
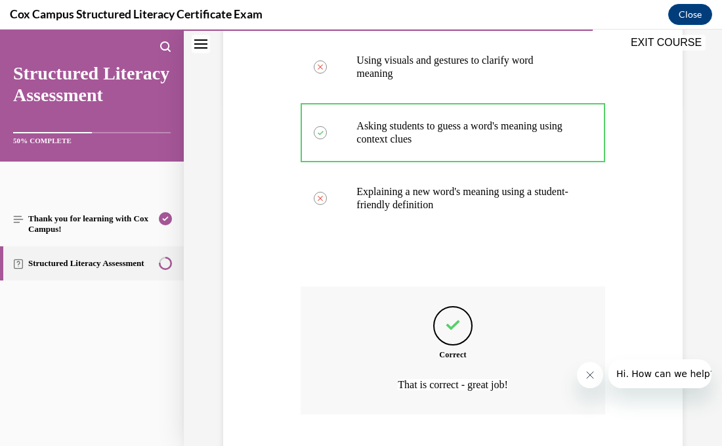
scroll to position [423, 0]
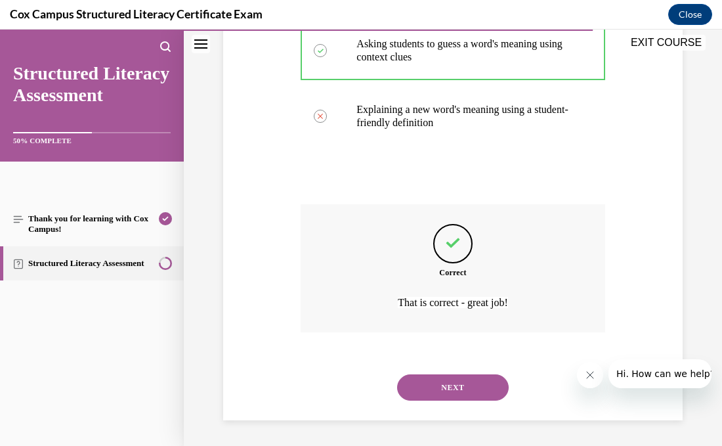
click at [446, 394] on button "NEXT" at bounding box center [453, 387] width 112 height 26
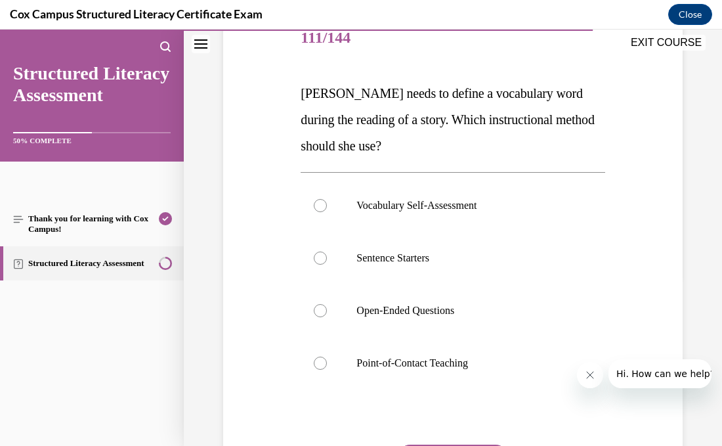
scroll to position [171, 0]
click at [440, 356] on p "Point-of-Contact Teaching" at bounding box center [463, 362] width 215 height 13
click at [327, 356] on input "Point-of-Contact Teaching" at bounding box center [320, 362] width 13 height 13
radio input "true"
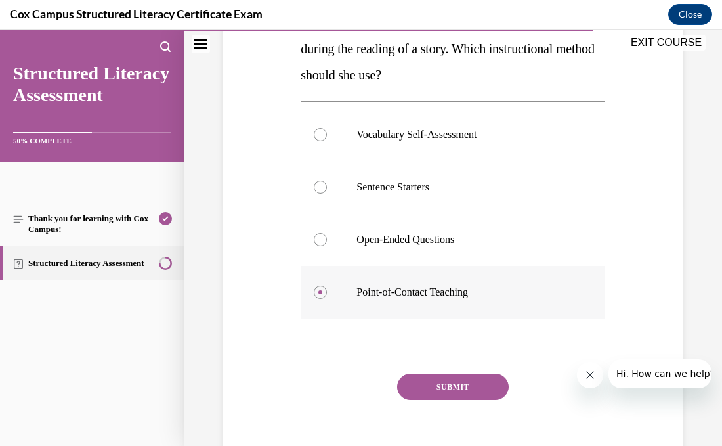
scroll to position [243, 0]
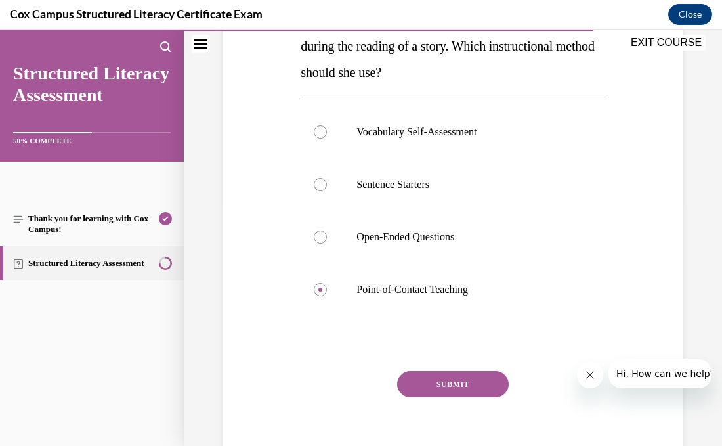
click at [461, 385] on button "SUBMIT" at bounding box center [453, 384] width 112 height 26
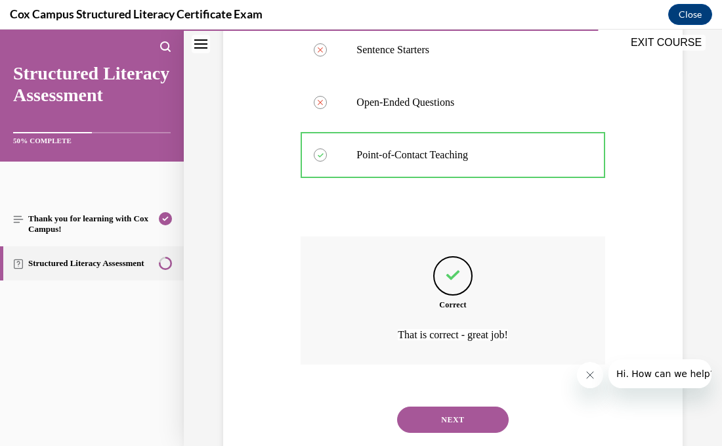
scroll to position [410, 0]
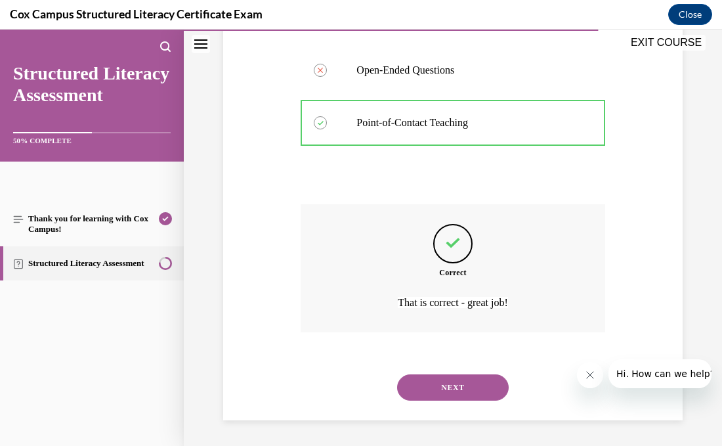
click at [461, 385] on button "NEXT" at bounding box center [453, 387] width 112 height 26
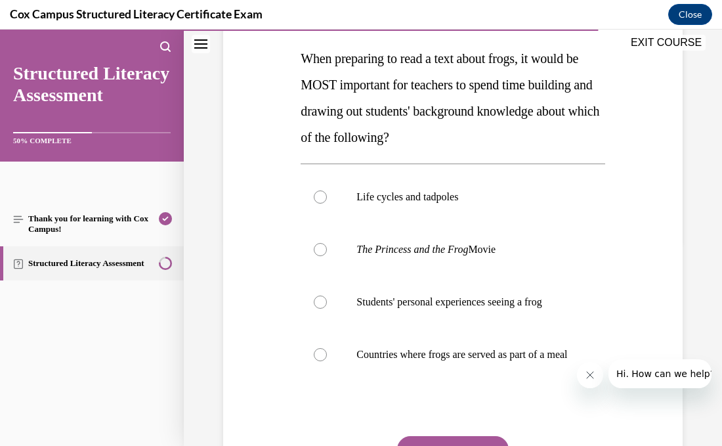
scroll to position [206, 0]
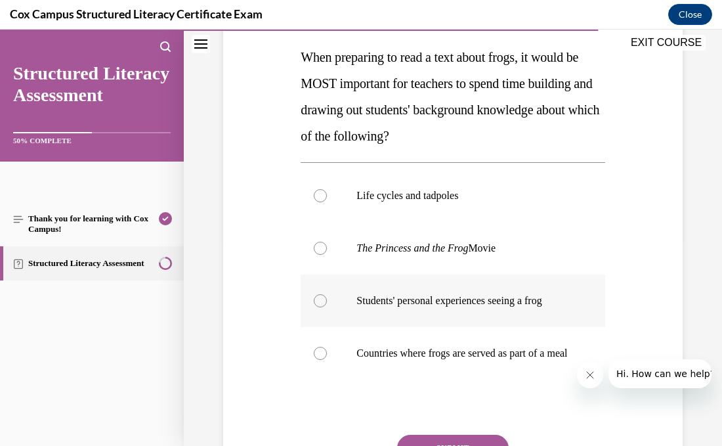
click at [413, 289] on label "Students' personal experiences seeing a frog" at bounding box center [453, 300] width 304 height 53
click at [327, 294] on input "Students' personal experiences seeing a frog" at bounding box center [320, 300] width 13 height 13
radio input "true"
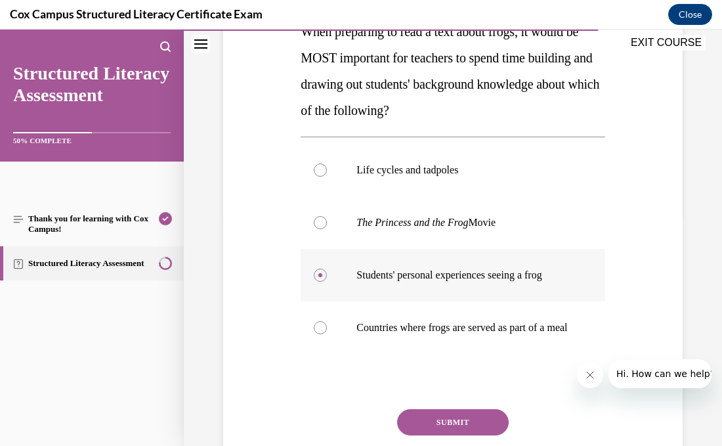
scroll to position [234, 0]
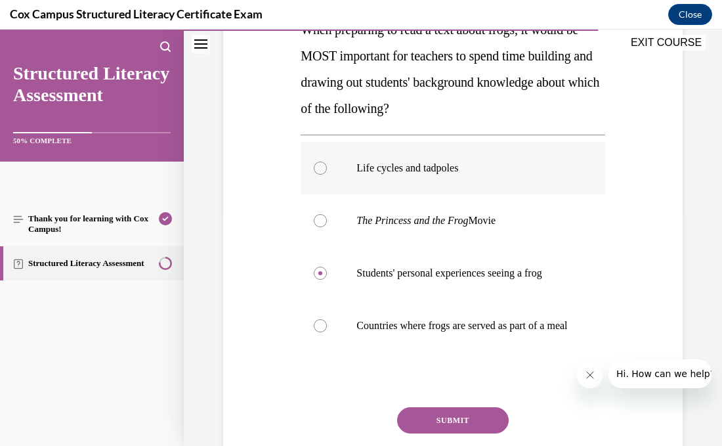
click at [397, 186] on label "Life cycles and tadpoles" at bounding box center [453, 168] width 304 height 53
click at [327, 175] on input "Life cycles and tadpoles" at bounding box center [320, 167] width 13 height 13
radio input "true"
click at [451, 427] on button "SUBMIT" at bounding box center [453, 420] width 112 height 26
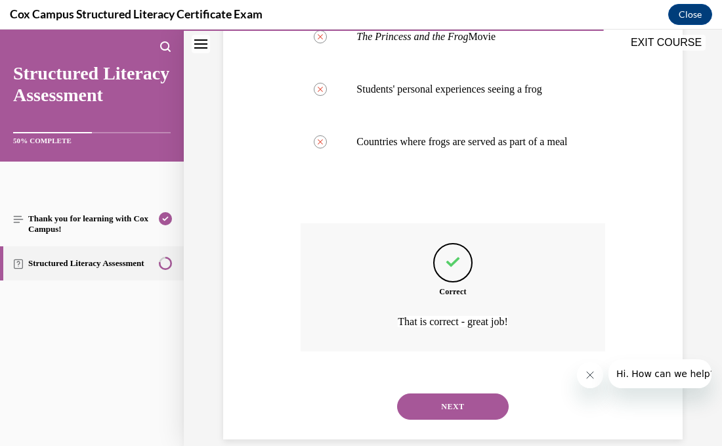
scroll to position [450, 0]
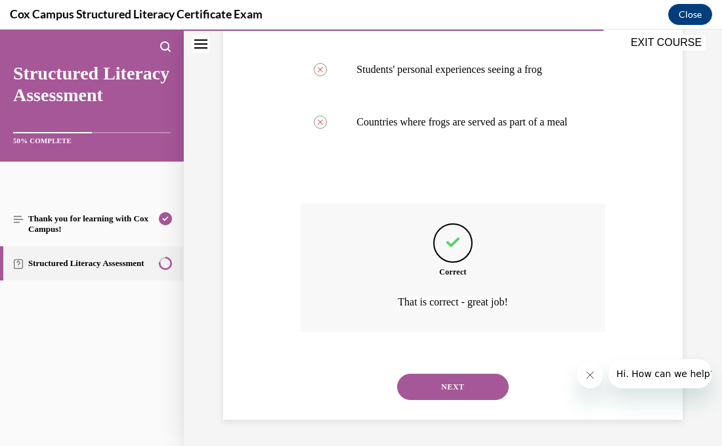
click at [456, 396] on button "NEXT" at bounding box center [453, 386] width 112 height 26
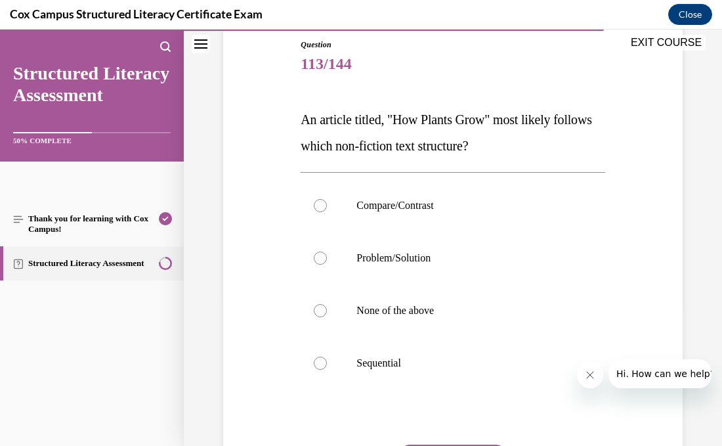
scroll to position [144, 0]
click at [379, 366] on p "Sequential" at bounding box center [463, 362] width 215 height 13
click at [327, 366] on input "Sequential" at bounding box center [320, 362] width 13 height 13
radio input "true"
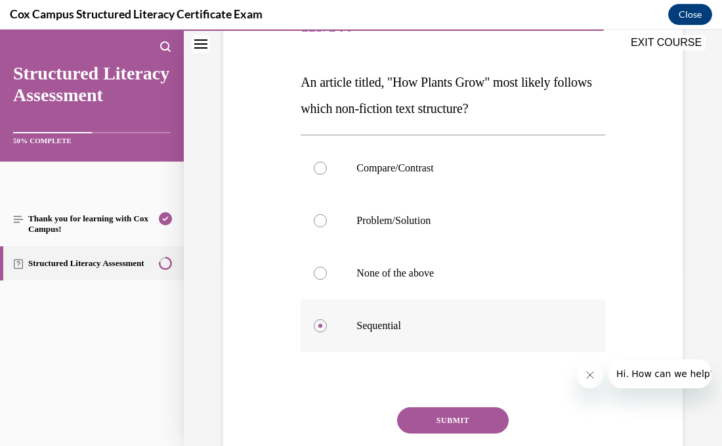
scroll to position [184, 0]
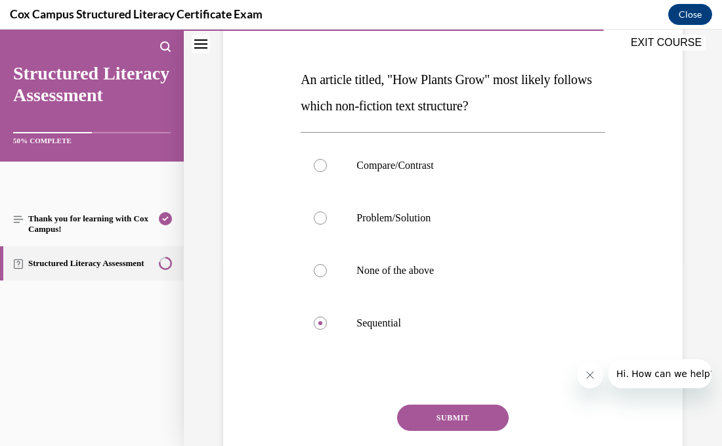
click at [417, 426] on button "SUBMIT" at bounding box center [453, 417] width 112 height 26
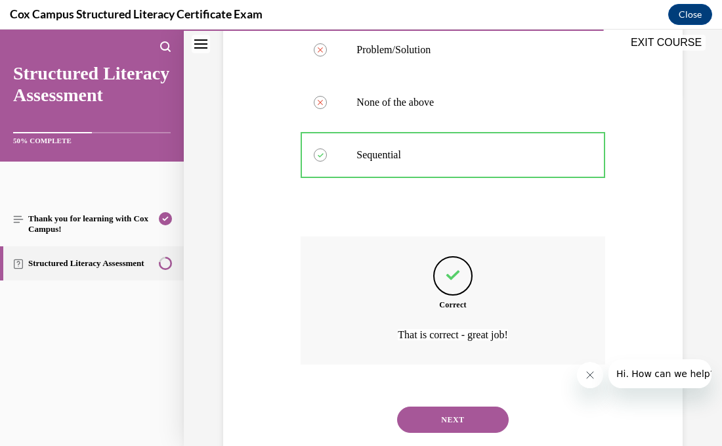
scroll to position [384, 0]
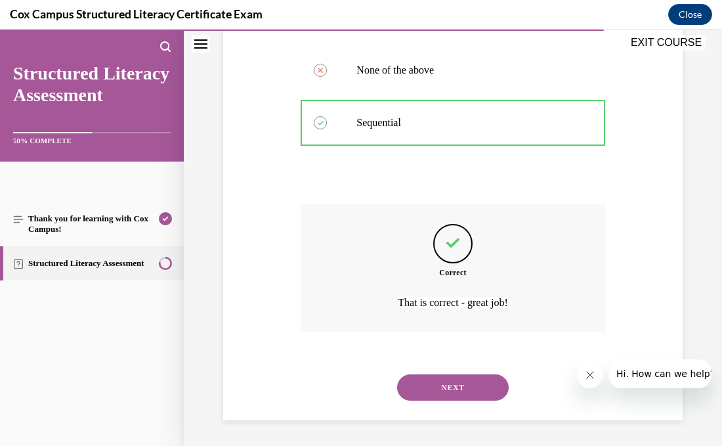
click at [469, 396] on button "NEXT" at bounding box center [453, 387] width 112 height 26
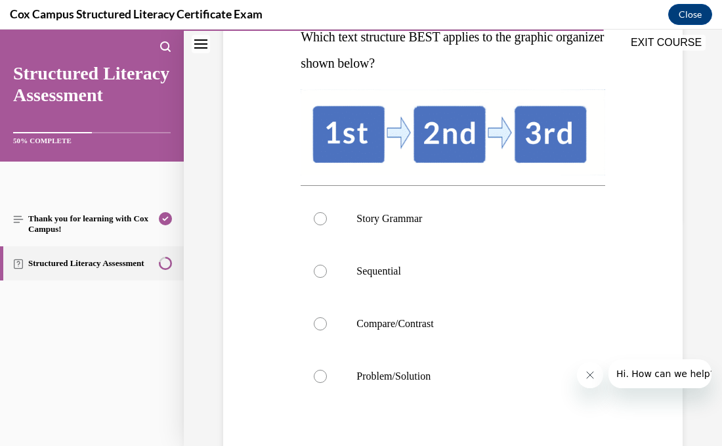
scroll to position [226, 0]
click at [318, 274] on div at bounding box center [320, 271] width 13 height 13
click at [318, 274] on input "Sequential" at bounding box center [320, 271] width 13 height 13
radio input "true"
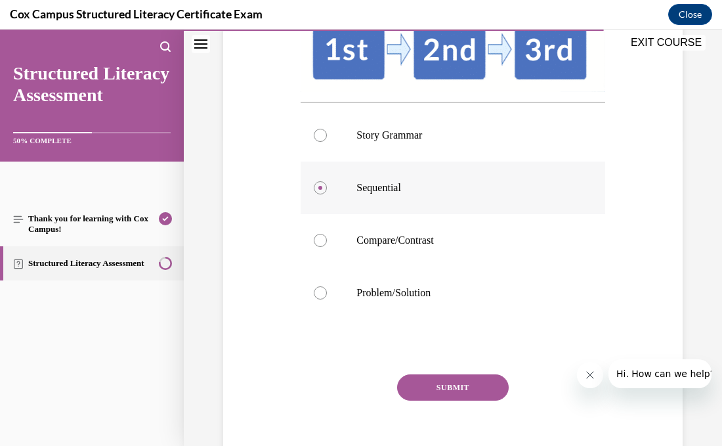
scroll to position [315, 0]
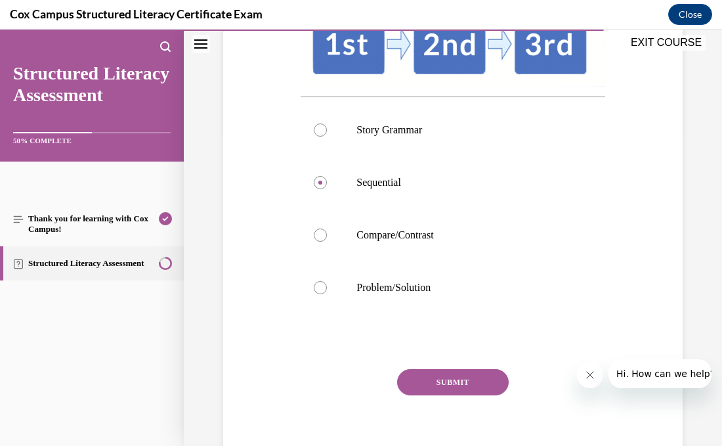
click at [416, 380] on button "SUBMIT" at bounding box center [453, 382] width 112 height 26
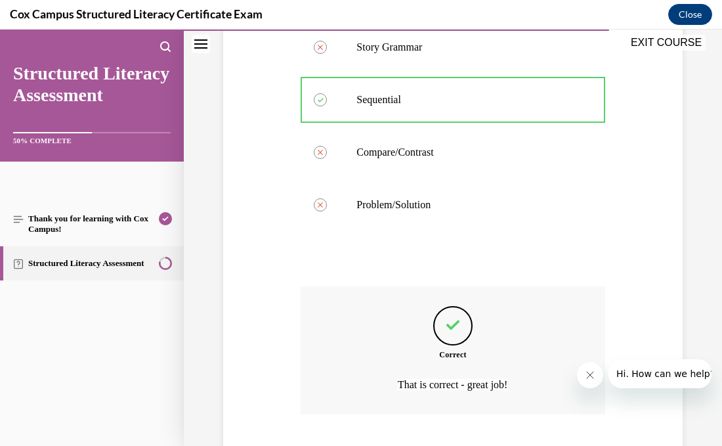
scroll to position [480, 0]
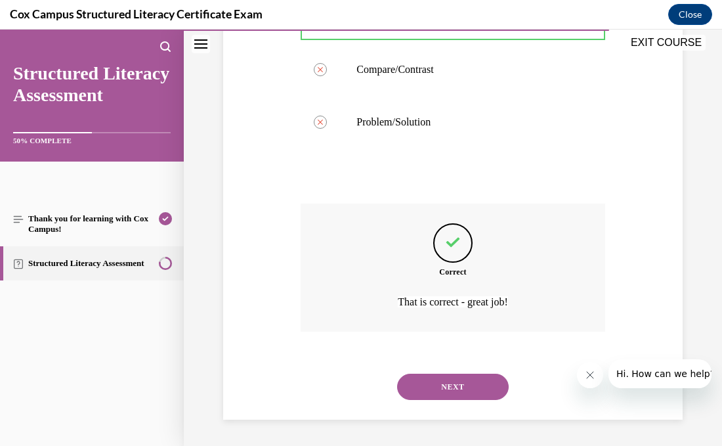
click at [416, 380] on button "NEXT" at bounding box center [453, 386] width 112 height 26
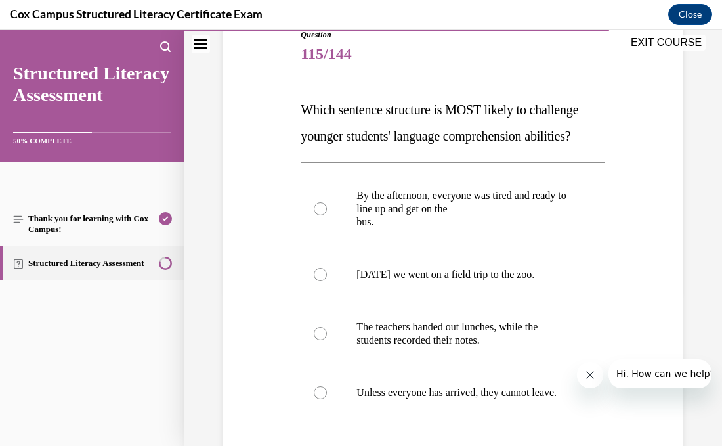
scroll to position [154, 0]
click at [416, 380] on label "Unless everyone has arrived, they cannot leave." at bounding box center [453, 392] width 304 height 53
click at [327, 385] on input "Unless everyone has arrived, they cannot leave." at bounding box center [320, 391] width 13 height 13
radio input "true"
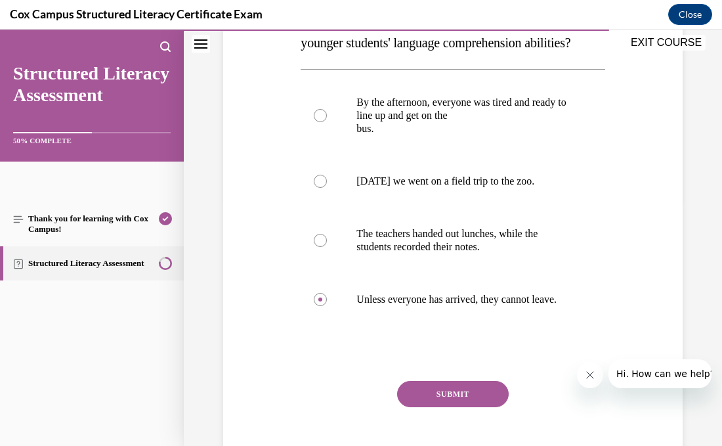
scroll to position [247, 0]
click at [429, 398] on button "SUBMIT" at bounding box center [453, 393] width 112 height 26
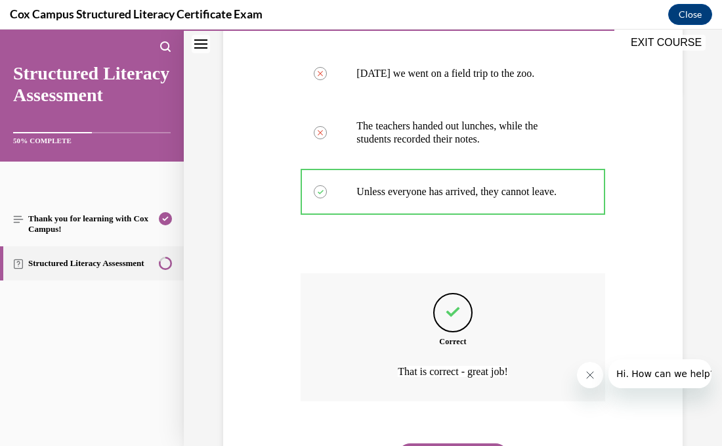
scroll to position [436, 0]
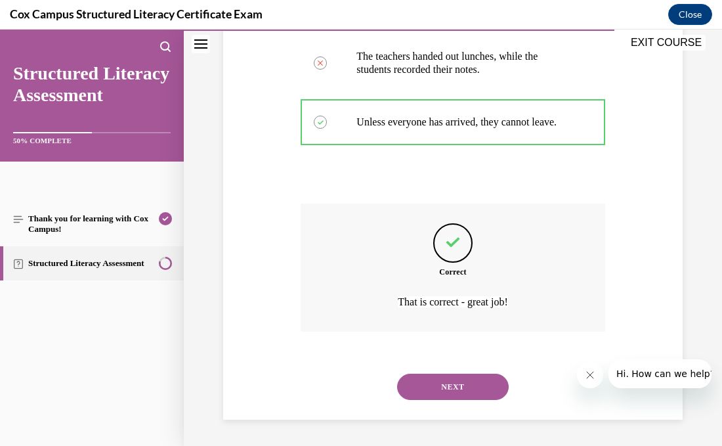
click at [429, 398] on button "NEXT" at bounding box center [453, 386] width 112 height 26
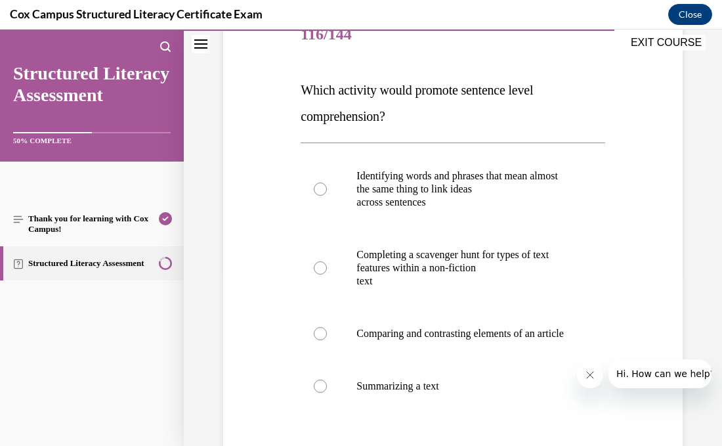
scroll to position [176, 0]
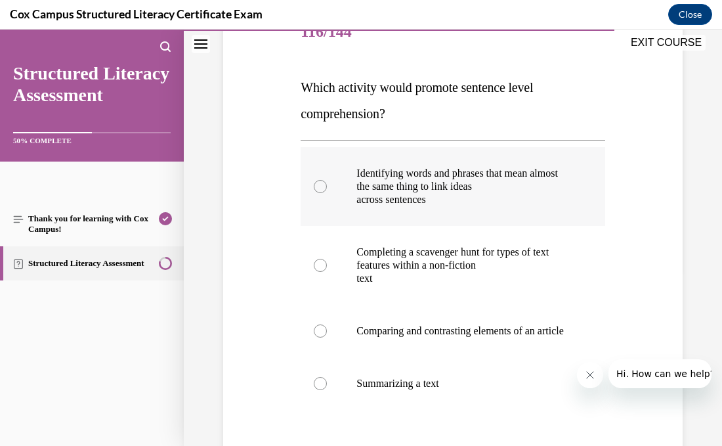
click at [563, 209] on label "Identifying words and phrases that mean almost the same thing to link ideas acr…" at bounding box center [453, 186] width 304 height 79
click at [327, 193] on input "Identifying words and phrases that mean almost the same thing to link ideas acr…" at bounding box center [320, 186] width 13 height 13
radio input "true"
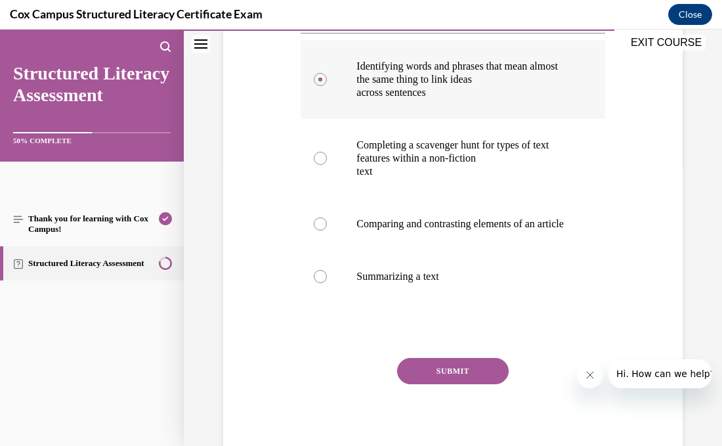
scroll to position [341, 0]
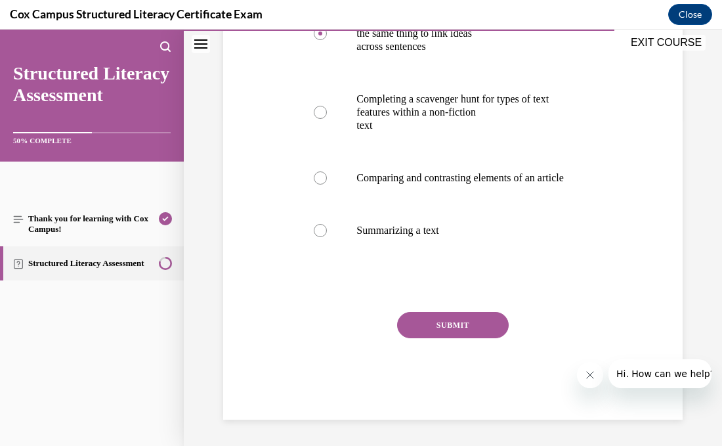
click at [465, 328] on button "SUBMIT" at bounding box center [453, 325] width 112 height 26
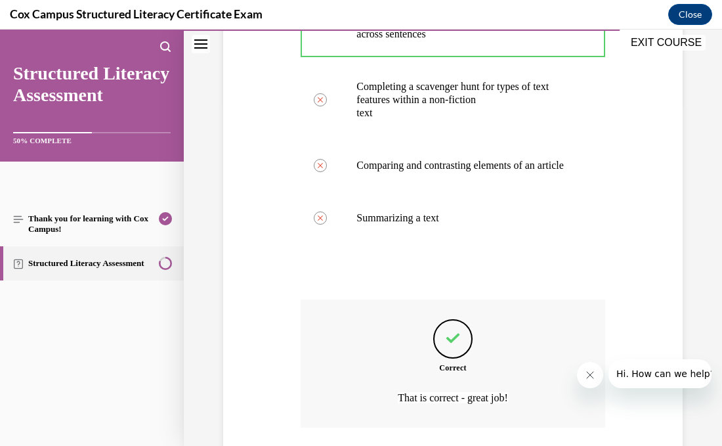
scroll to position [450, 0]
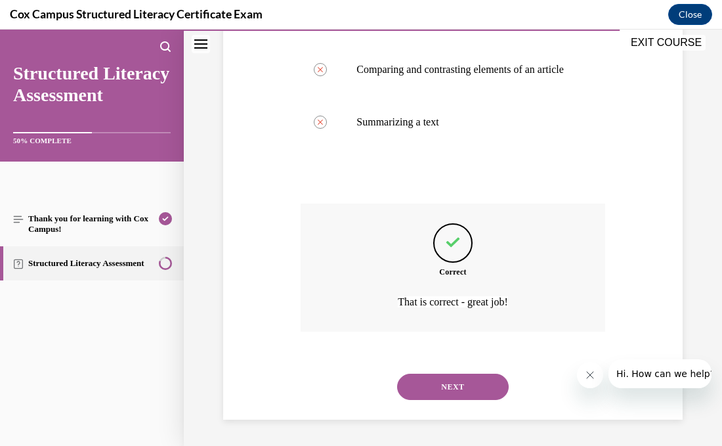
click at [470, 390] on button "NEXT" at bounding box center [453, 386] width 112 height 26
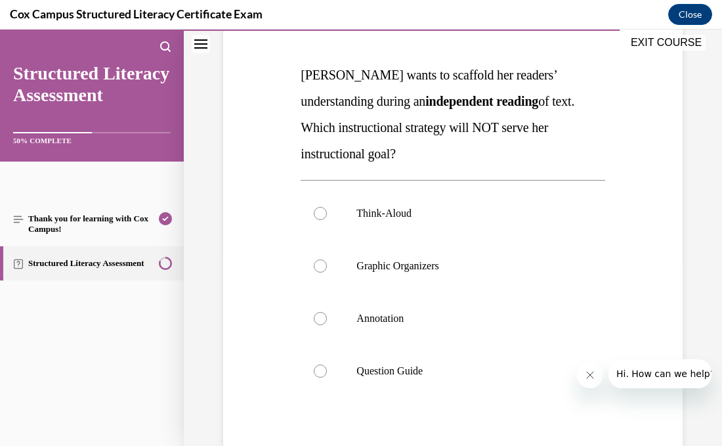
scroll to position [190, 0]
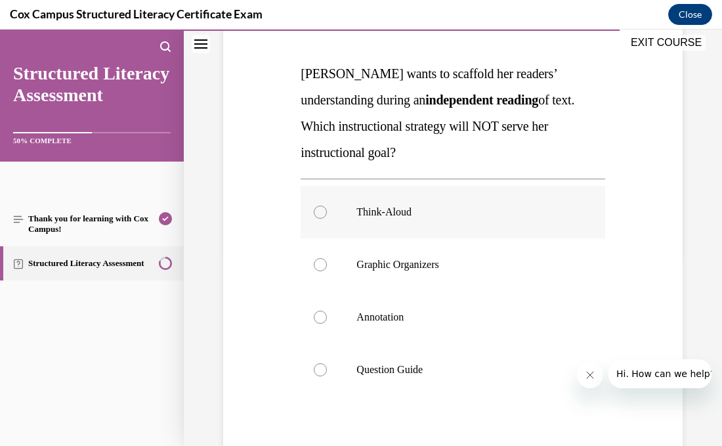
click at [309, 213] on label "Think-Aloud" at bounding box center [453, 212] width 304 height 53
click at [314, 213] on input "Think-Aloud" at bounding box center [320, 211] width 13 height 13
radio input "true"
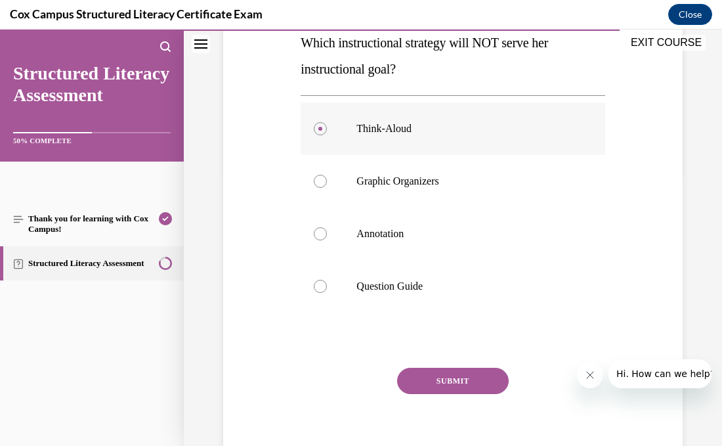
scroll to position [276, 0]
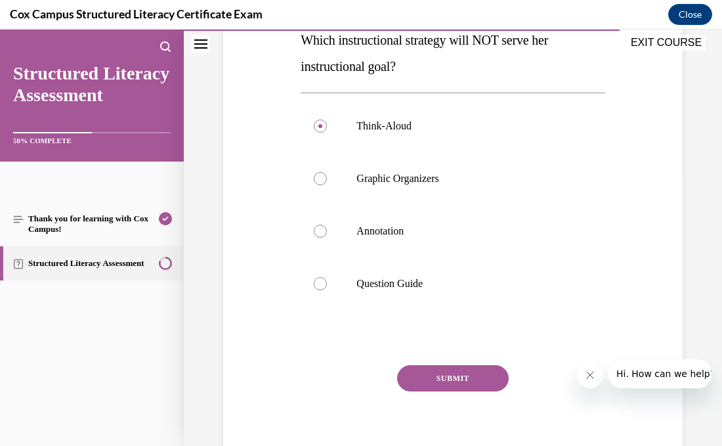
click at [426, 379] on button "SUBMIT" at bounding box center [453, 378] width 112 height 26
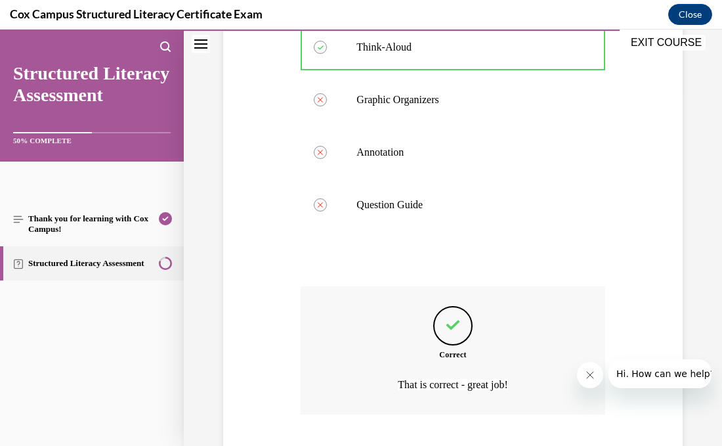
scroll to position [436, 0]
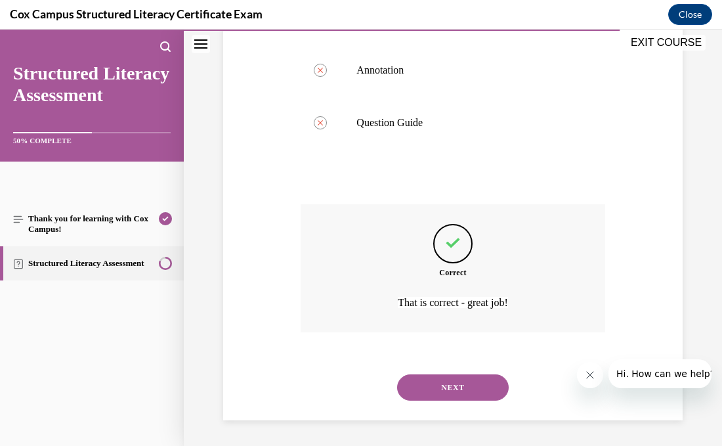
click at [465, 396] on button "NEXT" at bounding box center [453, 387] width 112 height 26
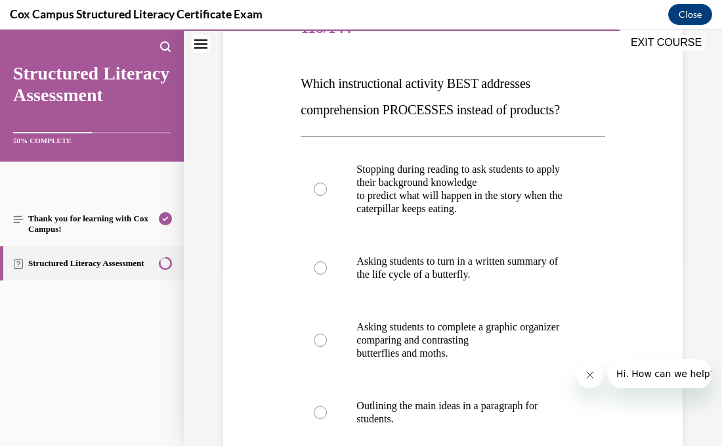
scroll to position [185, 0]
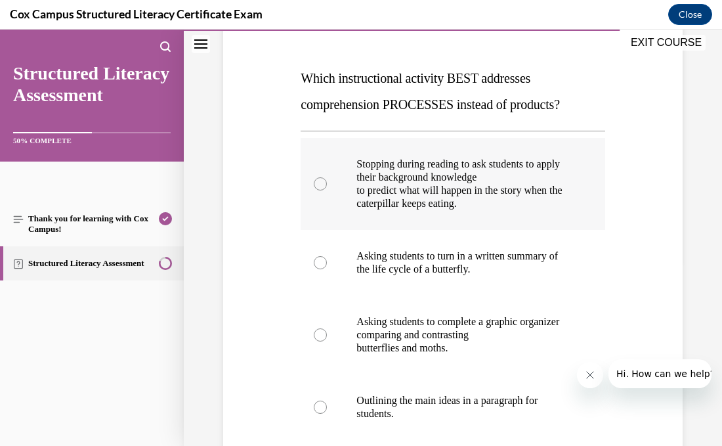
click at [377, 205] on p "to predict what will happen in the story when the caterpillar keeps eating." at bounding box center [463, 197] width 215 height 26
click at [327, 190] on input "Stopping during reading to ask students to apply their background knowledge to …" at bounding box center [320, 183] width 13 height 13
radio input "true"
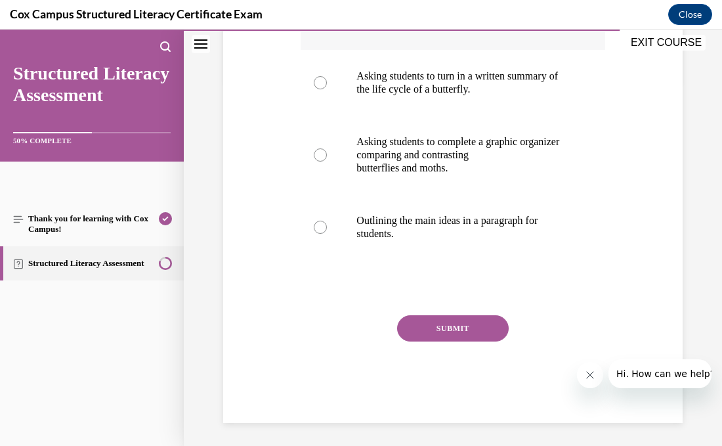
scroll to position [366, 0]
click at [413, 325] on button "SUBMIT" at bounding box center [453, 327] width 112 height 26
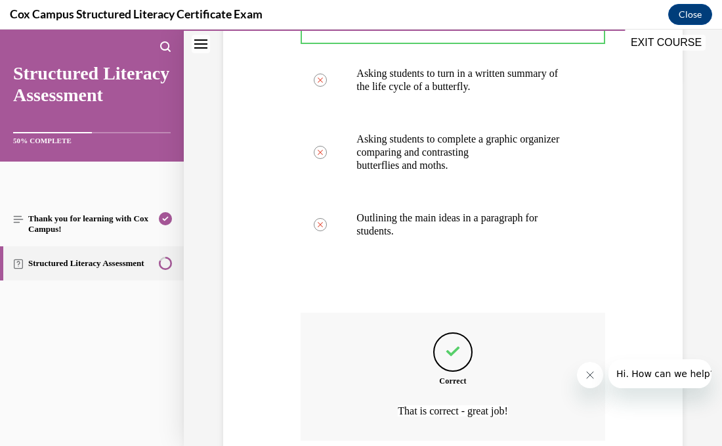
scroll to position [476, 0]
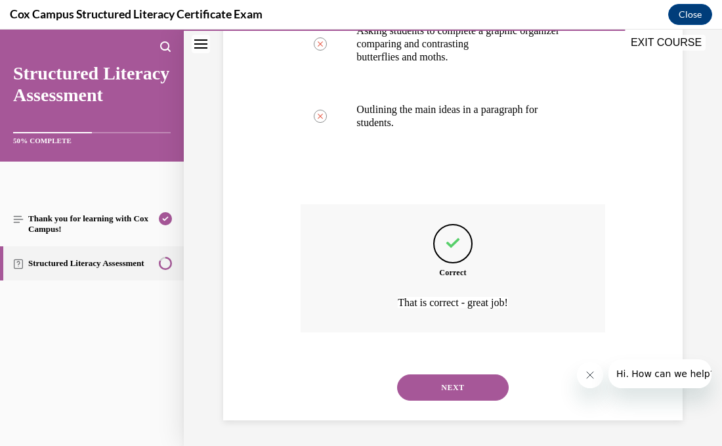
click at [444, 384] on button "NEXT" at bounding box center [453, 387] width 112 height 26
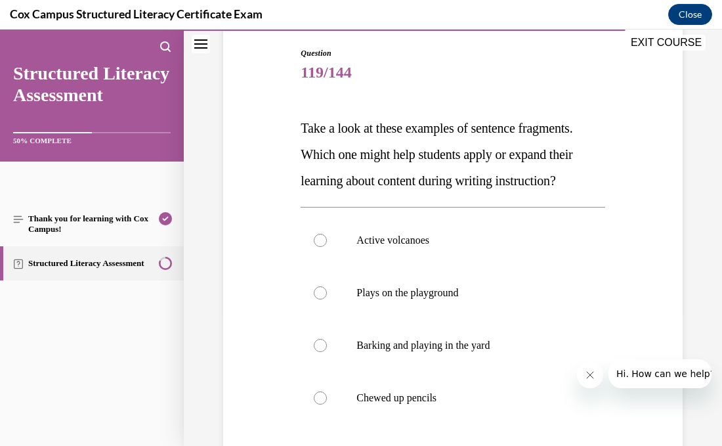
scroll to position [144, 0]
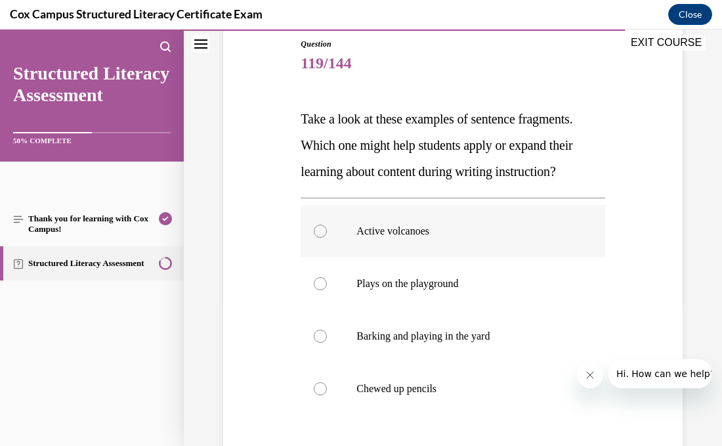
click at [444, 224] on p "Active volcanoes" at bounding box center [463, 230] width 215 height 13
click at [327, 224] on input "Active volcanoes" at bounding box center [320, 230] width 13 height 13
radio input "true"
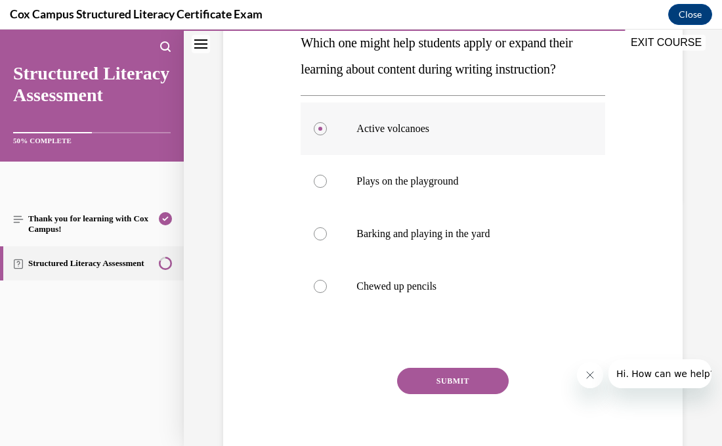
scroll to position [302, 0]
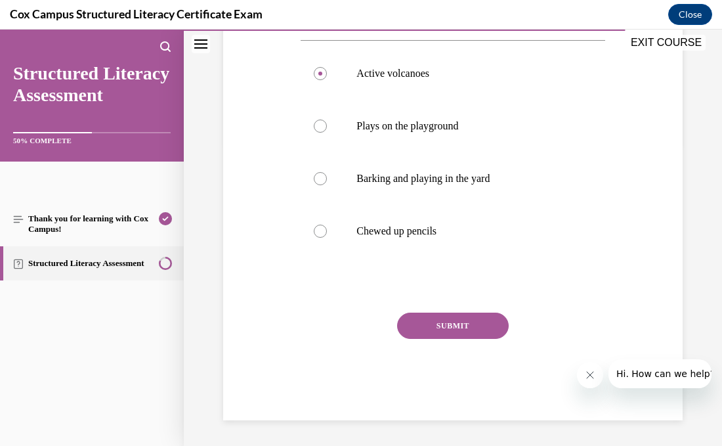
click at [450, 320] on button "SUBMIT" at bounding box center [453, 325] width 112 height 26
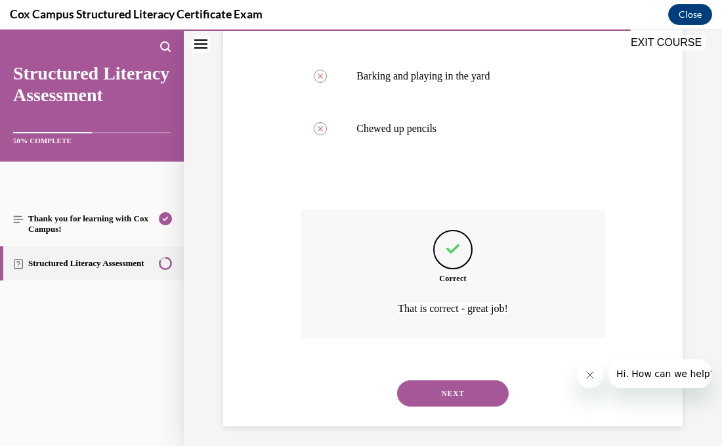
scroll to position [410, 0]
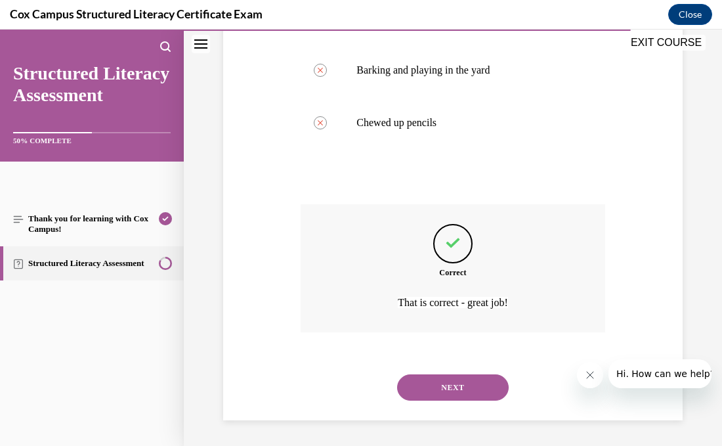
click at [440, 389] on button "NEXT" at bounding box center [453, 387] width 112 height 26
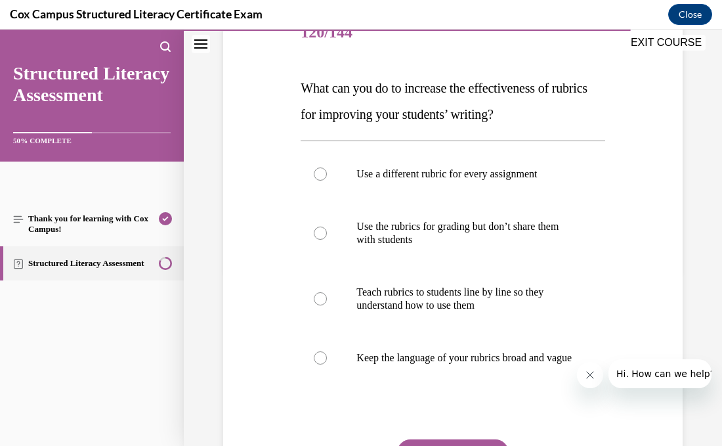
scroll to position [177, 0]
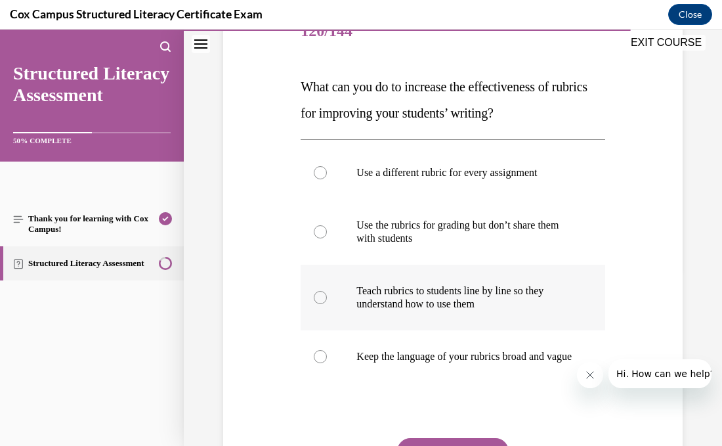
click at [440, 305] on p "Teach rubrics to students line by line so they understand how to use them" at bounding box center [463, 297] width 215 height 26
click at [327, 304] on input "Teach rubrics to students line by line so they understand how to use them" at bounding box center [320, 297] width 13 height 13
radio input "true"
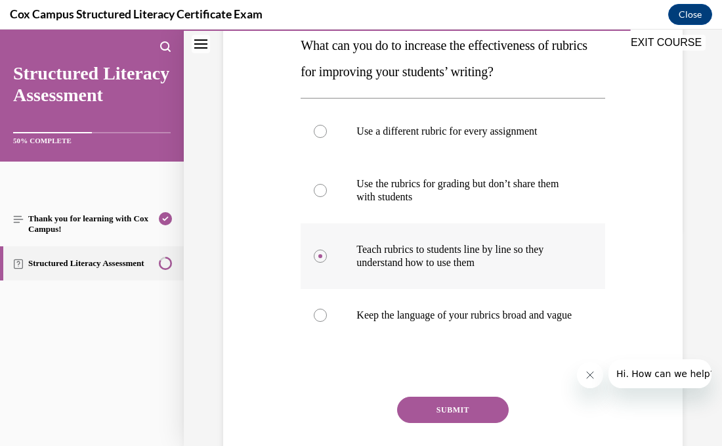
scroll to position [228, 0]
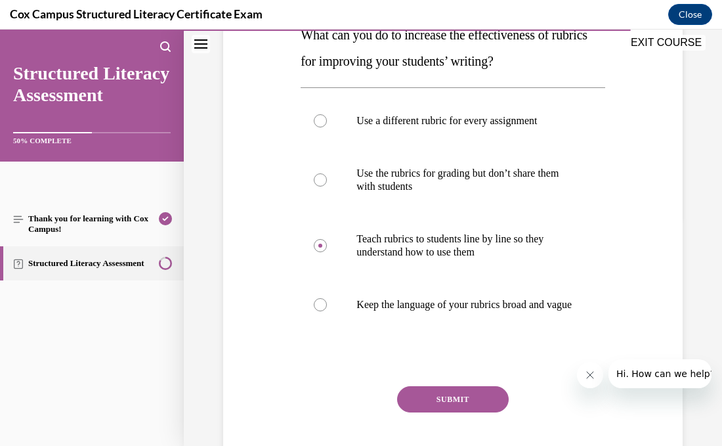
click at [453, 406] on button "SUBMIT" at bounding box center [453, 399] width 112 height 26
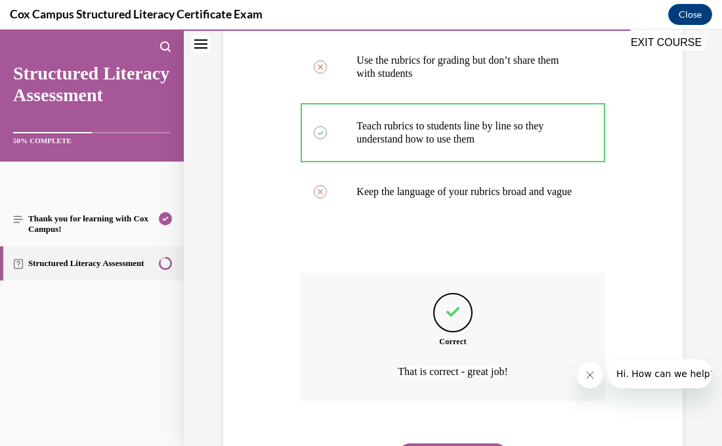
scroll to position [423, 0]
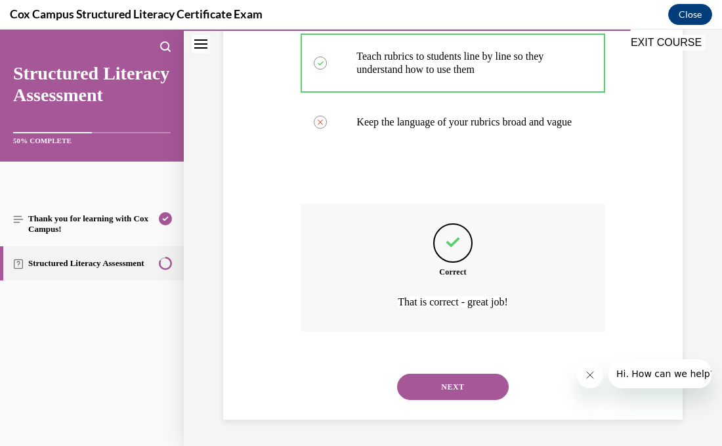
click at [459, 388] on button "NEXT" at bounding box center [453, 386] width 112 height 26
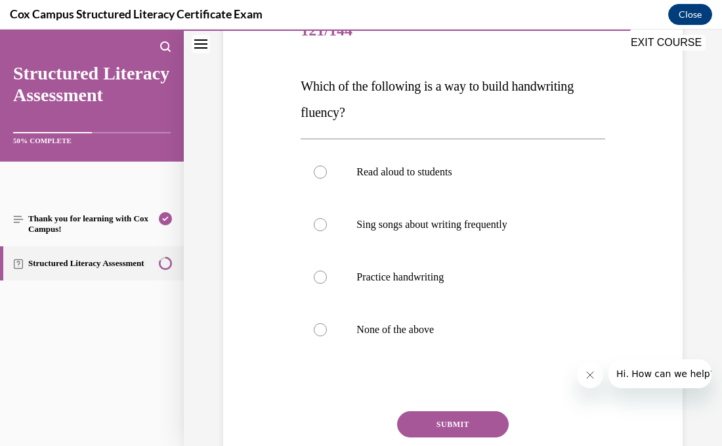
scroll to position [180, 0]
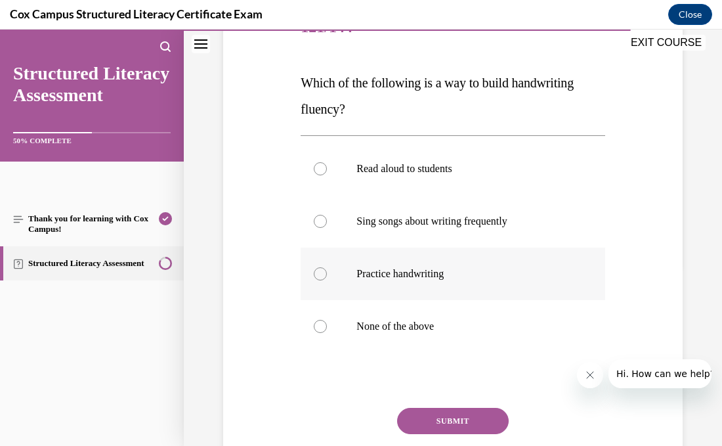
click at [411, 280] on label "Practice handwriting" at bounding box center [453, 273] width 304 height 53
click at [327, 280] on input "Practice handwriting" at bounding box center [320, 273] width 13 height 13
radio input "true"
click at [377, 320] on p "None of the above" at bounding box center [463, 326] width 215 height 13
click at [327, 320] on input "None of the above" at bounding box center [320, 326] width 13 height 13
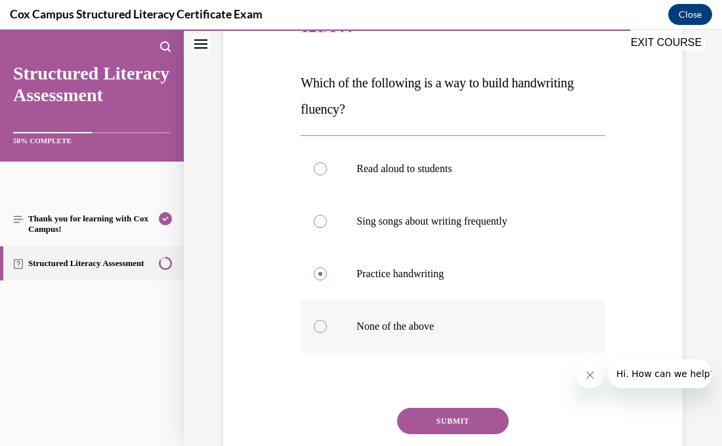
radio input "true"
click at [446, 420] on button "SUBMIT" at bounding box center [453, 421] width 112 height 26
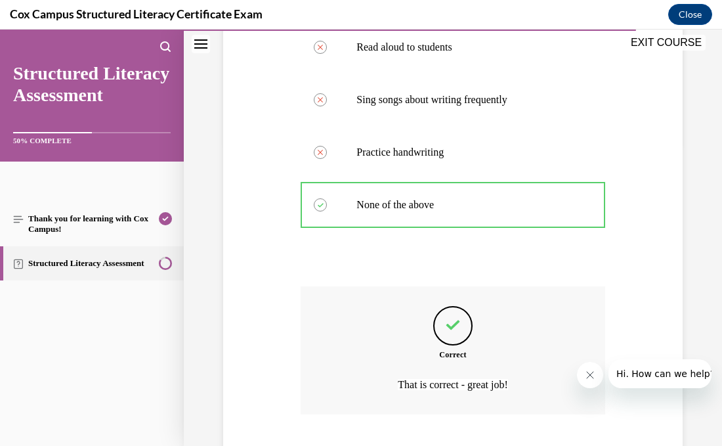
scroll to position [384, 0]
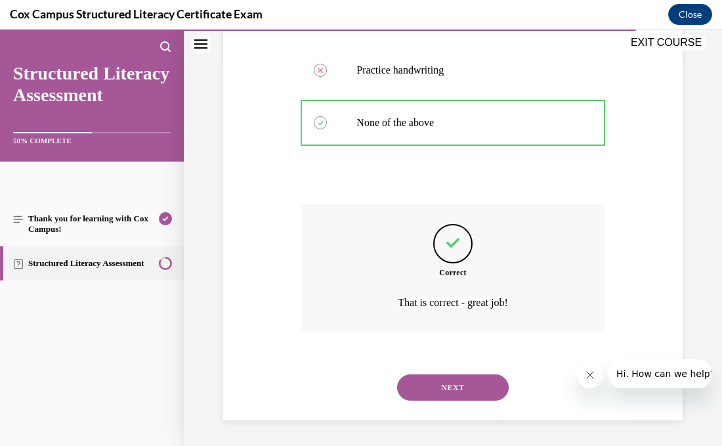
click at [471, 390] on button "NEXT" at bounding box center [453, 387] width 112 height 26
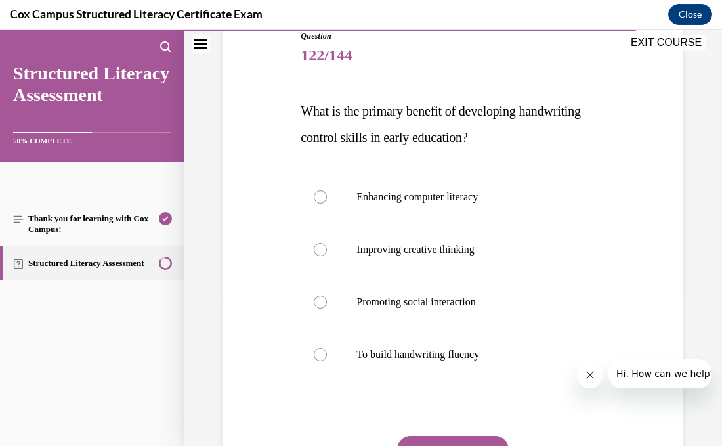
scroll to position [161, 0]
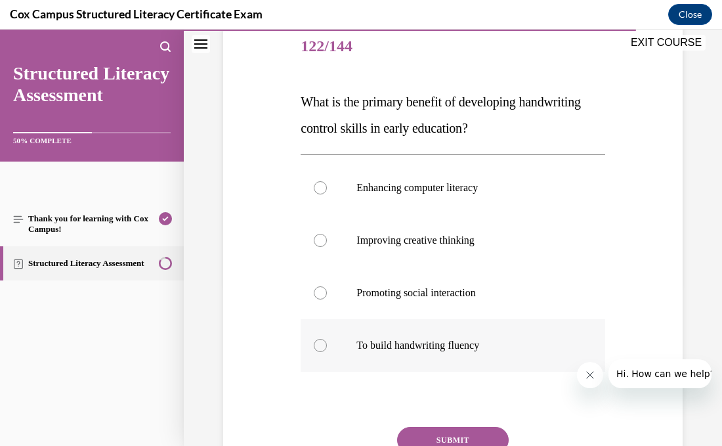
click at [501, 342] on p "To build handwriting fluency" at bounding box center [463, 345] width 215 height 13
click at [327, 342] on input "To build handwriting fluency" at bounding box center [320, 345] width 13 height 13
radio input "true"
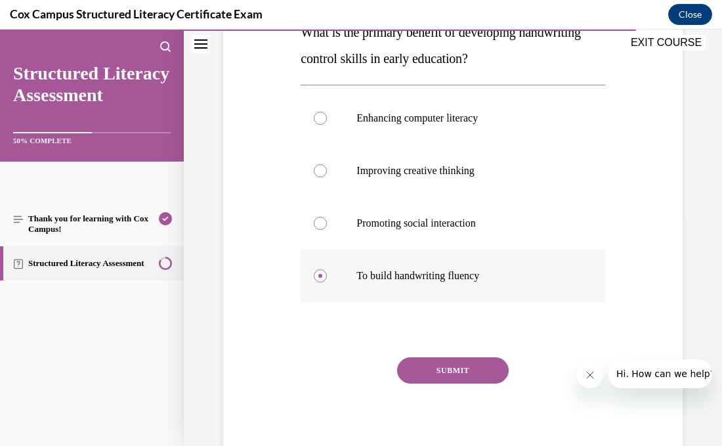
scroll to position [231, 0]
click at [479, 373] on button "SUBMIT" at bounding box center [453, 370] width 112 height 26
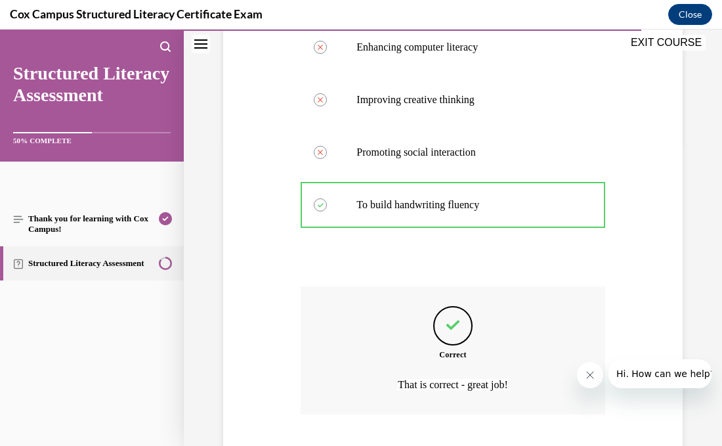
scroll to position [384, 0]
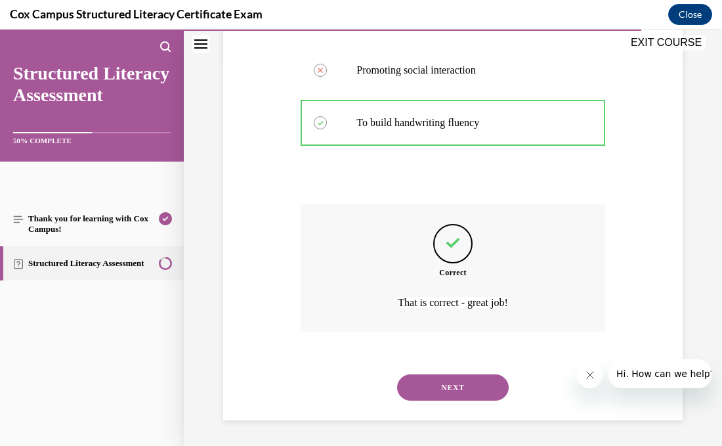
click at [478, 382] on button "NEXT" at bounding box center [453, 387] width 112 height 26
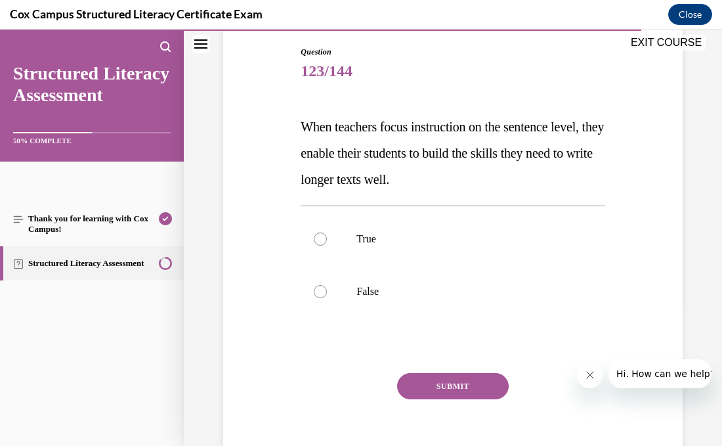
scroll to position [137, 0]
click at [363, 227] on label "True" at bounding box center [453, 238] width 304 height 53
click at [327, 232] on input "True" at bounding box center [320, 238] width 13 height 13
radio input "true"
click at [432, 387] on button "SUBMIT" at bounding box center [453, 385] width 112 height 26
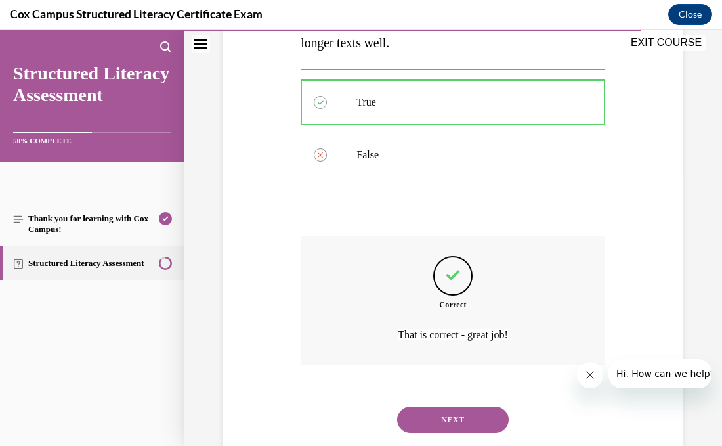
scroll to position [305, 0]
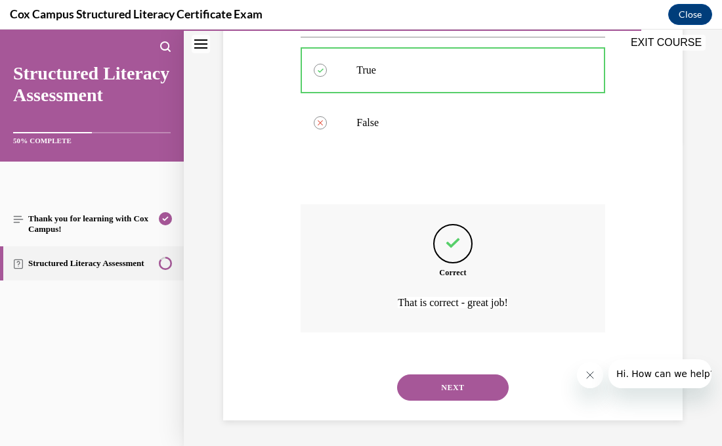
click at [432, 387] on button "NEXT" at bounding box center [453, 387] width 112 height 26
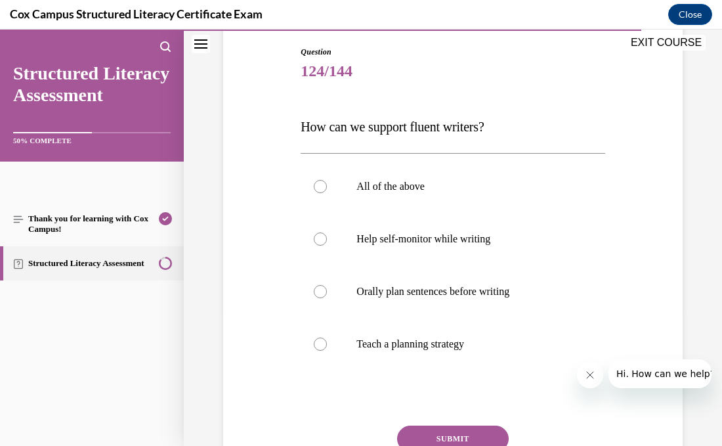
scroll to position [138, 0]
click at [324, 196] on label "All of the above" at bounding box center [453, 185] width 304 height 53
click at [324, 192] on input "All of the above" at bounding box center [320, 185] width 13 height 13
radio input "true"
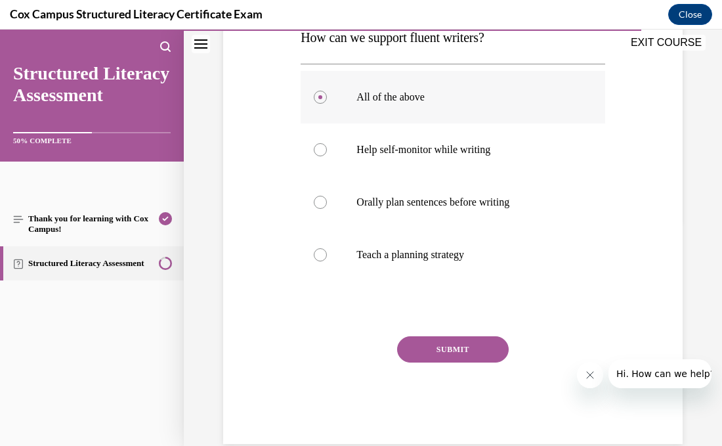
scroll to position [226, 0]
click at [463, 344] on button "SUBMIT" at bounding box center [453, 349] width 112 height 26
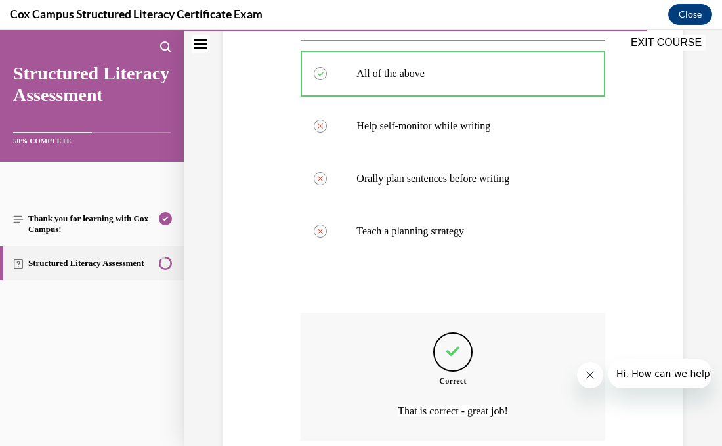
scroll to position [358, 0]
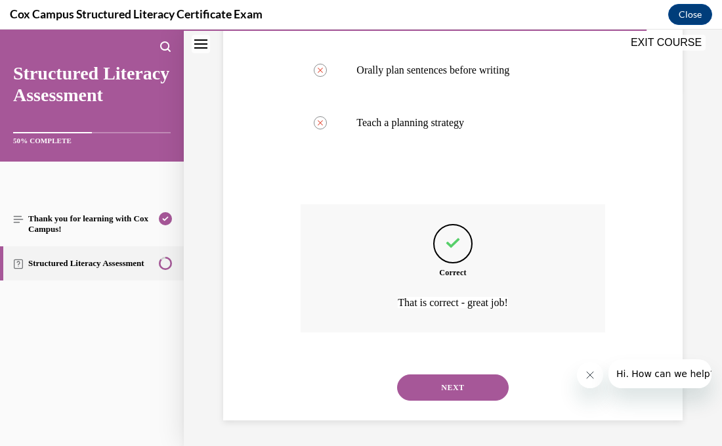
click at [461, 379] on button "NEXT" at bounding box center [453, 387] width 112 height 26
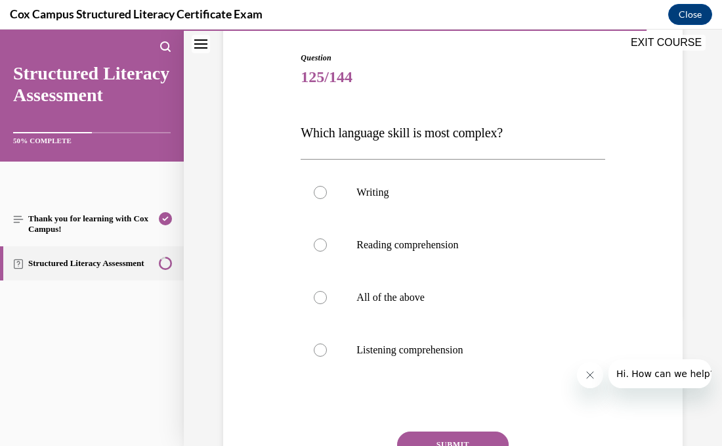
scroll to position [131, 0]
click at [362, 203] on label "Writing" at bounding box center [453, 191] width 304 height 53
click at [327, 198] on input "Writing" at bounding box center [320, 191] width 13 height 13
radio input "true"
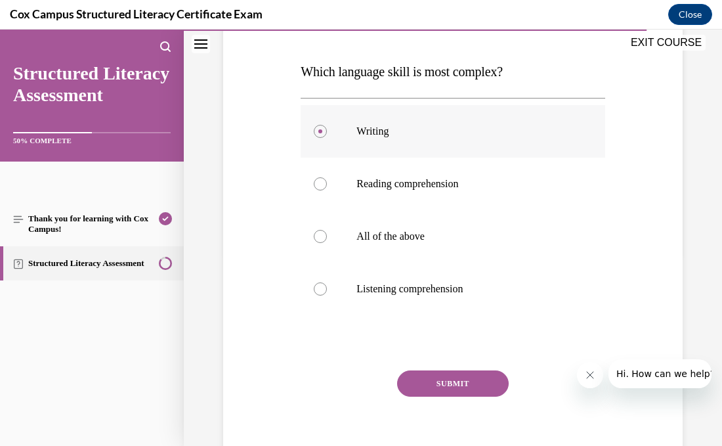
scroll to position [186, 0]
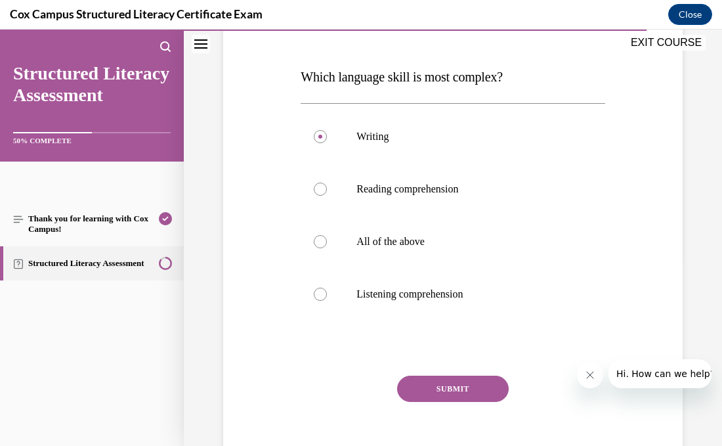
click at [475, 387] on button "SUBMIT" at bounding box center [453, 388] width 112 height 26
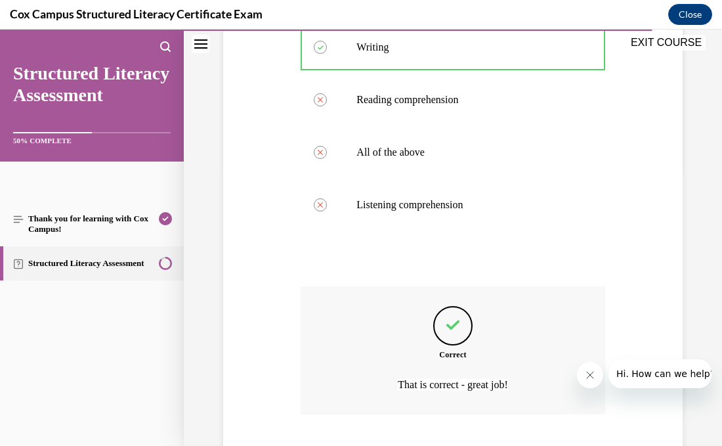
scroll to position [358, 0]
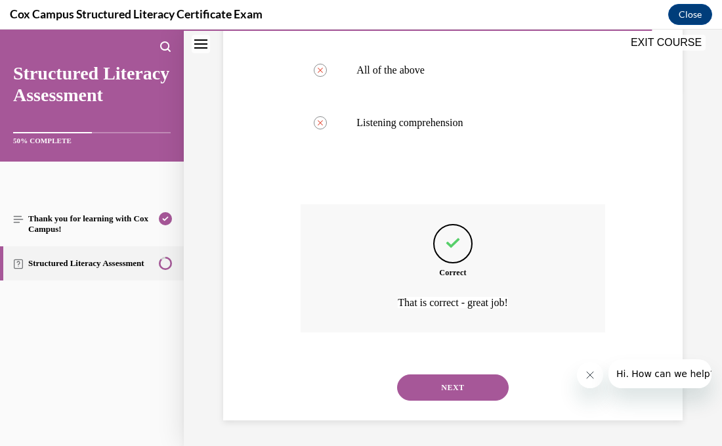
click at [475, 387] on button "NEXT" at bounding box center [453, 387] width 112 height 26
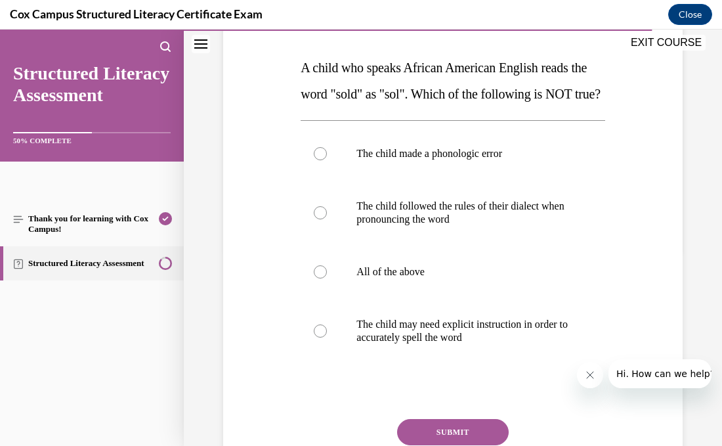
scroll to position [201, 0]
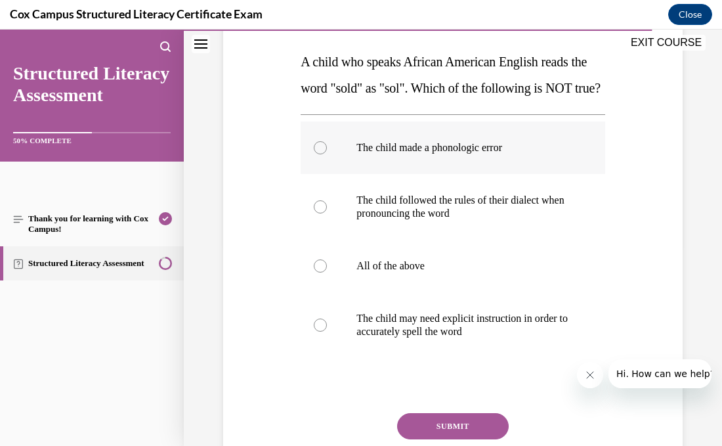
click at [324, 174] on label "The child made a phonologic error" at bounding box center [453, 147] width 304 height 53
click at [324, 154] on input "The child made a phonologic error" at bounding box center [320, 147] width 13 height 13
radio input "true"
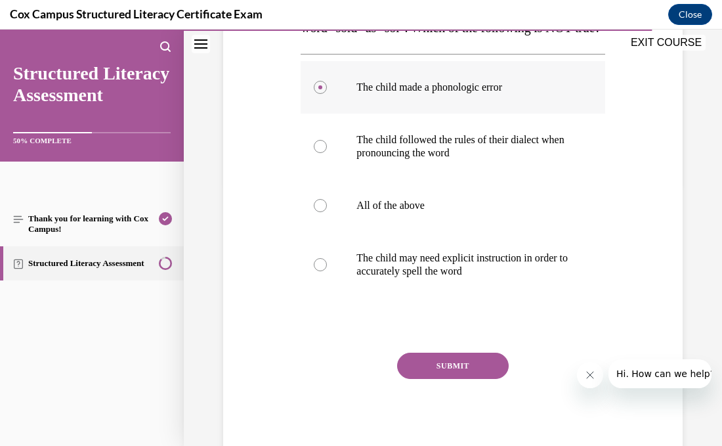
scroll to position [328, 0]
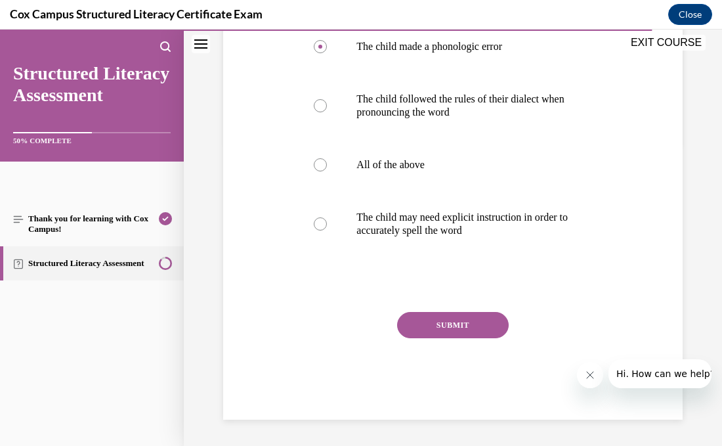
click at [432, 324] on button "SUBMIT" at bounding box center [453, 325] width 112 height 26
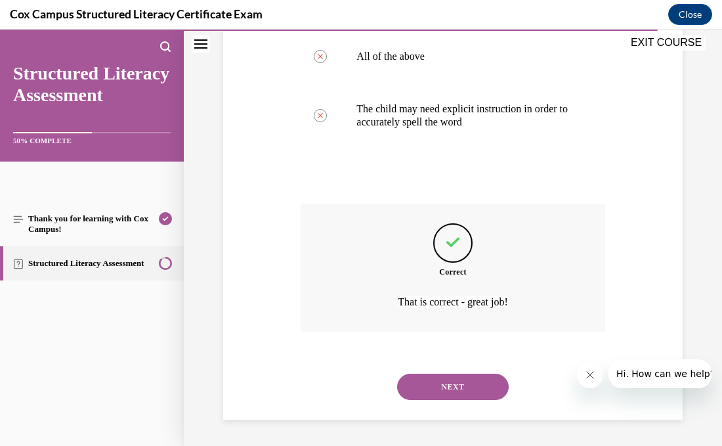
scroll to position [436, 0]
click at [440, 393] on button "NEXT" at bounding box center [453, 386] width 112 height 26
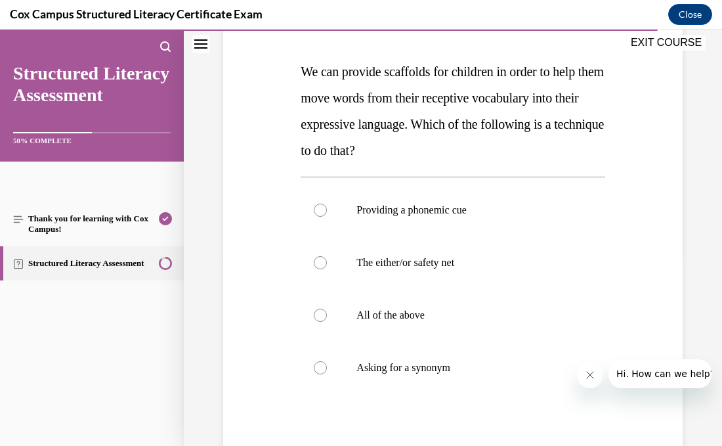
scroll to position [192, 0]
click at [427, 317] on p "All of the above" at bounding box center [463, 314] width 215 height 13
click at [327, 317] on input "All of the above" at bounding box center [320, 314] width 13 height 13
radio input "true"
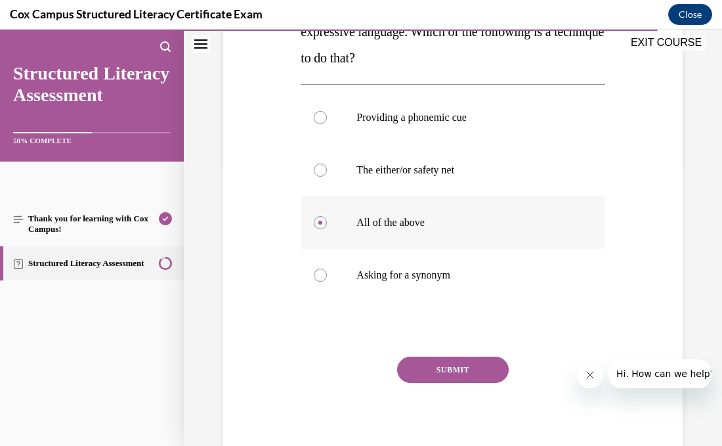
scroll to position [286, 0]
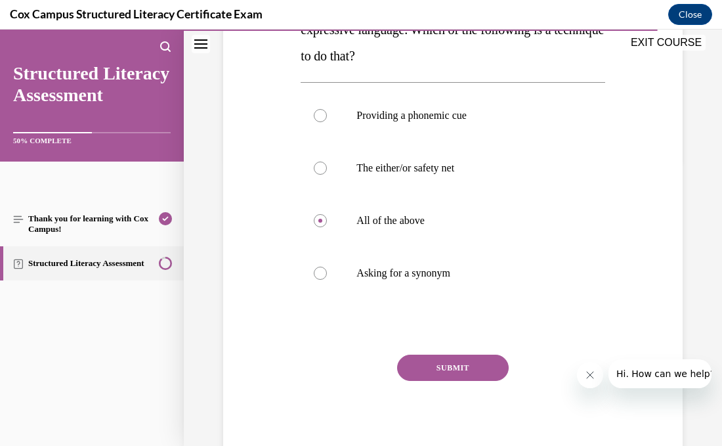
click at [450, 371] on button "SUBMIT" at bounding box center [453, 367] width 112 height 26
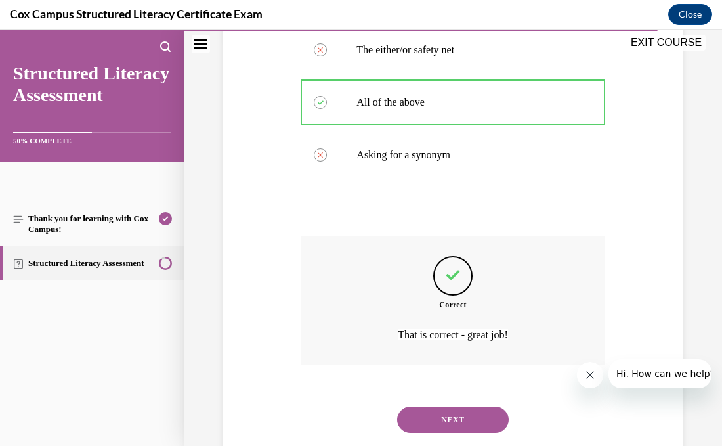
scroll to position [436, 0]
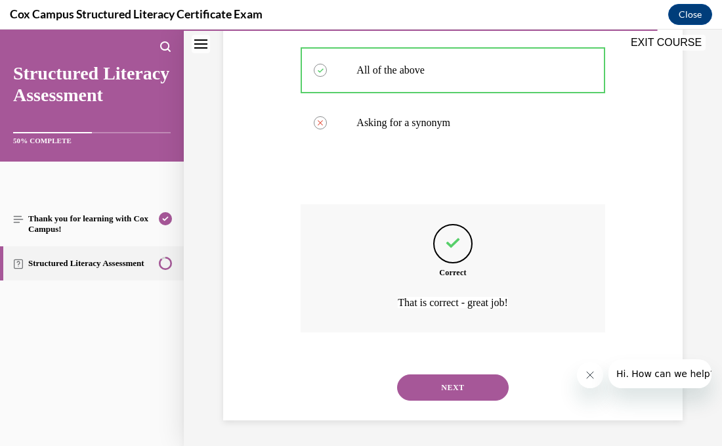
click at [451, 380] on button "NEXT" at bounding box center [453, 387] width 112 height 26
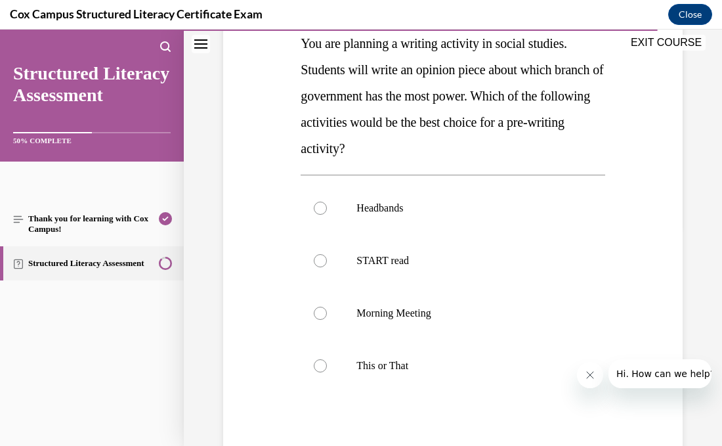
scroll to position [221, 0]
click at [465, 352] on label "This or That" at bounding box center [453, 365] width 304 height 53
click at [327, 358] on input "This or That" at bounding box center [320, 364] width 13 height 13
radio input "true"
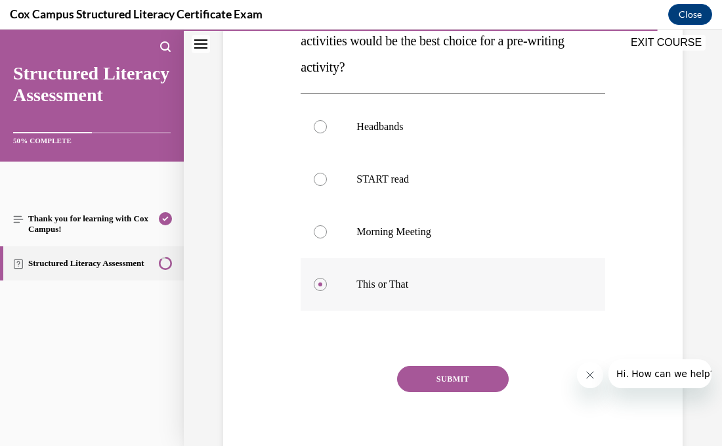
scroll to position [312, 0]
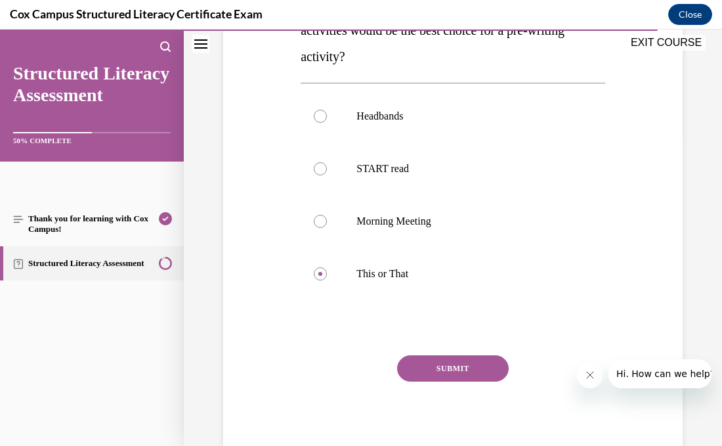
click at [467, 364] on button "SUBMIT" at bounding box center [453, 368] width 112 height 26
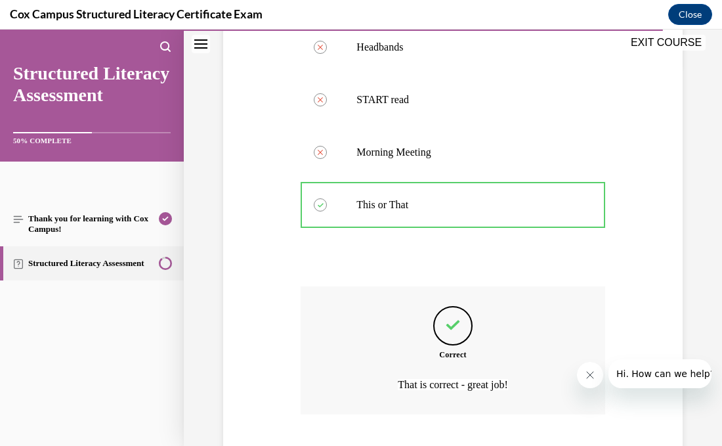
scroll to position [463, 0]
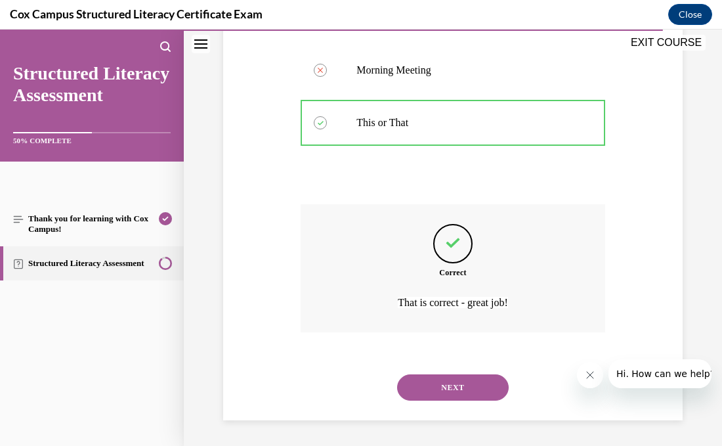
click at [481, 391] on button "NEXT" at bounding box center [453, 387] width 112 height 26
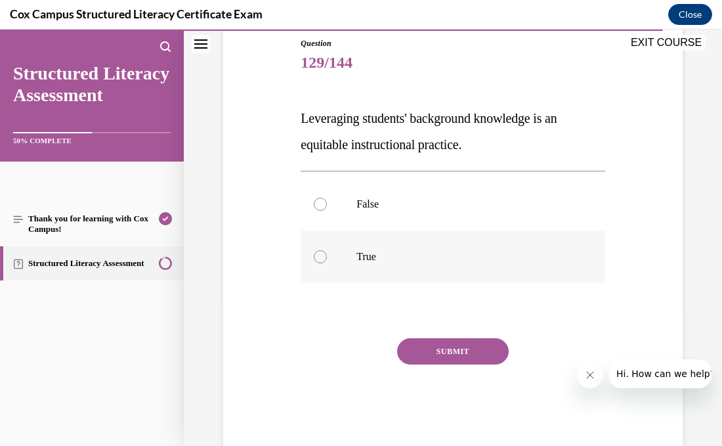
click at [511, 253] on p "True" at bounding box center [463, 256] width 215 height 13
click at [327, 253] on input "True" at bounding box center [320, 256] width 13 height 13
radio input "true"
click at [450, 347] on button "SUBMIT" at bounding box center [453, 351] width 112 height 26
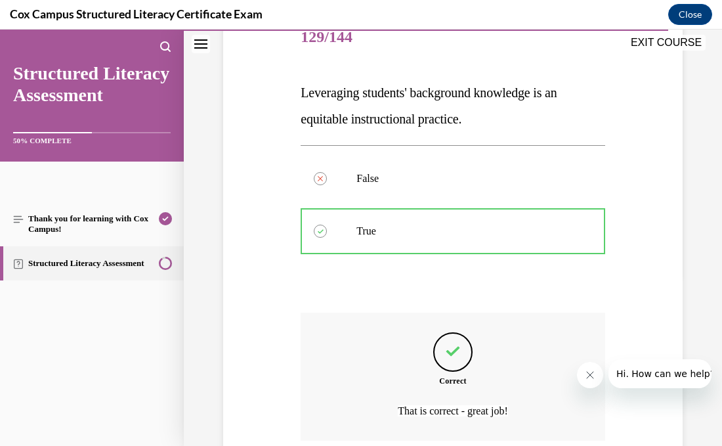
scroll to position [279, 0]
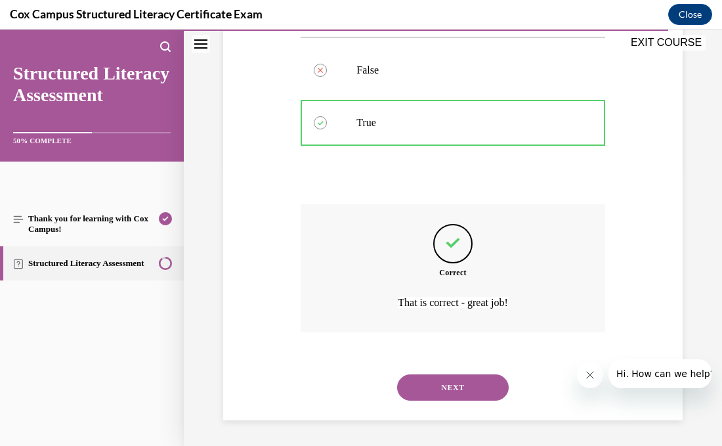
click at [448, 395] on button "NEXT" at bounding box center [453, 387] width 112 height 26
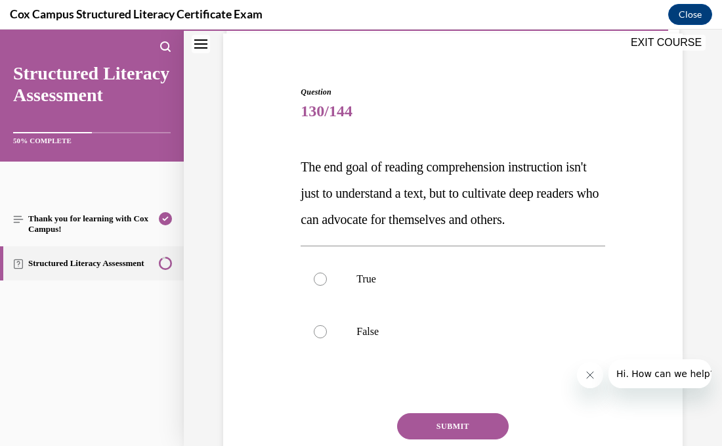
scroll to position [97, 0]
click at [377, 273] on p "True" at bounding box center [463, 278] width 215 height 13
click at [327, 273] on input "True" at bounding box center [320, 278] width 13 height 13
radio input "true"
click at [416, 421] on button "SUBMIT" at bounding box center [453, 425] width 112 height 26
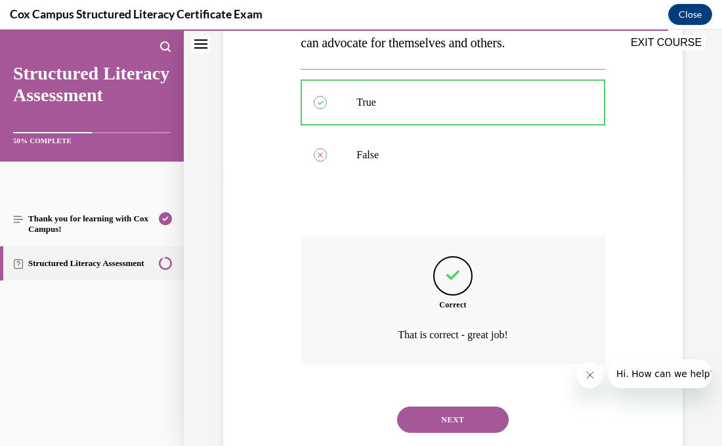
scroll to position [305, 0]
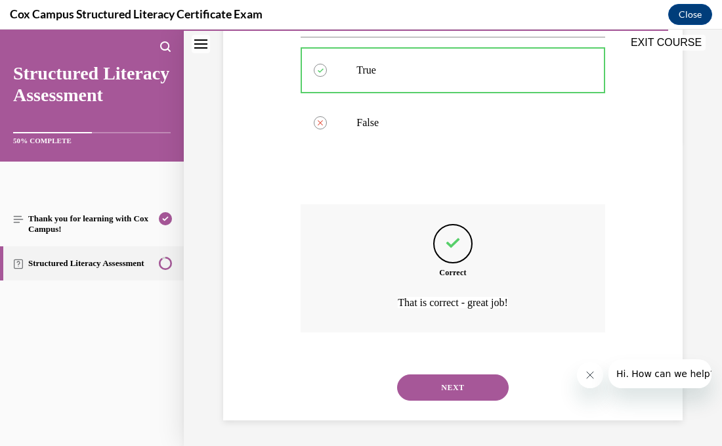
click at [458, 392] on button "NEXT" at bounding box center [453, 387] width 112 height 26
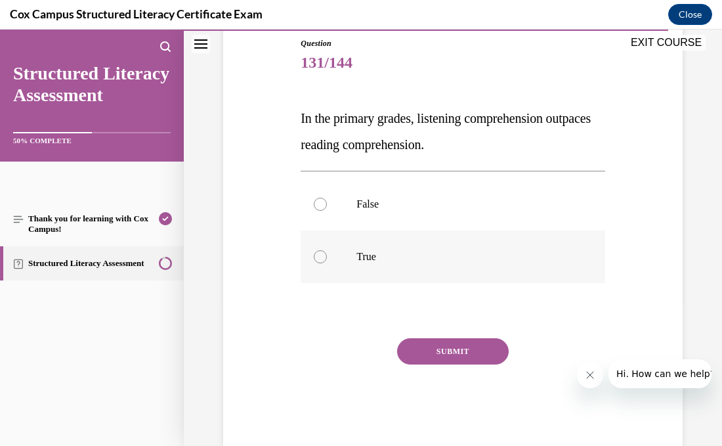
click at [366, 246] on label "True" at bounding box center [453, 256] width 304 height 53
click at [327, 250] on input "True" at bounding box center [320, 256] width 13 height 13
radio input "true"
click at [407, 347] on button "SUBMIT" at bounding box center [453, 351] width 112 height 26
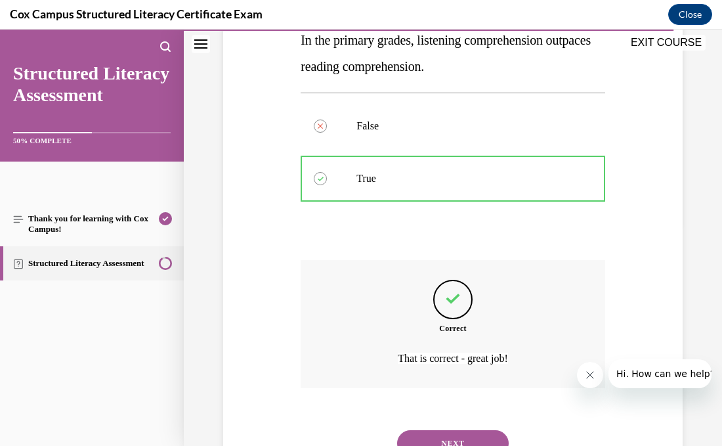
scroll to position [279, 0]
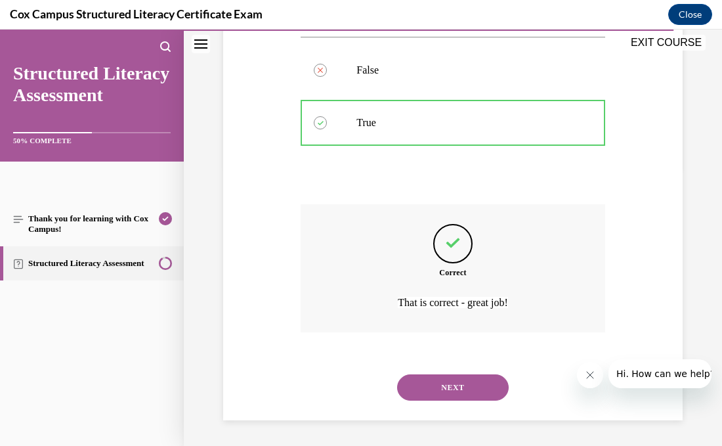
click at [444, 391] on button "NEXT" at bounding box center [453, 387] width 112 height 26
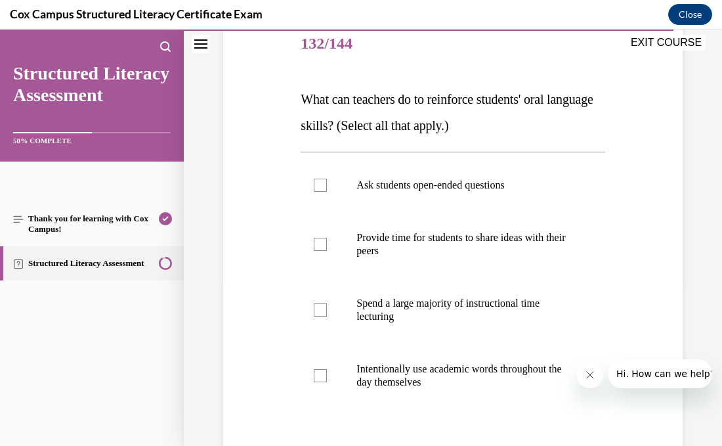
scroll to position [165, 0]
click at [362, 190] on p "Ask students open-ended questions" at bounding box center [463, 184] width 215 height 13
click at [327, 190] on input "Ask students open-ended questions" at bounding box center [320, 184] width 13 height 13
checkbox input "true"
click at [357, 227] on label "Provide time for students to share ideas with their peers" at bounding box center [453, 244] width 304 height 66
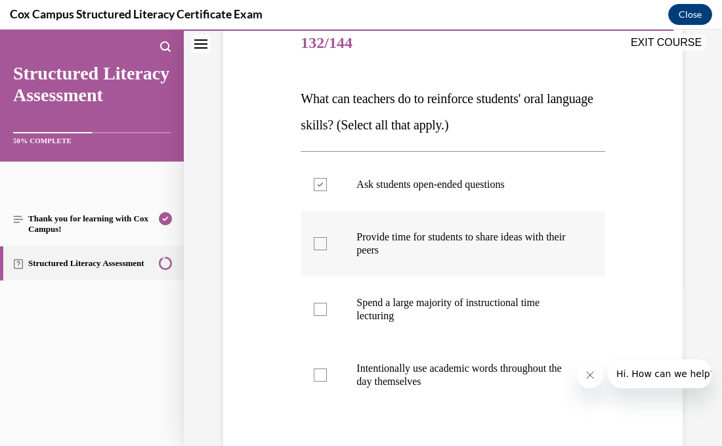
click at [327, 237] on input "Provide time for students to share ideas with their peers" at bounding box center [320, 243] width 13 height 13
checkbox input "true"
click at [341, 366] on label "Intentionally use academic words throughout the day themselves" at bounding box center [453, 375] width 304 height 66
click at [327, 368] on input "Intentionally use academic words throughout the day themselves" at bounding box center [320, 374] width 13 height 13
checkbox input "true"
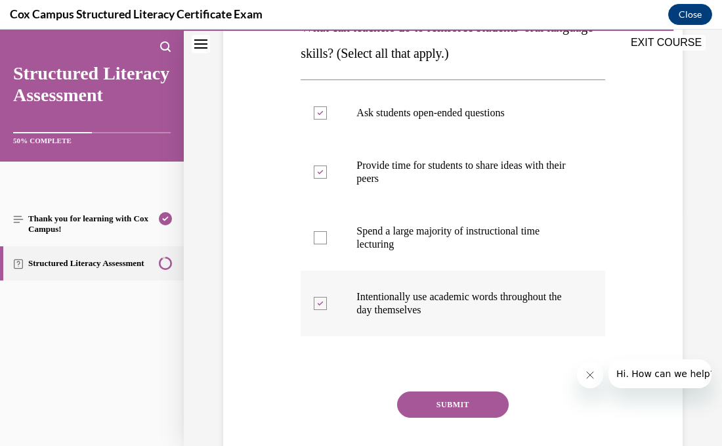
scroll to position [237, 0]
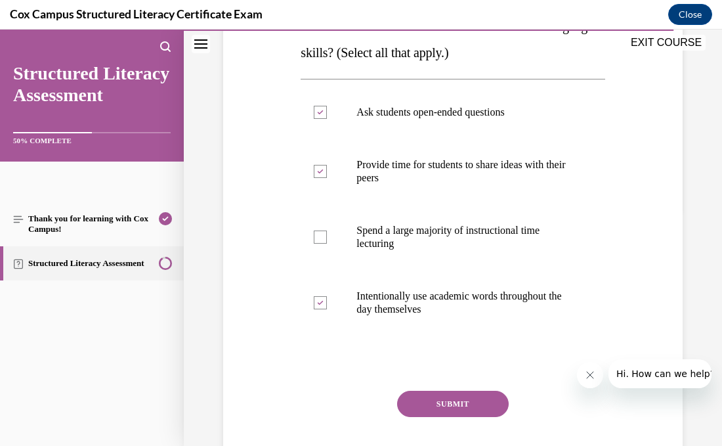
click at [410, 392] on button "SUBMIT" at bounding box center [453, 403] width 112 height 26
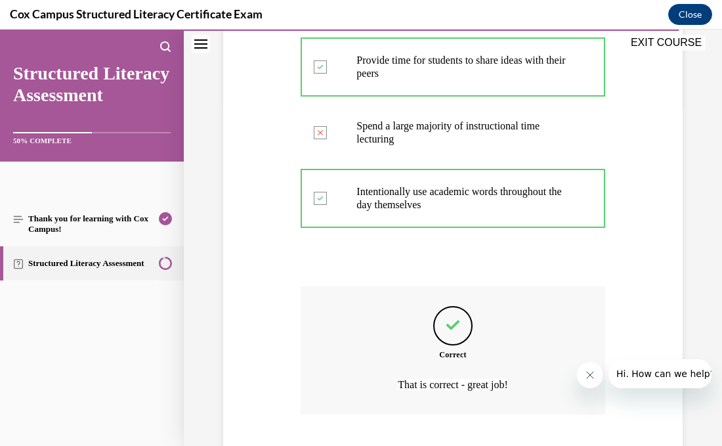
scroll to position [423, 0]
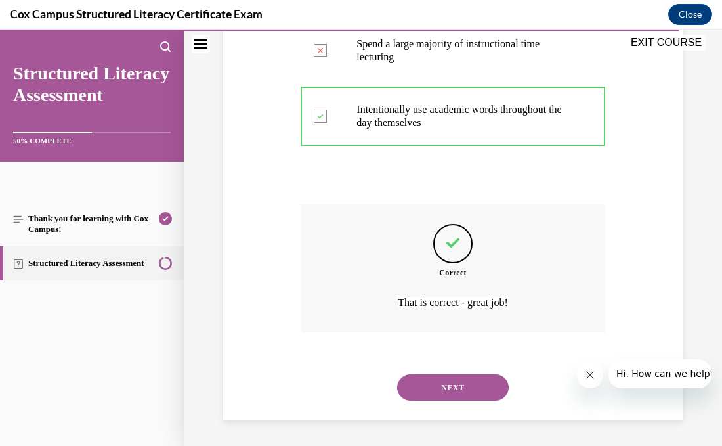
click at [445, 390] on button "NEXT" at bounding box center [453, 387] width 112 height 26
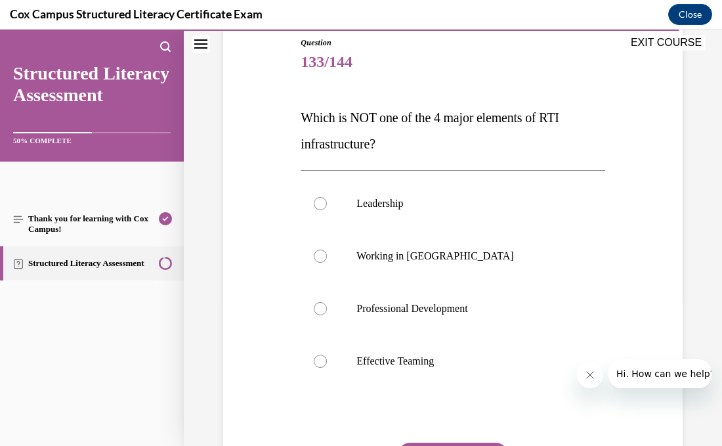
scroll to position [153, 0]
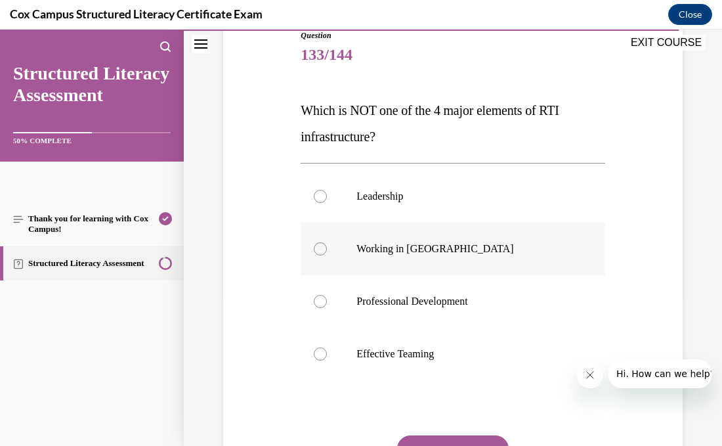
click at [395, 257] on label "Working in Silos" at bounding box center [453, 248] width 304 height 53
click at [327, 255] on input "Working in Silos" at bounding box center [320, 248] width 13 height 13
radio input "true"
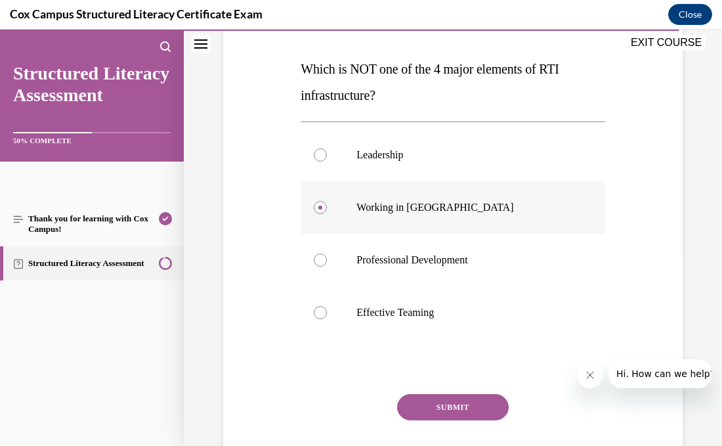
scroll to position [196, 0]
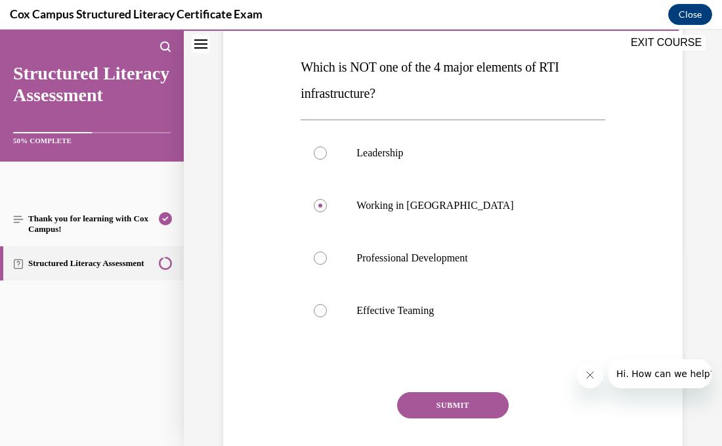
click at [450, 402] on button "SUBMIT" at bounding box center [453, 405] width 112 height 26
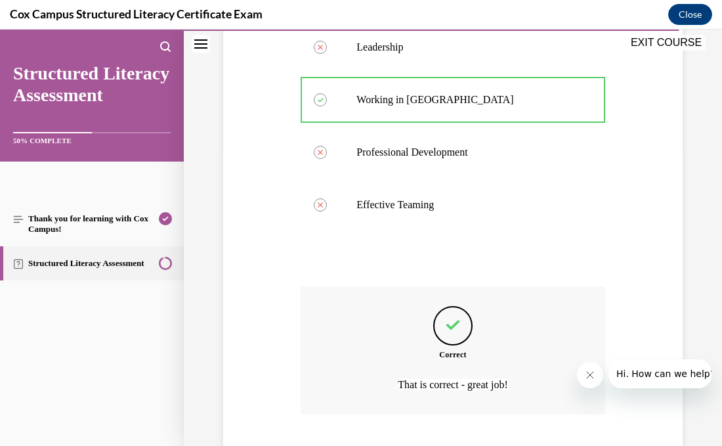
scroll to position [384, 0]
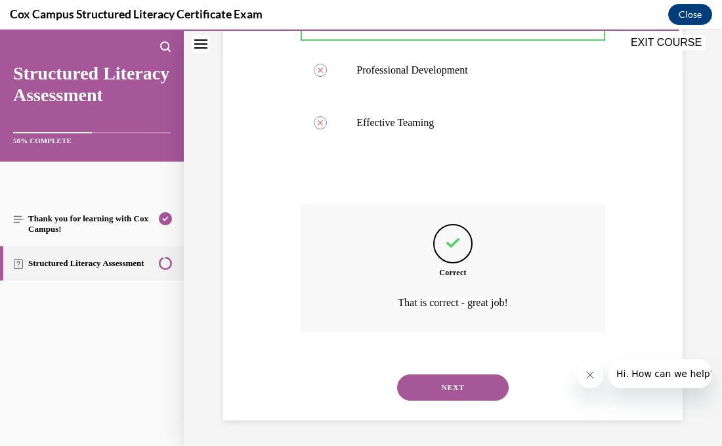
click at [452, 392] on button "NEXT" at bounding box center [453, 387] width 112 height 26
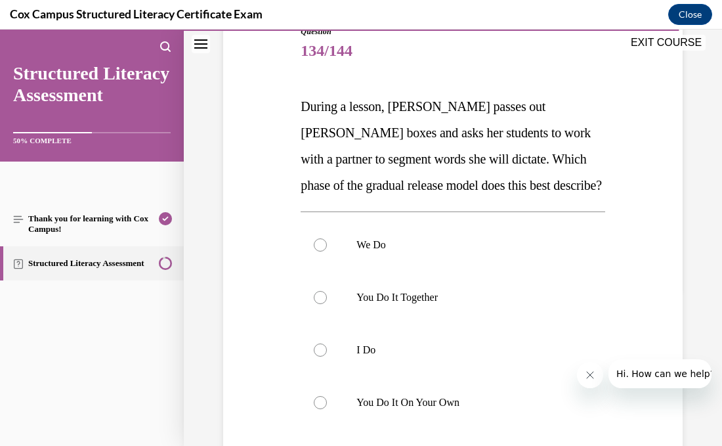
scroll to position [159, 0]
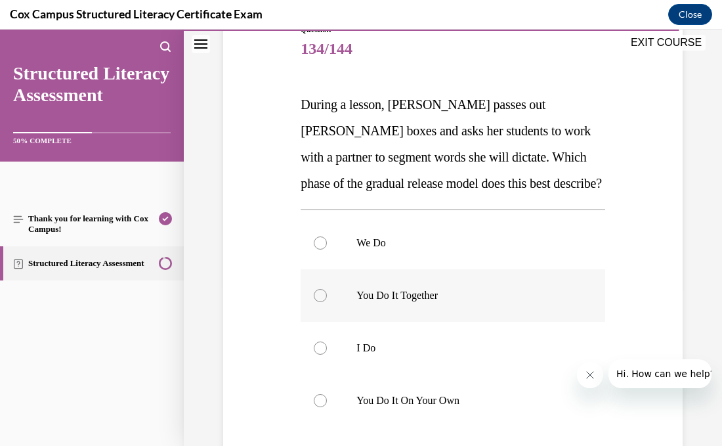
click at [446, 294] on p "You Do It Together" at bounding box center [463, 295] width 215 height 13
click at [327, 294] on input "You Do It Together" at bounding box center [320, 295] width 13 height 13
radio input "true"
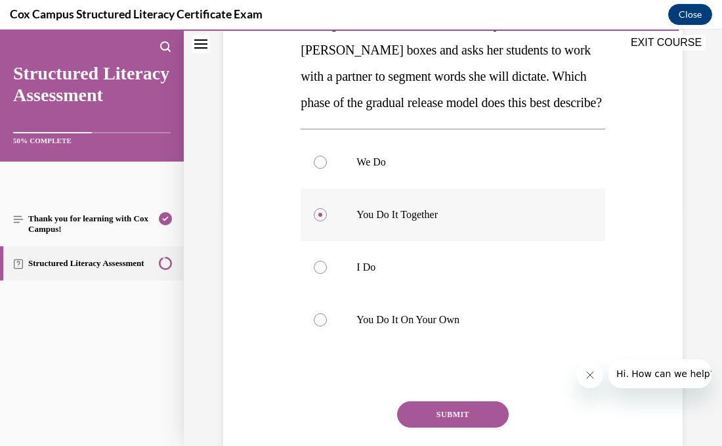
scroll to position [246, 0]
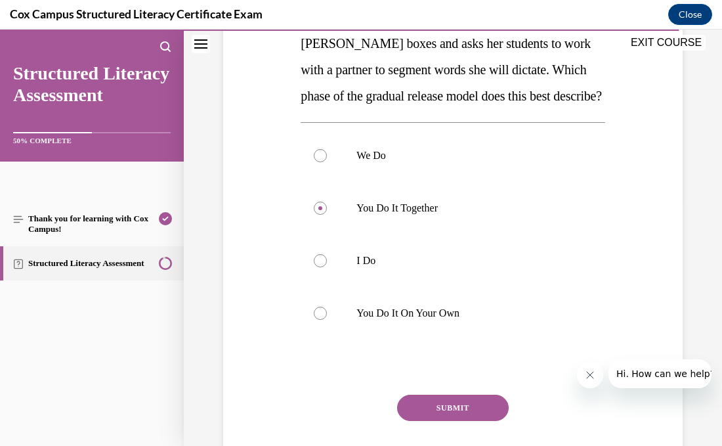
click at [461, 406] on button "SUBMIT" at bounding box center [453, 407] width 112 height 26
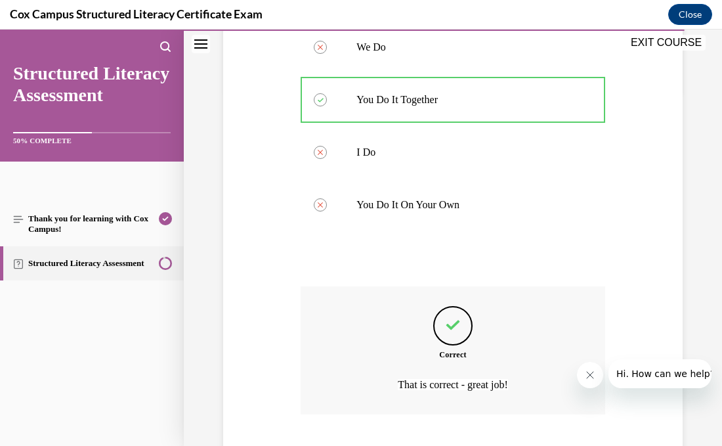
scroll to position [436, 0]
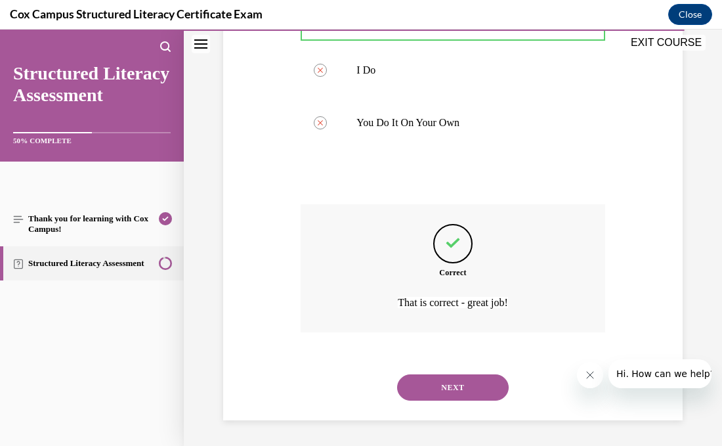
click at [461, 390] on button "NEXT" at bounding box center [453, 387] width 112 height 26
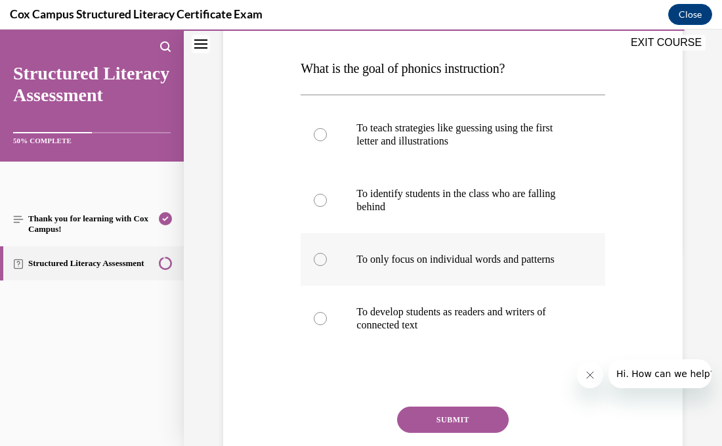
scroll to position [196, 0]
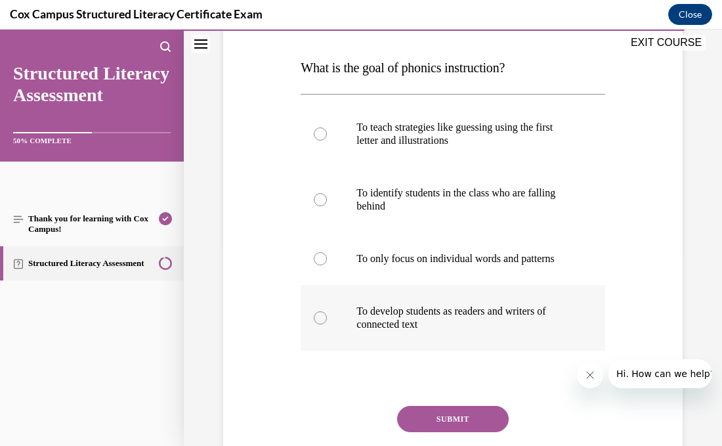
click at [502, 314] on p "To develop students as readers and writers of connected text" at bounding box center [463, 318] width 215 height 26
click at [327, 314] on input "To develop students as readers and writers of connected text" at bounding box center [320, 317] width 13 height 13
radio input "true"
click at [474, 425] on button "SUBMIT" at bounding box center [453, 419] width 112 height 26
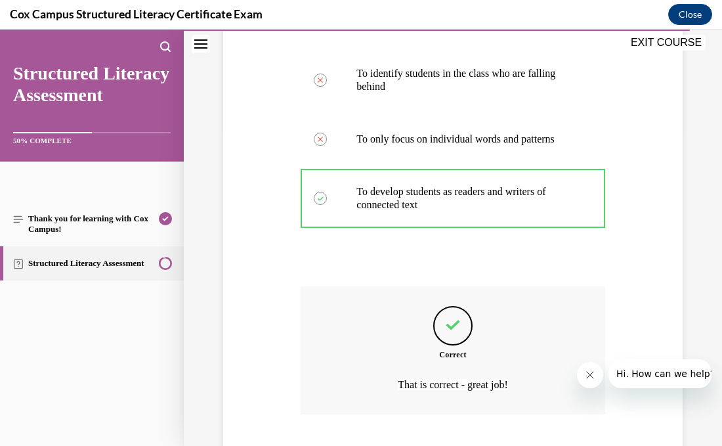
scroll to position [397, 0]
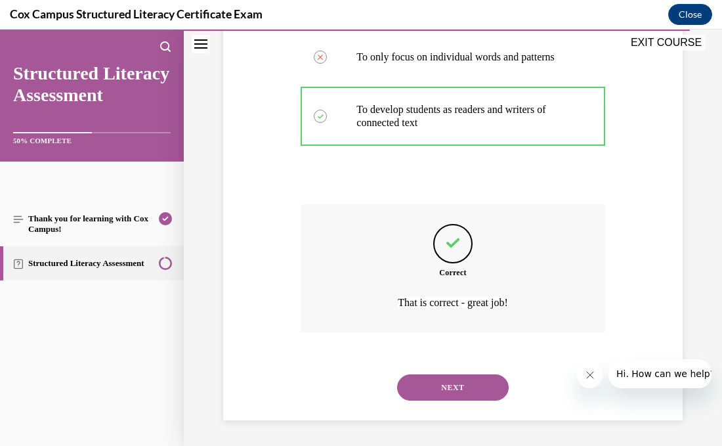
click at [492, 392] on button "NEXT" at bounding box center [453, 387] width 112 height 26
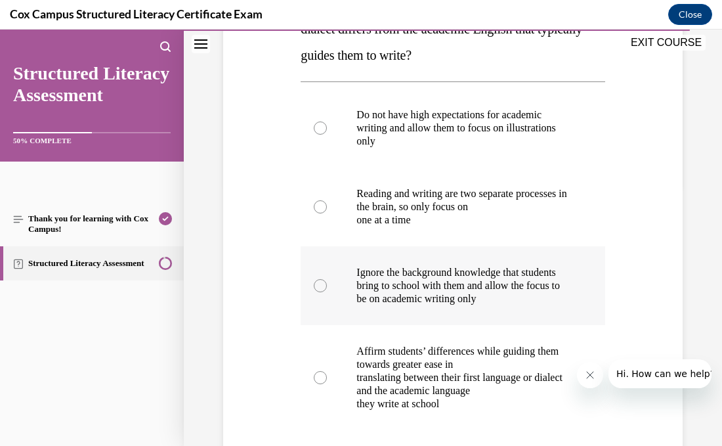
scroll to position [261, 0]
click at [527, 337] on label "Affirm students’ differences while guiding them towards greater ease in transla…" at bounding box center [453, 376] width 304 height 105
click at [327, 370] on input "Affirm students’ differences while guiding them towards greater ease in transla…" at bounding box center [320, 376] width 13 height 13
radio input "true"
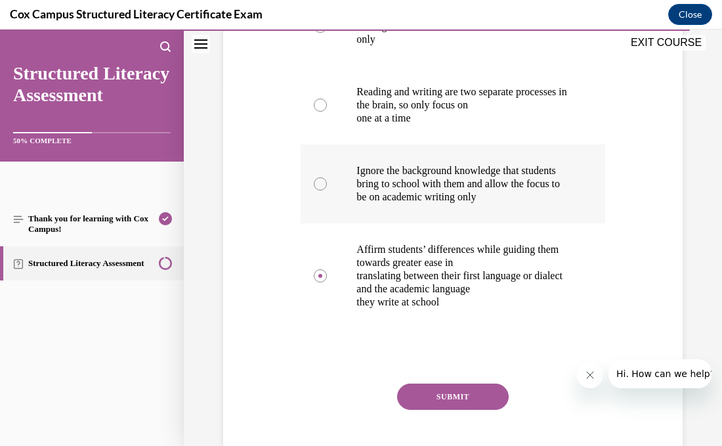
scroll to position [370, 0]
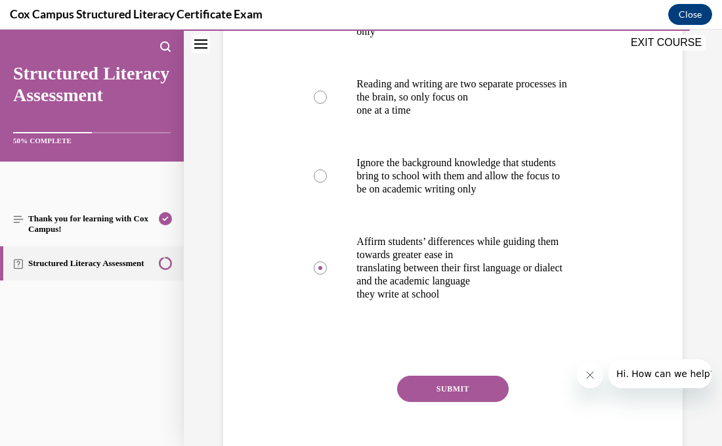
click at [458, 381] on button "SUBMIT" at bounding box center [453, 388] width 112 height 26
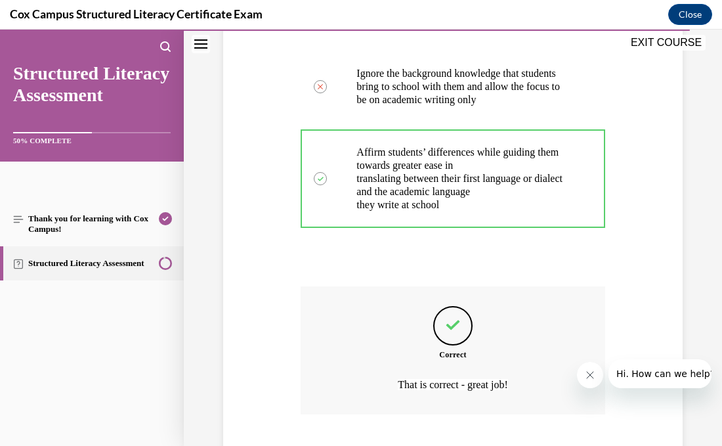
scroll to position [541, 0]
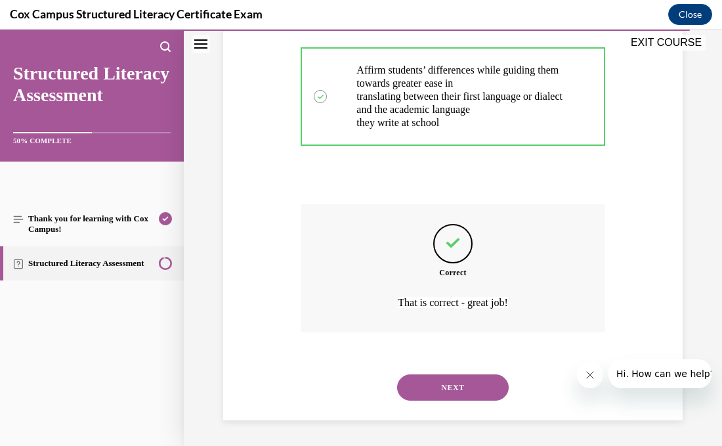
click at [453, 386] on button "NEXT" at bounding box center [453, 387] width 112 height 26
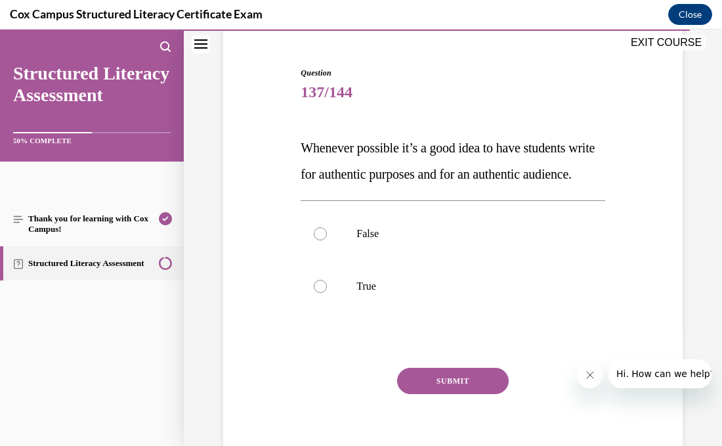
scroll to position [116, 0]
click at [388, 292] on p "True" at bounding box center [463, 285] width 215 height 13
click at [327, 292] on input "True" at bounding box center [320, 285] width 13 height 13
radio input "true"
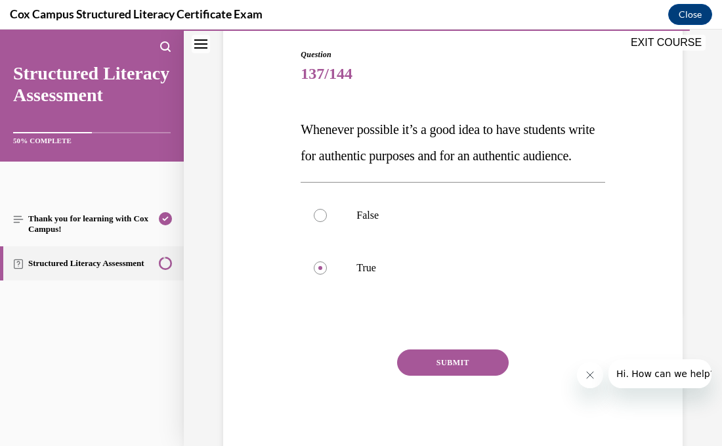
scroll to position [137, 0]
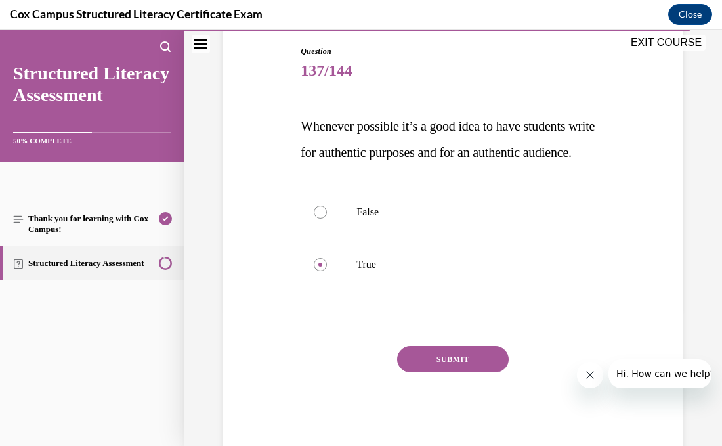
click at [432, 372] on button "SUBMIT" at bounding box center [453, 359] width 112 height 26
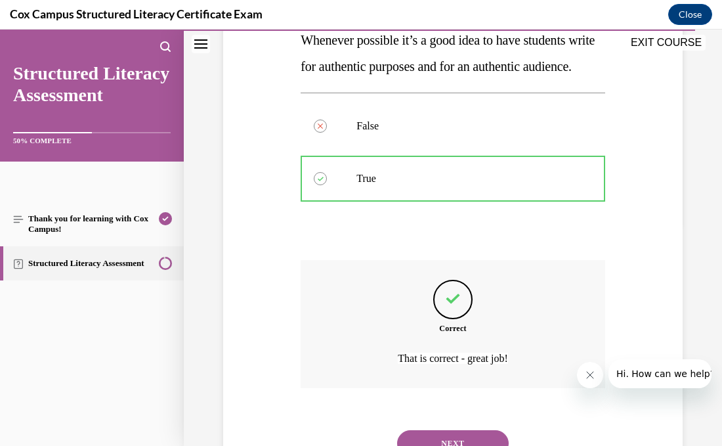
scroll to position [305, 0]
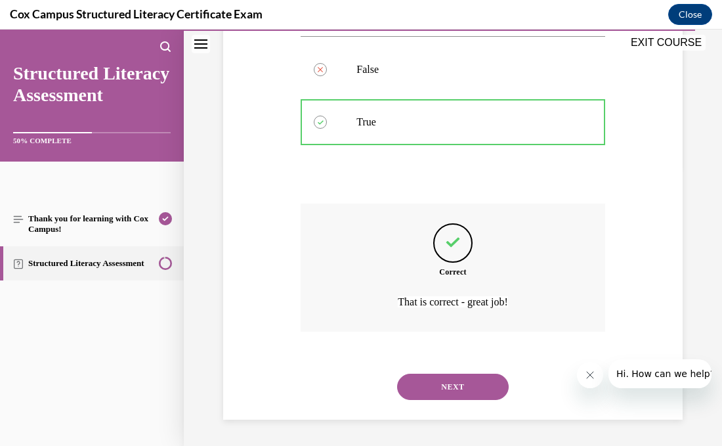
click at [432, 383] on button "NEXT" at bounding box center [453, 386] width 112 height 26
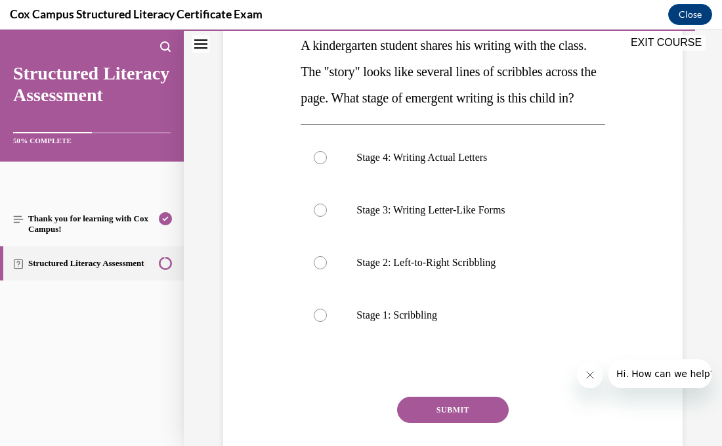
scroll to position [219, 0]
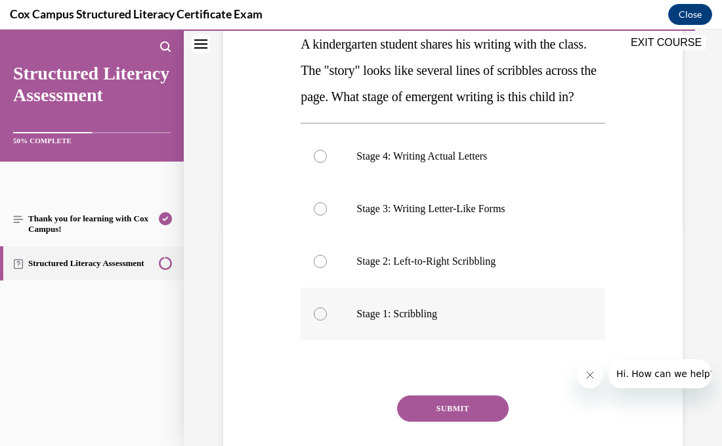
click at [335, 340] on label "Stage 1: Scribbling" at bounding box center [453, 313] width 304 height 53
click at [327, 320] on input "Stage 1: Scribbling" at bounding box center [320, 313] width 13 height 13
radio input "true"
click at [333, 287] on label "Stage 2: Left-to-Right Scribbling" at bounding box center [453, 261] width 304 height 53
click at [327, 268] on input "Stage 2: Left-to-Right Scribbling" at bounding box center [320, 261] width 13 height 13
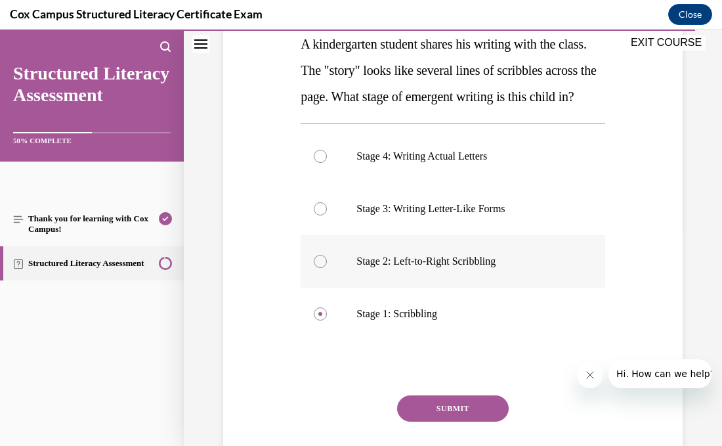
radio input "true"
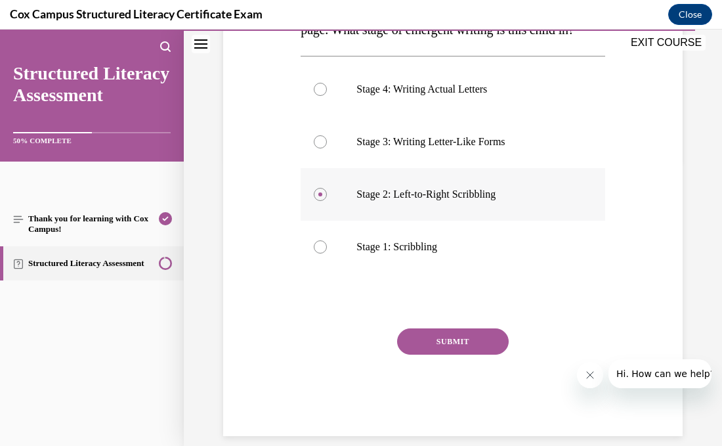
scroll to position [286, 0]
click at [415, 354] on button "SUBMIT" at bounding box center [453, 341] width 112 height 26
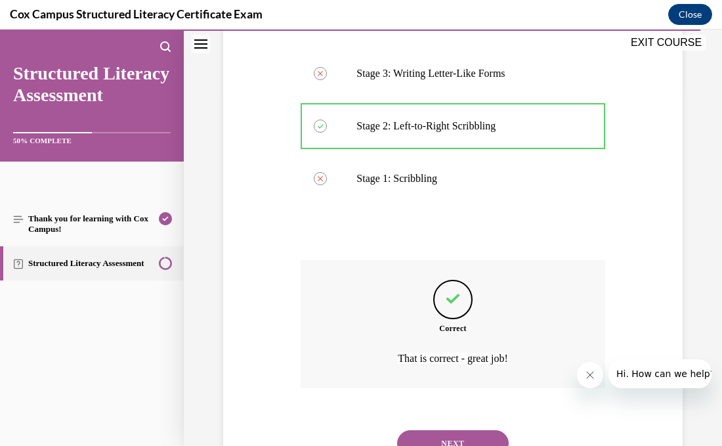
scroll to position [436, 0]
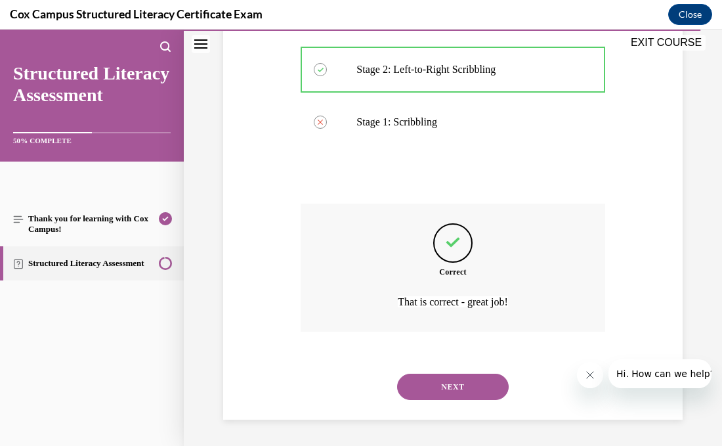
click at [433, 389] on button "NEXT" at bounding box center [453, 386] width 112 height 26
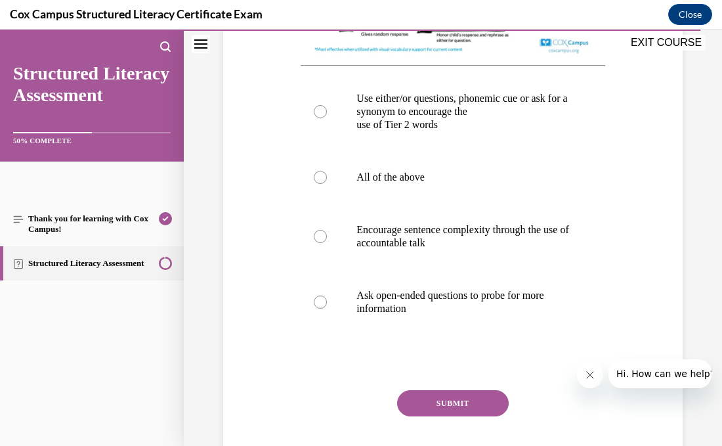
scroll to position [602, 0]
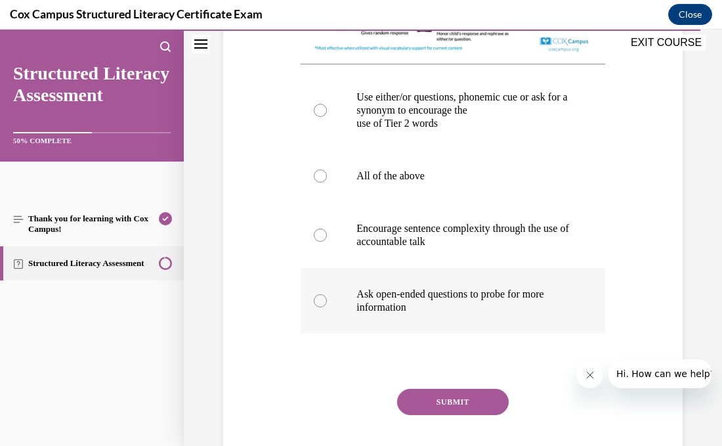
click at [340, 326] on label "Ask open-ended questions to probe for more information" at bounding box center [453, 301] width 304 height 66
click at [327, 307] on input "Ask open-ended questions to probe for more information" at bounding box center [320, 300] width 13 height 13
radio input "true"
click at [421, 415] on button "SUBMIT" at bounding box center [453, 402] width 112 height 26
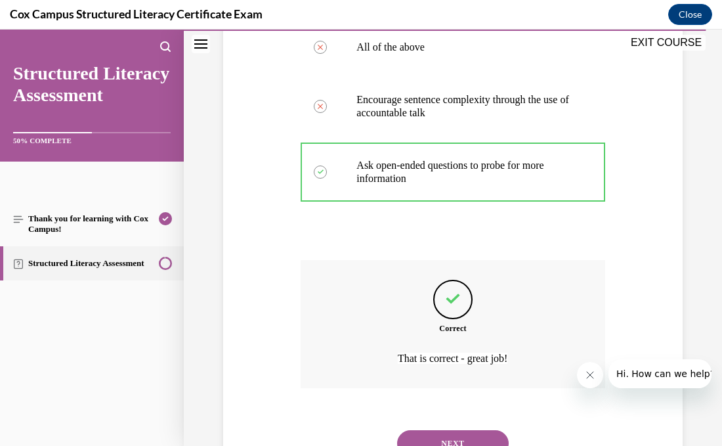
scroll to position [813, 0]
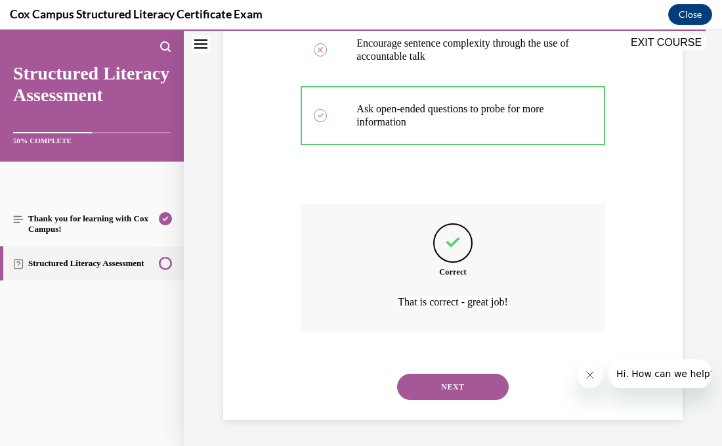
click at [457, 389] on button "NEXT" at bounding box center [453, 386] width 112 height 26
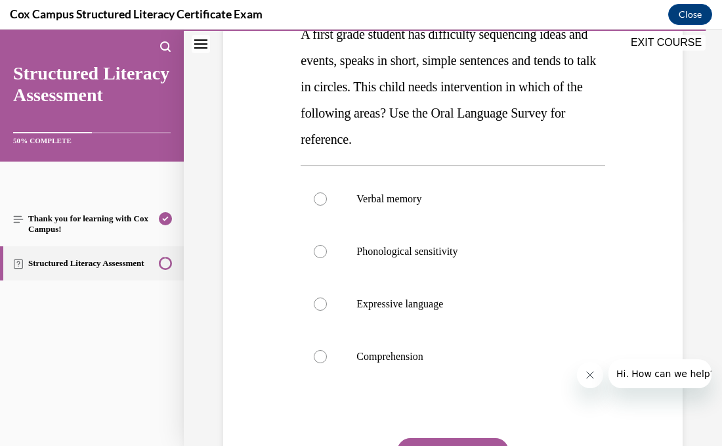
scroll to position [230, 0]
click at [352, 315] on label "Expressive language" at bounding box center [453, 303] width 304 height 53
click at [327, 310] on input "Expressive language" at bounding box center [320, 303] width 13 height 13
radio input "true"
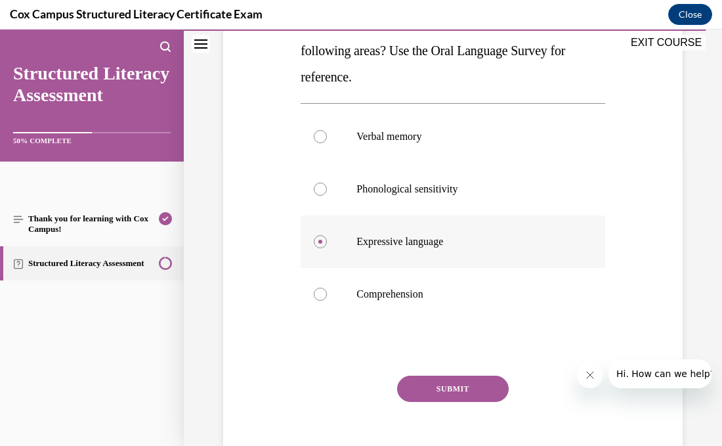
scroll to position [295, 0]
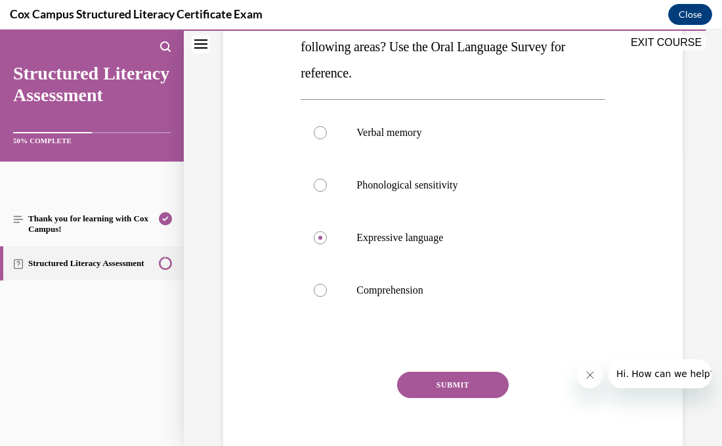
click at [418, 394] on button "SUBMIT" at bounding box center [453, 384] width 112 height 26
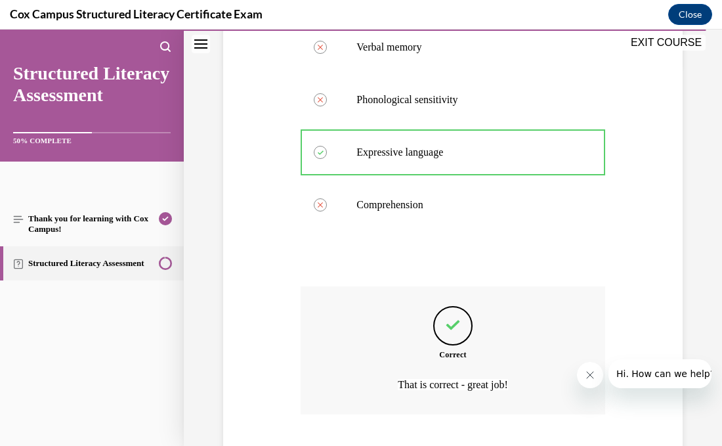
scroll to position [463, 0]
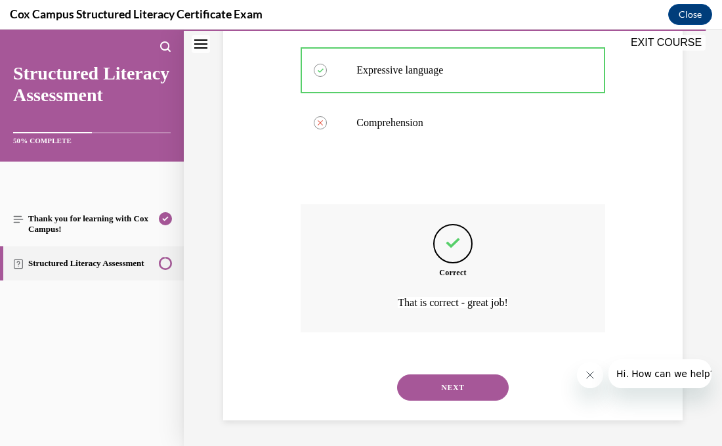
click at [418, 394] on button "NEXT" at bounding box center [453, 387] width 112 height 26
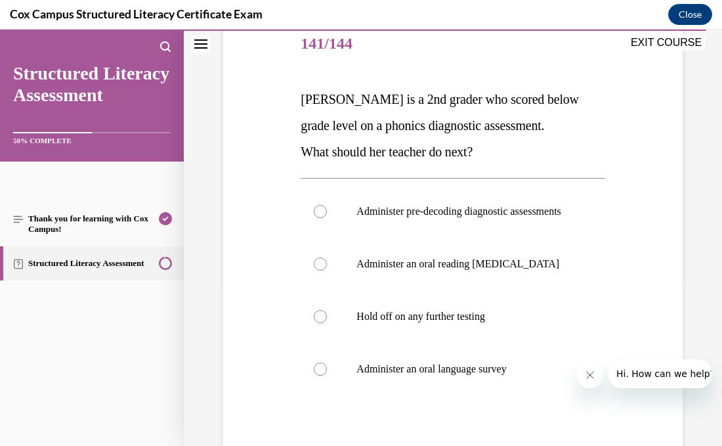
scroll to position [165, 0]
click at [331, 209] on label "Administer pre-decoding diagnostic assessments" at bounding box center [453, 210] width 304 height 53
click at [327, 209] on input "Administer pre-decoding diagnostic assessments" at bounding box center [320, 210] width 13 height 13
radio input "true"
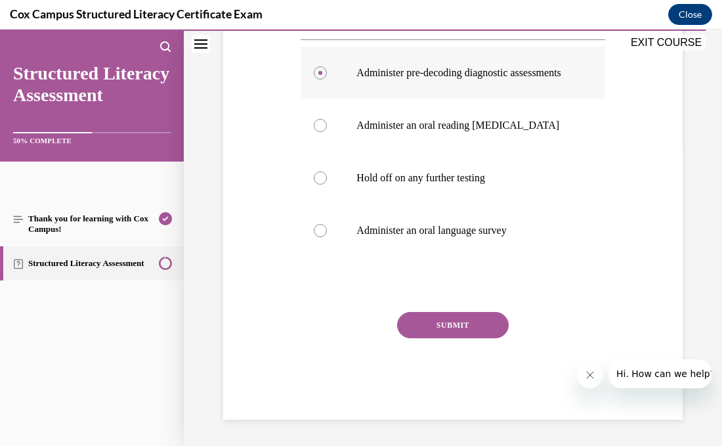
scroll to position [315, 0]
click at [410, 327] on button "SUBMIT" at bounding box center [453, 325] width 112 height 26
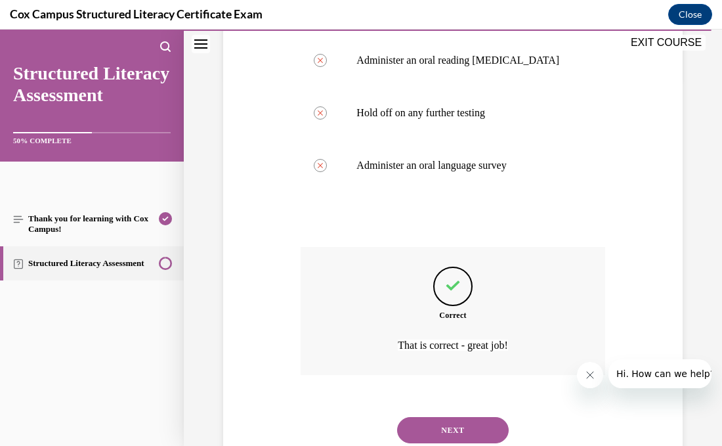
scroll to position [423, 0]
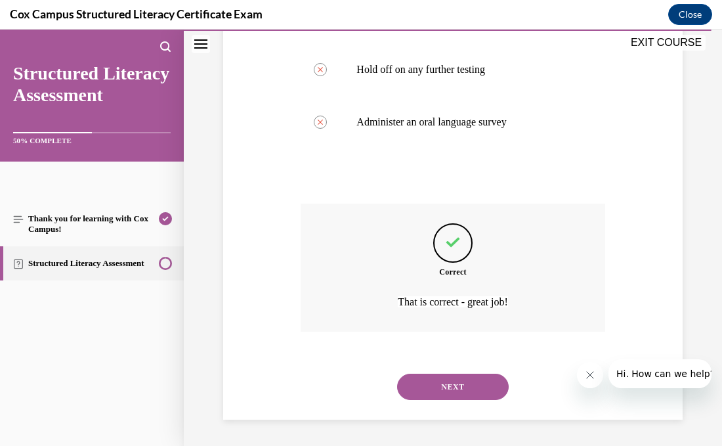
click at [441, 387] on button "NEXT" at bounding box center [453, 386] width 112 height 26
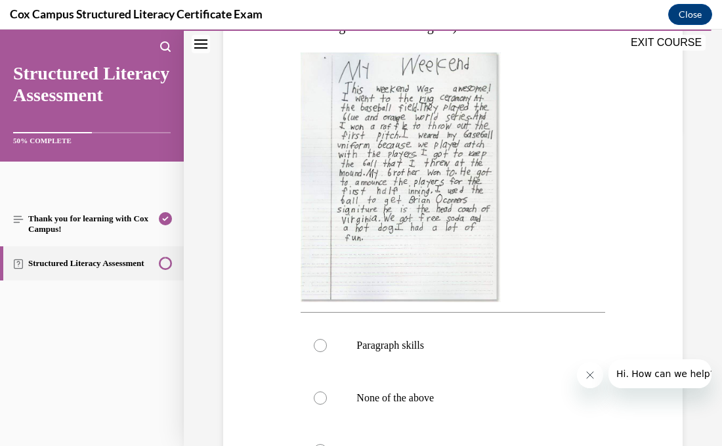
scroll to position [315, 0]
click at [402, 228] on img at bounding box center [401, 177] width 200 height 249
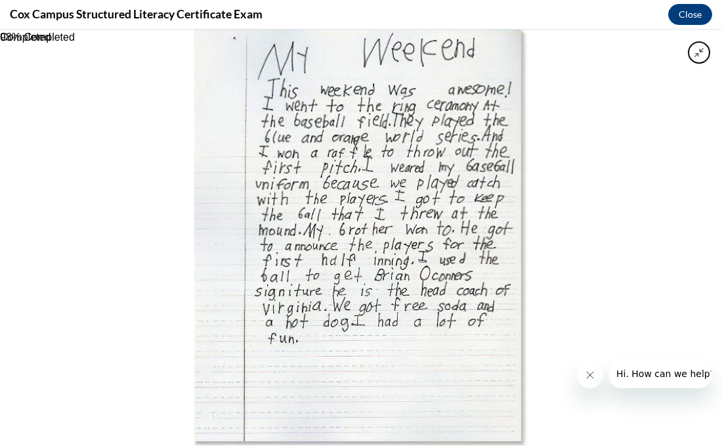
click at [395, 224] on img at bounding box center [360, 238] width 333 height 416
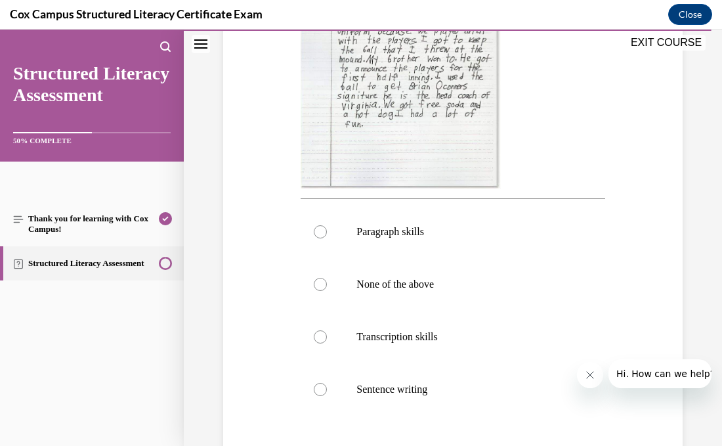
scroll to position [436, 0]
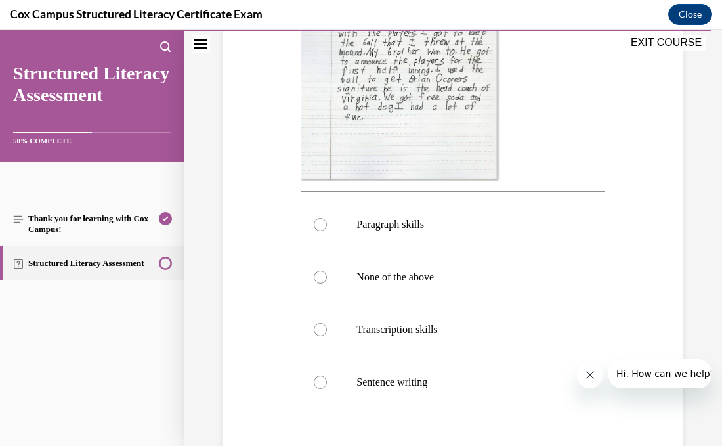
click at [395, 224] on p "Paragraph skills" at bounding box center [463, 224] width 215 height 13
click at [327, 224] on input "Paragraph skills" at bounding box center [320, 224] width 13 height 13
radio input "true"
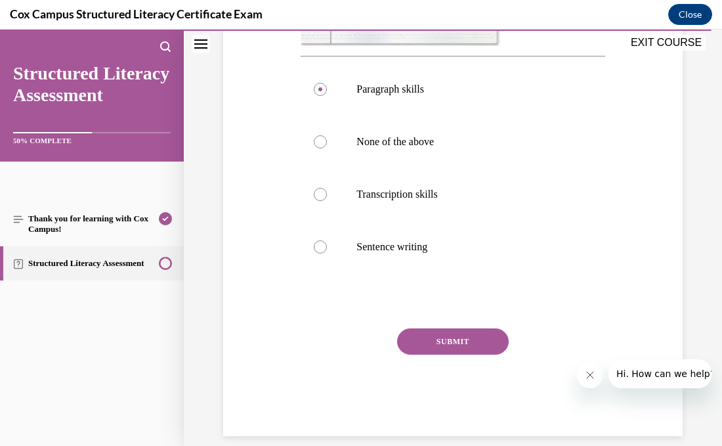
scroll to position [588, 0]
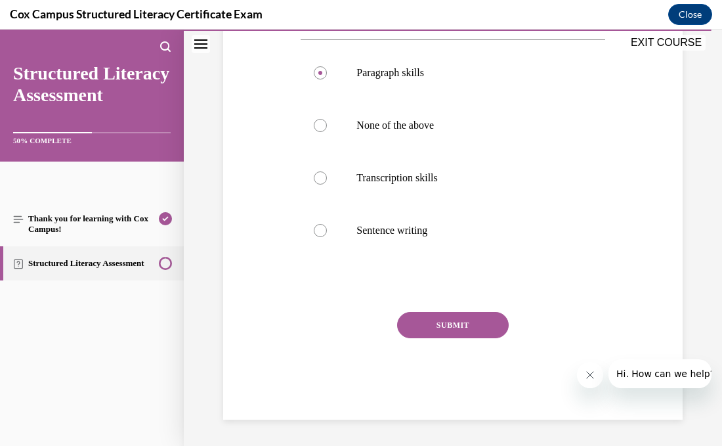
click at [448, 326] on button "SUBMIT" at bounding box center [453, 325] width 112 height 26
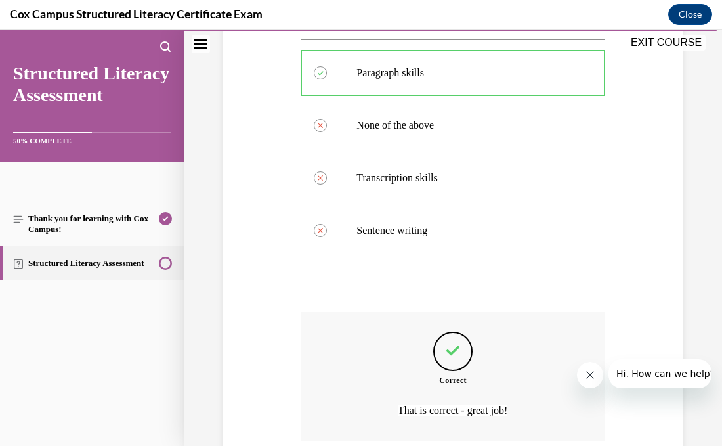
scroll to position [696, 0]
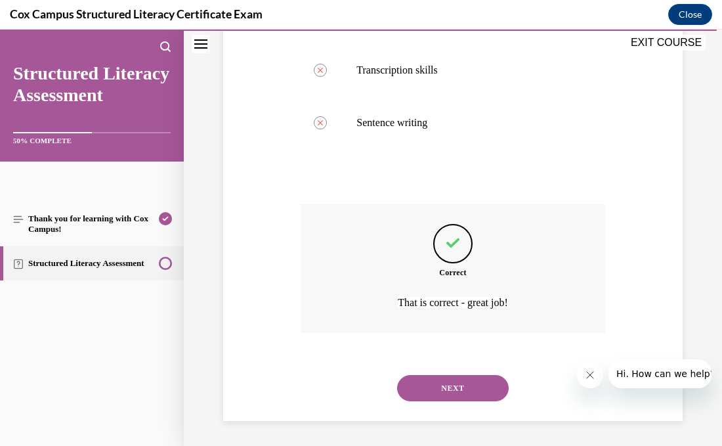
click at [470, 400] on div "NEXT" at bounding box center [453, 388] width 304 height 53
click at [471, 396] on button "NEXT" at bounding box center [453, 388] width 112 height 26
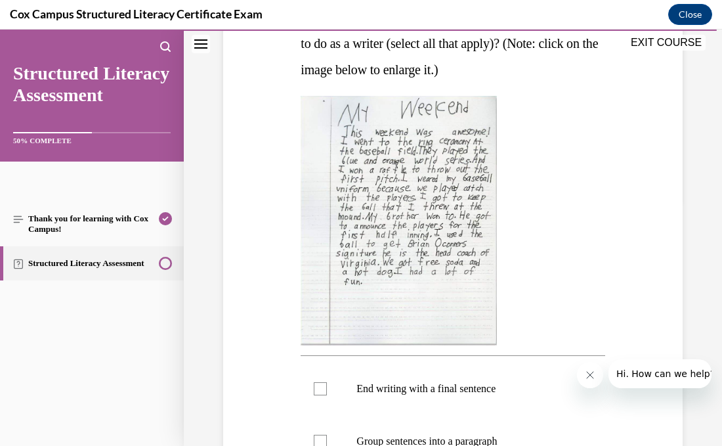
scroll to position [252, 0]
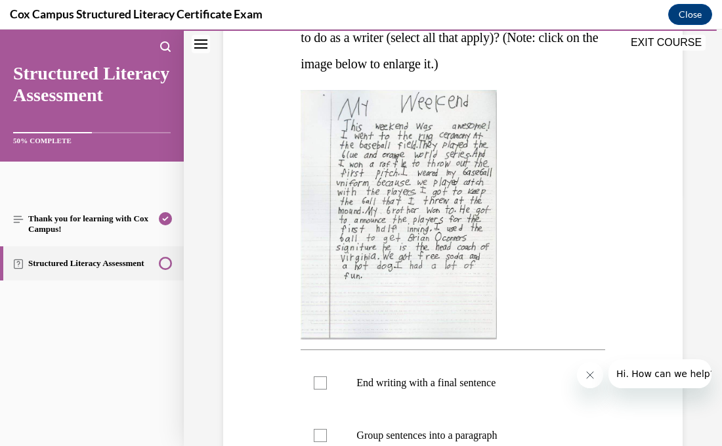
click at [434, 266] on img at bounding box center [399, 214] width 196 height 249
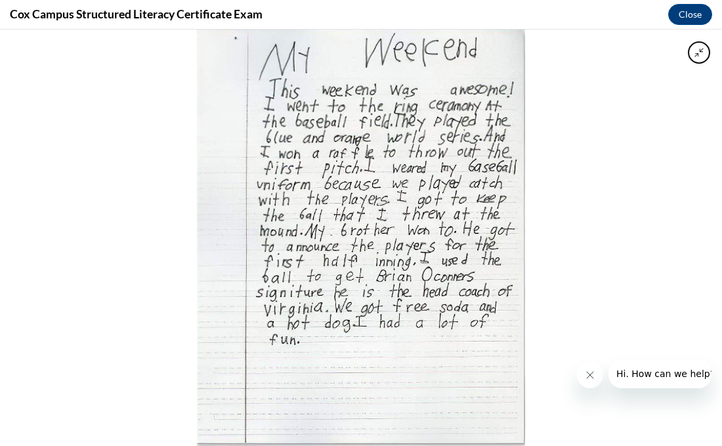
click at [389, 306] on img at bounding box center [361, 238] width 328 height 416
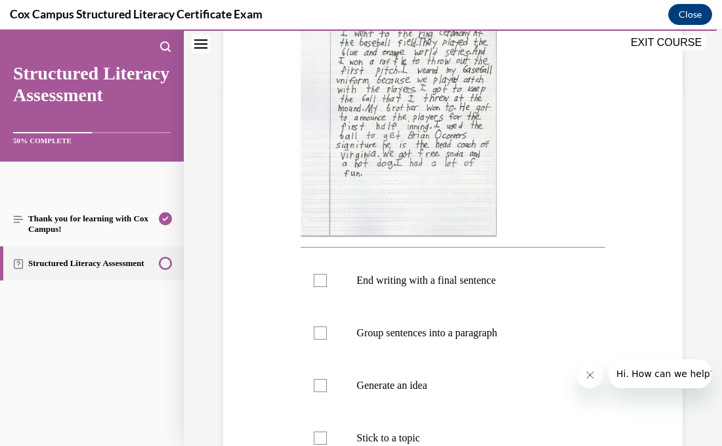
scroll to position [354, 0]
click at [315, 278] on div at bounding box center [320, 280] width 13 height 13
click at [315, 278] on input "End writing with a final sentence" at bounding box center [320, 280] width 13 height 13
checkbox input "true"
click at [327, 334] on label "Group sentences into a paragraph" at bounding box center [453, 333] width 304 height 53
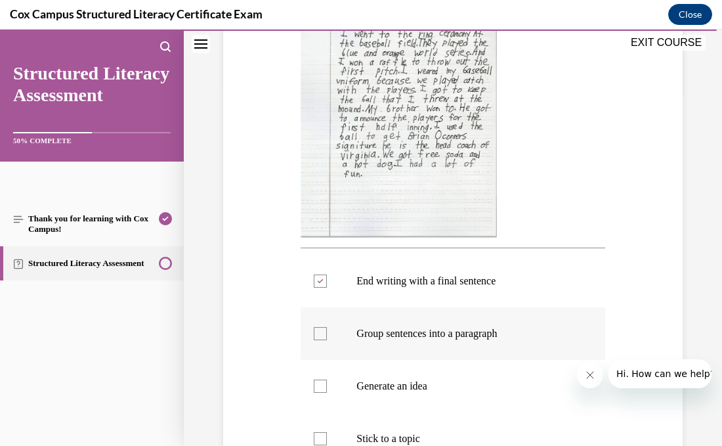
click at [327, 334] on input "Group sentences into a paragraph" at bounding box center [320, 333] width 13 height 13
checkbox input "true"
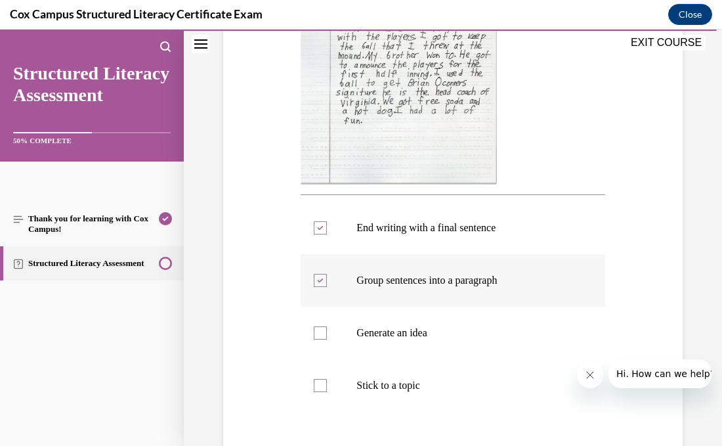
scroll to position [411, 0]
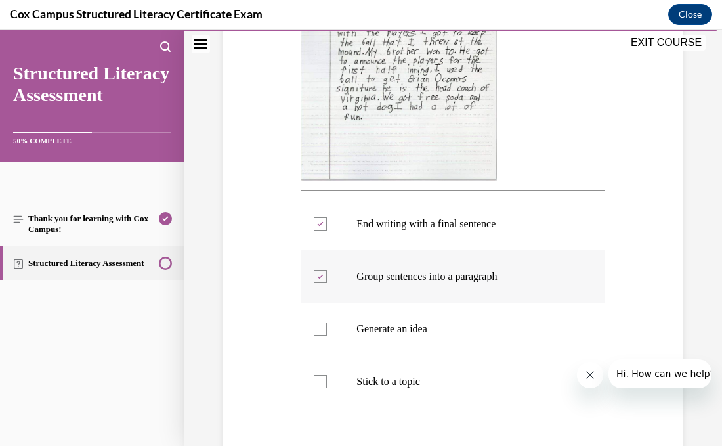
click at [327, 334] on label "Generate an idea" at bounding box center [453, 329] width 304 height 53
click at [327, 334] on input "Generate an idea" at bounding box center [320, 328] width 13 height 13
checkbox input "true"
click at [338, 383] on label "Stick to a topic" at bounding box center [453, 381] width 304 height 53
click at [327, 383] on input "Stick to a topic" at bounding box center [320, 381] width 13 height 13
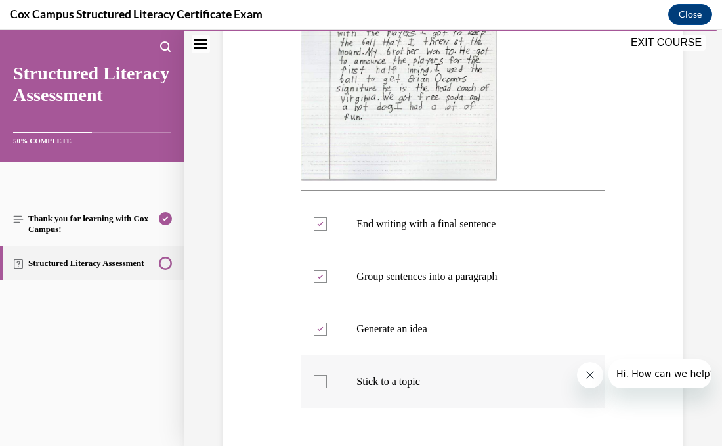
checkbox input "true"
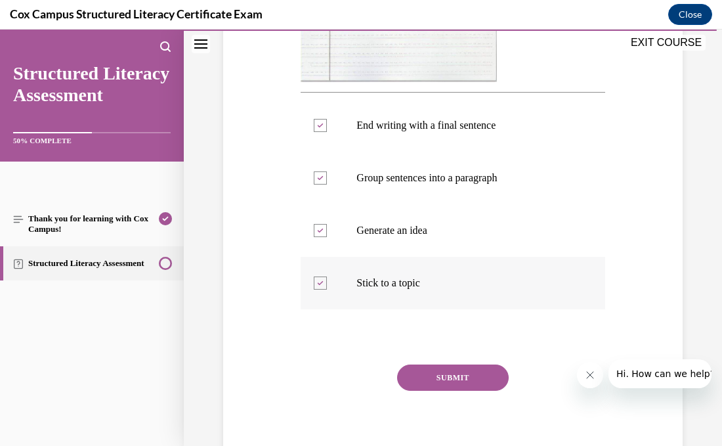
scroll to position [511, 0]
click at [419, 376] on button "SUBMIT" at bounding box center [453, 376] width 112 height 26
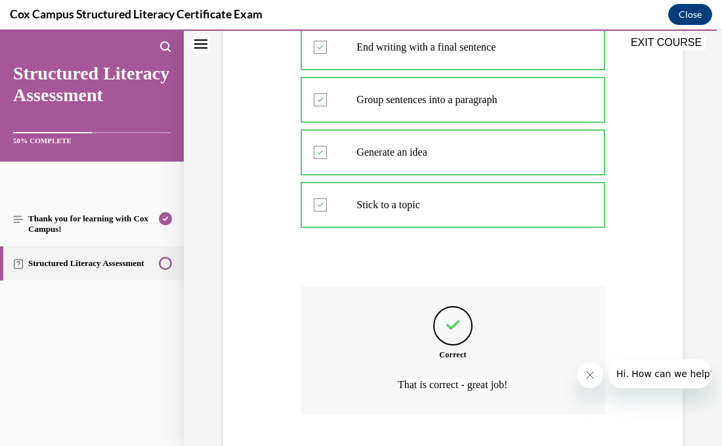
scroll to position [669, 0]
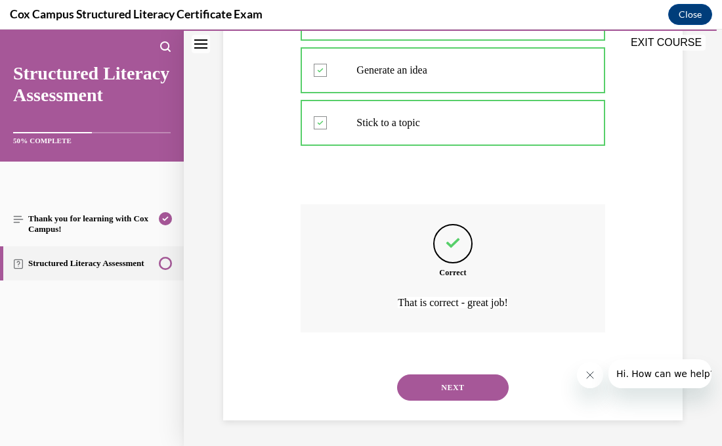
click at [420, 380] on button "NEXT" at bounding box center [453, 387] width 112 height 26
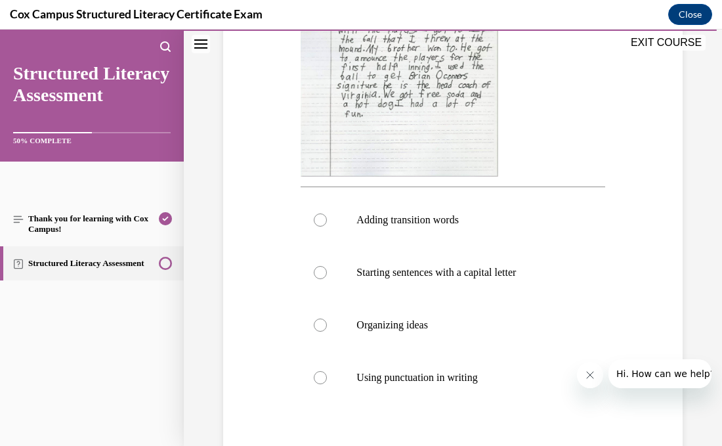
scroll to position [421, 0]
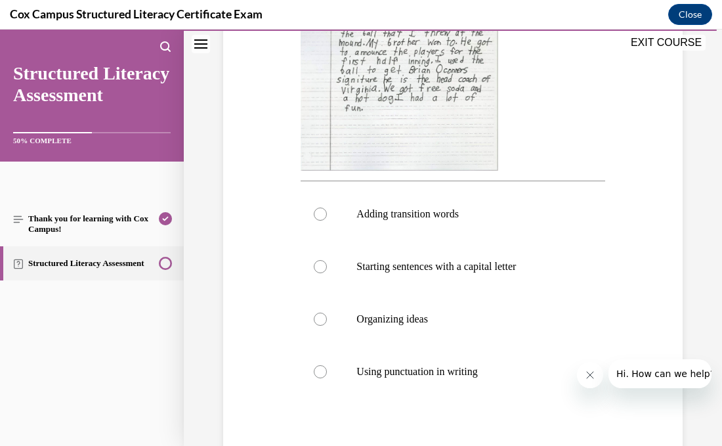
click at [407, 98] on img at bounding box center [400, 45] width 198 height 249
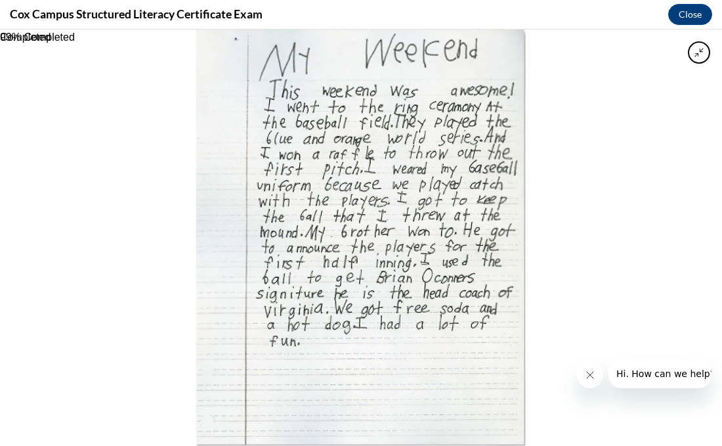
click at [407, 98] on img at bounding box center [360, 238] width 329 height 416
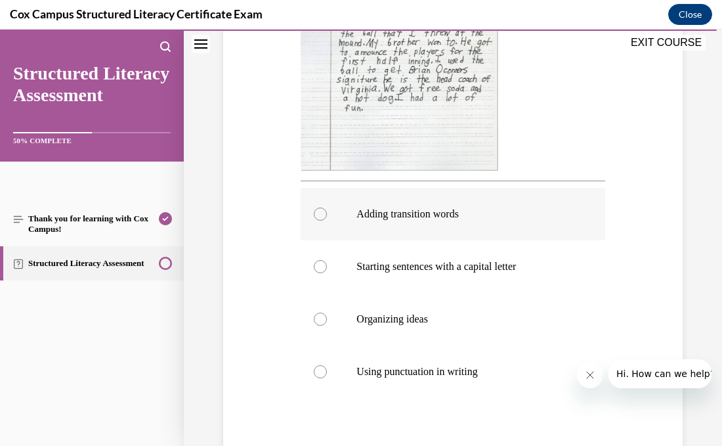
click at [320, 218] on div at bounding box center [320, 213] width 13 height 13
click at [320, 218] on input "Adding transition words" at bounding box center [320, 213] width 13 height 13
radio input "true"
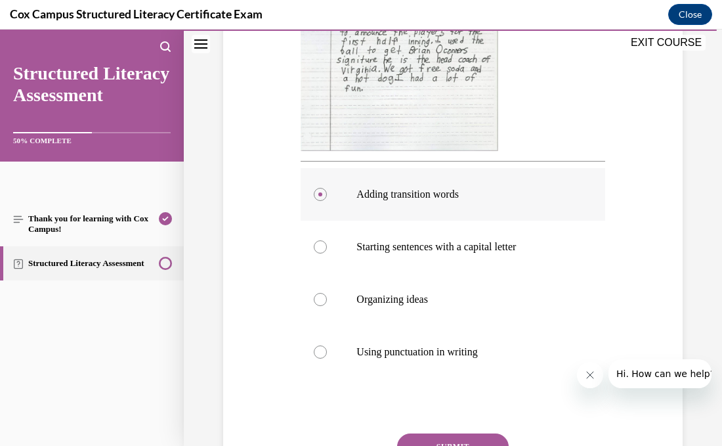
scroll to position [561, 0]
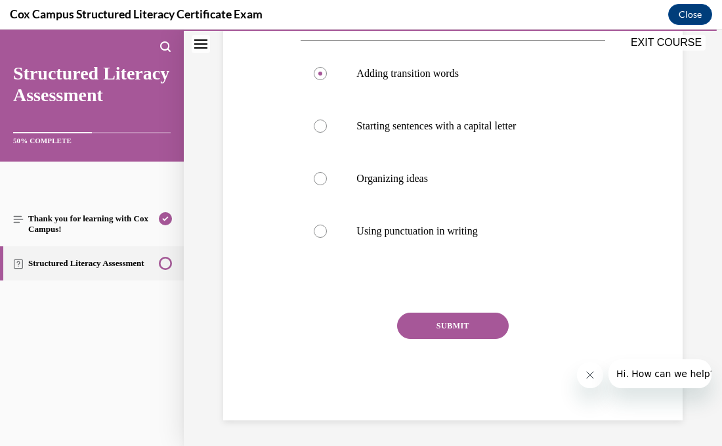
click at [453, 332] on button "SUBMIT" at bounding box center [453, 325] width 112 height 26
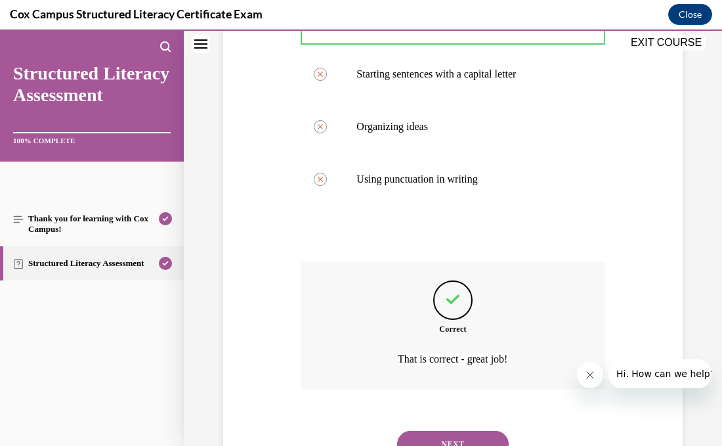
scroll to position [669, 0]
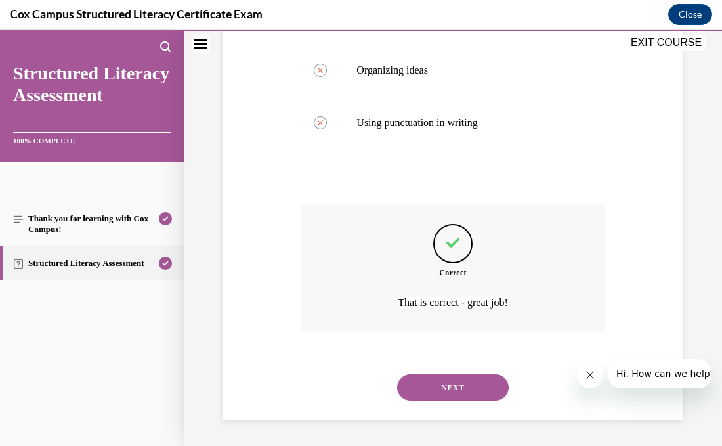
click at [465, 387] on button "NEXT" at bounding box center [453, 387] width 112 height 26
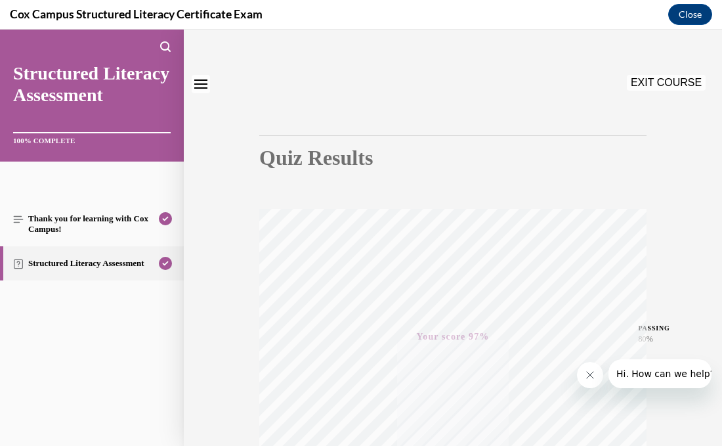
scroll to position [0, 0]
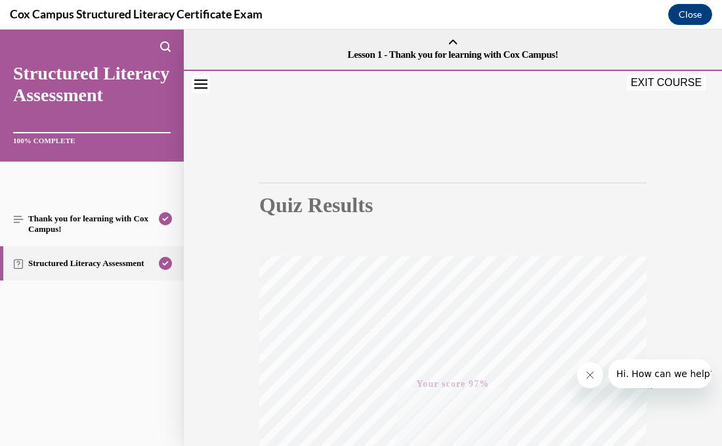
click at [663, 83] on button "EXIT COURSE" at bounding box center [666, 83] width 79 height 16
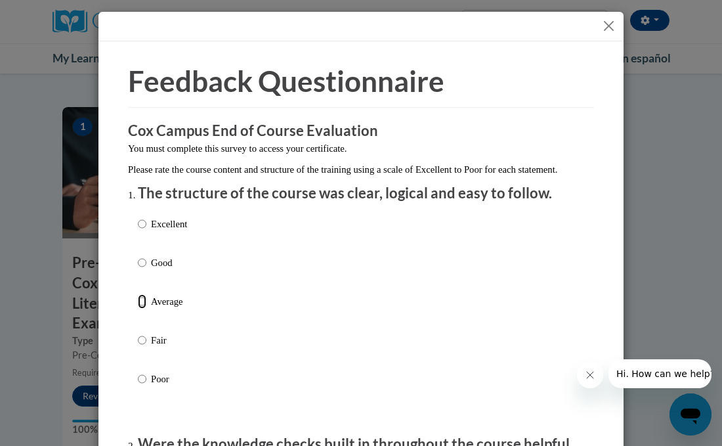
click at [143, 308] on input "Average" at bounding box center [142, 301] width 9 height 14
radio input "true"
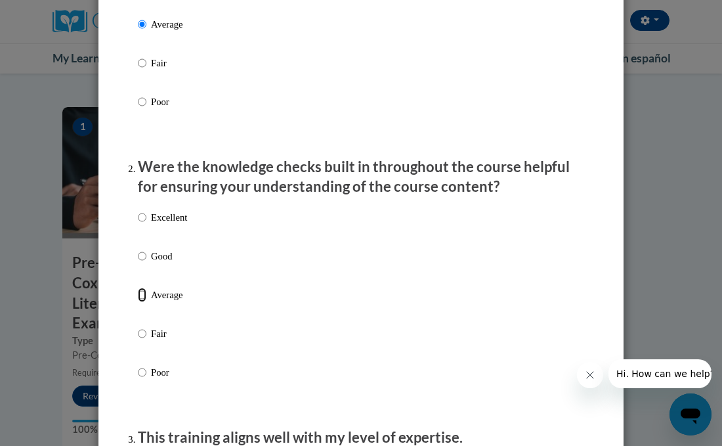
click at [143, 302] on input "Average" at bounding box center [142, 294] width 9 height 14
radio input "true"
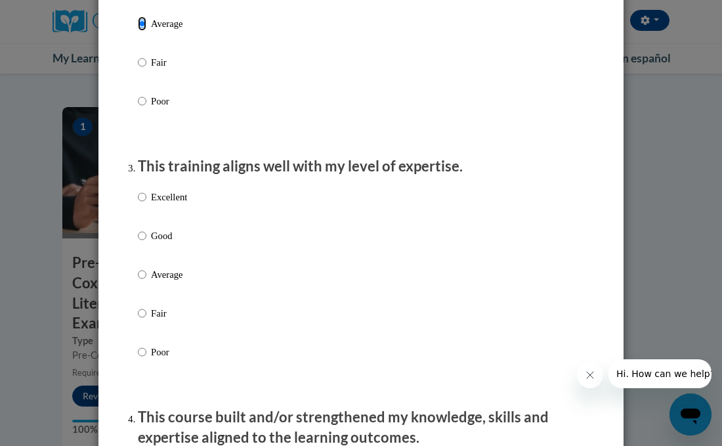
scroll to position [538, 0]
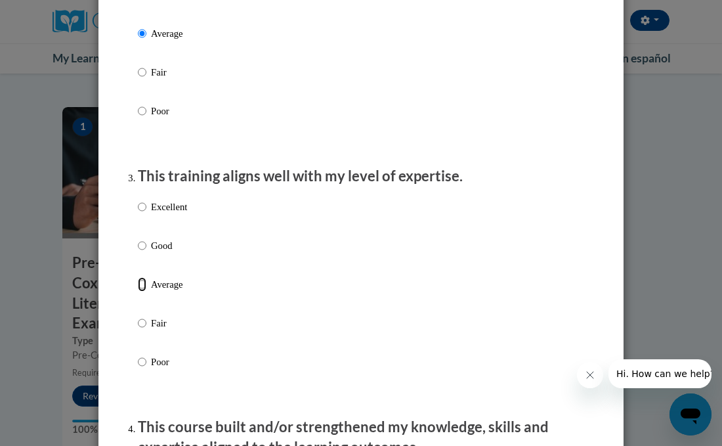
click at [142, 291] on input "Average" at bounding box center [142, 284] width 9 height 14
radio input "true"
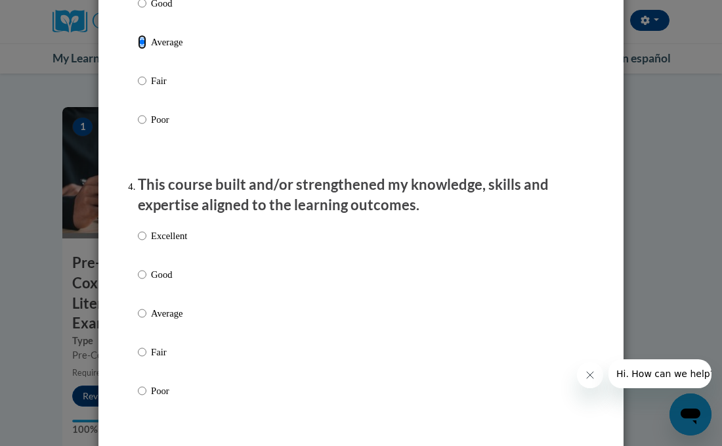
scroll to position [780, 0]
click at [143, 321] on input "Average" at bounding box center [142, 313] width 9 height 14
radio input "true"
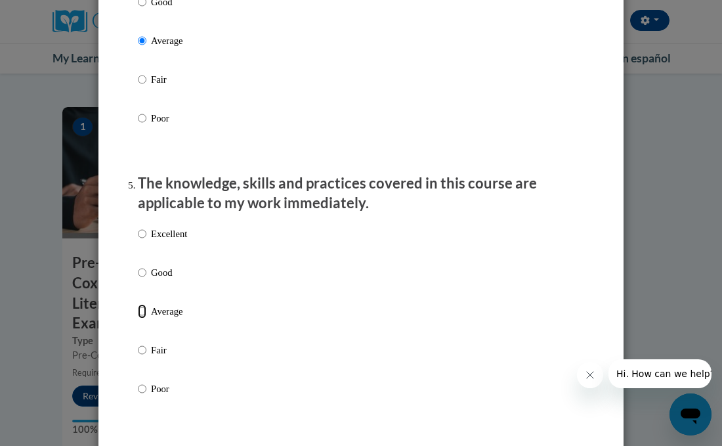
click at [143, 318] on input "Average" at bounding box center [142, 311] width 9 height 14
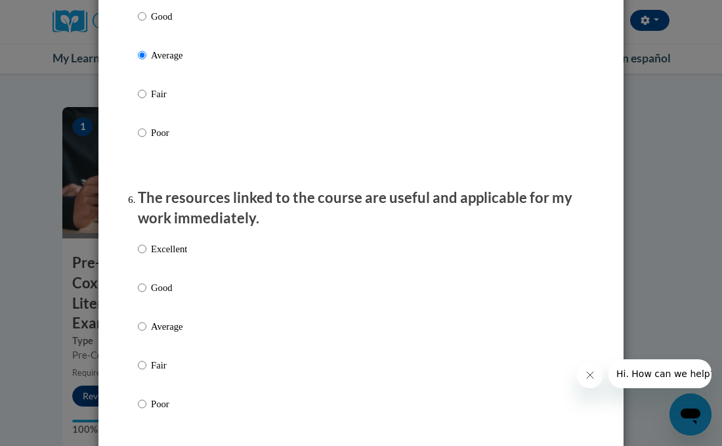
click at [143, 331] on div "Excellent Good Average Fair Poor" at bounding box center [162, 336] width 49 height 203
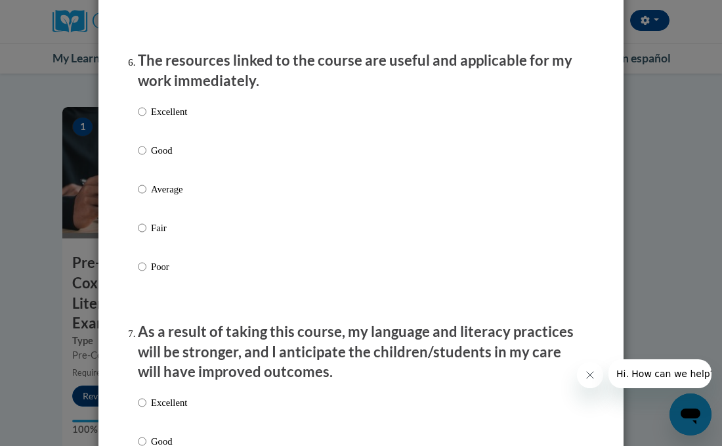
scroll to position [1454, 0]
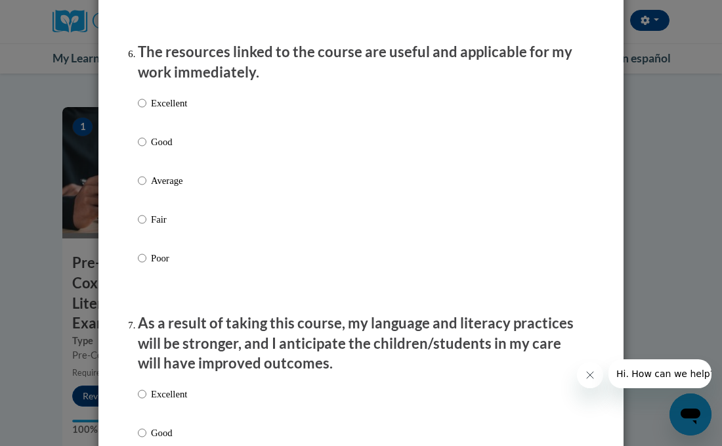
click at [150, 201] on label "Average" at bounding box center [162, 190] width 49 height 35
click at [146, 188] on input "Average" at bounding box center [142, 180] width 9 height 14
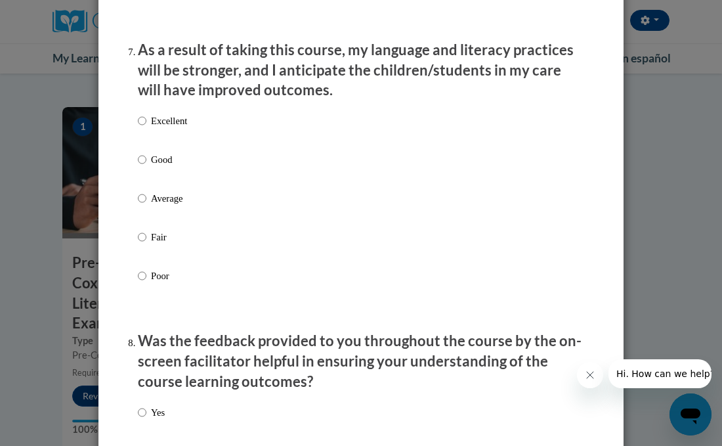
scroll to position [1729, 0]
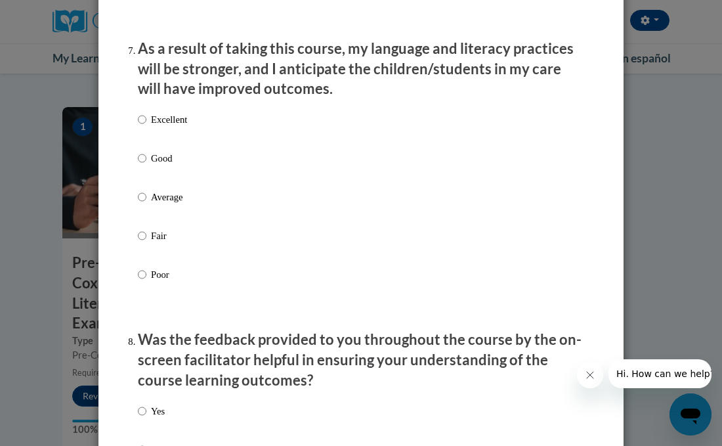
click at [152, 204] on p "Average" at bounding box center [169, 197] width 36 height 14
click at [146, 204] on input "Average" at bounding box center [142, 197] width 9 height 14
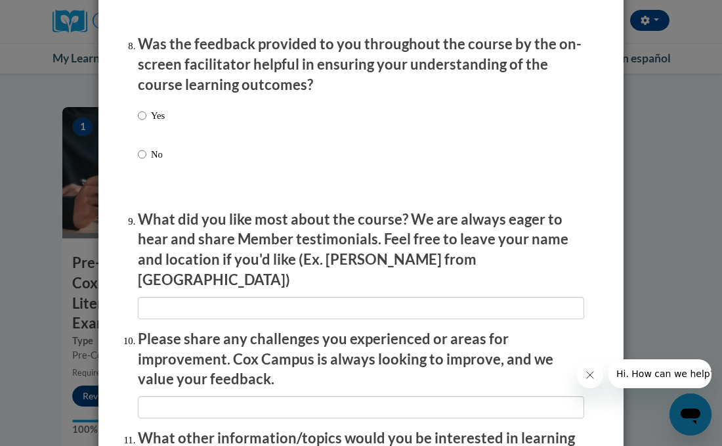
scroll to position [2021, 0]
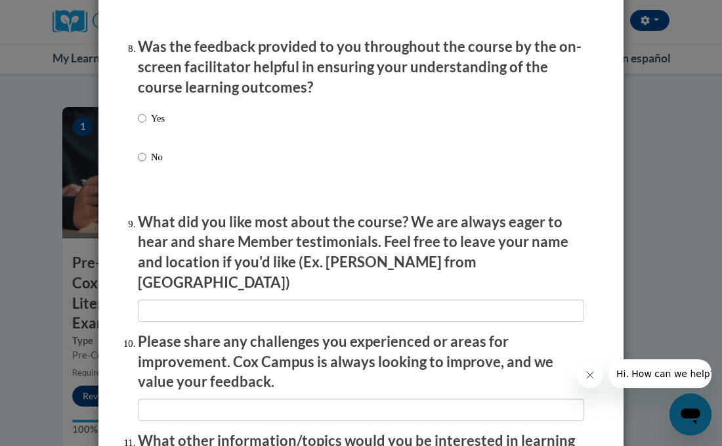
click at [152, 202] on div "Yes No" at bounding box center [361, 153] width 446 height 98
click at [150, 181] on label "No" at bounding box center [151, 167] width 27 height 35
click at [146, 164] on input "No" at bounding box center [142, 157] width 9 height 14
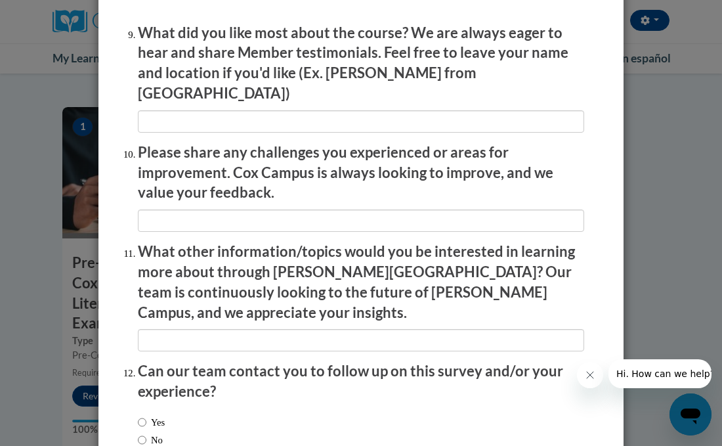
scroll to position [2287, 0]
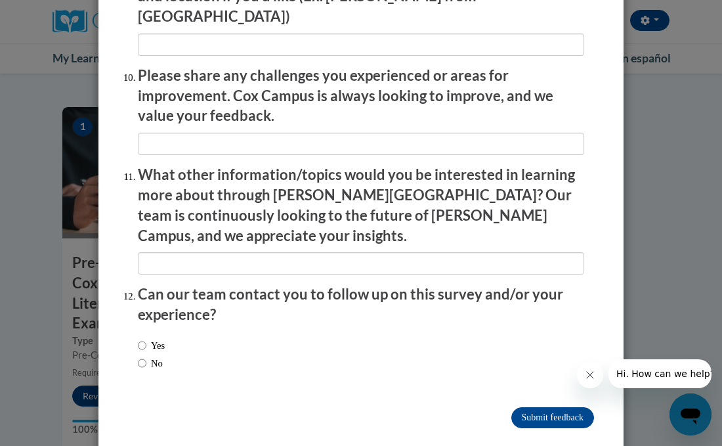
click at [158, 356] on label "No" at bounding box center [150, 363] width 25 height 14
click at [146, 356] on input "No" at bounding box center [142, 363] width 9 height 14
click at [547, 407] on input "Submit feedback" at bounding box center [552, 417] width 83 height 21
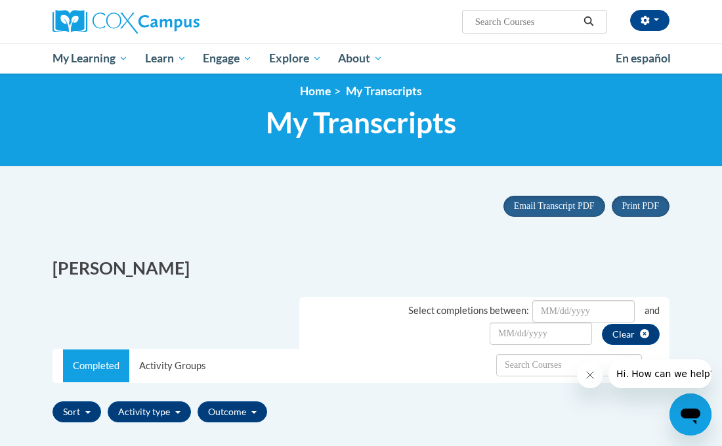
scroll to position [7, 0]
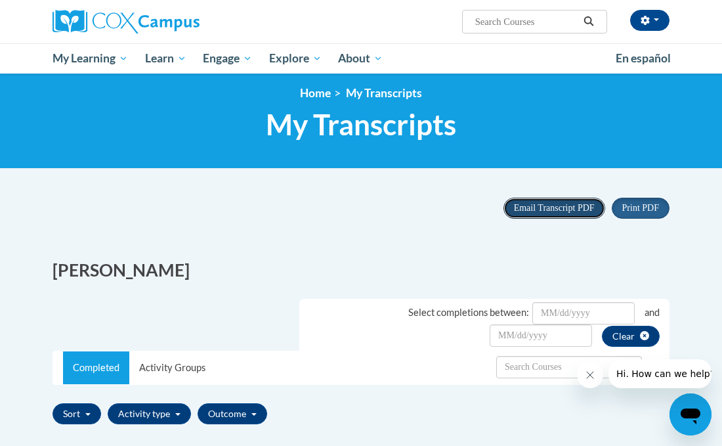
click at [560, 211] on span "Email Transcript PDF" at bounding box center [554, 208] width 81 height 10
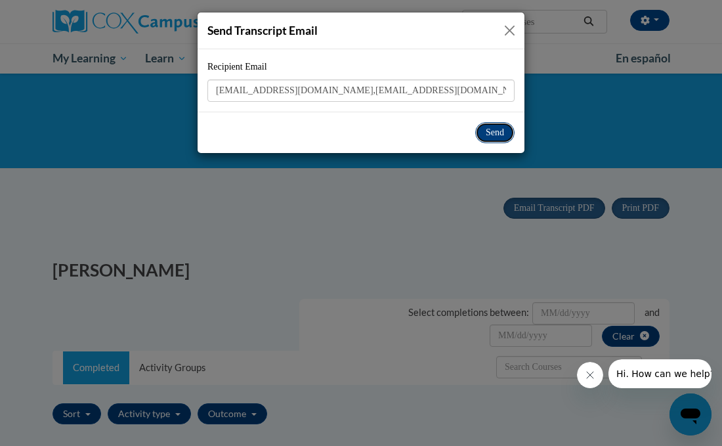
click at [483, 129] on button "Send" at bounding box center [494, 132] width 39 height 21
click at [485, 130] on button "Send" at bounding box center [494, 132] width 39 height 21
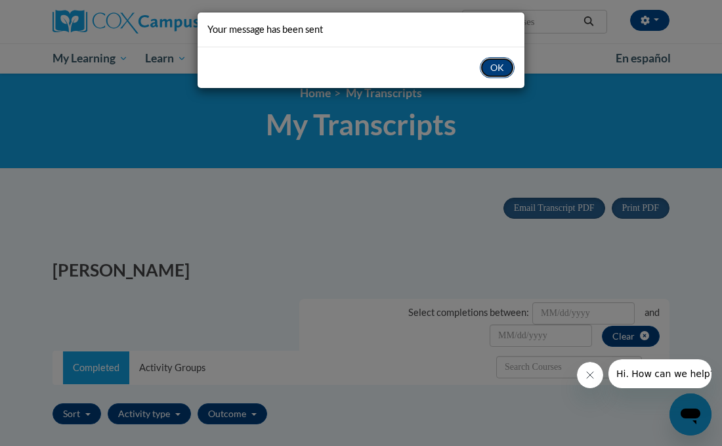
click at [505, 64] on button "OK" at bounding box center [497, 67] width 35 height 21
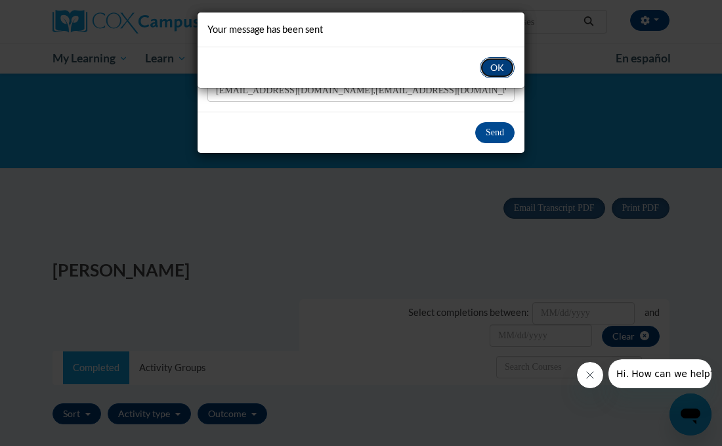
click at [495, 70] on button "OK" at bounding box center [497, 67] width 35 height 21
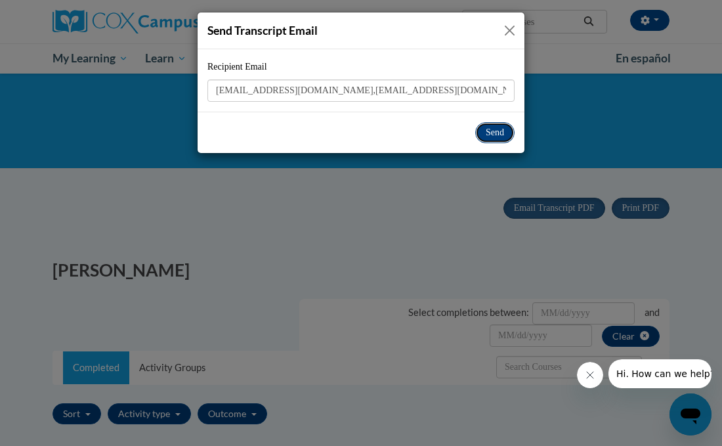
click at [495, 133] on button "Send" at bounding box center [494, 132] width 39 height 21
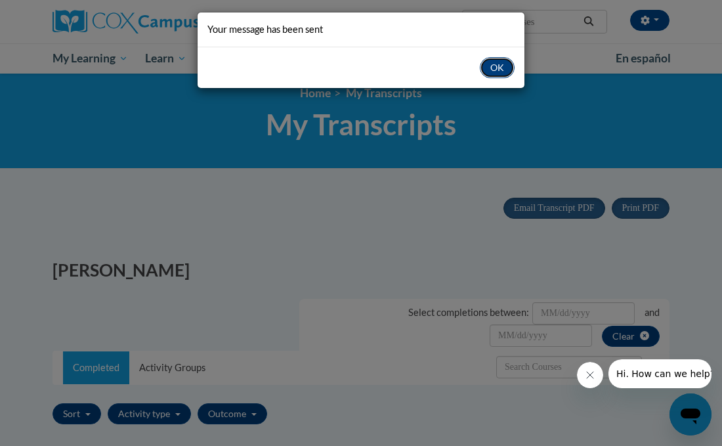
click at [505, 65] on button "OK" at bounding box center [497, 67] width 35 height 21
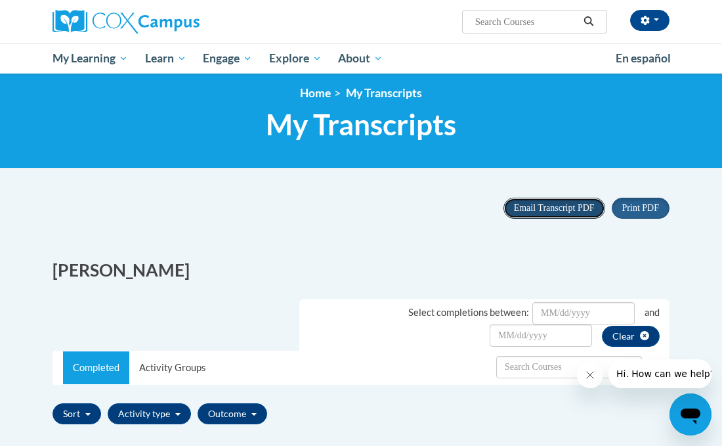
click at [555, 207] on span "Email Transcript PDF" at bounding box center [554, 208] width 81 height 10
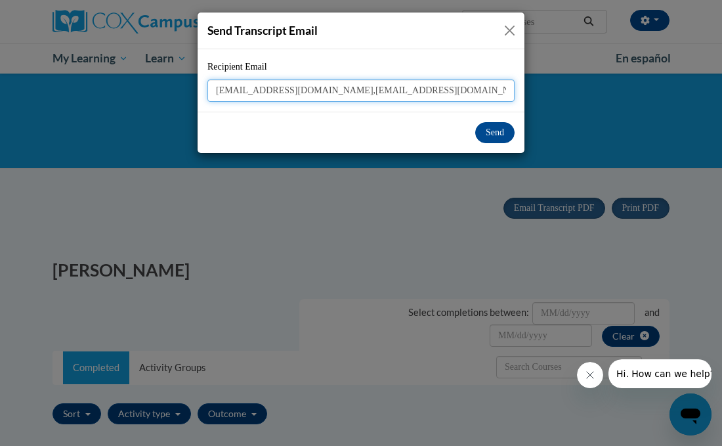
click at [449, 90] on input "[EMAIL_ADDRESS][DOMAIN_NAME],[EMAIL_ADDRESS][DOMAIN_NAME]" at bounding box center [360, 90] width 307 height 22
click at [449, 89] on input "[EMAIL_ADDRESS][DOMAIN_NAME],[EMAIL_ADDRESS][DOMAIN_NAME]" at bounding box center [360, 90] width 307 height 22
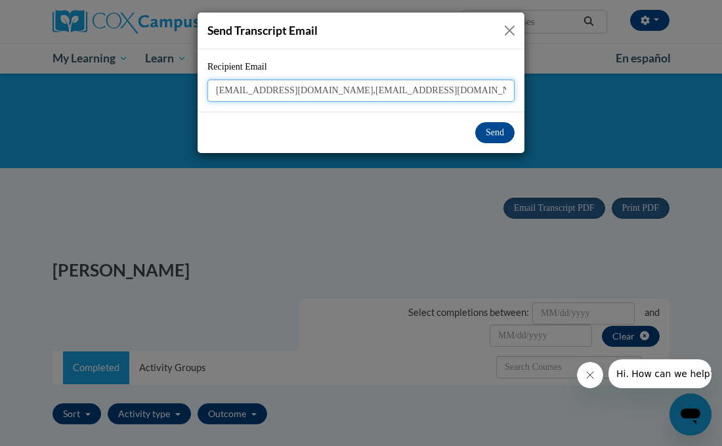
click at [449, 89] on input "[EMAIL_ADDRESS][DOMAIN_NAME],[EMAIL_ADDRESS][DOMAIN_NAME]" at bounding box center [360, 90] width 307 height 22
type input "[EMAIL_ADDRESS][DOMAIN_NAME]"
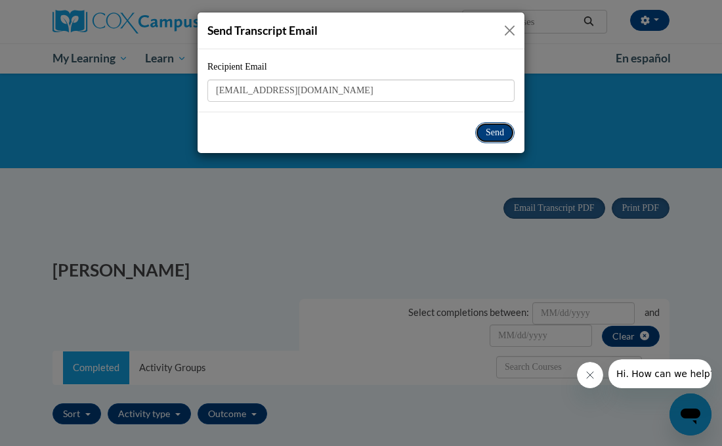
click at [498, 131] on button "Send" at bounding box center [494, 132] width 39 height 21
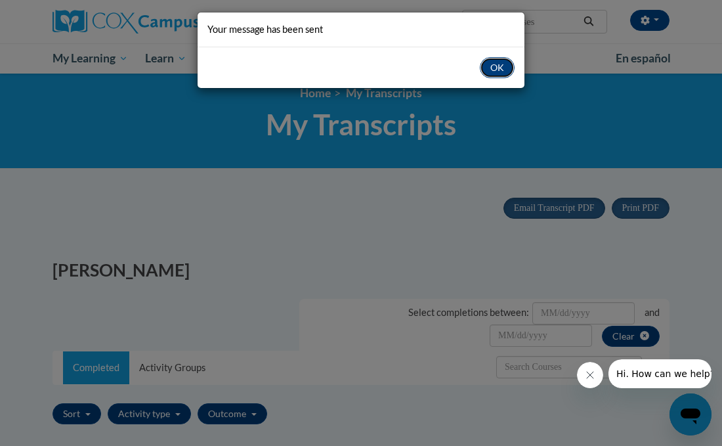
click at [493, 62] on button "OK" at bounding box center [497, 67] width 35 height 21
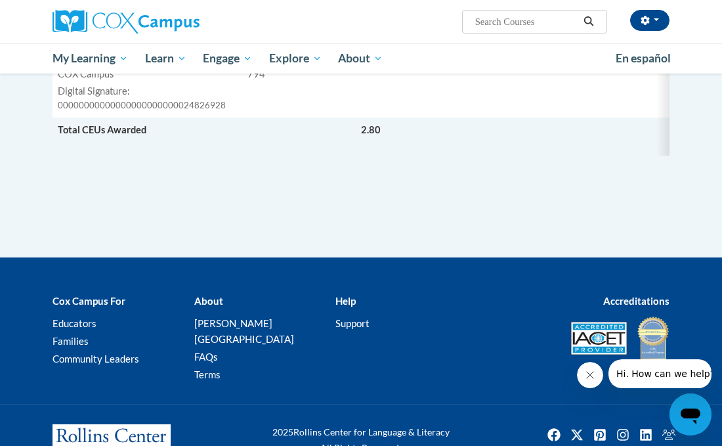
scroll to position [1719, 0]
